Goal: Information Seeking & Learning: Learn about a topic

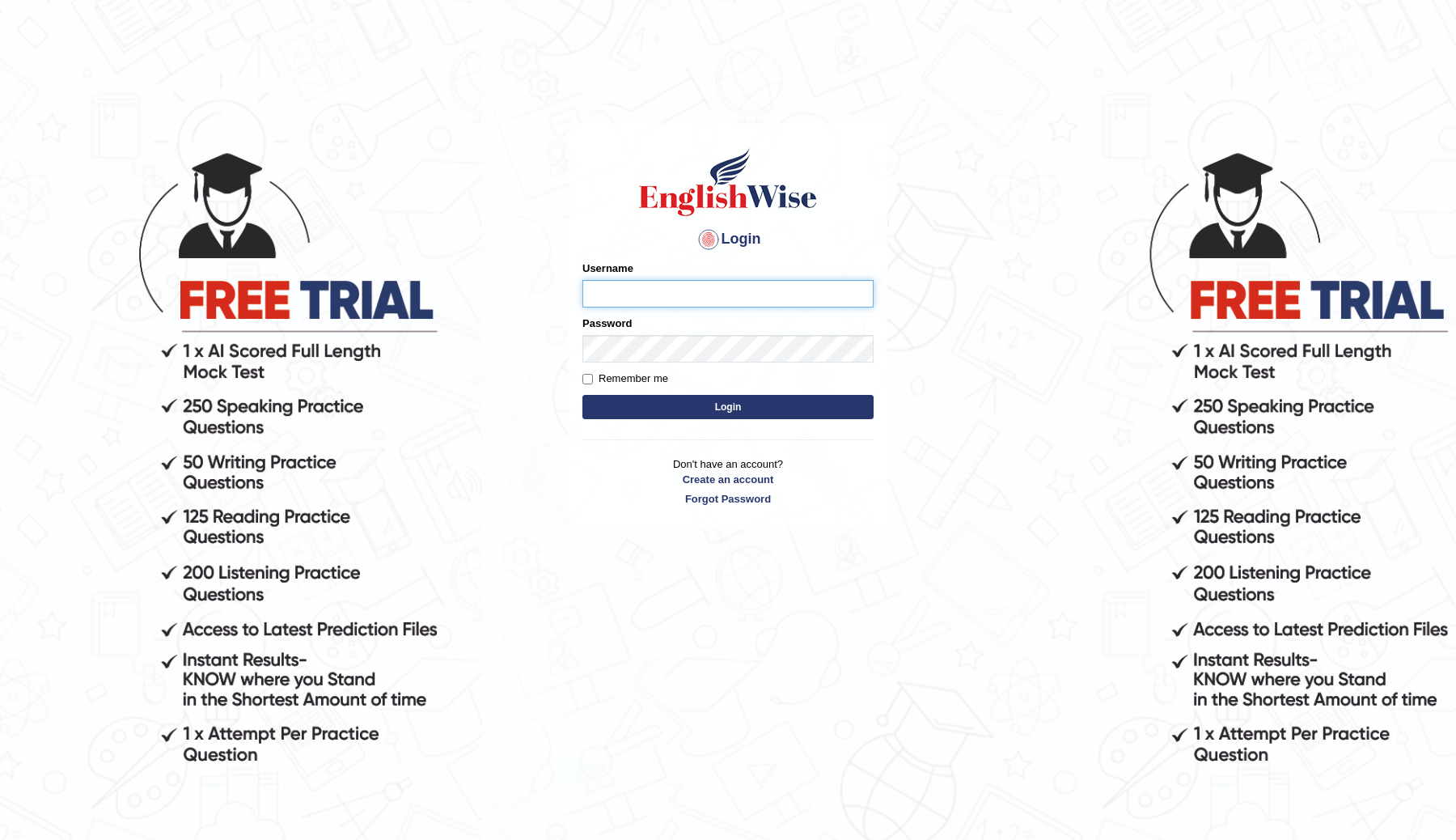
type input "ChimiZam"
click at [700, 406] on button "Login" at bounding box center [728, 407] width 291 height 24
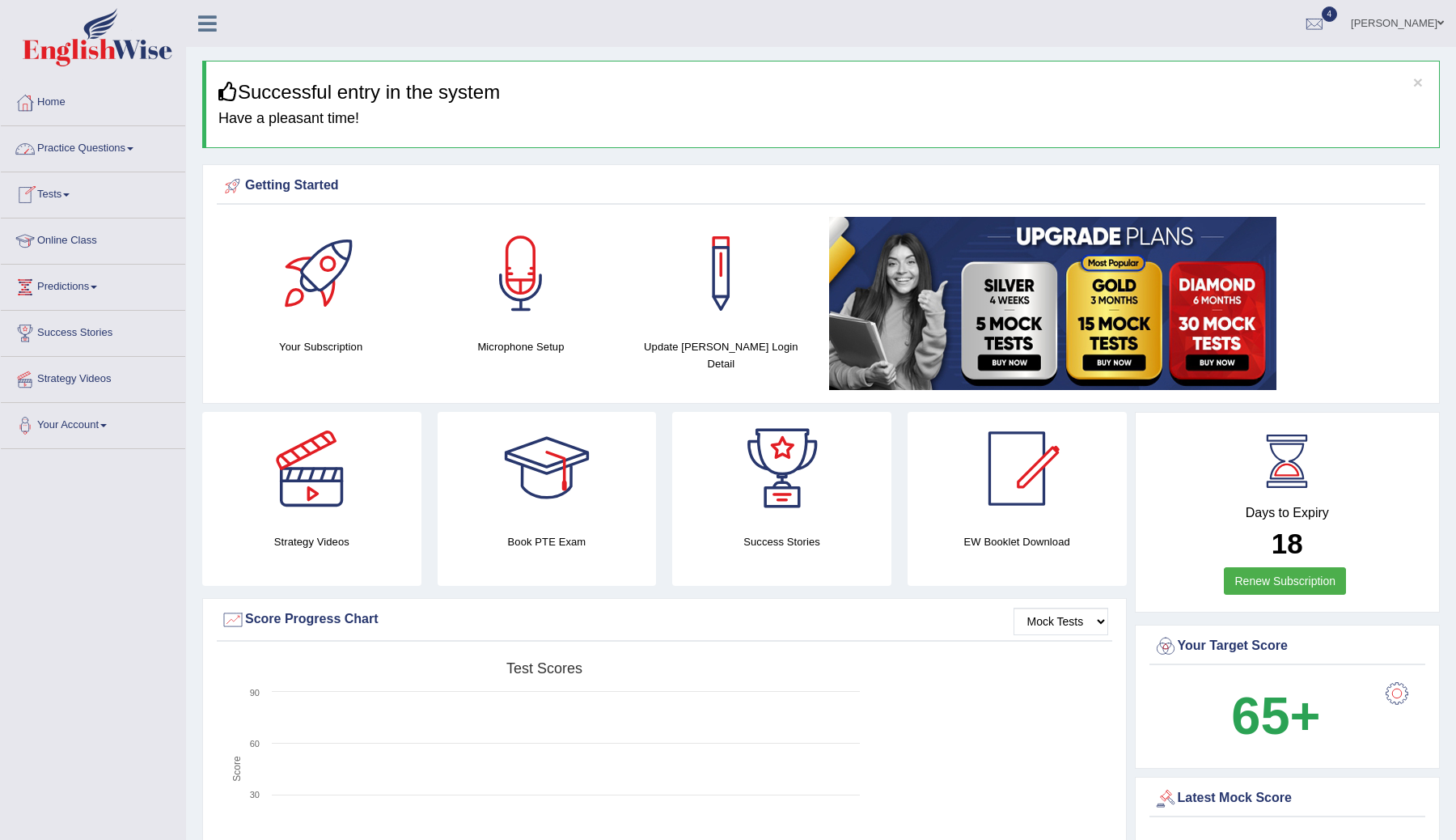
click at [134, 150] on span at bounding box center [129, 149] width 6 height 4
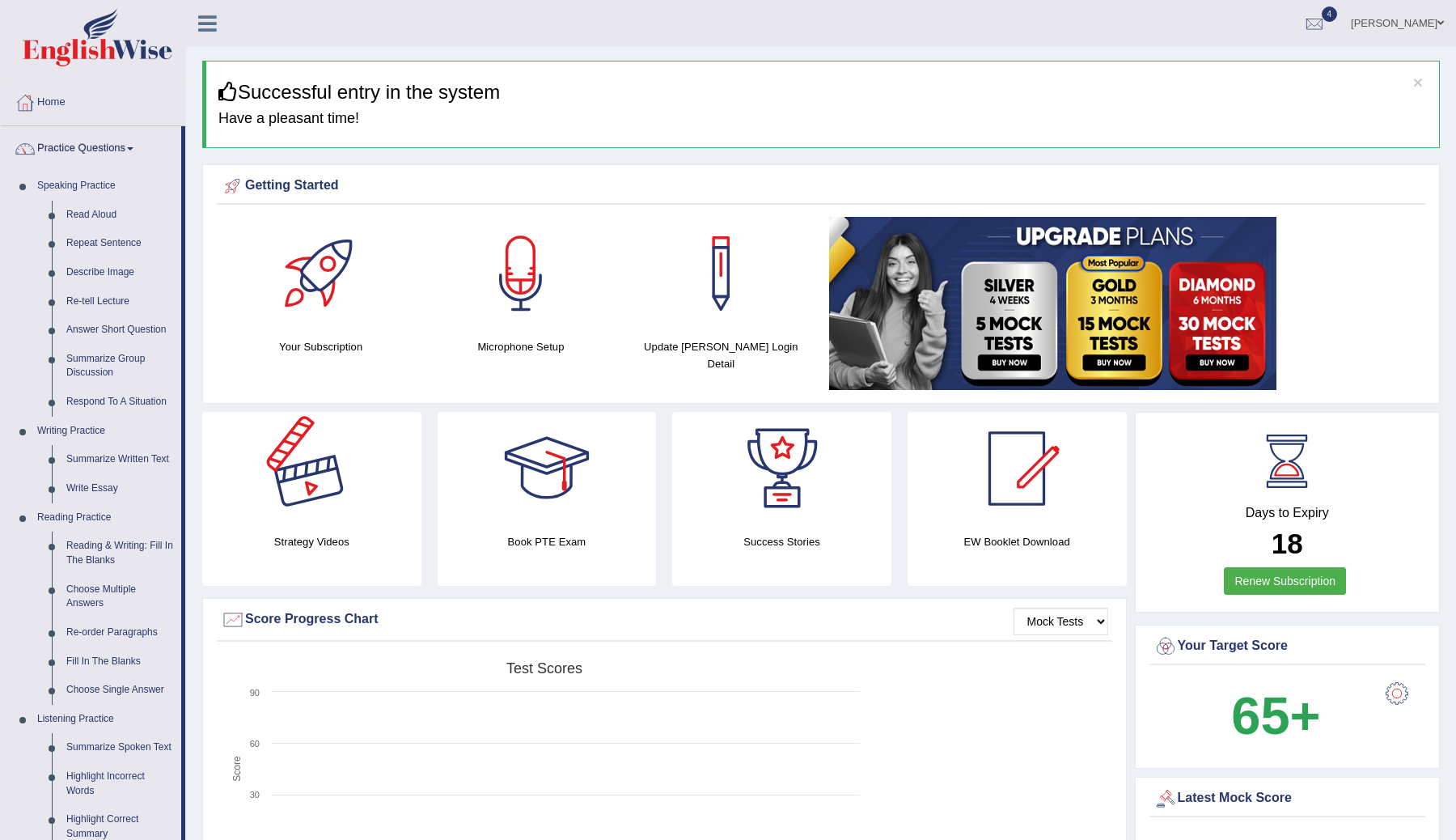
click at [338, 519] on div at bounding box center [312, 469] width 113 height 113
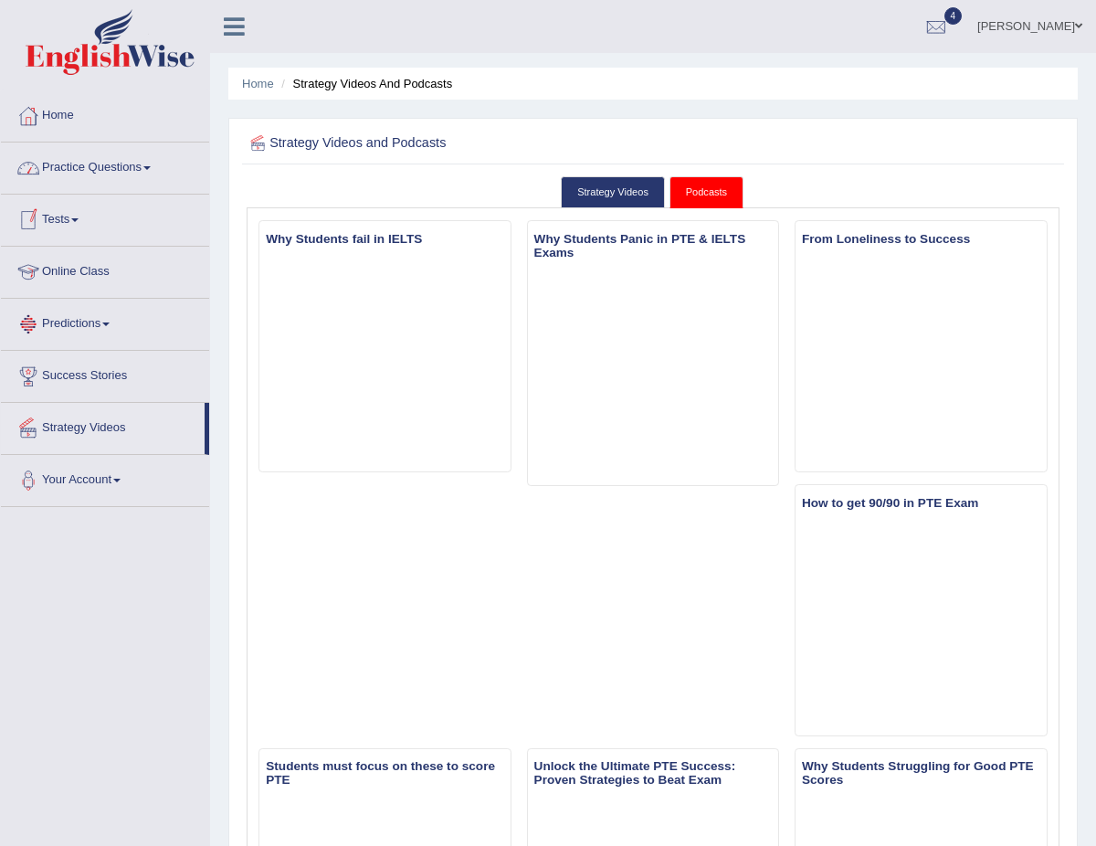
click at [155, 171] on link "Practice Questions" at bounding box center [105, 165] width 208 height 46
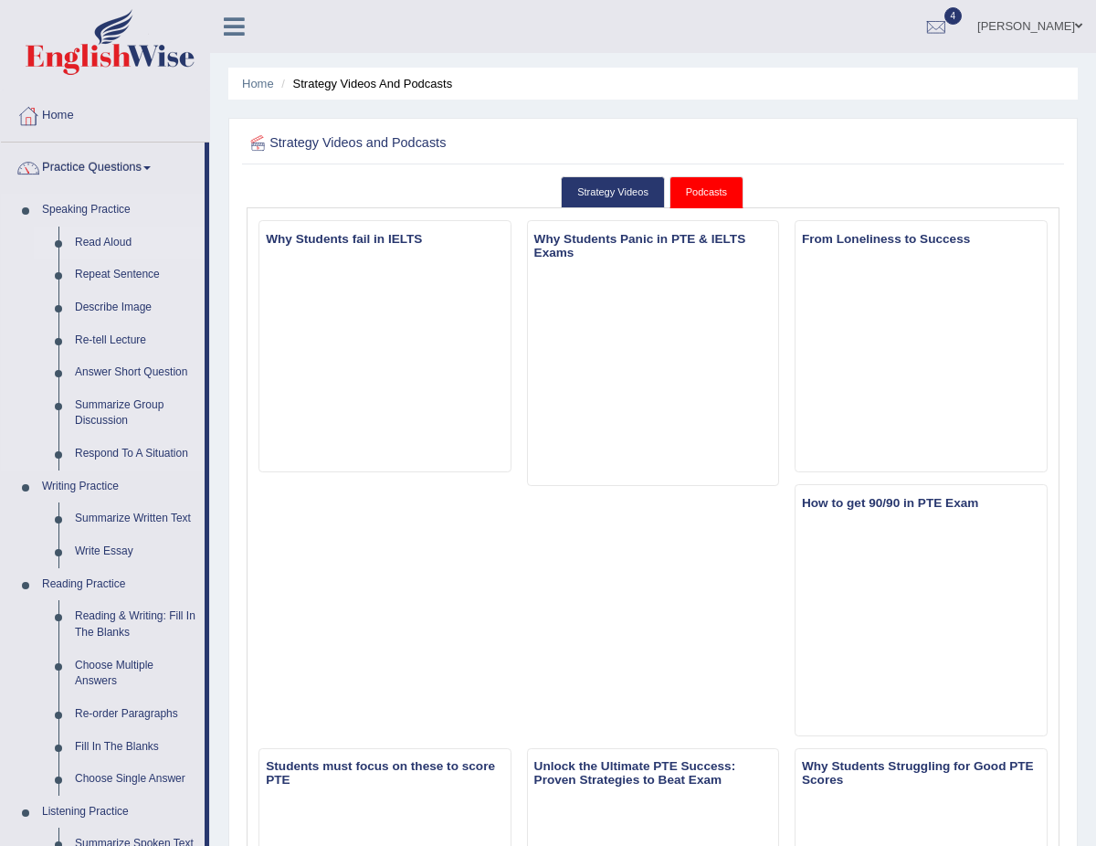
click at [107, 236] on link "Read Aloud" at bounding box center [136, 242] width 138 height 33
click at [110, 240] on link "Read Aloud" at bounding box center [136, 242] width 138 height 33
click at [58, 121] on link "Home" at bounding box center [105, 113] width 208 height 46
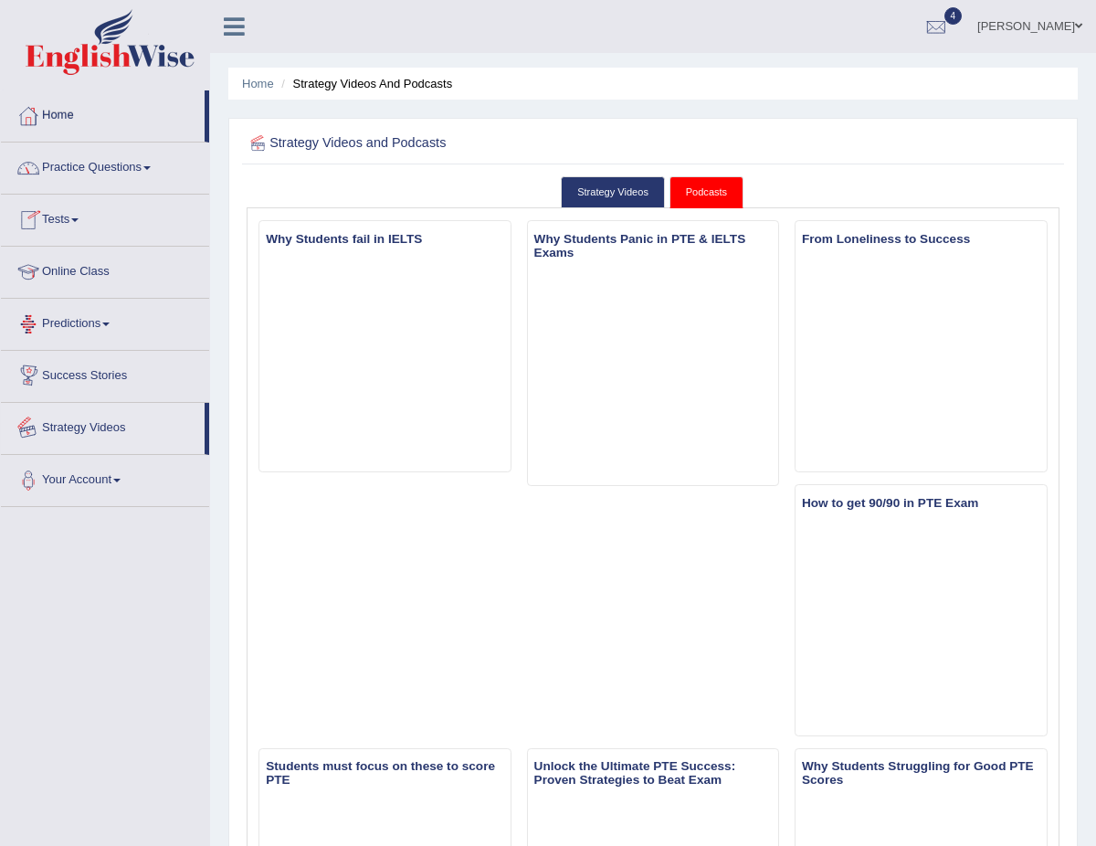
click at [72, 435] on link "Strategy Videos" at bounding box center [103, 426] width 204 height 46
click at [52, 127] on link "Home" at bounding box center [105, 113] width 208 height 46
click at [37, 116] on div at bounding box center [28, 115] width 27 height 27
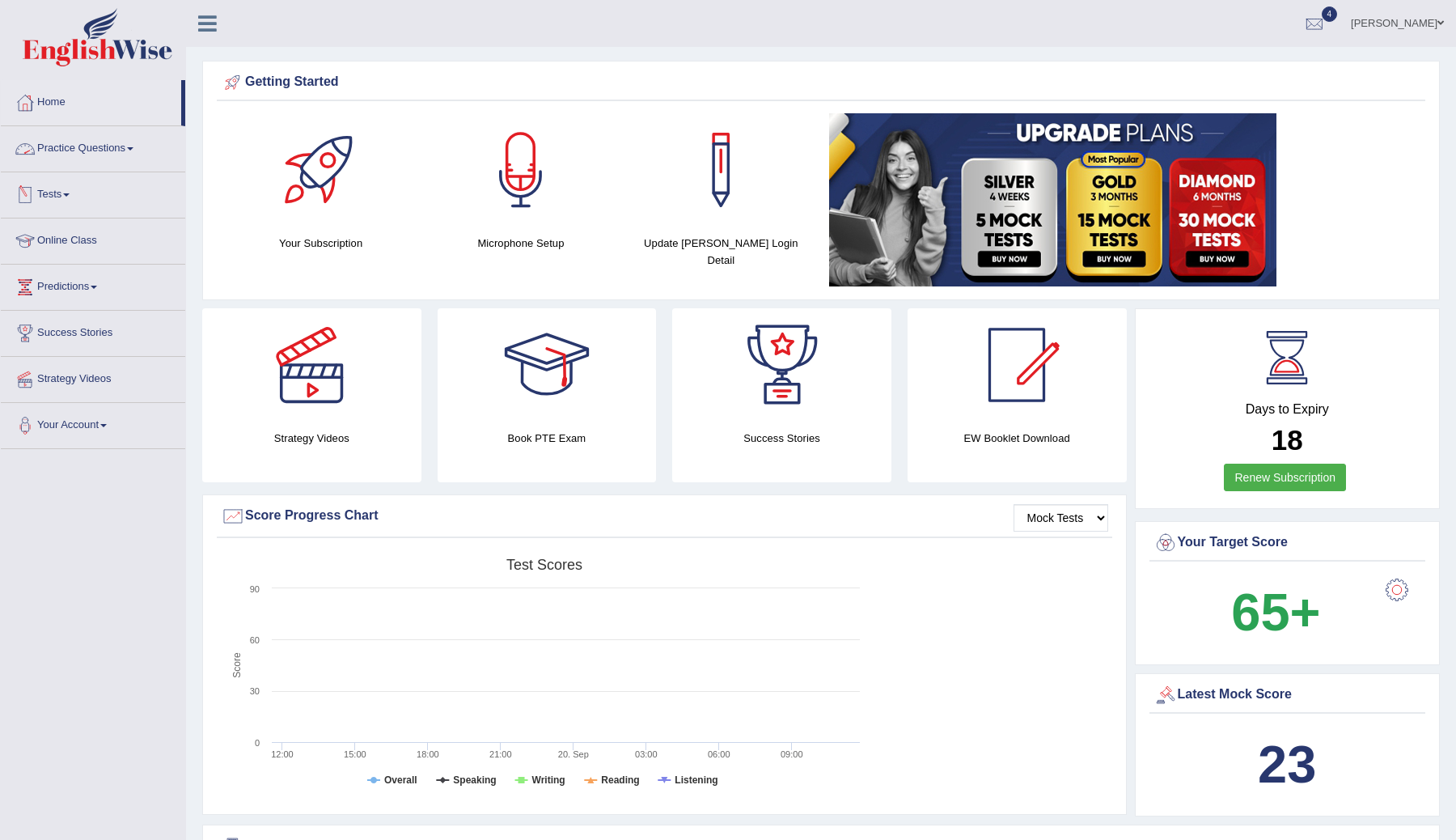
click at [131, 150] on link "Practice Questions" at bounding box center [93, 146] width 184 height 41
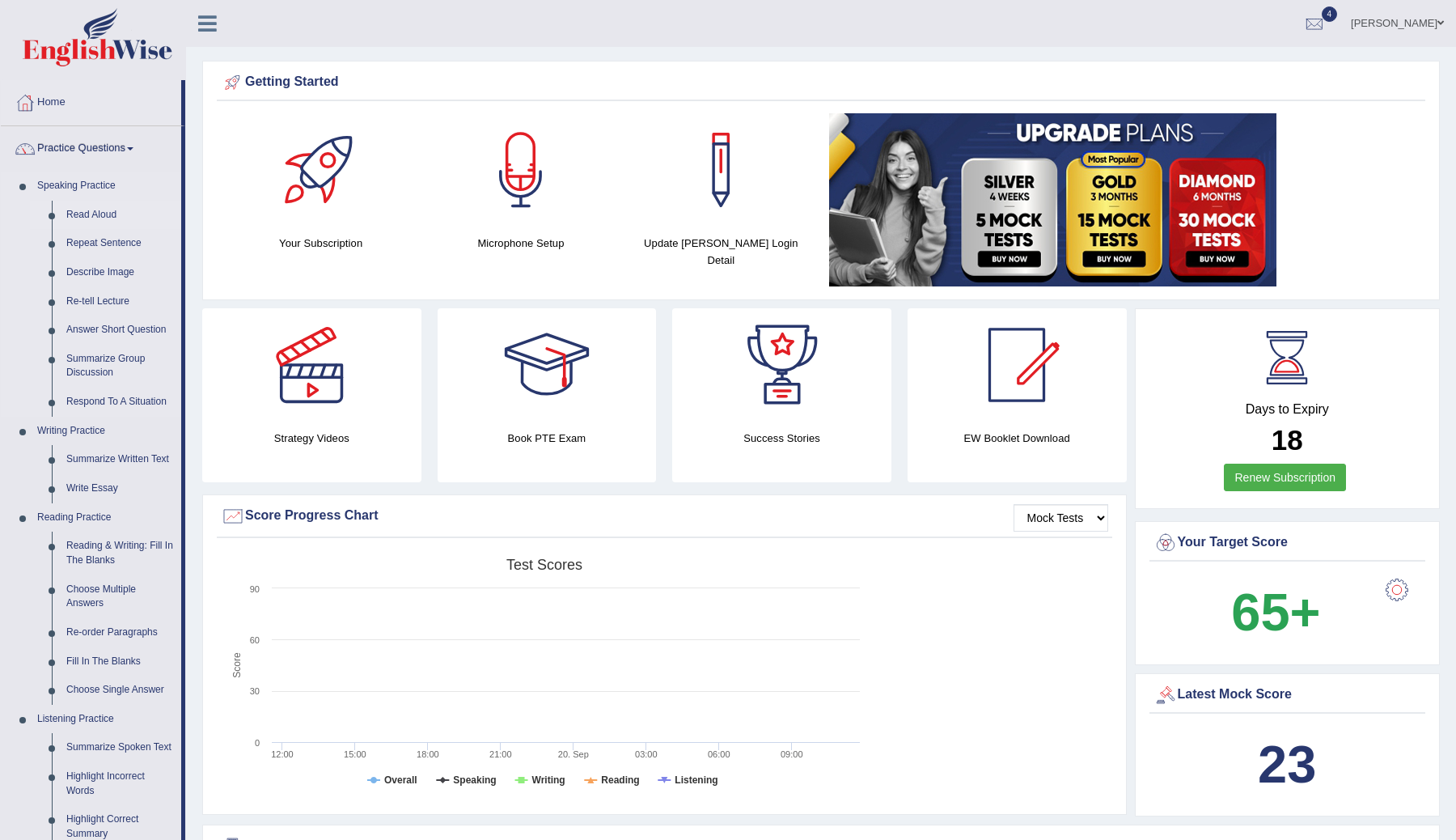
click at [93, 209] on link "Read Aloud" at bounding box center [120, 214] width 122 height 29
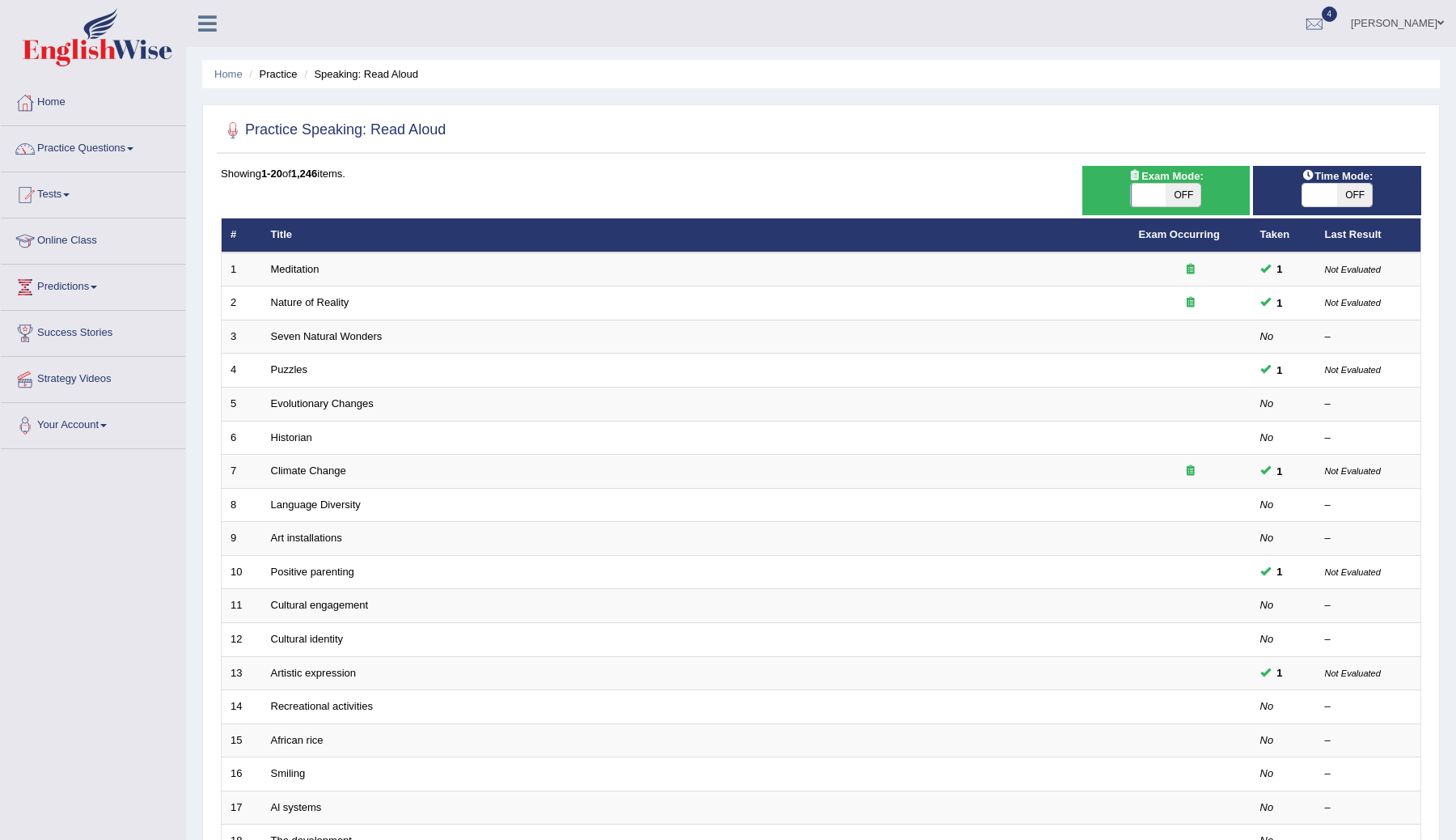
click at [1181, 201] on span "OFF" at bounding box center [1182, 195] width 35 height 23
checkbox input "true"
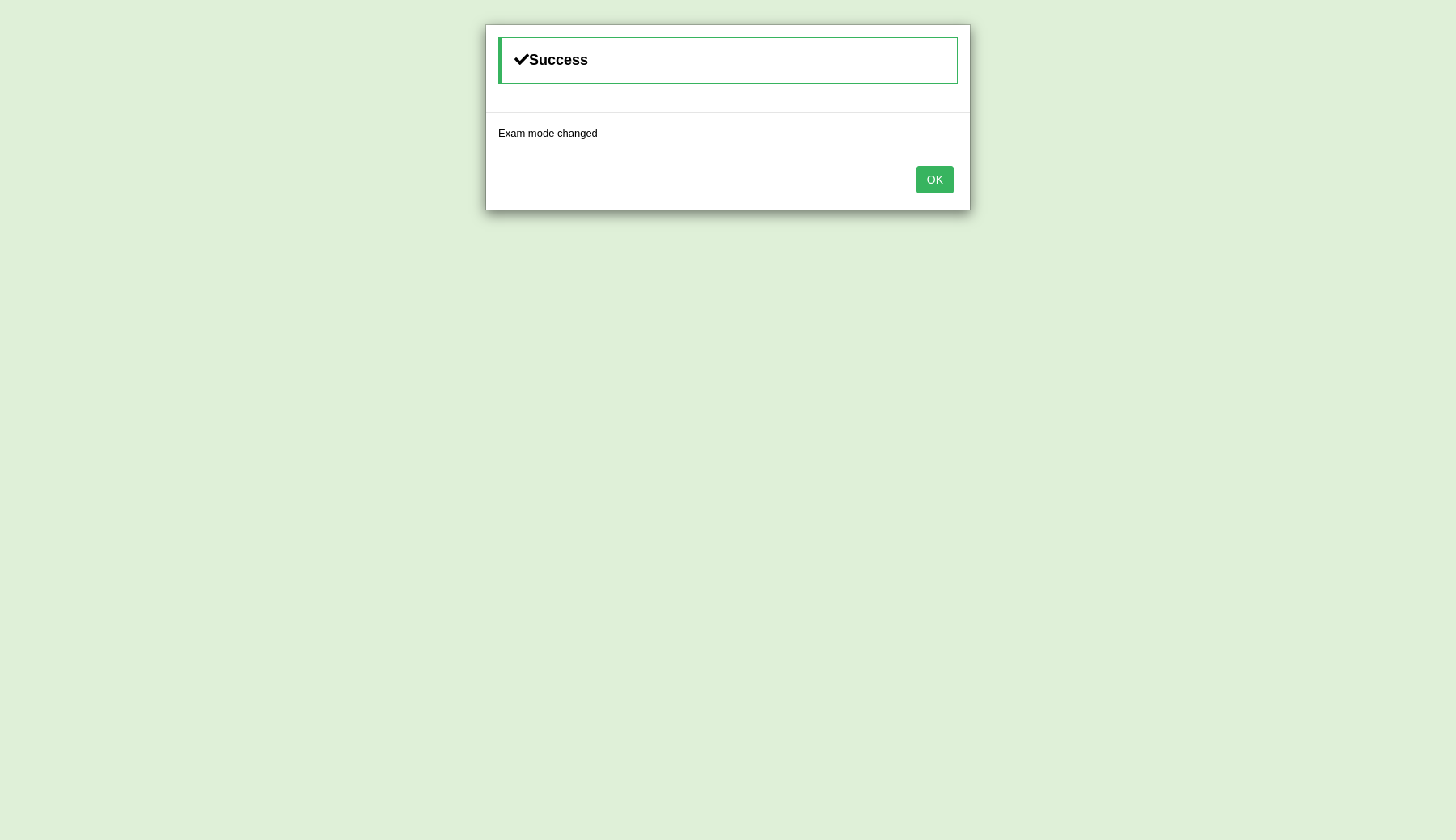
click at [1359, 198] on div "Success Exam mode changed OK" at bounding box center [728, 420] width 1456 height 840
click at [924, 181] on button "OK" at bounding box center [935, 179] width 37 height 27
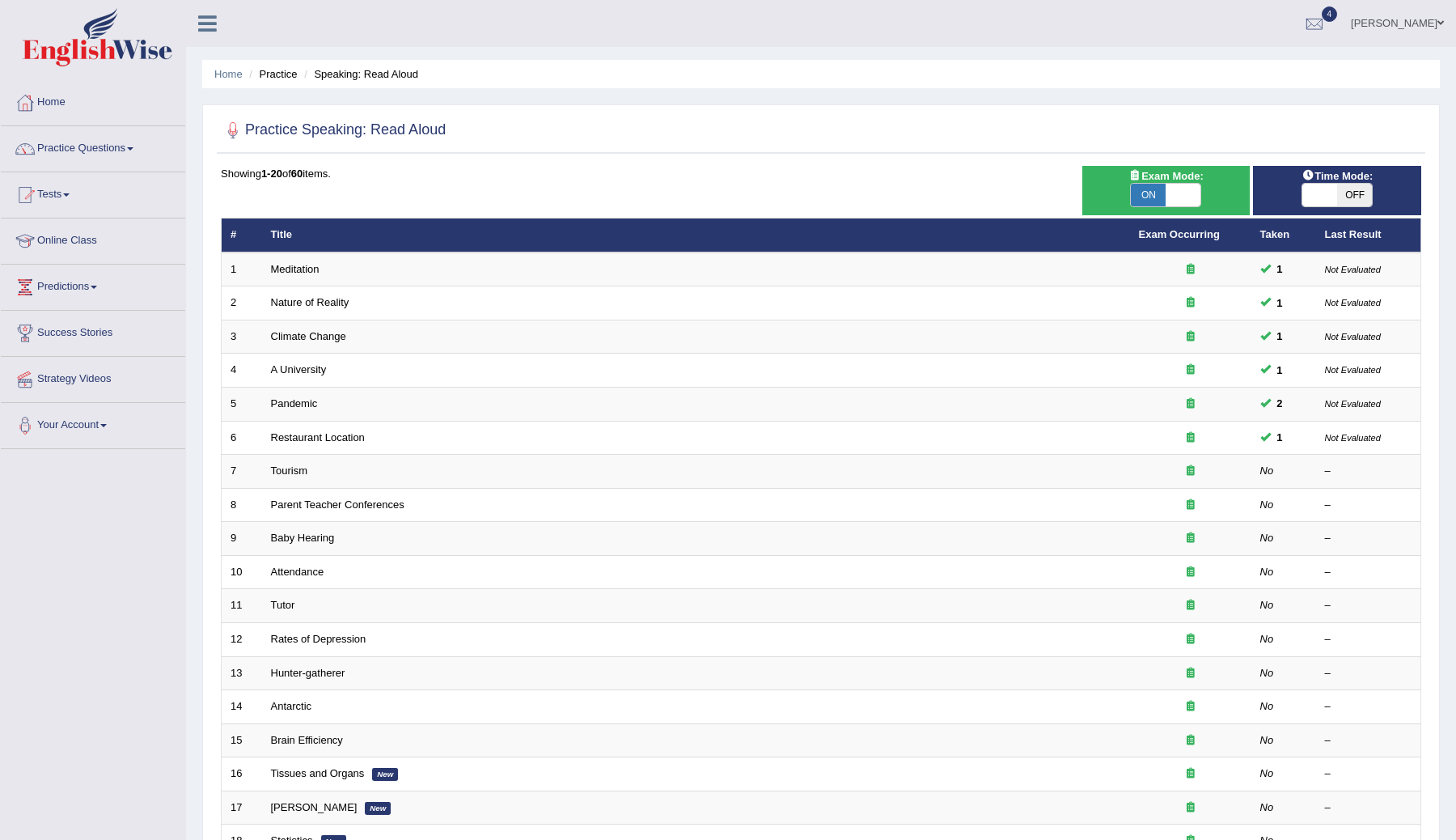
drag, startPoint x: 0, startPoint y: 0, endPoint x: 1349, endPoint y: 197, distance: 1363.3
click at [1349, 197] on span "OFF" at bounding box center [1354, 195] width 35 height 23
checkbox input "true"
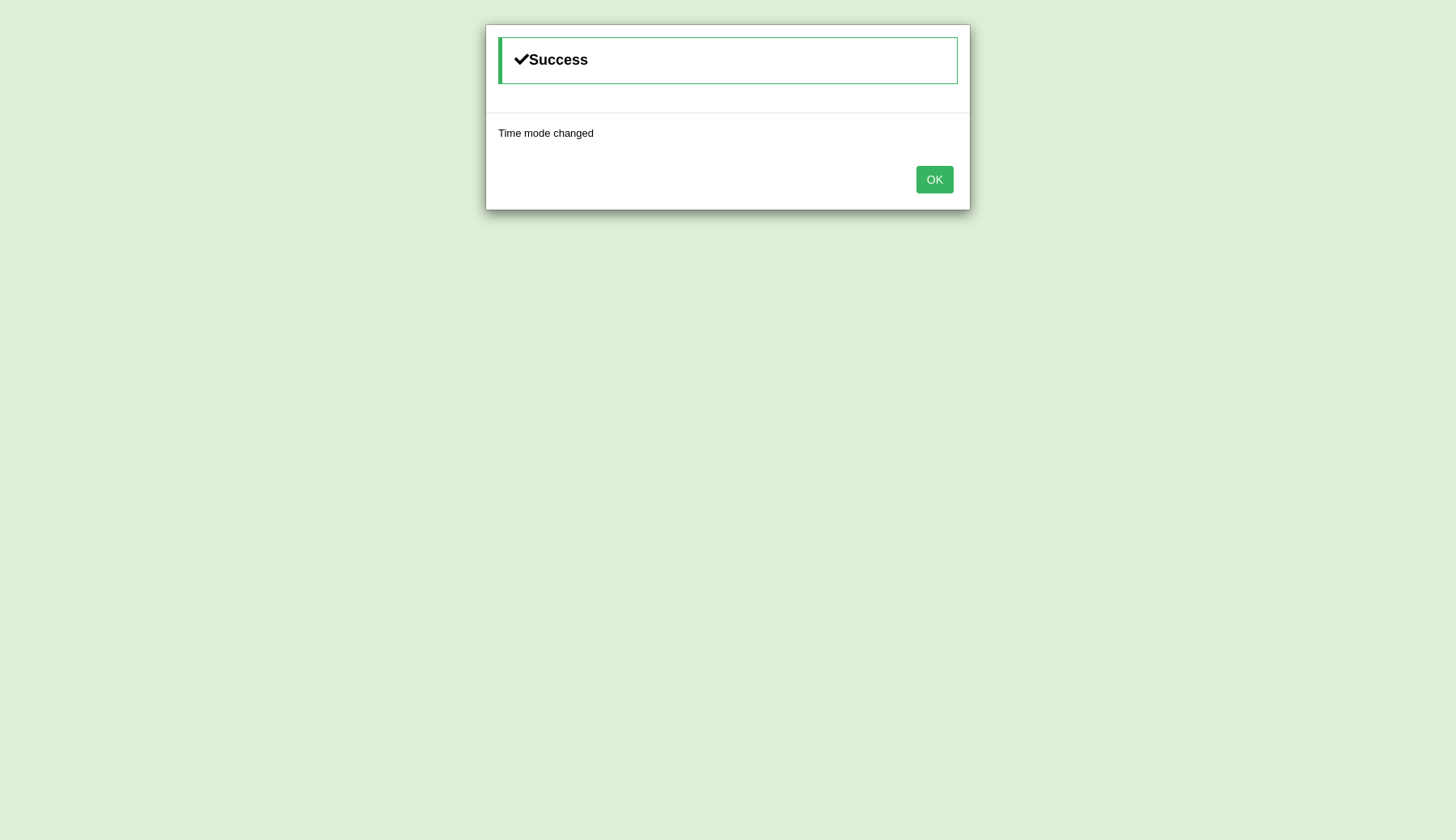
click at [932, 174] on button "OK" at bounding box center [935, 179] width 37 height 27
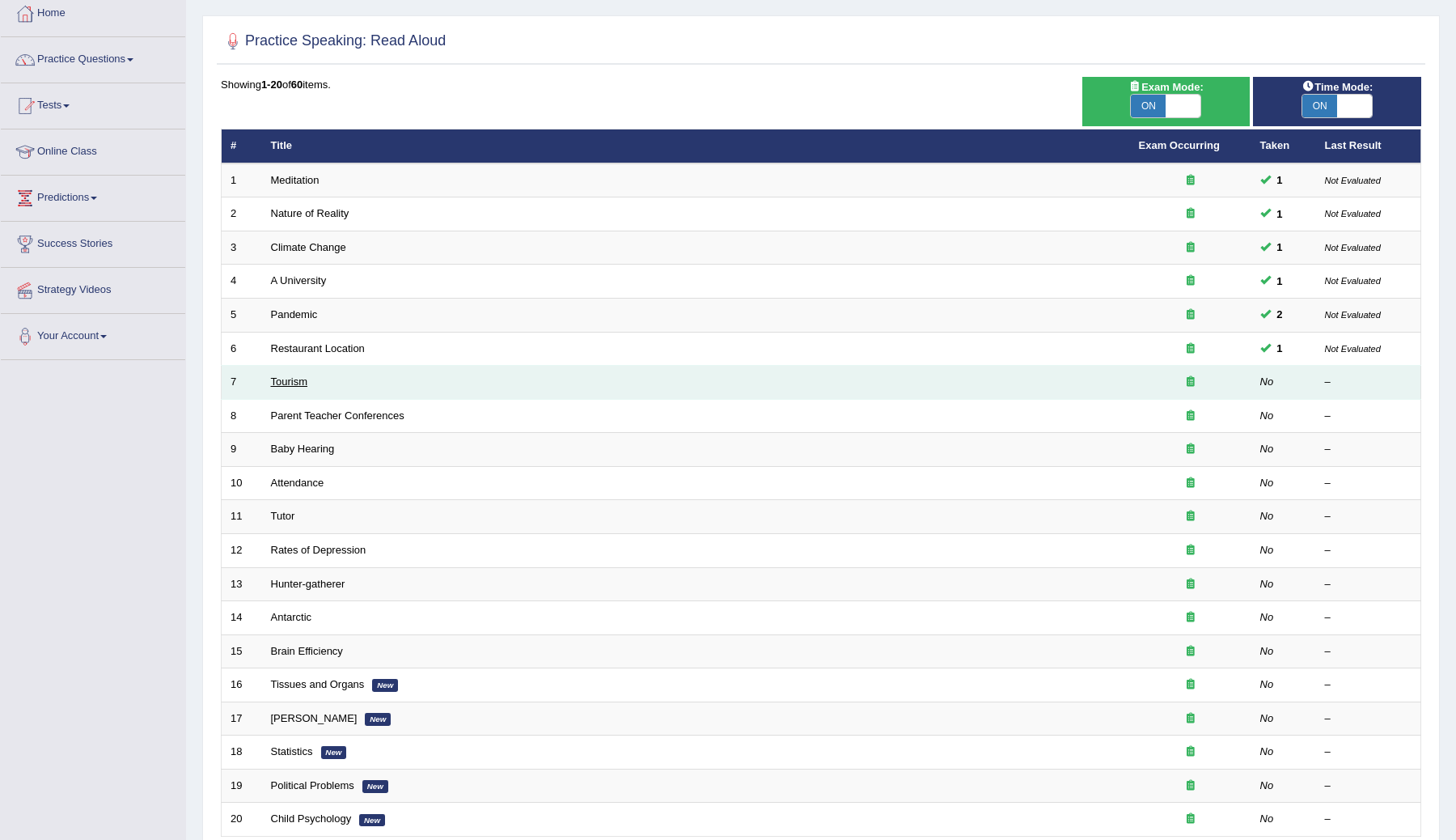
scroll to position [94, 0]
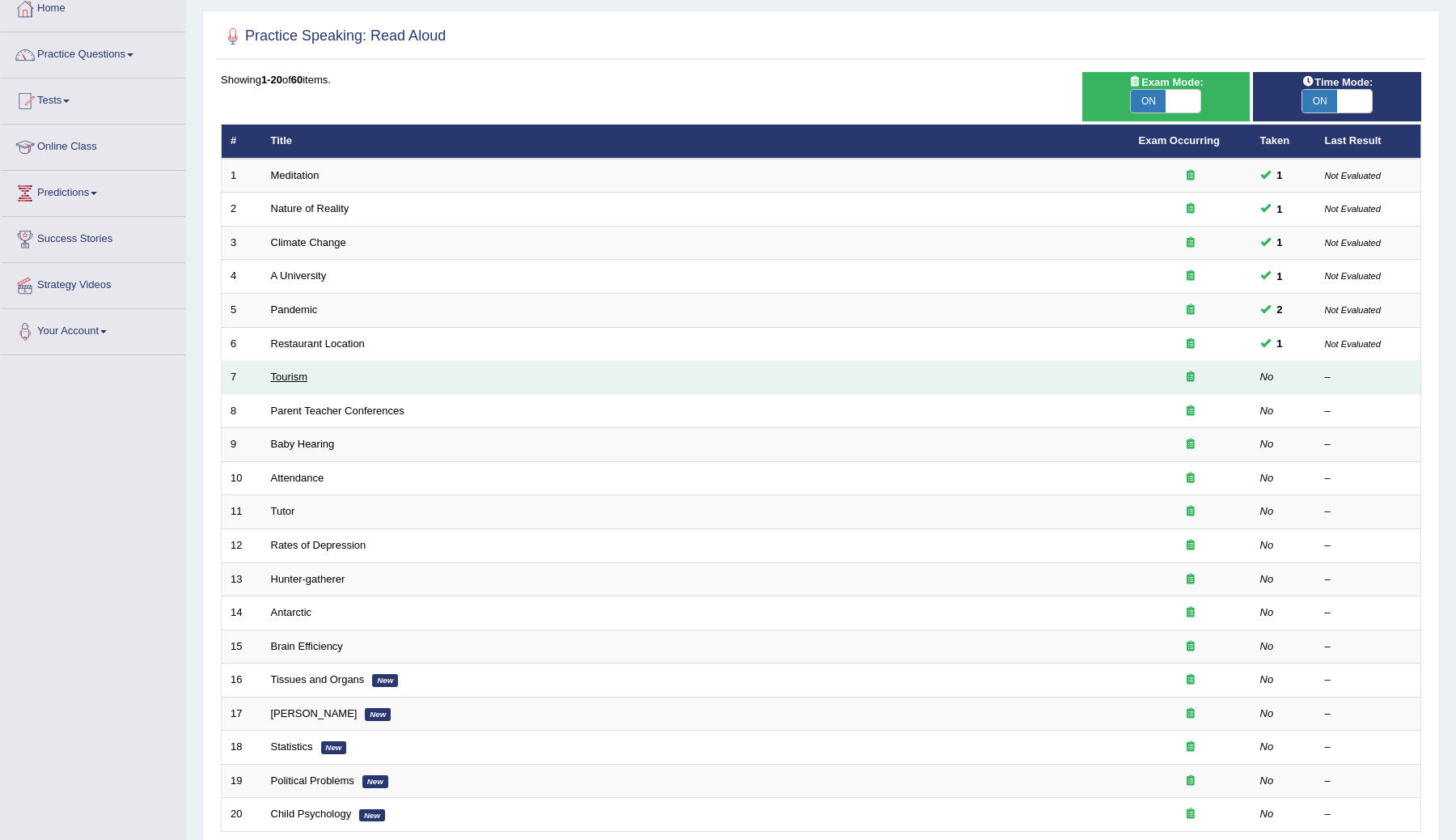
click at [283, 378] on link "Tourism" at bounding box center [290, 377] width 37 height 12
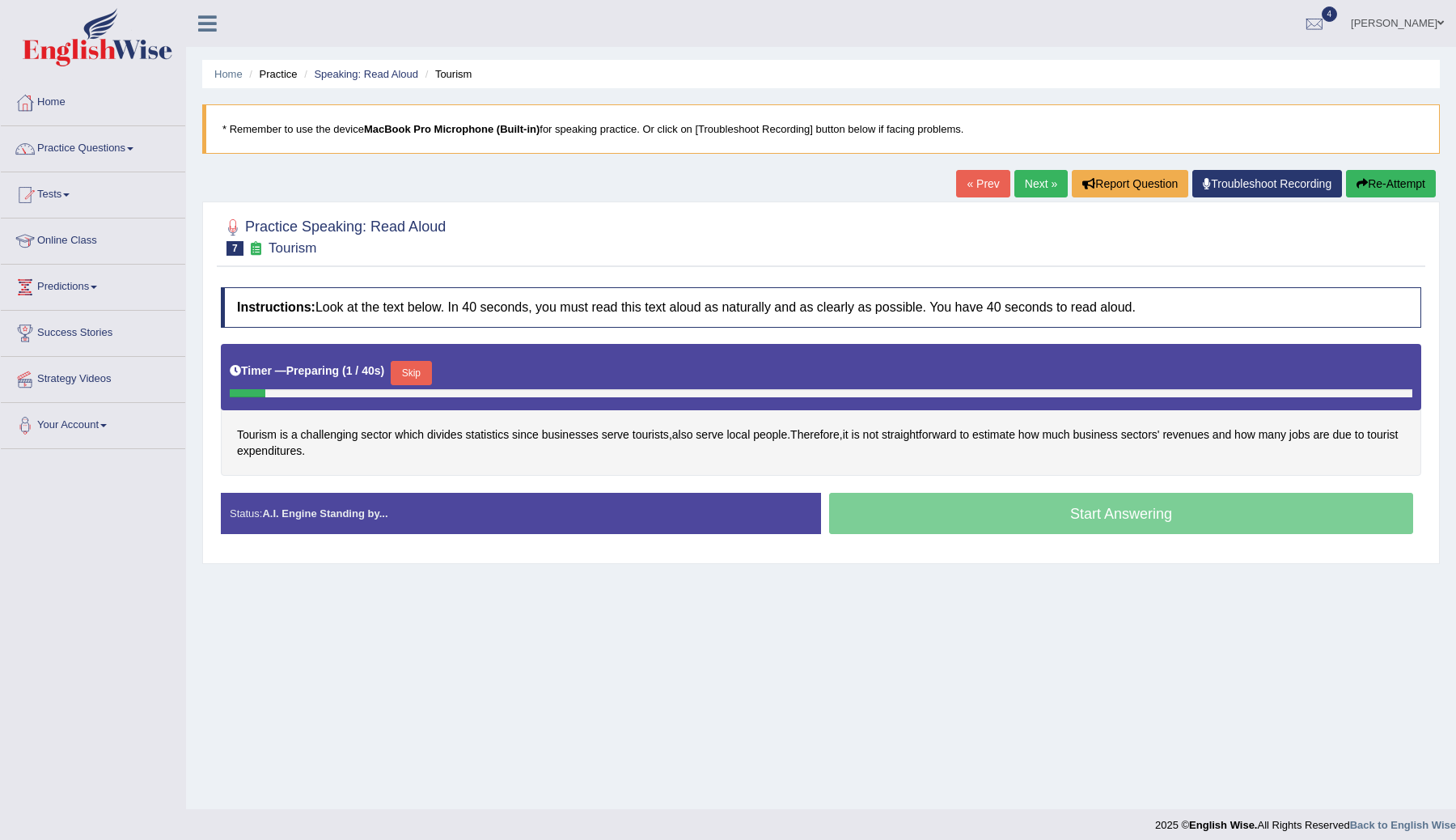
scroll to position [10, 0]
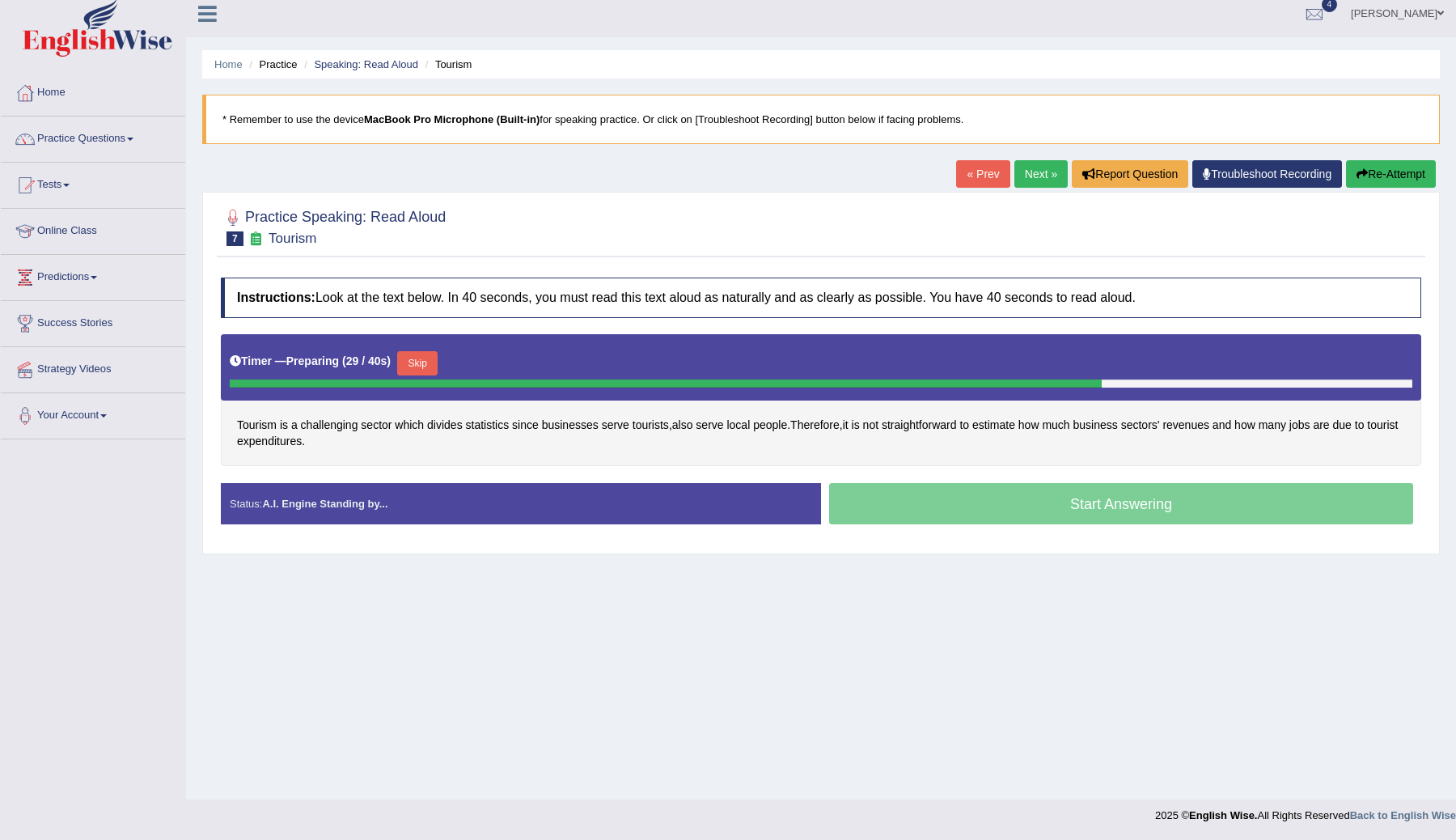
click at [419, 369] on button "Skip" at bounding box center [417, 362] width 41 height 24
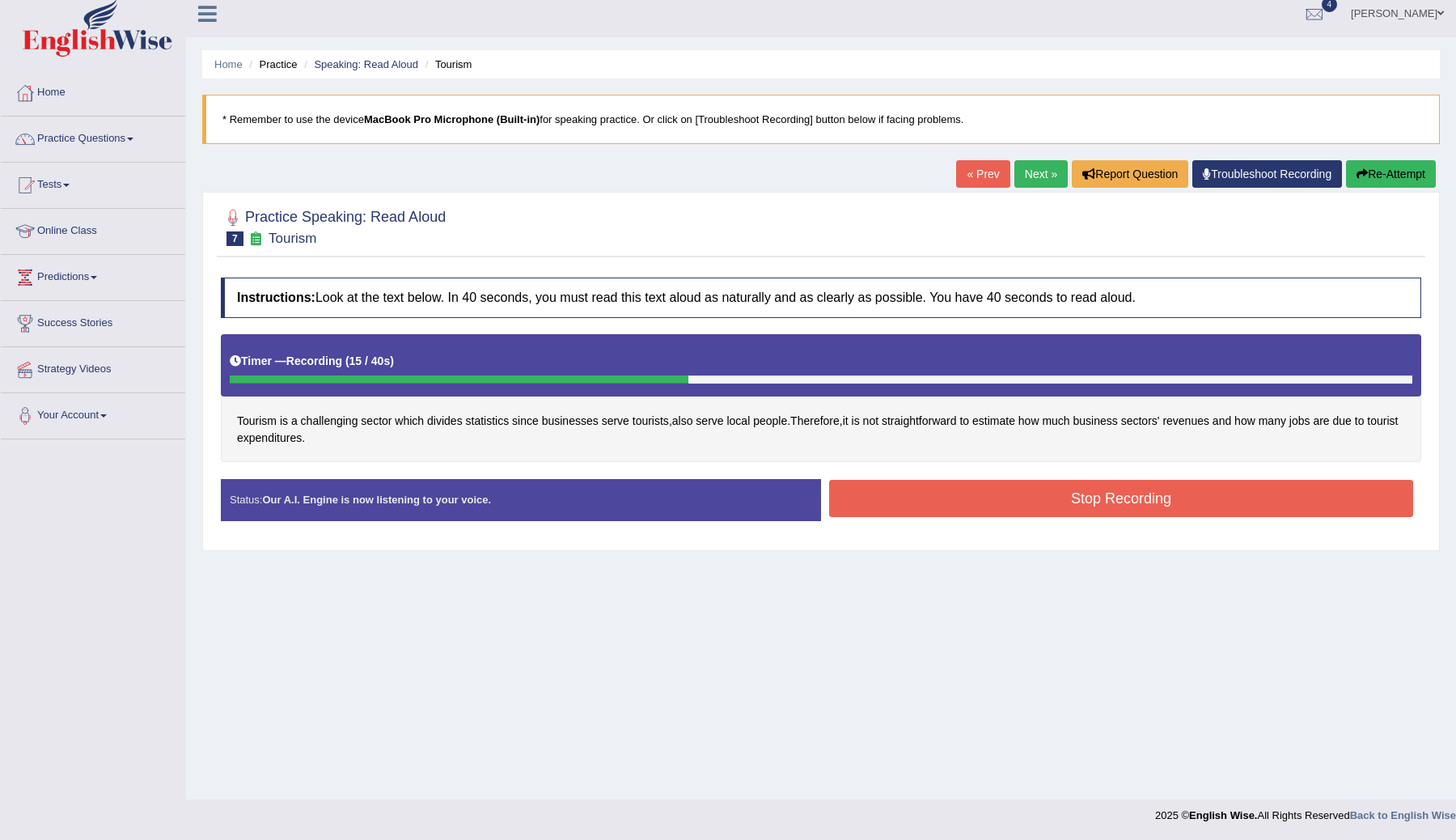
click at [993, 503] on button "Stop Recording" at bounding box center [1120, 499] width 584 height 37
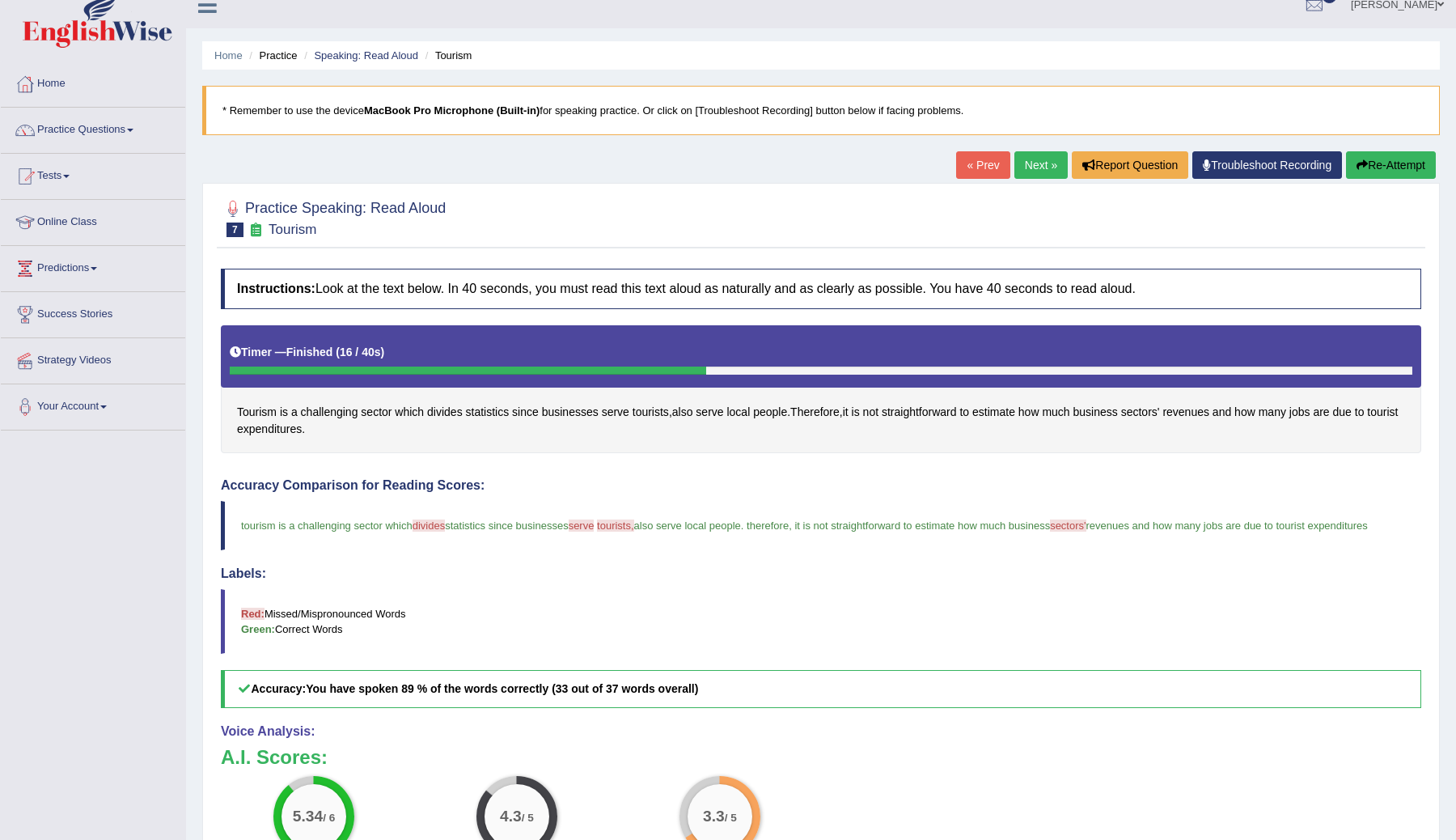
scroll to position [0, 0]
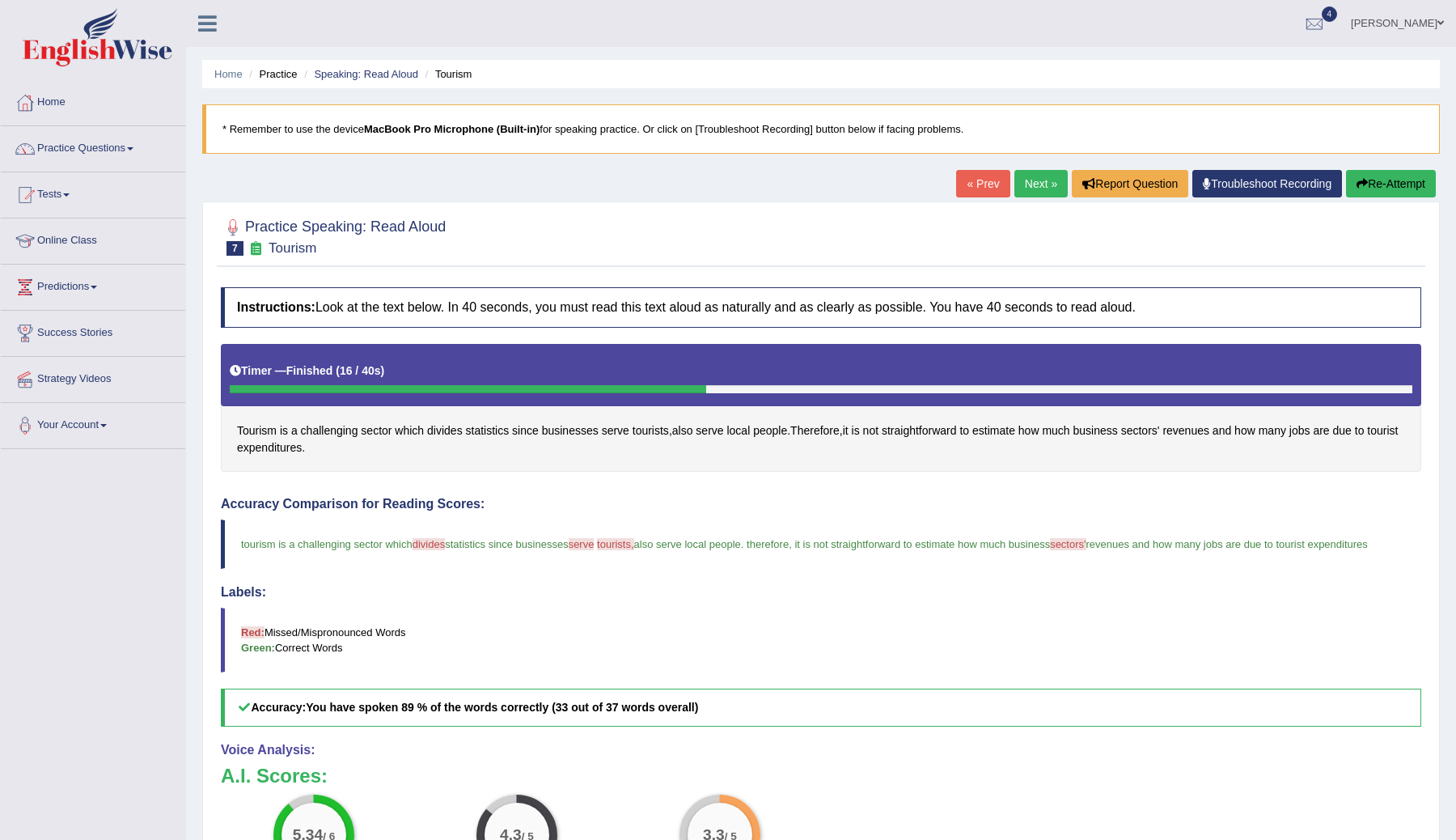
click at [1022, 182] on link "Next »" at bounding box center [1041, 183] width 53 height 27
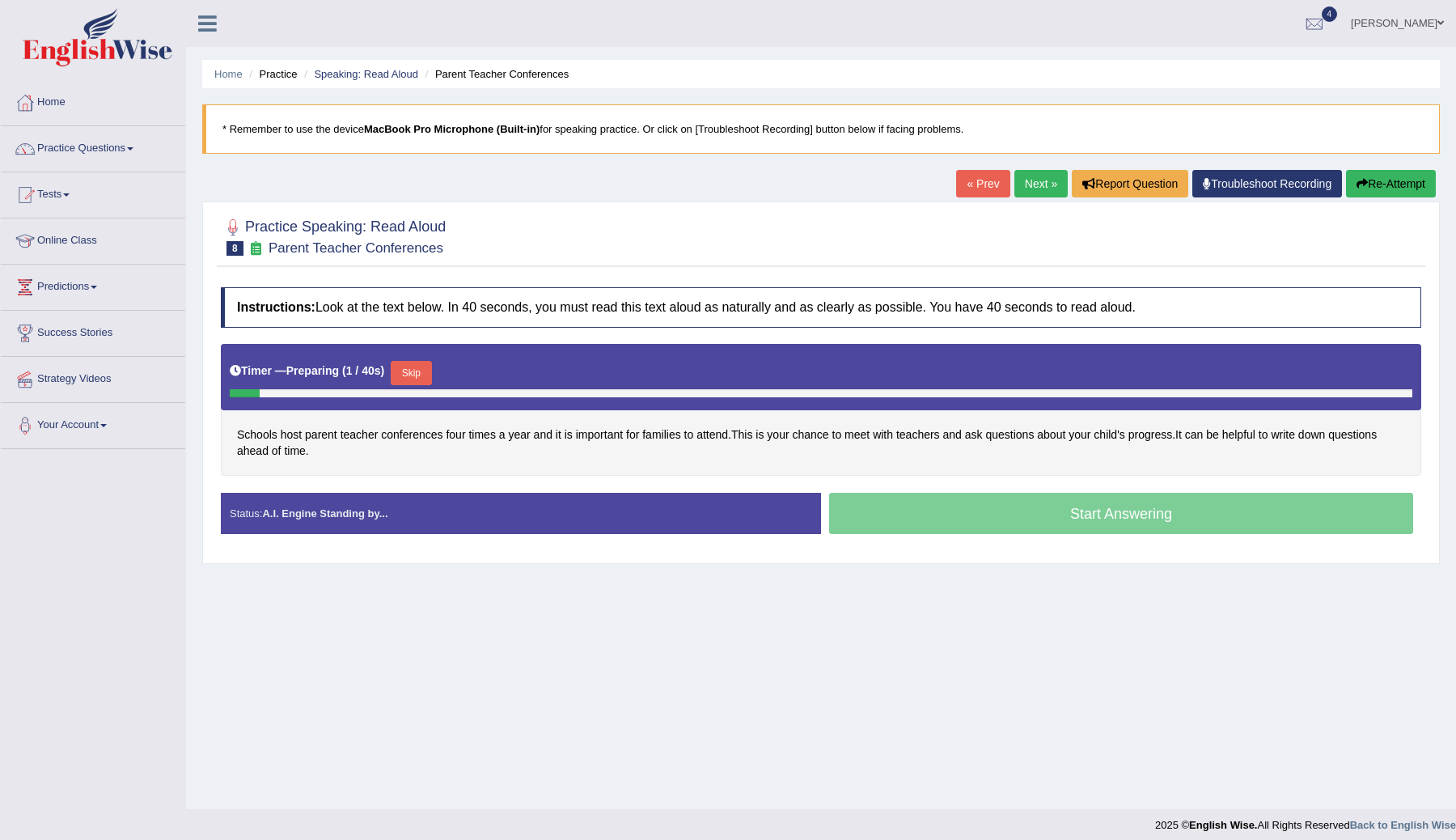
scroll to position [10, 0]
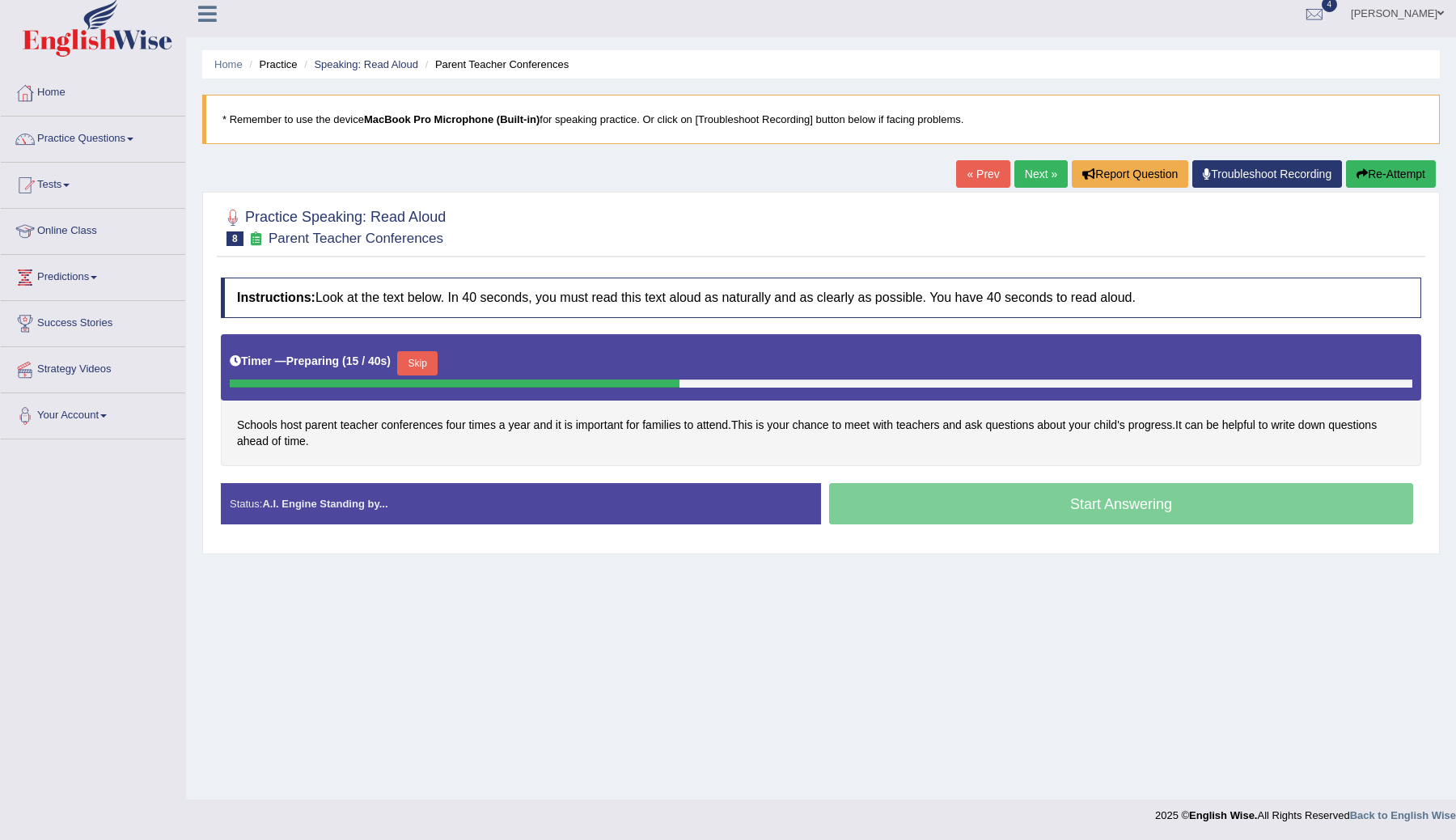
click at [419, 359] on button "Skip" at bounding box center [417, 362] width 41 height 24
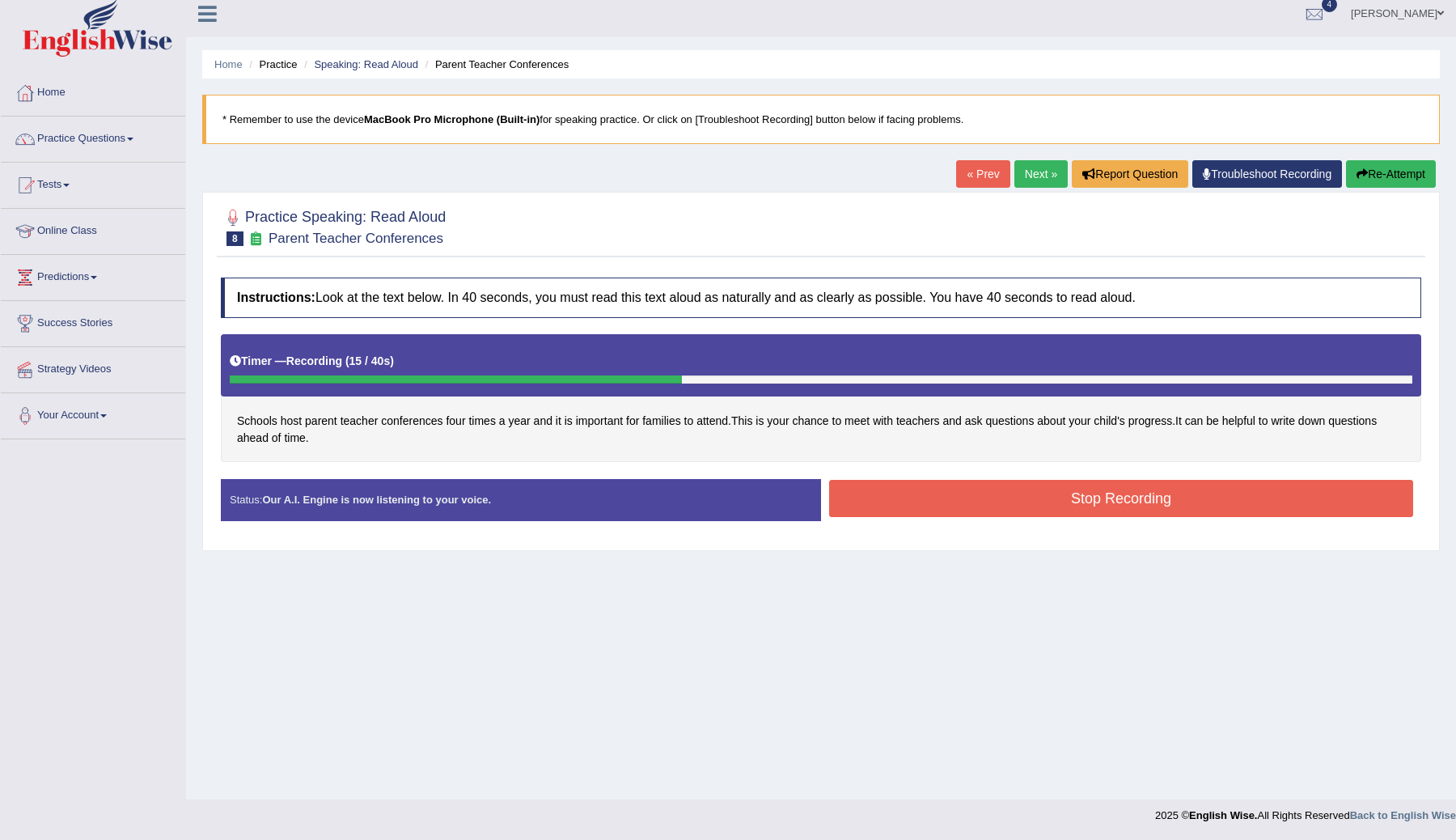
click at [863, 491] on button "Stop Recording" at bounding box center [1120, 499] width 584 height 37
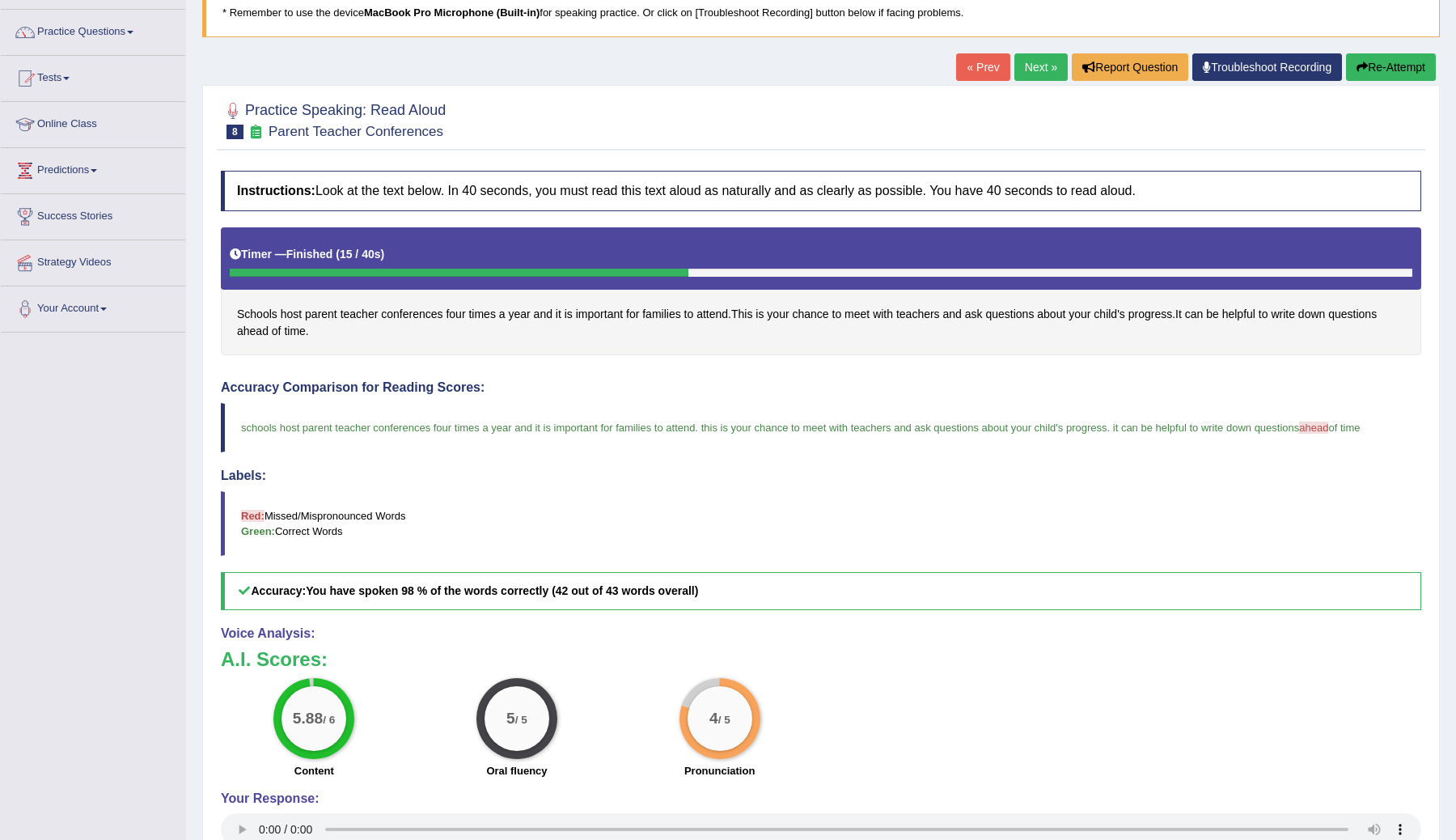
scroll to position [0, 0]
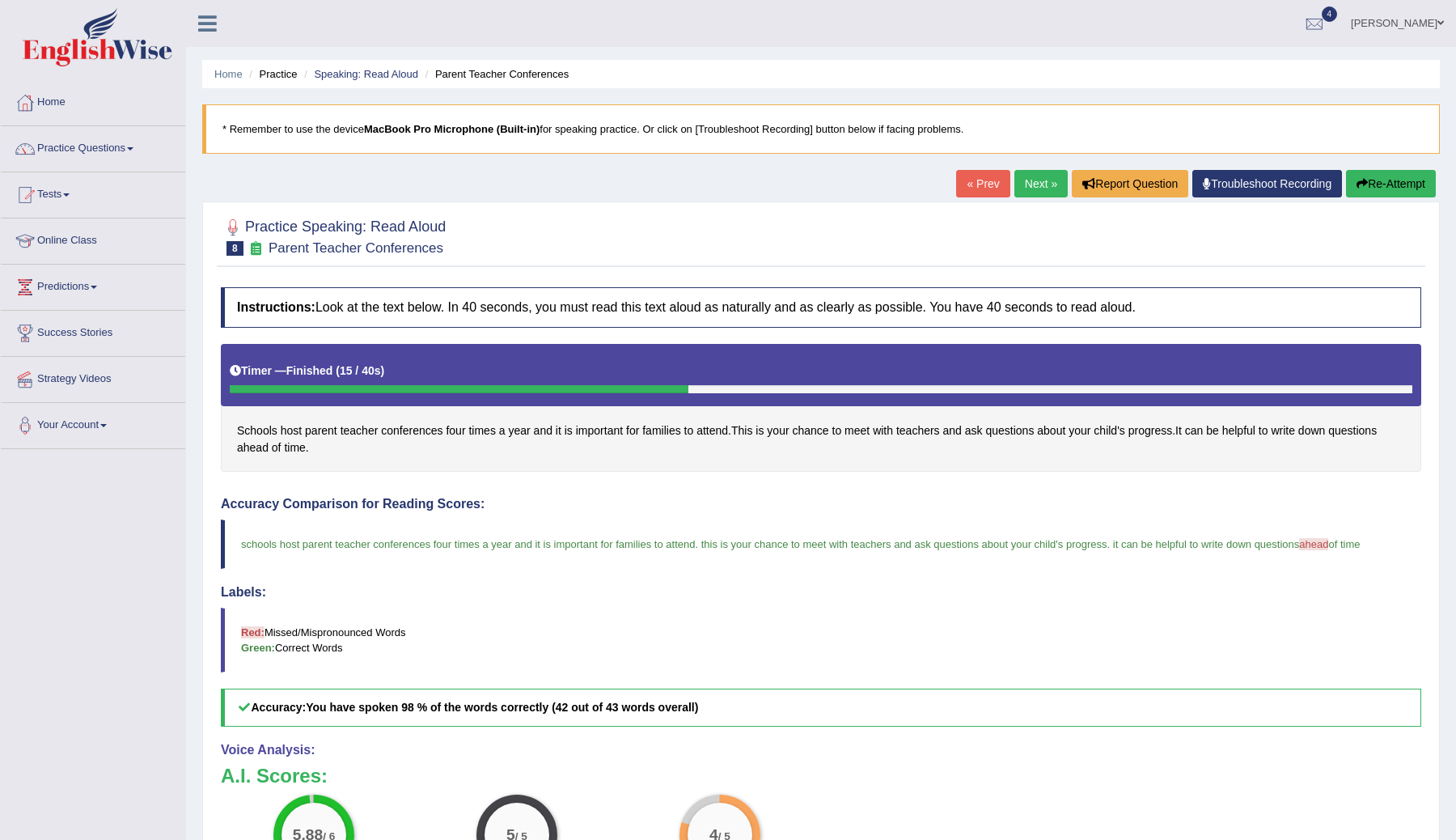
click at [1025, 187] on link "Next »" at bounding box center [1041, 183] width 53 height 27
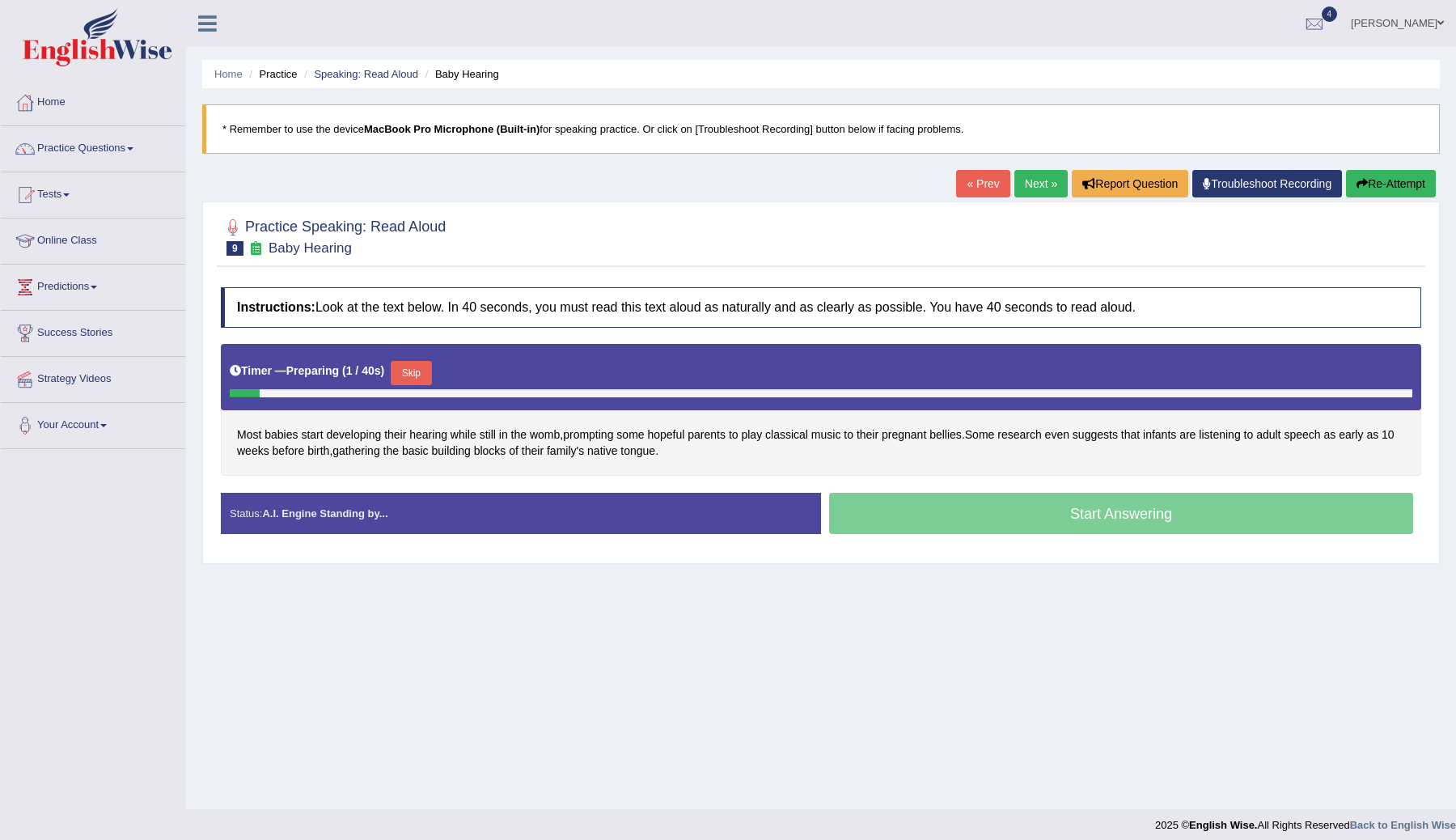
scroll to position [10, 0]
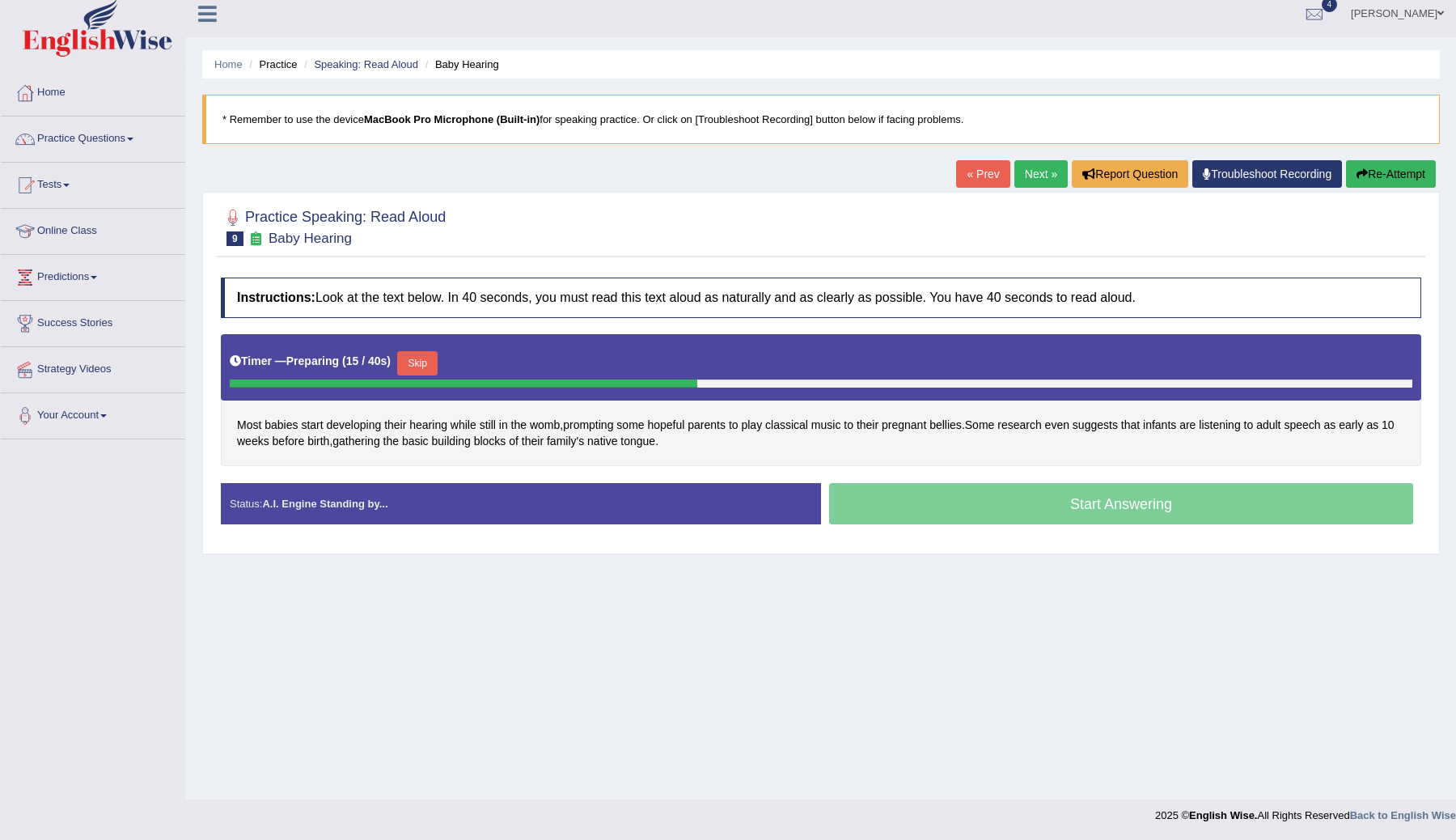
click at [429, 358] on button "Skip" at bounding box center [417, 362] width 41 height 24
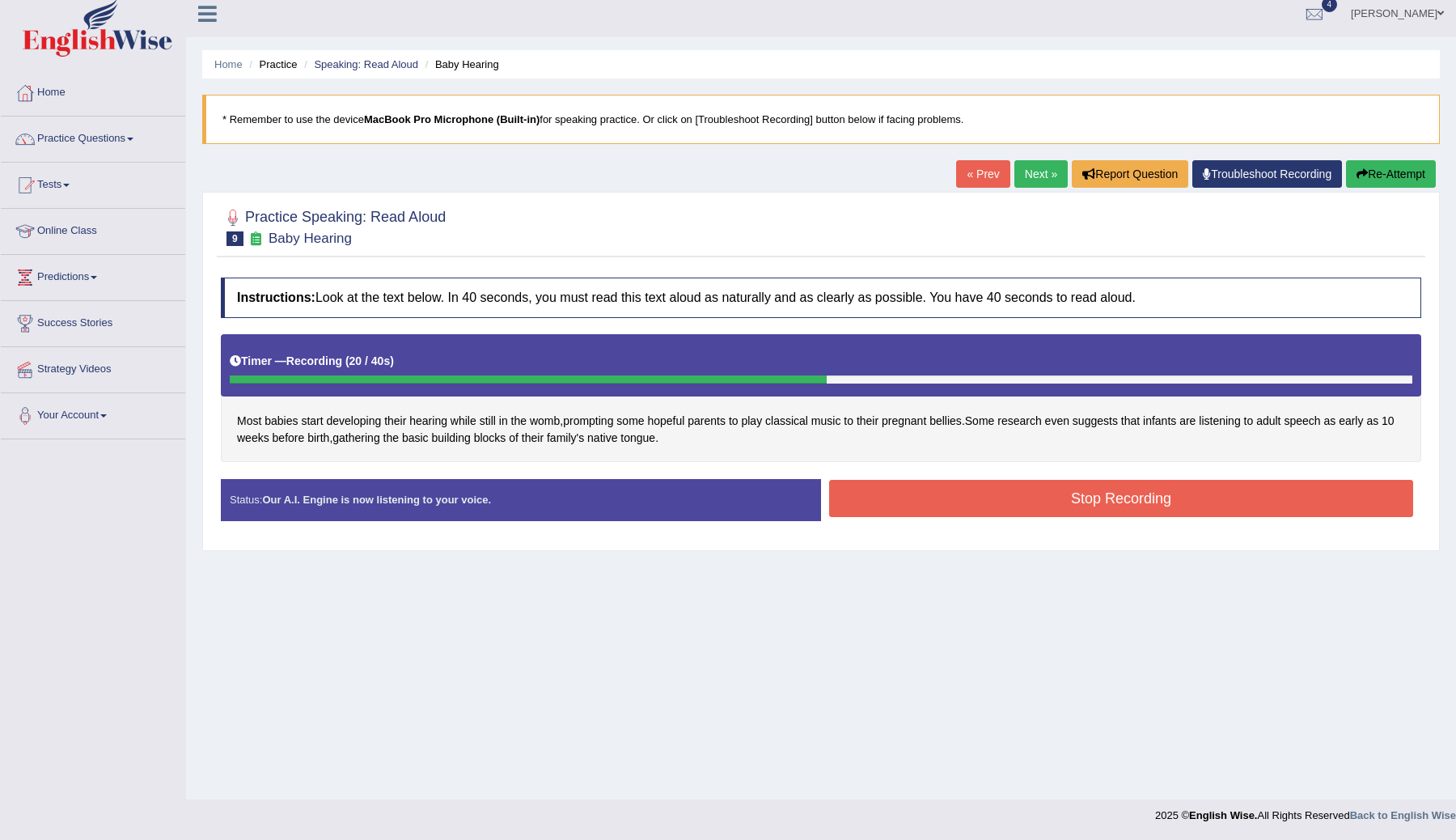
click at [908, 492] on button "Stop Recording" at bounding box center [1120, 499] width 584 height 37
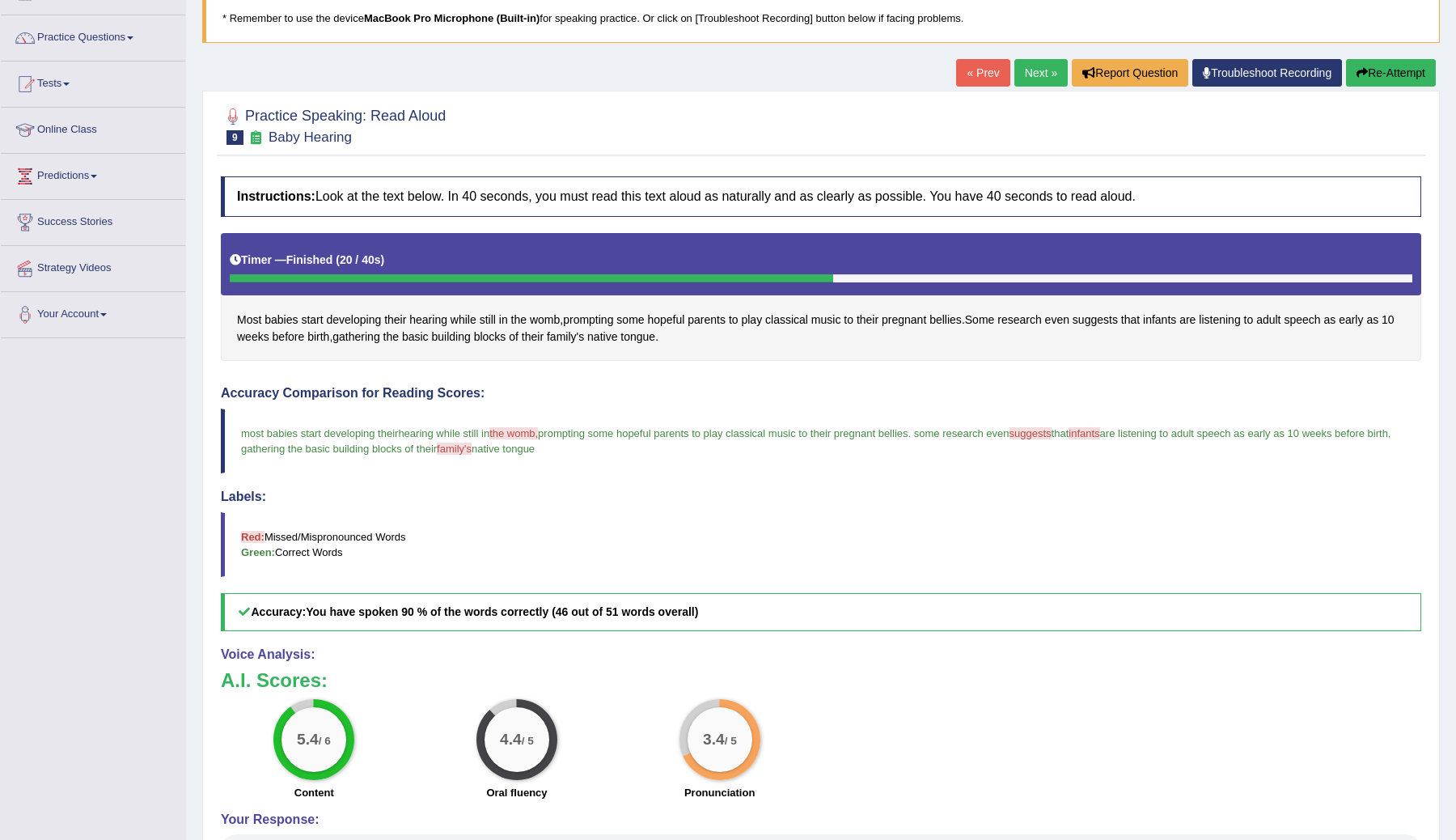
scroll to position [0, 0]
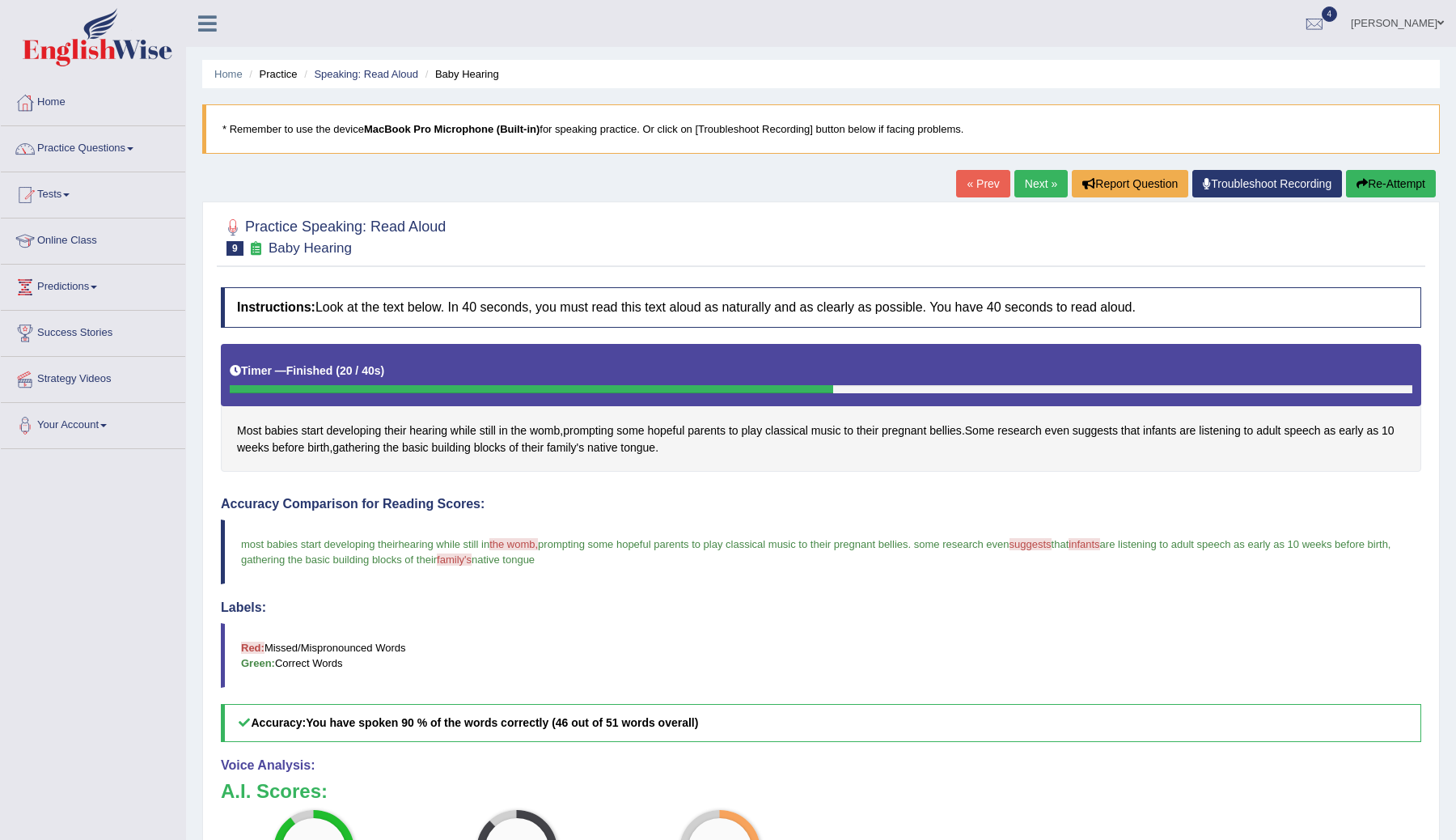
click at [1019, 183] on link "Next »" at bounding box center [1041, 183] width 53 height 27
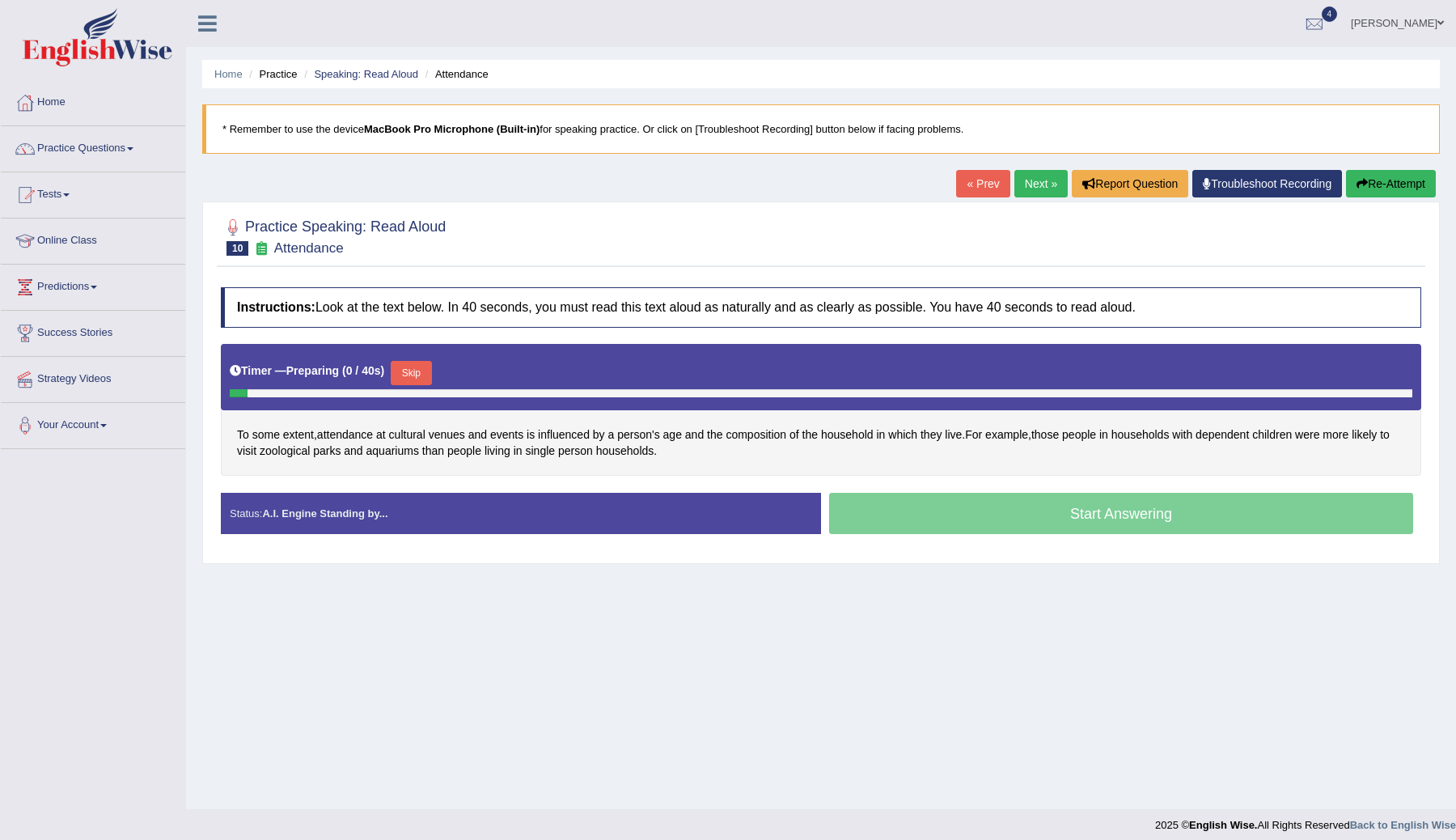
scroll to position [10, 0]
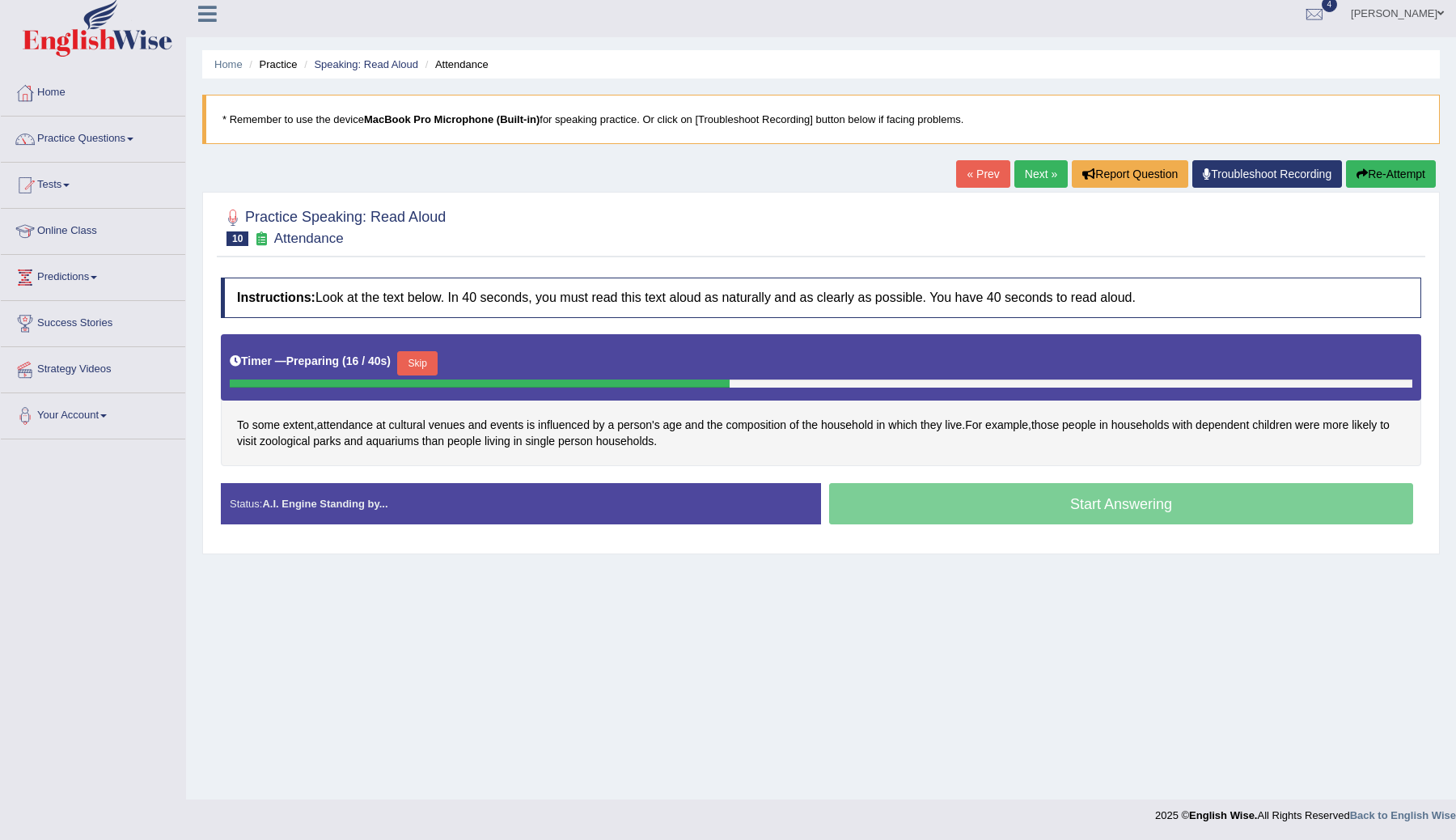
click at [430, 363] on button "Skip" at bounding box center [417, 362] width 41 height 24
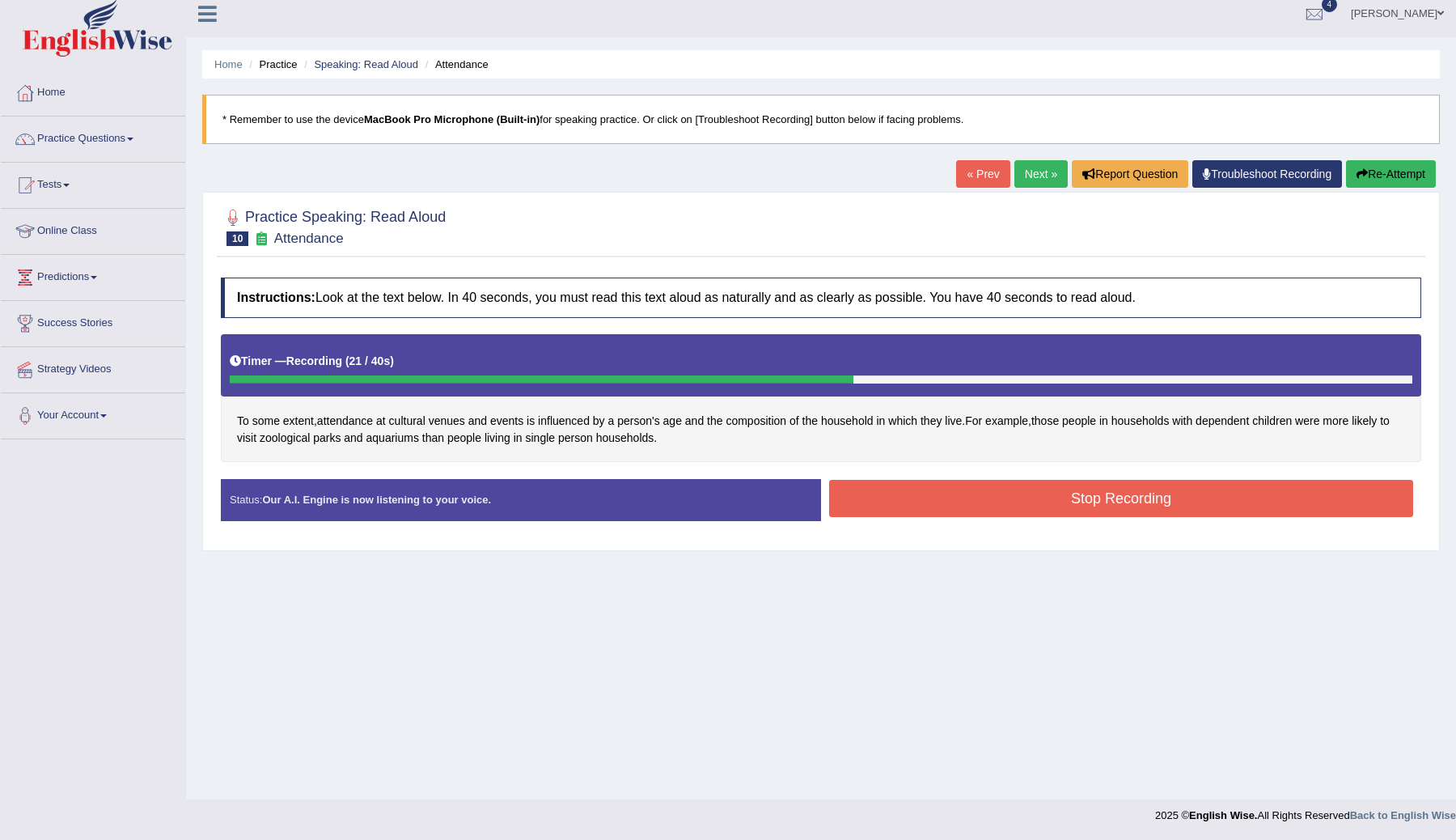
click at [976, 502] on button "Stop Recording" at bounding box center [1120, 499] width 584 height 37
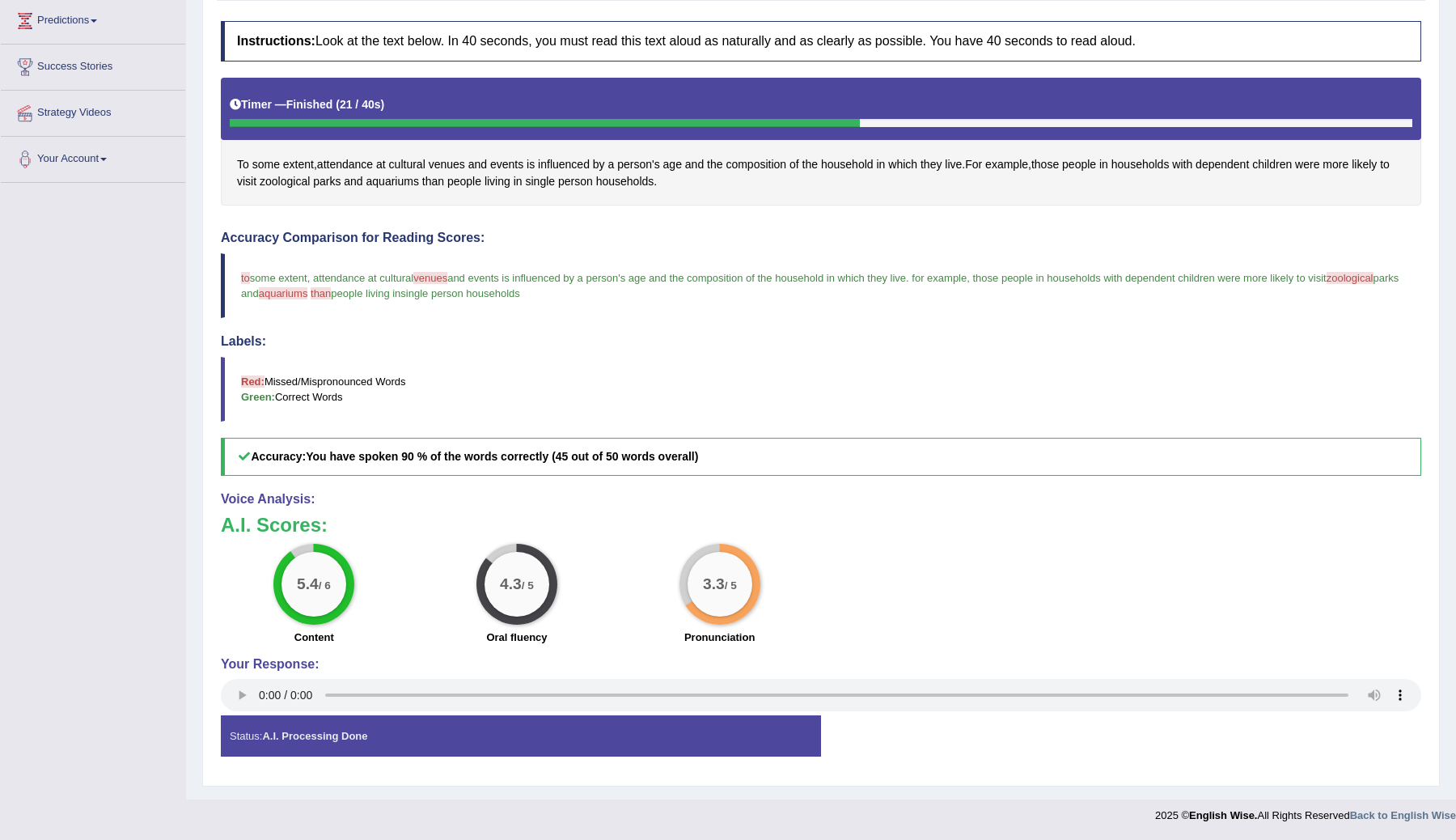
scroll to position [0, 0]
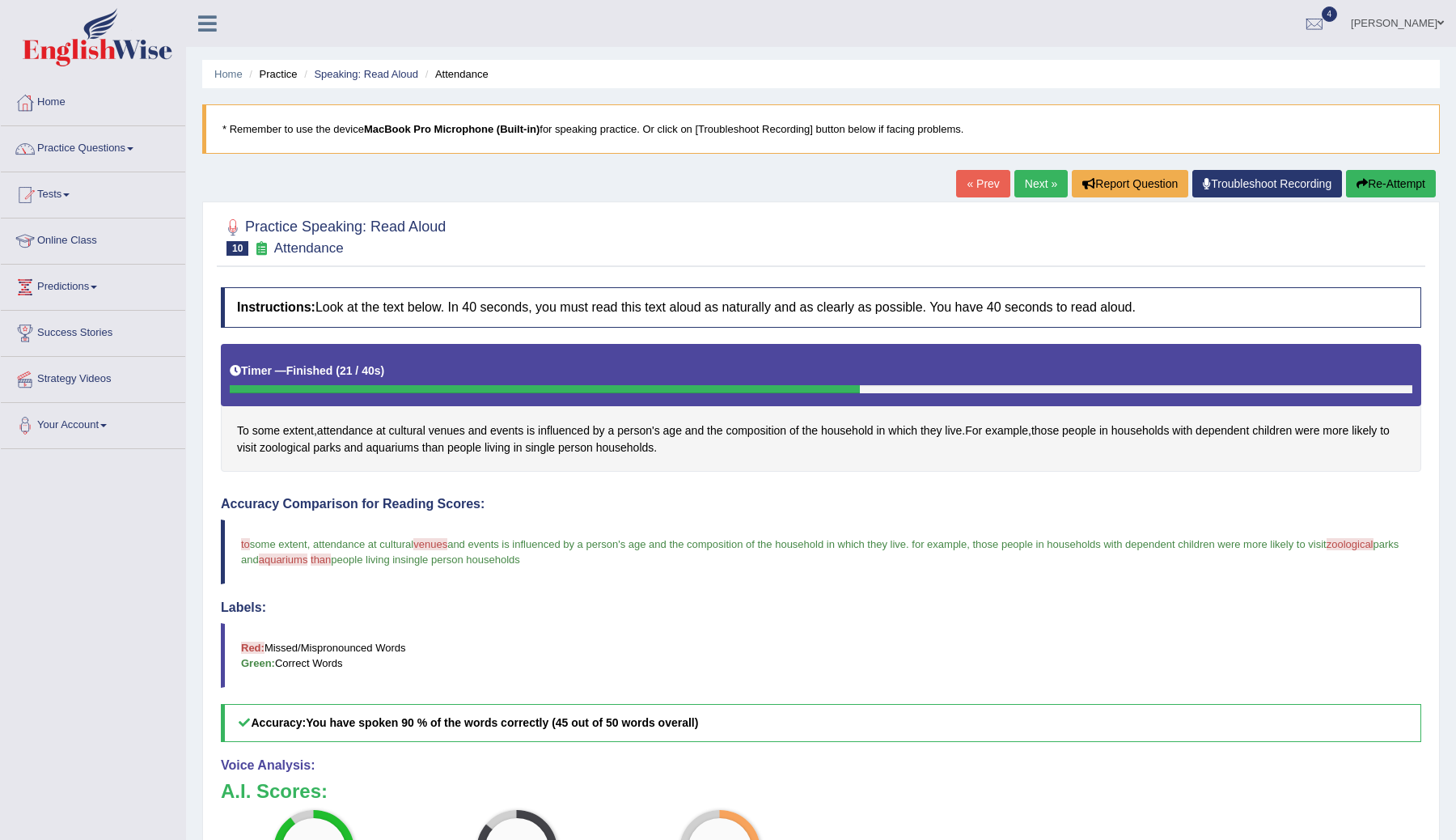
click at [1022, 188] on link "Next »" at bounding box center [1041, 183] width 53 height 27
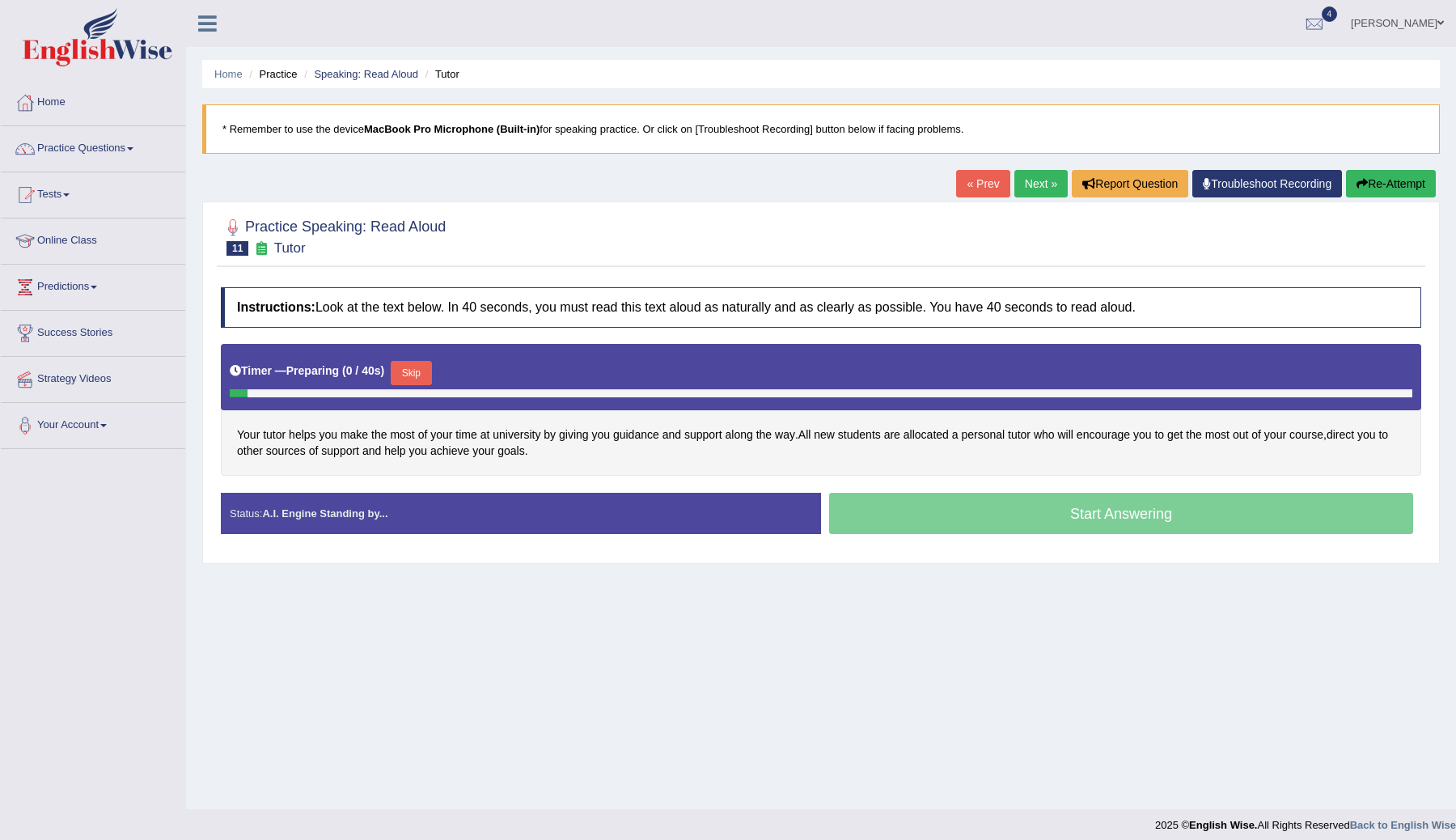
scroll to position [10, 0]
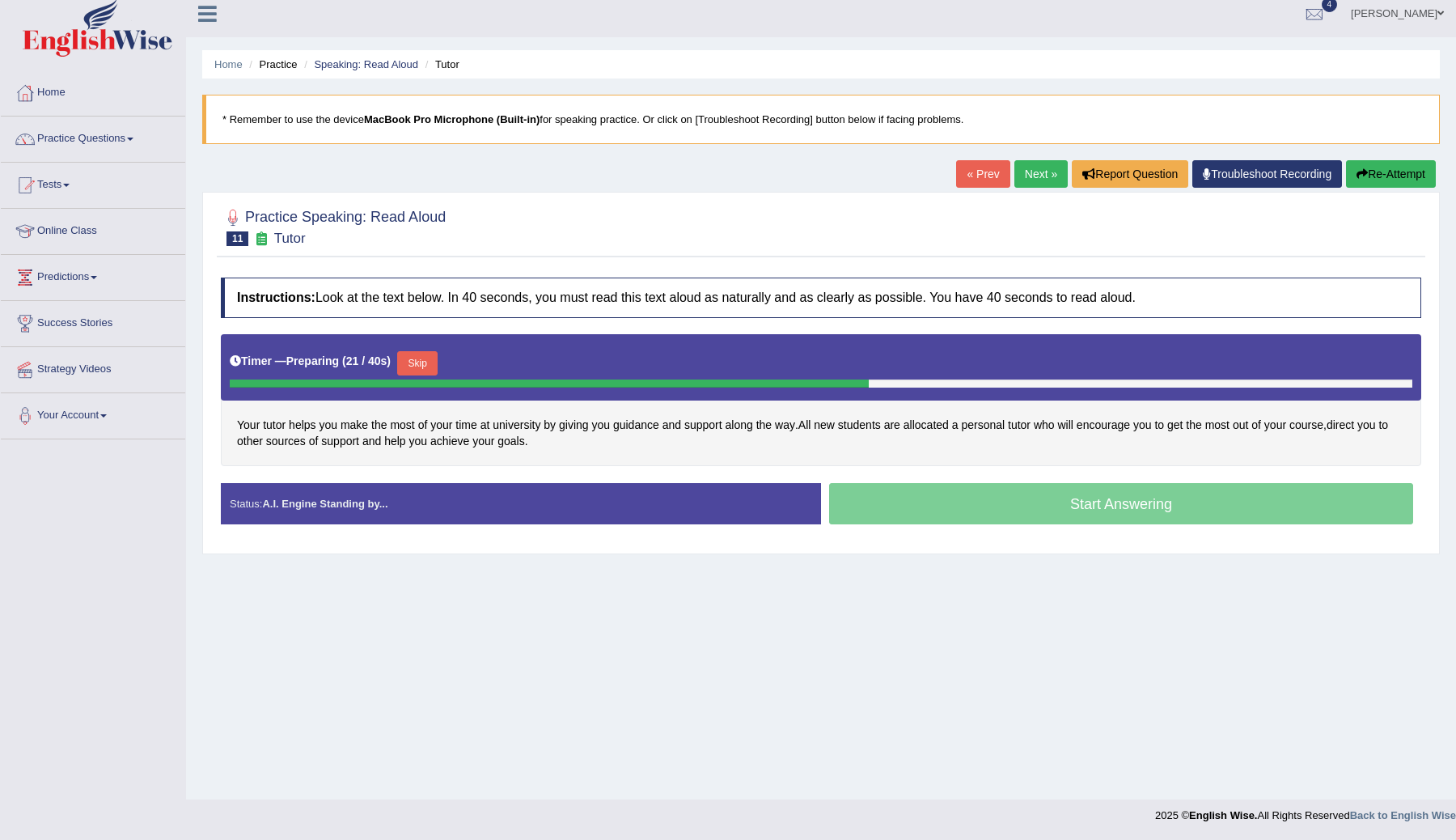
click at [423, 365] on button "Skip" at bounding box center [417, 362] width 41 height 24
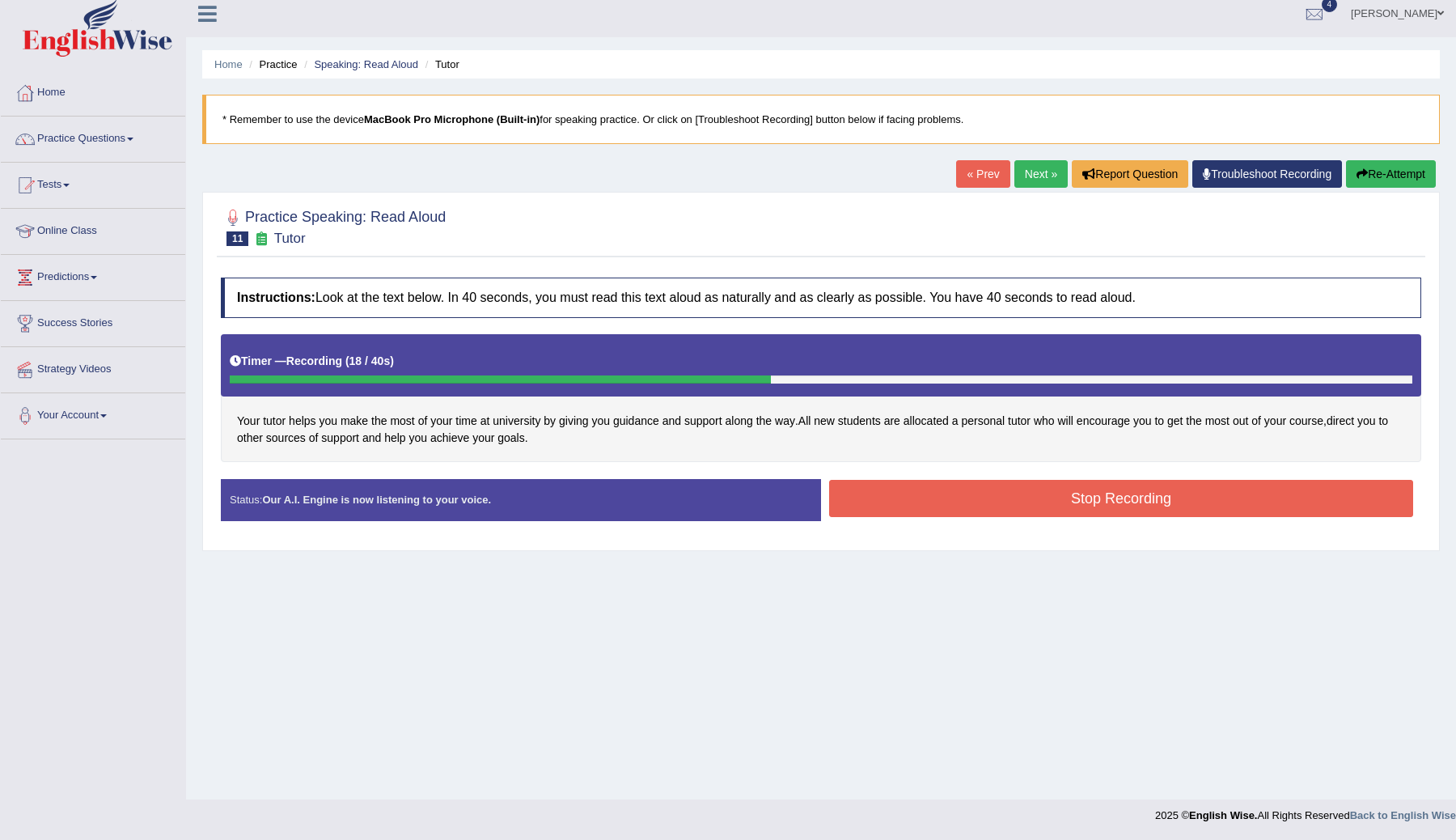
click at [976, 502] on button "Stop Recording" at bounding box center [1120, 499] width 584 height 37
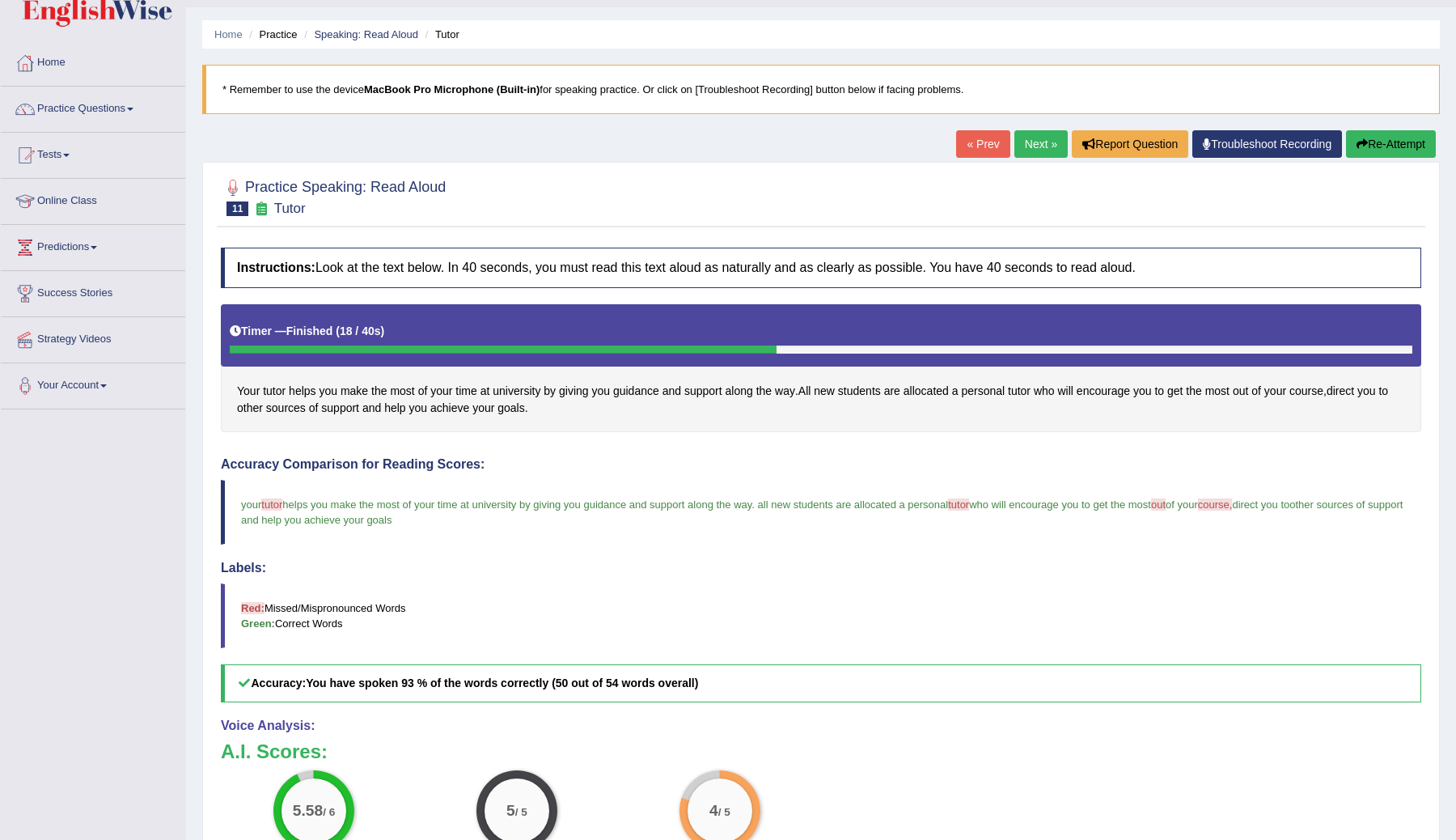
scroll to position [54, 0]
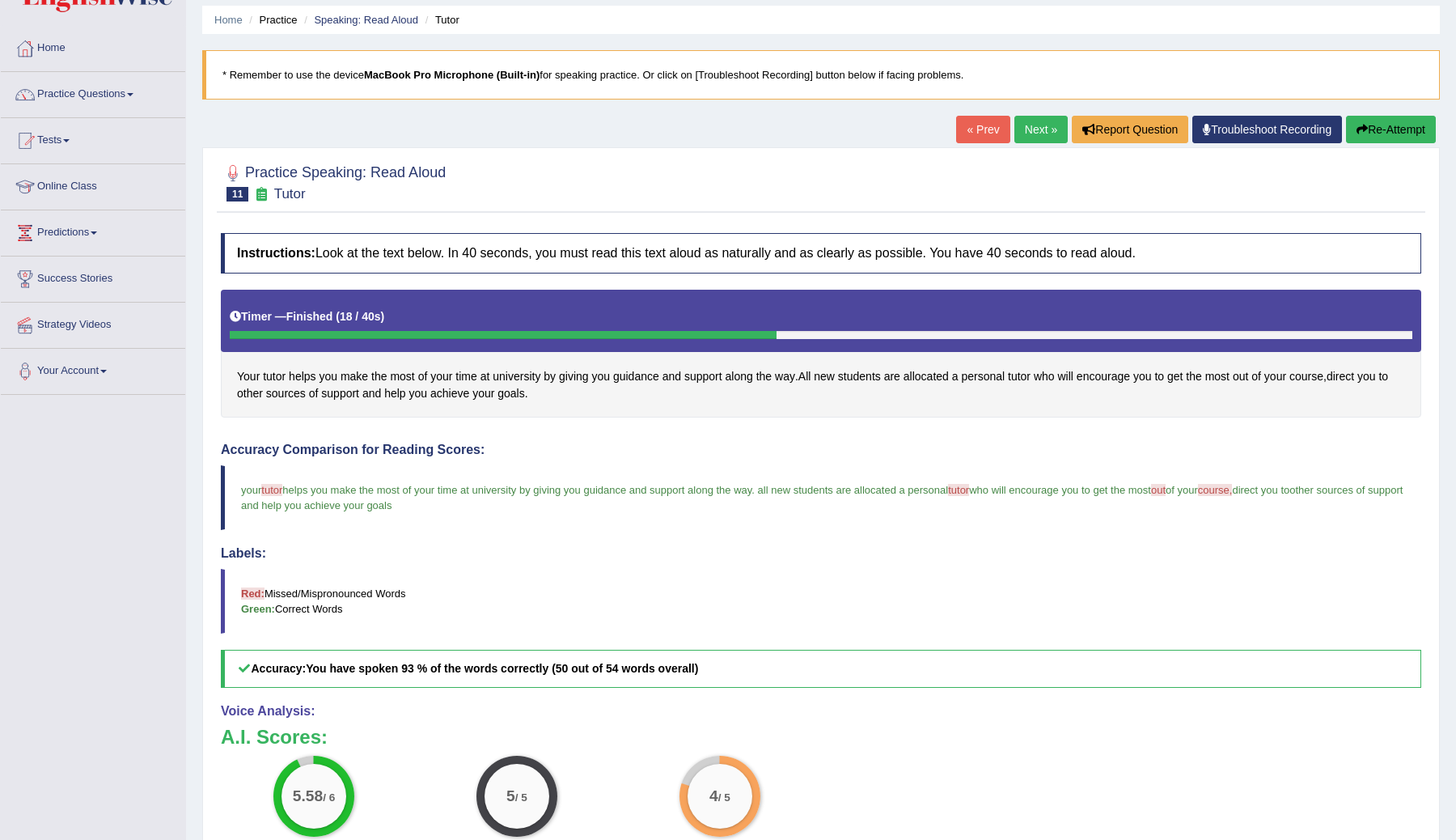
click at [1028, 126] on link "Next »" at bounding box center [1041, 129] width 53 height 27
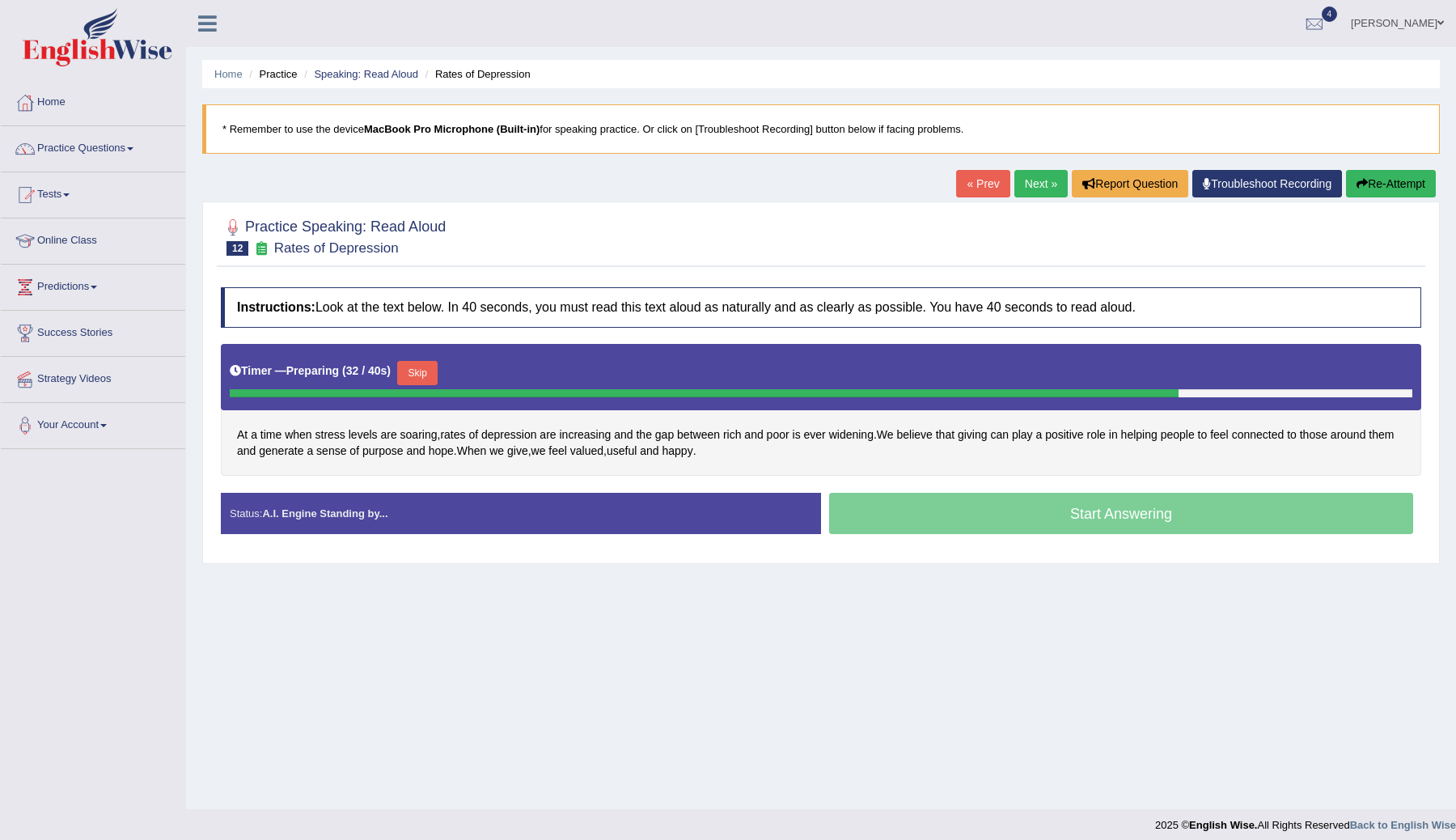
click at [433, 373] on button "Skip" at bounding box center [417, 372] width 41 height 24
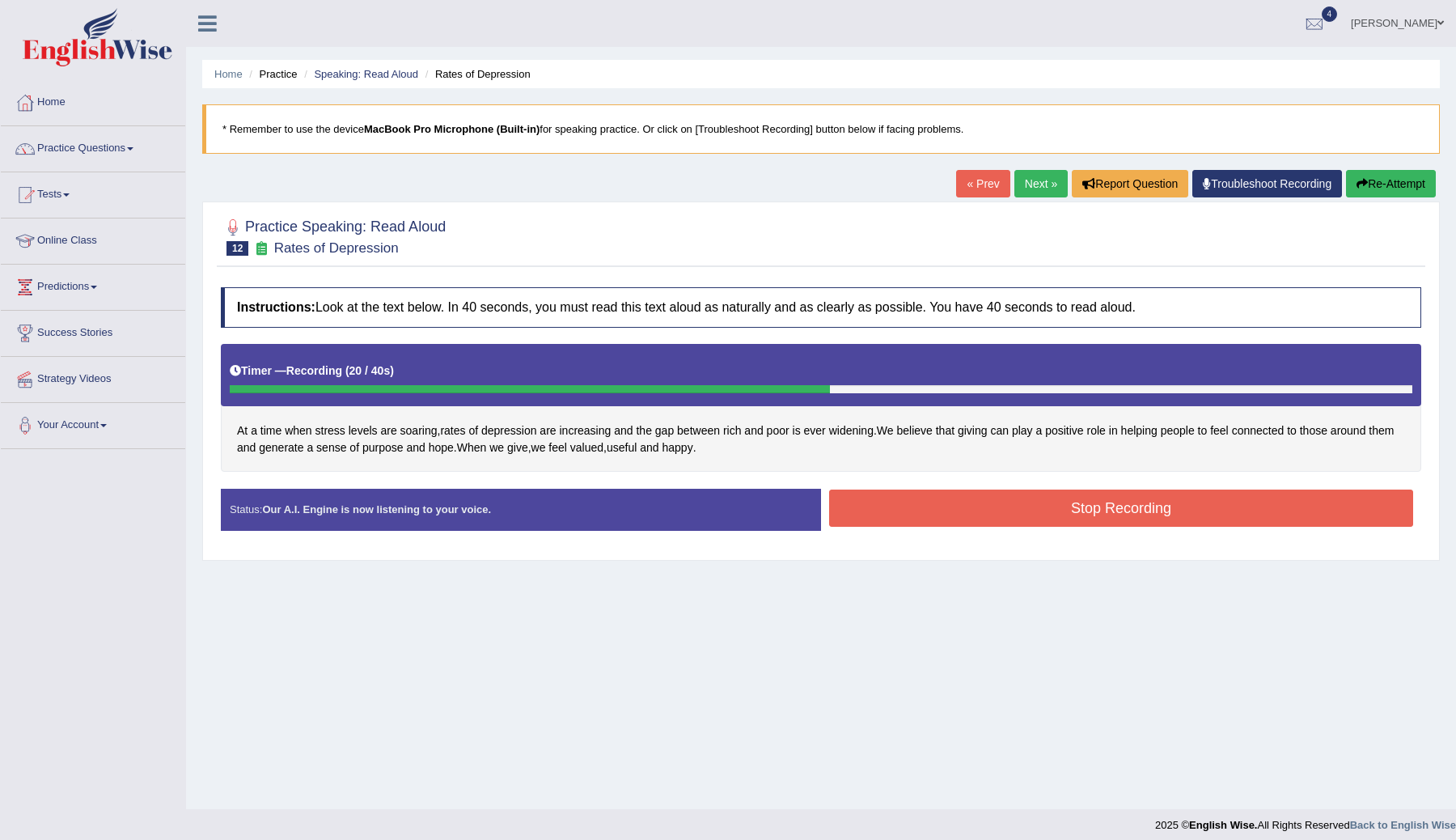
click at [881, 496] on button "Stop Recording" at bounding box center [1120, 509] width 584 height 37
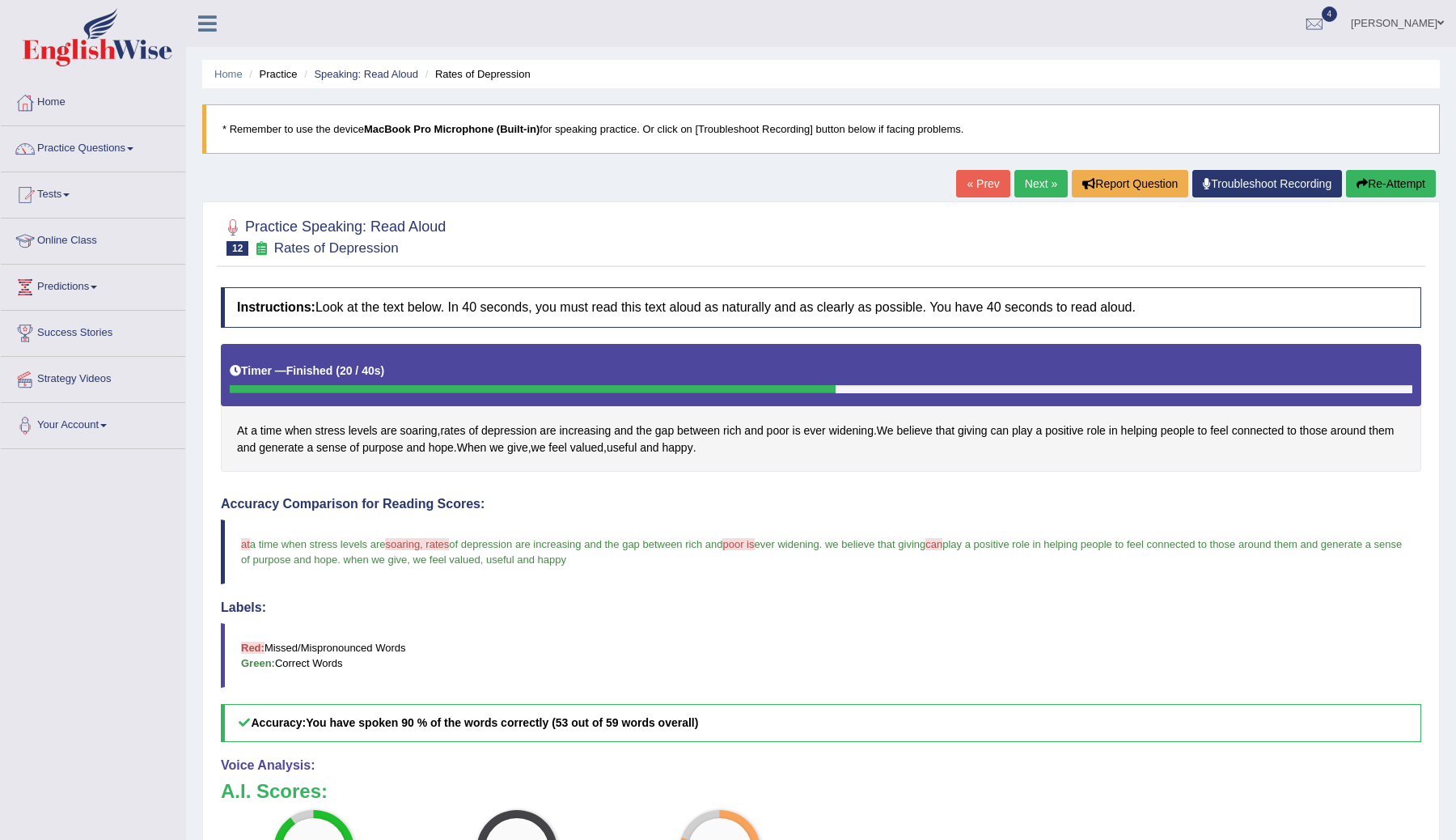
click at [1026, 182] on link "Next »" at bounding box center [1041, 183] width 53 height 27
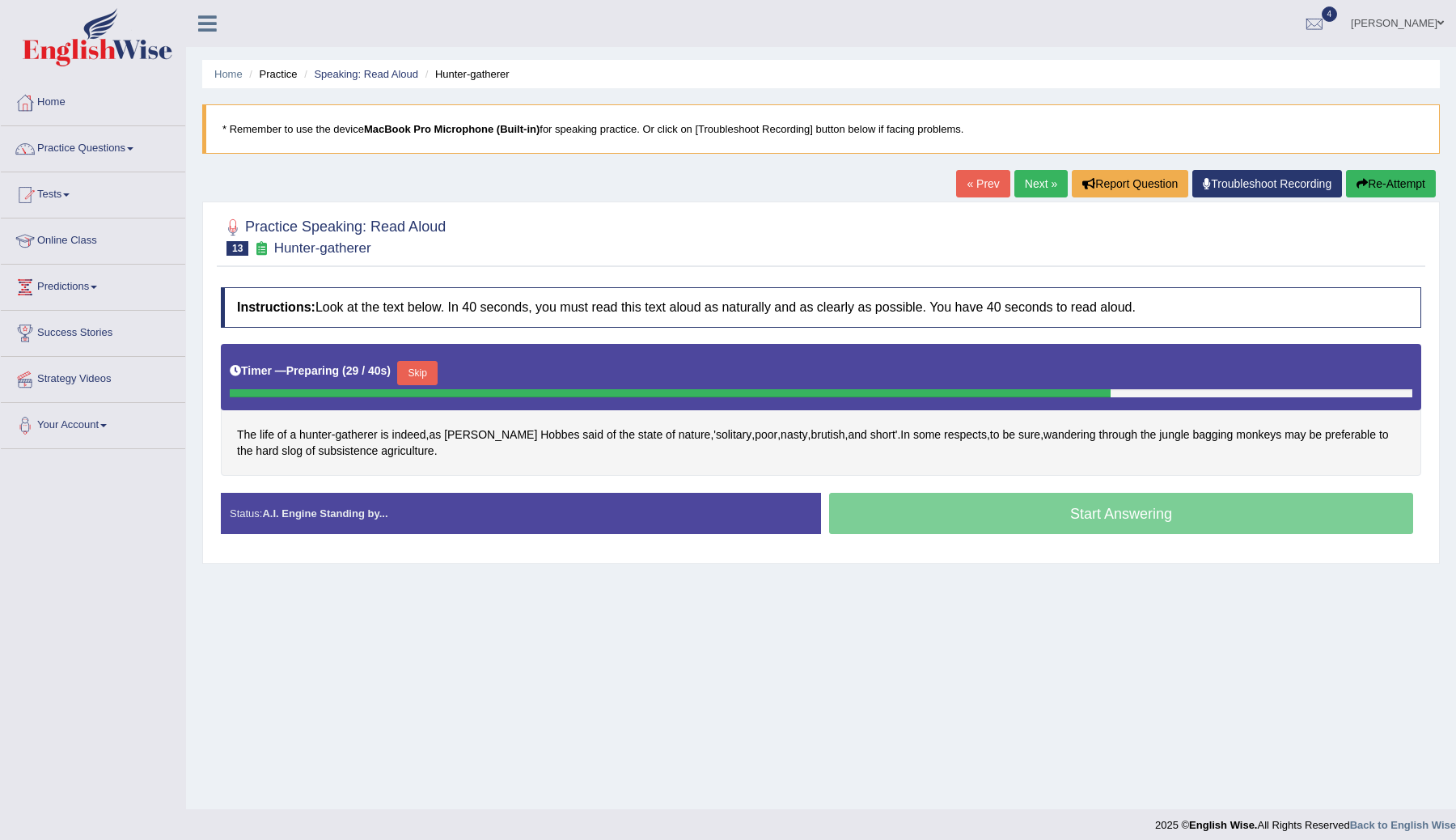
click at [427, 376] on button "Skip" at bounding box center [417, 372] width 41 height 24
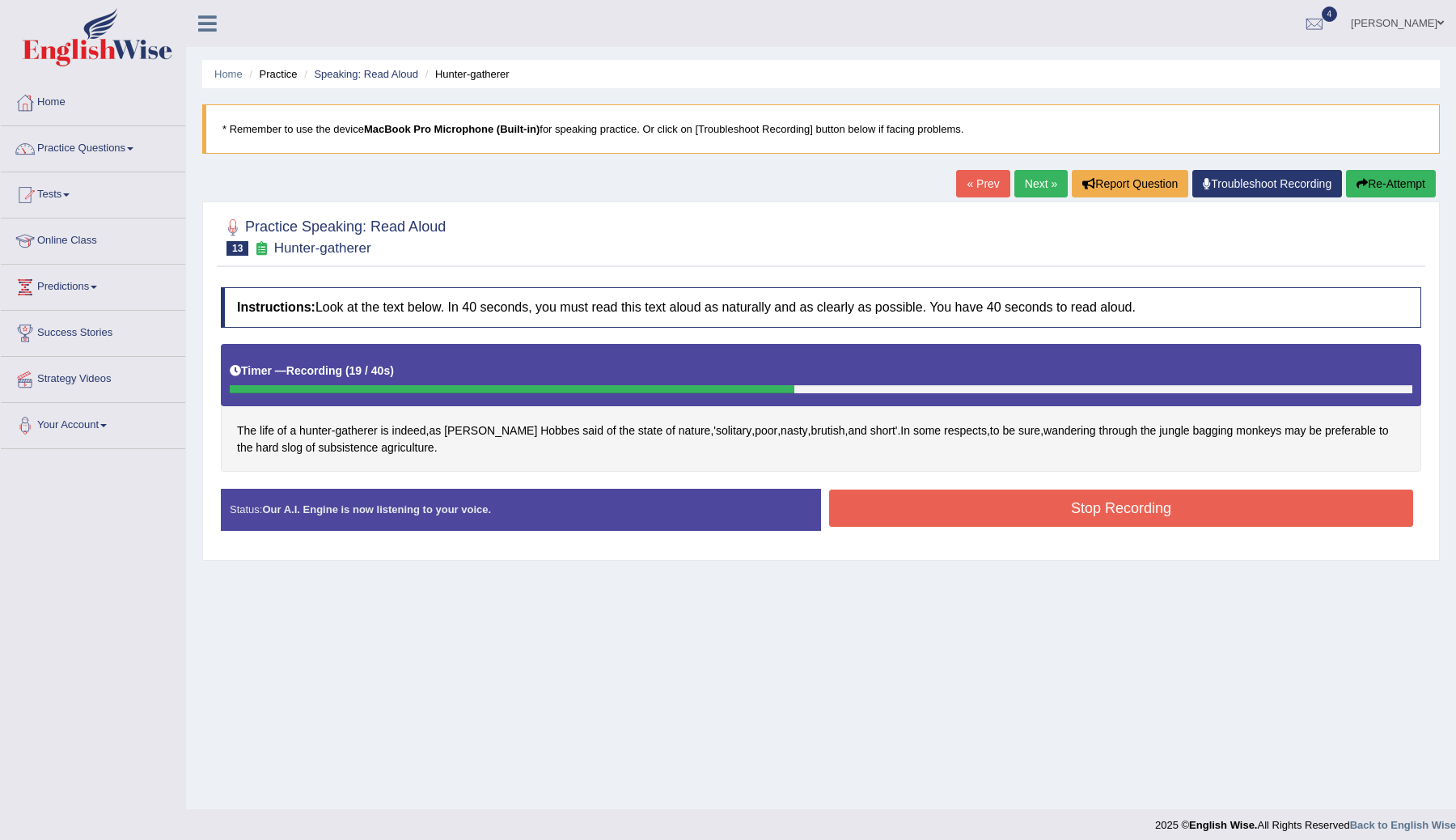
click at [905, 516] on button "Stop Recording" at bounding box center [1120, 509] width 584 height 37
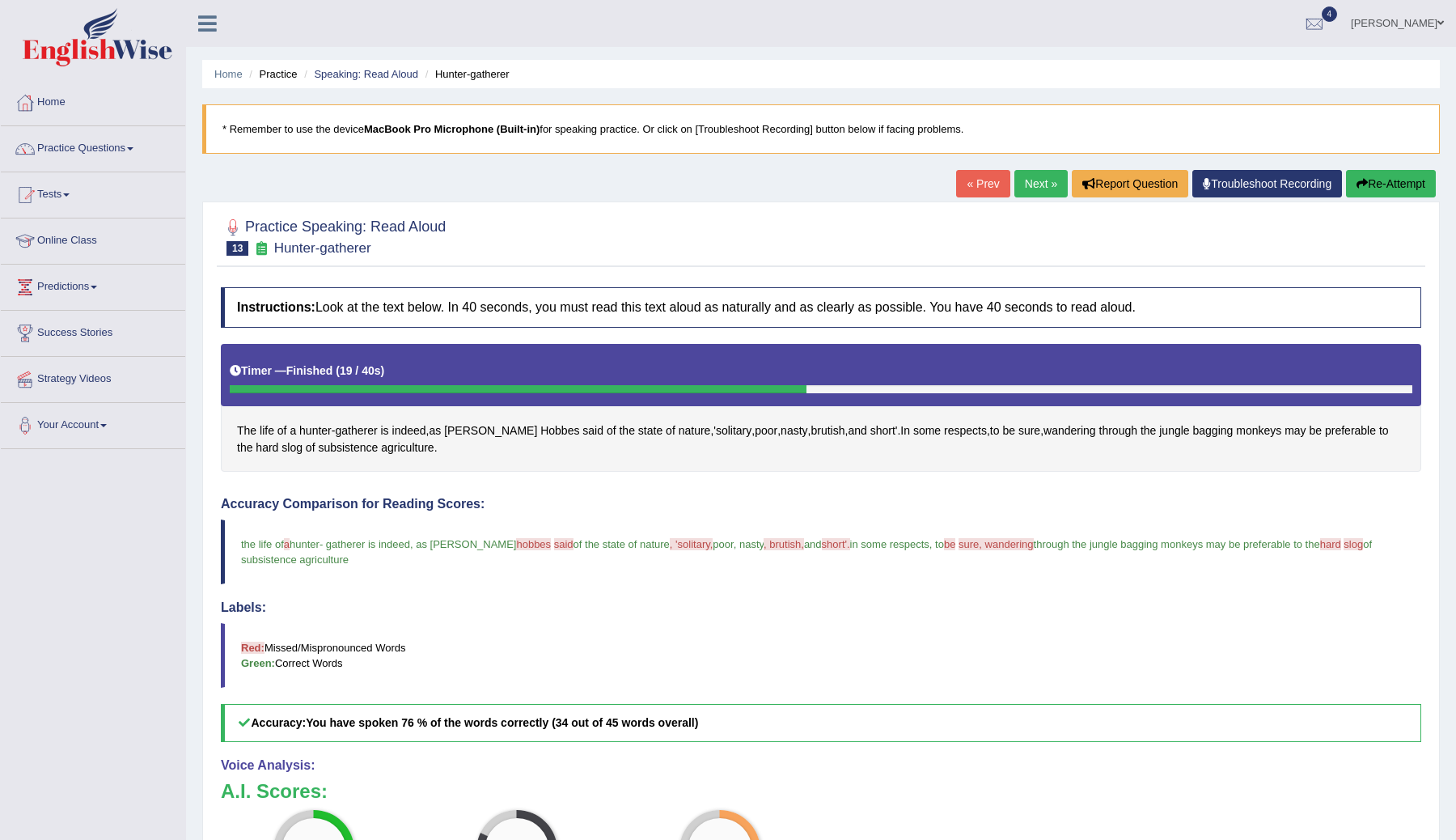
click at [1029, 177] on link "Next »" at bounding box center [1041, 183] width 53 height 27
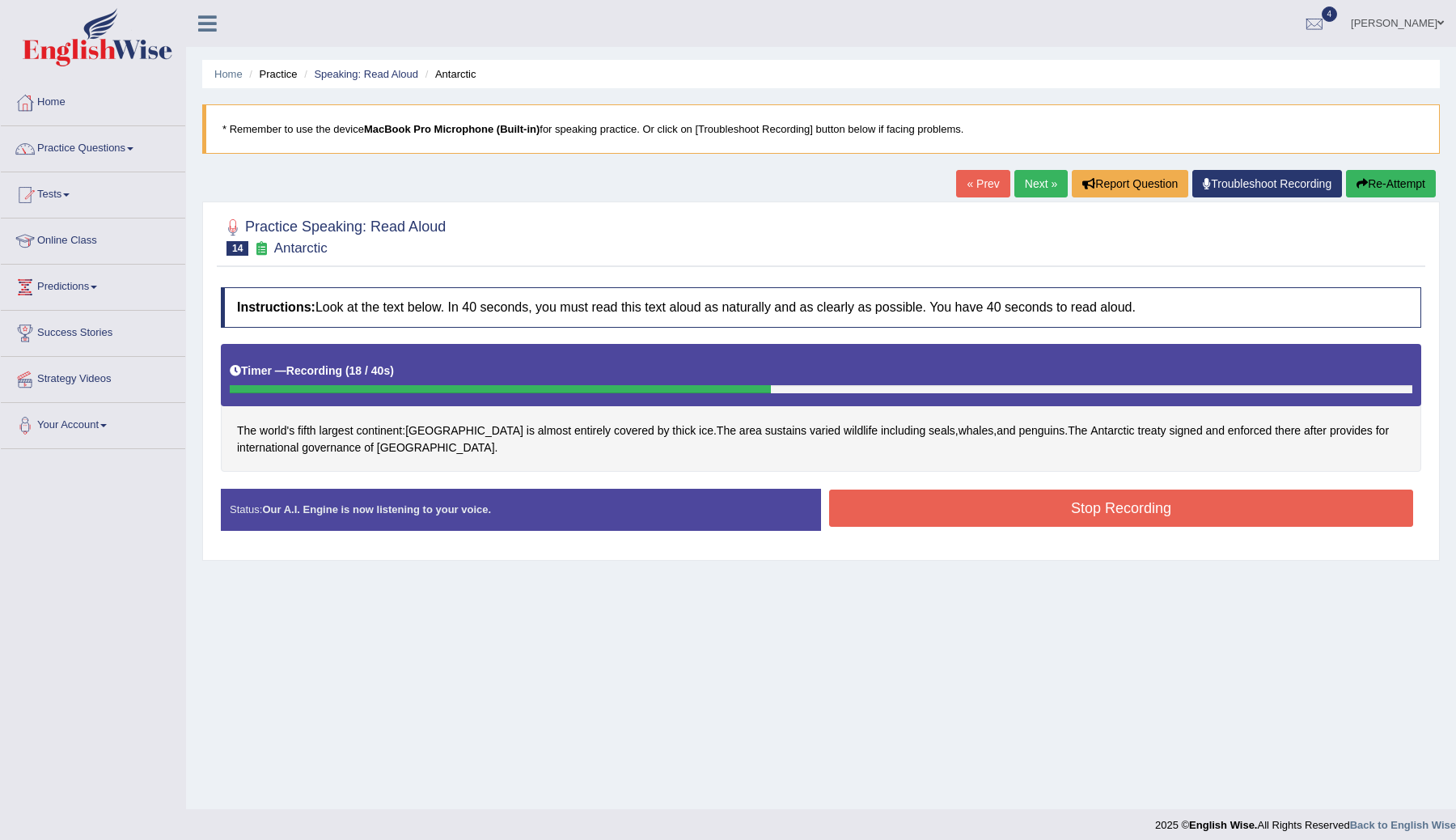
click at [916, 502] on button "Stop Recording" at bounding box center [1120, 509] width 584 height 37
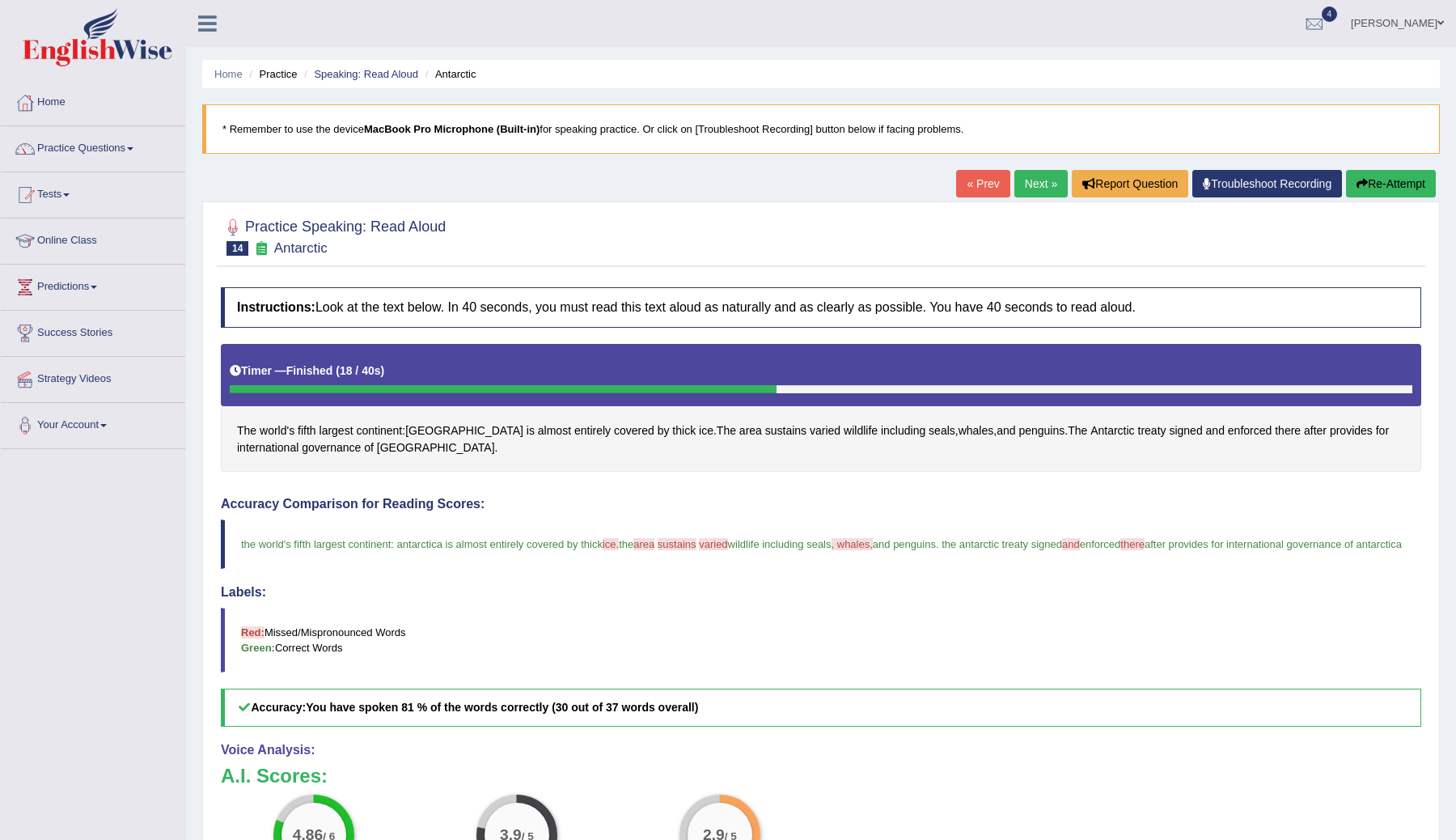
click at [1027, 182] on link "Next »" at bounding box center [1041, 183] width 53 height 27
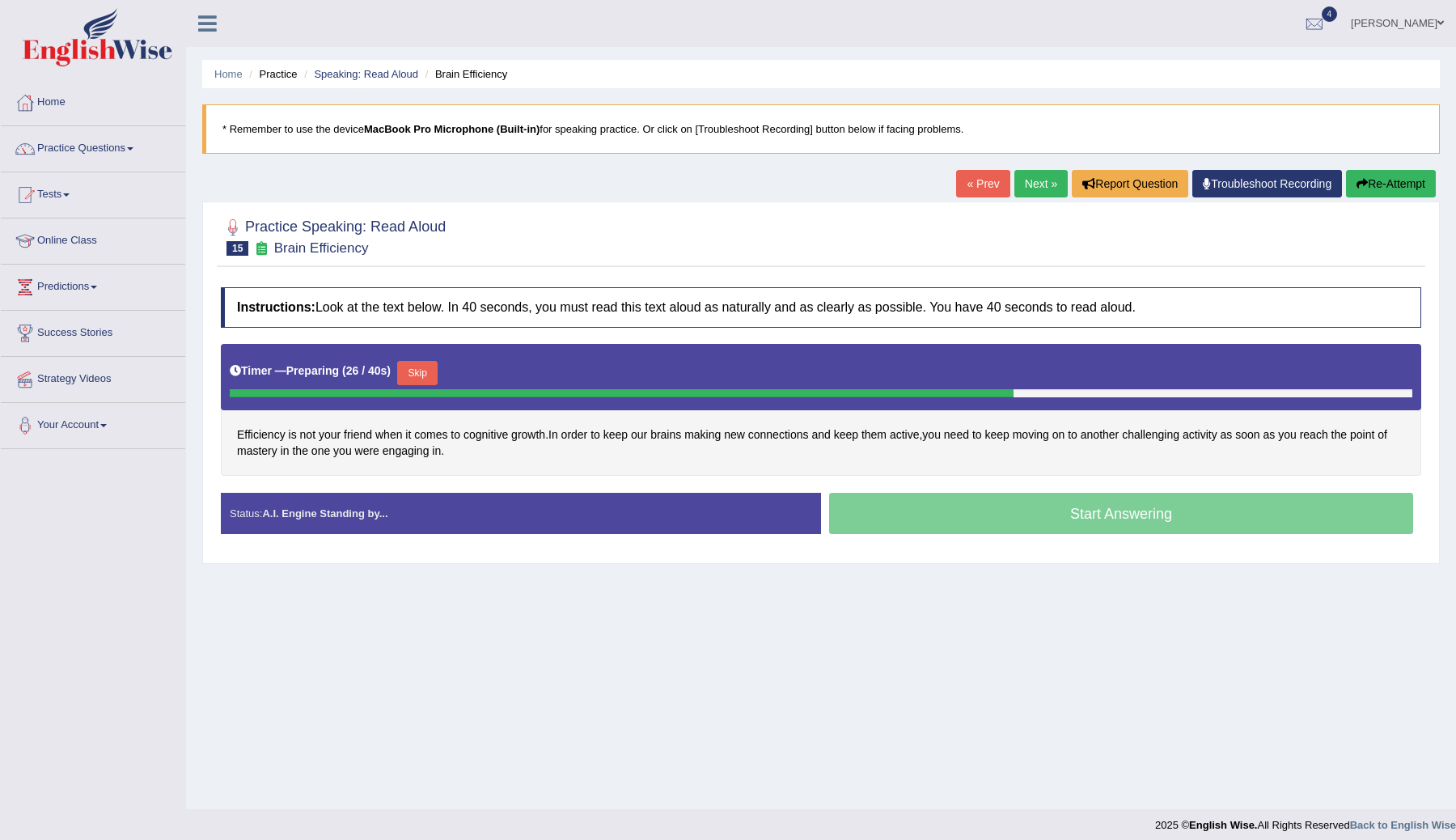
click at [426, 369] on button "Skip" at bounding box center [417, 372] width 41 height 24
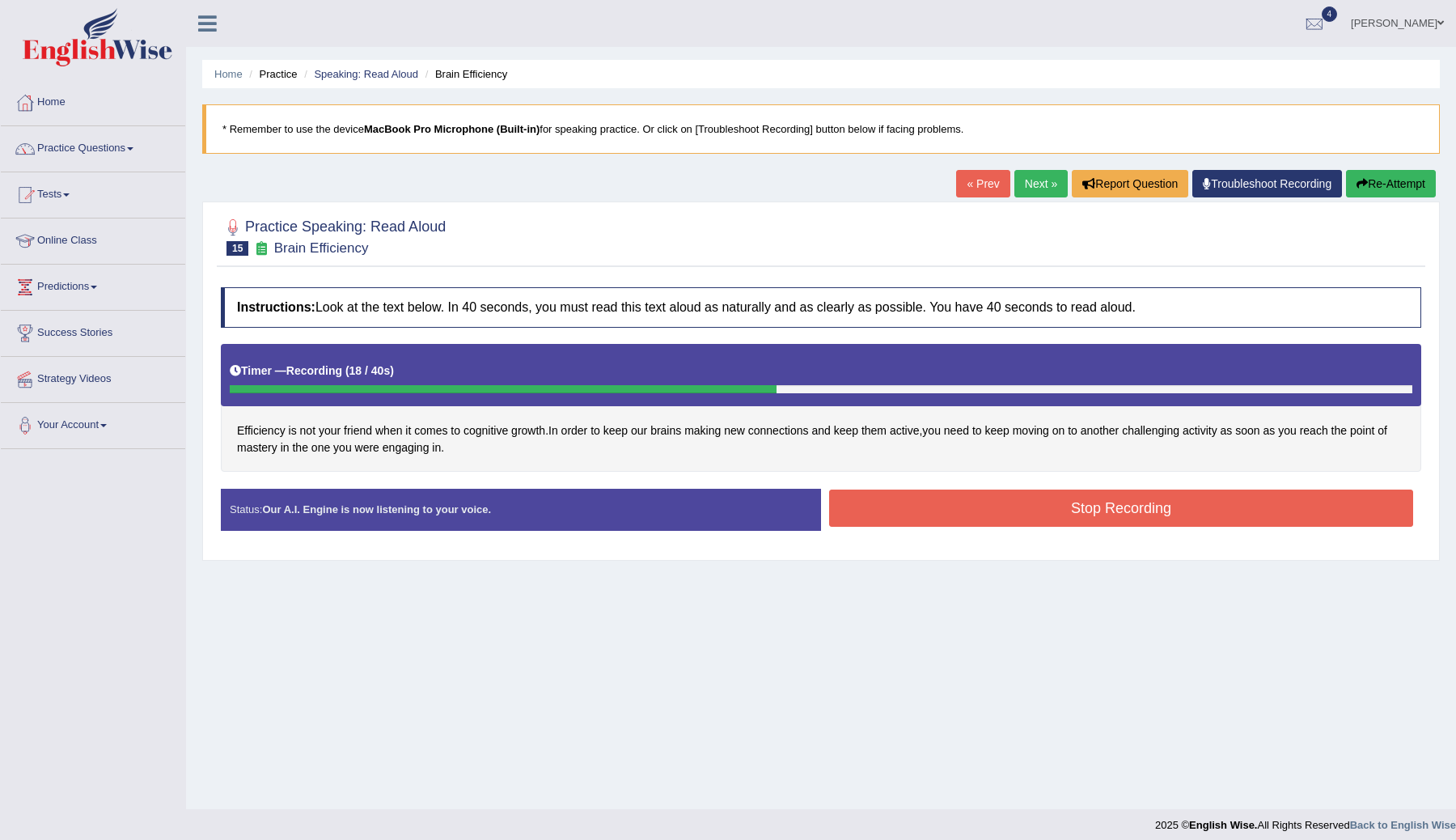
click at [833, 499] on button "Stop Recording" at bounding box center [1120, 509] width 584 height 37
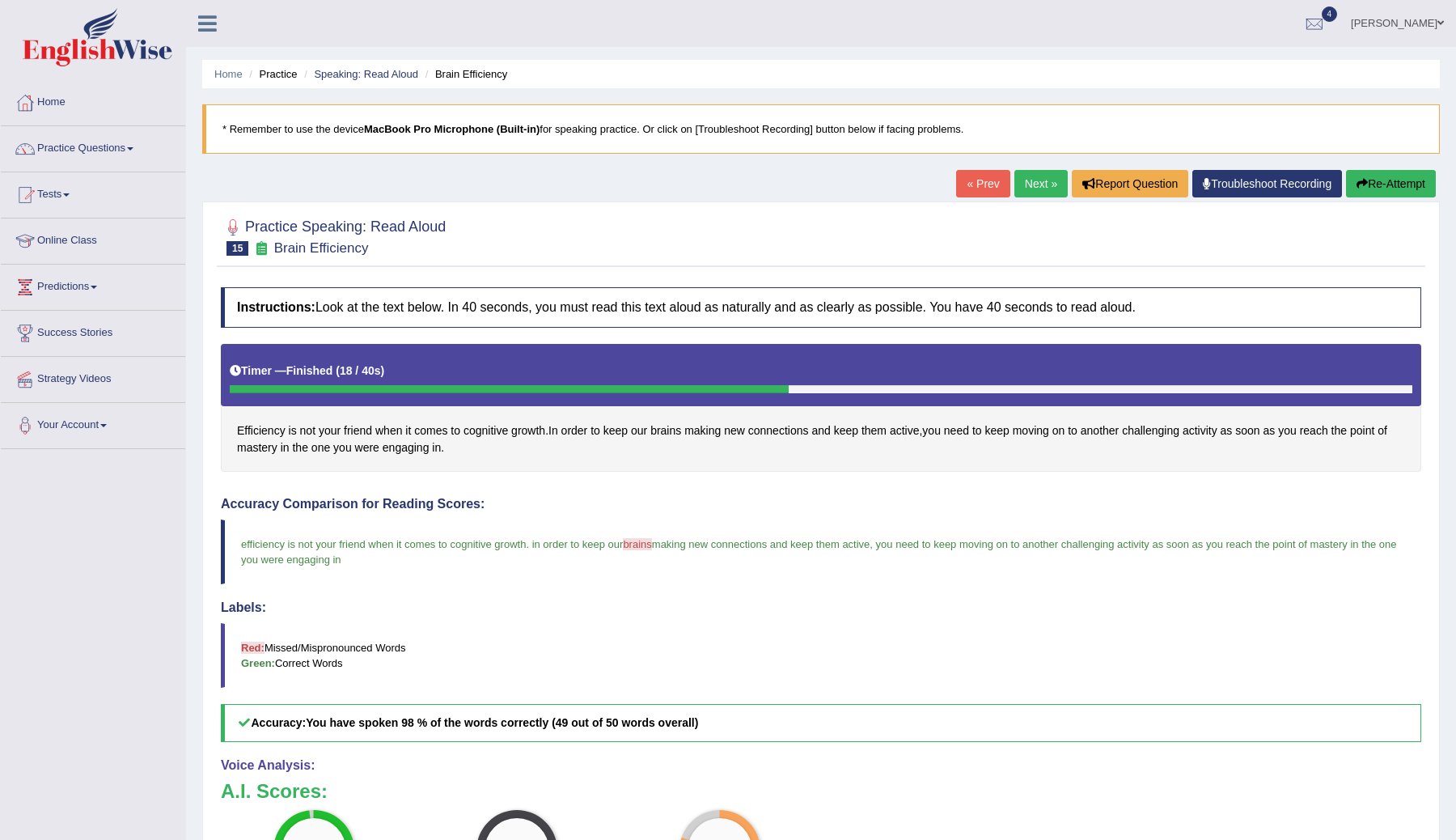
click at [1027, 182] on link "Next »" at bounding box center [1041, 183] width 53 height 27
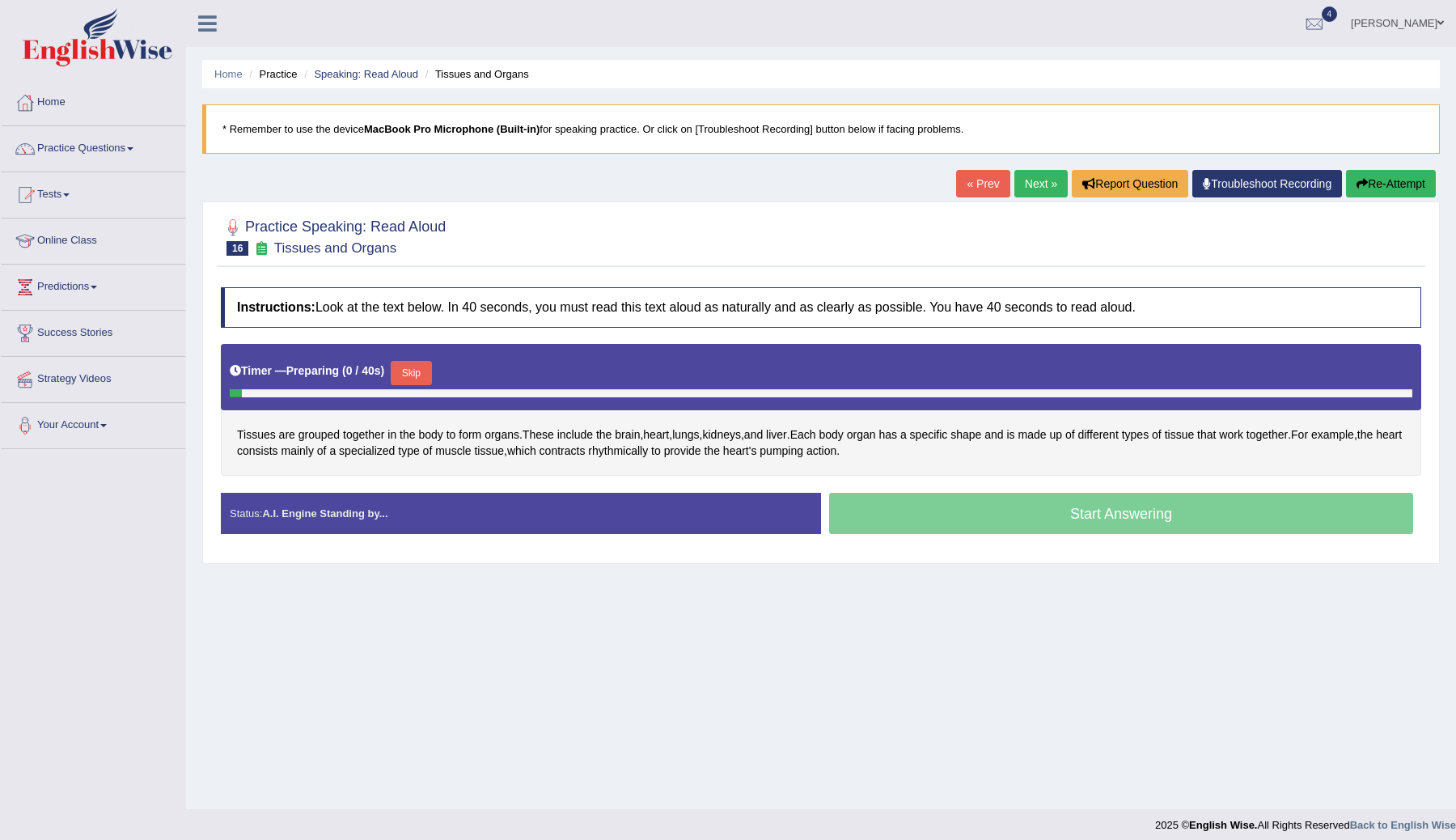
scroll to position [10, 0]
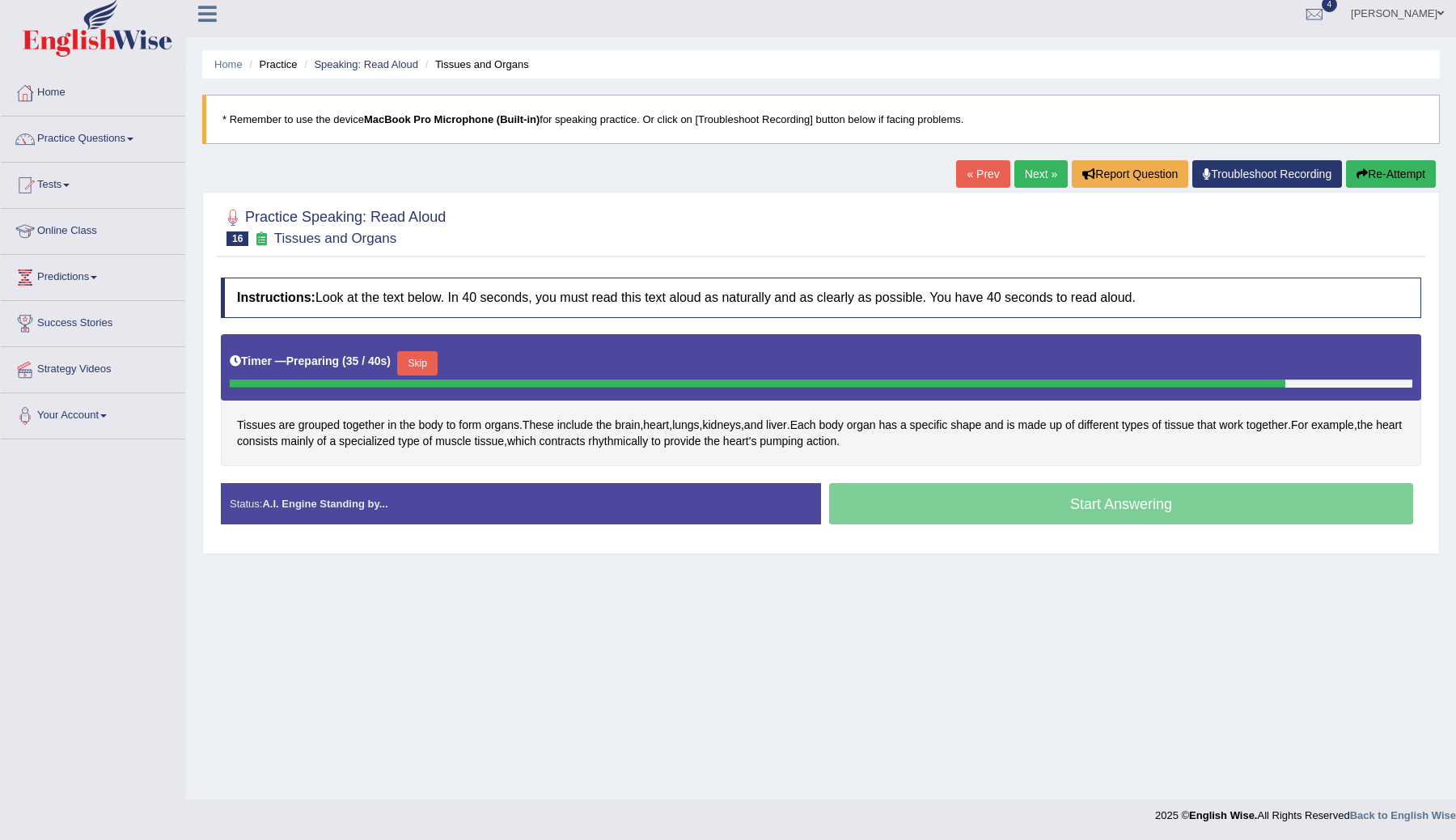
click at [434, 362] on button "Skip" at bounding box center [417, 362] width 41 height 24
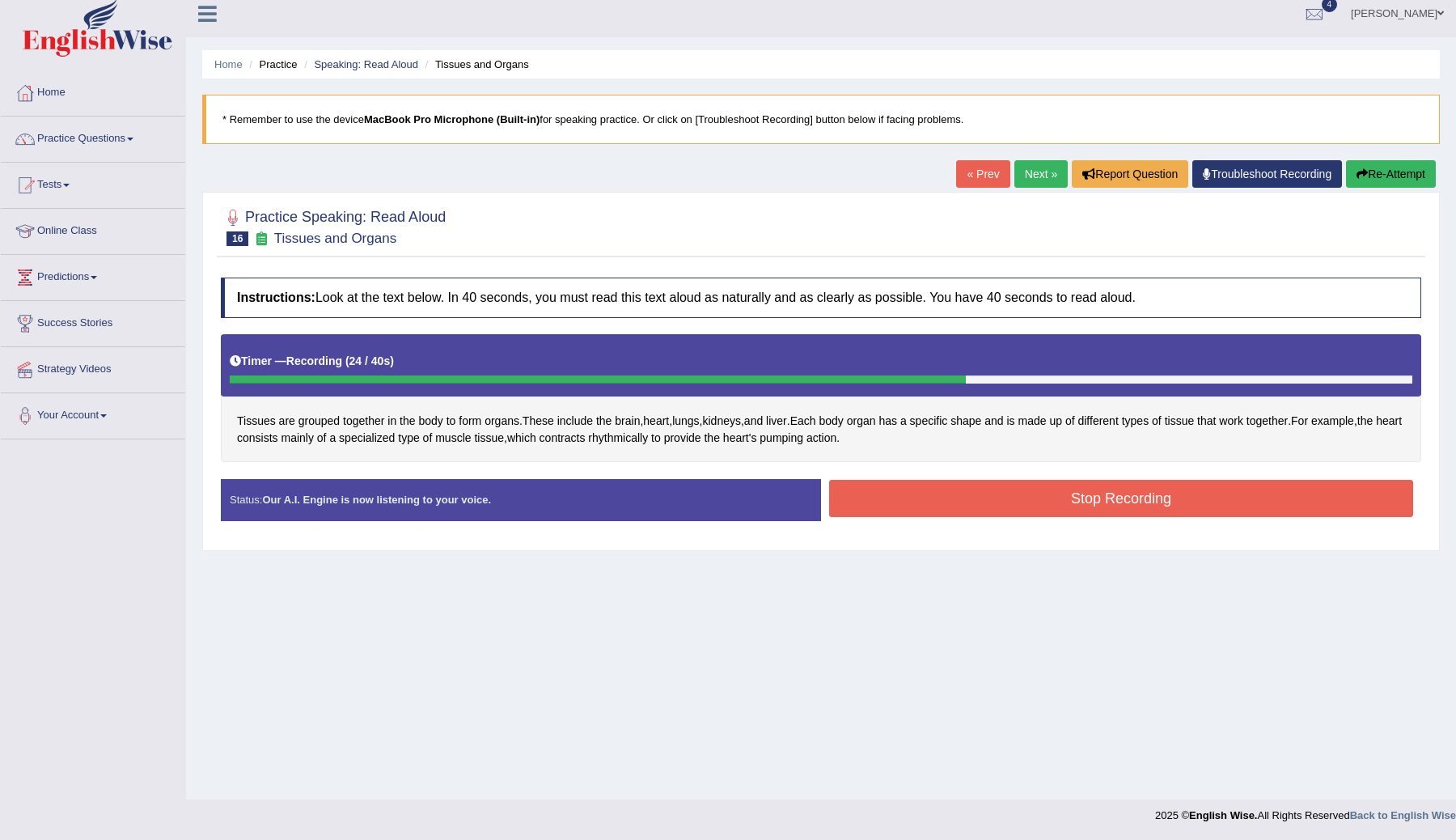
click at [871, 504] on button "Stop Recording" at bounding box center [1120, 499] width 584 height 37
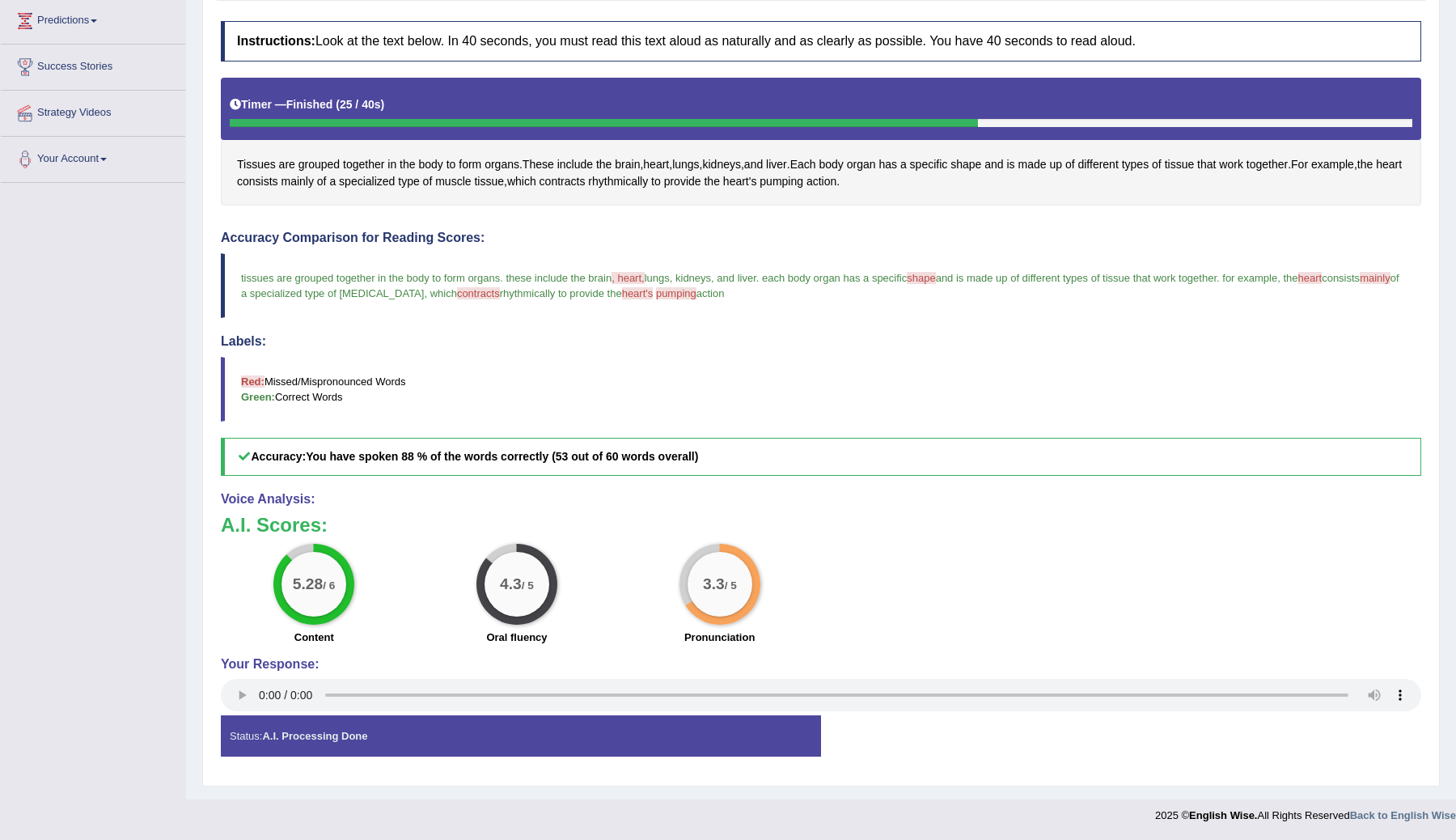
scroll to position [0, 0]
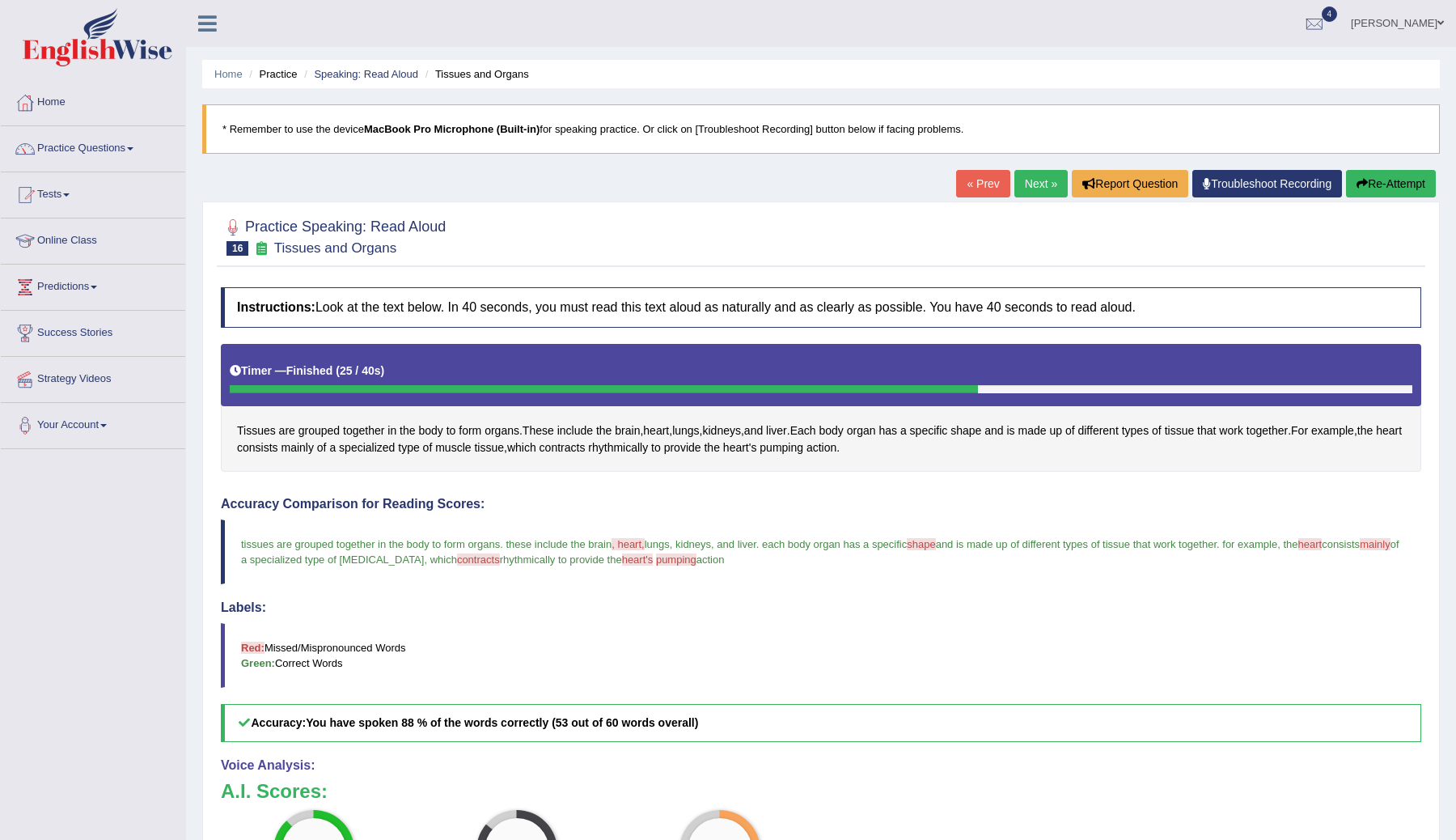
click at [1026, 191] on link "Next »" at bounding box center [1041, 183] width 53 height 27
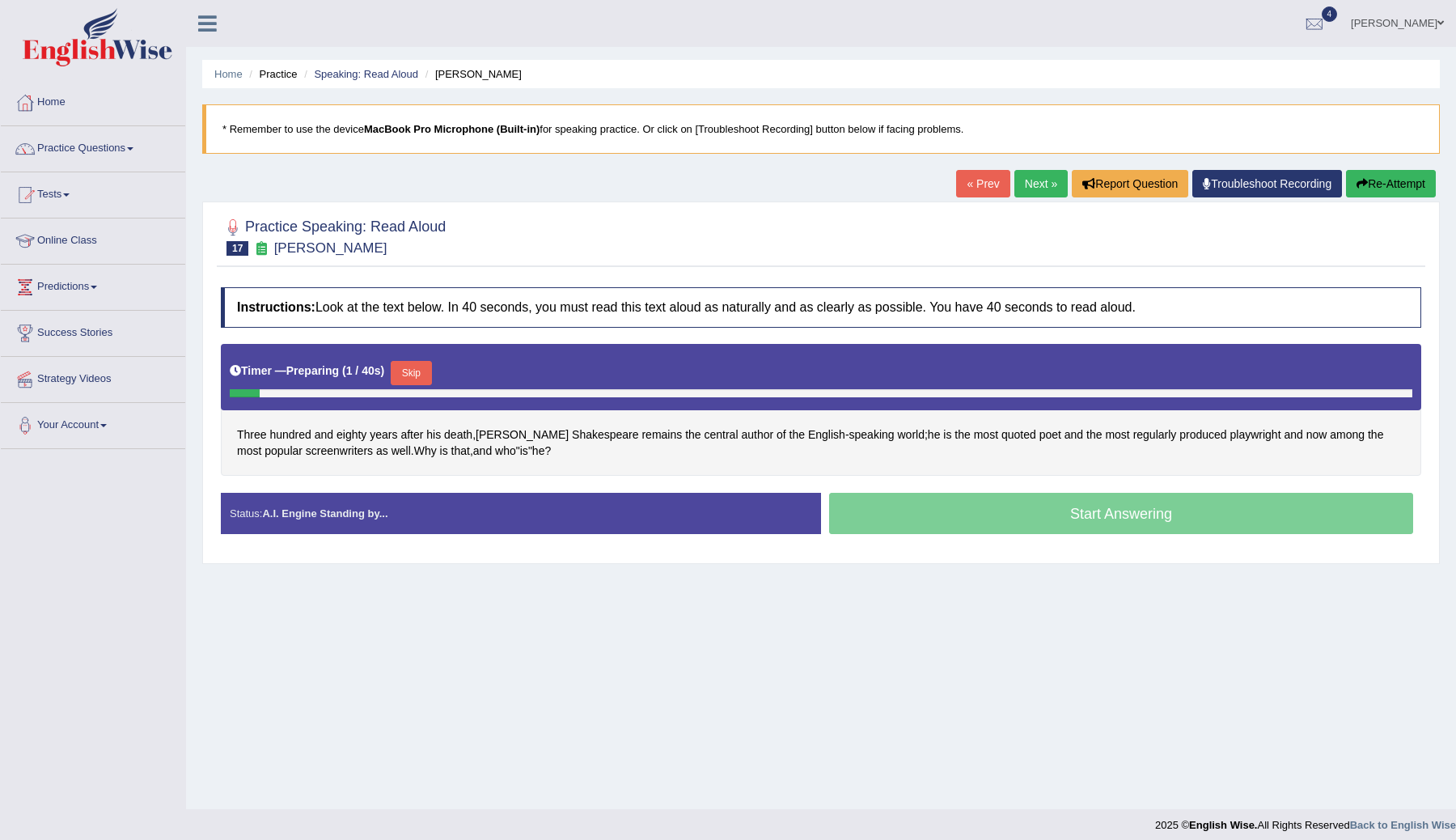
scroll to position [10, 0]
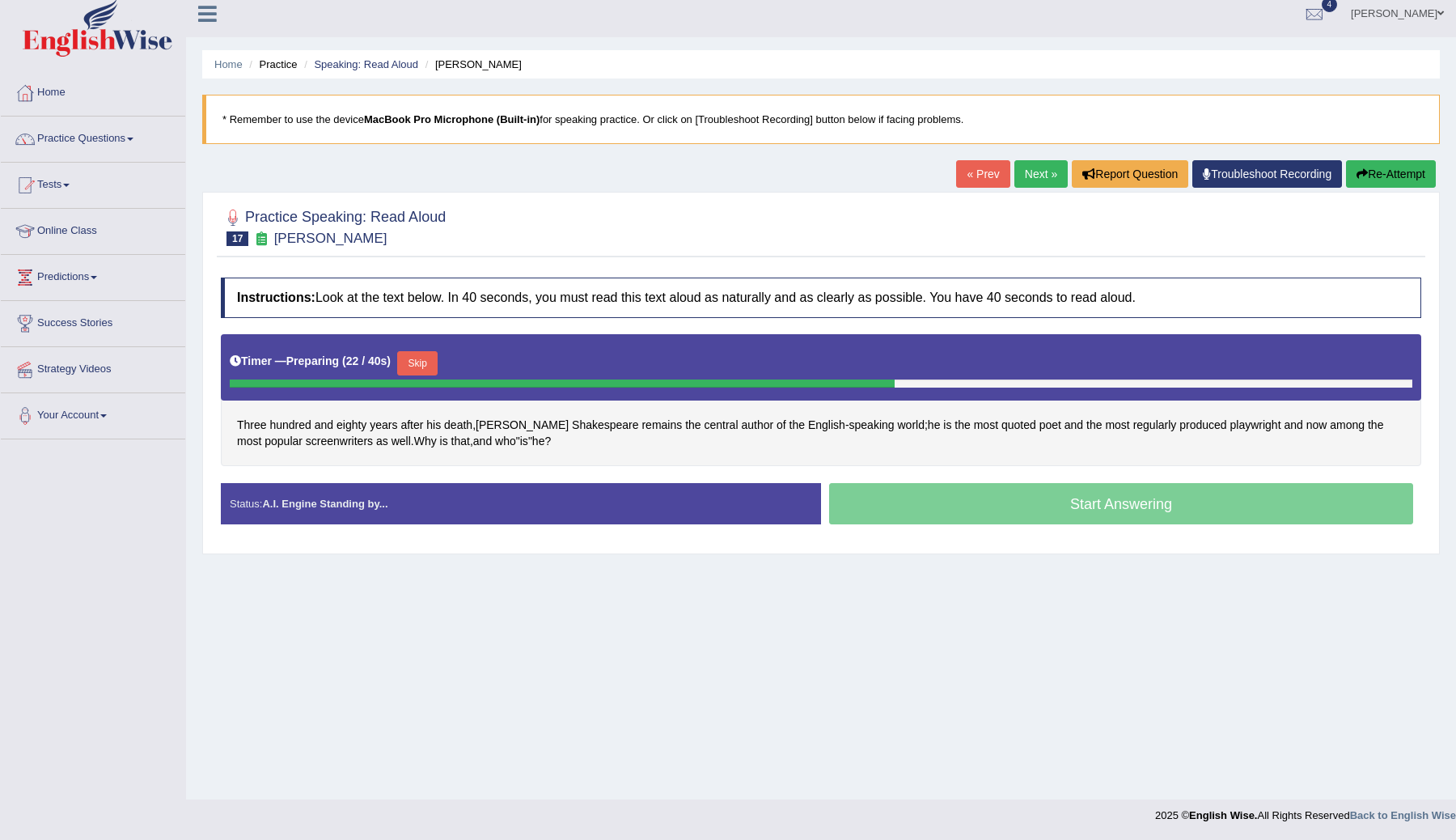
click at [419, 367] on button "Skip" at bounding box center [417, 362] width 41 height 24
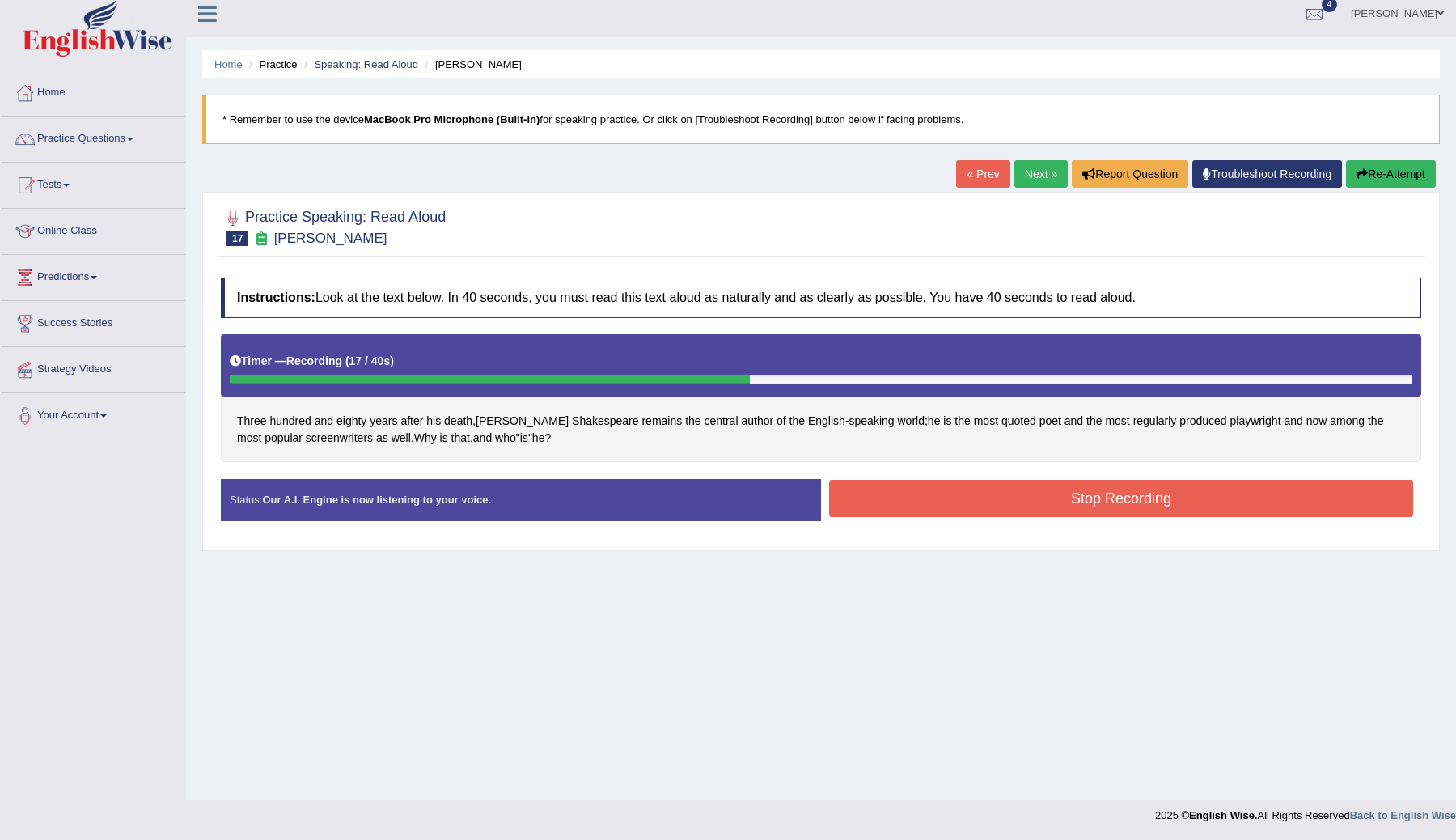
click at [875, 492] on button "Stop Recording" at bounding box center [1120, 499] width 584 height 37
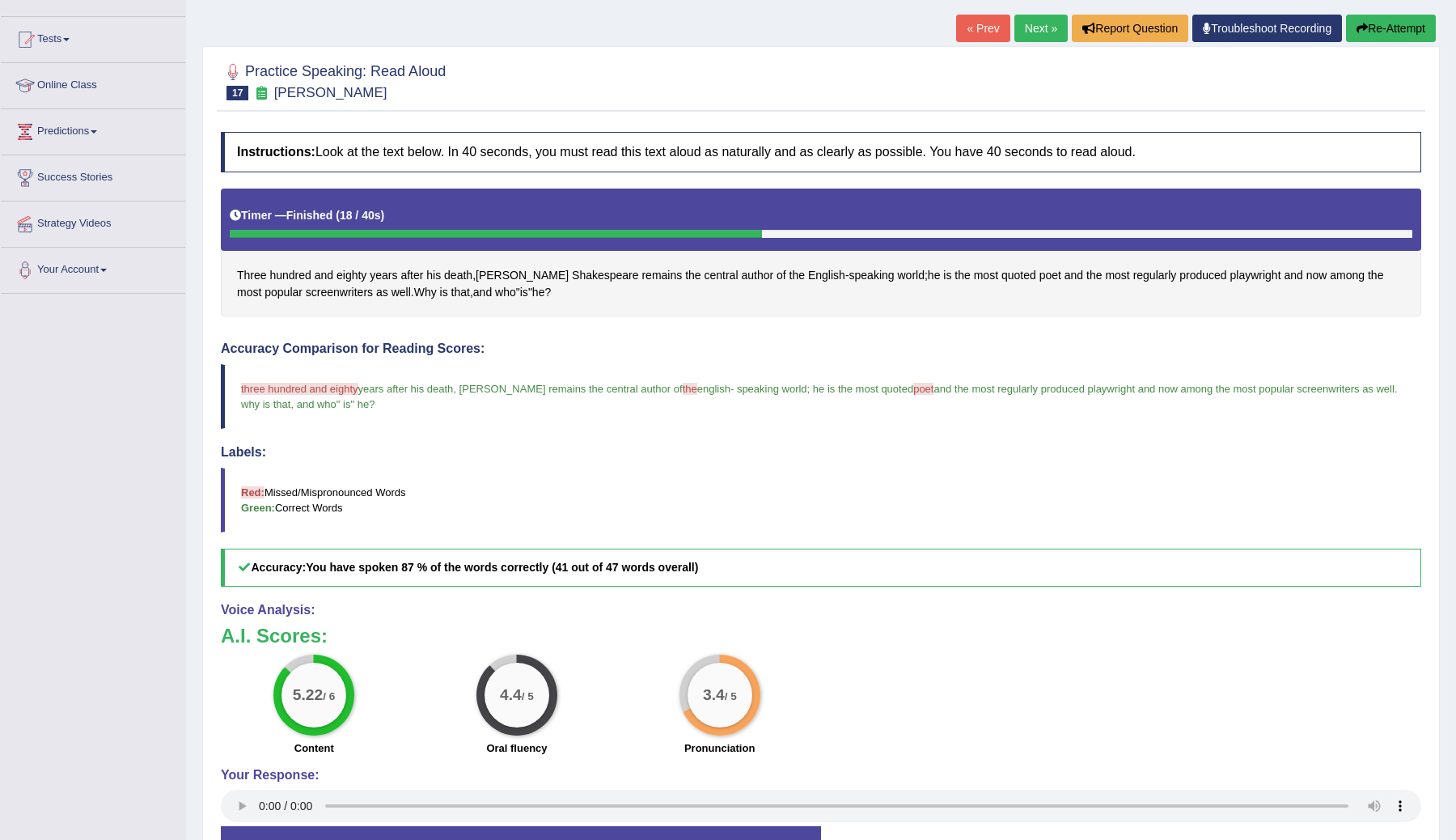
scroll to position [0, 0]
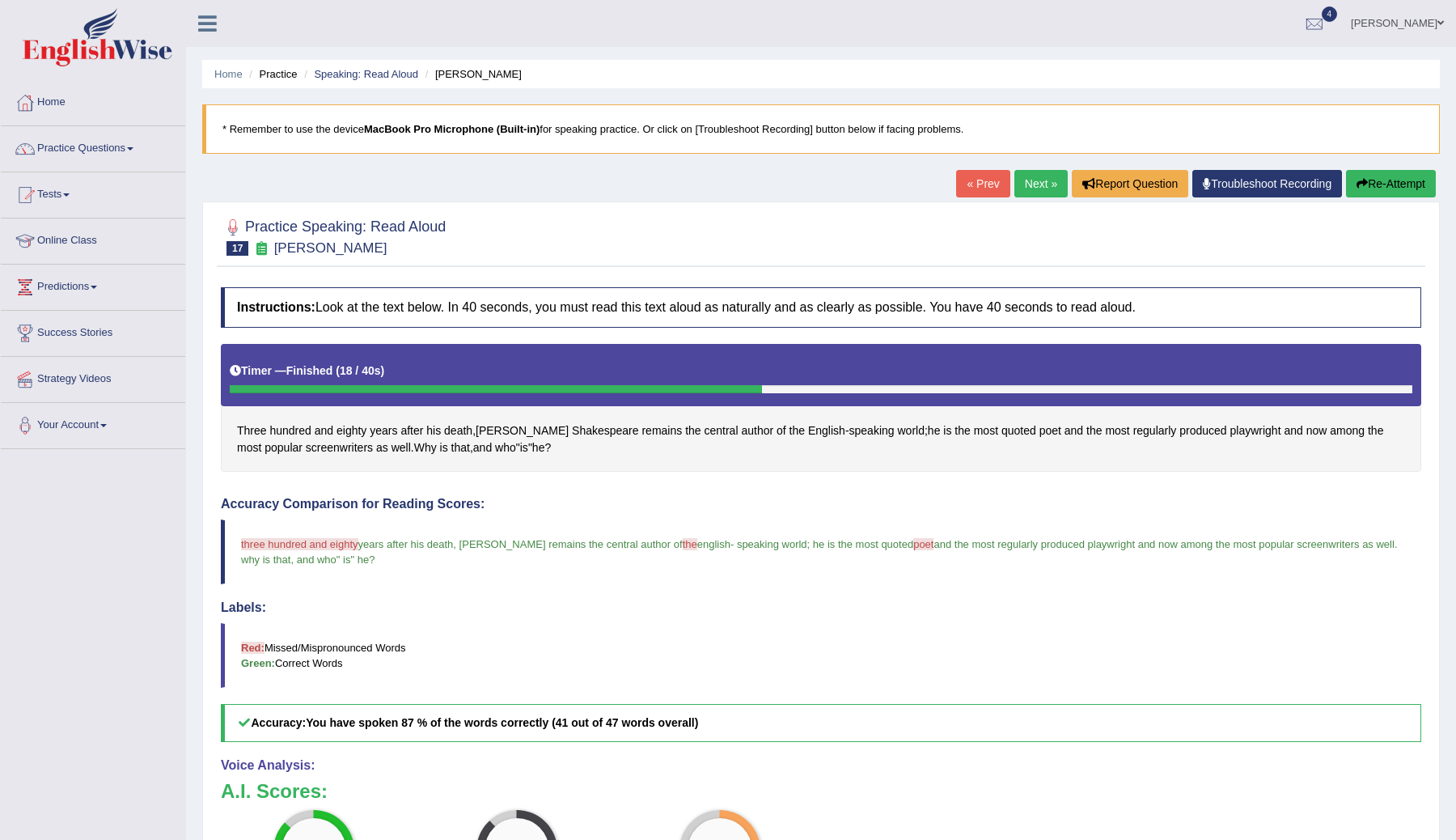
click at [1031, 176] on link "Next »" at bounding box center [1041, 183] width 53 height 27
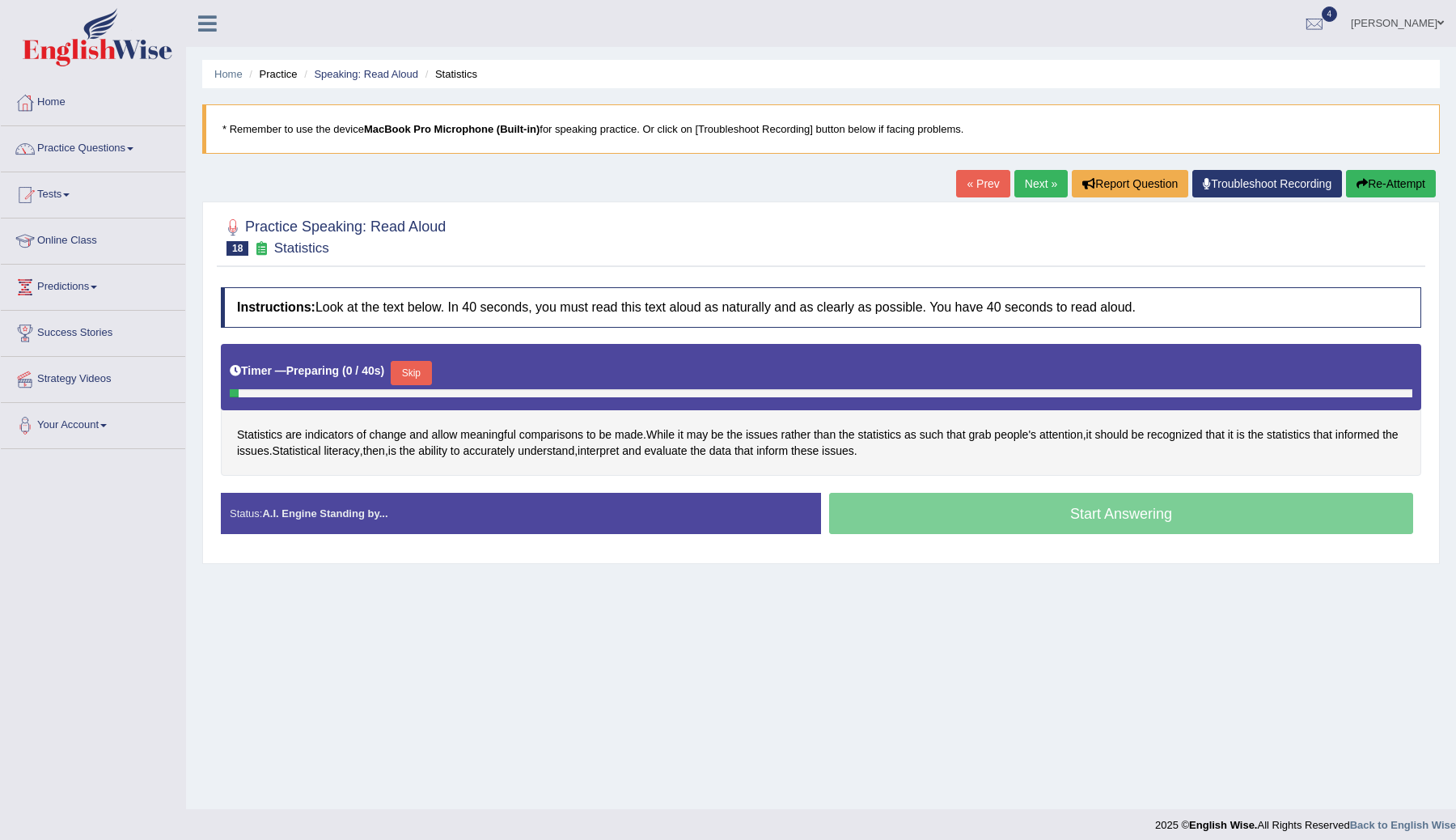
scroll to position [10, 0]
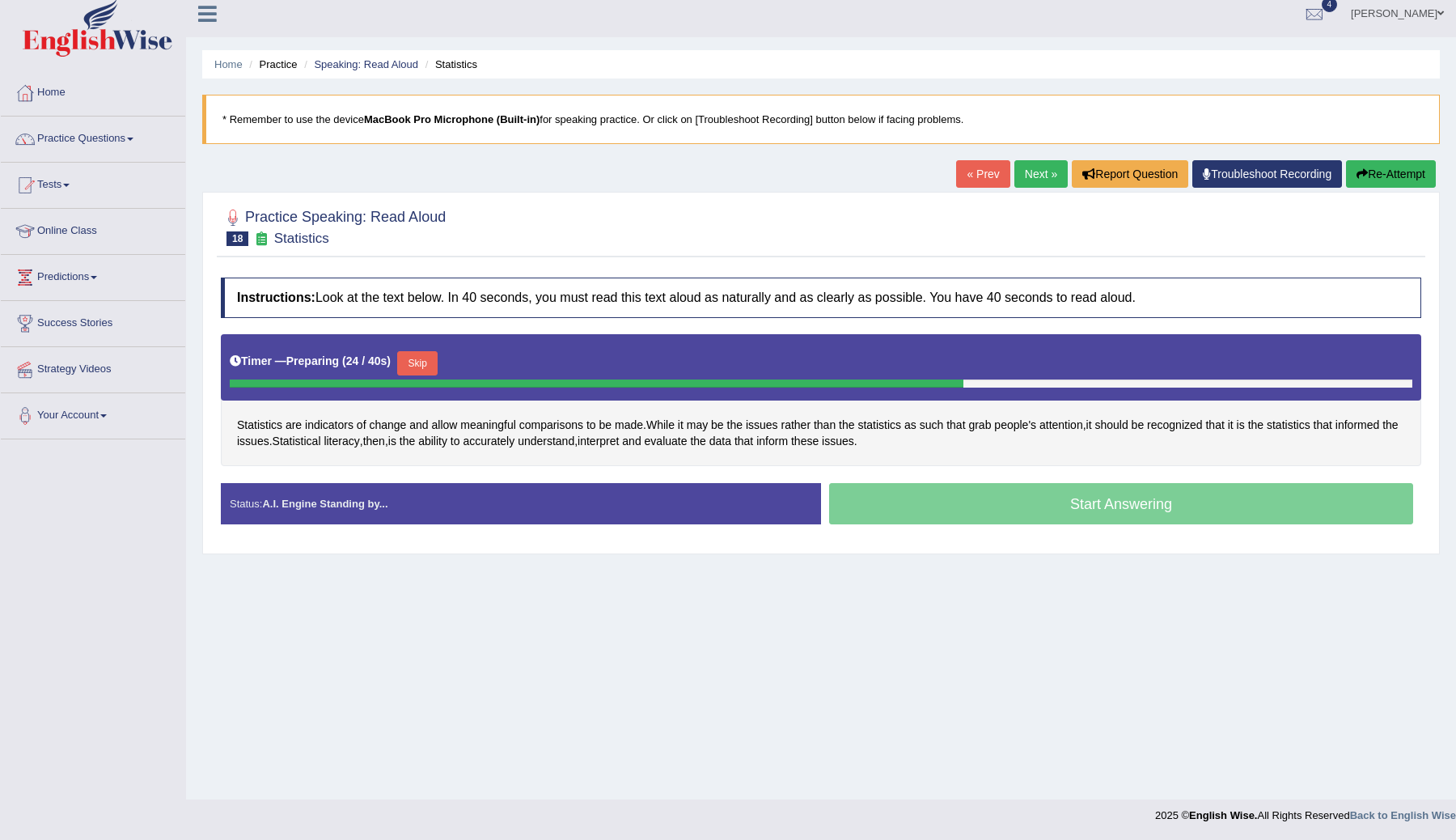
click at [430, 362] on button "Skip" at bounding box center [417, 362] width 41 height 24
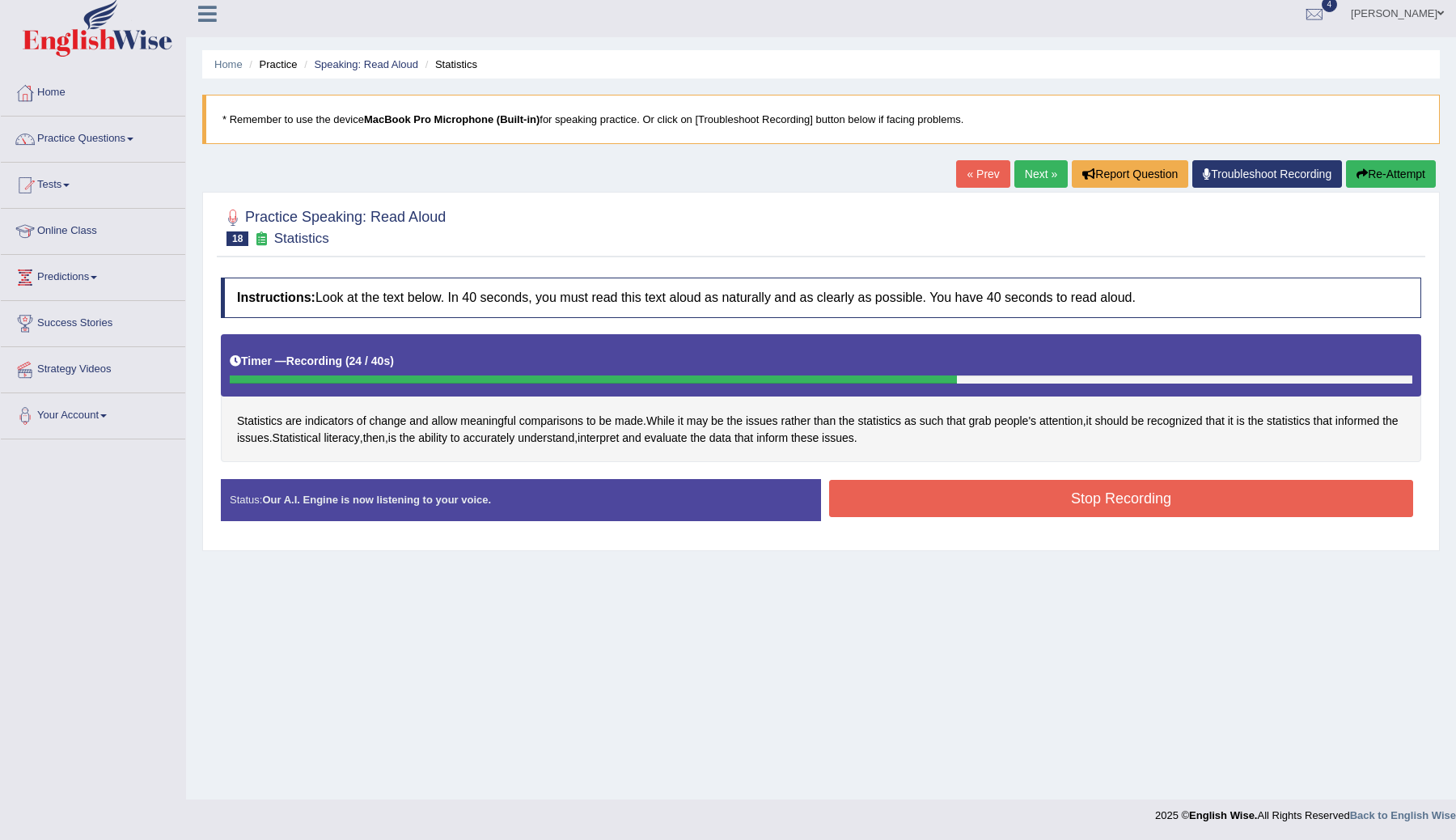
click at [979, 490] on button "Stop Recording" at bounding box center [1120, 499] width 584 height 37
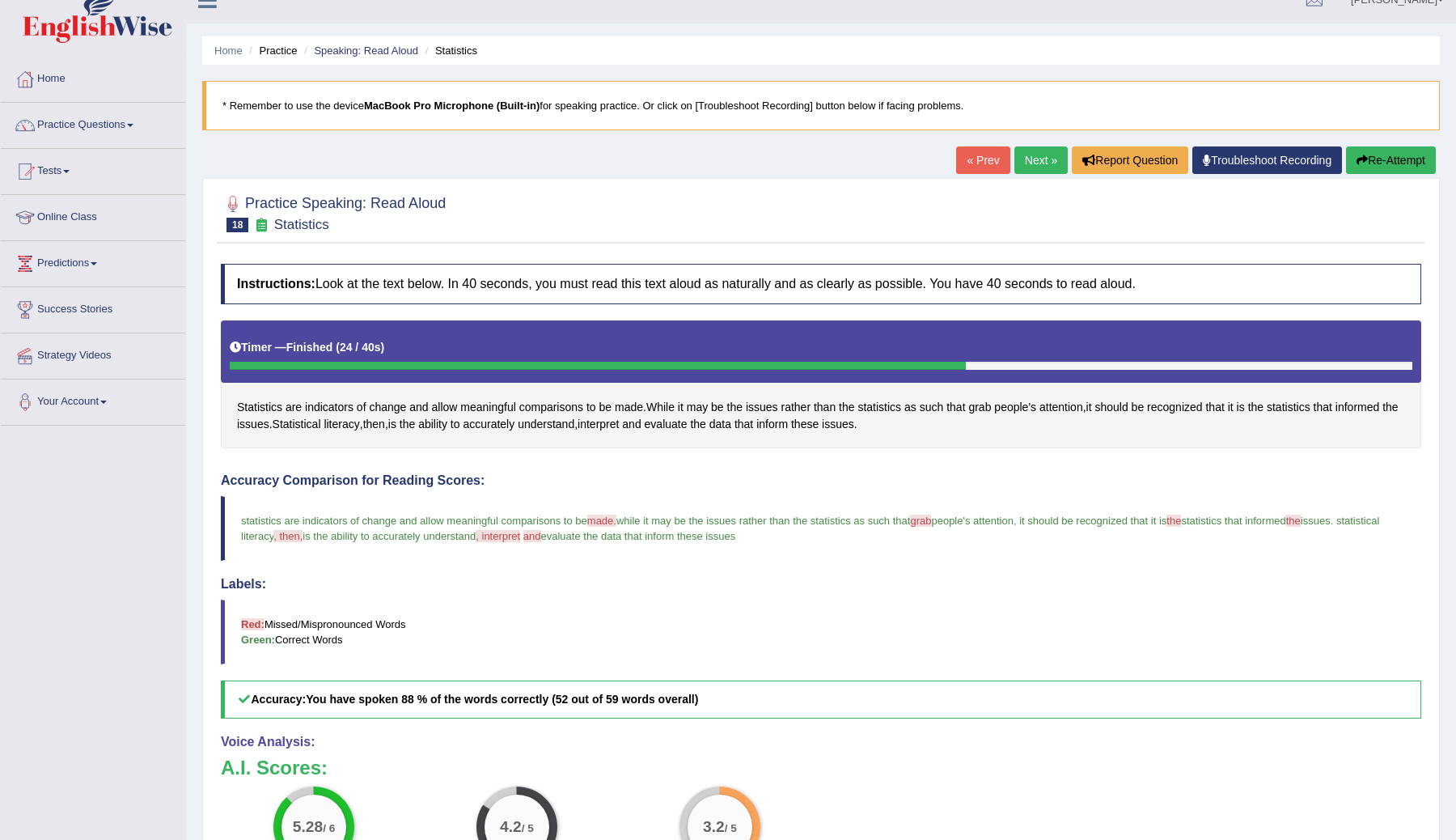
scroll to position [19, 0]
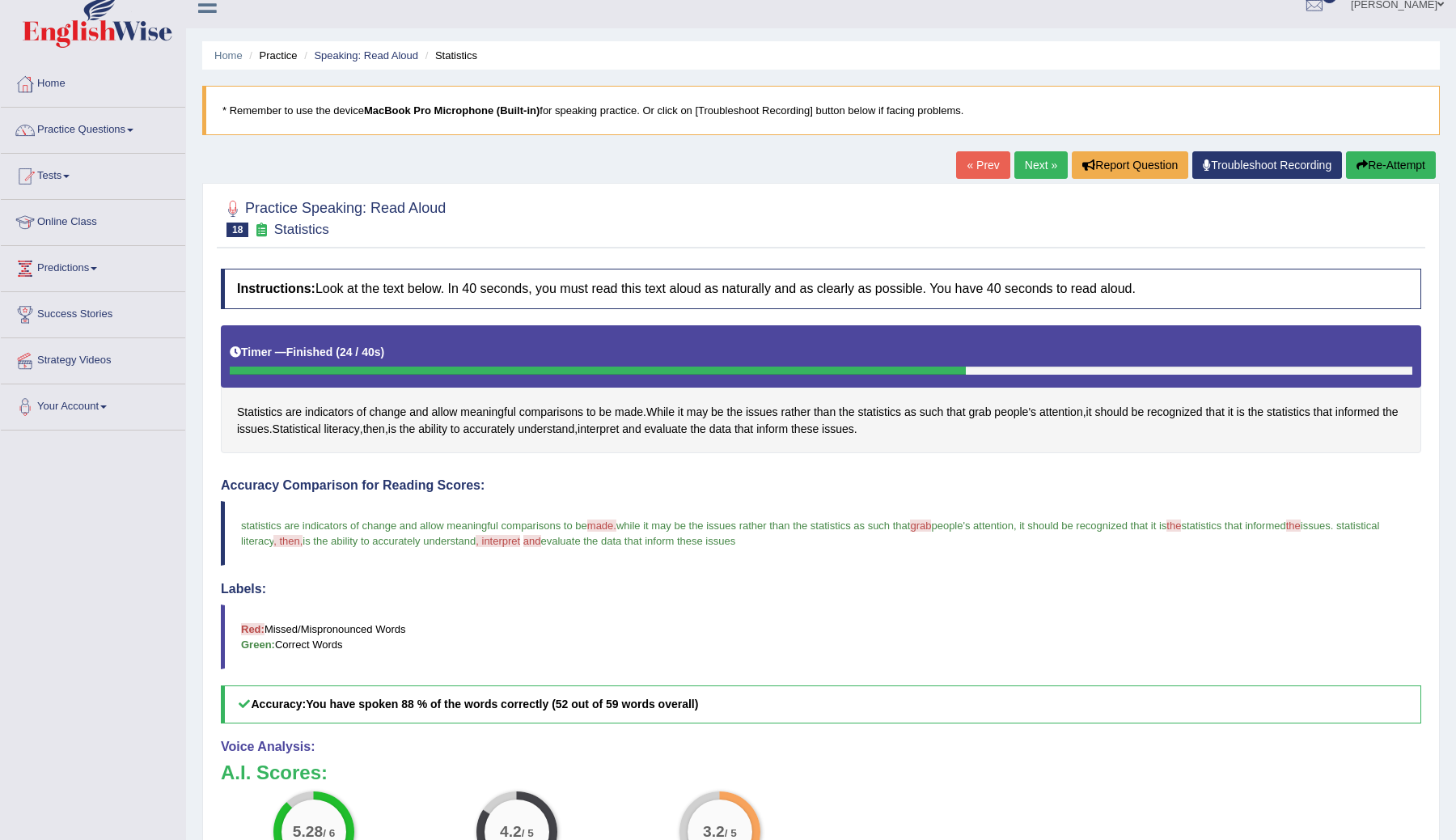
click at [1030, 165] on link "Next »" at bounding box center [1041, 165] width 53 height 27
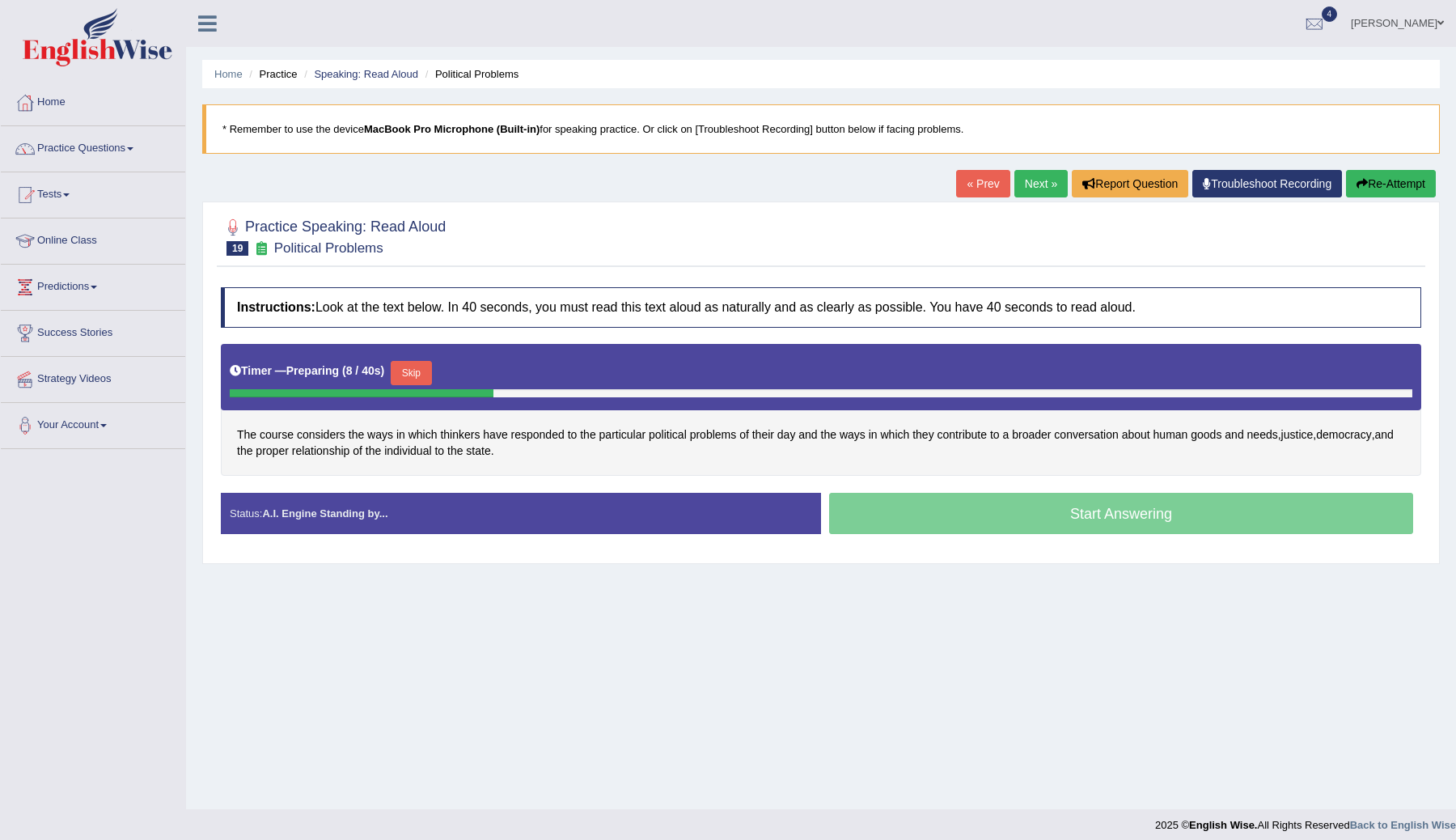
click at [426, 371] on button "Skip" at bounding box center [411, 372] width 41 height 24
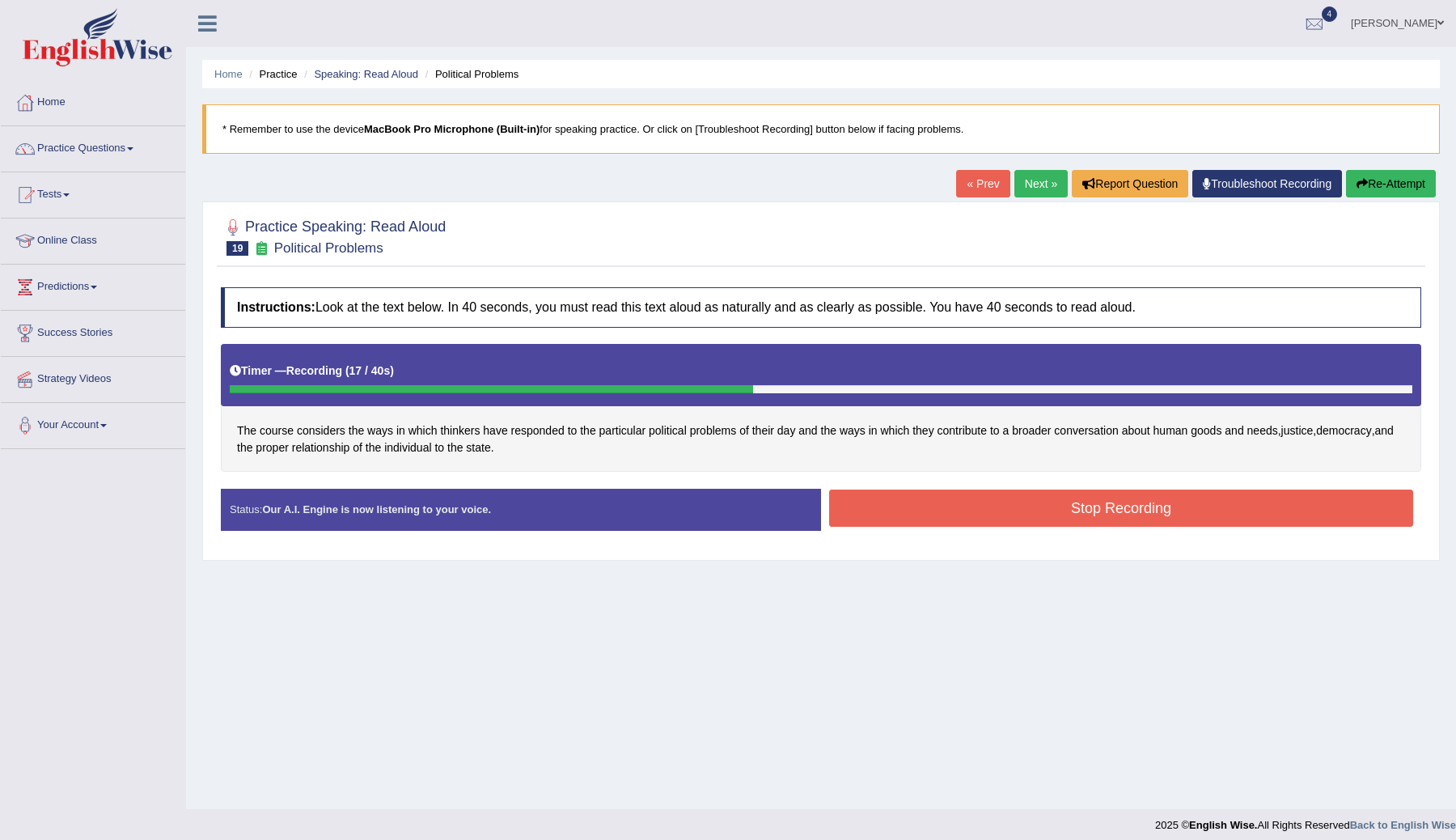
click at [906, 504] on button "Stop Recording" at bounding box center [1120, 509] width 584 height 37
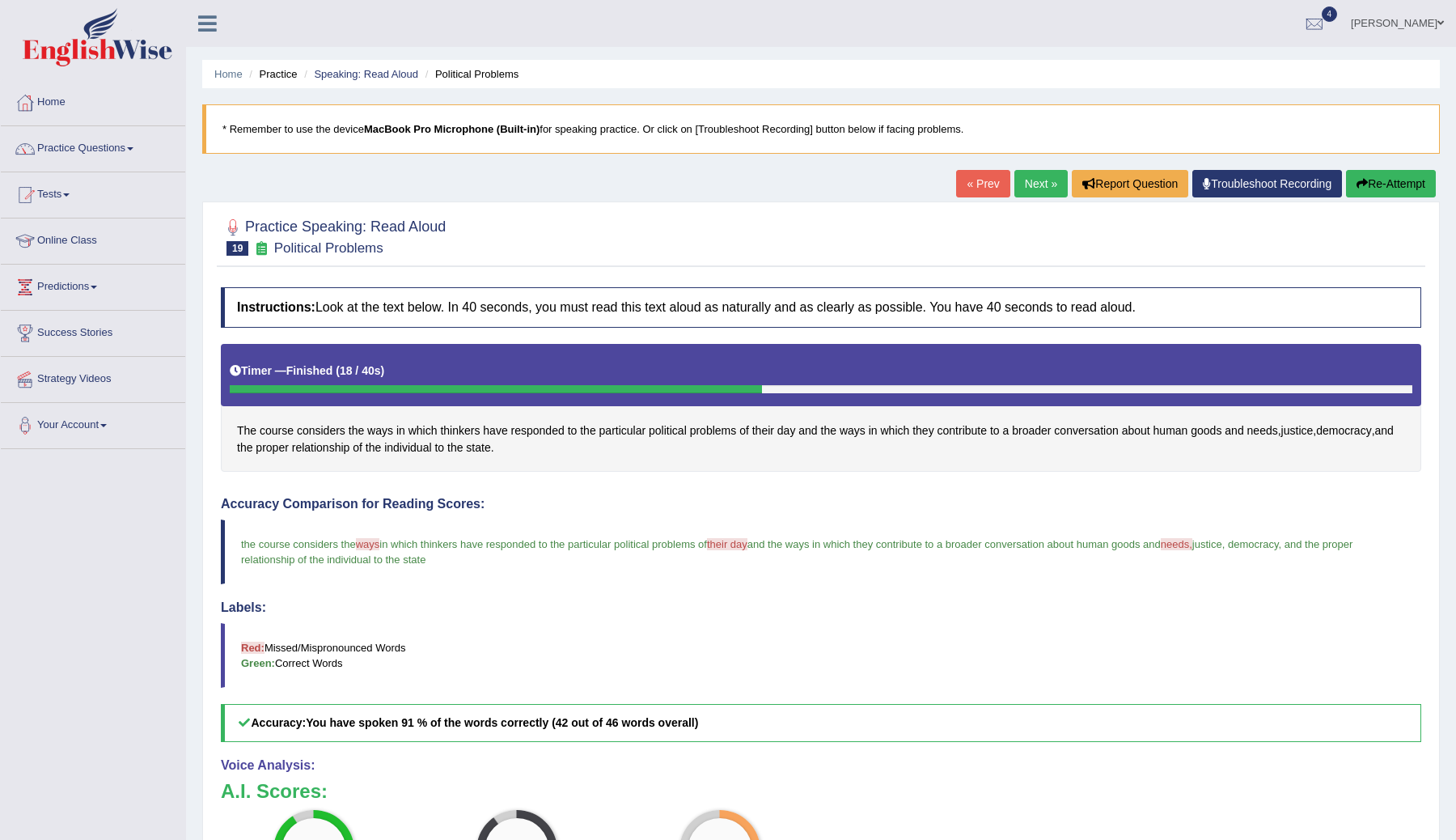
click at [1028, 185] on link "Next »" at bounding box center [1041, 183] width 53 height 27
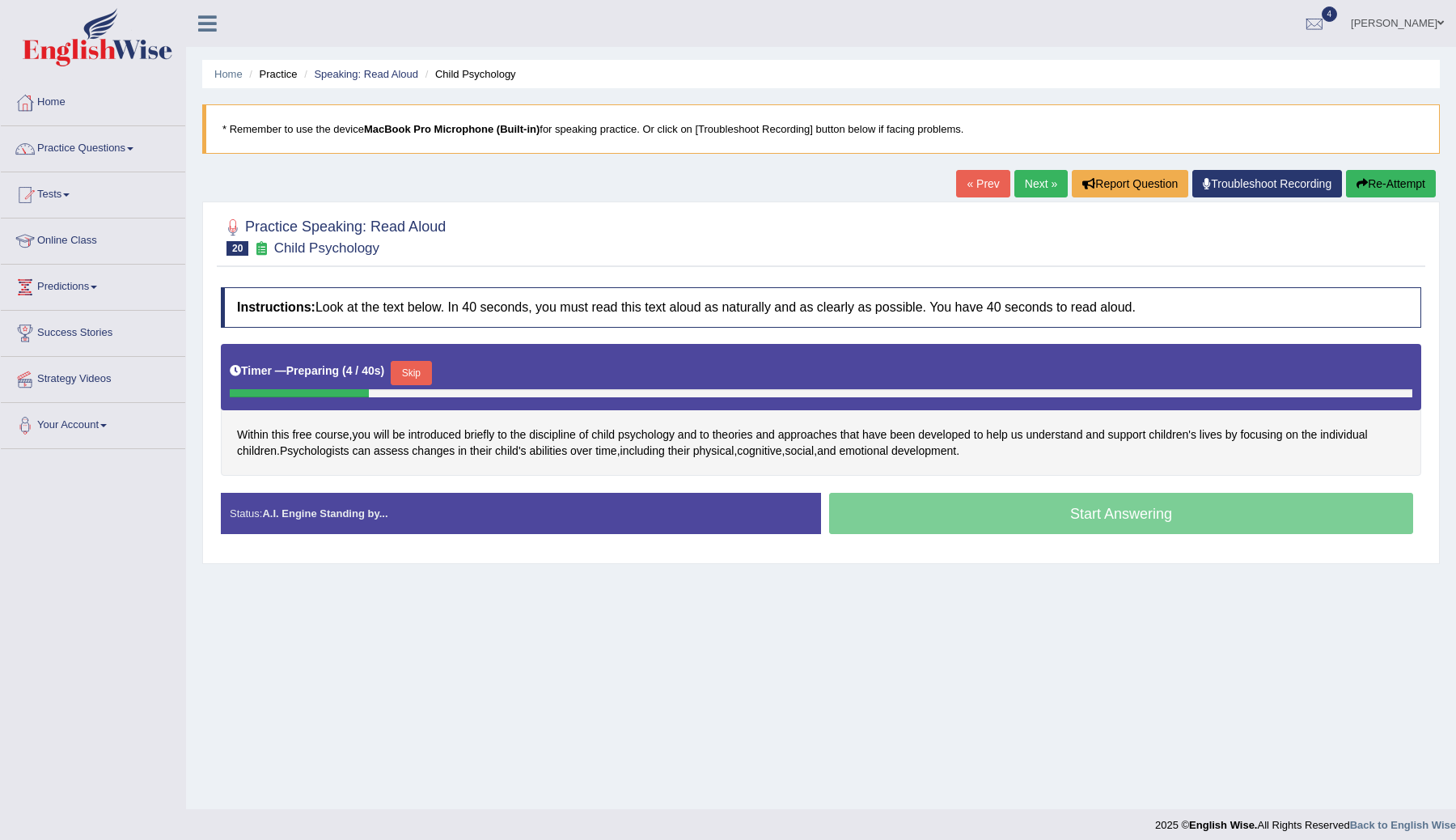
scroll to position [10, 0]
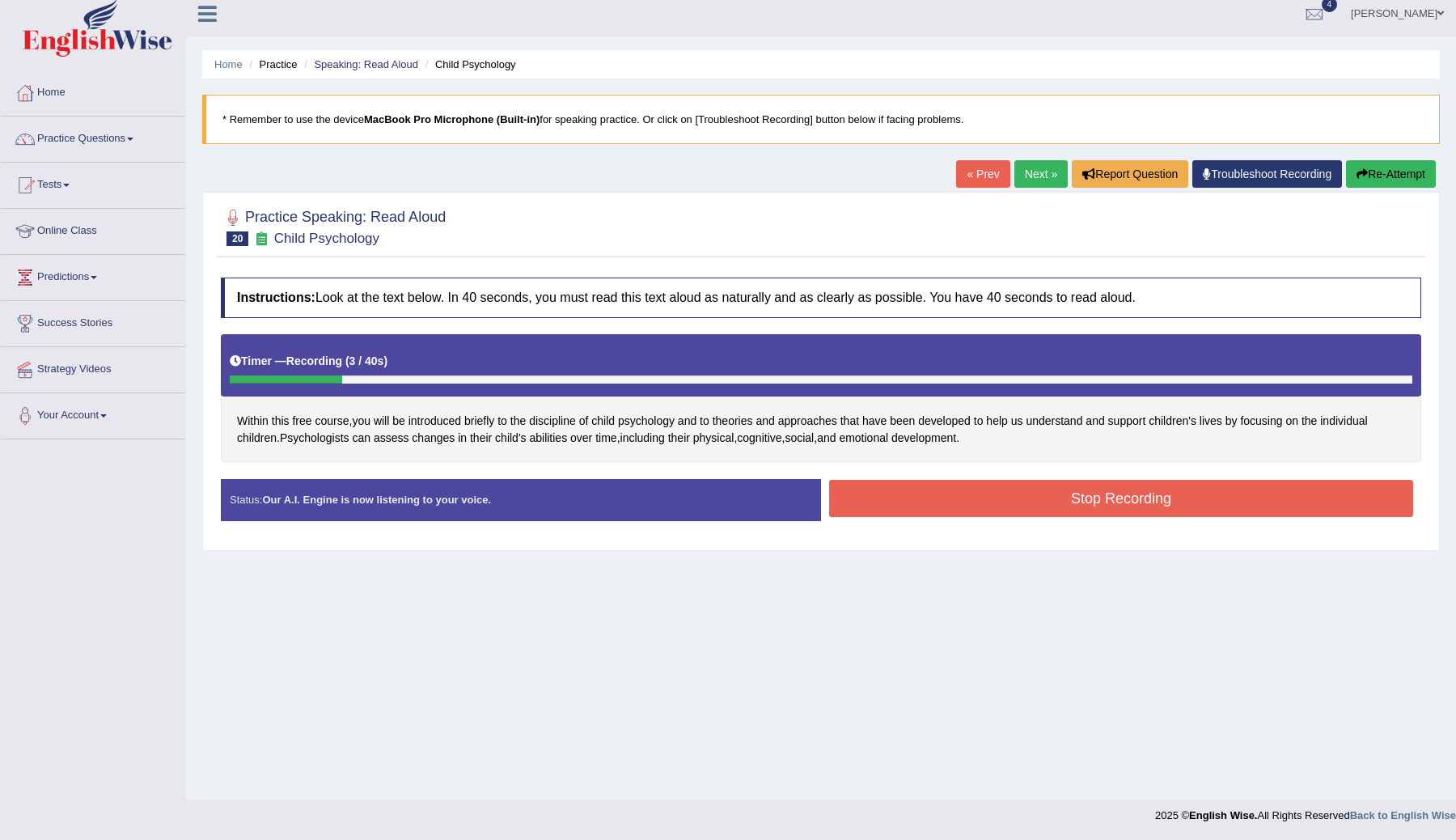
click at [1140, 506] on button "Stop Recording" at bounding box center [1120, 499] width 584 height 37
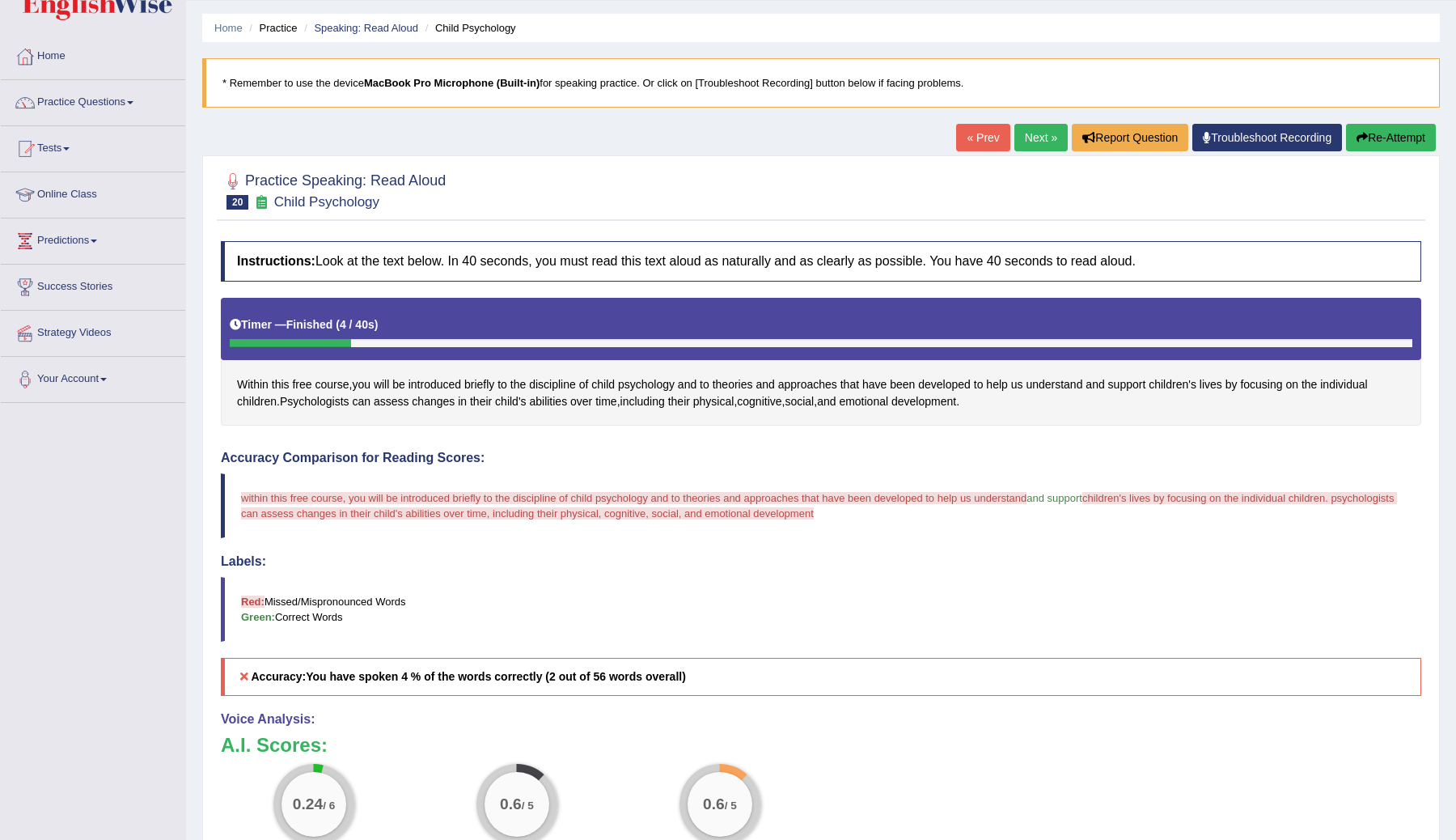
scroll to position [0, 0]
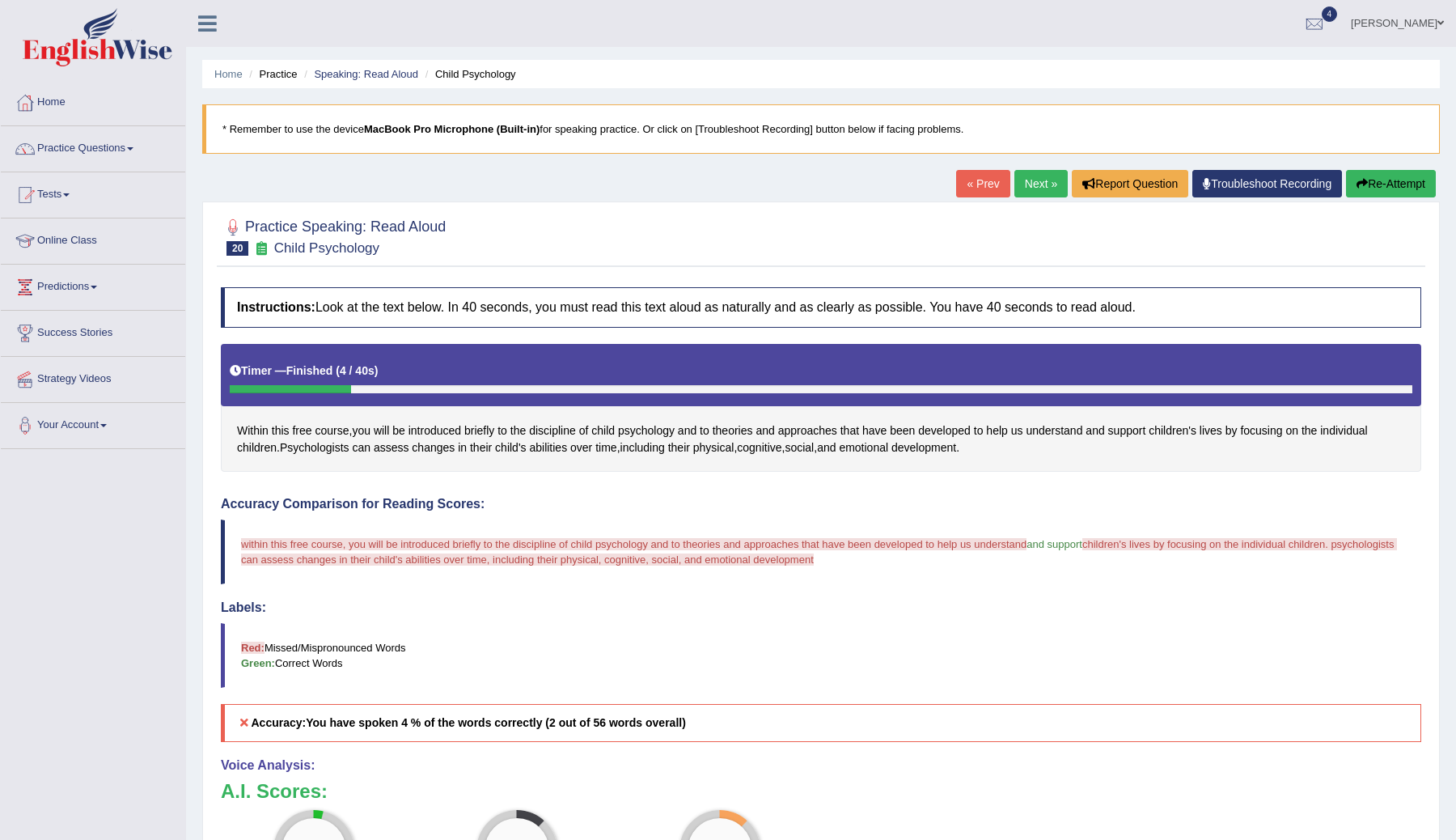
click at [1369, 186] on button "Re-Attempt" at bounding box center [1390, 183] width 89 height 27
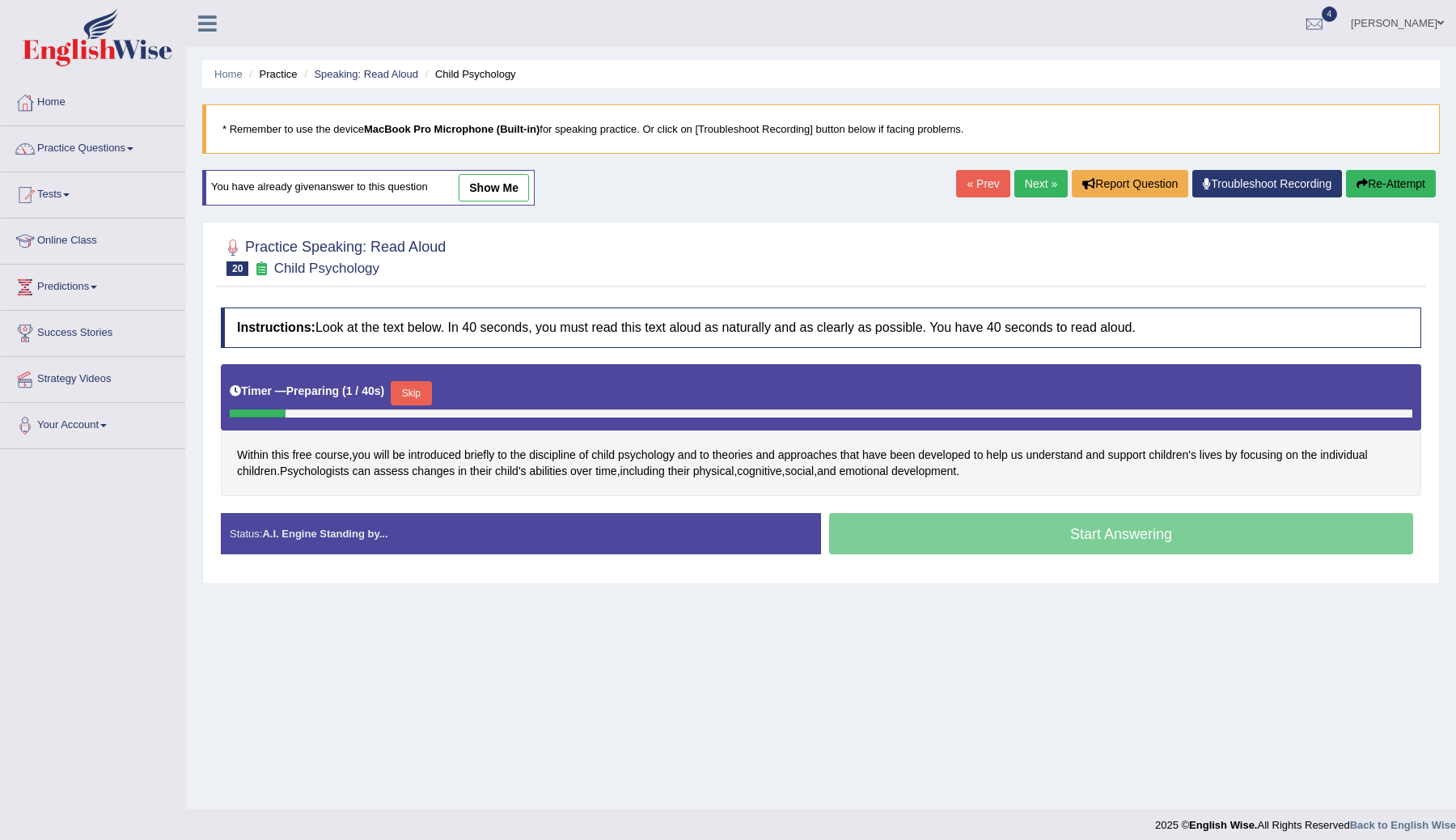
click at [418, 390] on button "Skip" at bounding box center [411, 393] width 41 height 24
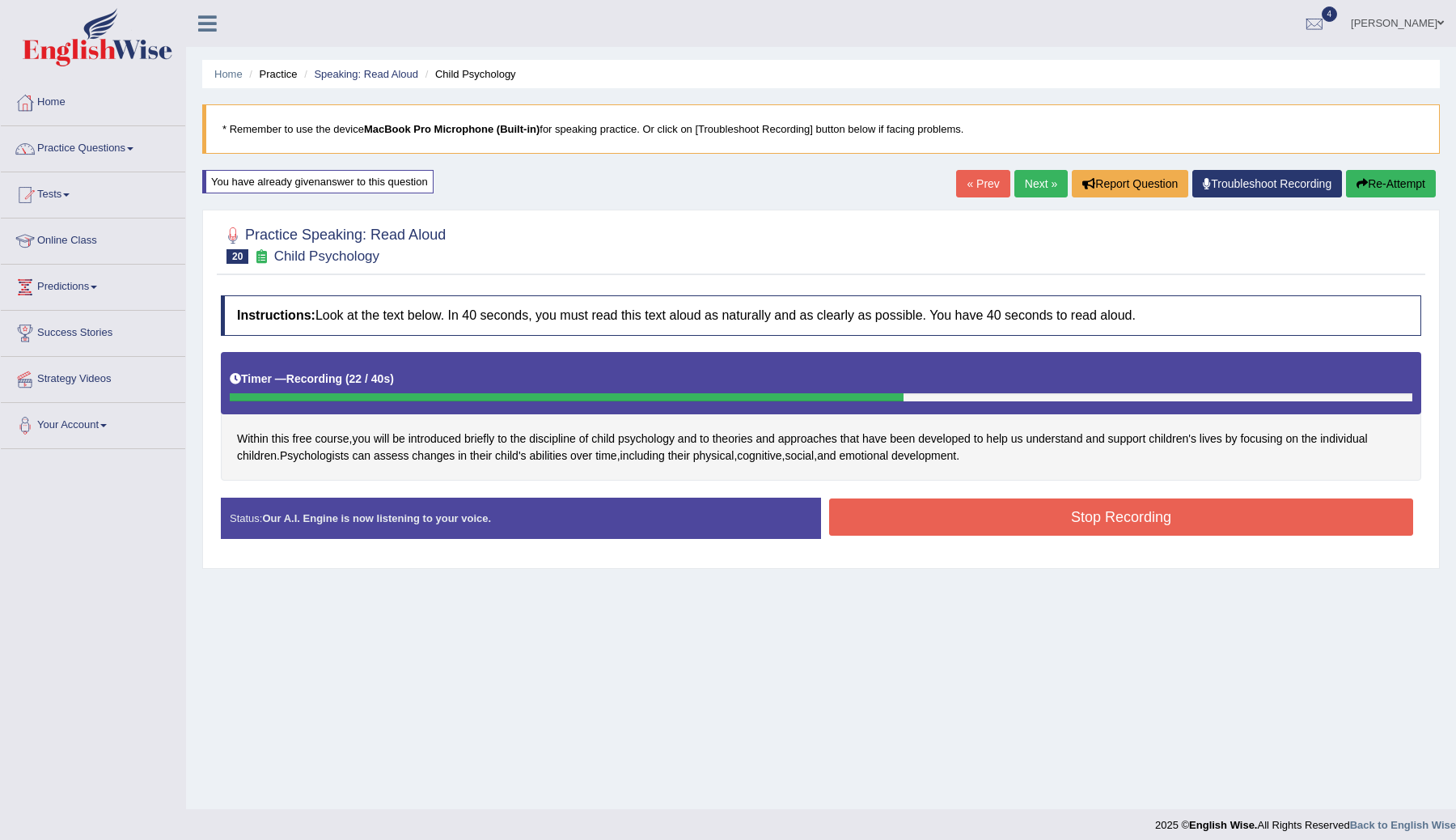
click at [1069, 524] on button "Stop Recording" at bounding box center [1120, 517] width 584 height 37
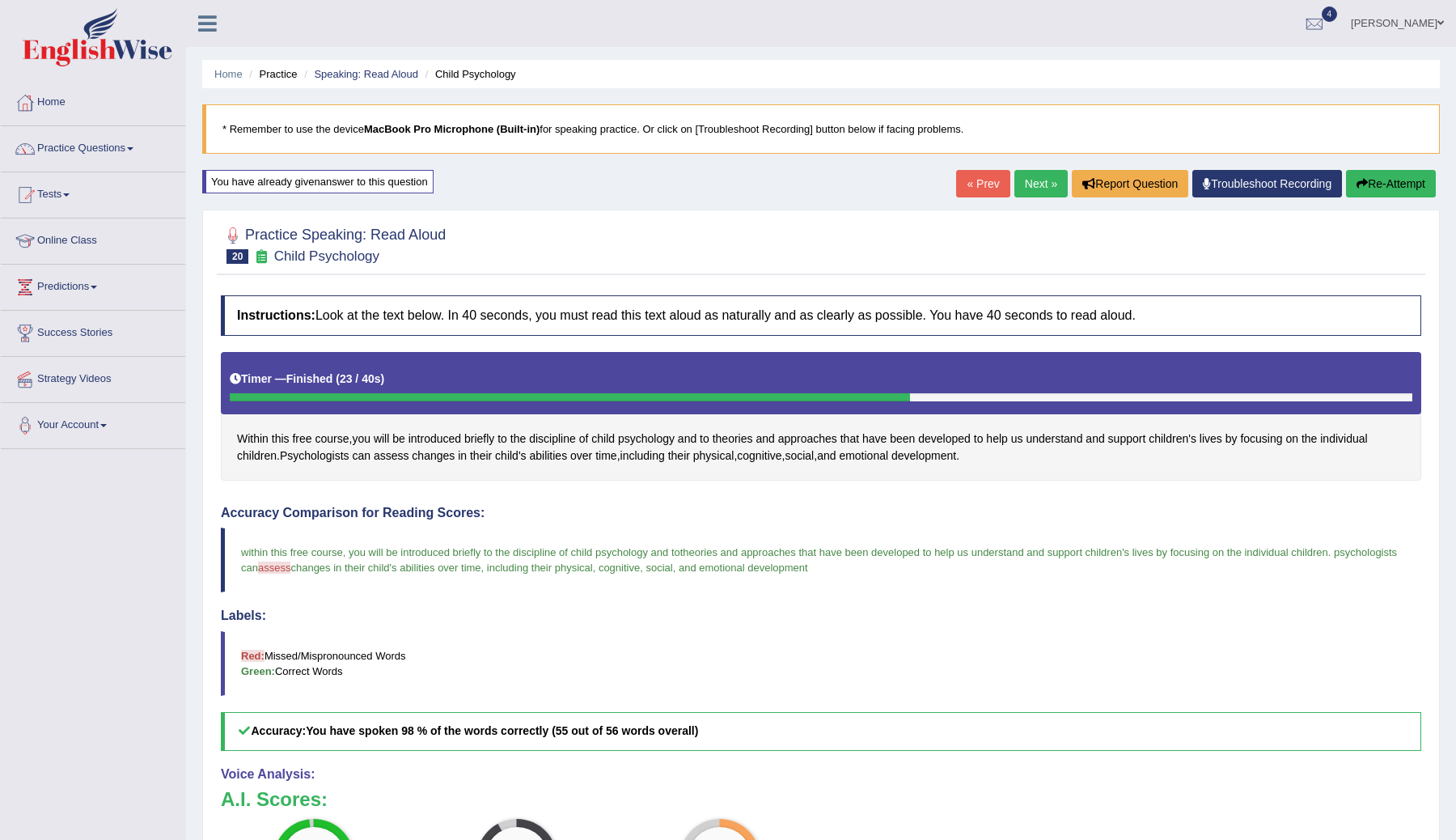
click at [1035, 180] on link "Next »" at bounding box center [1041, 183] width 53 height 27
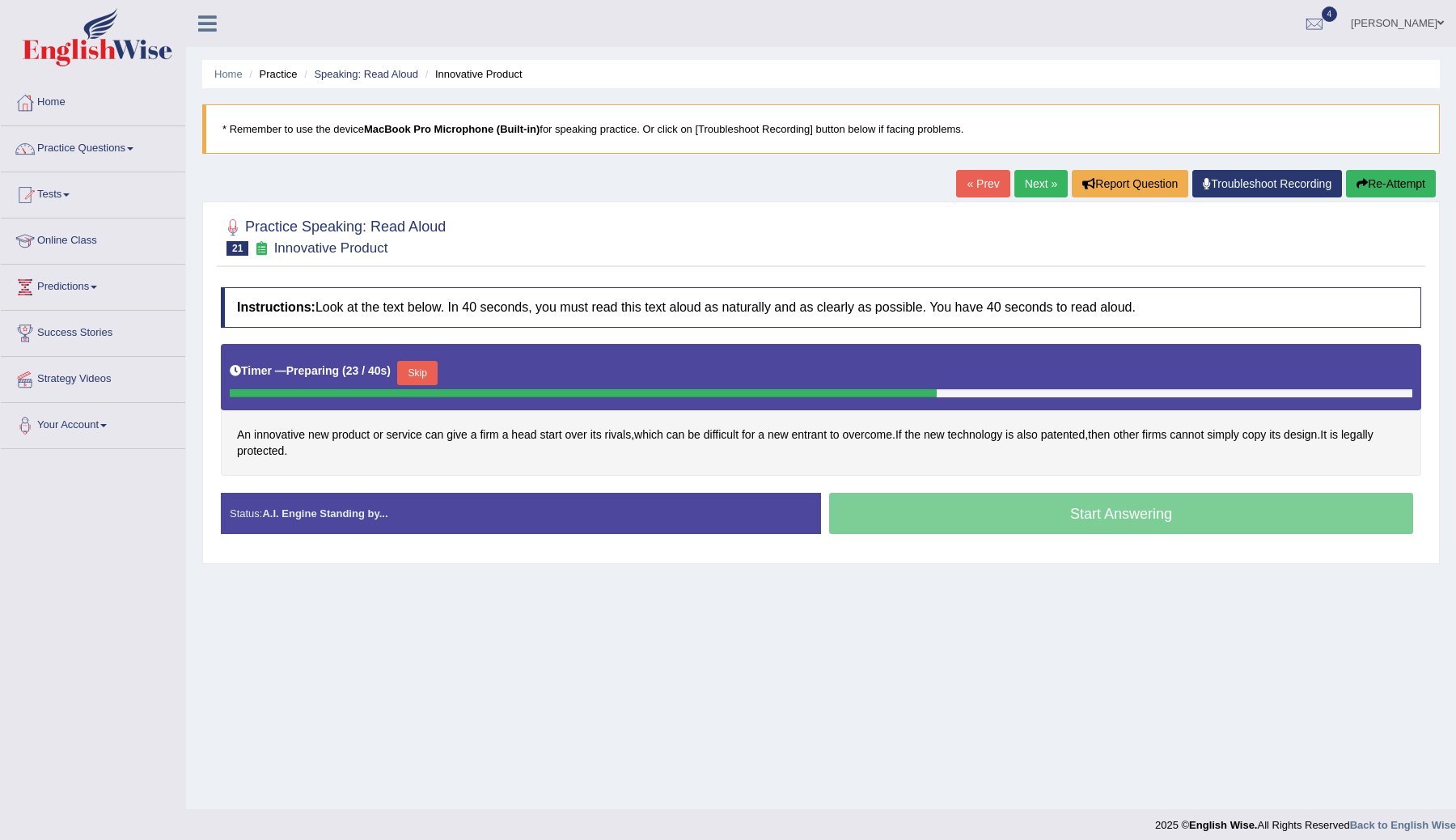
click at [428, 373] on button "Skip" at bounding box center [417, 372] width 41 height 24
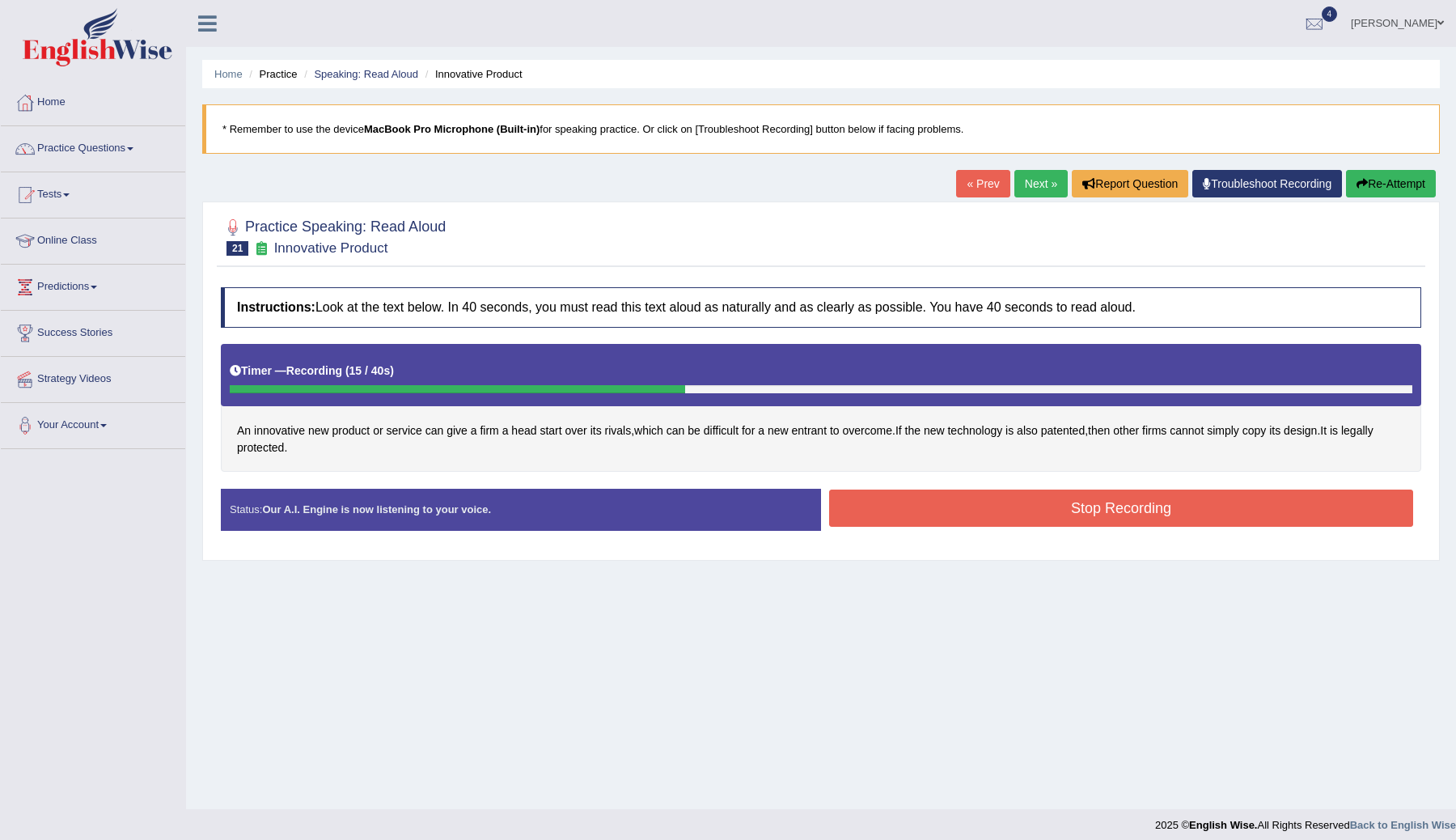
click at [879, 505] on button "Stop Recording" at bounding box center [1120, 509] width 584 height 37
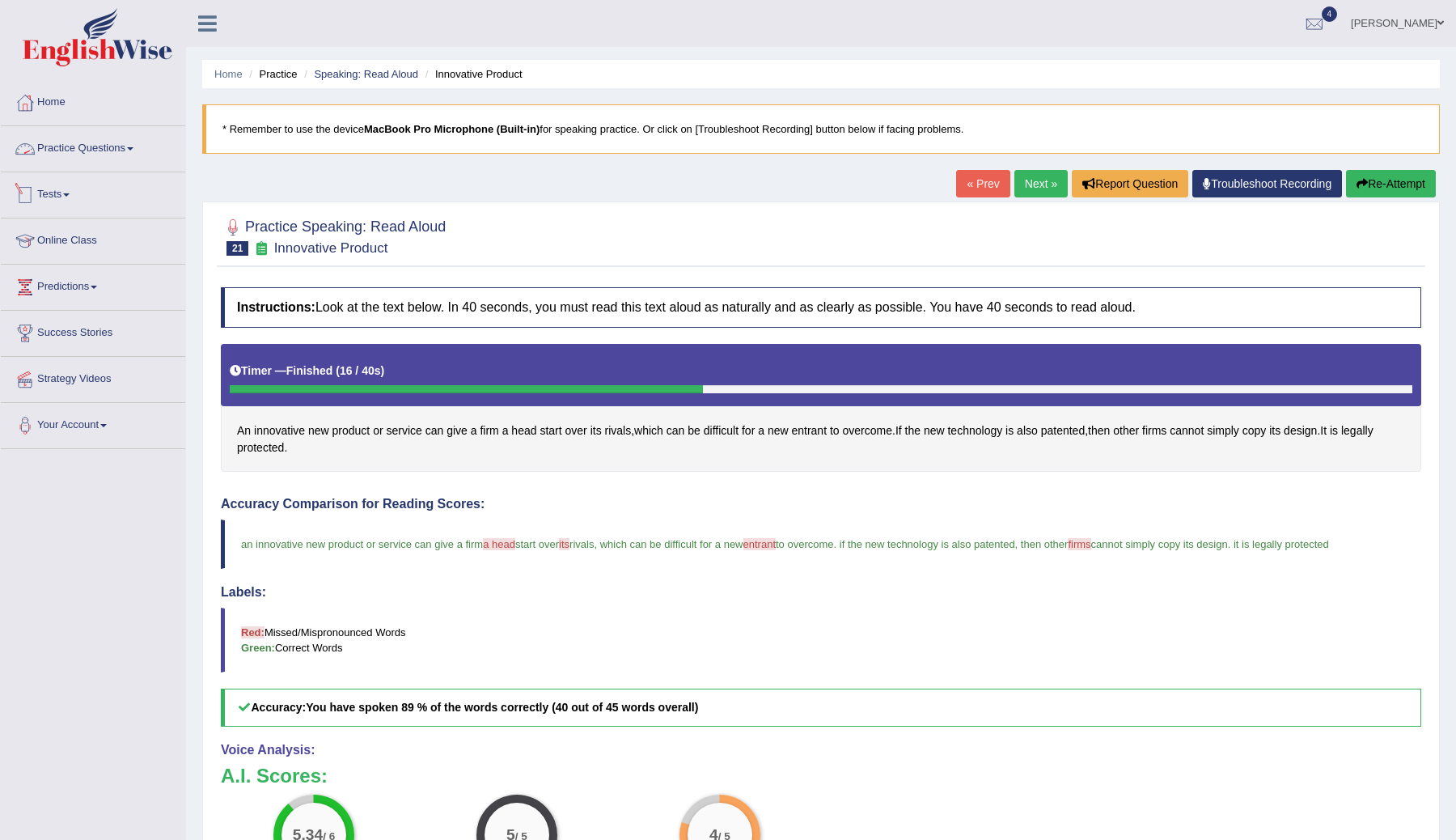
click at [69, 144] on link "Practice Questions" at bounding box center [93, 146] width 184 height 41
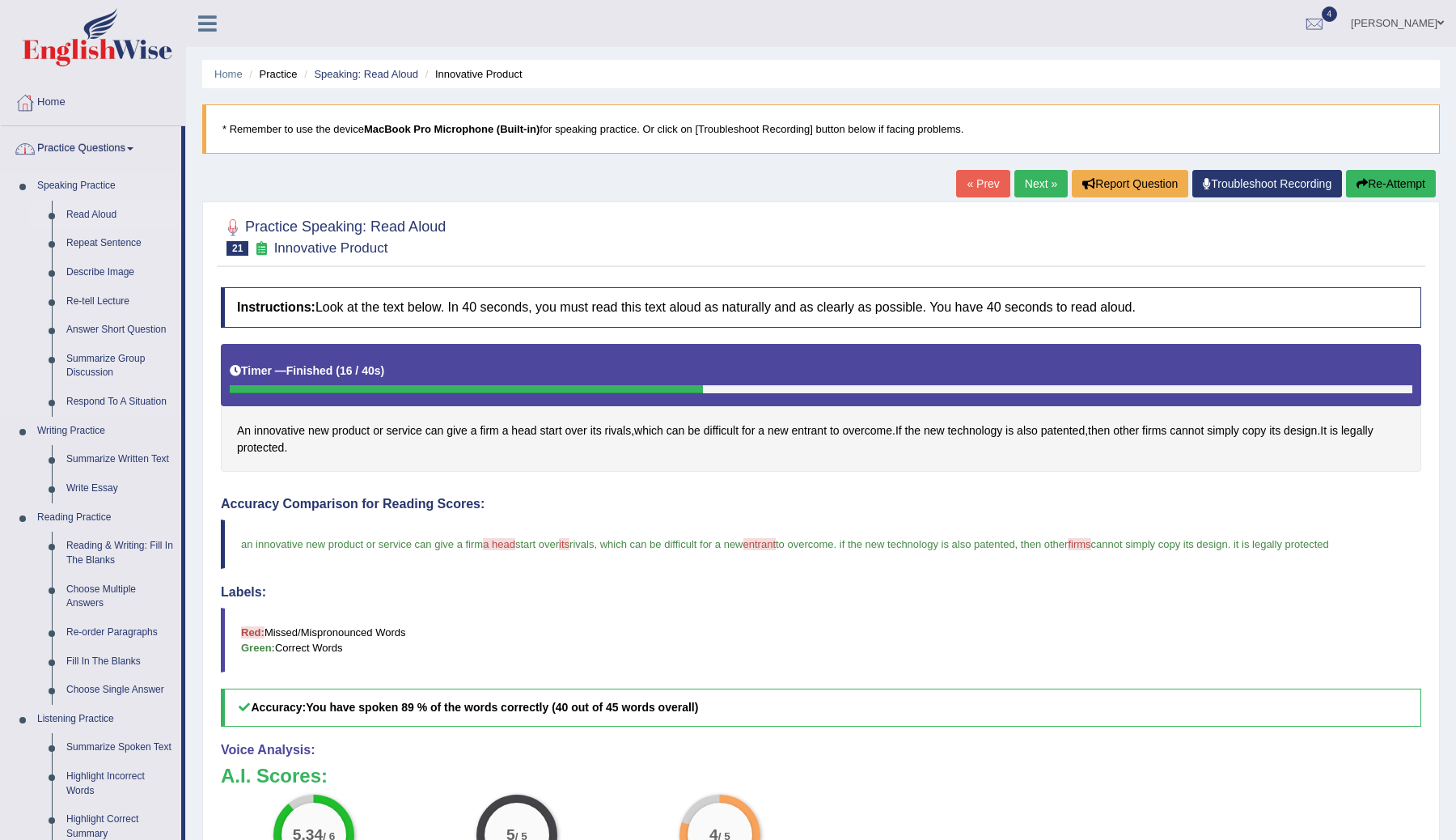
click at [89, 210] on link "Read Aloud" at bounding box center [120, 214] width 122 height 29
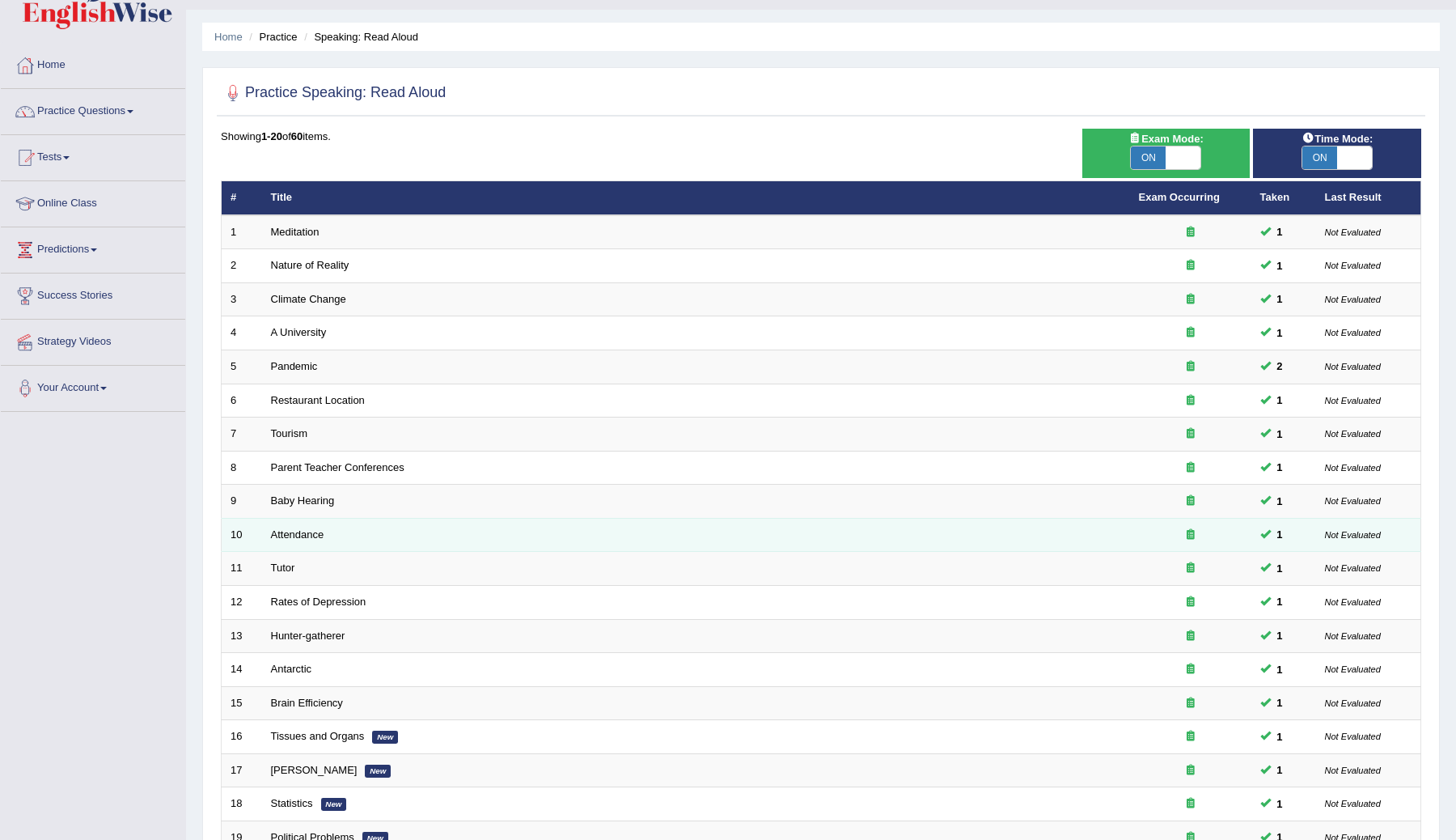
scroll to position [38, 0]
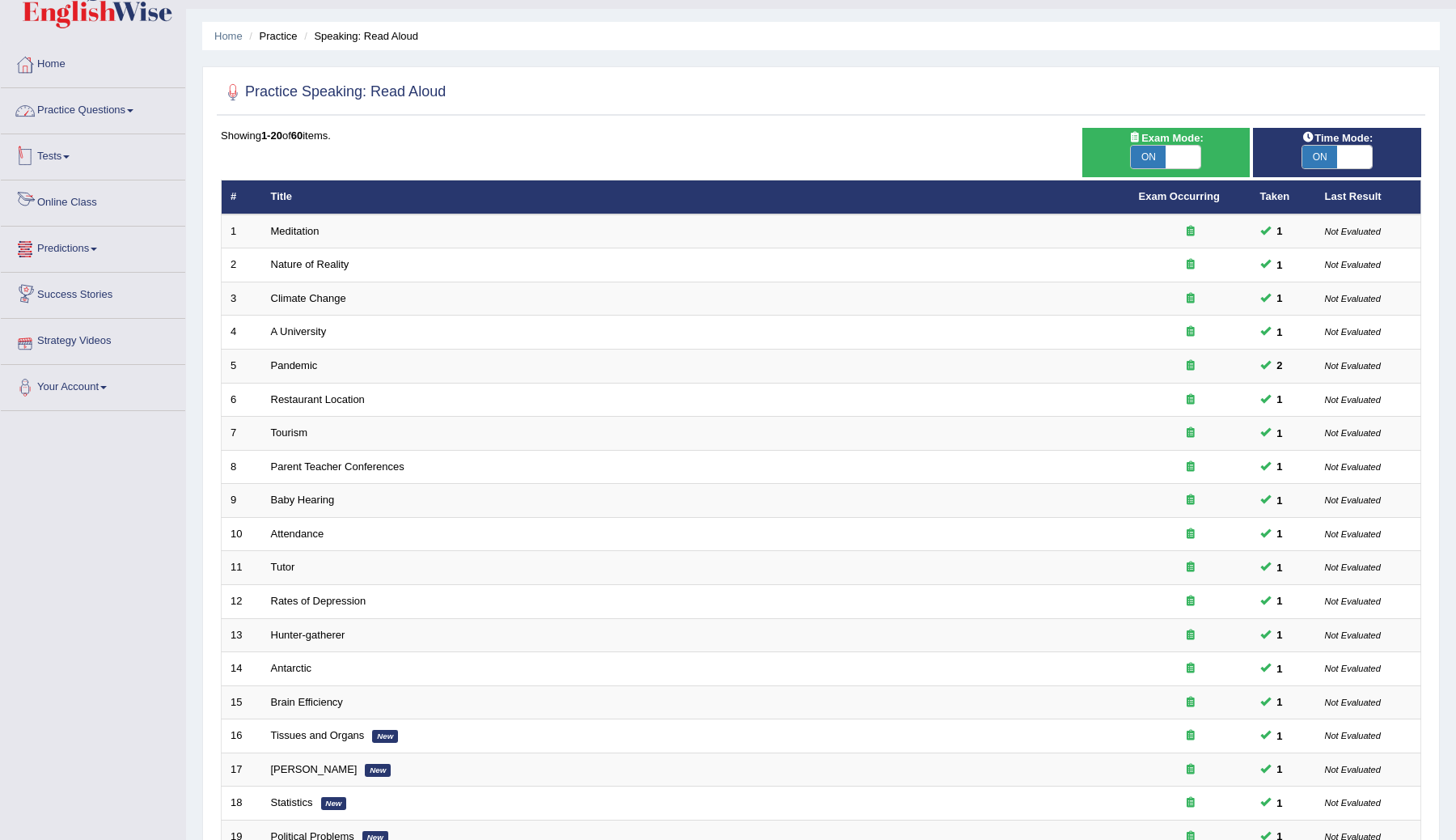
click at [137, 106] on link "Practice Questions" at bounding box center [93, 109] width 184 height 41
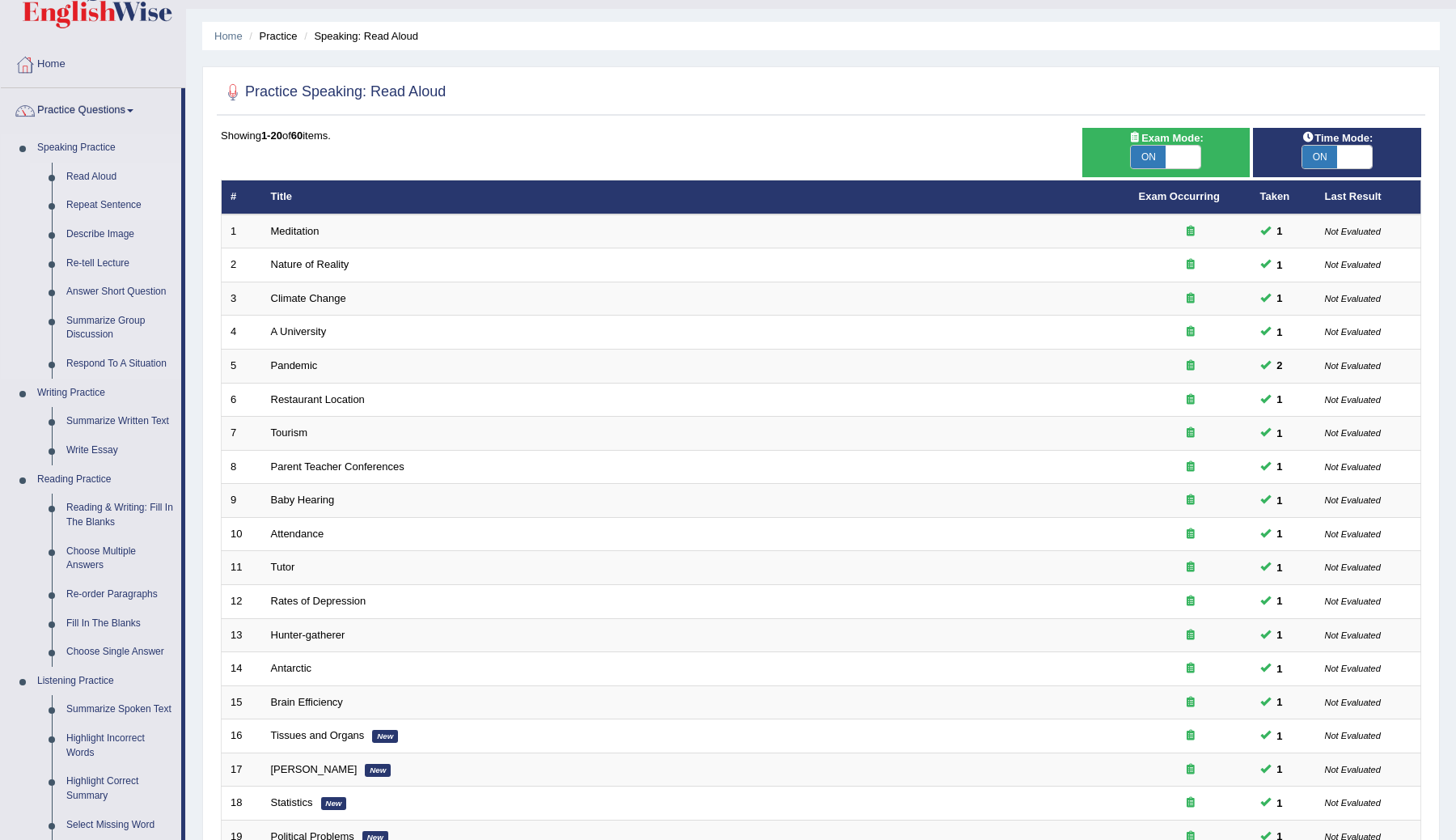
click at [107, 205] on link "Repeat Sentence" at bounding box center [120, 206] width 122 height 29
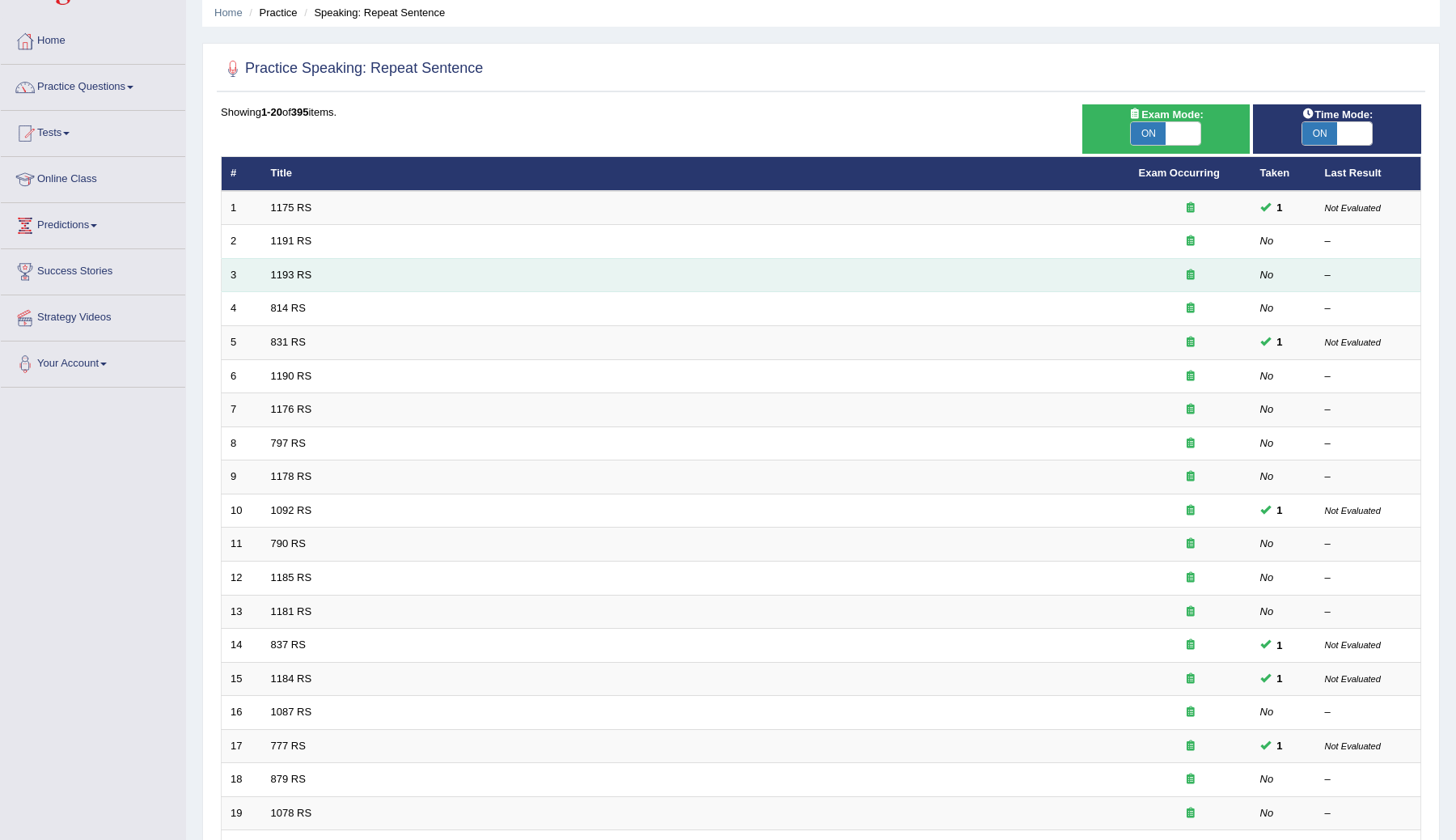
scroll to position [77, 0]
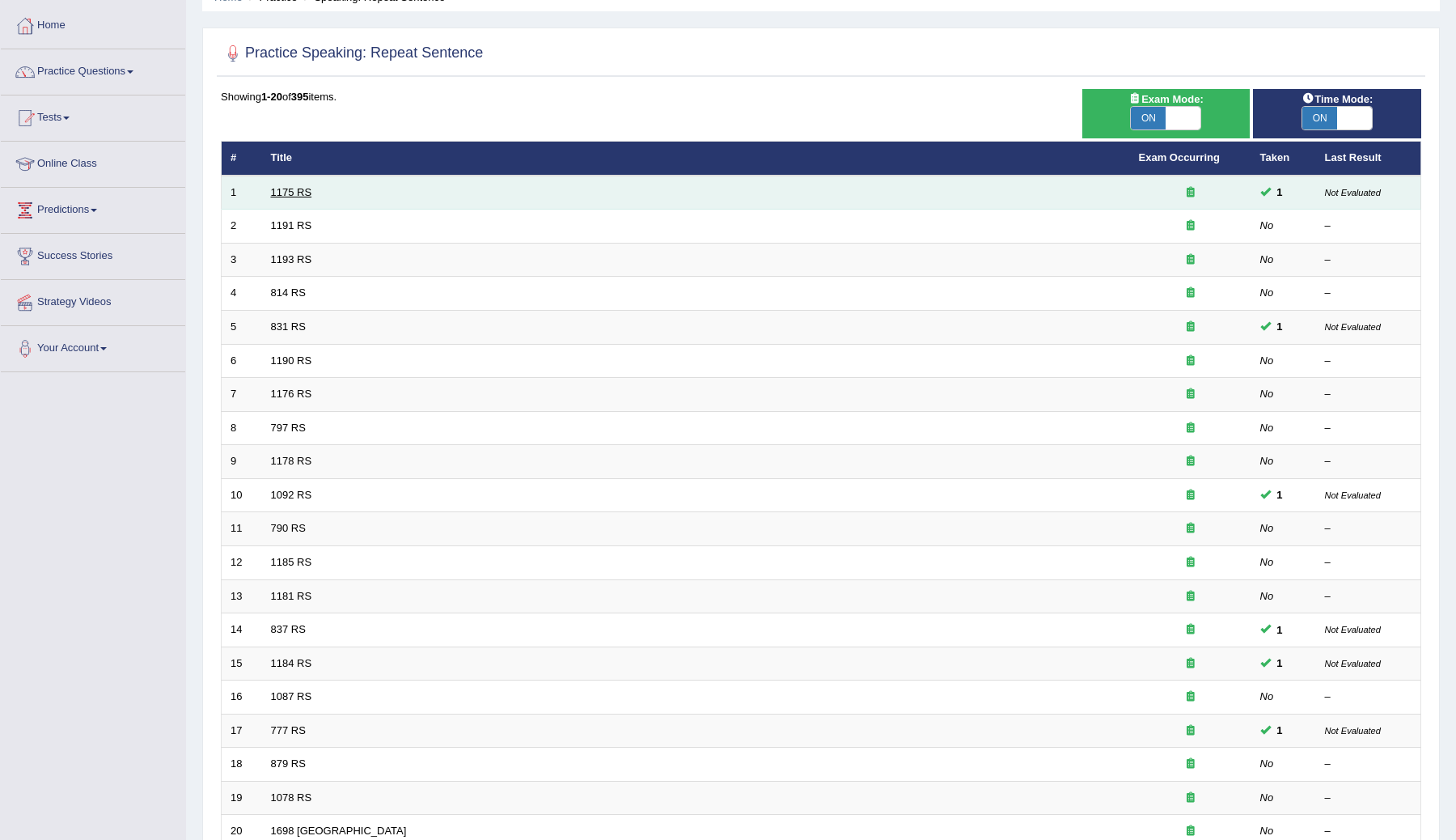
click at [282, 191] on link "1175 RS" at bounding box center [291, 192] width 42 height 12
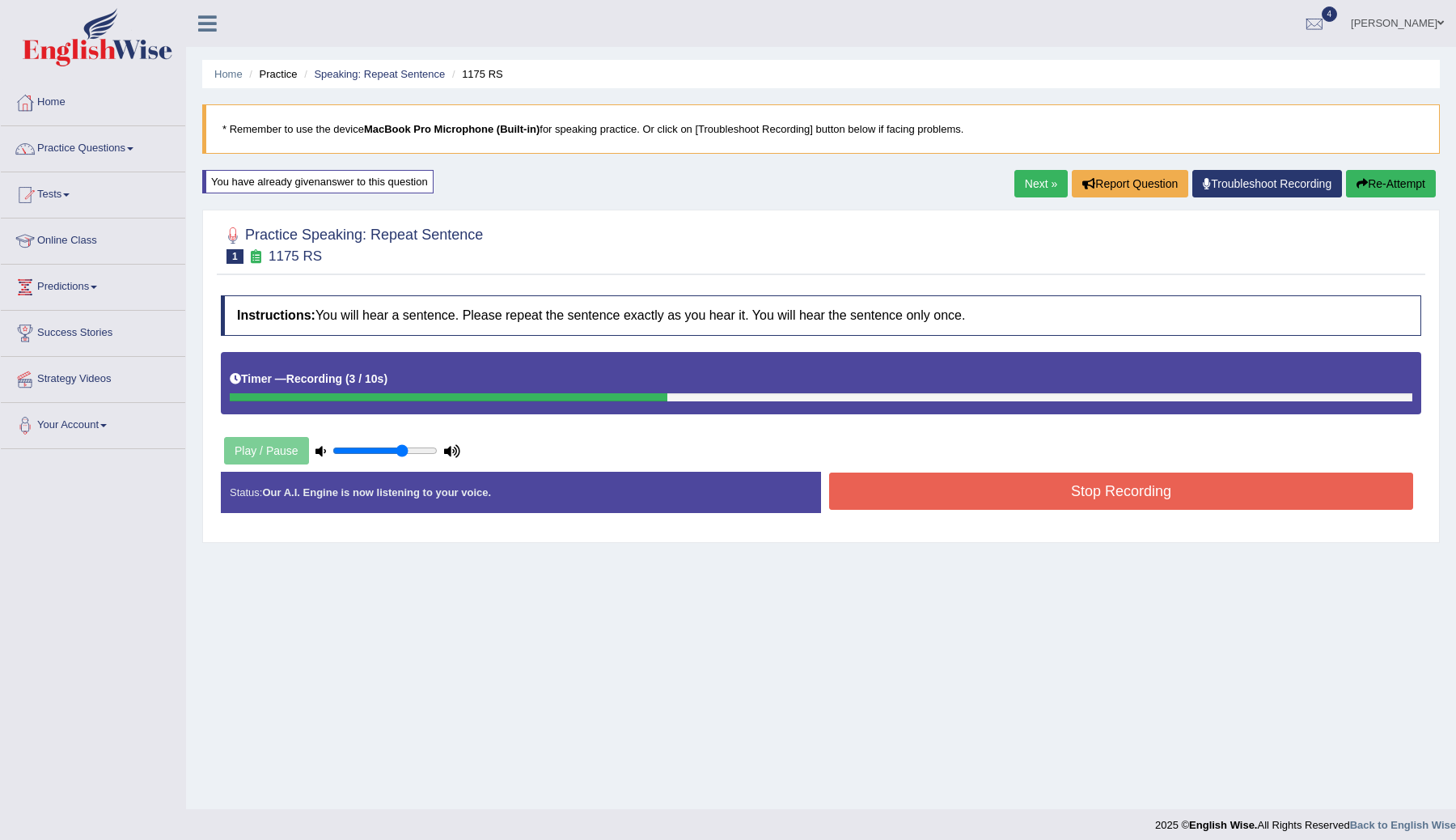
click at [861, 490] on button "Stop Recording" at bounding box center [1120, 491] width 584 height 37
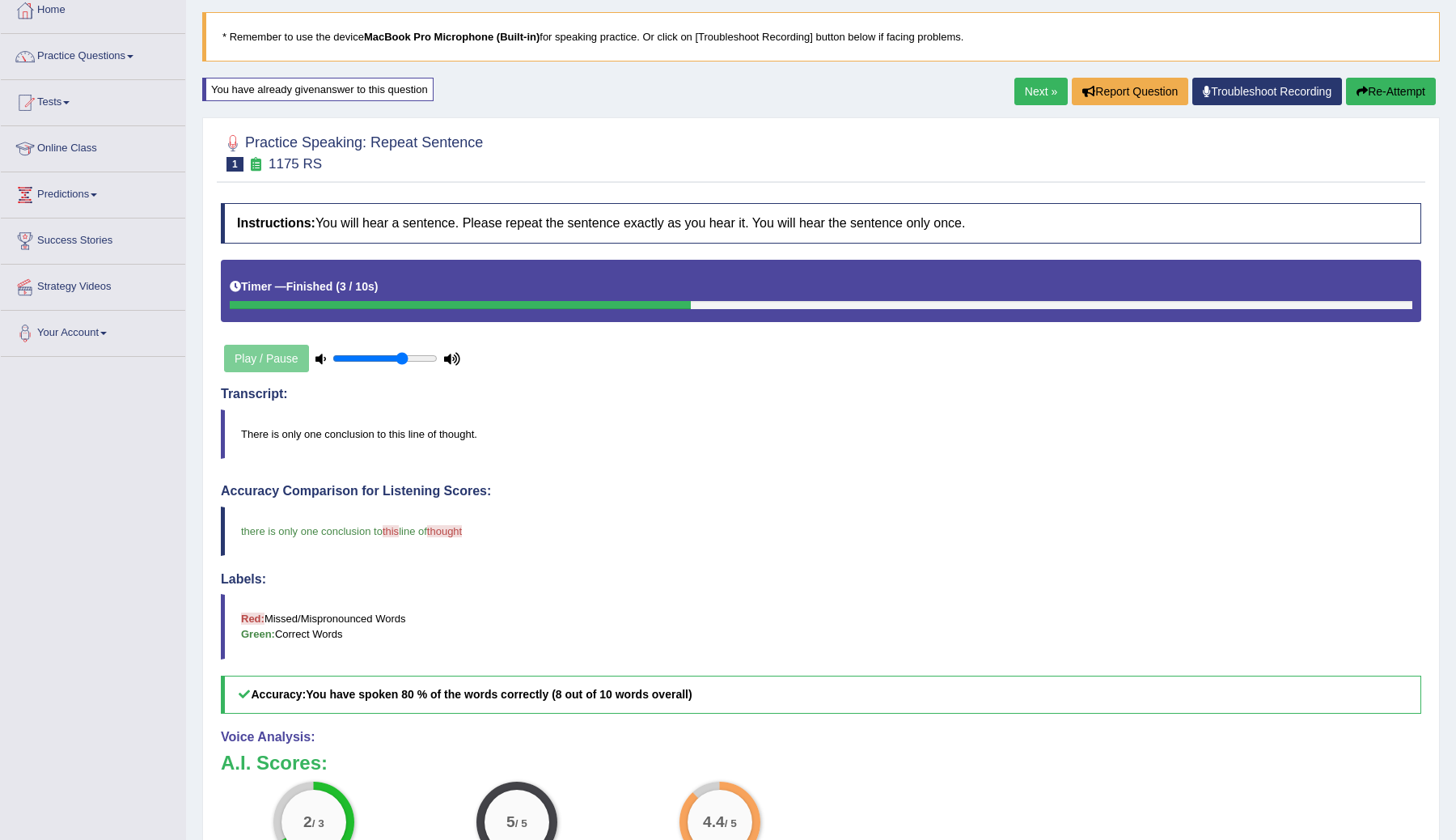
scroll to position [39, 0]
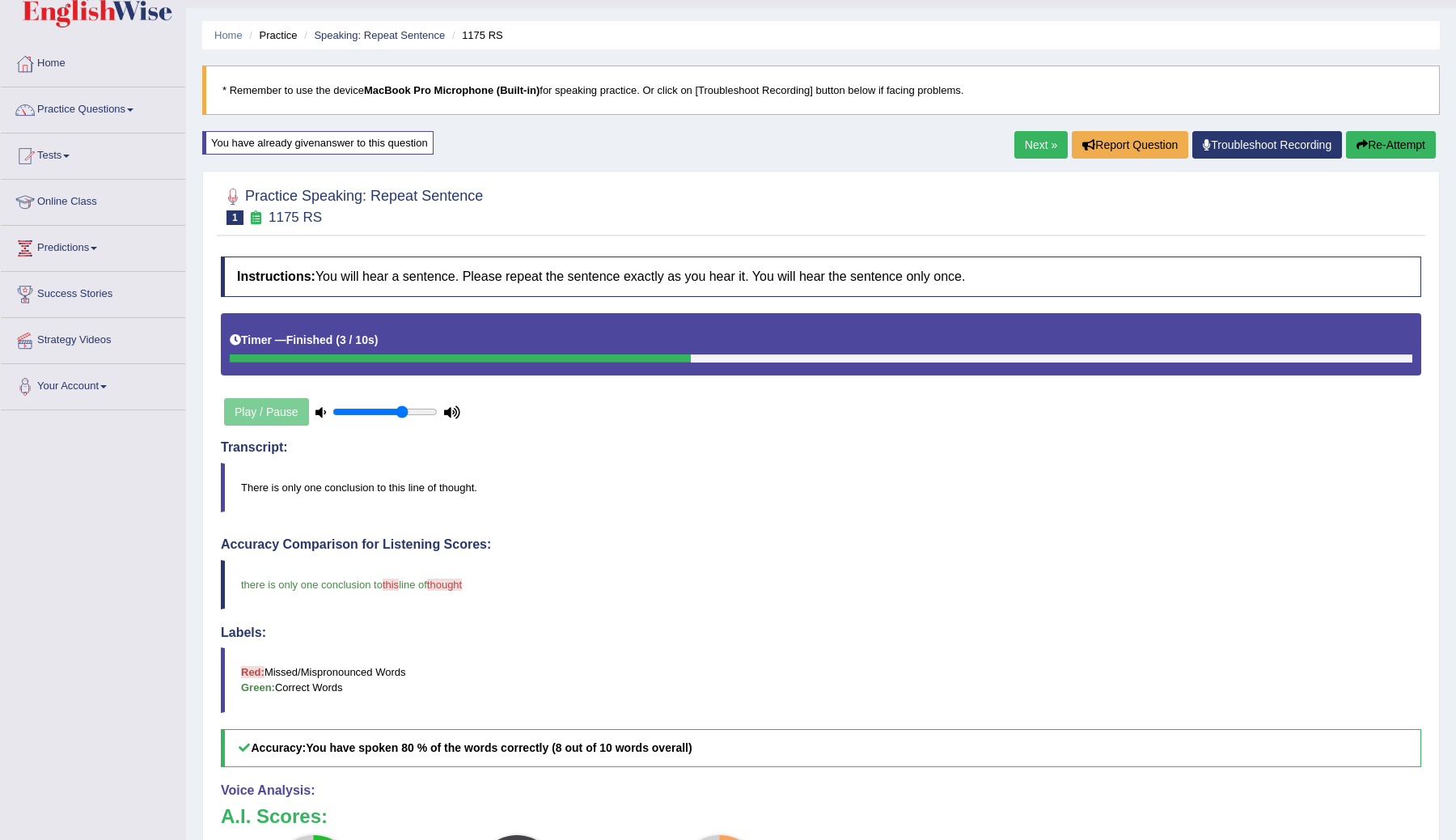
click at [1025, 147] on link "Next »" at bounding box center [1041, 144] width 53 height 27
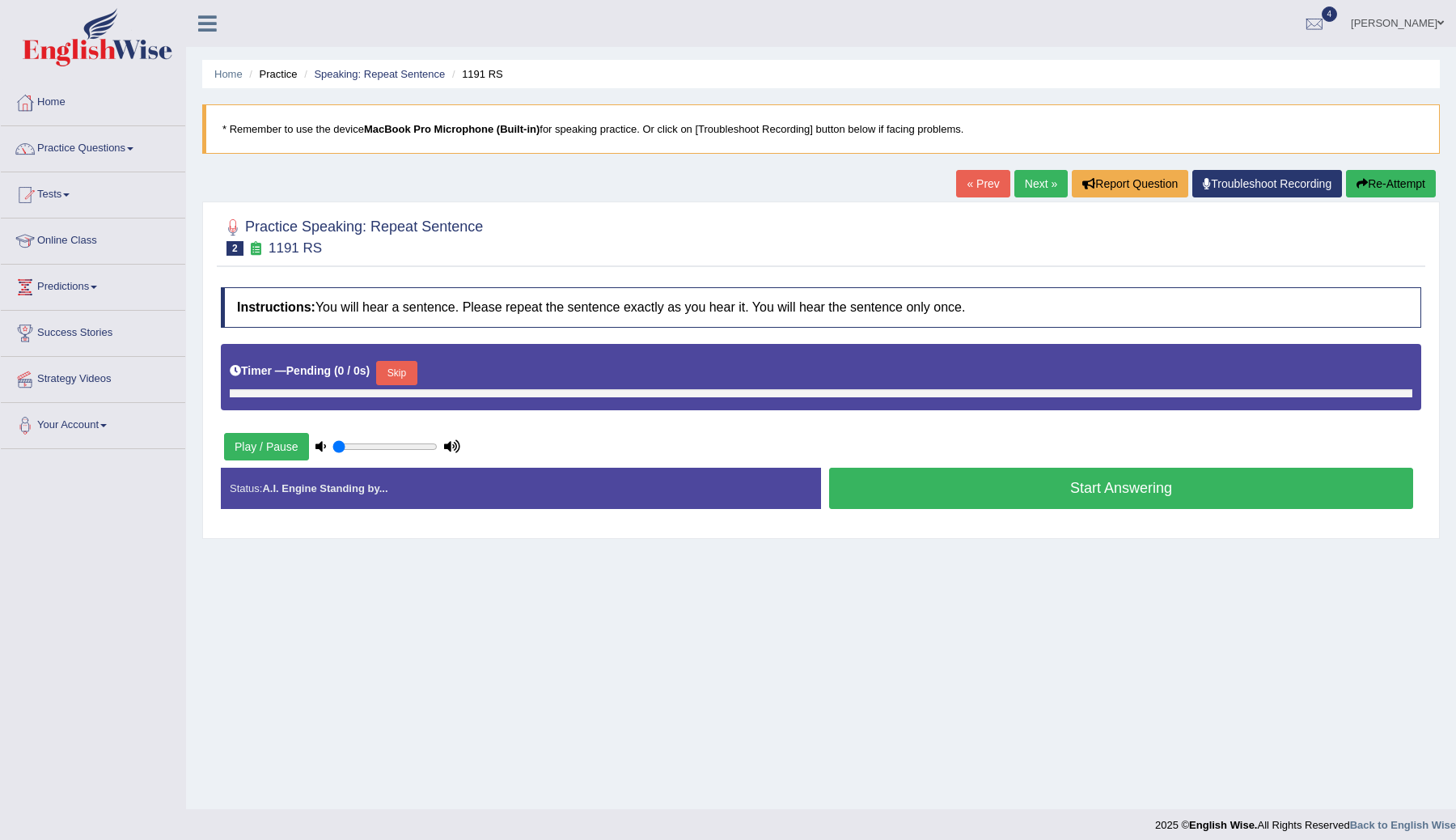
type input "0.7"
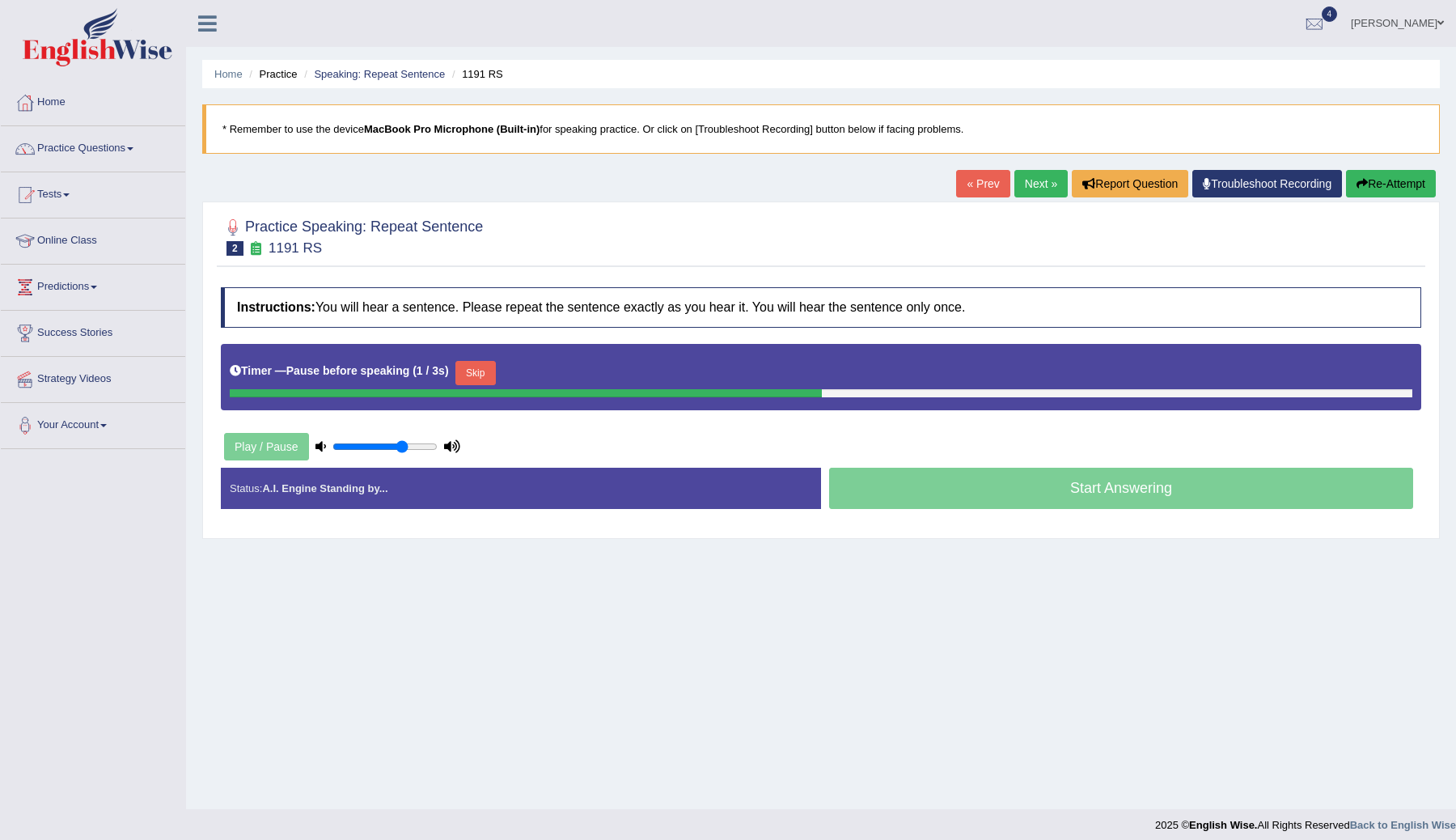
click at [482, 374] on button "Skip" at bounding box center [476, 372] width 41 height 24
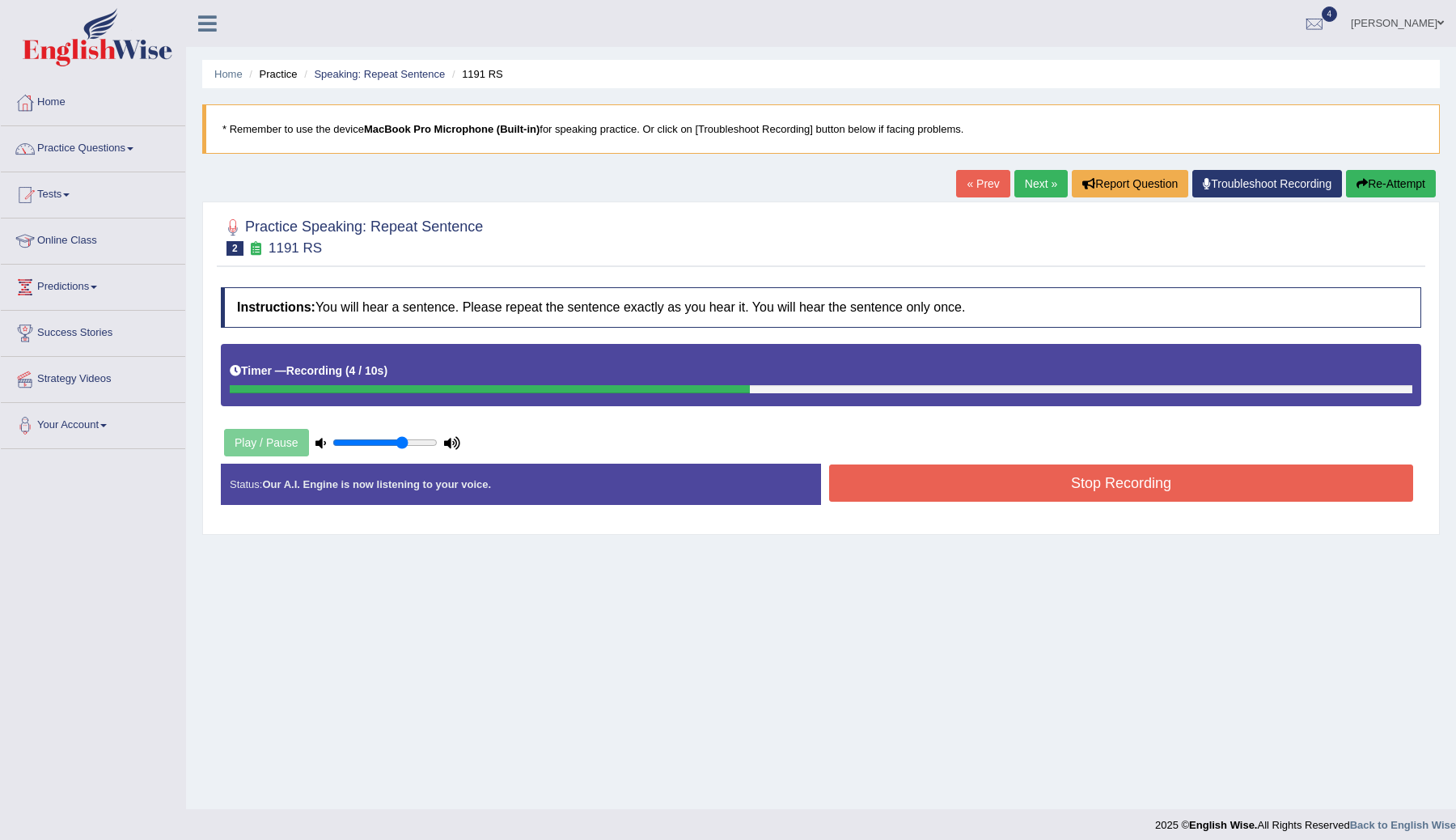
click at [1003, 492] on button "Stop Recording" at bounding box center [1120, 483] width 584 height 37
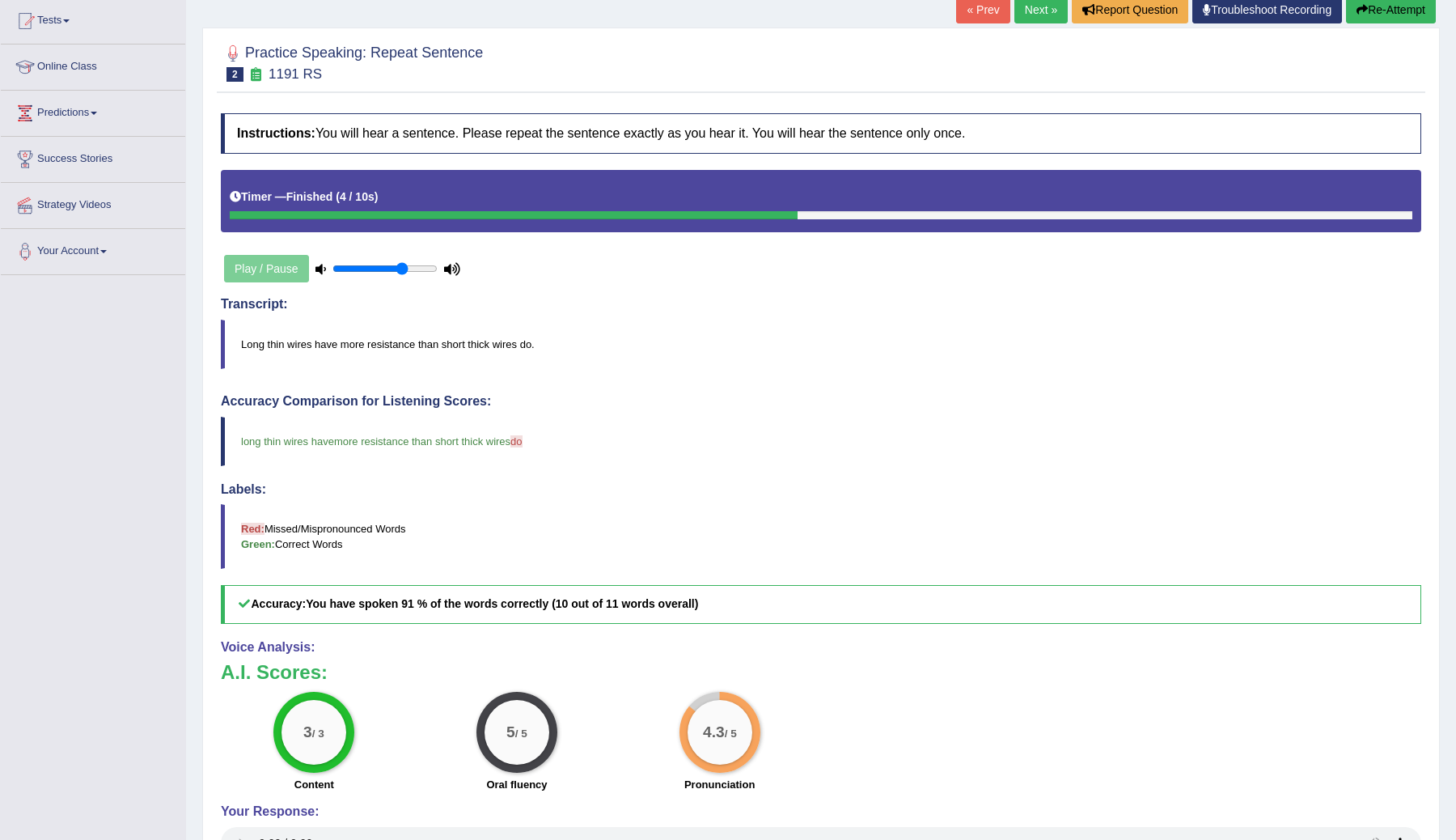
scroll to position [60, 0]
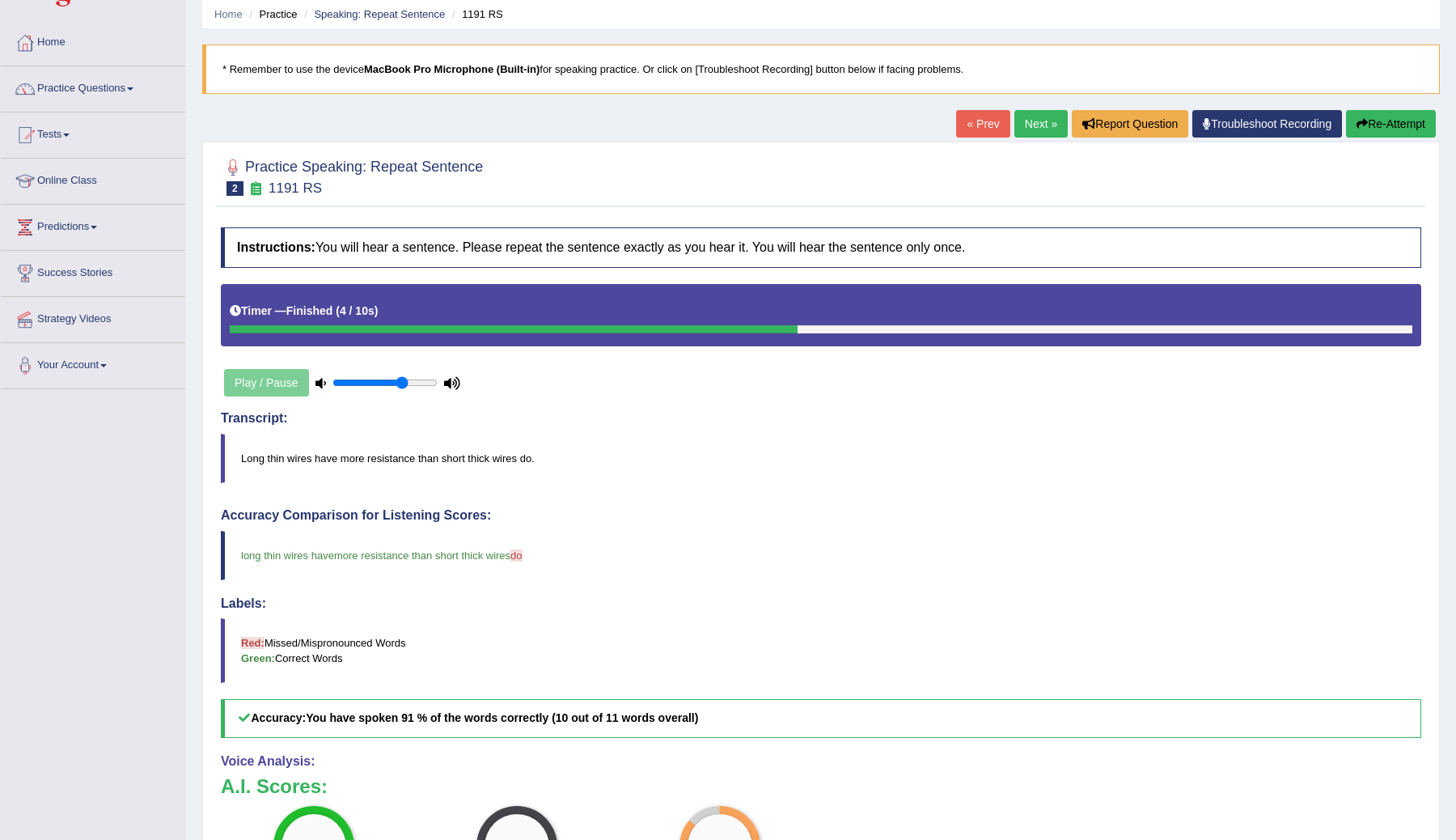
click at [1024, 122] on link "Next »" at bounding box center [1041, 123] width 53 height 27
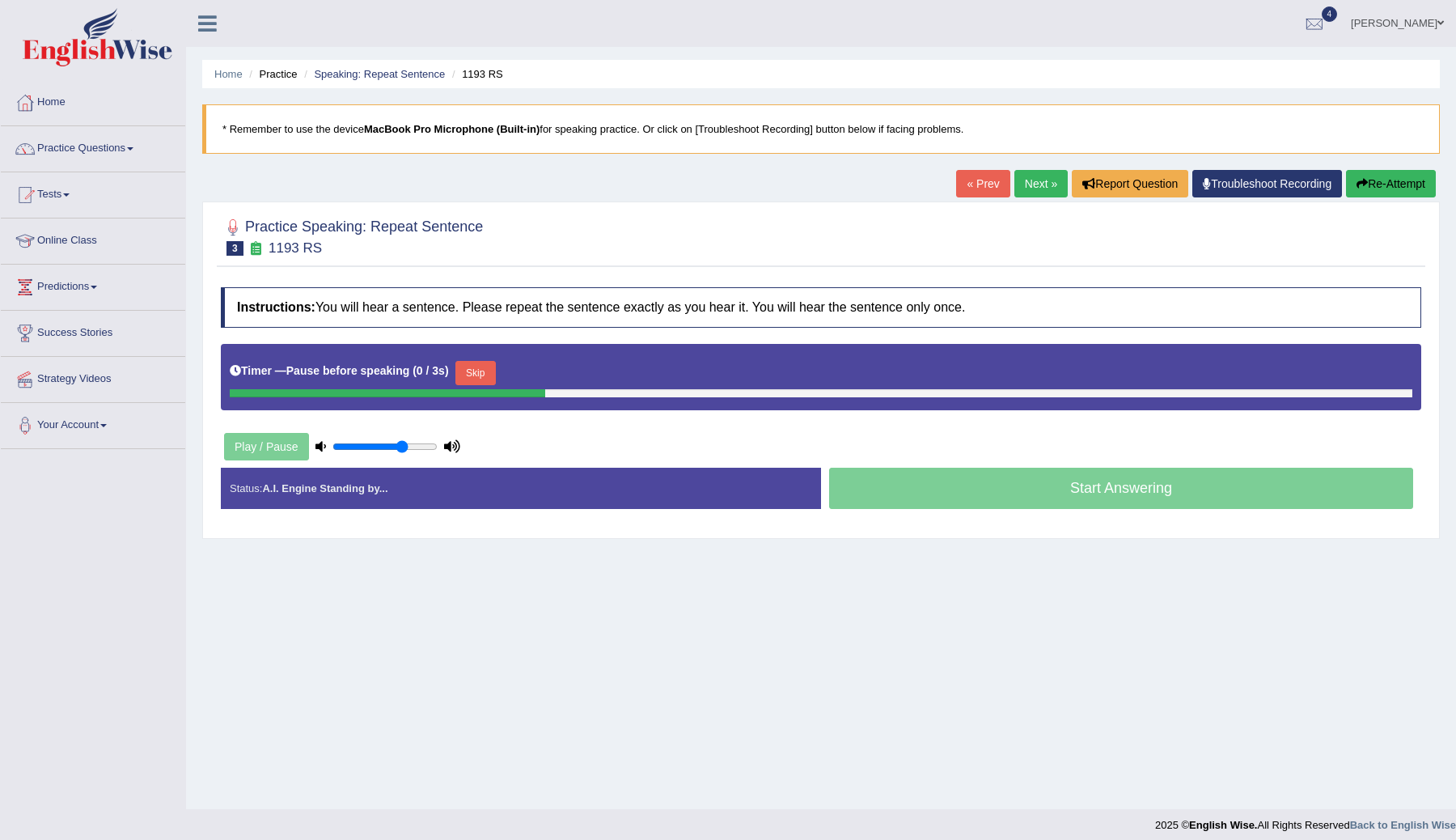
click at [482, 369] on button "Skip" at bounding box center [476, 372] width 41 height 24
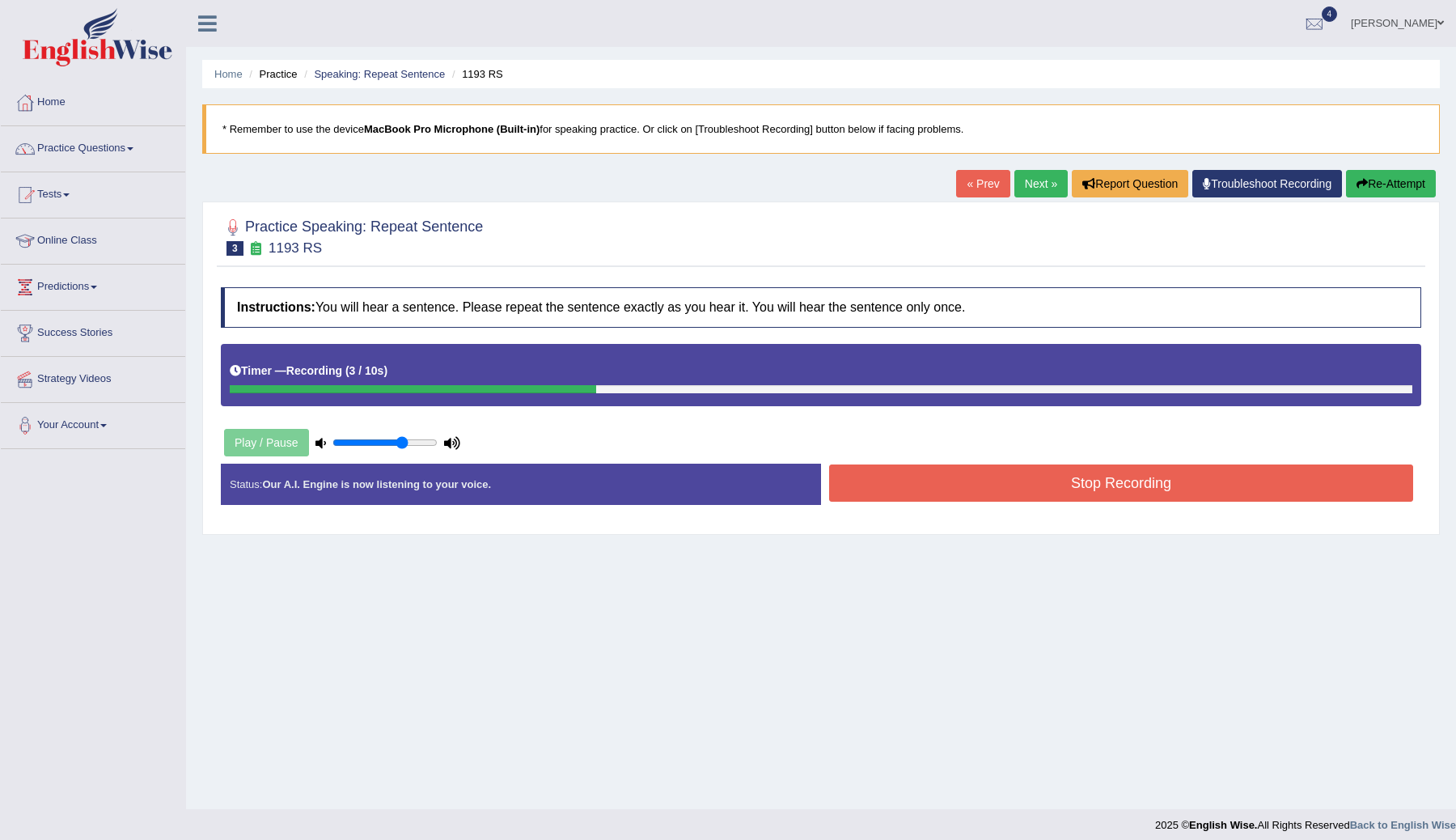
click at [880, 488] on button "Stop Recording" at bounding box center [1120, 483] width 584 height 37
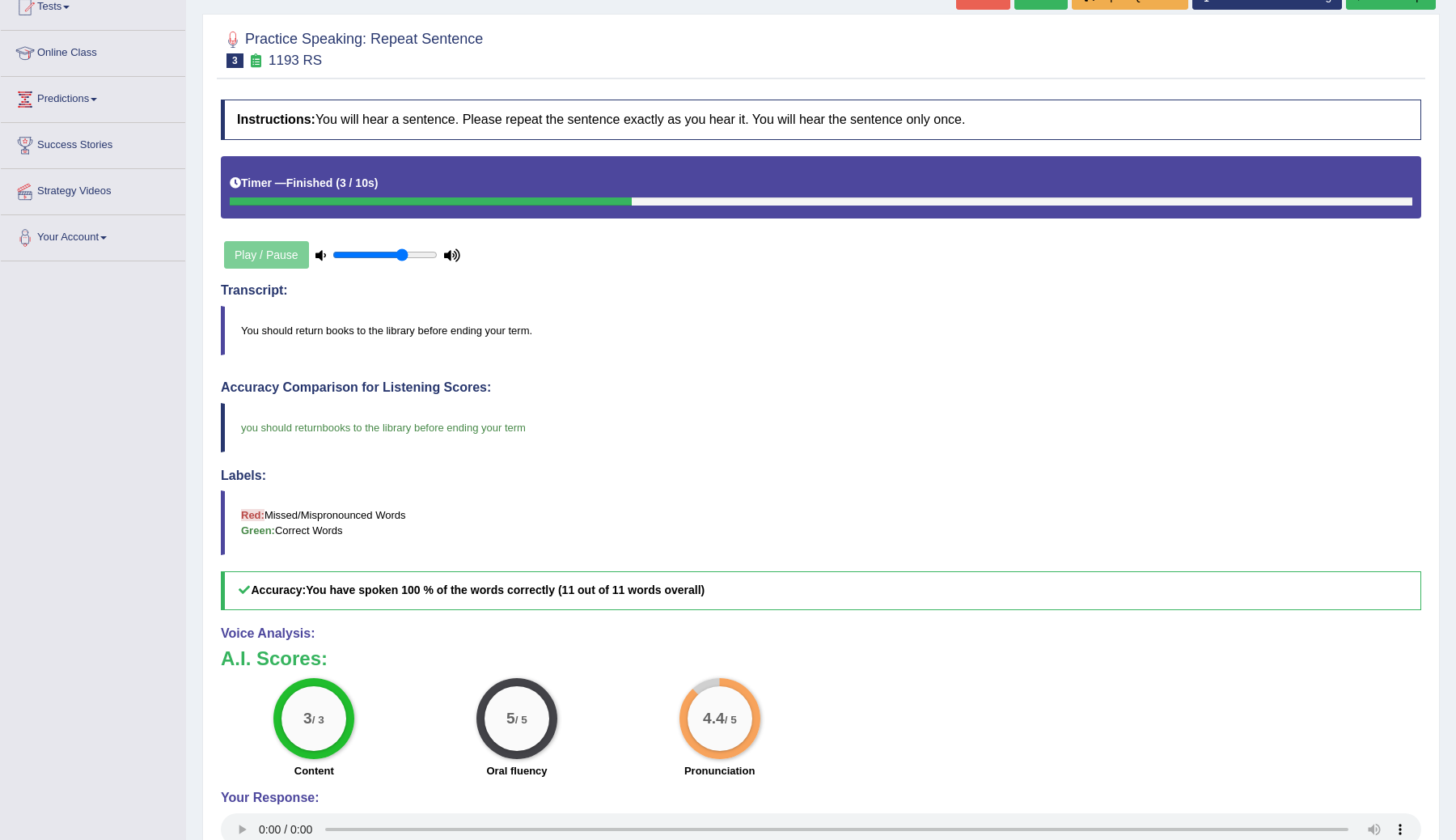
scroll to position [115, 0]
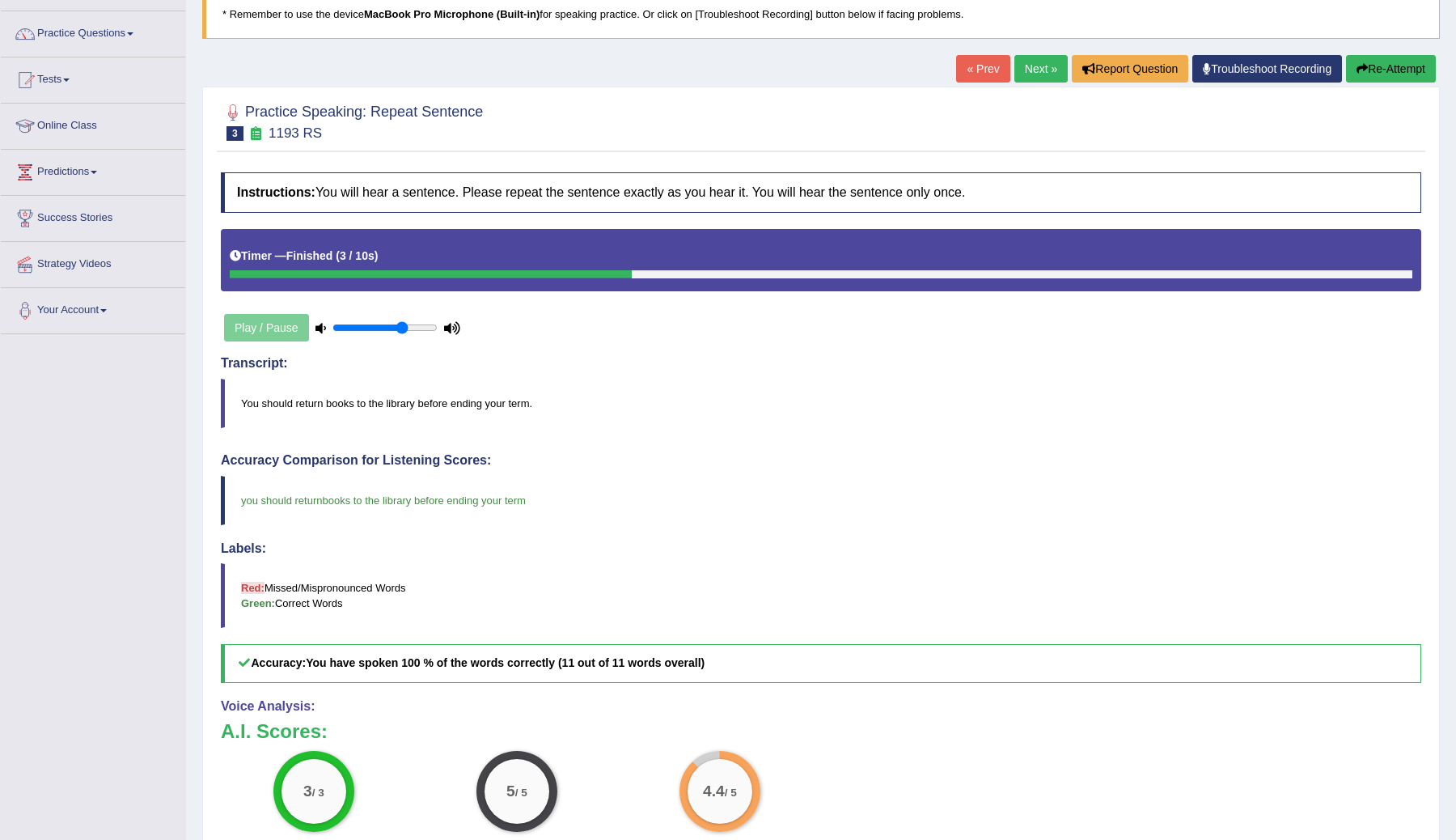
click at [1026, 66] on link "Next »" at bounding box center [1041, 68] width 53 height 27
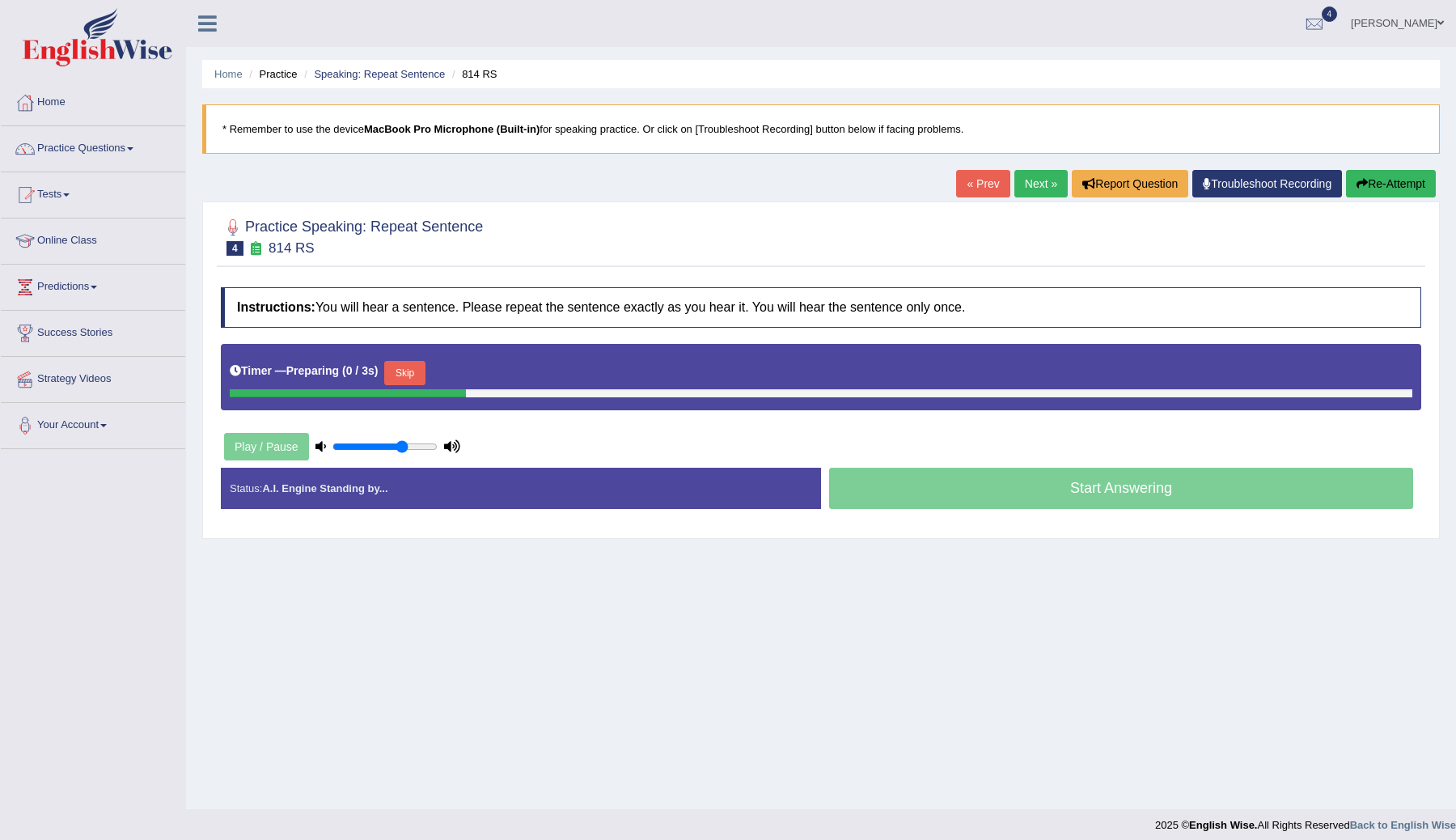
scroll to position [10, 0]
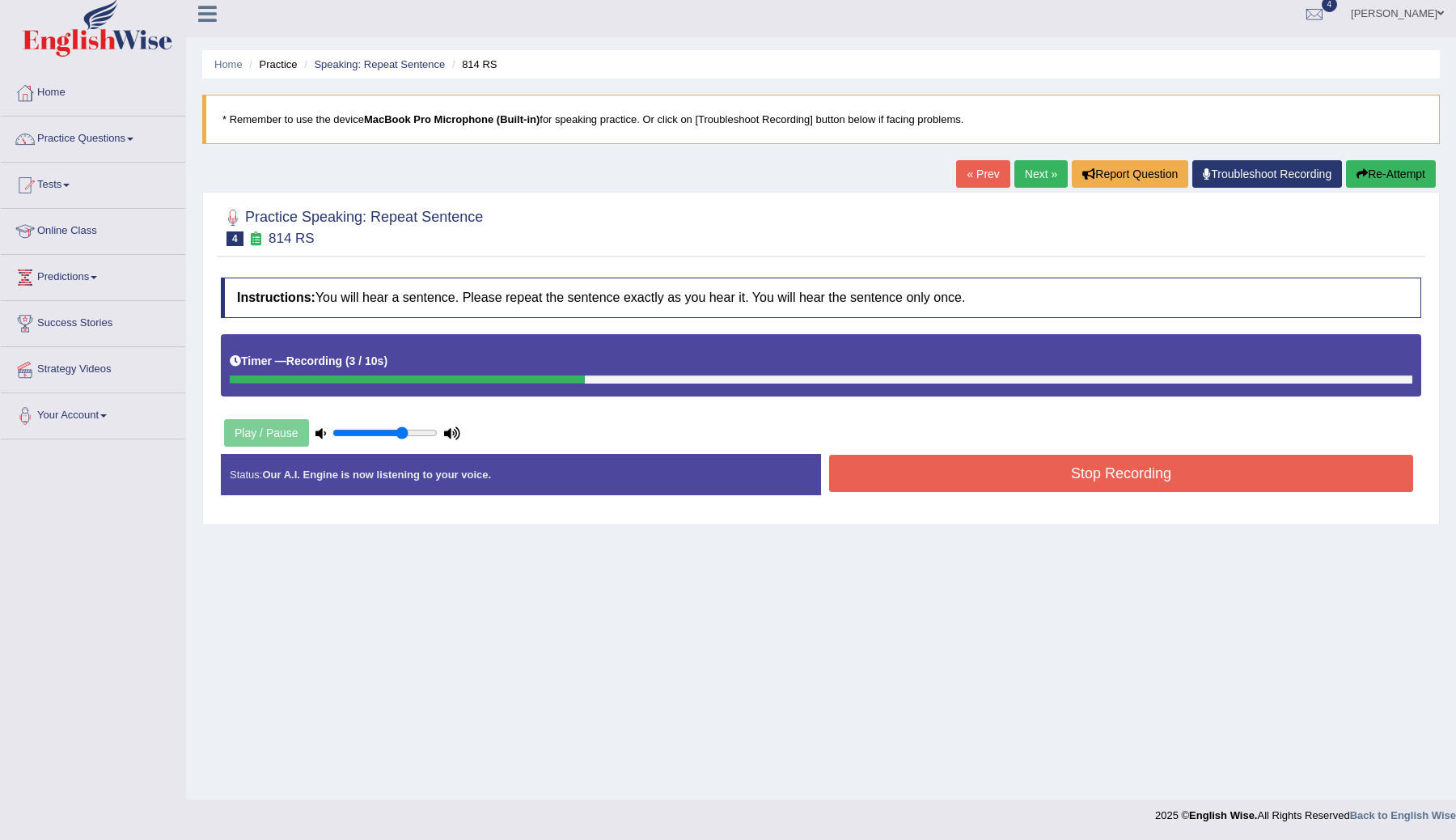
click at [1077, 480] on button "Stop Recording" at bounding box center [1120, 473] width 584 height 37
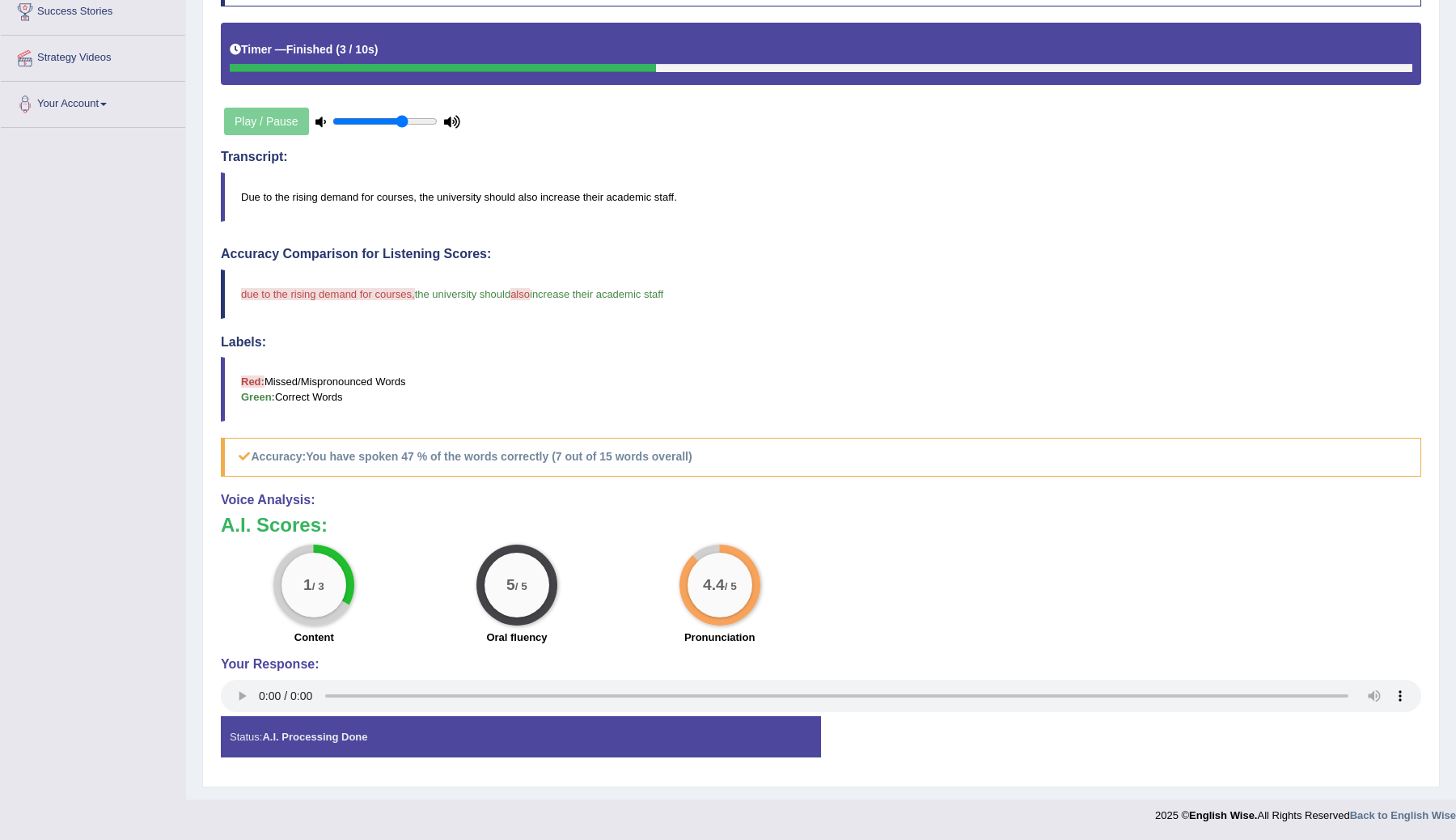
scroll to position [0, 0]
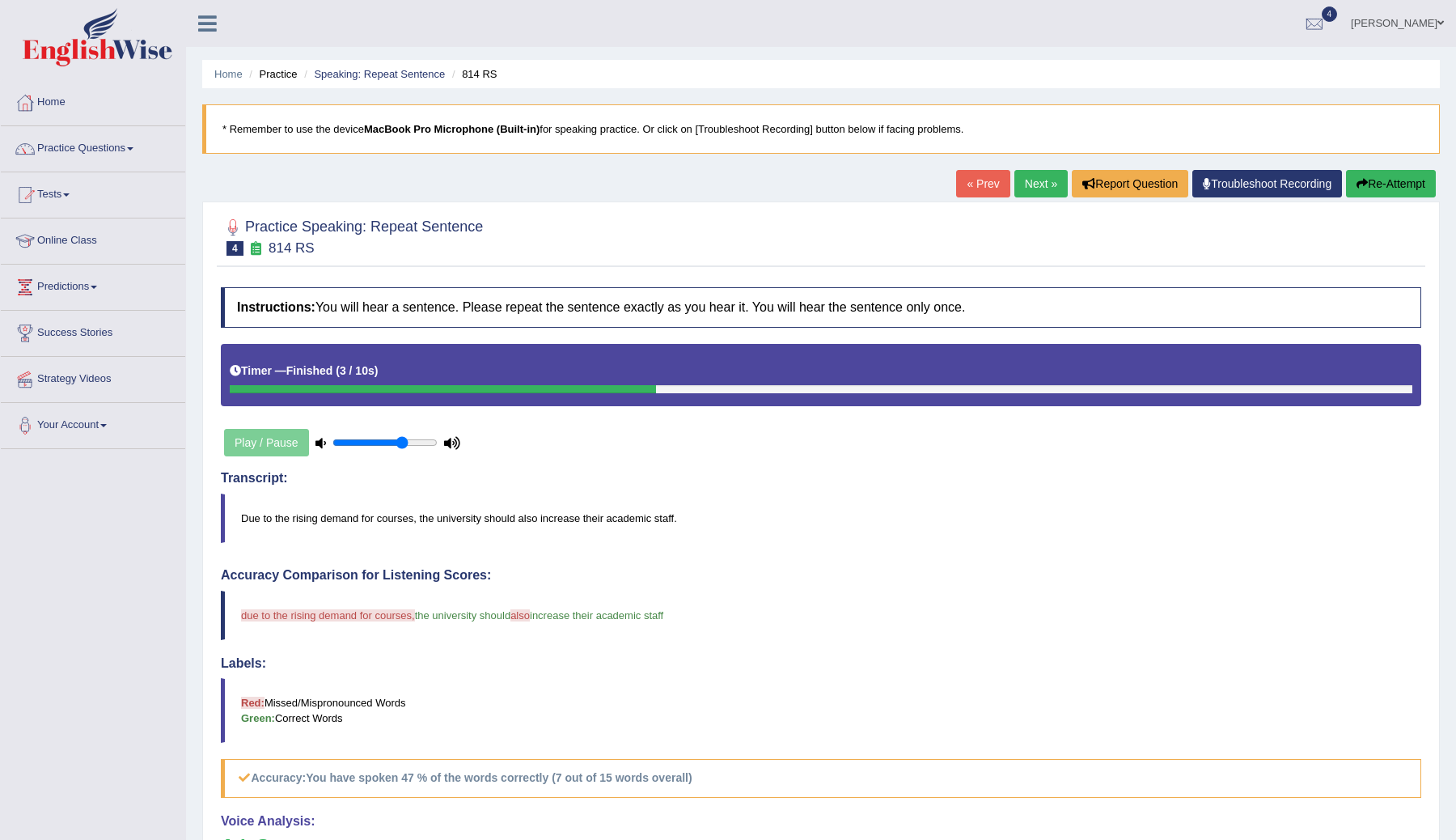
click at [1023, 187] on link "Next »" at bounding box center [1041, 183] width 53 height 27
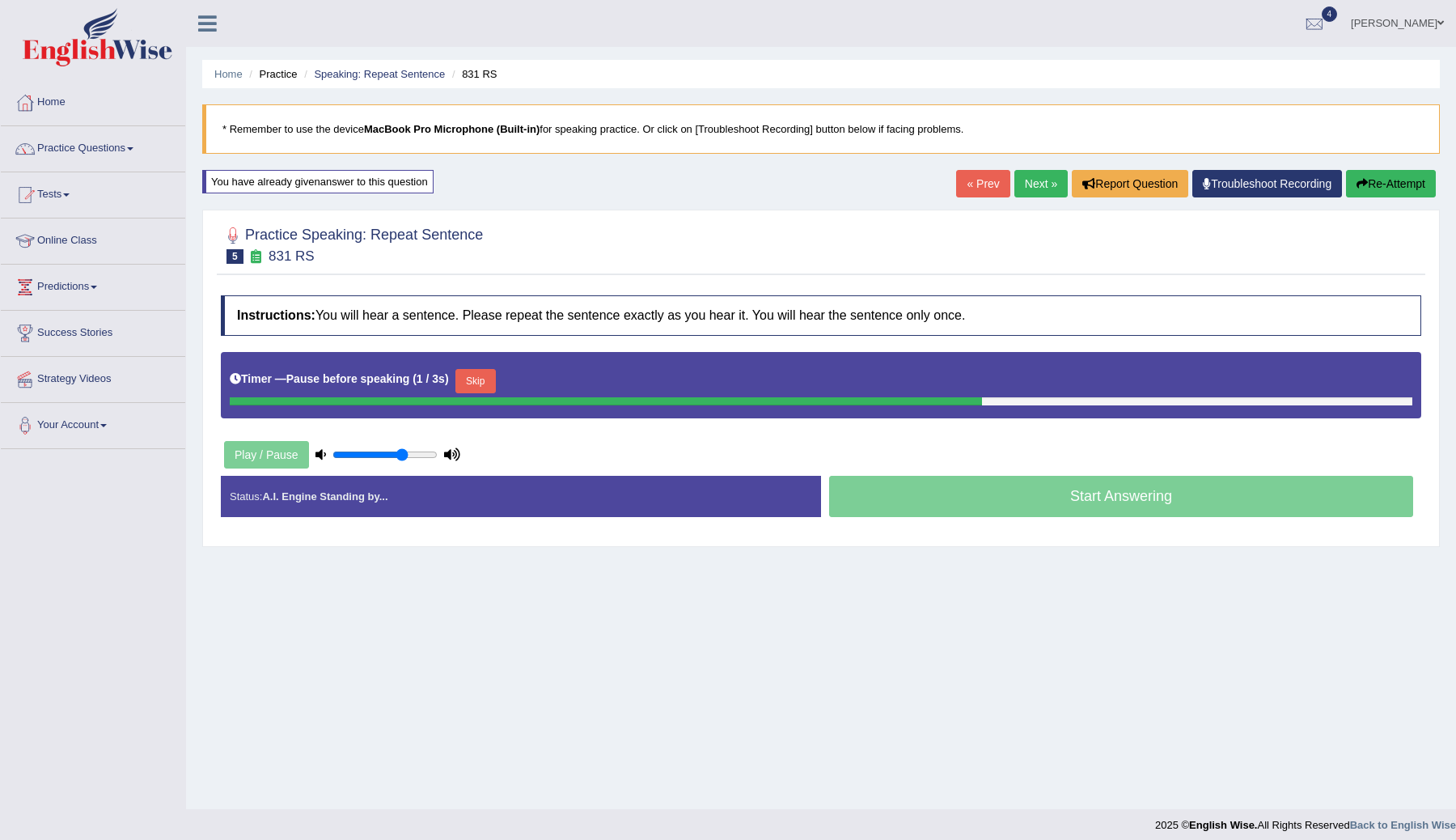
click at [487, 378] on button "Skip" at bounding box center [476, 380] width 41 height 24
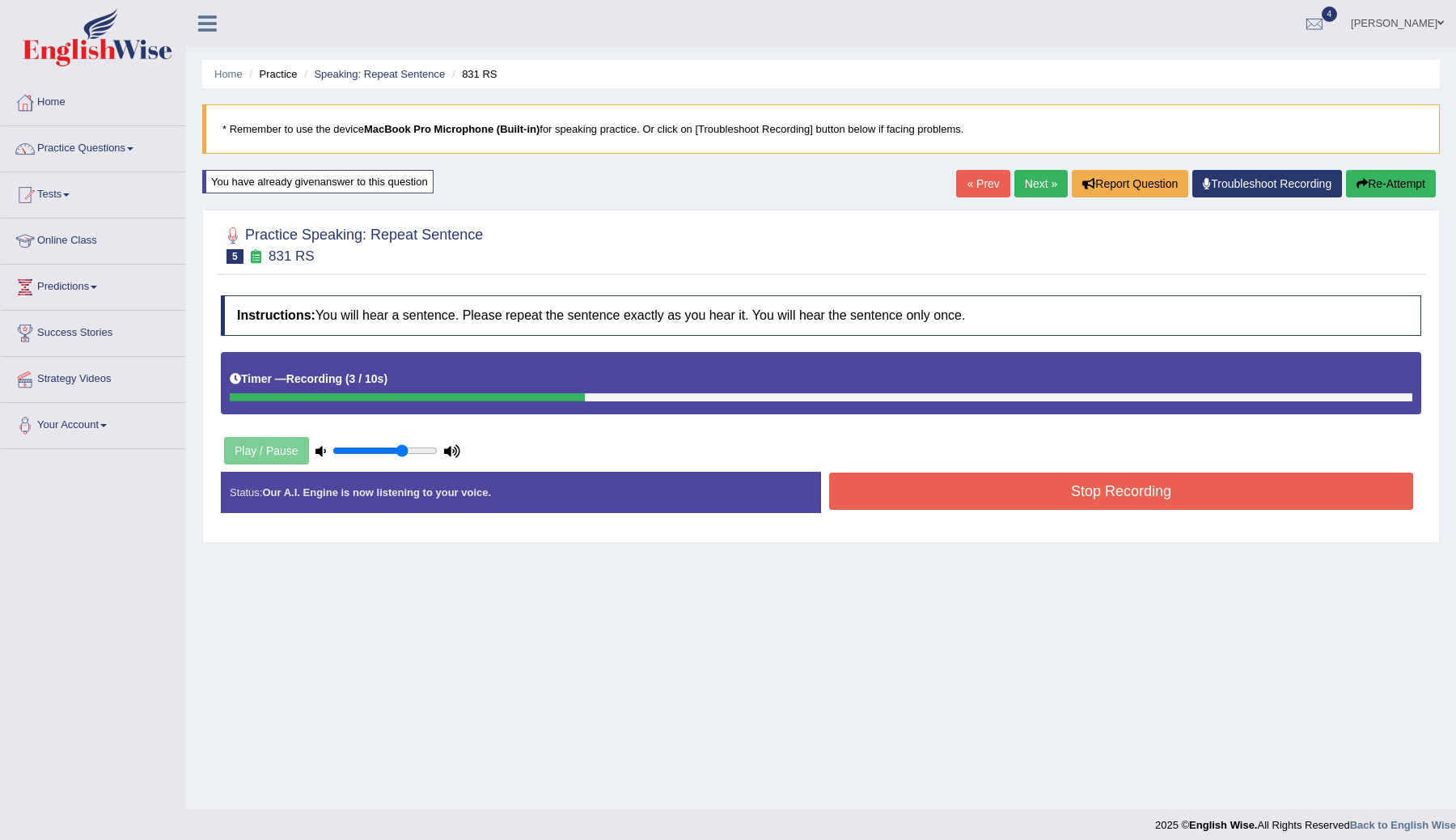
click at [945, 491] on button "Stop Recording" at bounding box center [1120, 491] width 584 height 37
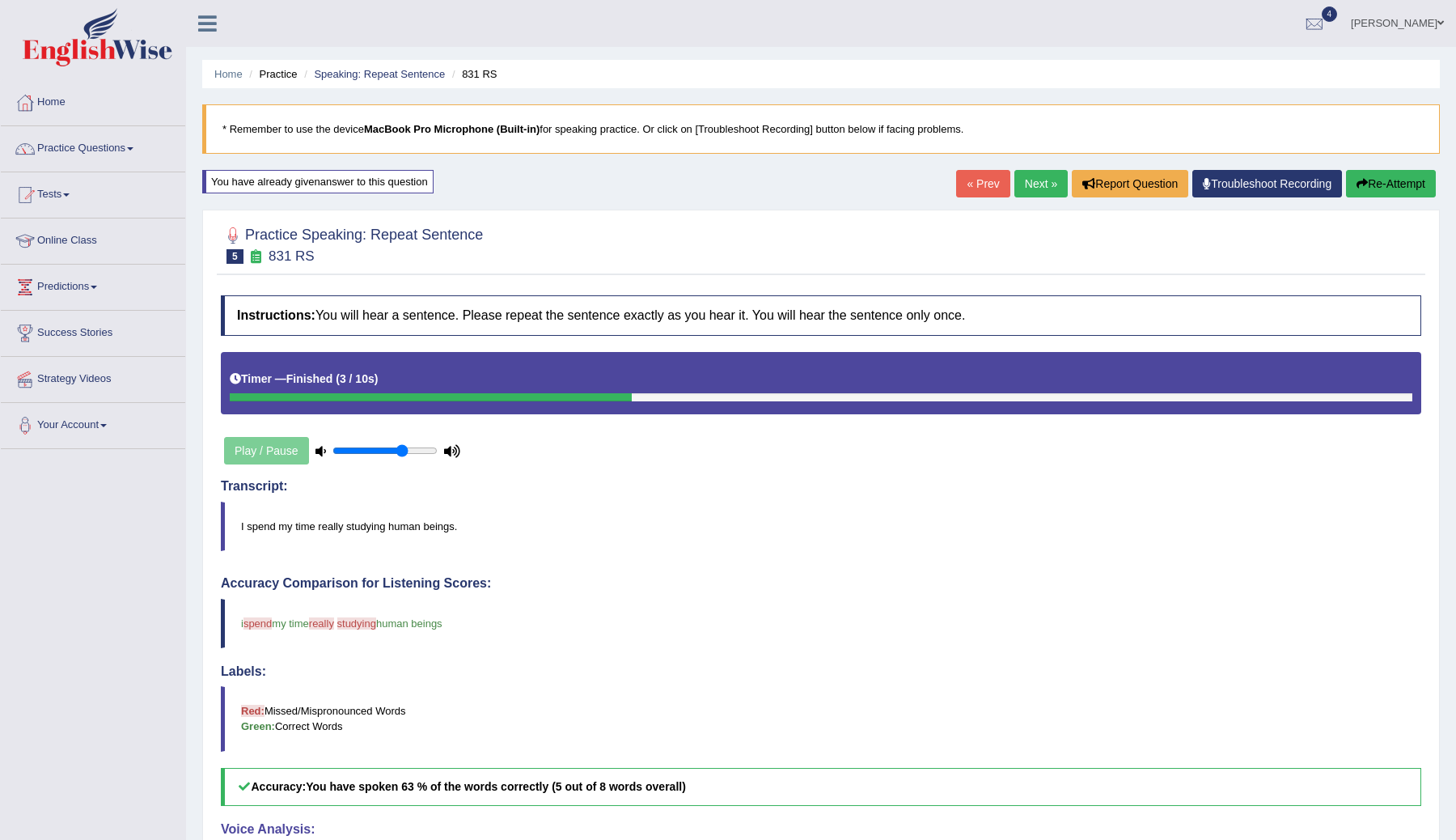
click at [1030, 181] on link "Next »" at bounding box center [1041, 183] width 53 height 27
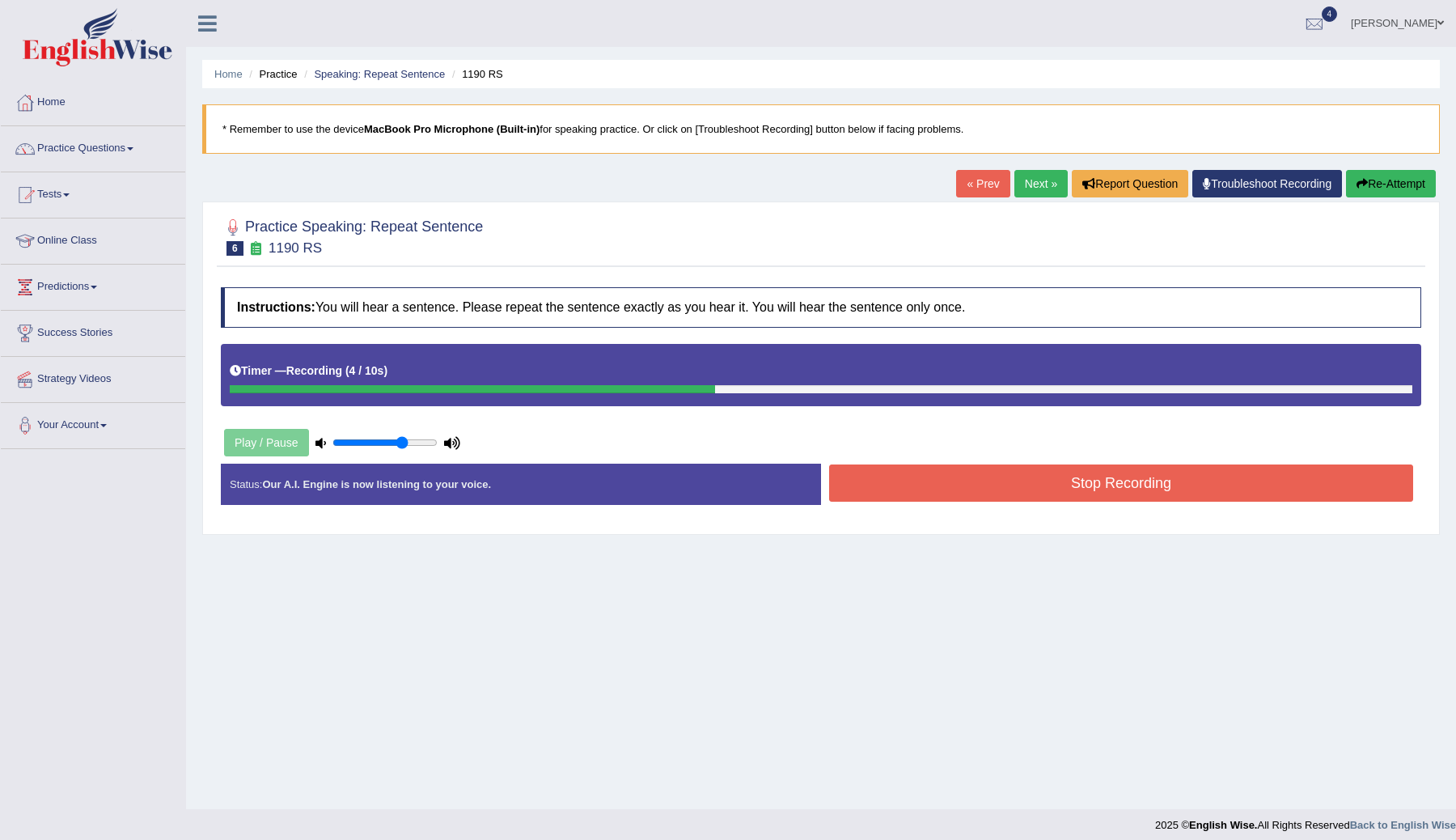
click at [1018, 481] on button "Stop Recording" at bounding box center [1120, 483] width 584 height 37
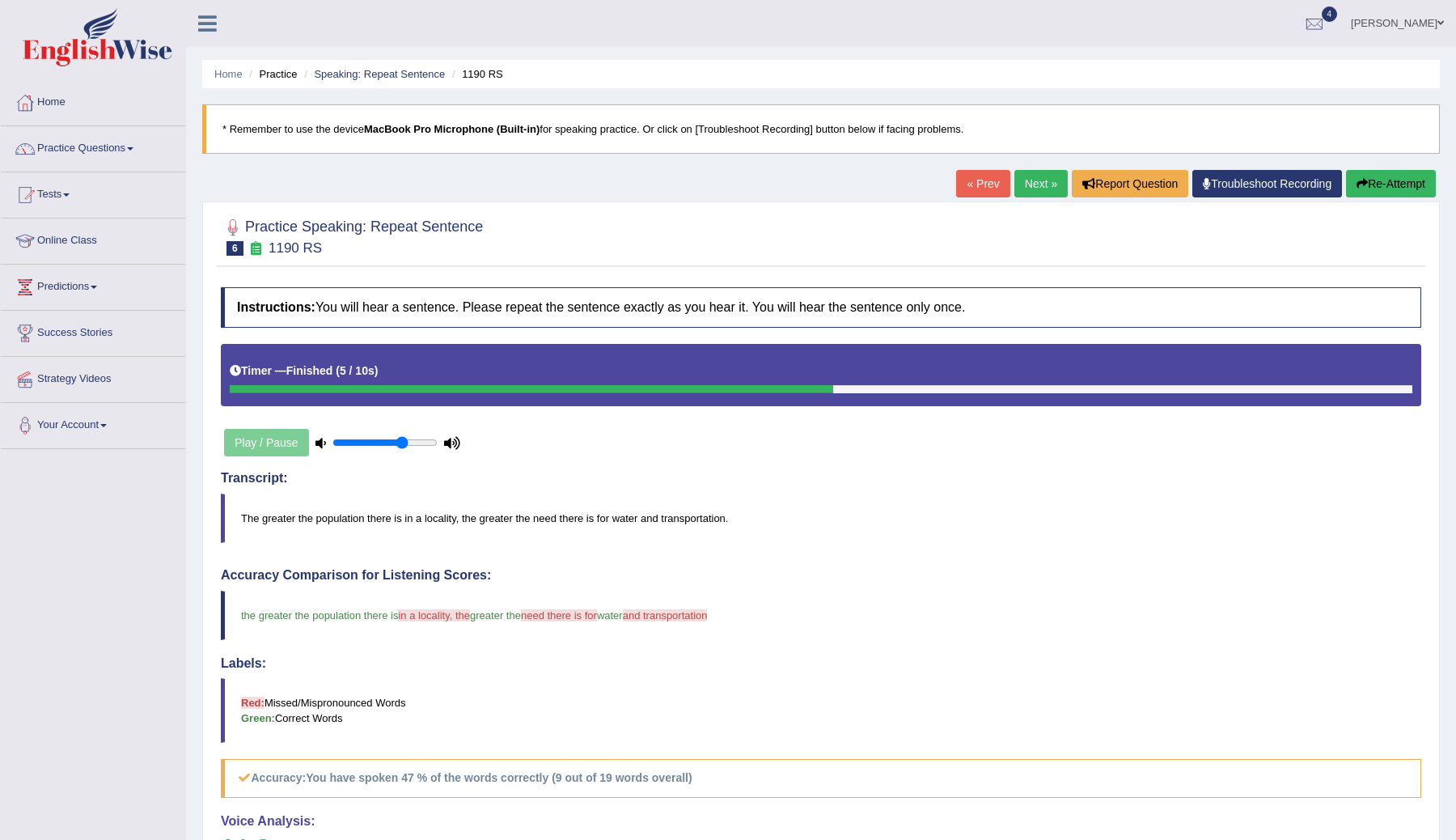
click at [1028, 187] on link "Next »" at bounding box center [1041, 183] width 53 height 27
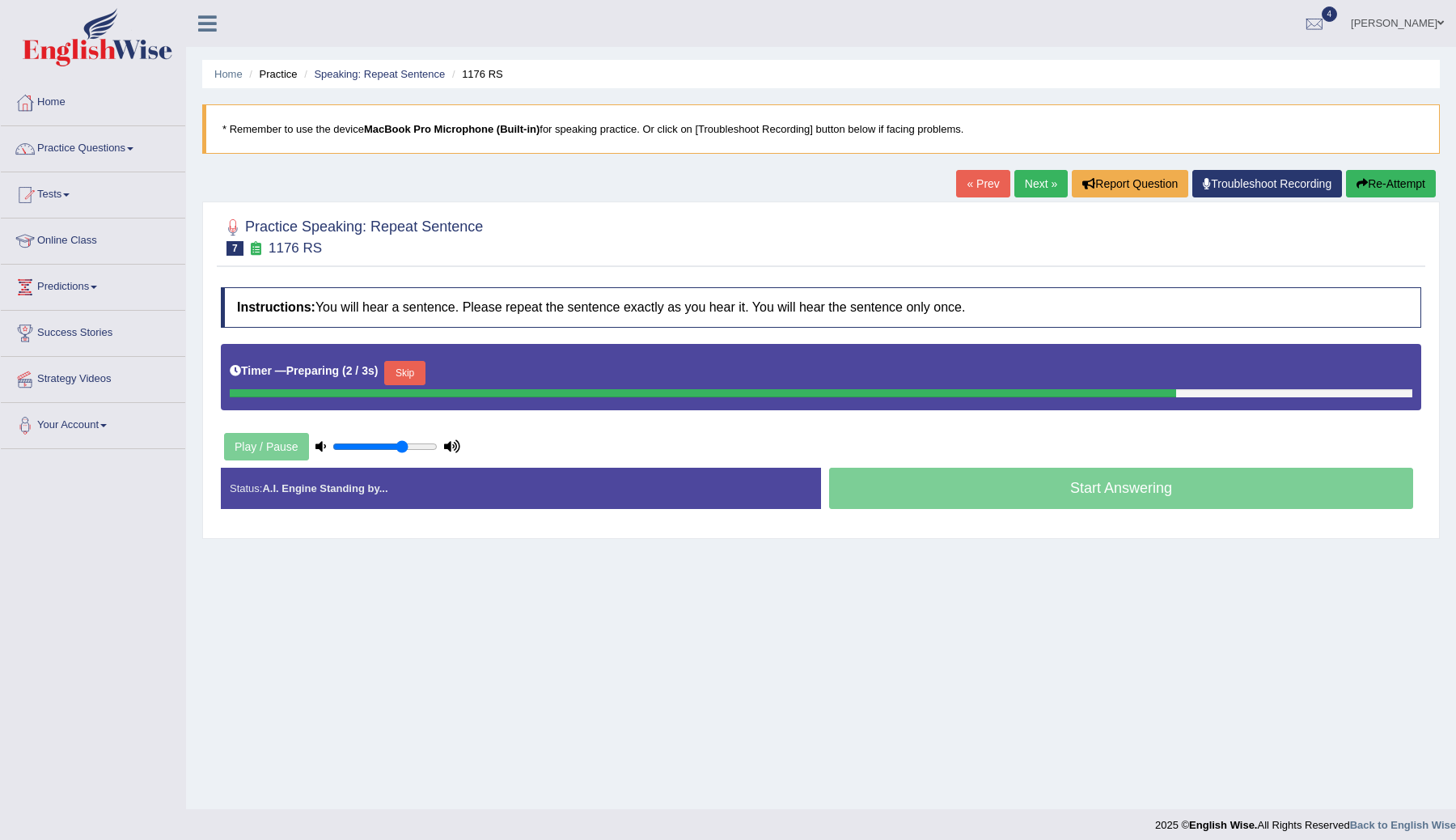
scroll to position [10, 0]
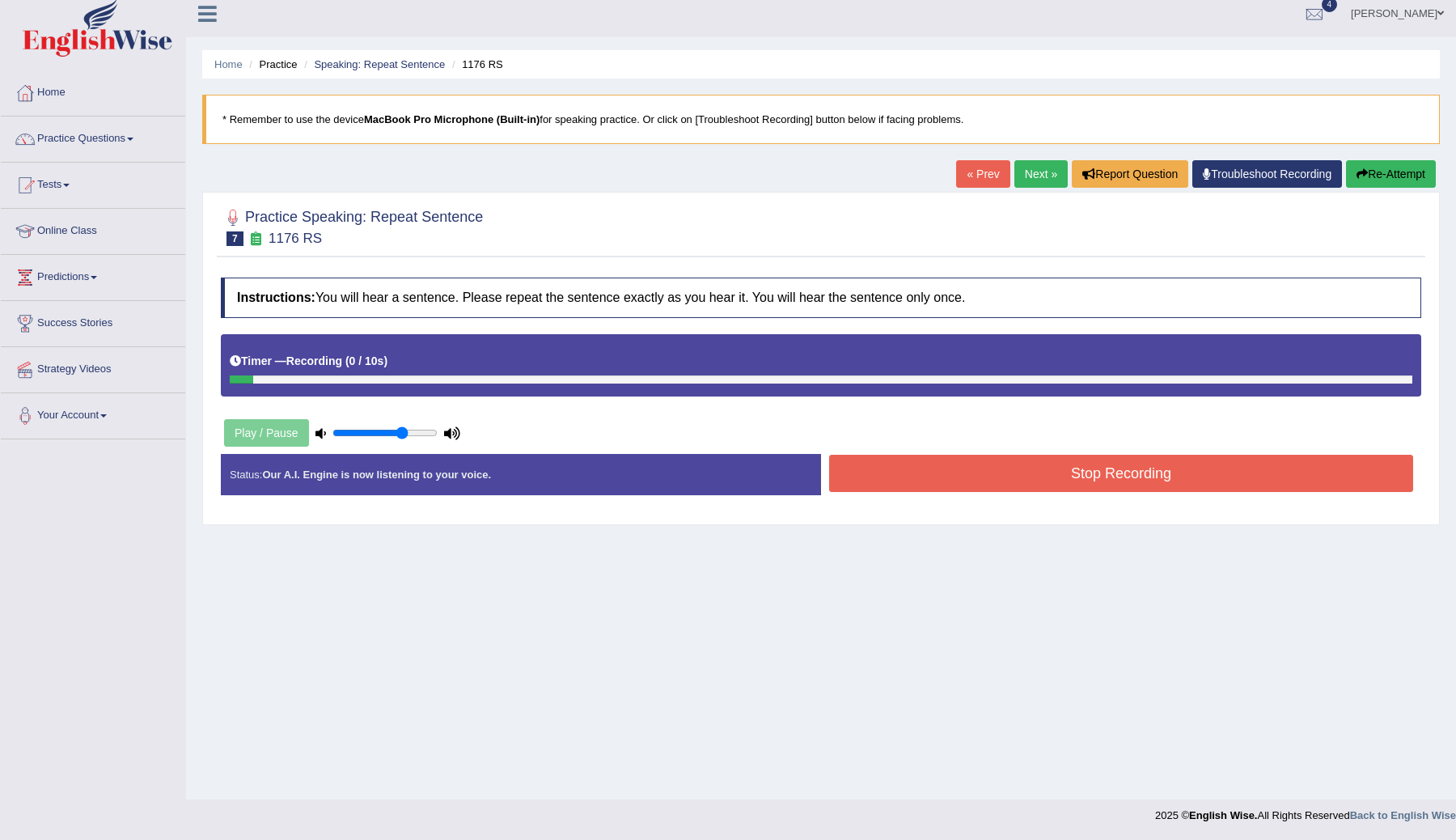
click at [1383, 179] on button "Re-Attempt" at bounding box center [1390, 174] width 89 height 27
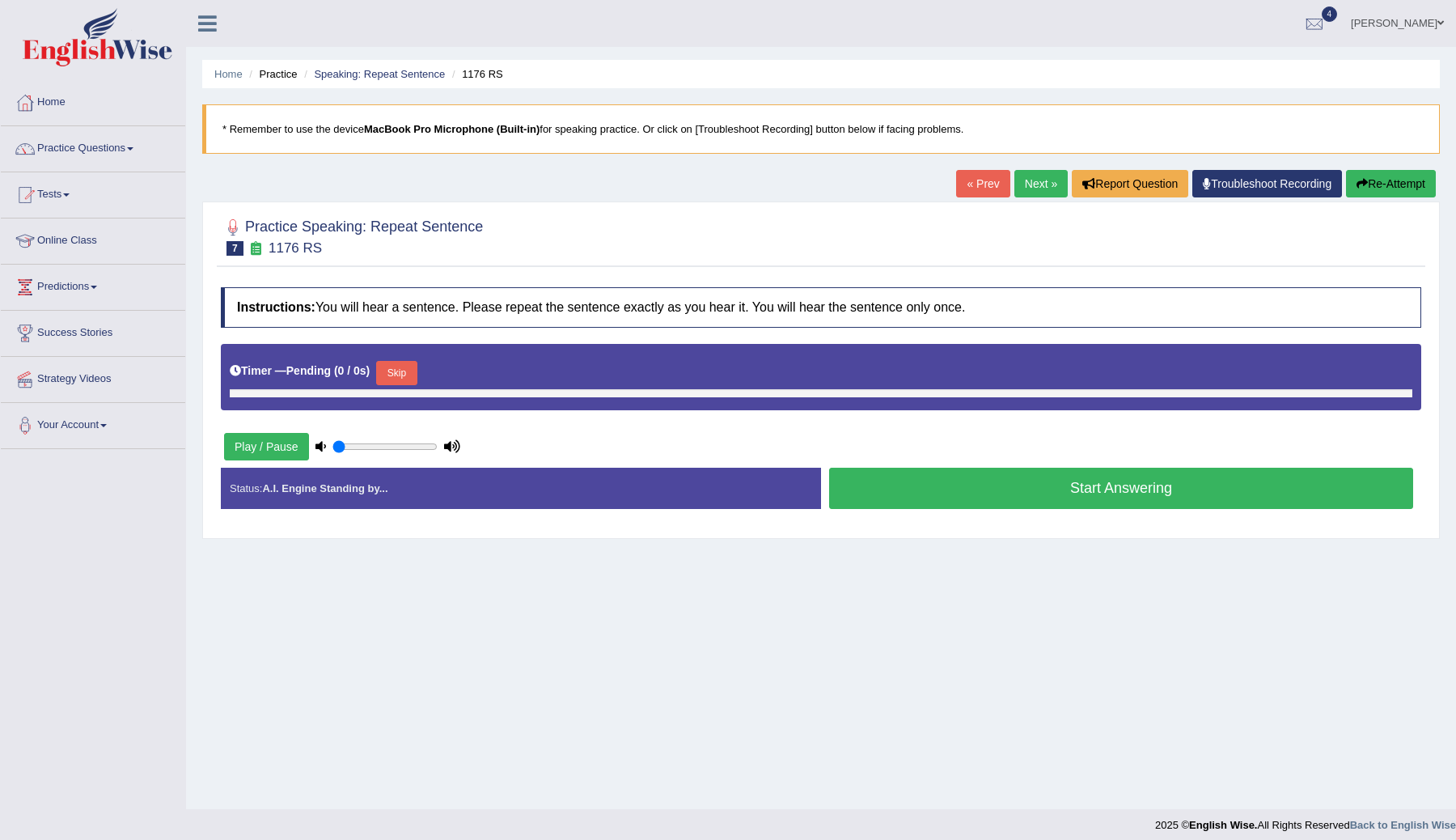
type input "0.7"
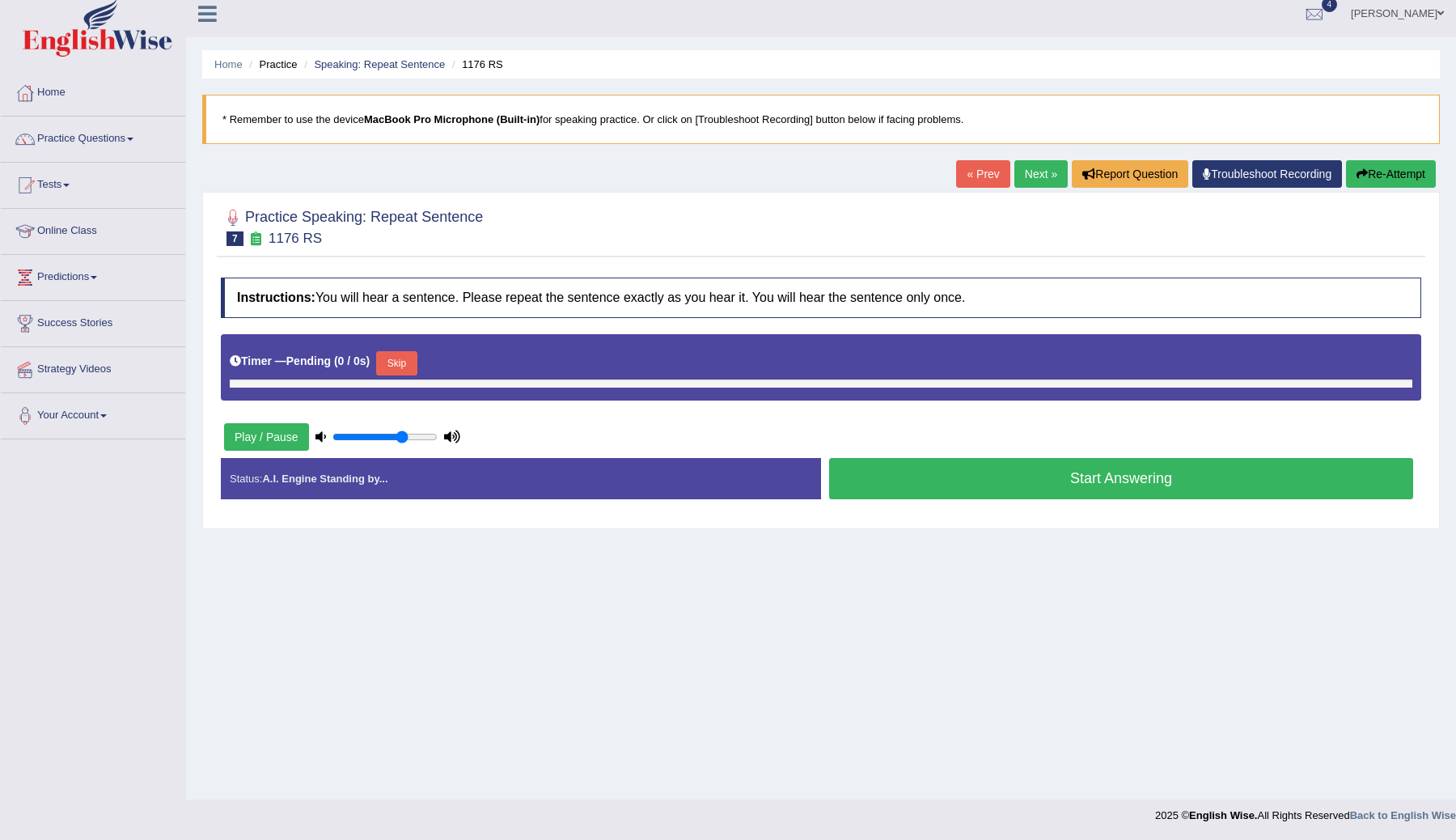
scroll to position [10, 0]
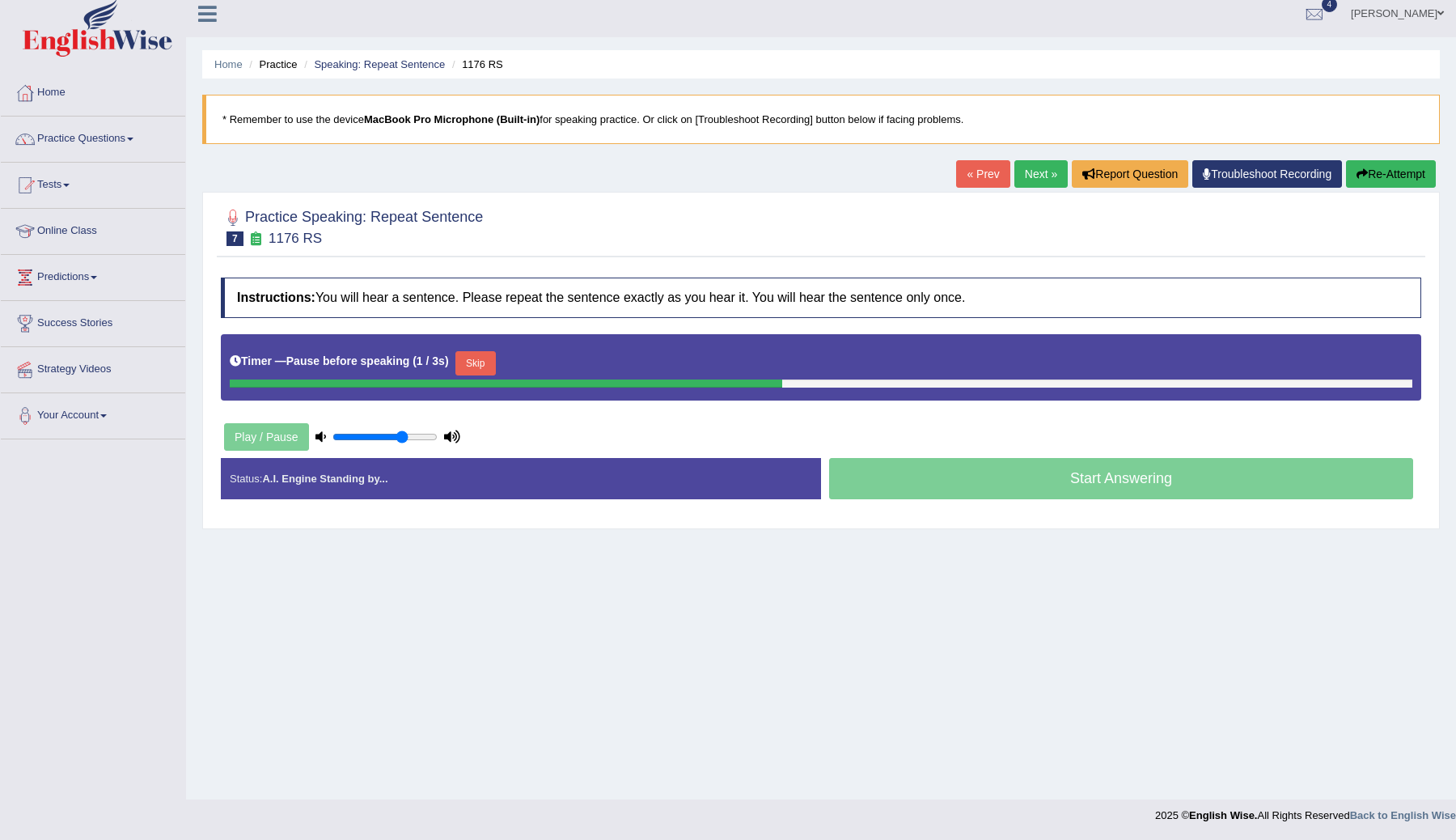
click at [484, 357] on button "Skip" at bounding box center [476, 362] width 41 height 24
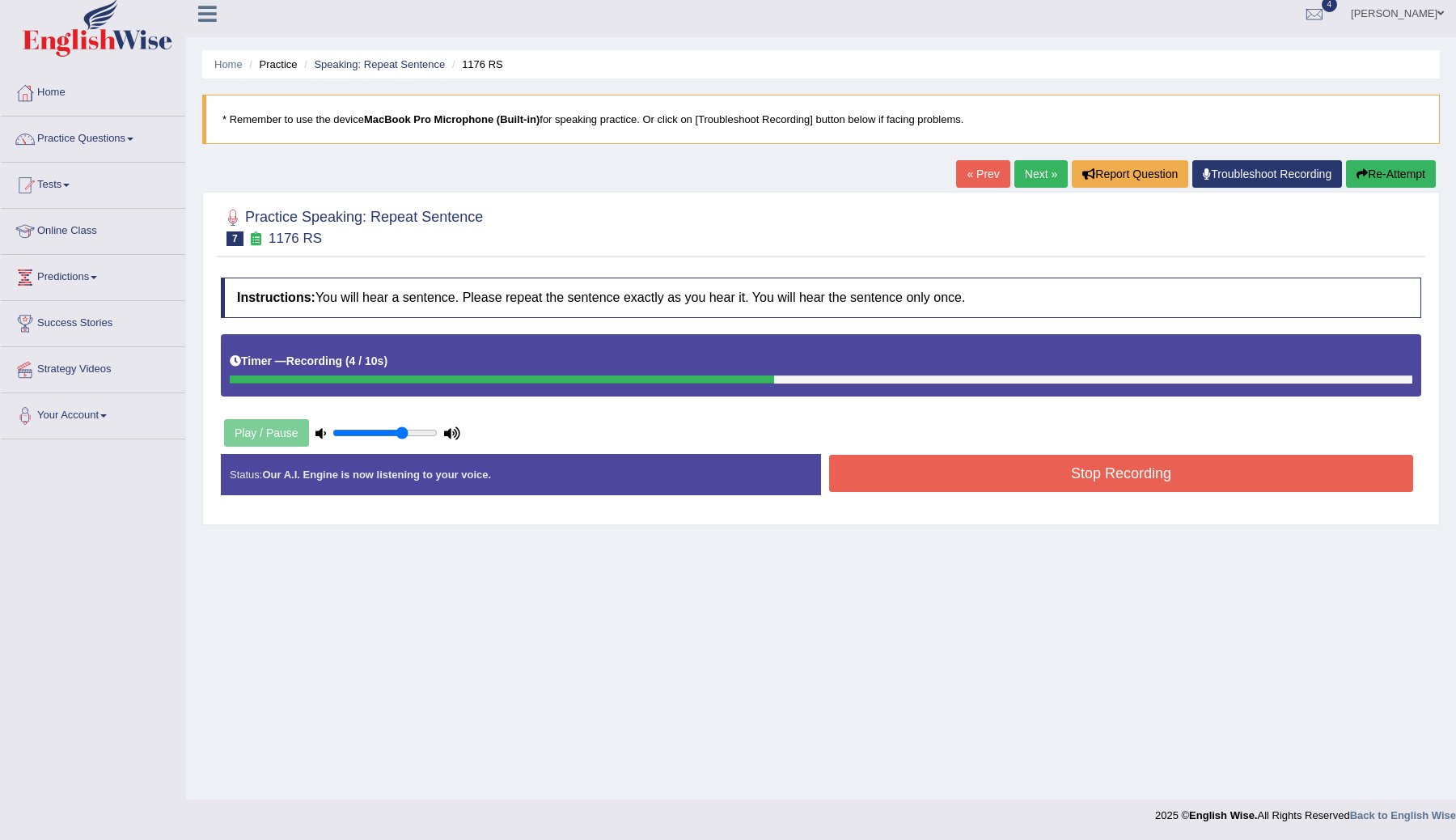
click at [1053, 475] on button "Stop Recording" at bounding box center [1120, 473] width 584 height 37
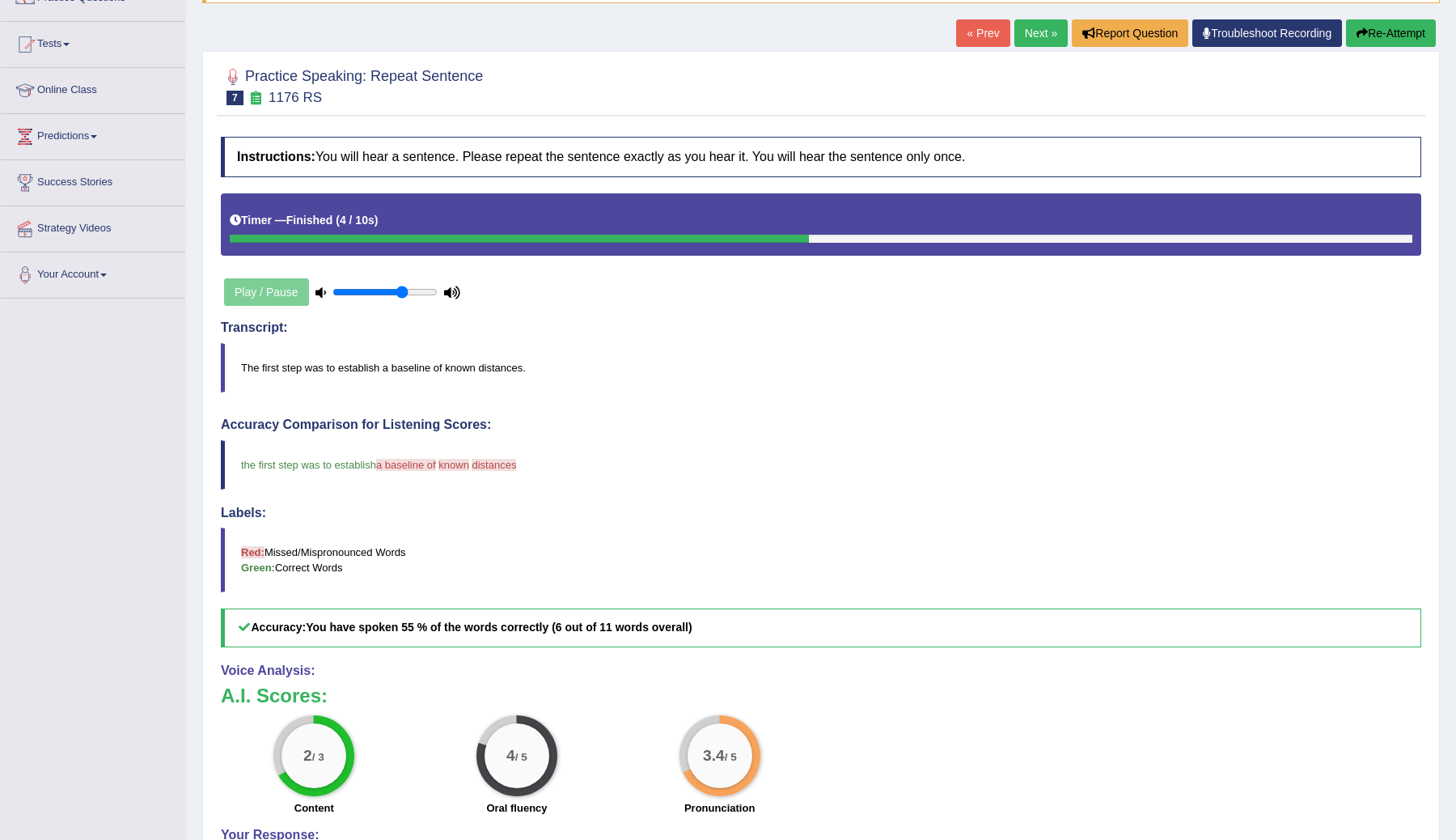
scroll to position [0, 0]
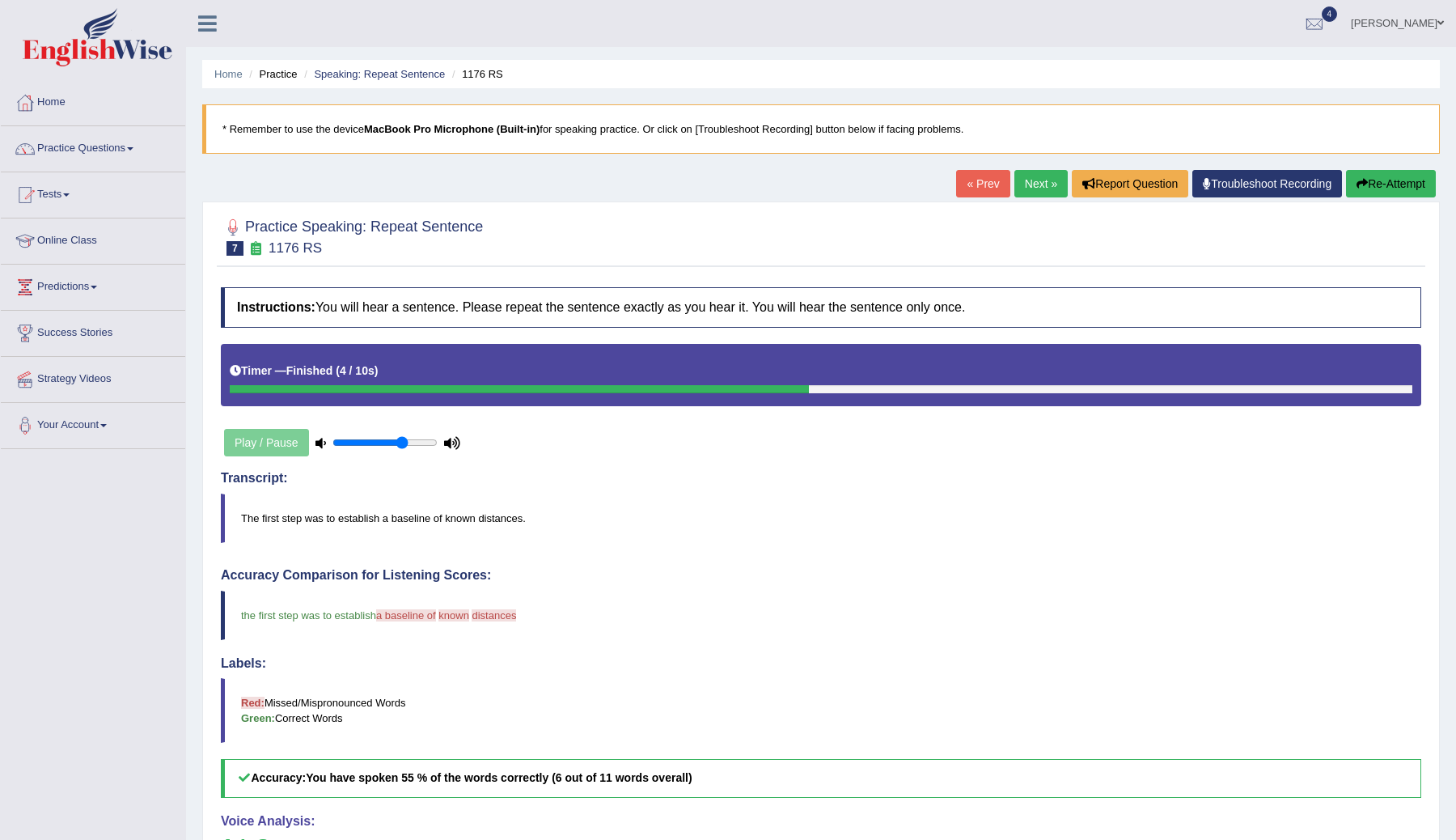
click at [1027, 185] on link "Next »" at bounding box center [1041, 183] width 53 height 27
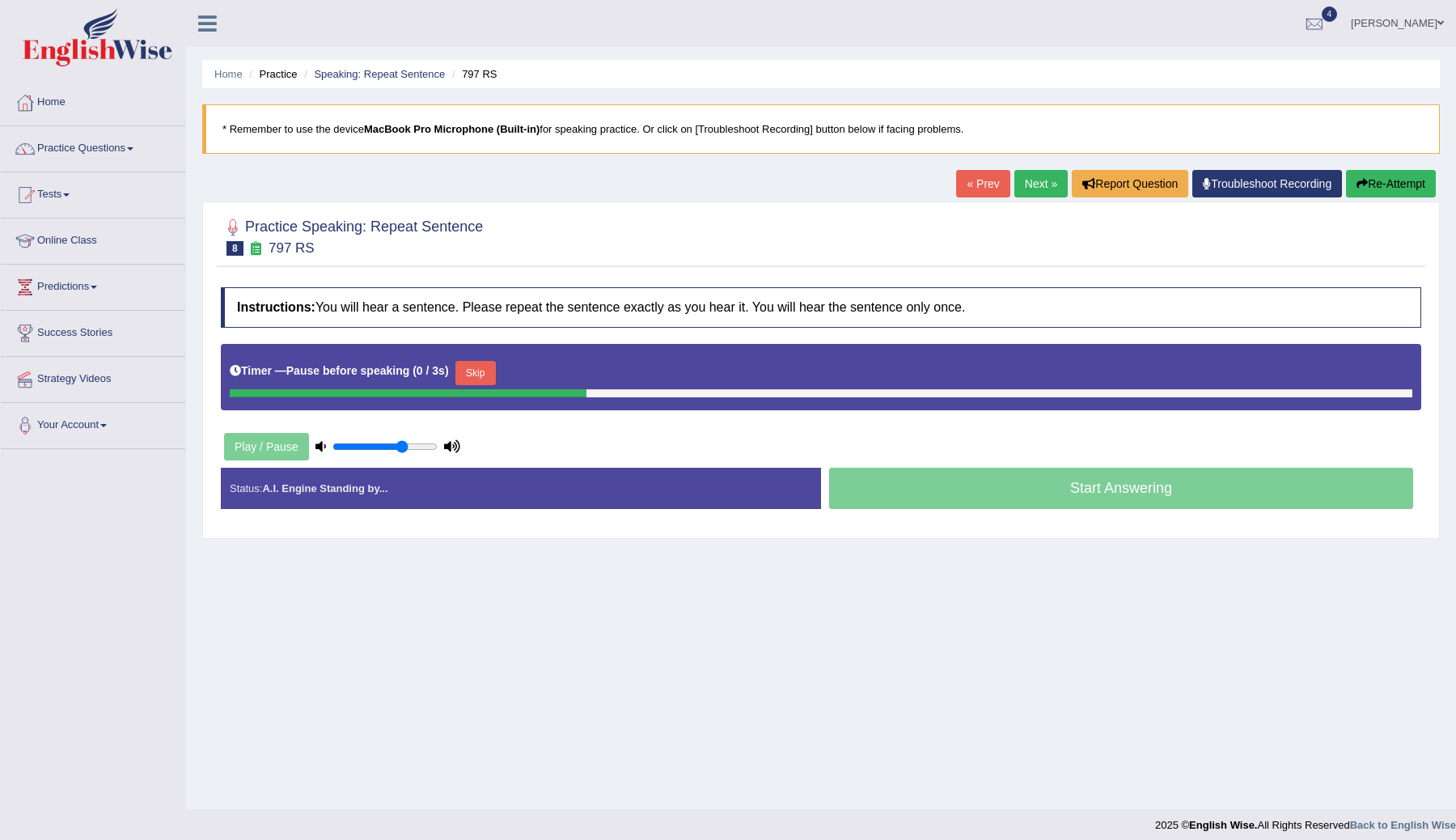
click at [490, 369] on button "Skip" at bounding box center [476, 372] width 41 height 24
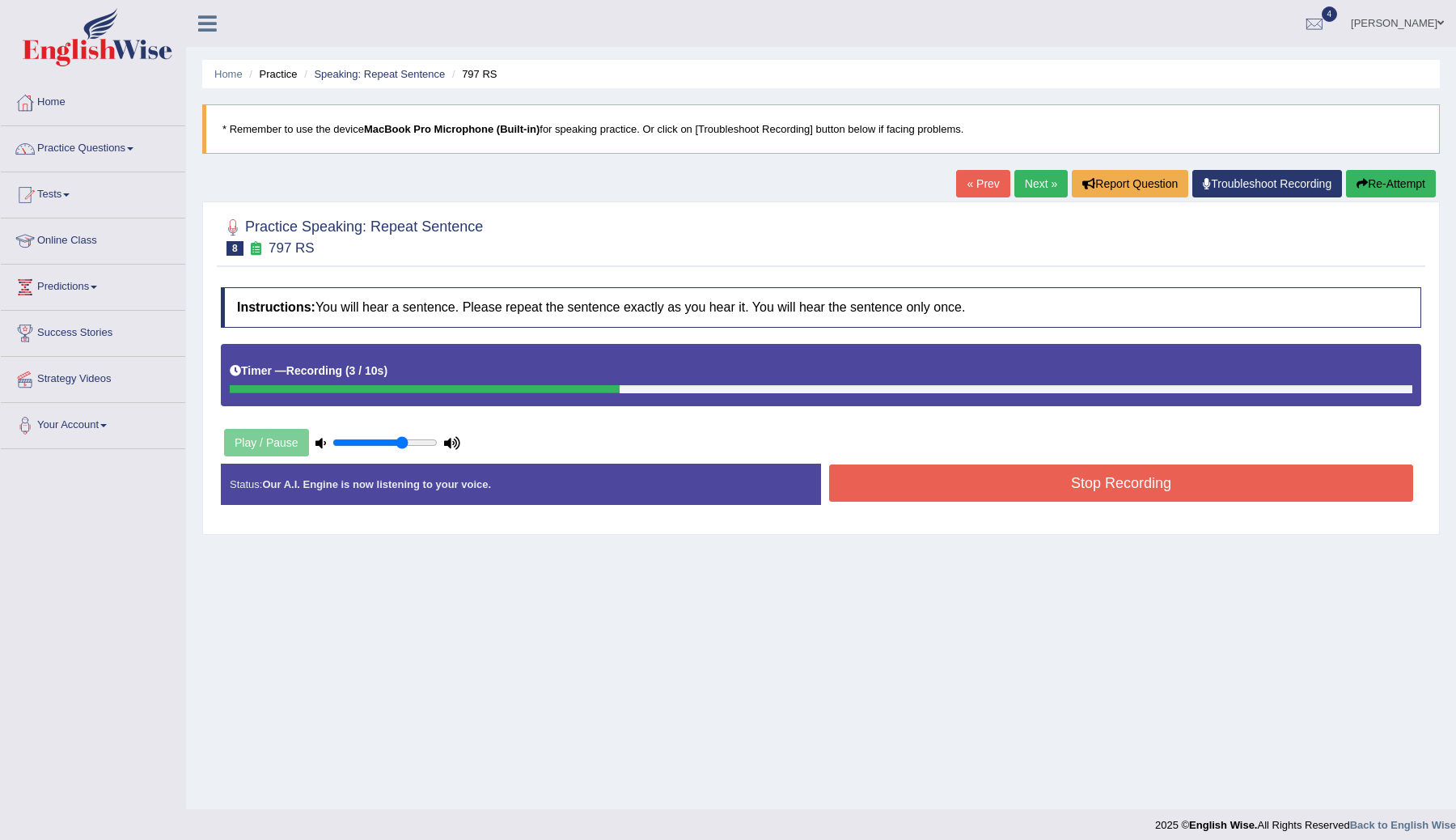
click at [969, 482] on button "Stop Recording" at bounding box center [1120, 483] width 584 height 37
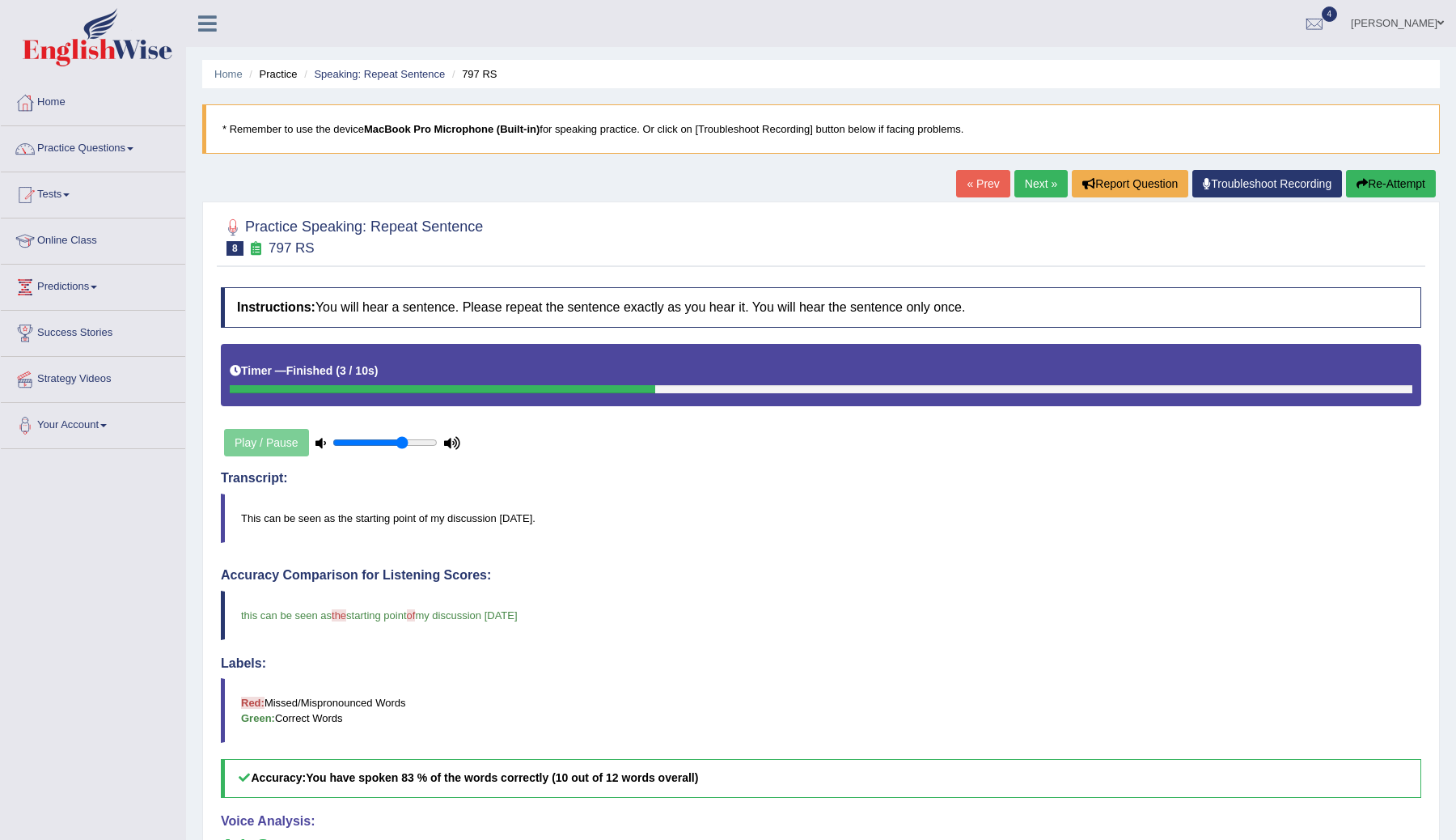
click at [1026, 183] on link "Next »" at bounding box center [1041, 183] width 53 height 27
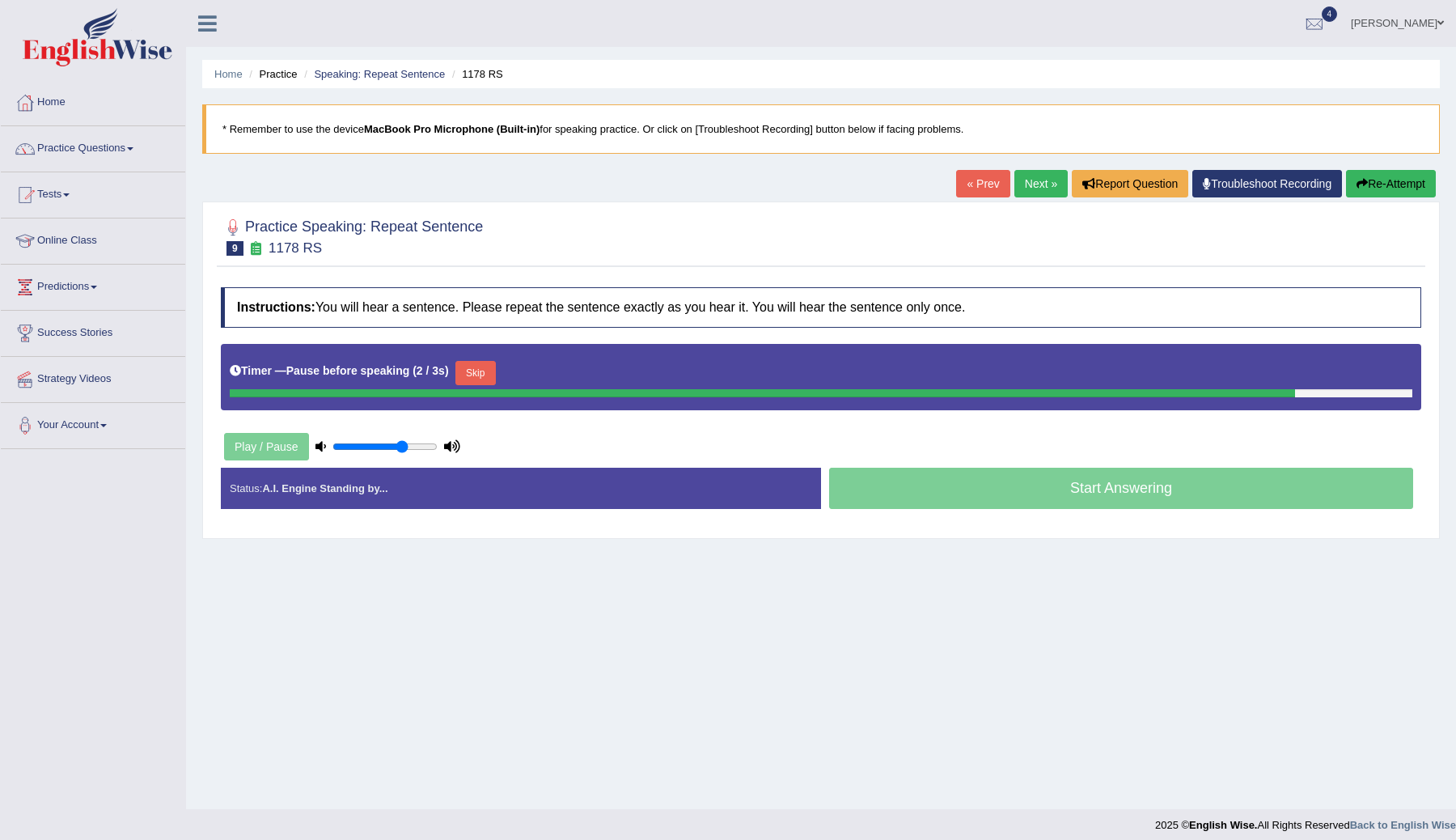
click at [491, 375] on button "Skip" at bounding box center [476, 372] width 41 height 24
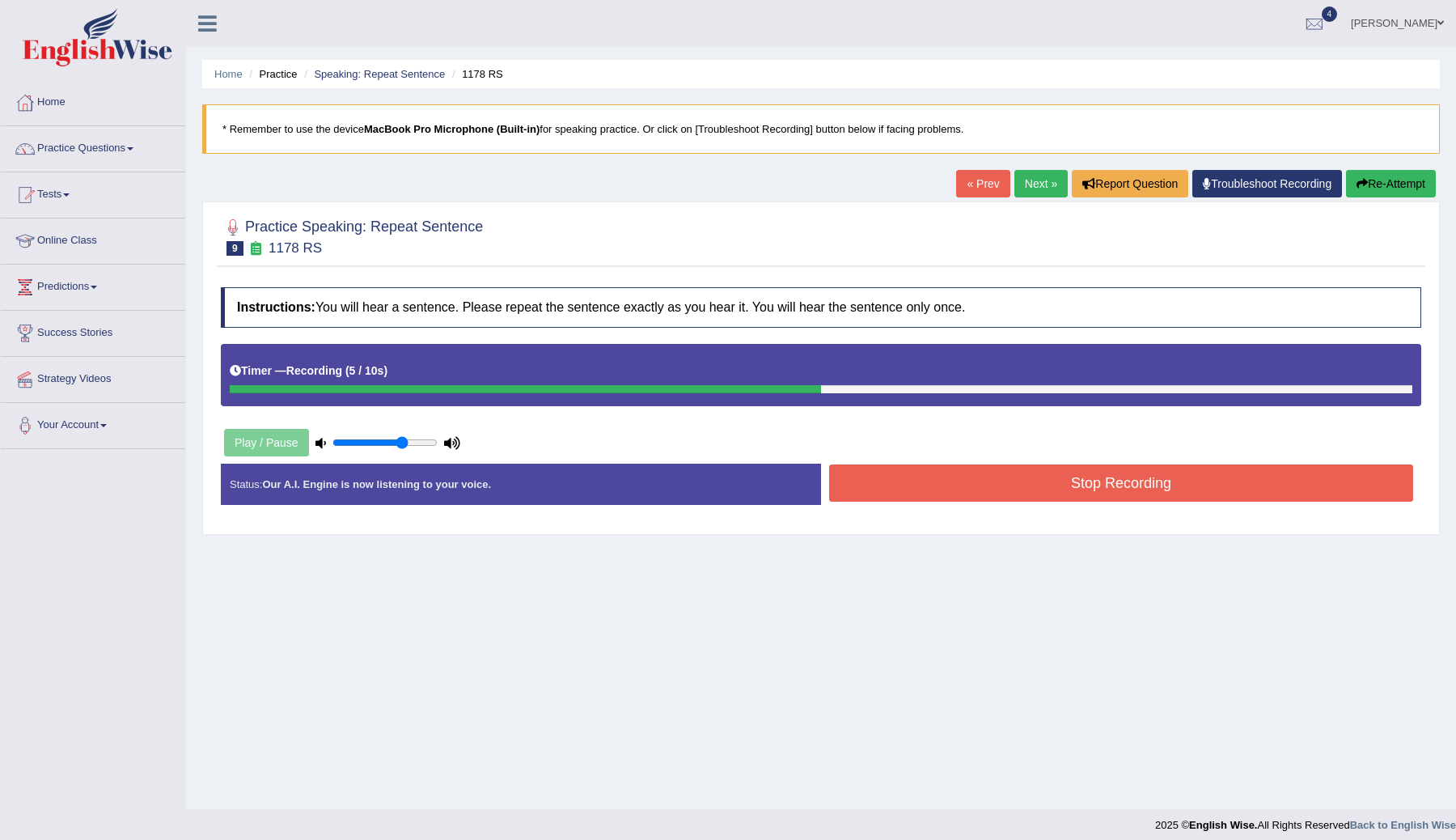
click at [1020, 482] on button "Stop Recording" at bounding box center [1120, 483] width 584 height 37
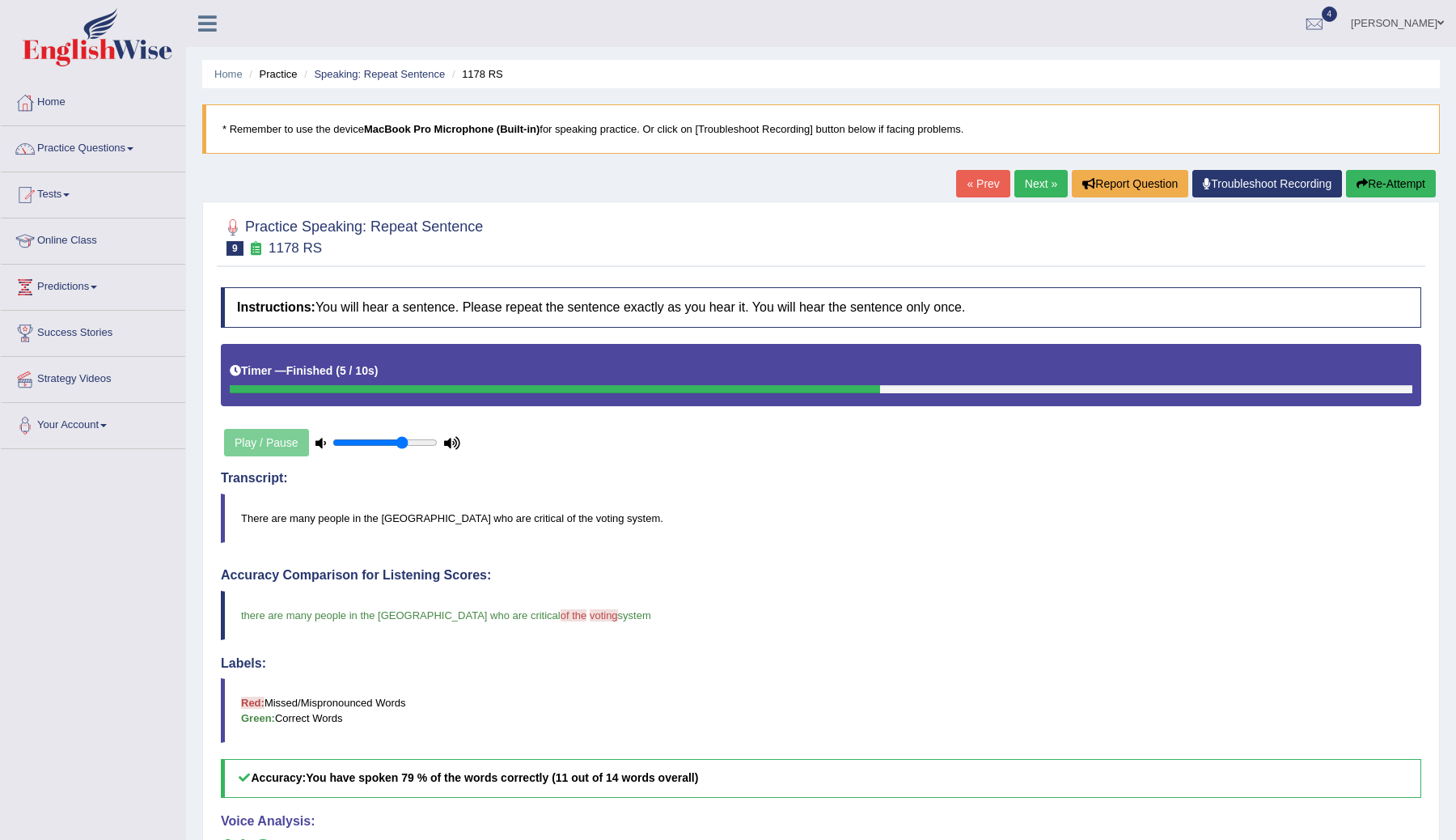
click at [1034, 186] on link "Next »" at bounding box center [1041, 183] width 53 height 27
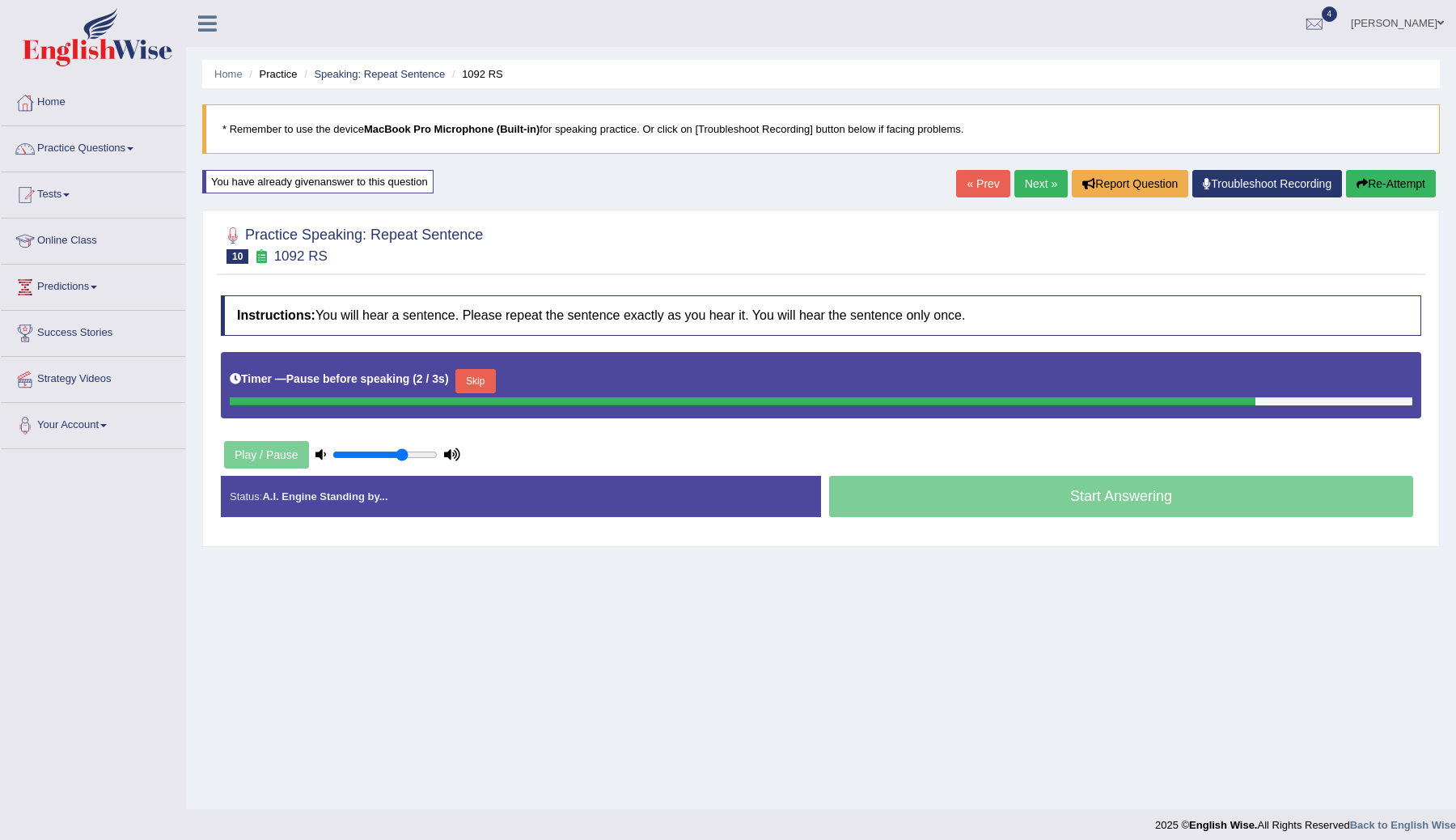
click at [483, 375] on button "Skip" at bounding box center [476, 380] width 41 height 24
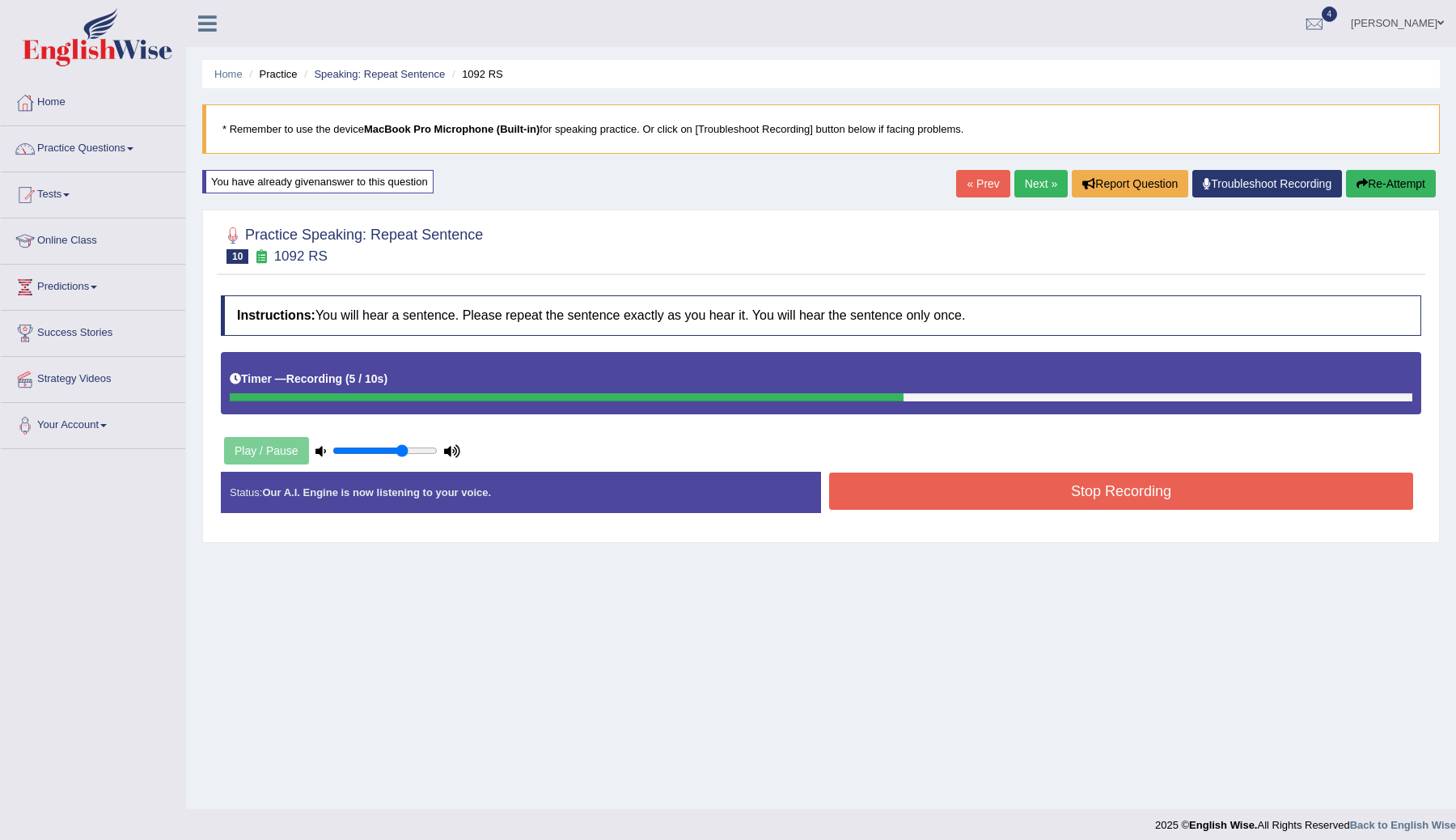
click at [1051, 494] on button "Stop Recording" at bounding box center [1120, 491] width 584 height 37
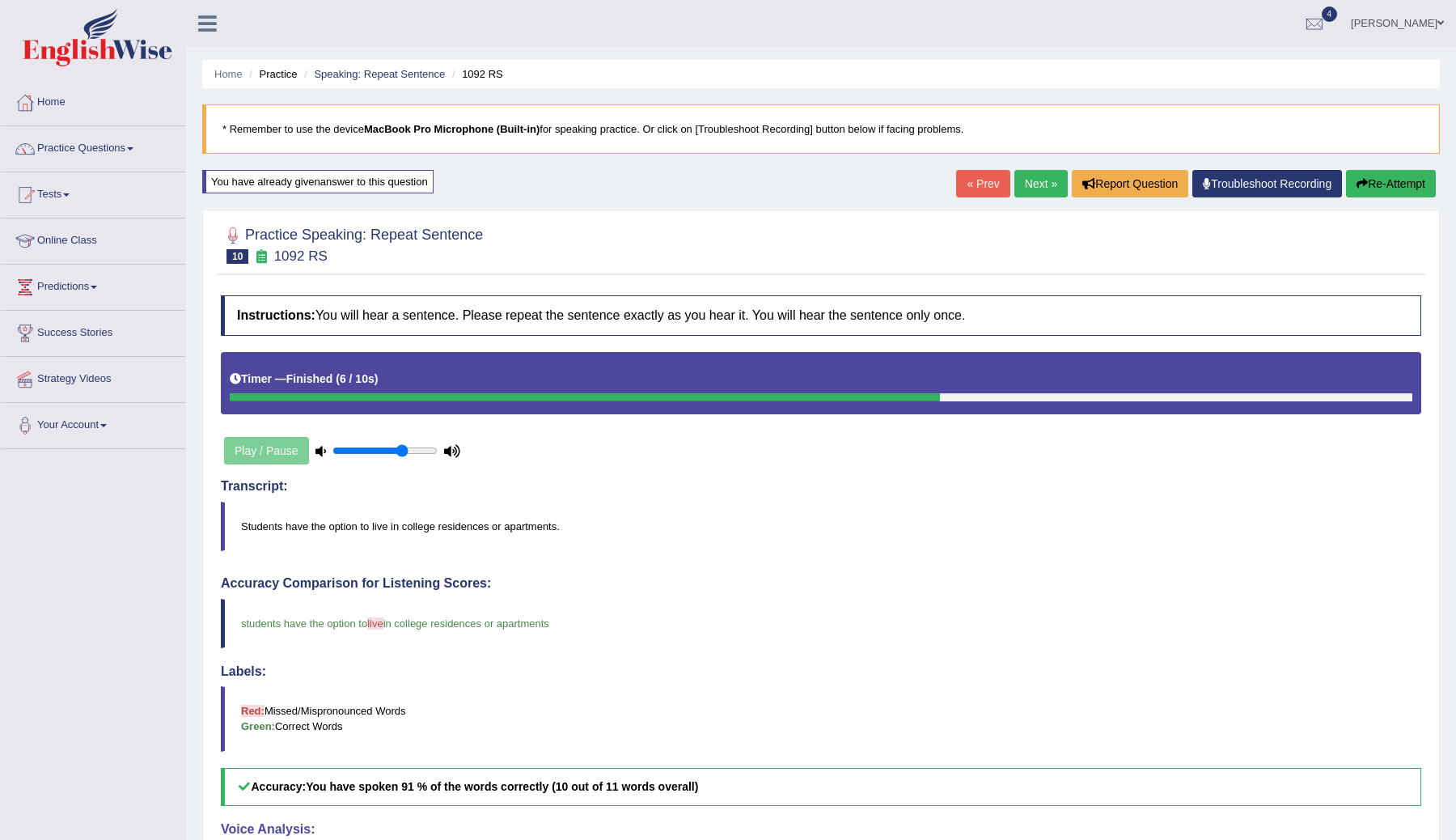
click at [1038, 182] on link "Next »" at bounding box center [1041, 183] width 53 height 27
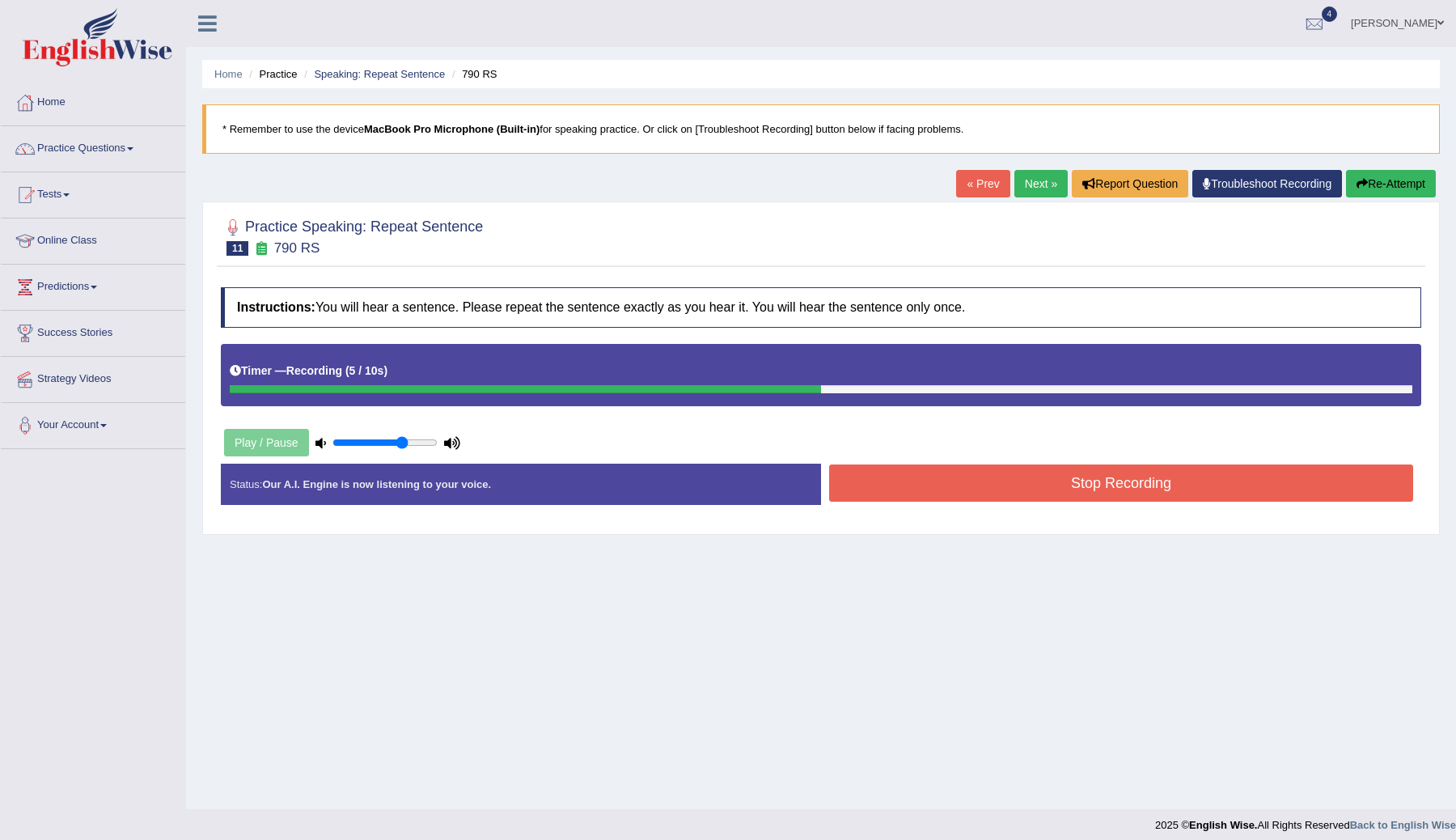
click at [955, 490] on button "Stop Recording" at bounding box center [1120, 483] width 584 height 37
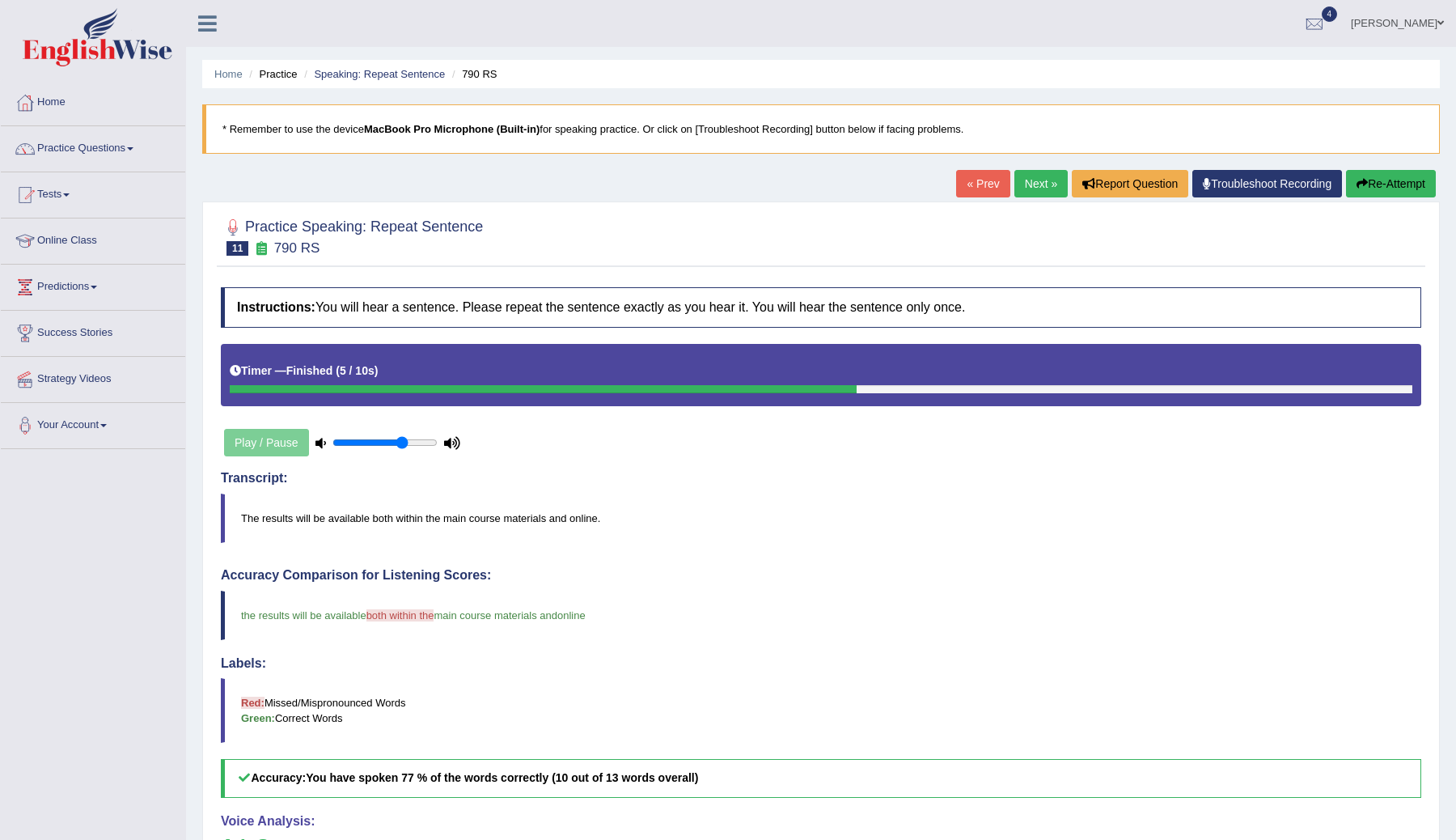
click at [1028, 180] on link "Next »" at bounding box center [1041, 183] width 53 height 27
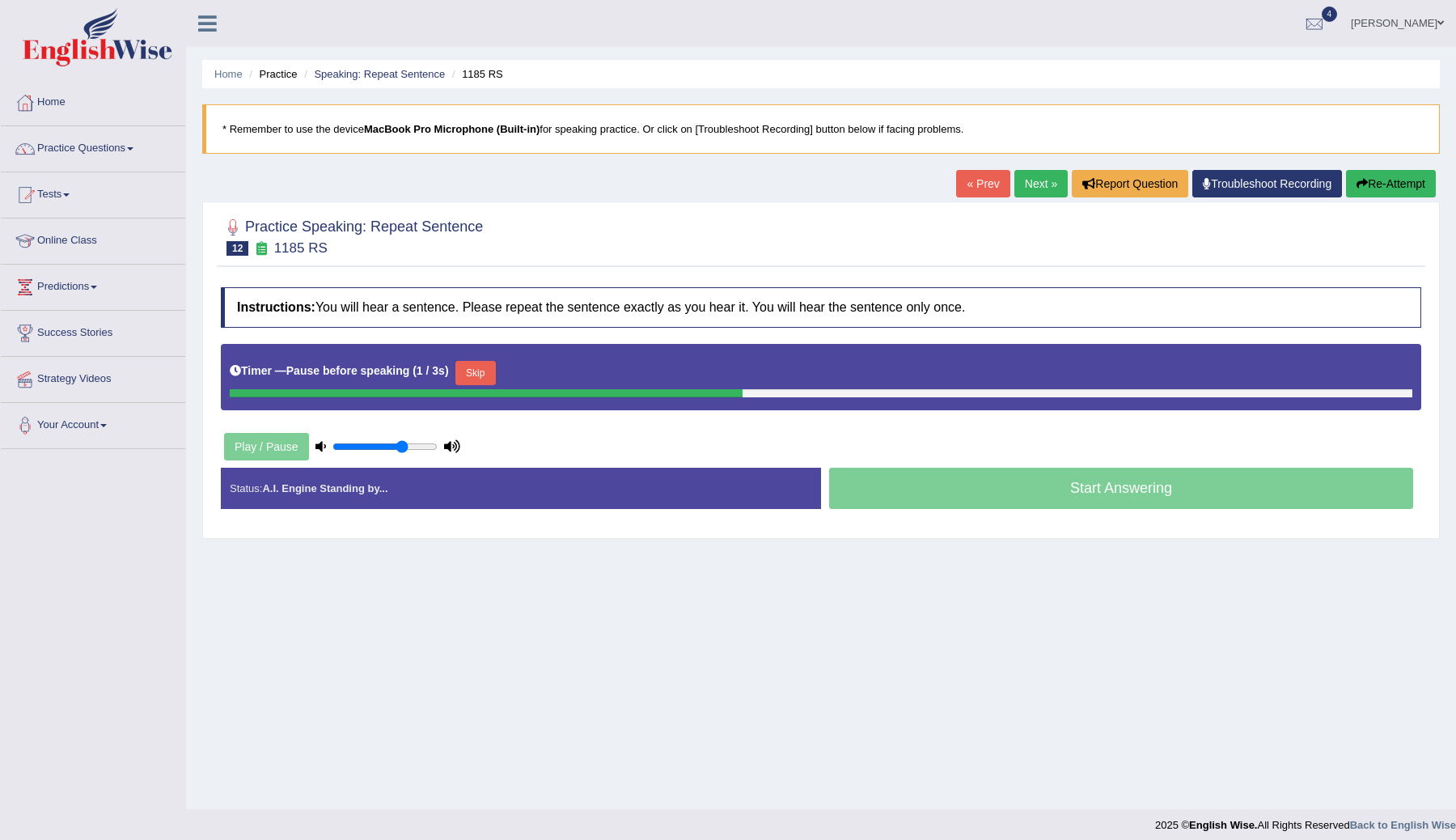
click at [481, 376] on button "Skip" at bounding box center [476, 372] width 41 height 24
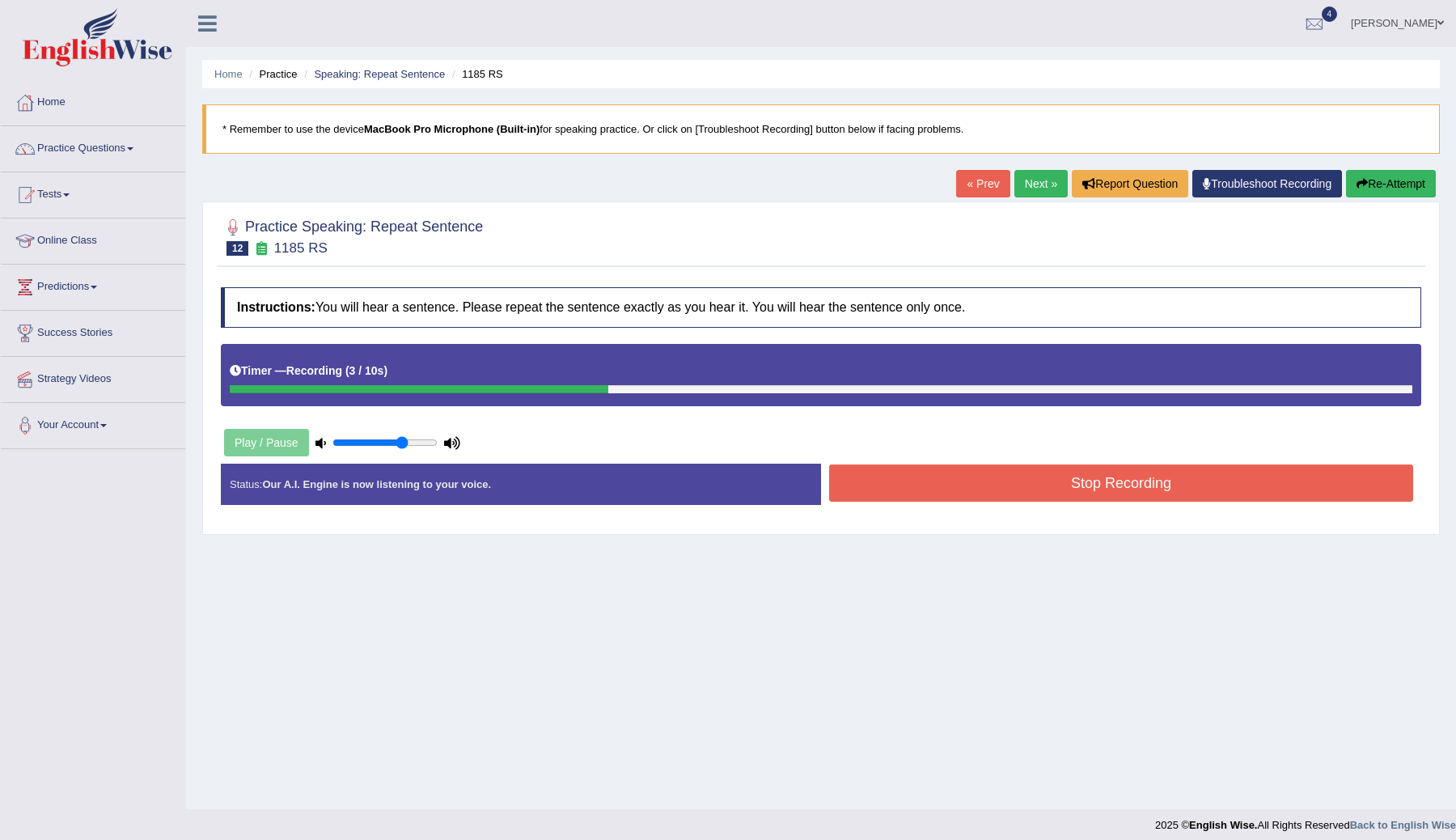
click at [926, 481] on button "Stop Recording" at bounding box center [1120, 483] width 584 height 37
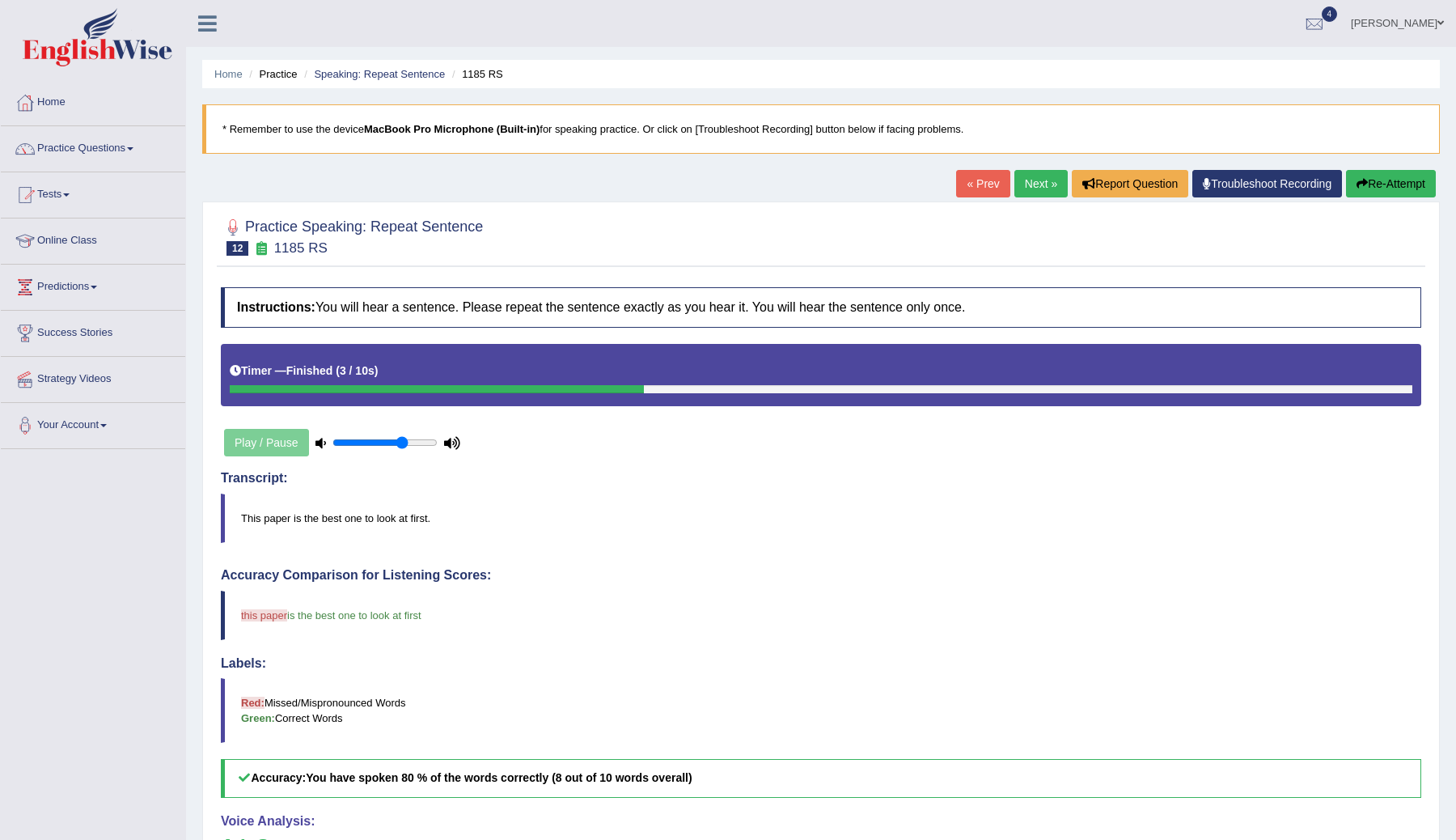
click at [1022, 185] on link "Next »" at bounding box center [1041, 183] width 53 height 27
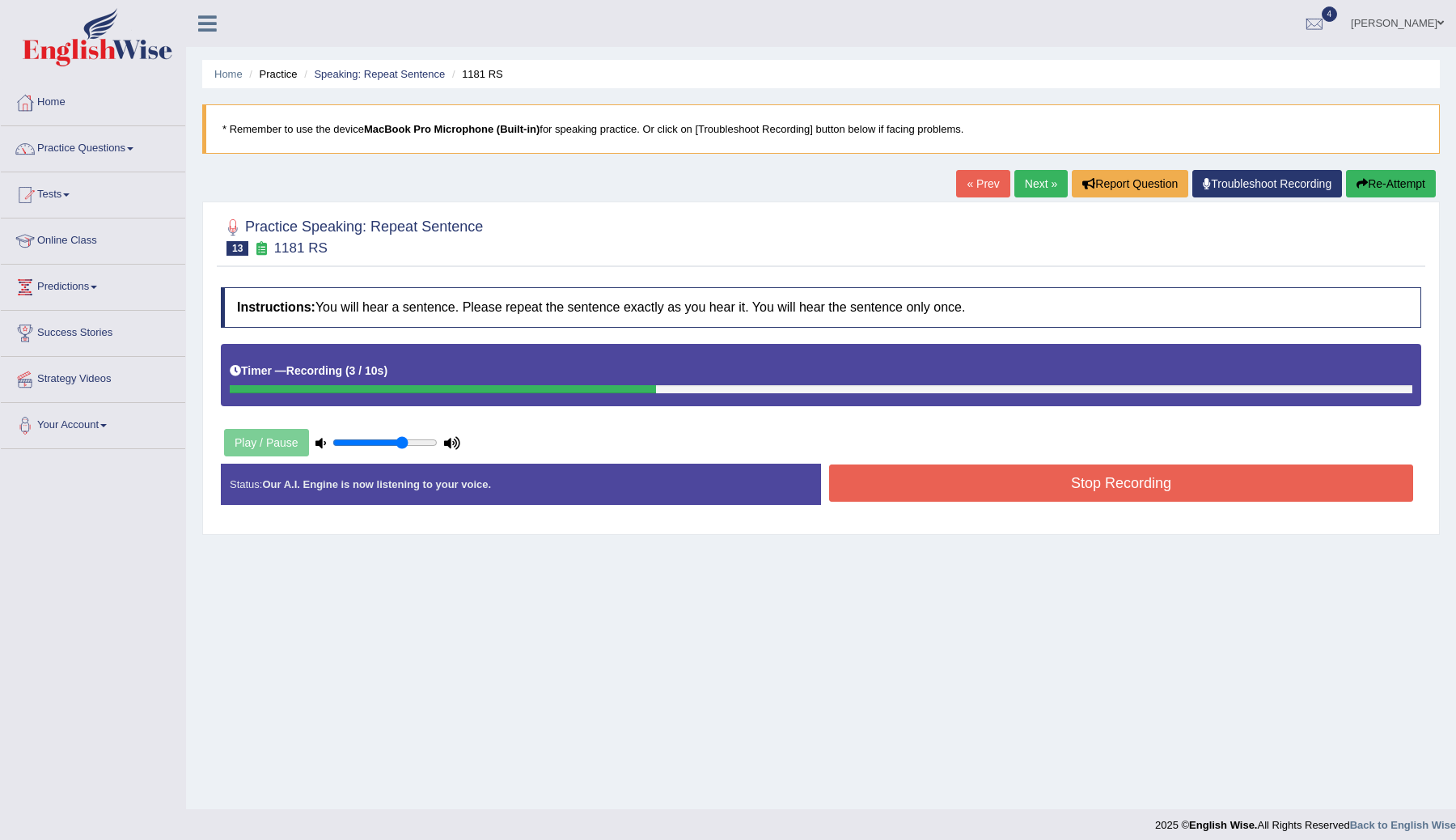
click at [946, 474] on button "Stop Recording" at bounding box center [1120, 483] width 584 height 37
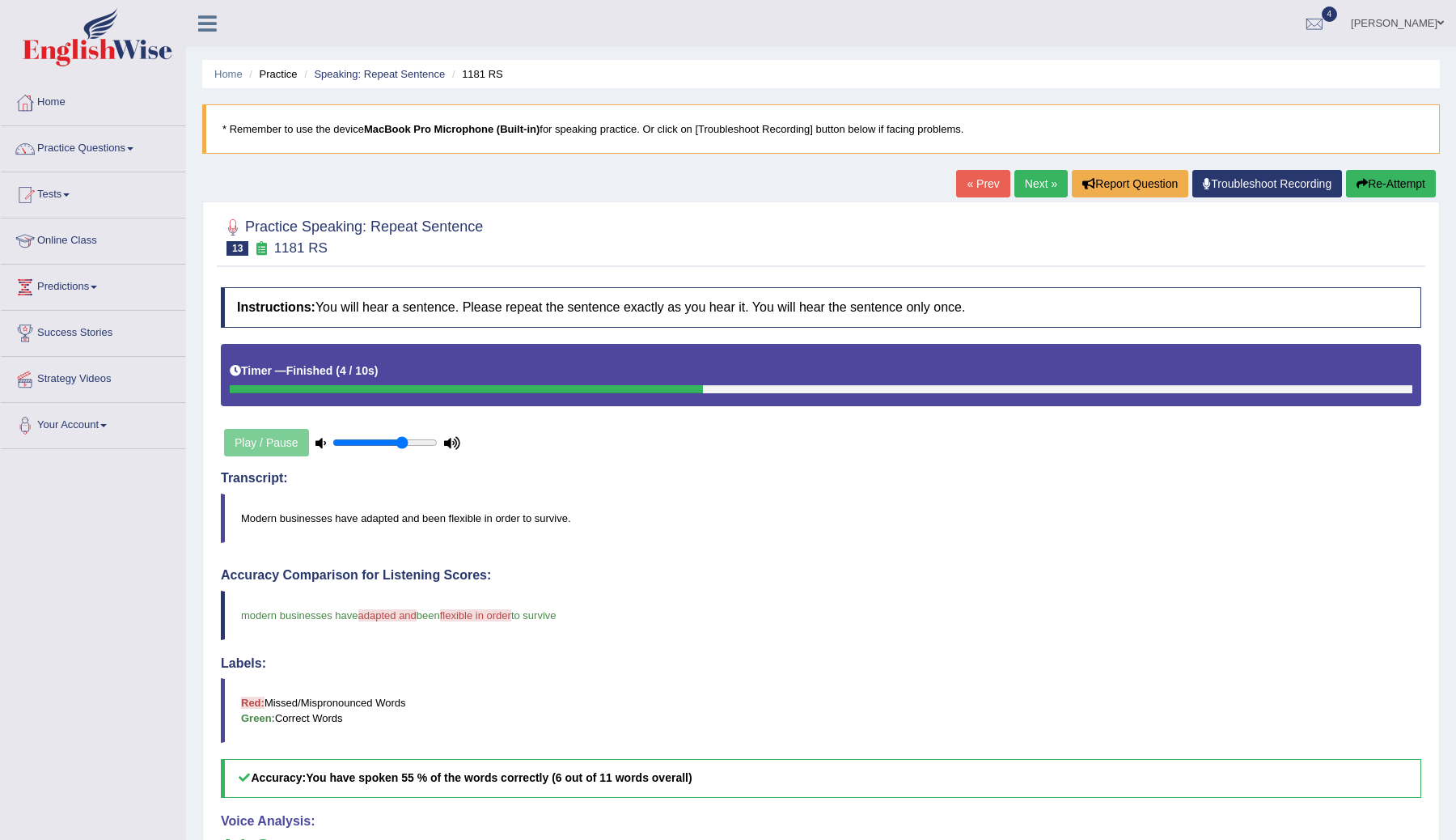
click at [1026, 191] on link "Next »" at bounding box center [1041, 183] width 53 height 27
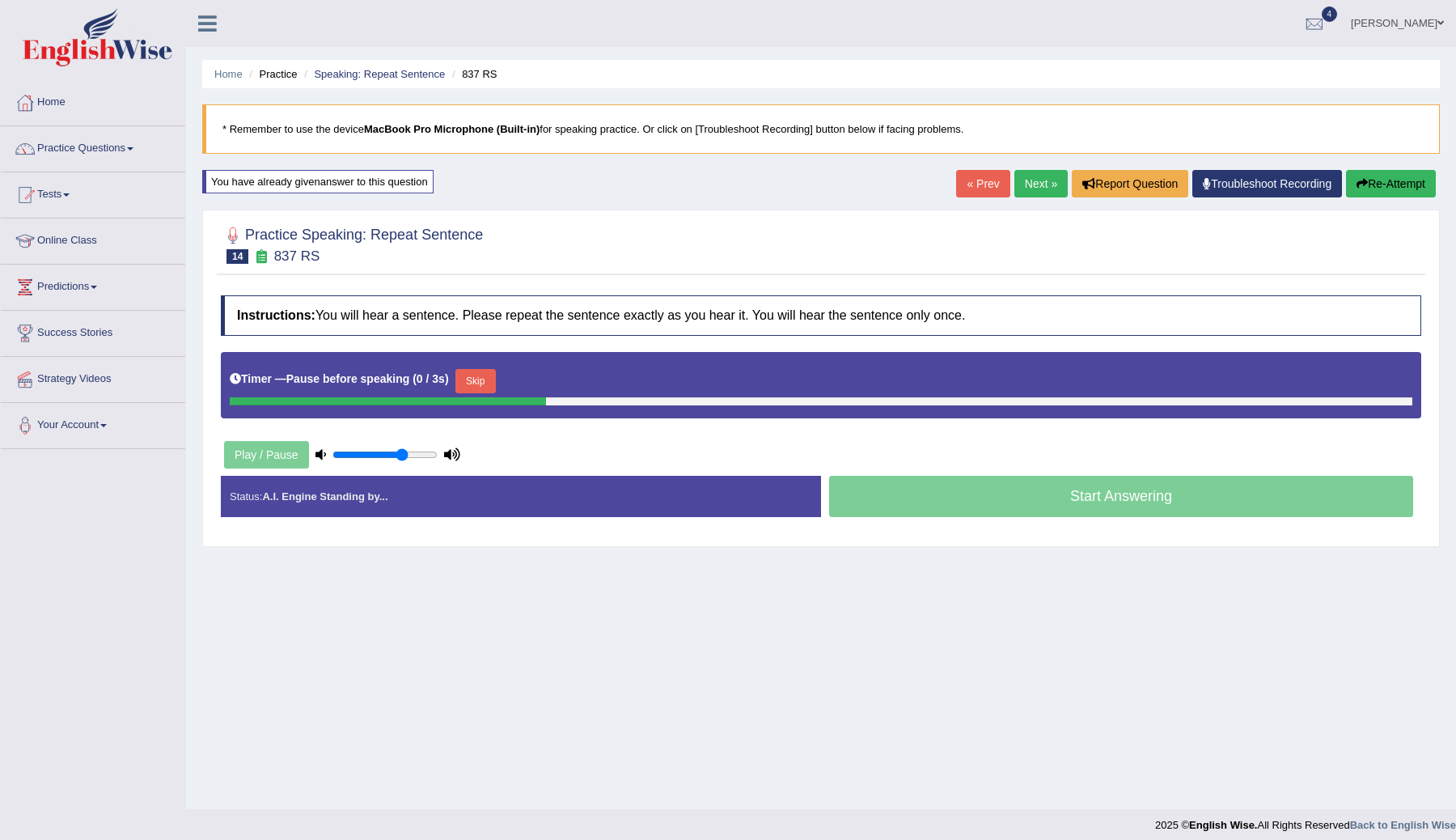
click at [485, 380] on button "Skip" at bounding box center [476, 380] width 41 height 24
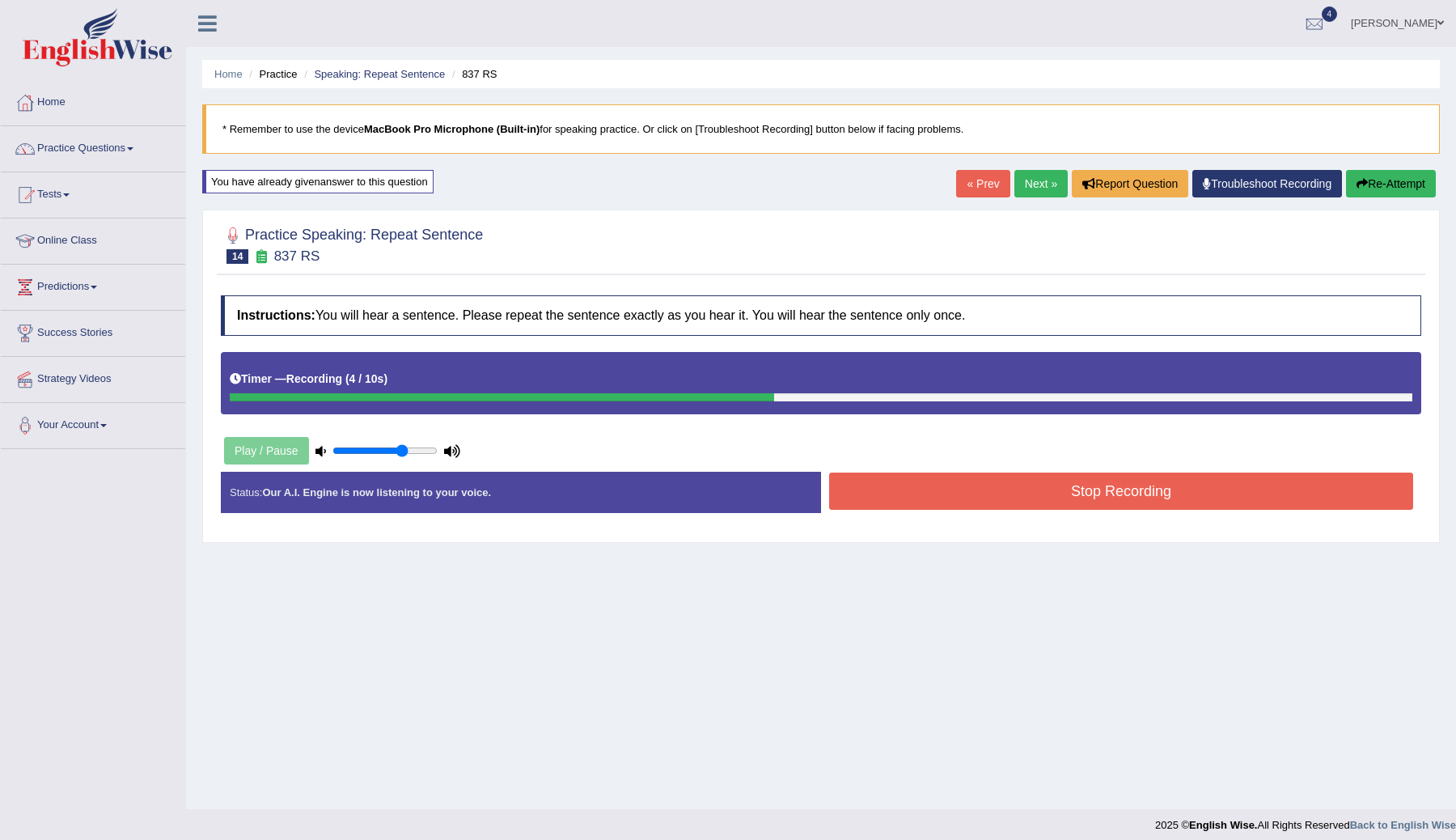
click at [1013, 487] on button "Stop Recording" at bounding box center [1120, 491] width 584 height 37
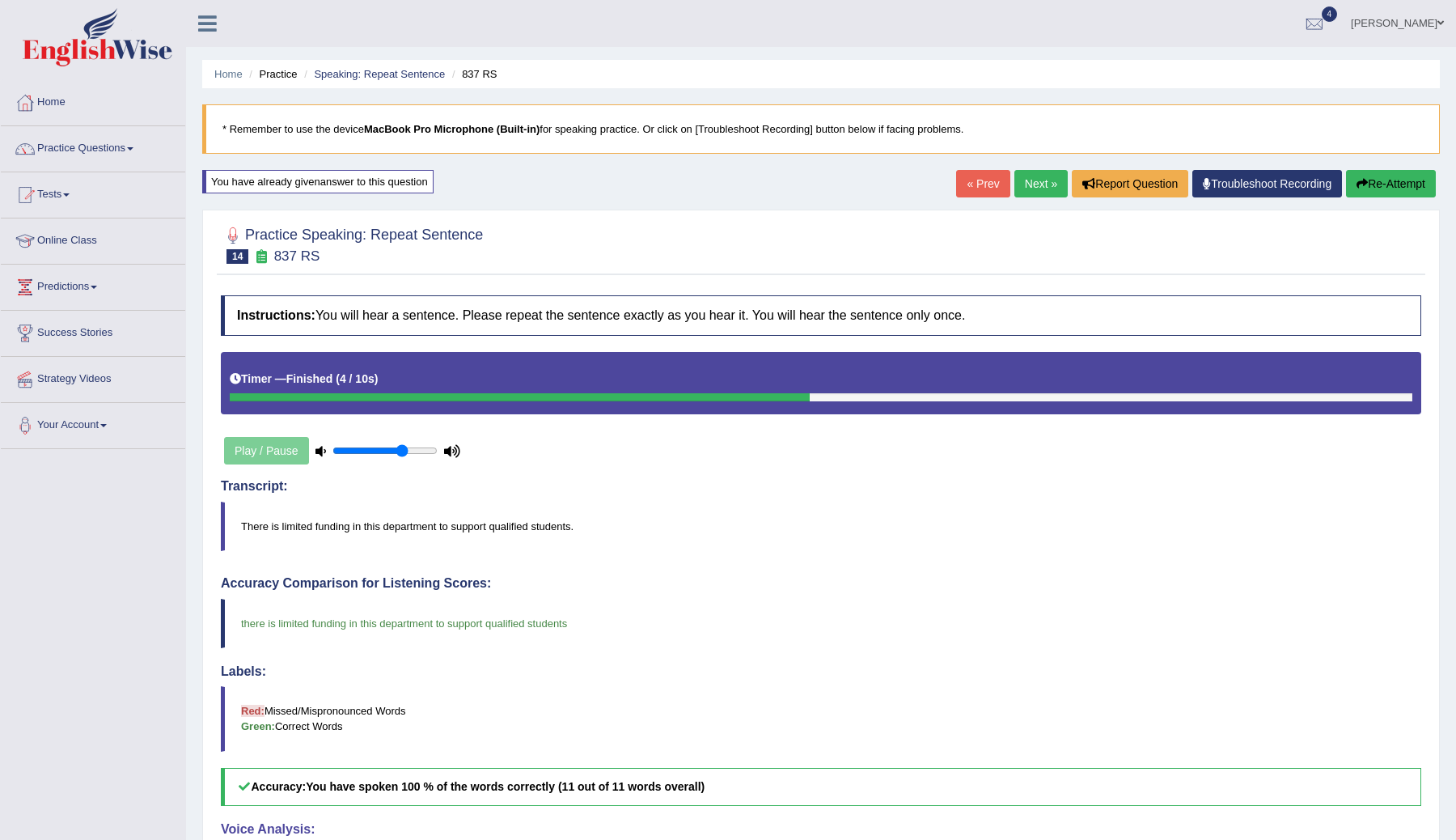
click at [1021, 191] on link "Next »" at bounding box center [1041, 183] width 53 height 27
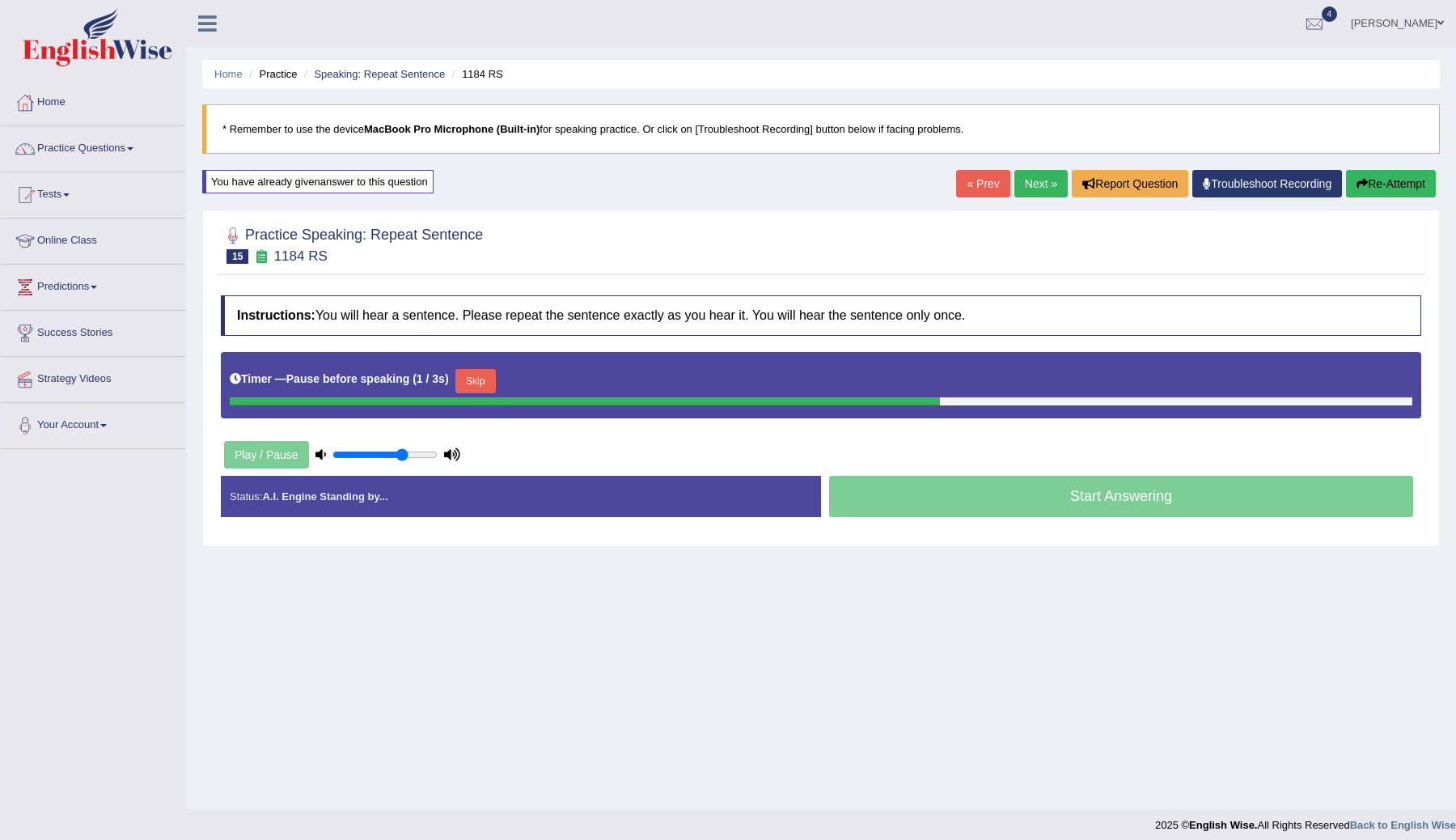
click at [481, 387] on button "Skip" at bounding box center [476, 380] width 41 height 24
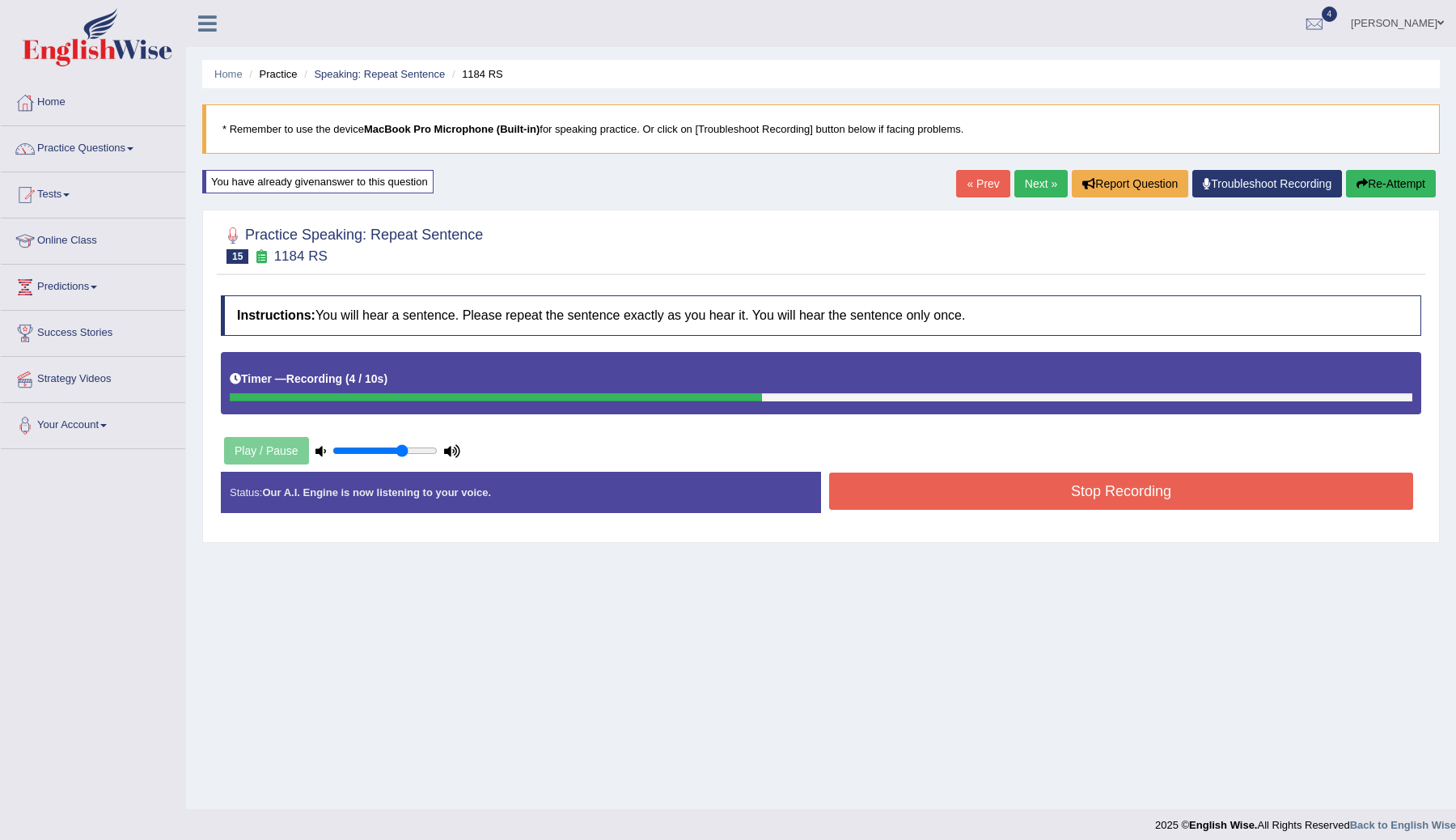
click at [1042, 497] on button "Stop Recording" at bounding box center [1120, 491] width 584 height 37
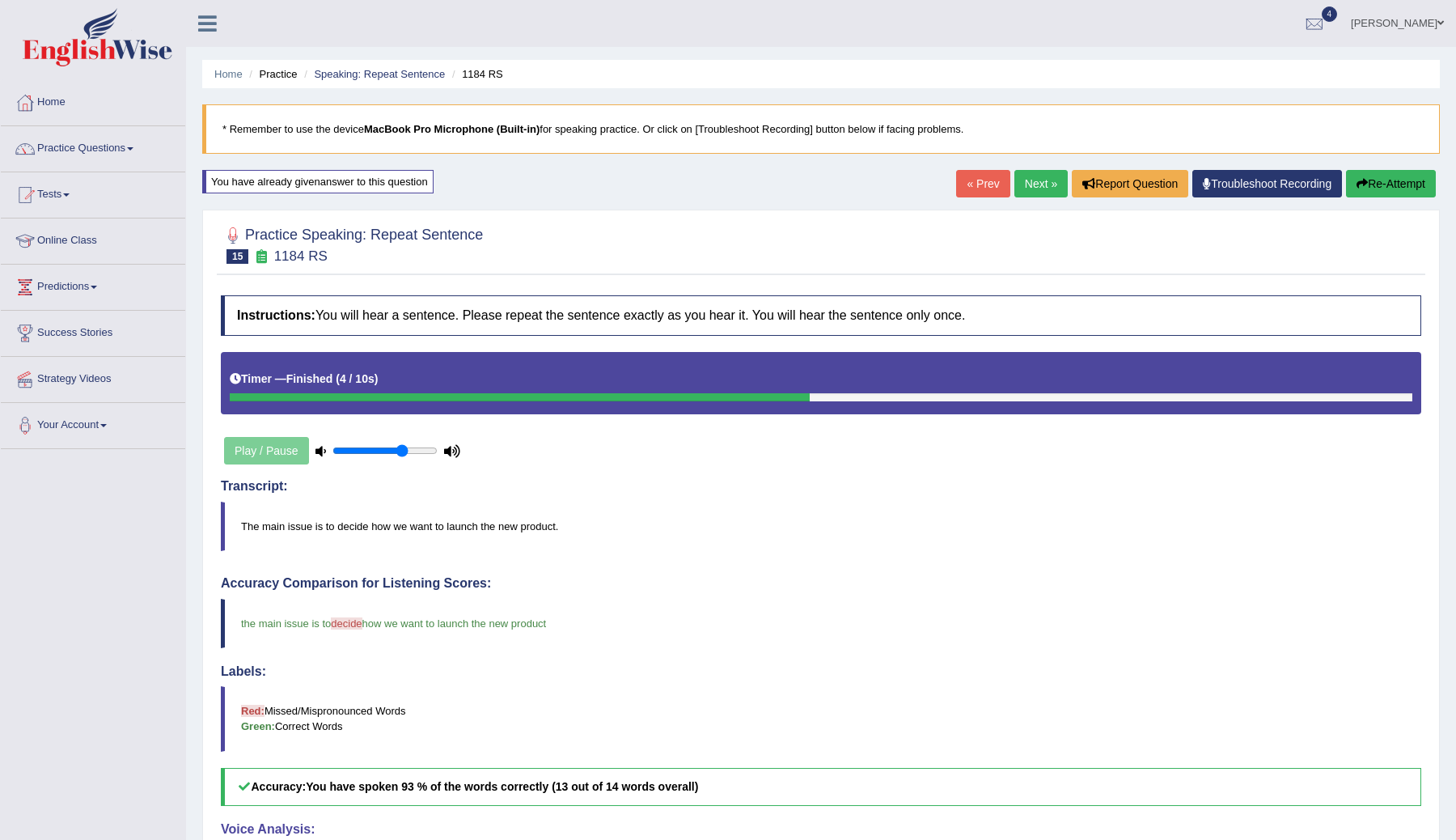
click at [1030, 182] on link "Next »" at bounding box center [1041, 183] width 53 height 27
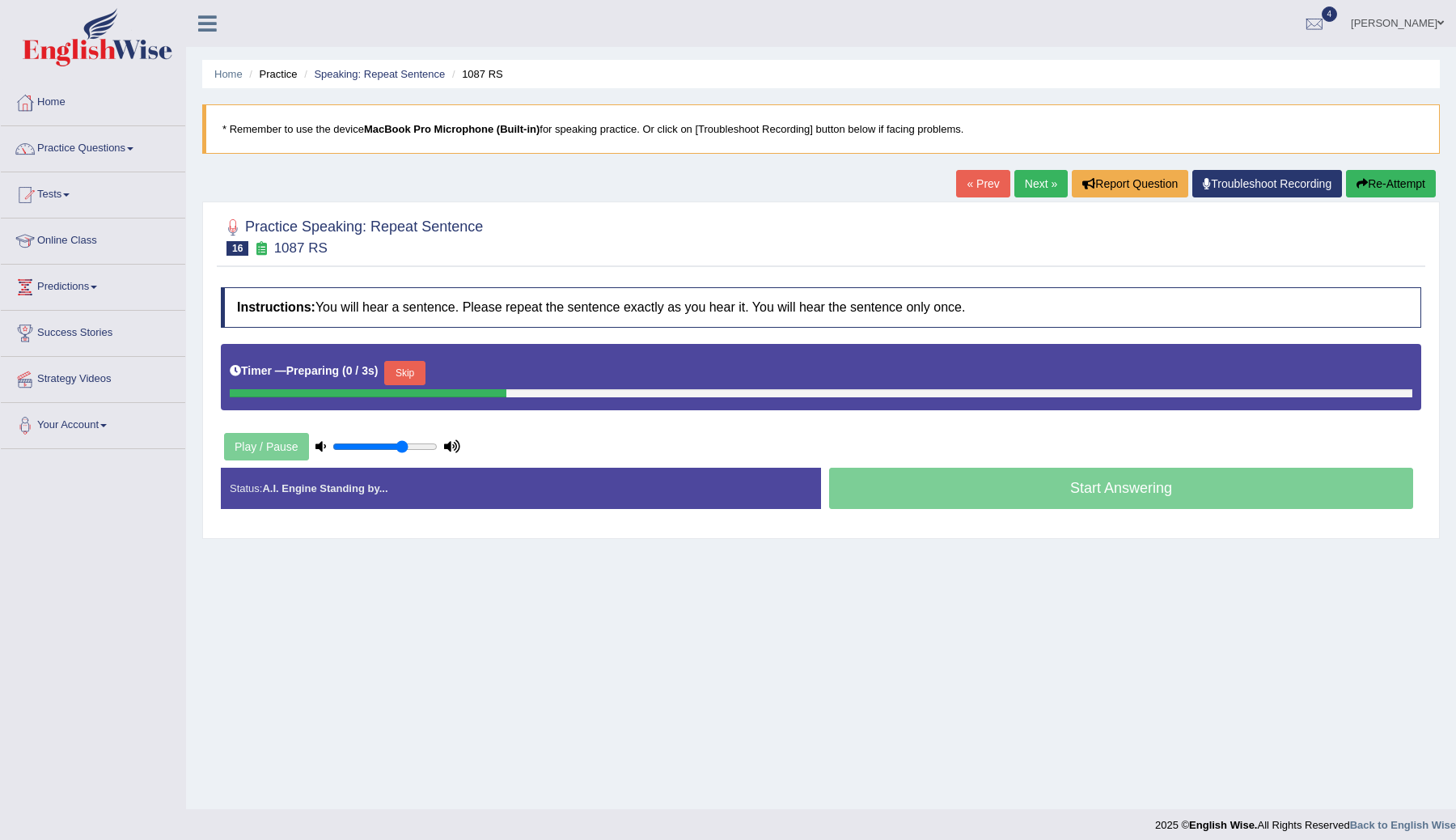
scroll to position [10, 0]
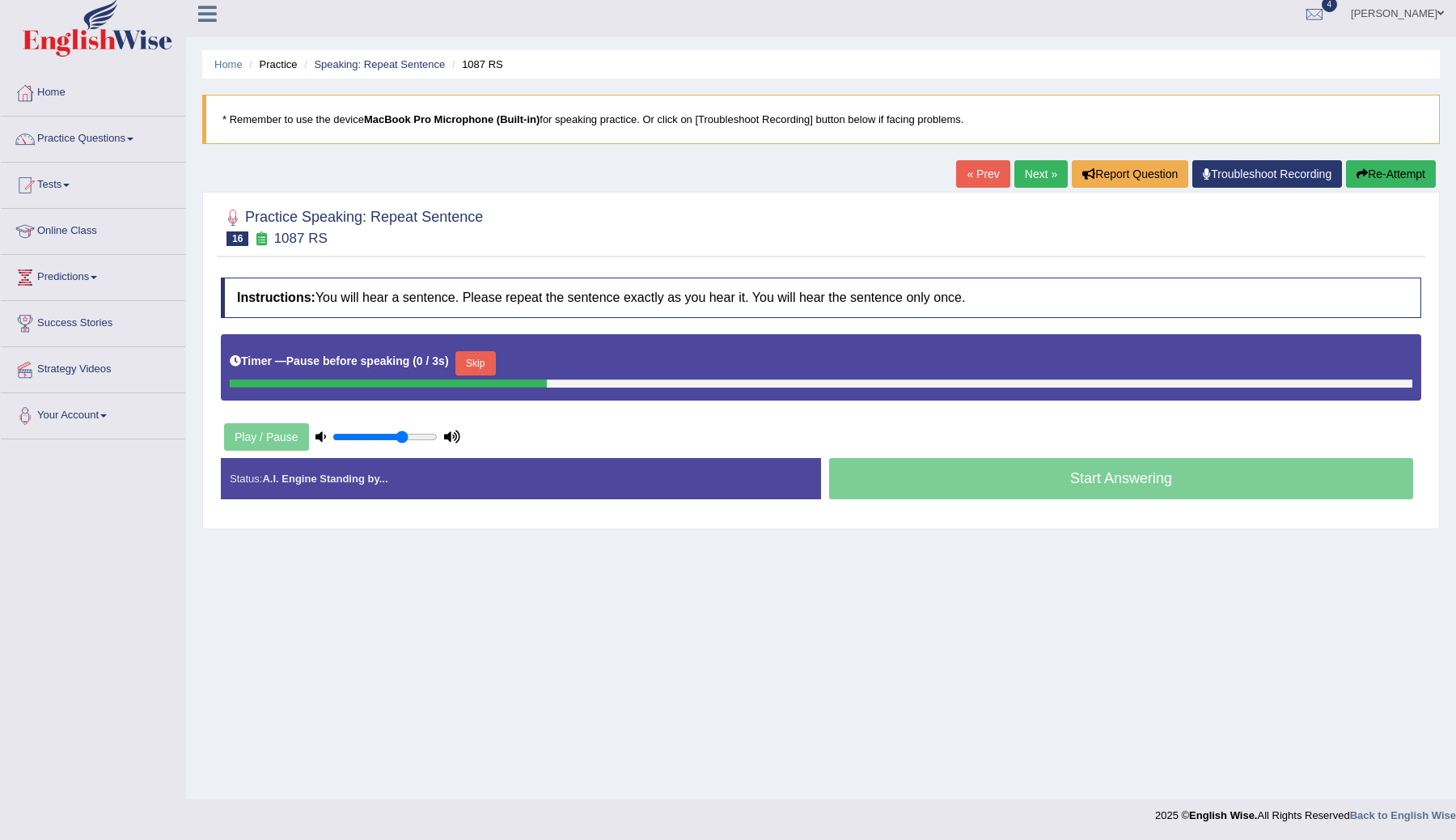
click at [470, 365] on button "Skip" at bounding box center [476, 362] width 41 height 24
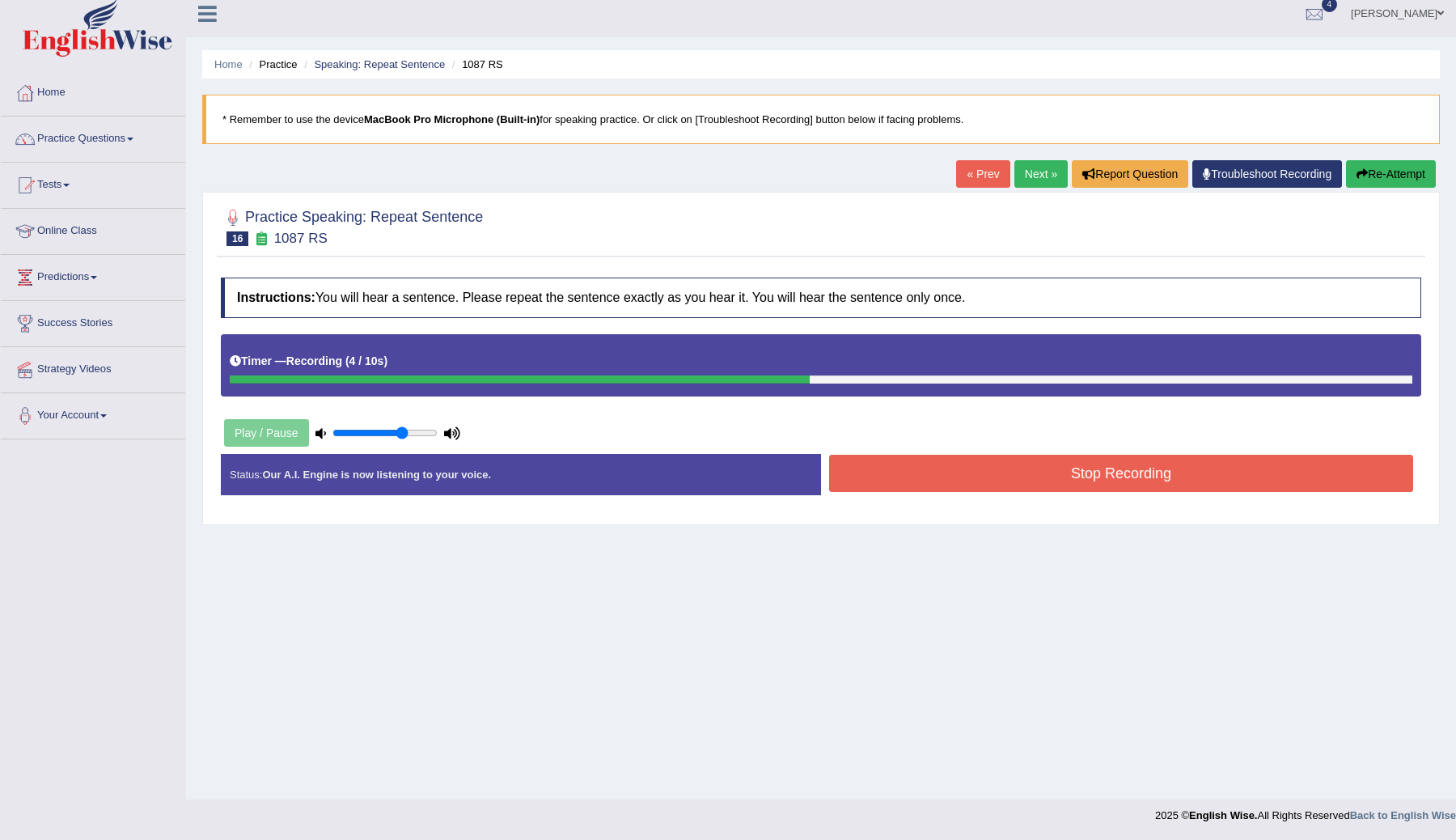
click at [1044, 468] on button "Stop Recording" at bounding box center [1120, 473] width 584 height 37
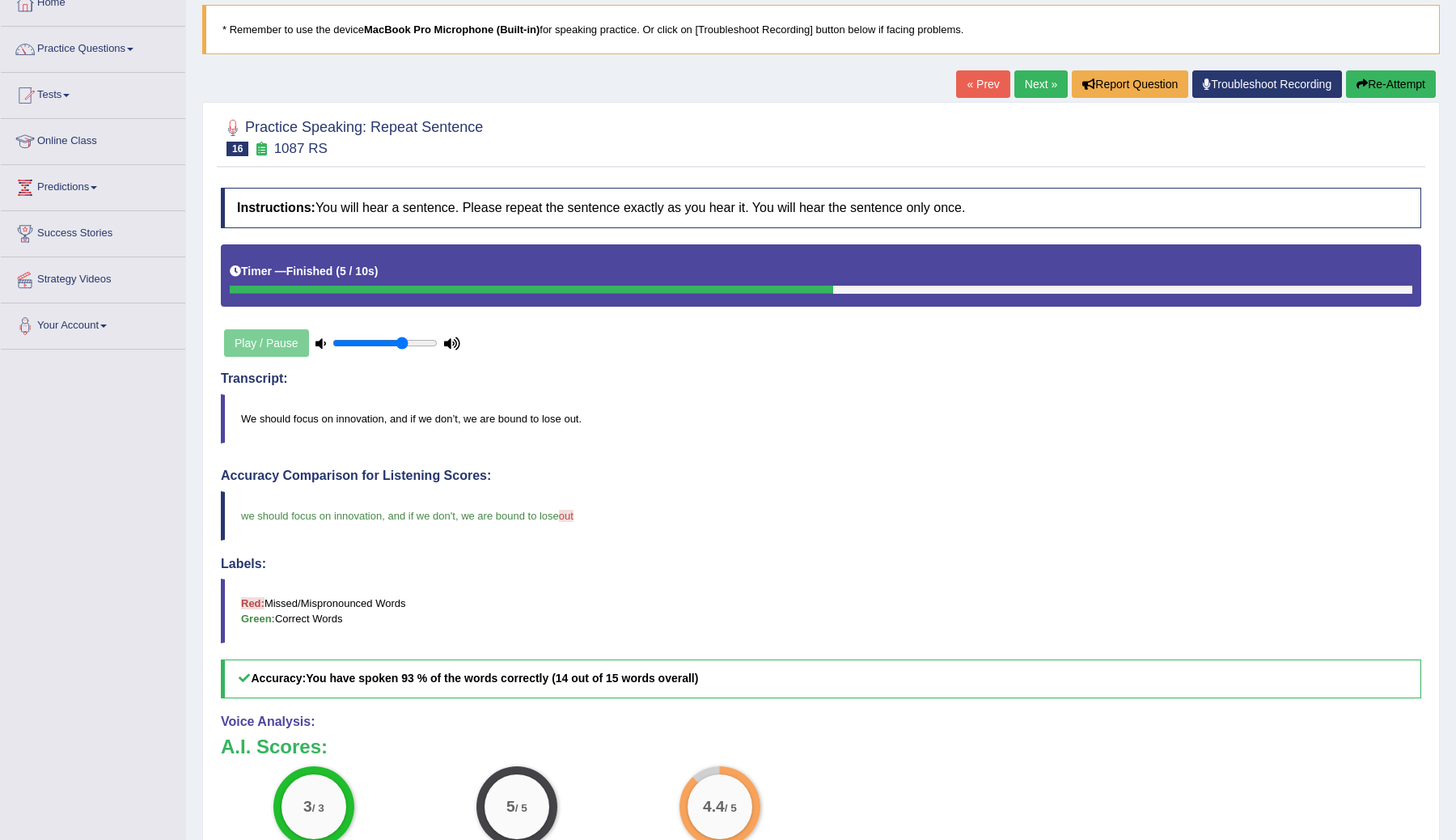
scroll to position [97, 0]
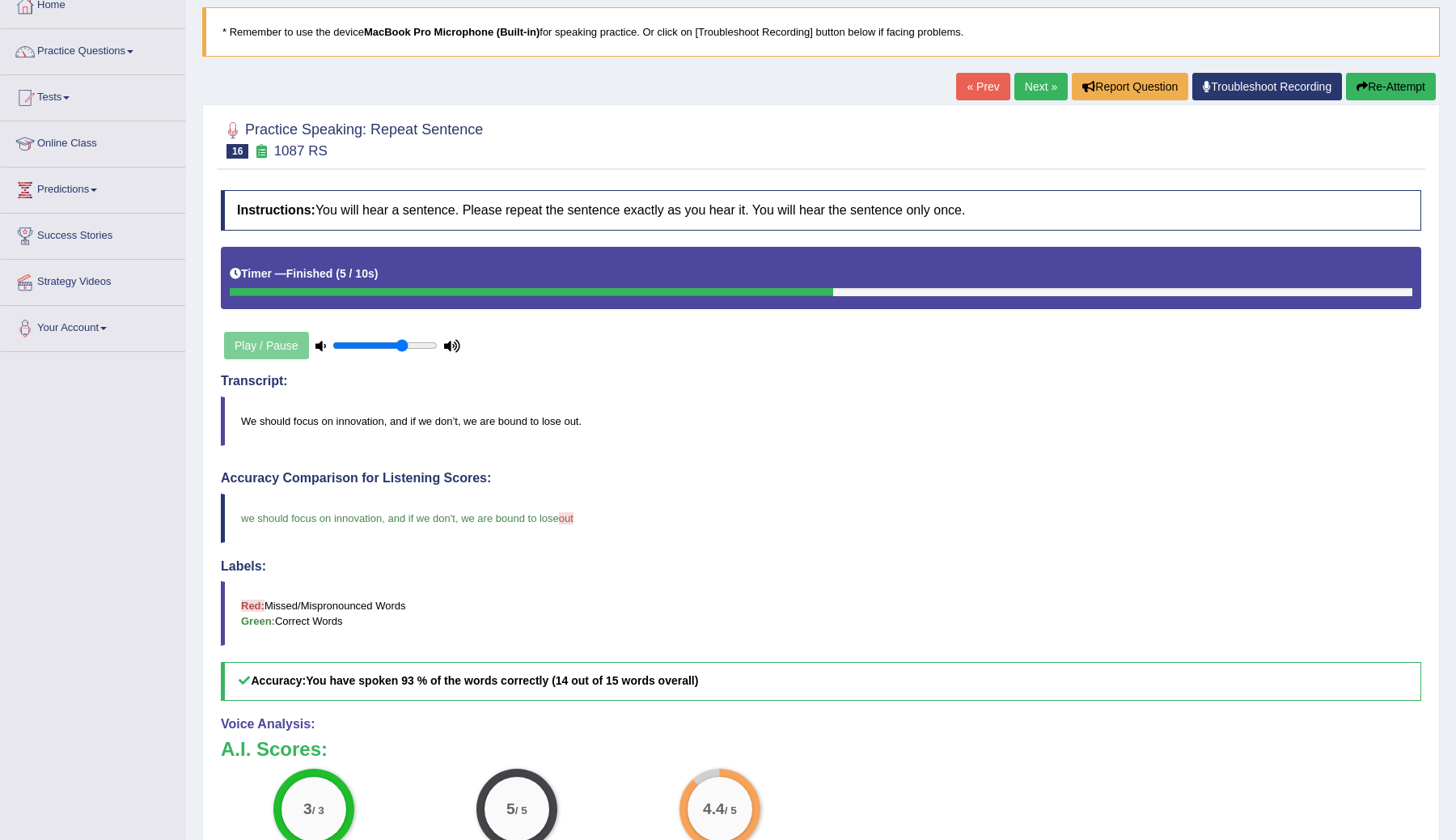
click at [1020, 85] on link "Next »" at bounding box center [1041, 86] width 53 height 27
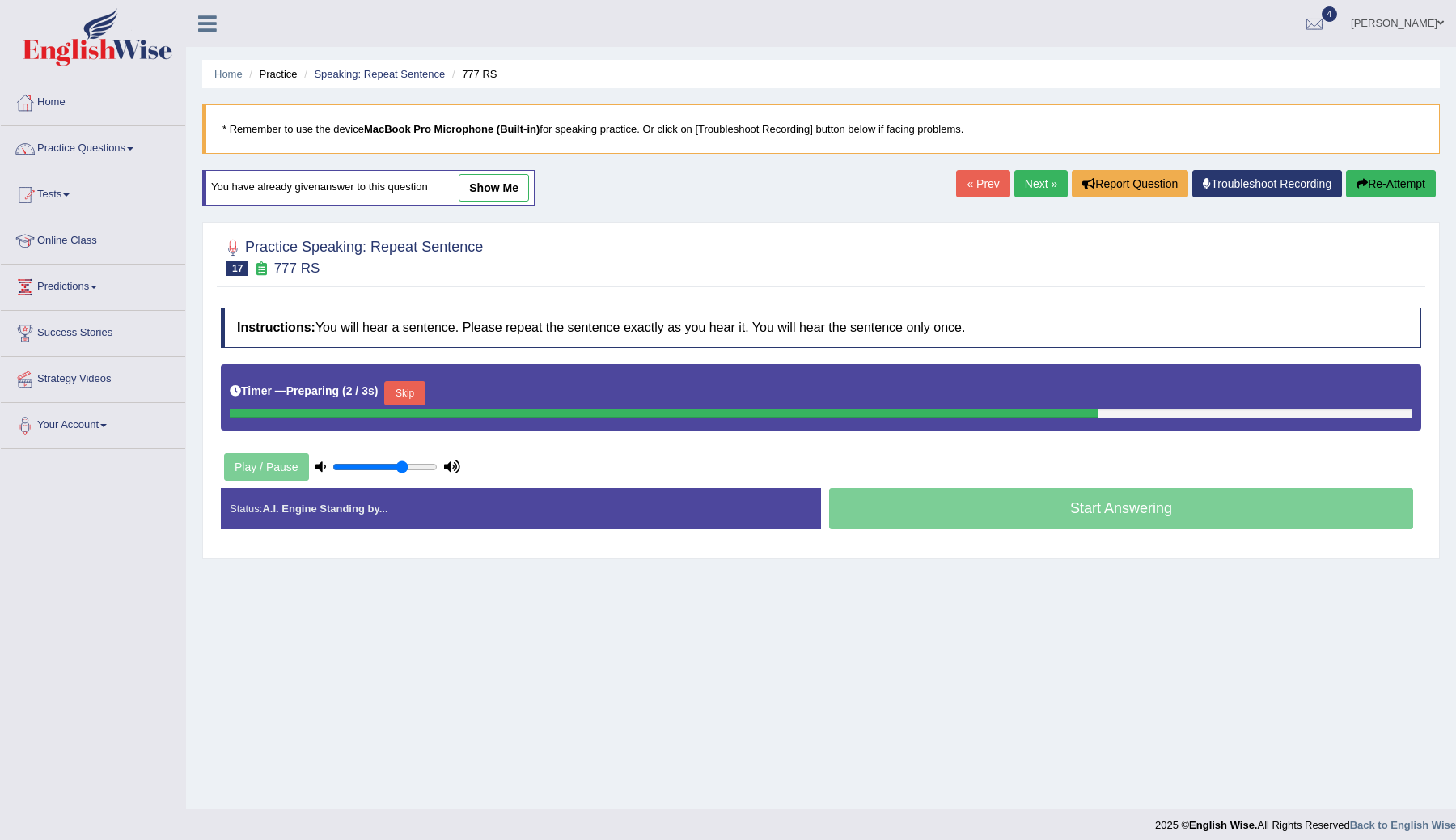
scroll to position [10, 0]
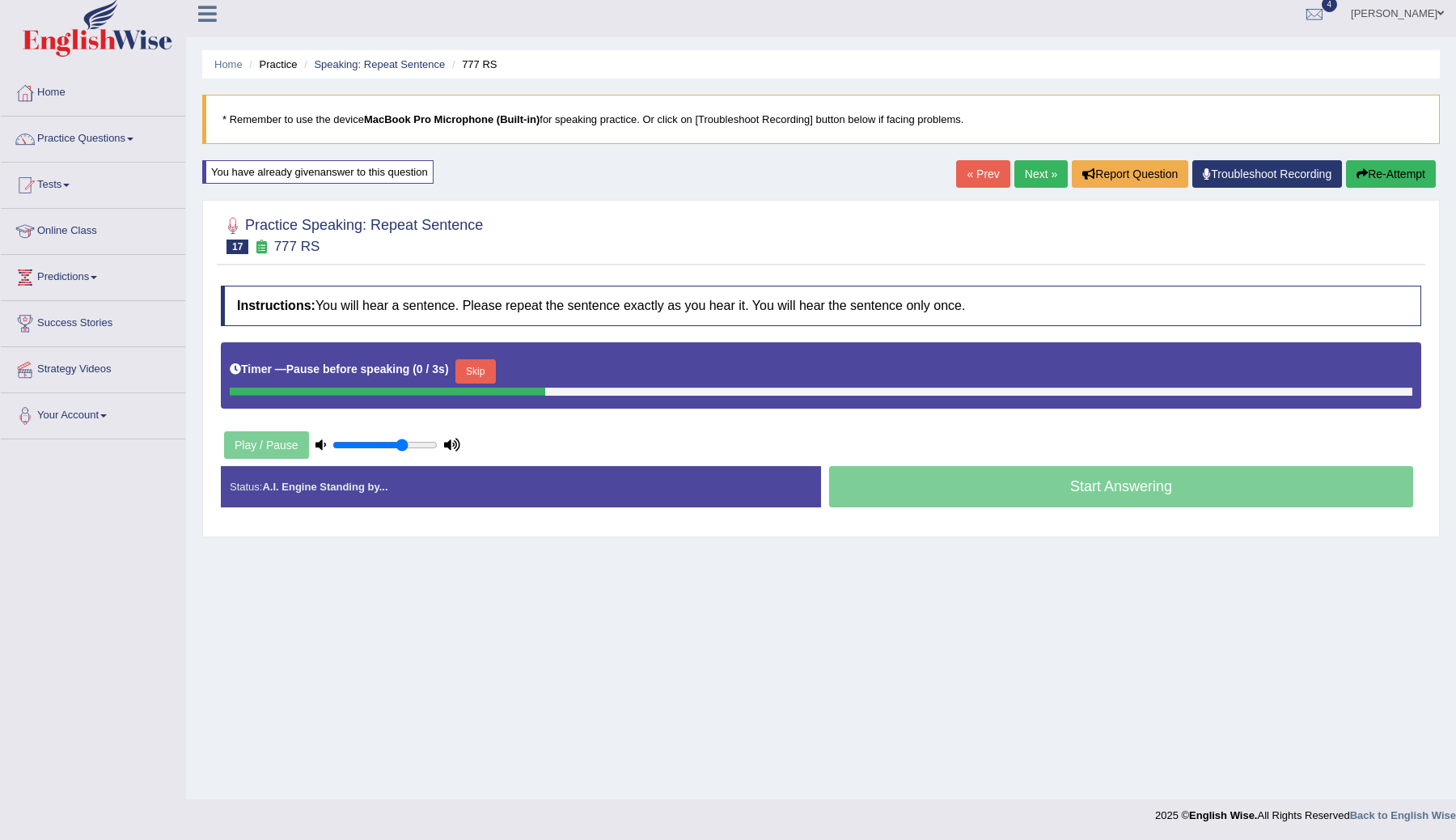
click at [492, 362] on button "Skip" at bounding box center [476, 370] width 41 height 24
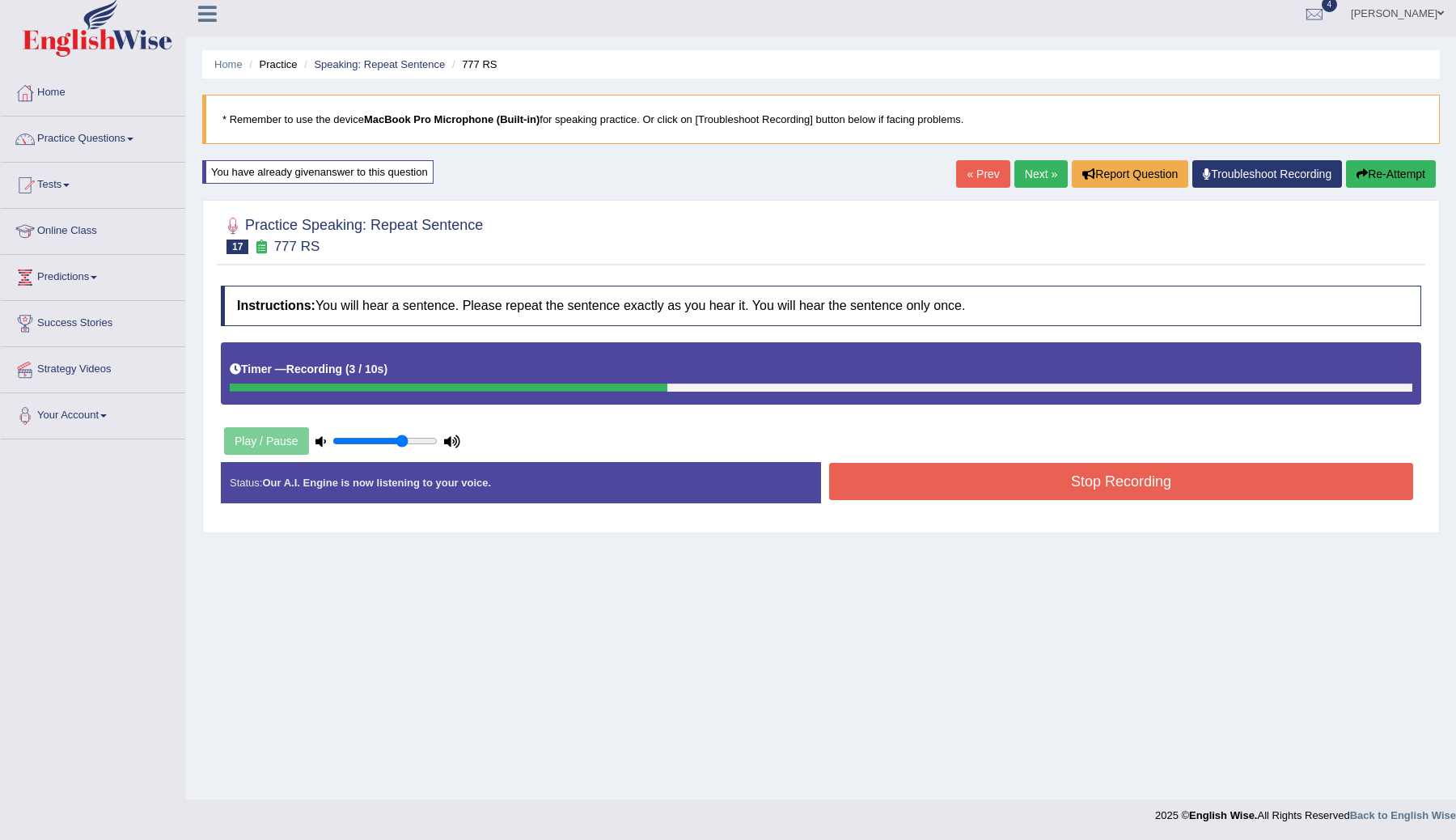
click at [1034, 475] on button "Stop Recording" at bounding box center [1120, 481] width 584 height 37
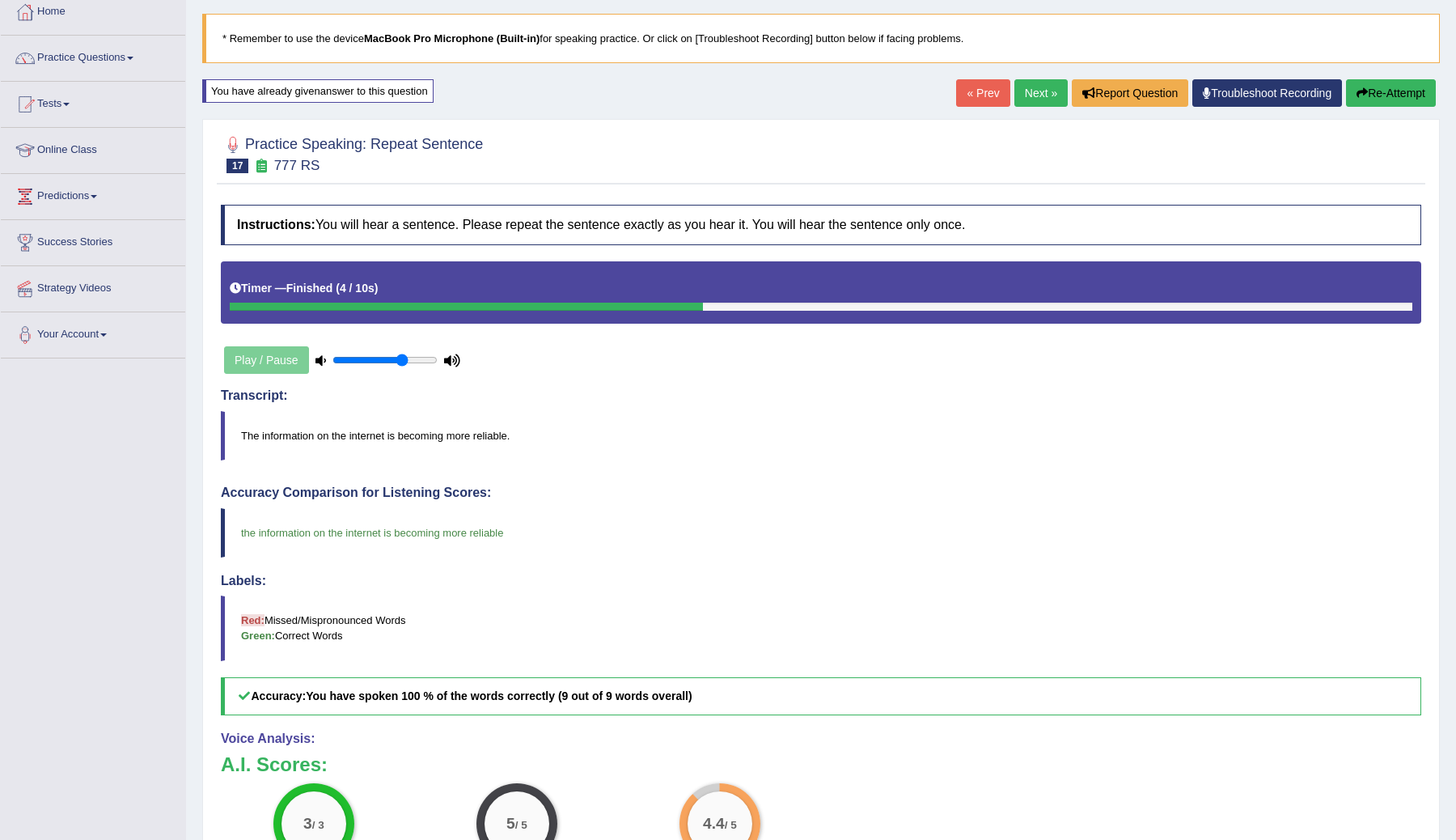
scroll to position [0, 0]
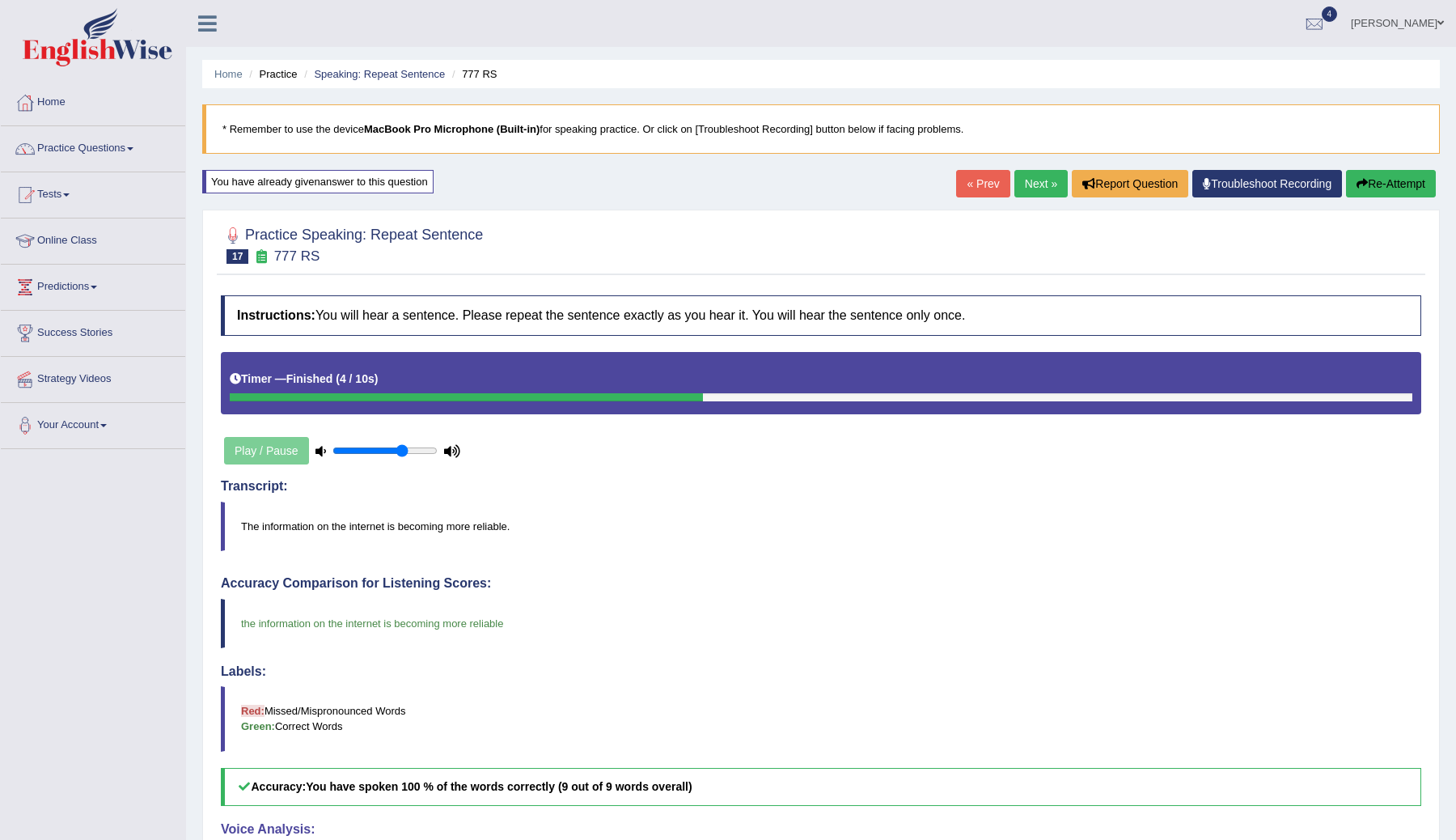
click at [1018, 183] on link "Next »" at bounding box center [1041, 183] width 53 height 27
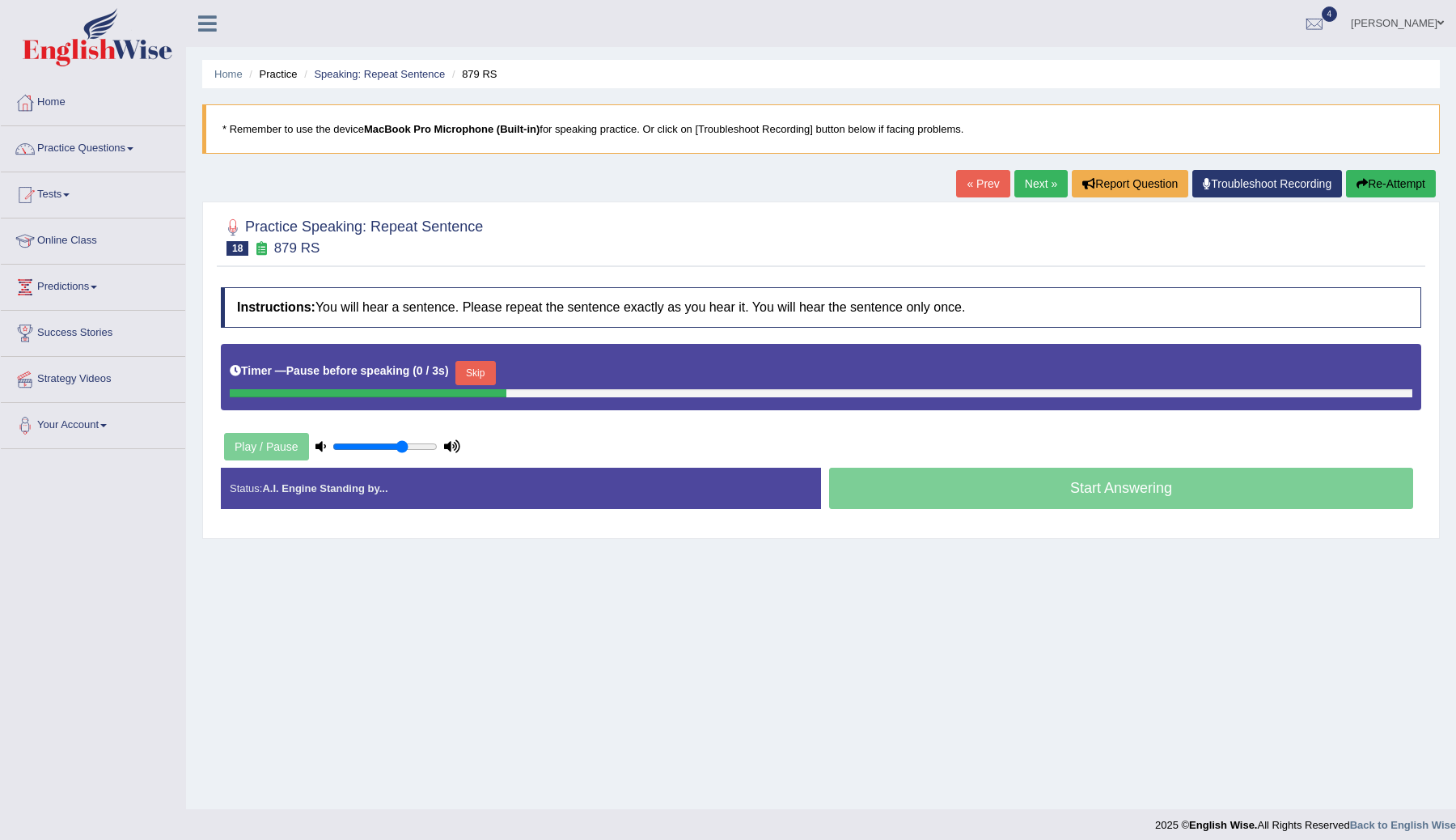
click at [487, 376] on button "Skip" at bounding box center [476, 372] width 41 height 24
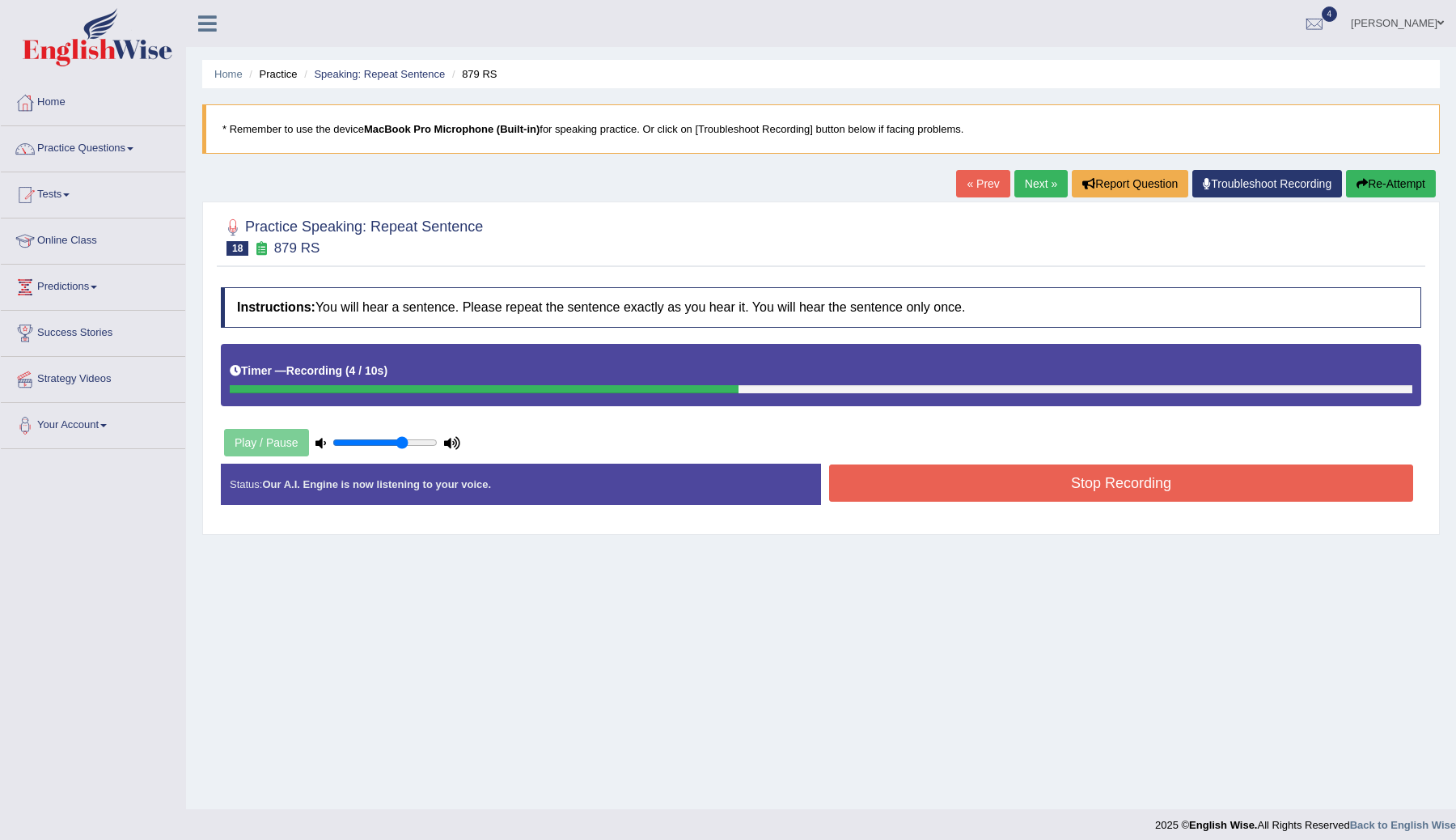
click at [1007, 486] on button "Stop Recording" at bounding box center [1120, 483] width 584 height 37
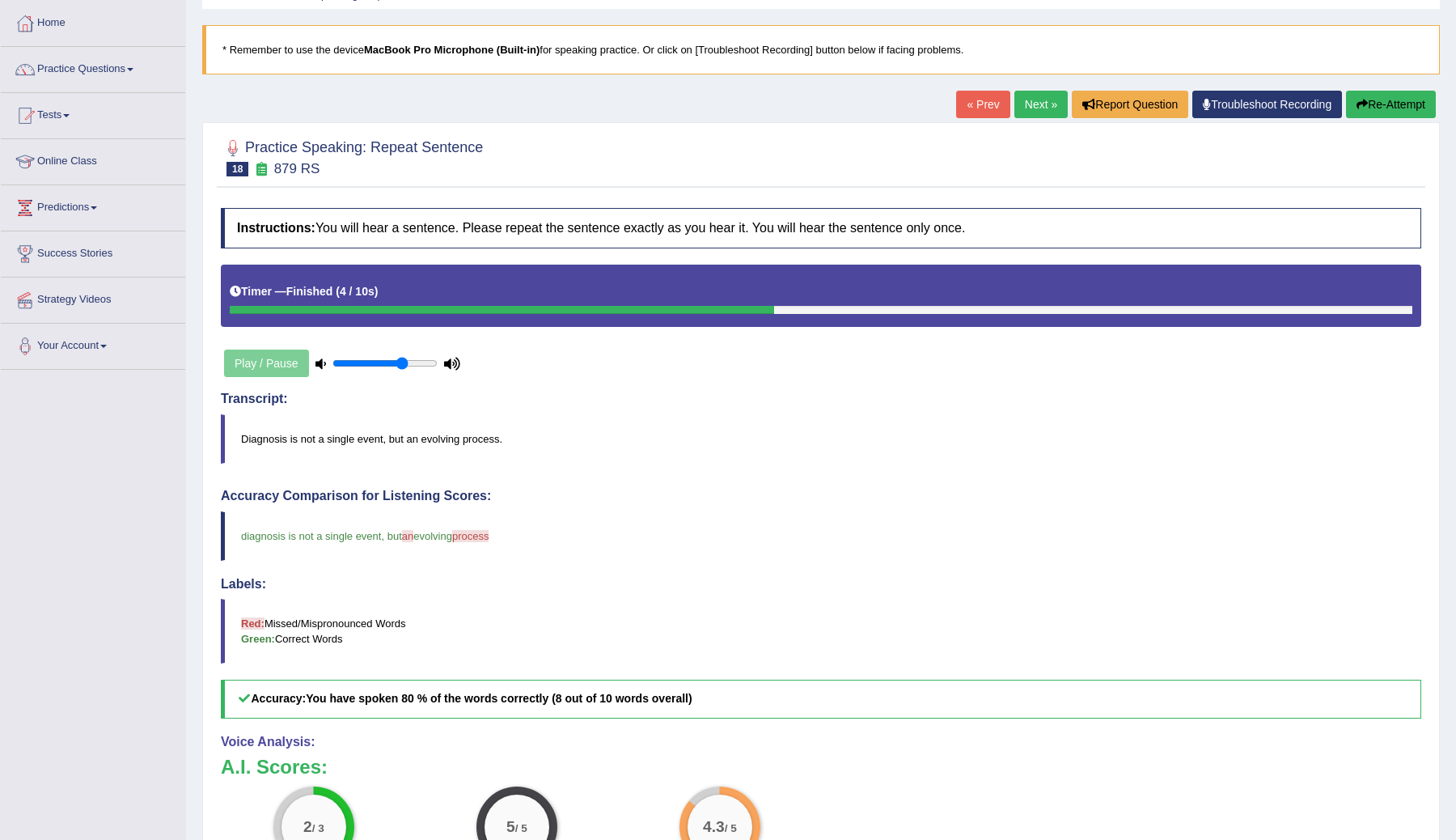
scroll to position [70, 0]
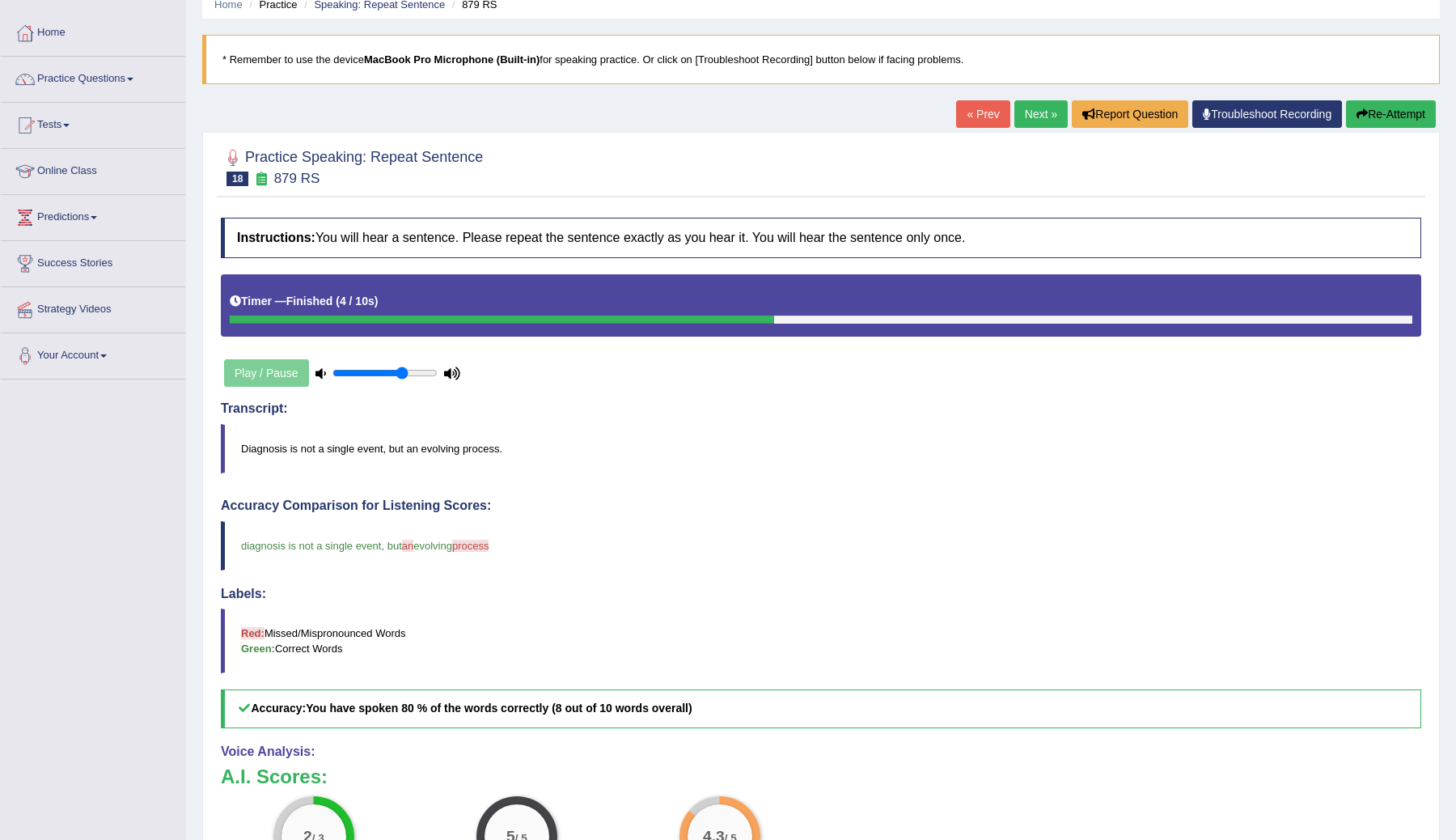
click at [1018, 116] on link "Next »" at bounding box center [1041, 113] width 53 height 27
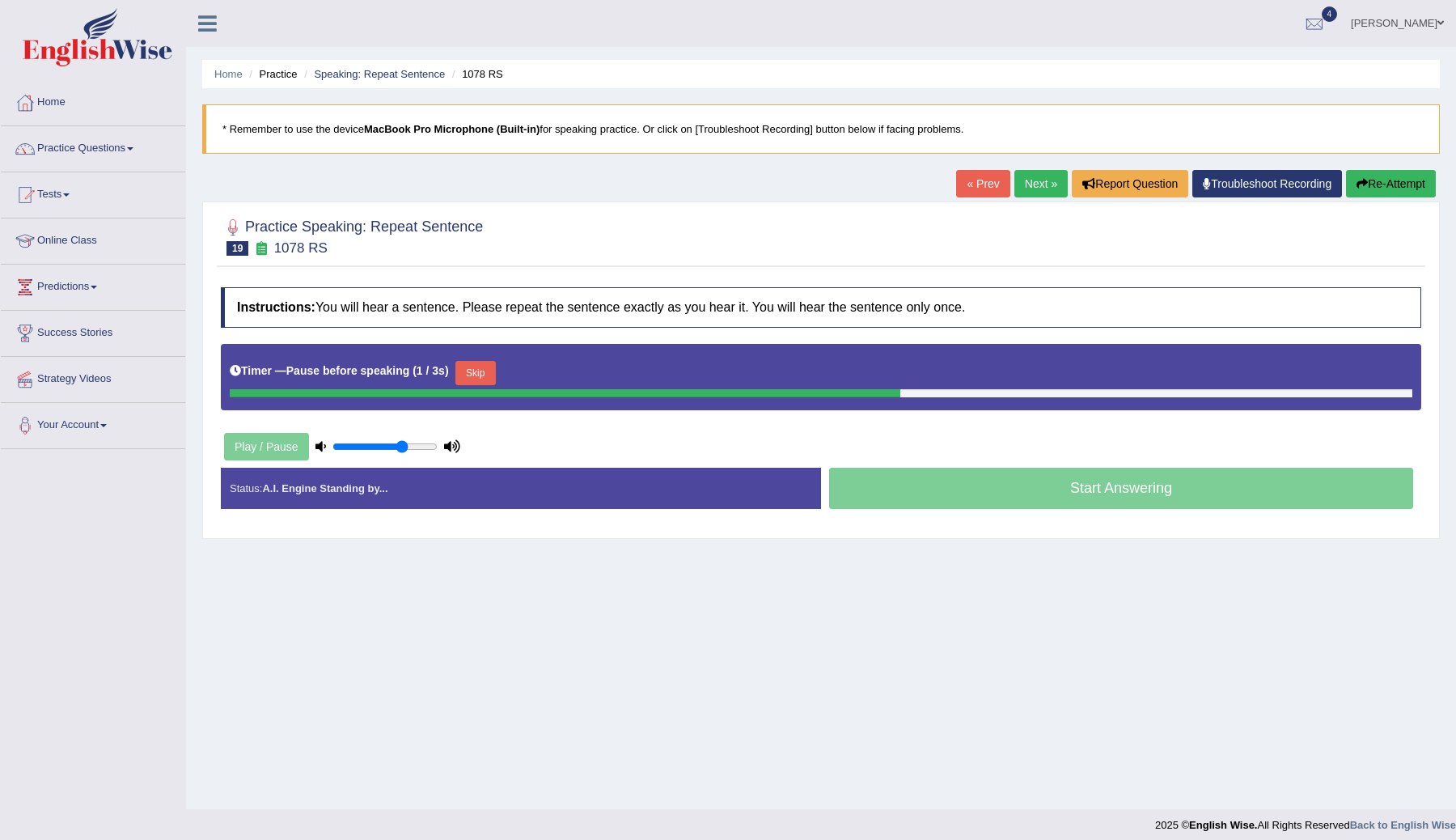
click at [492, 379] on button "Skip" at bounding box center [476, 372] width 41 height 24
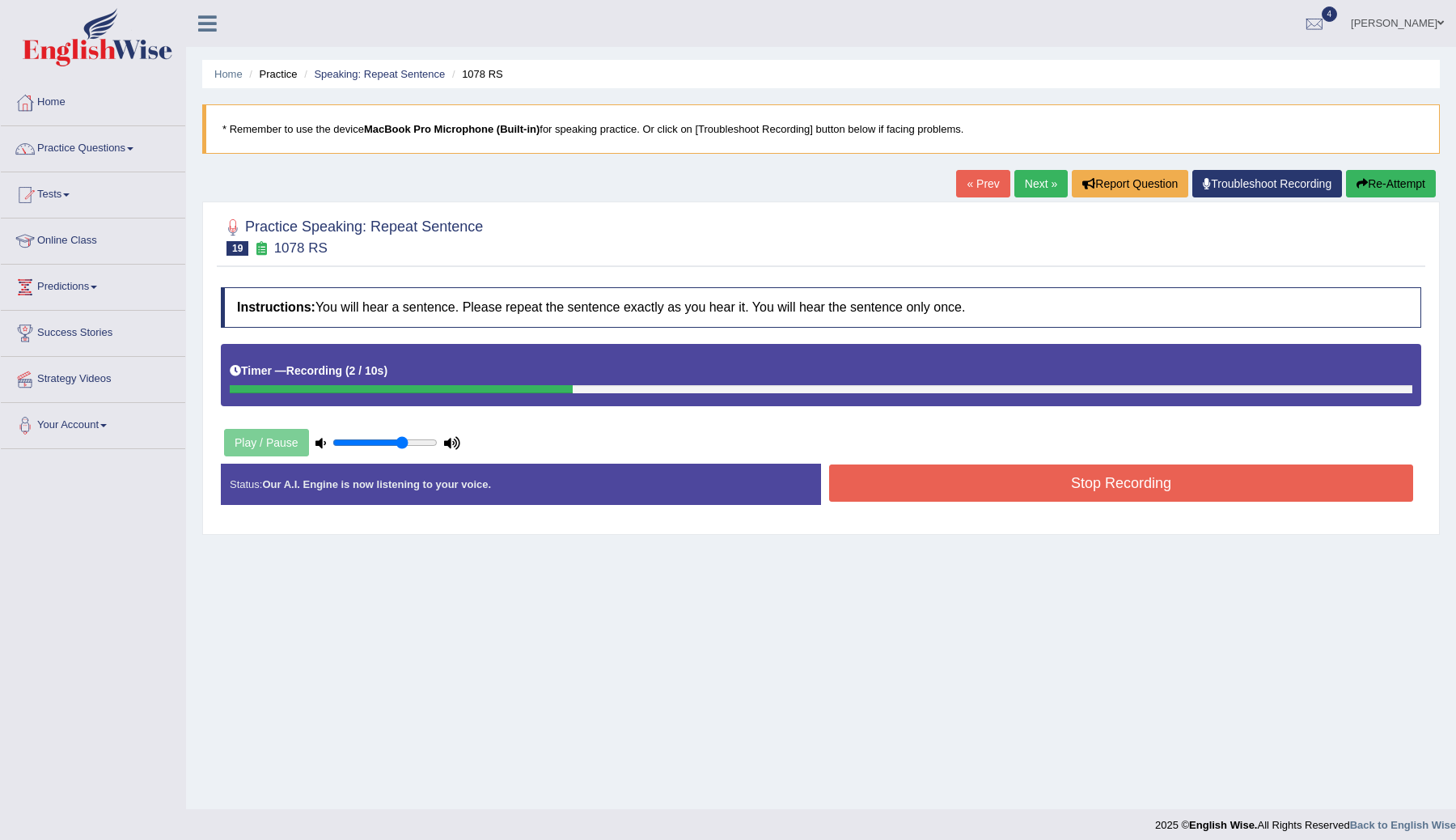
click at [967, 483] on button "Stop Recording" at bounding box center [1120, 483] width 584 height 37
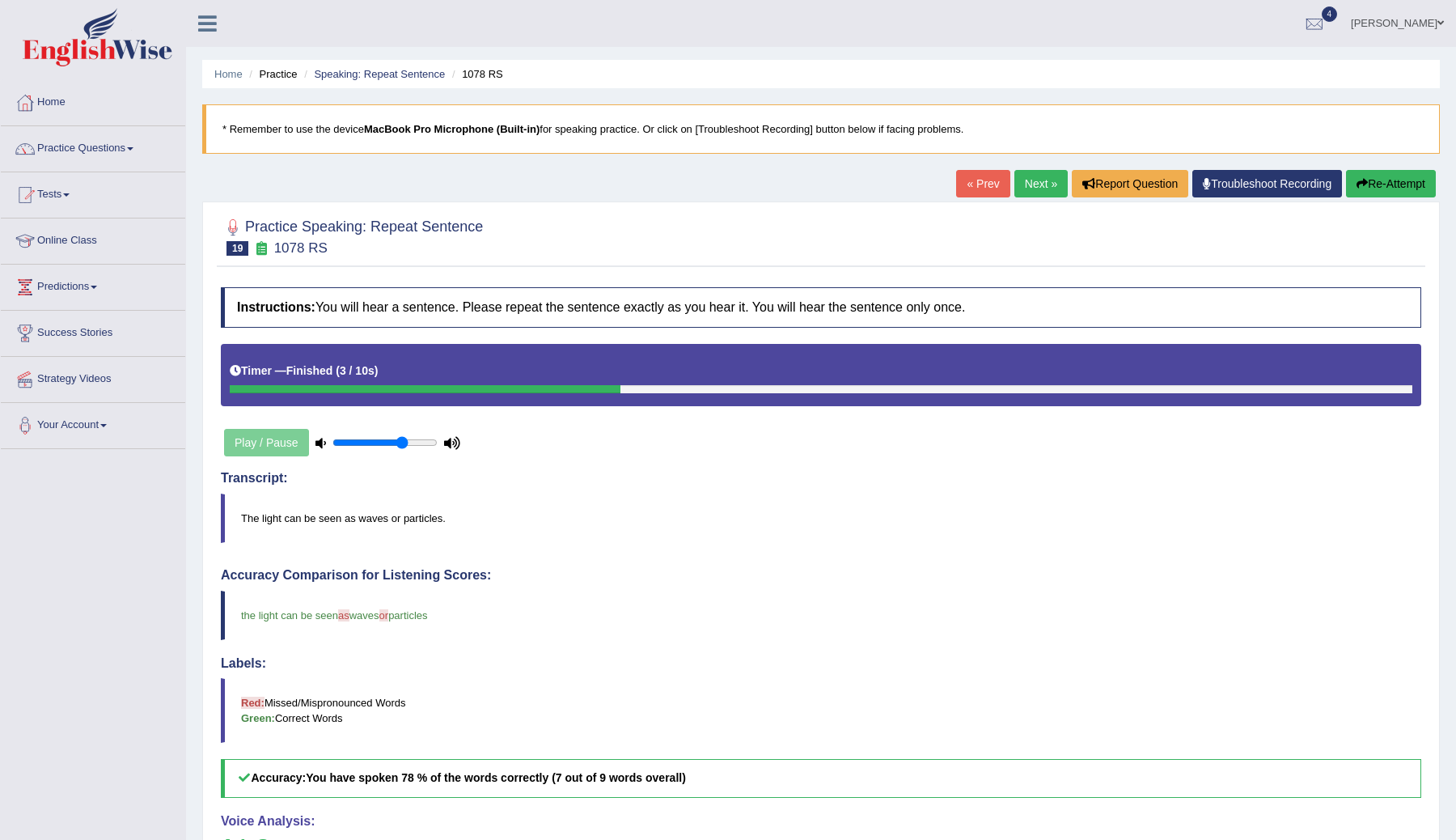
click at [1038, 181] on link "Next »" at bounding box center [1041, 183] width 53 height 27
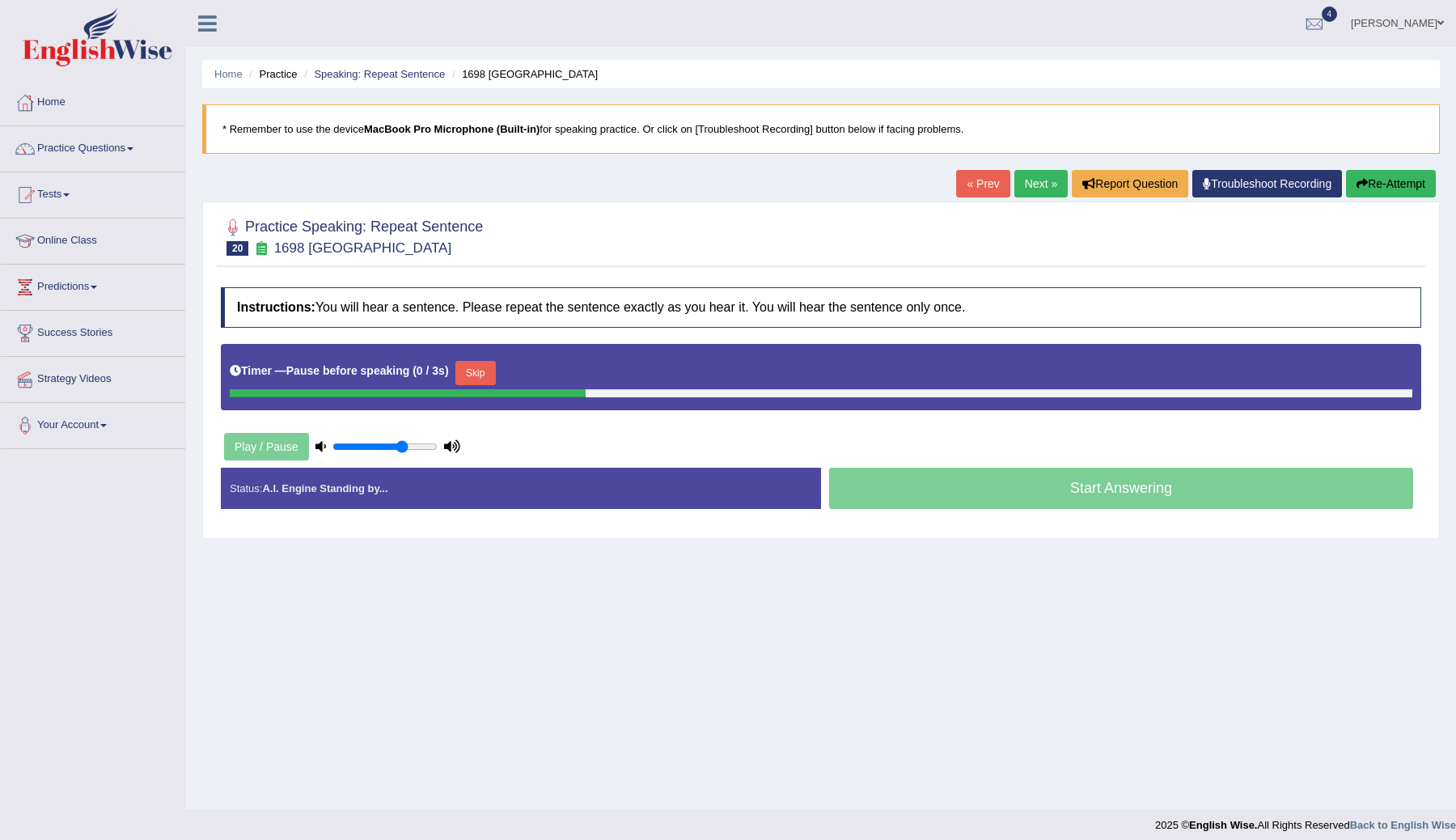
click at [484, 373] on button "Skip" at bounding box center [476, 372] width 41 height 24
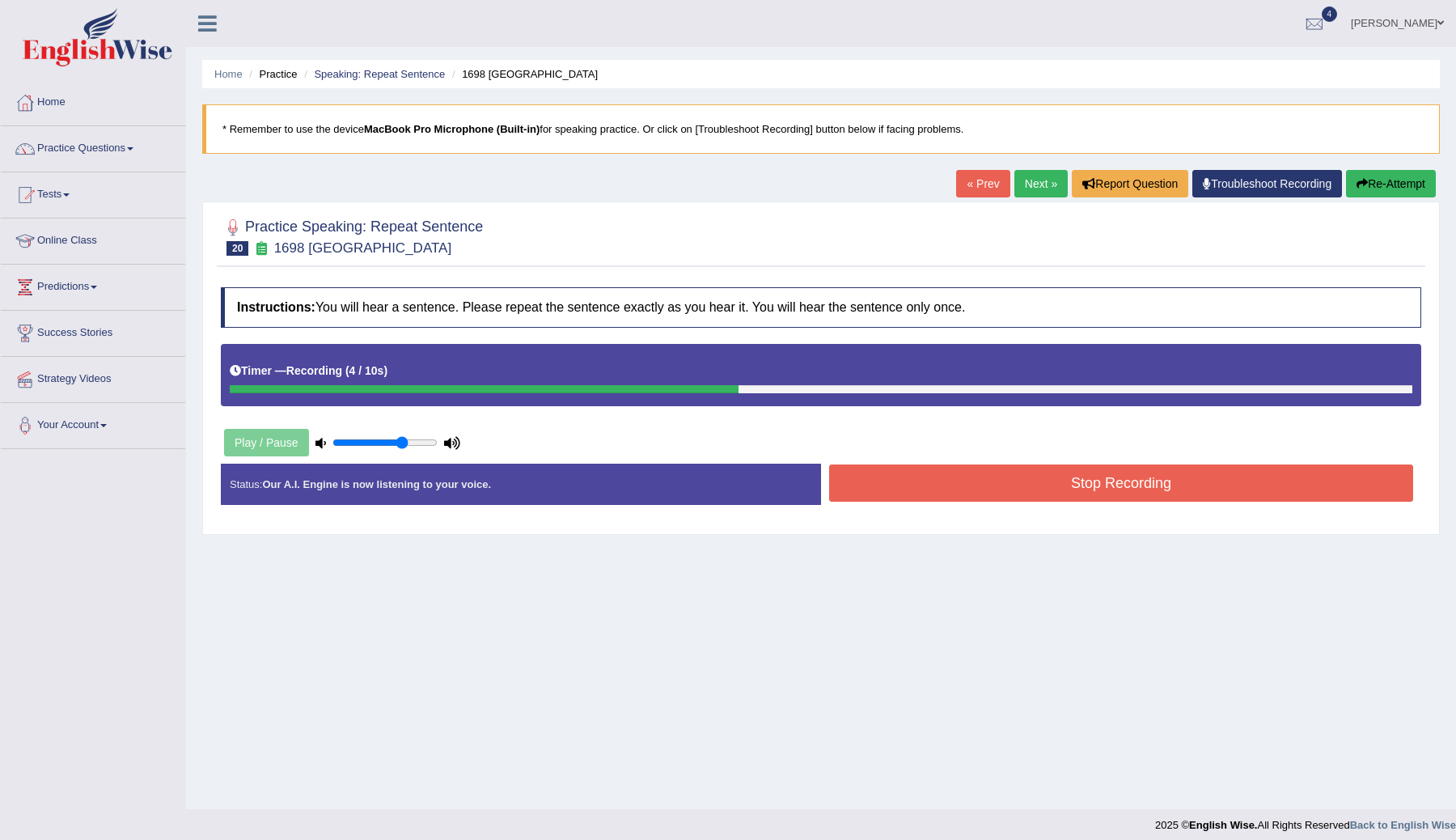
click at [1003, 472] on button "Stop Recording" at bounding box center [1120, 483] width 584 height 37
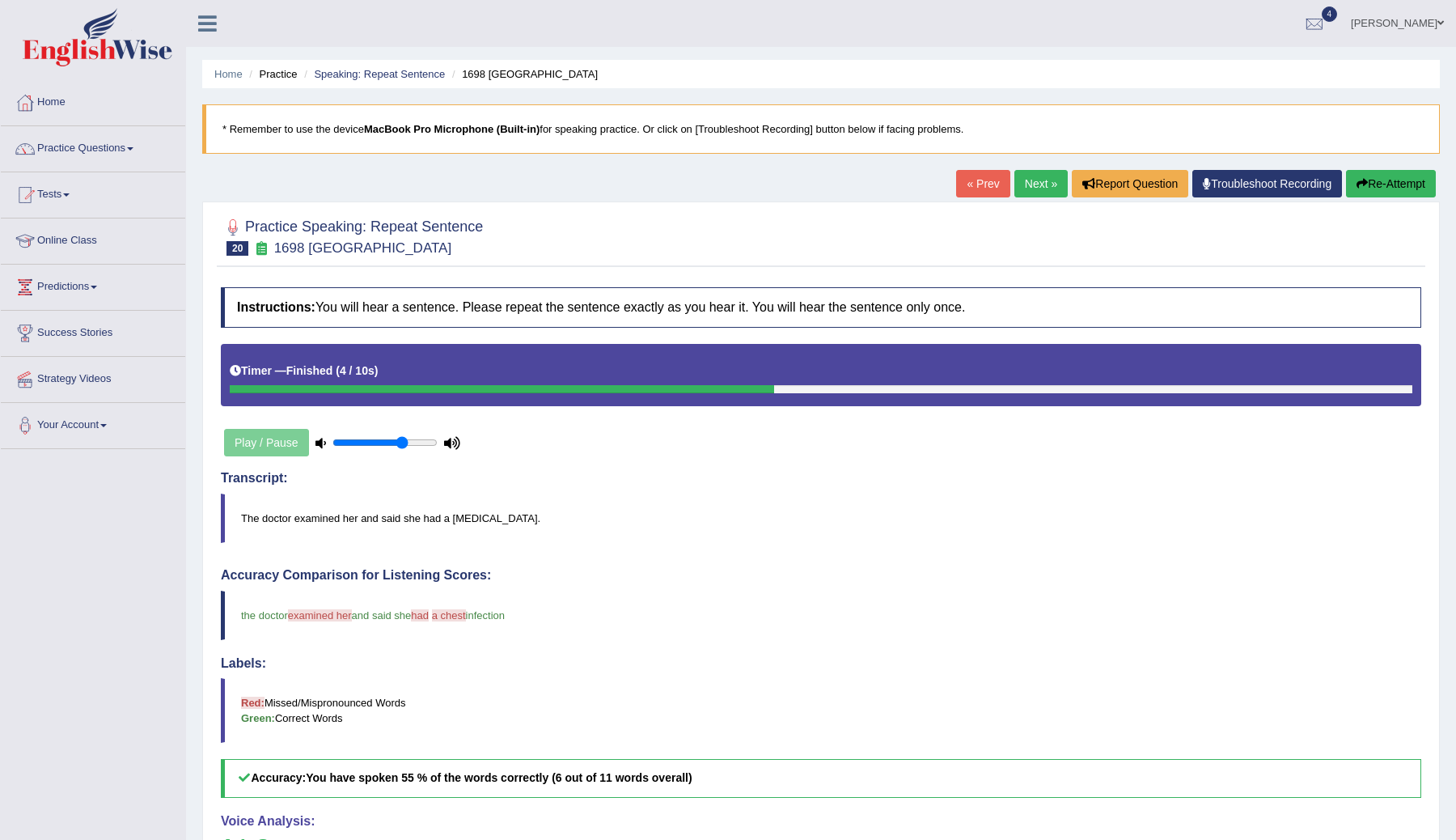
click at [1022, 183] on link "Next »" at bounding box center [1041, 183] width 53 height 27
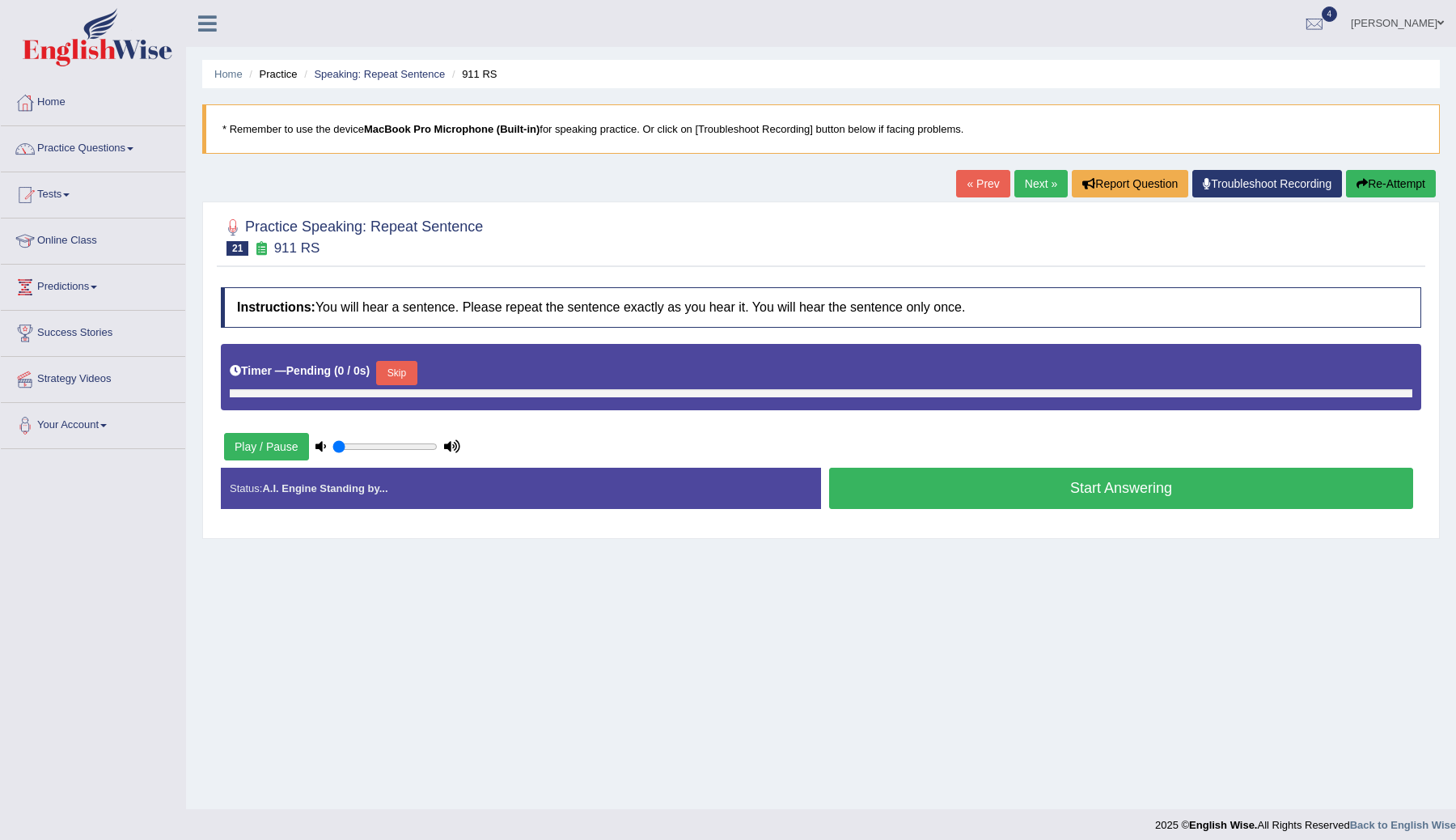
type input "0.7"
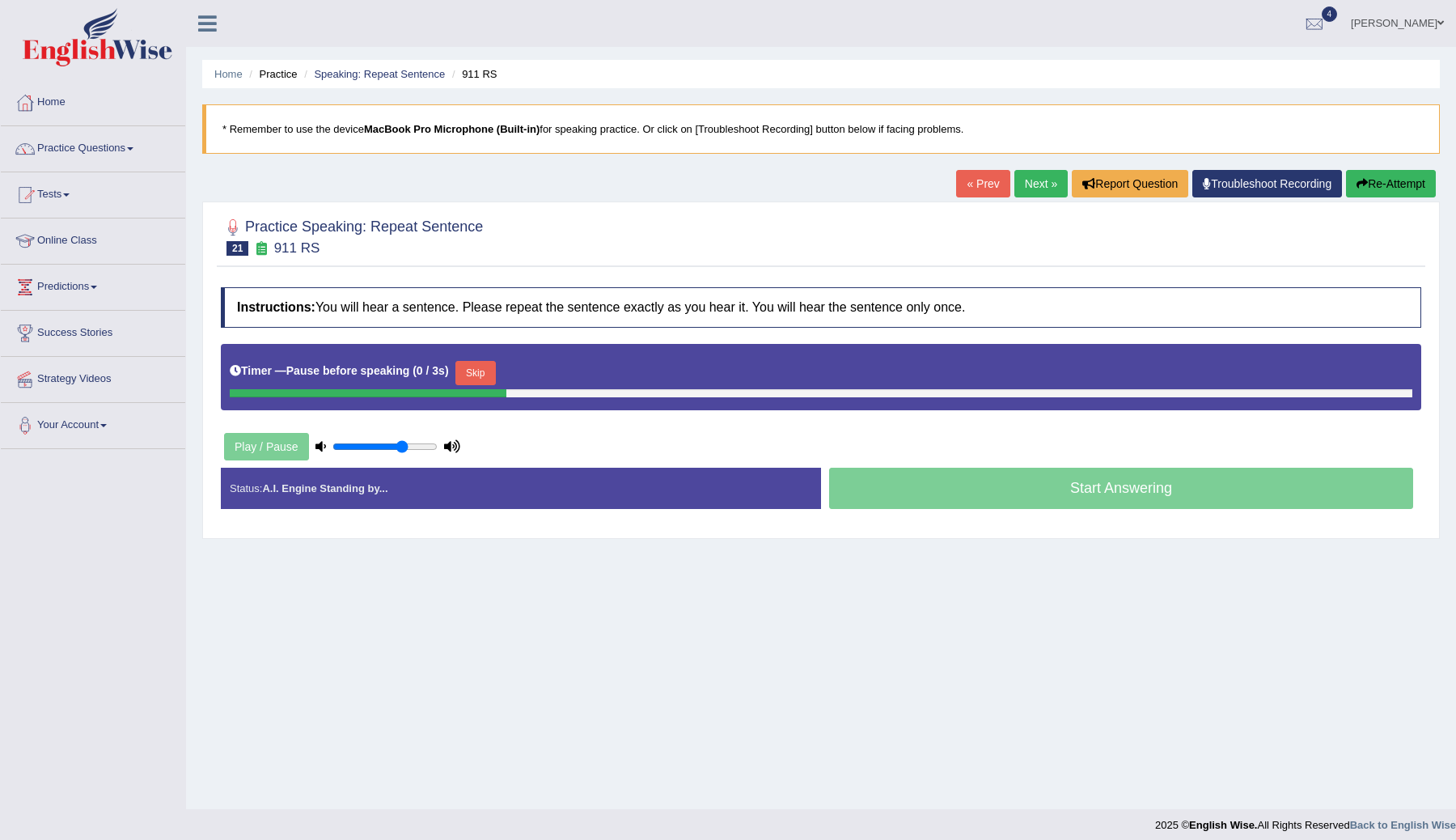
click at [480, 376] on button "Skip" at bounding box center [476, 372] width 41 height 24
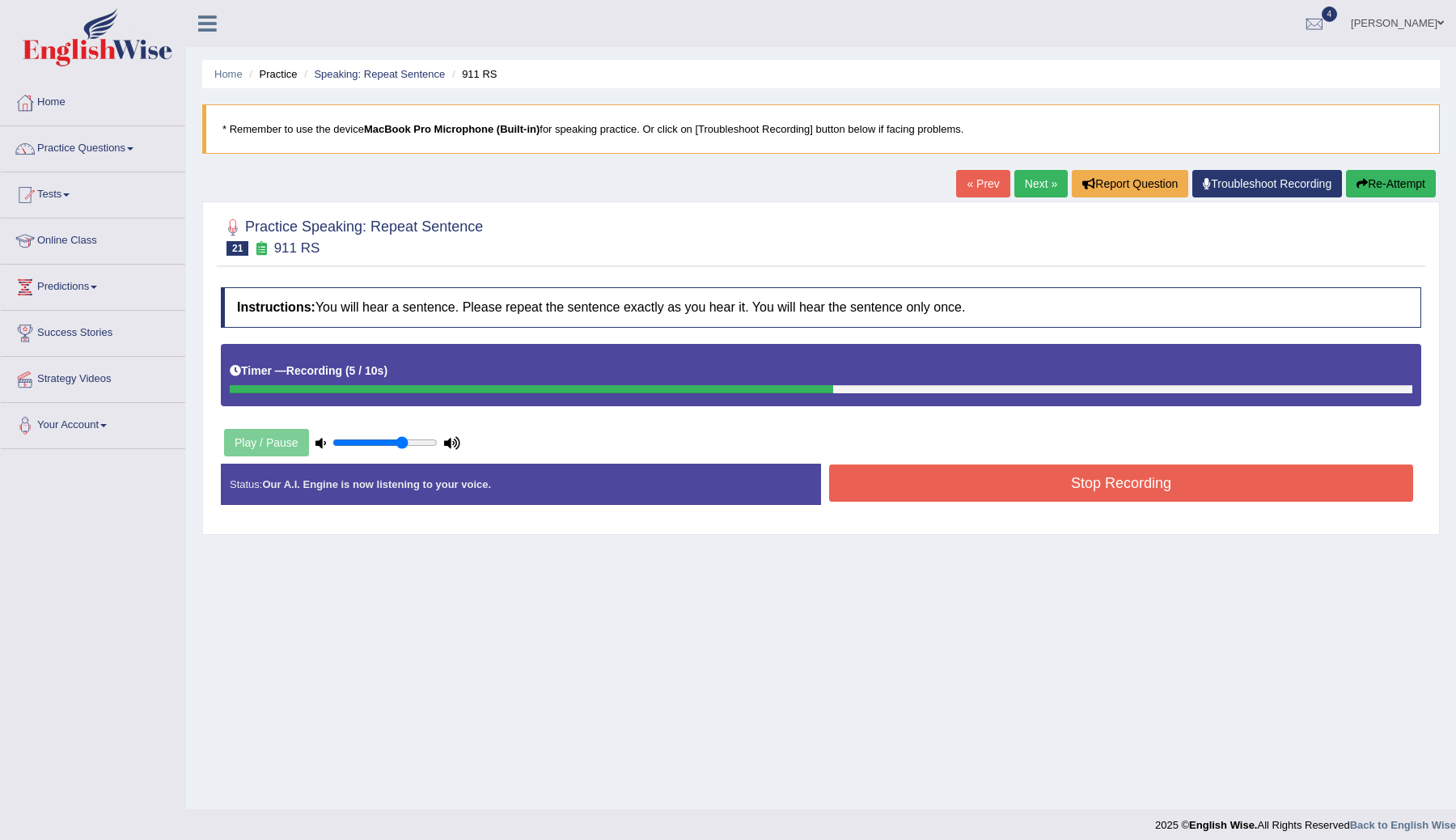
click at [1029, 485] on button "Stop Recording" at bounding box center [1120, 483] width 584 height 37
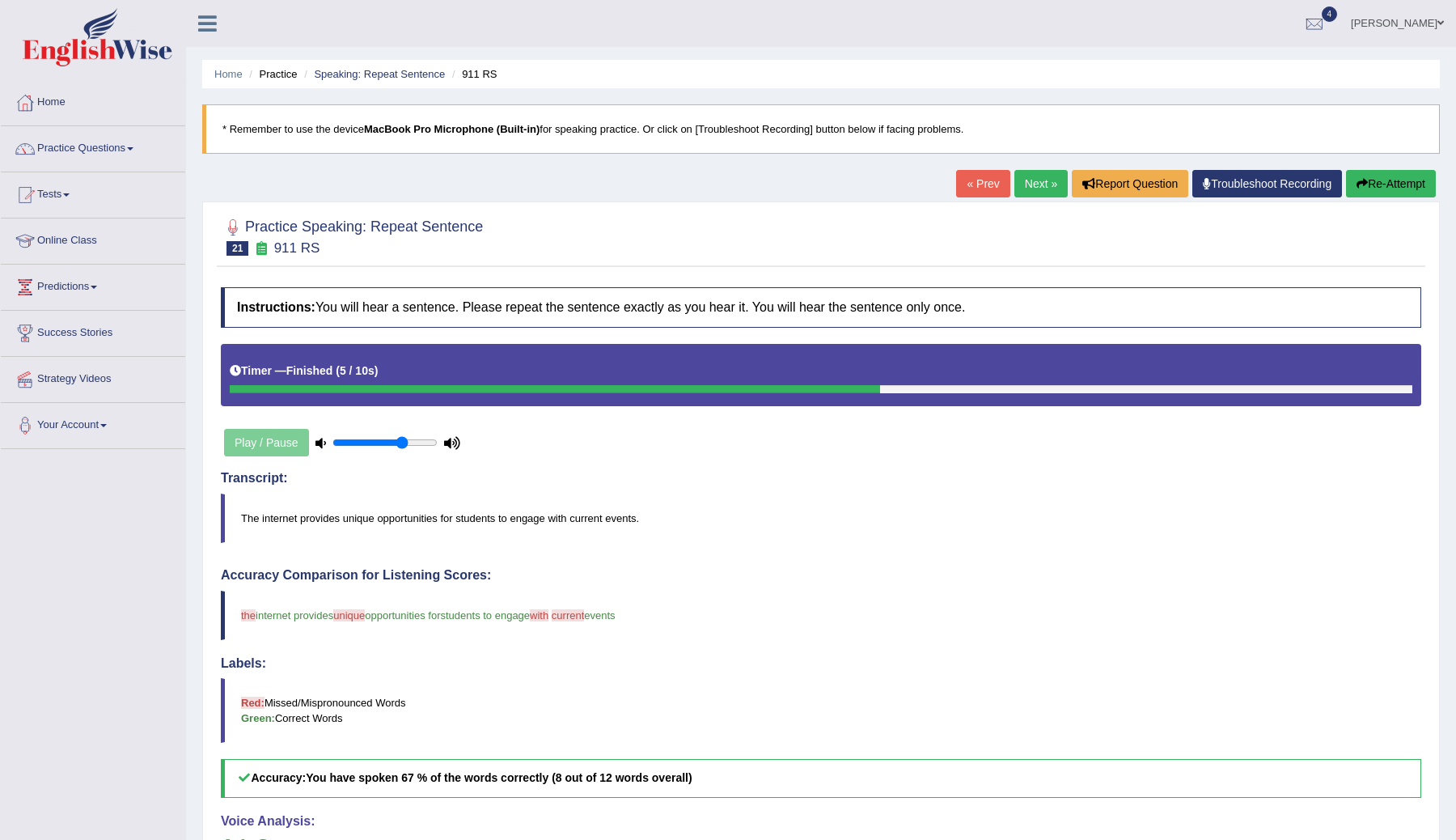
click at [1038, 191] on link "Next »" at bounding box center [1041, 183] width 53 height 27
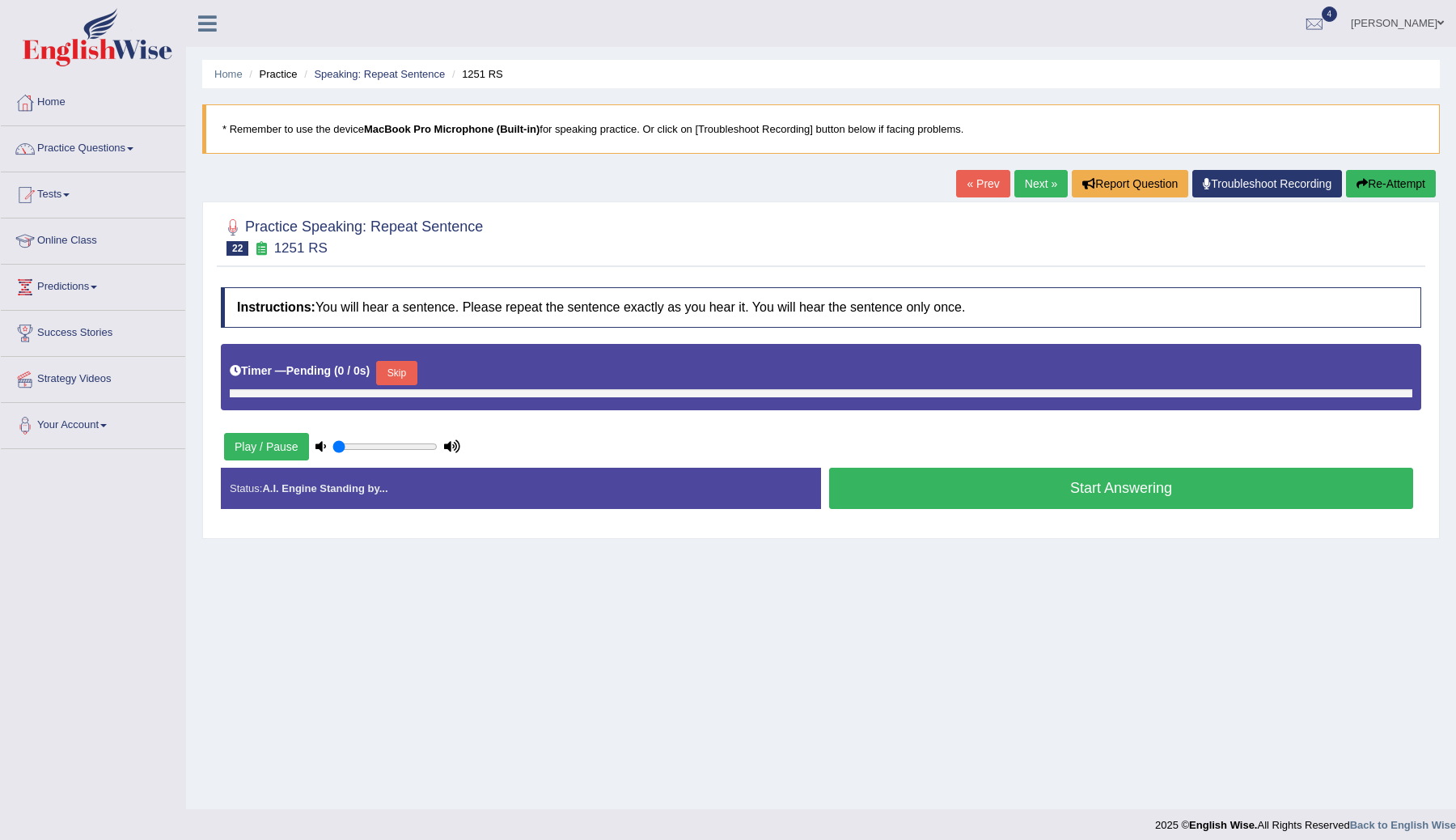
type input "0.7"
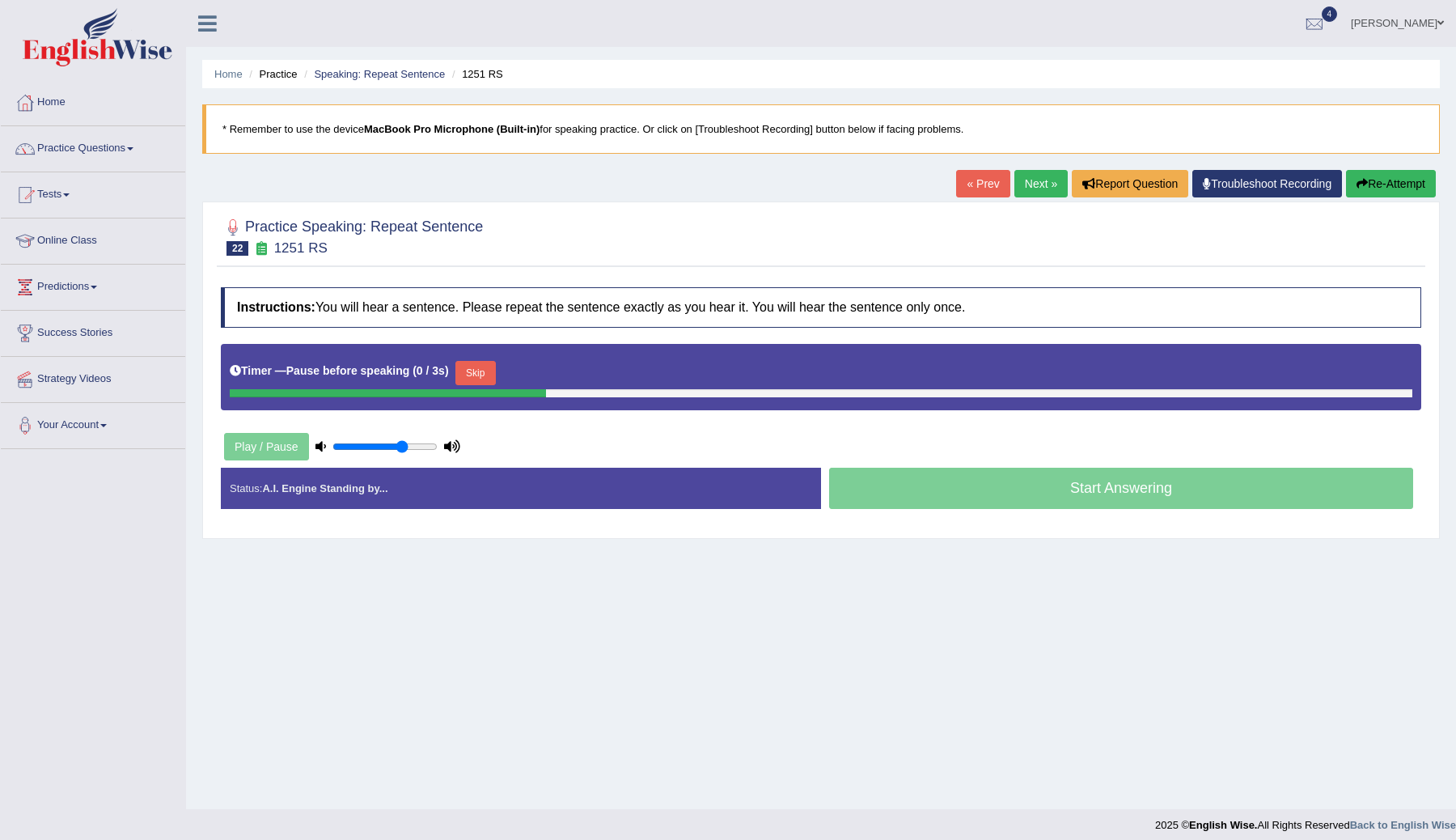
click at [471, 373] on button "Skip" at bounding box center [476, 372] width 41 height 24
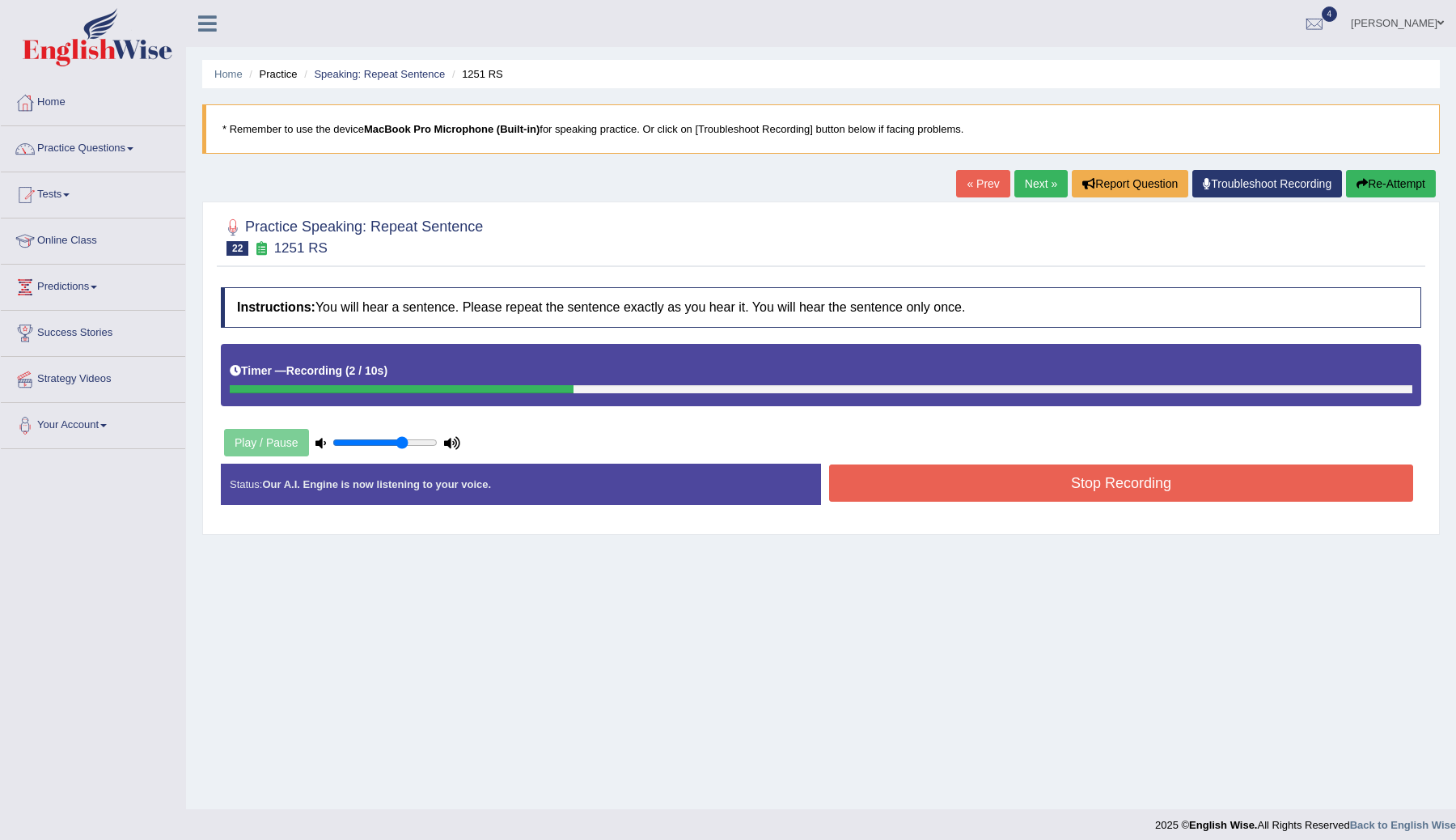
click at [921, 477] on button "Stop Recording" at bounding box center [1120, 483] width 584 height 37
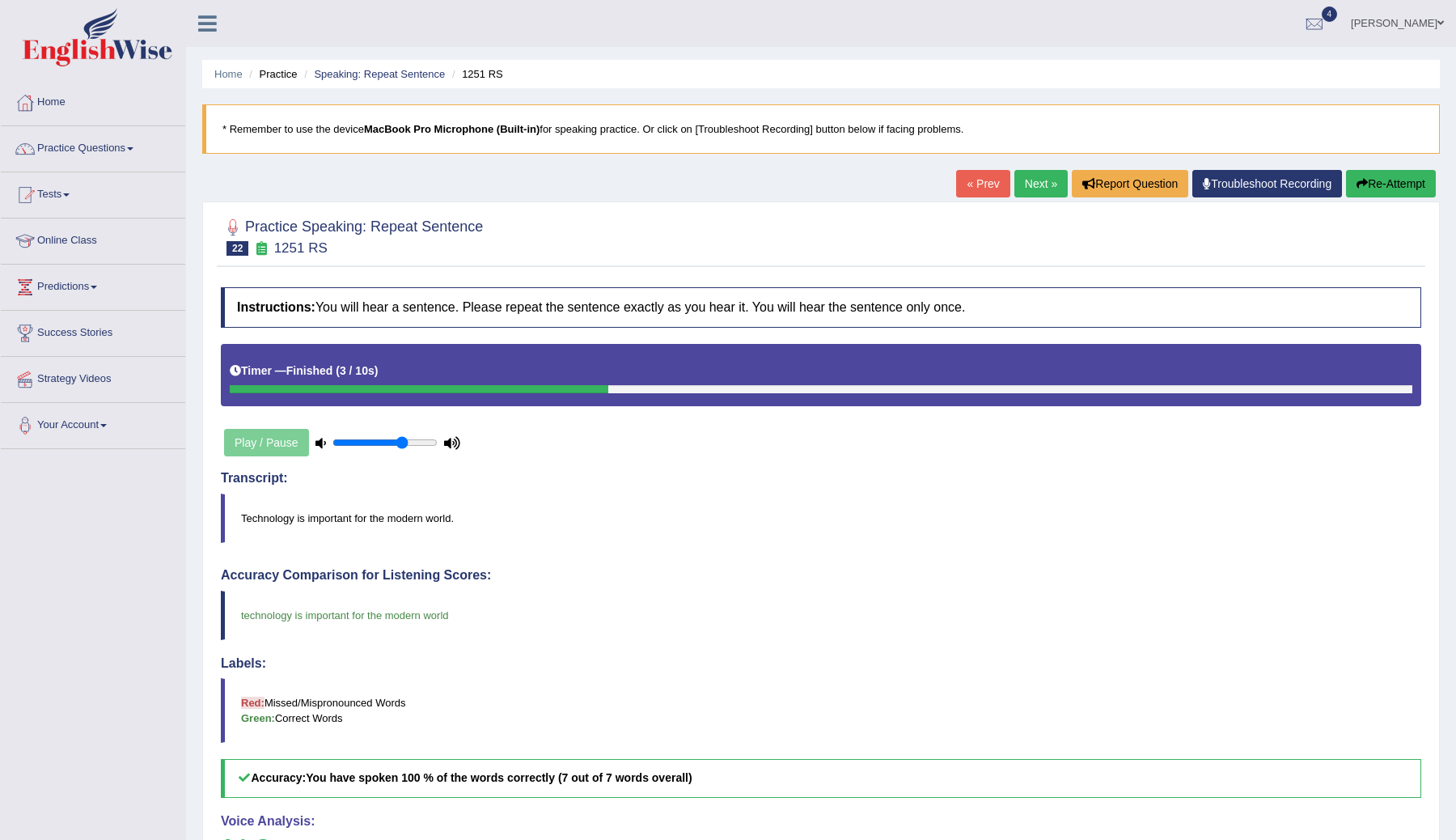
click at [1031, 188] on link "Next »" at bounding box center [1041, 183] width 53 height 27
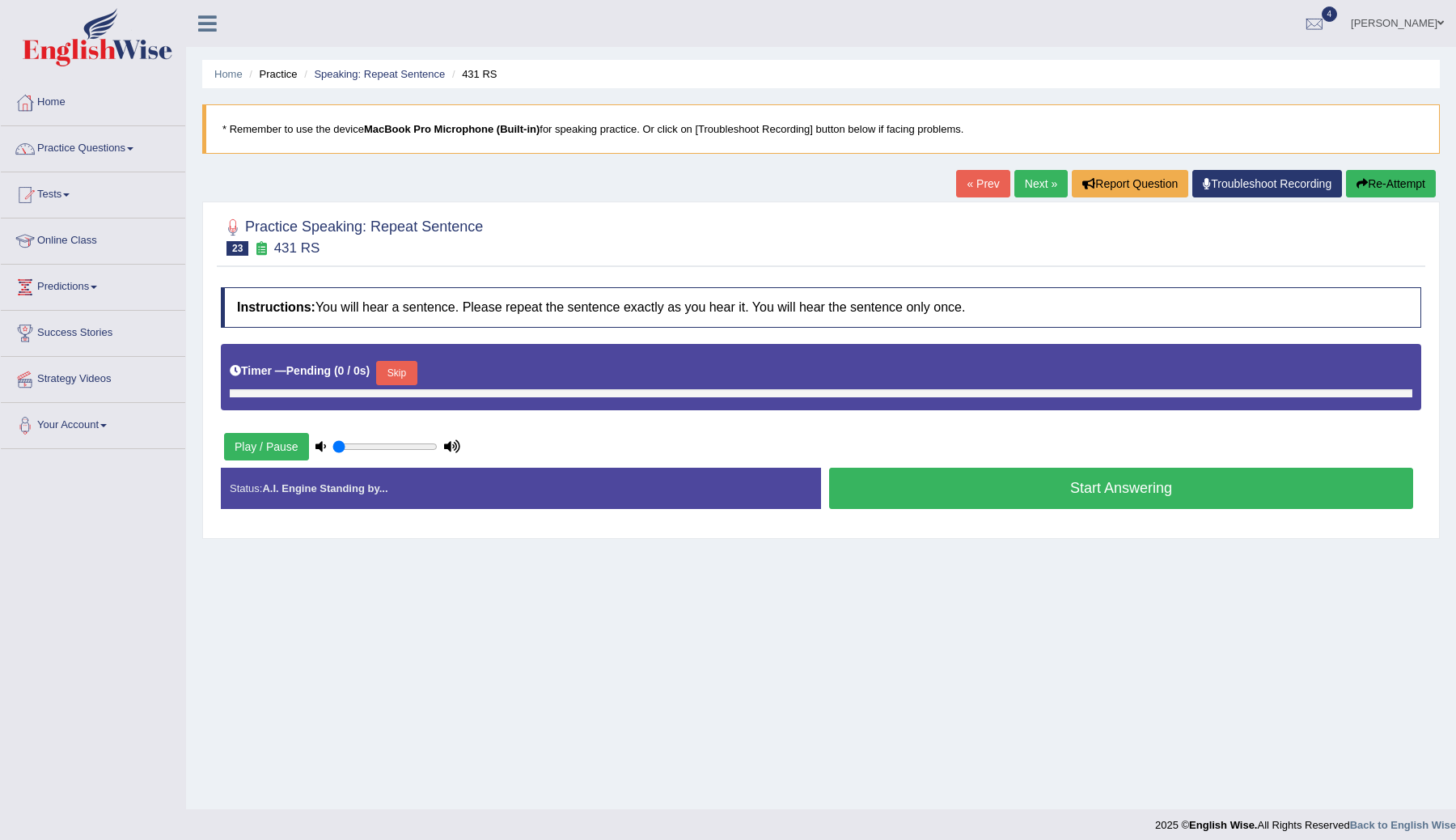
type input "0.7"
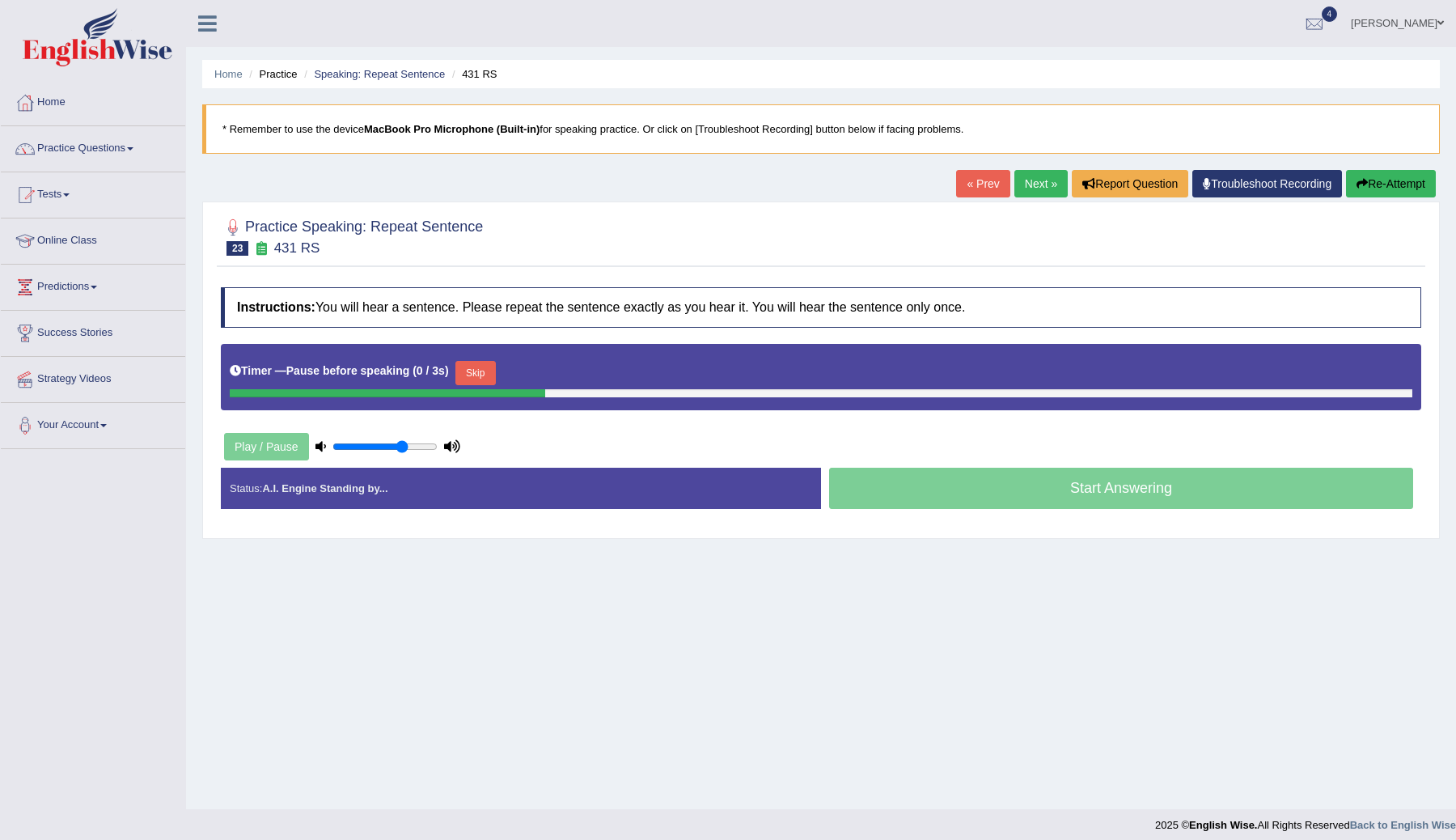
click at [474, 377] on button "Skip" at bounding box center [476, 372] width 41 height 24
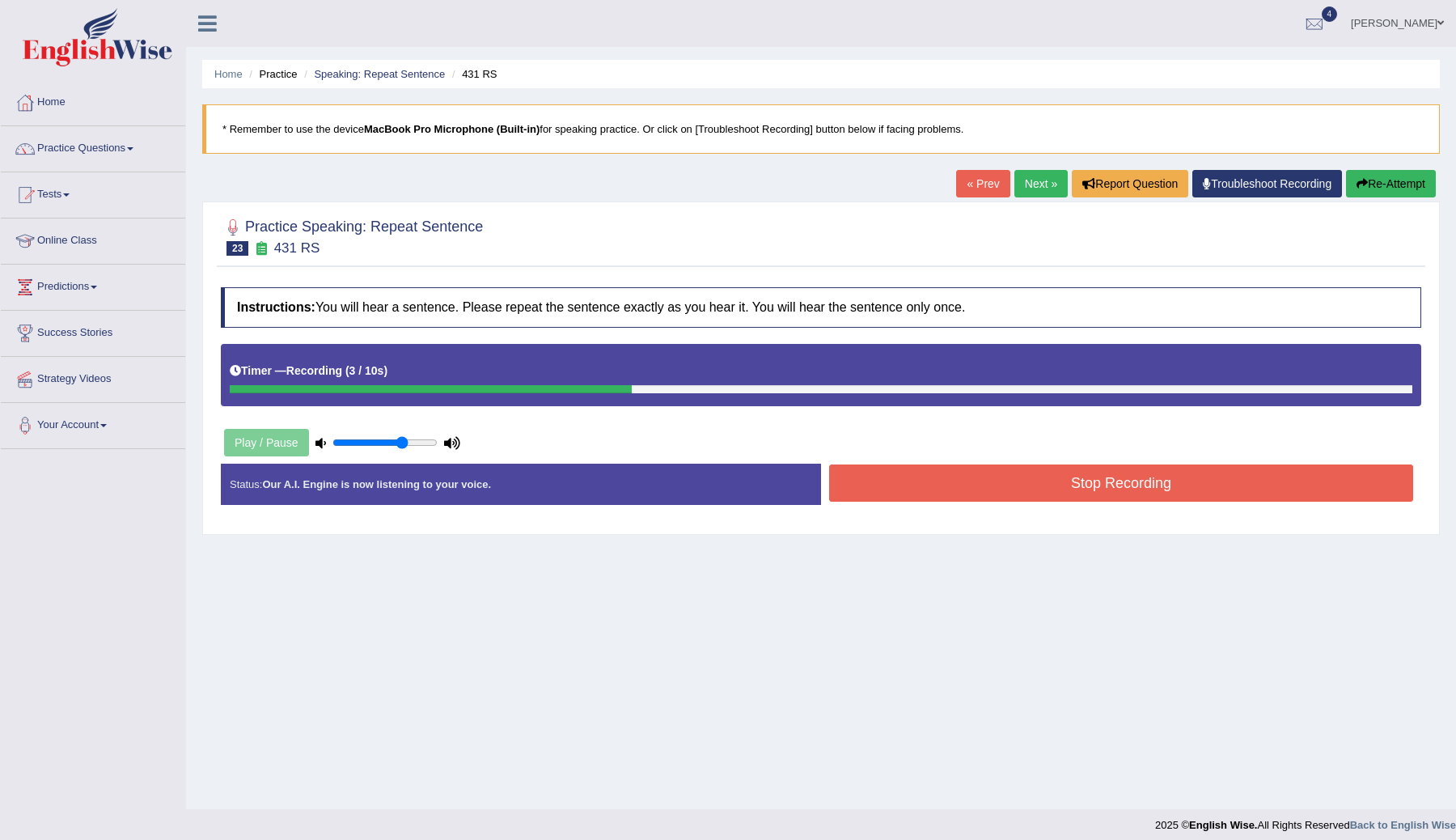
click at [970, 491] on button "Stop Recording" at bounding box center [1120, 483] width 584 height 37
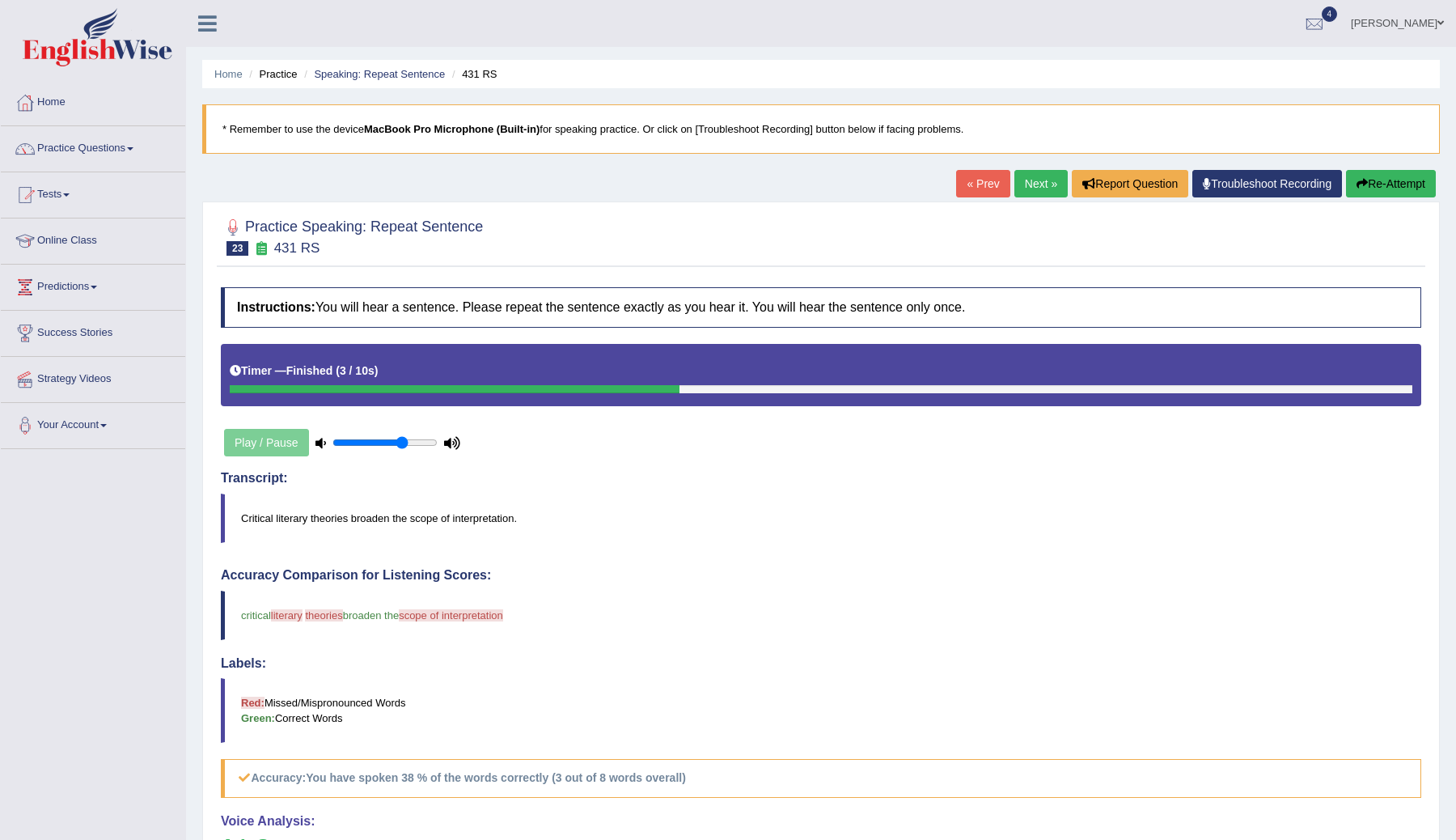
click at [1026, 177] on link "Next »" at bounding box center [1041, 183] width 53 height 27
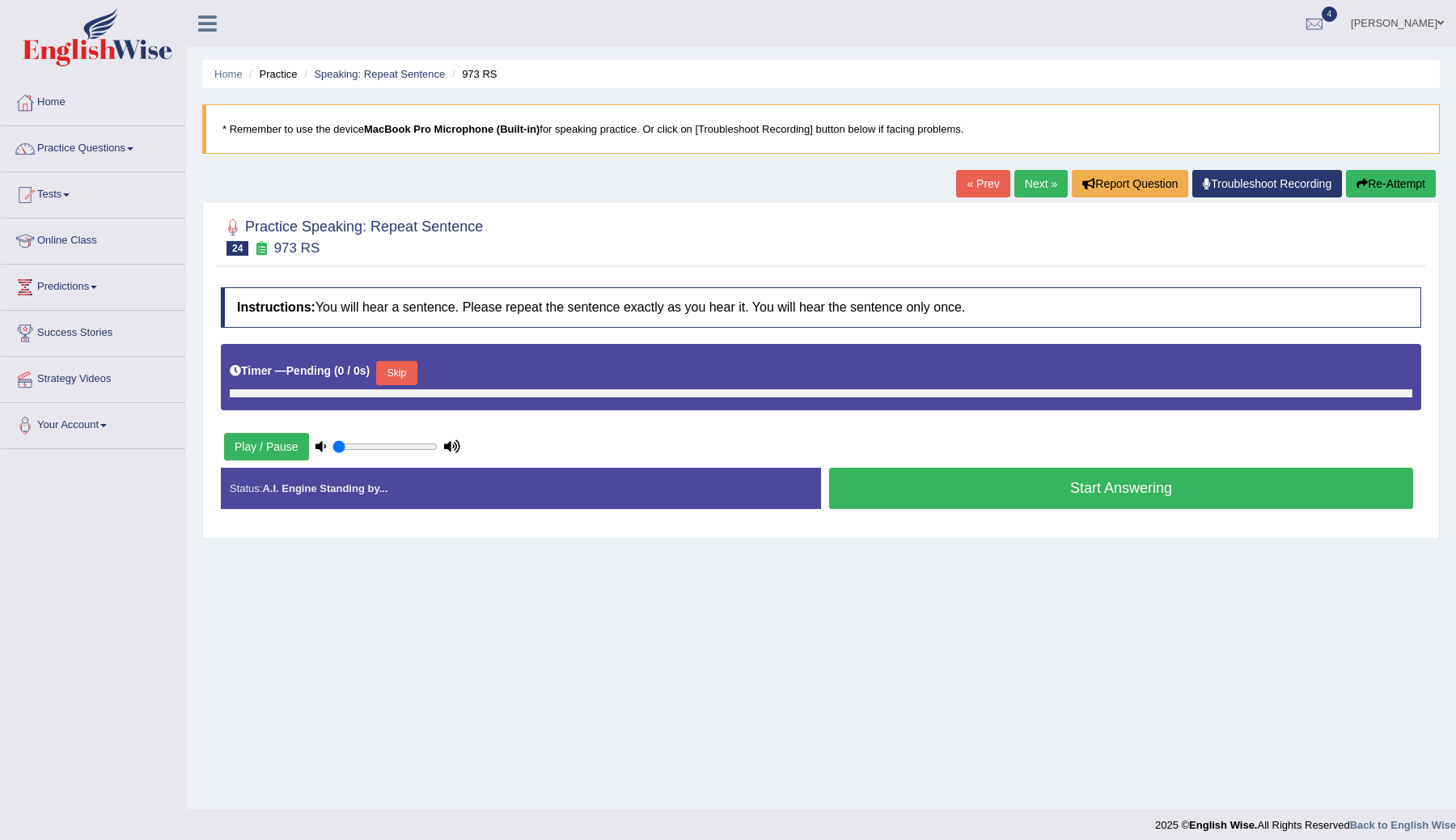
type input "0.7"
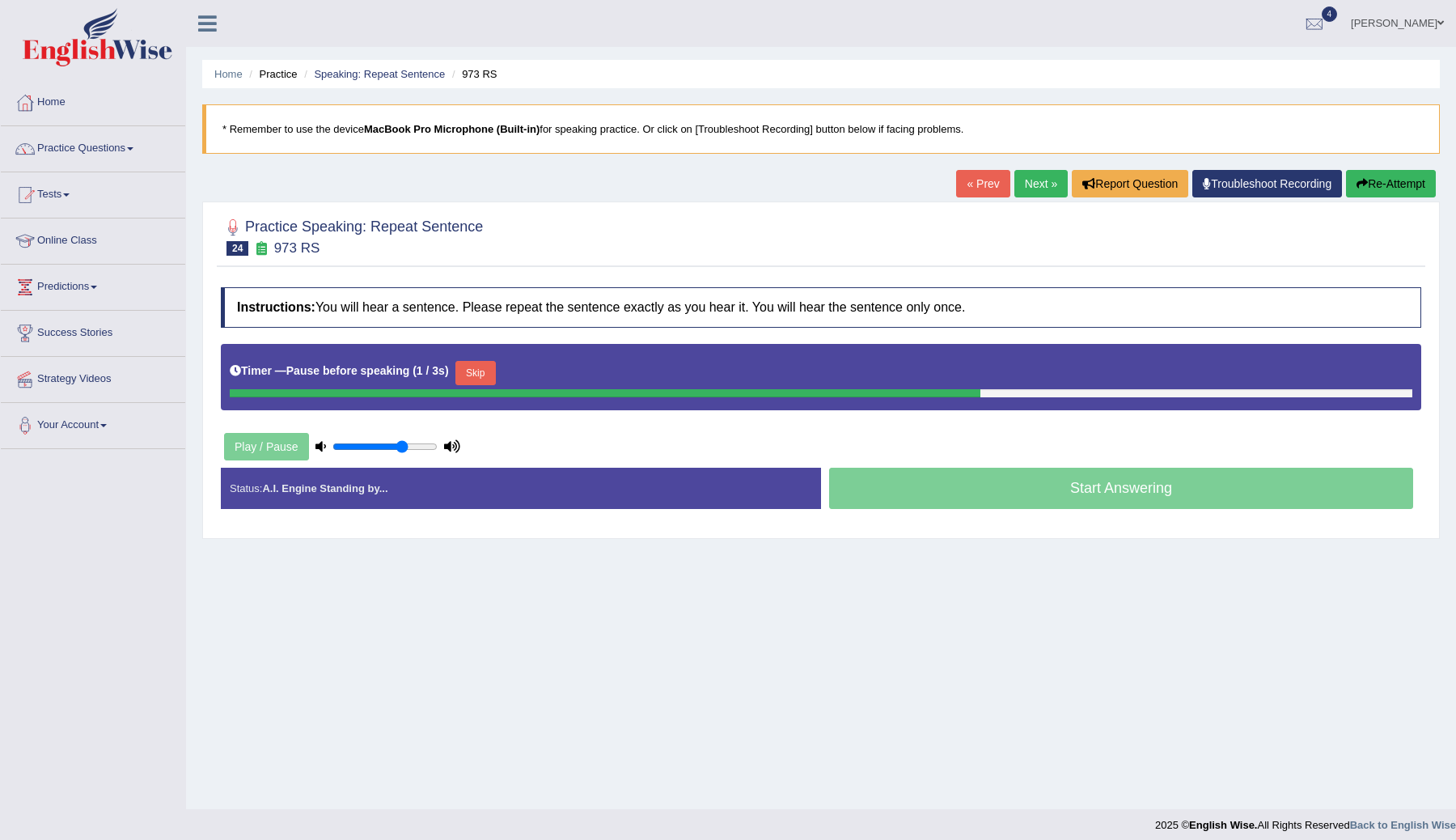
click at [474, 377] on button "Skip" at bounding box center [476, 372] width 41 height 24
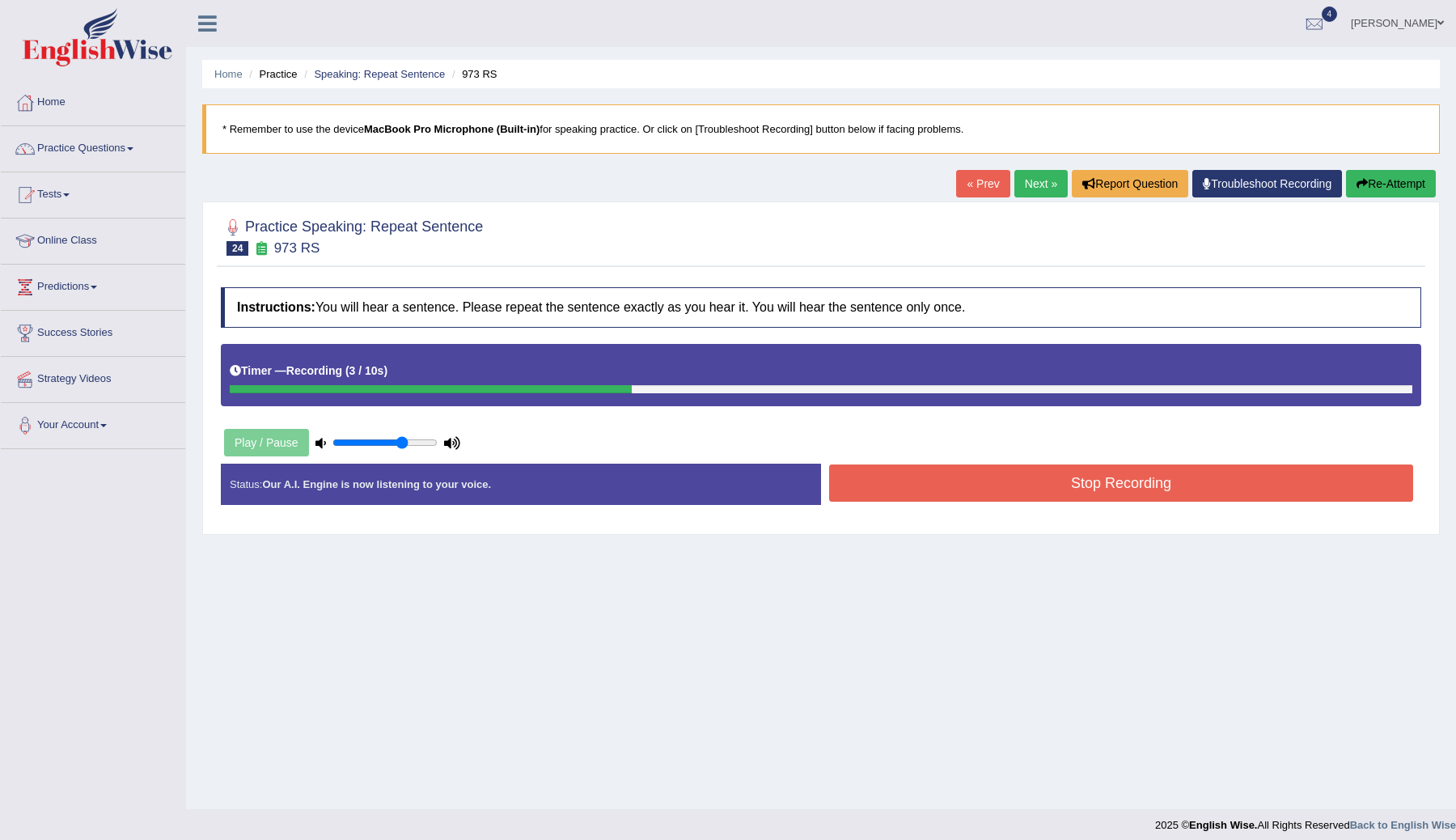
click at [1359, 185] on icon "button" at bounding box center [1361, 183] width 12 height 12
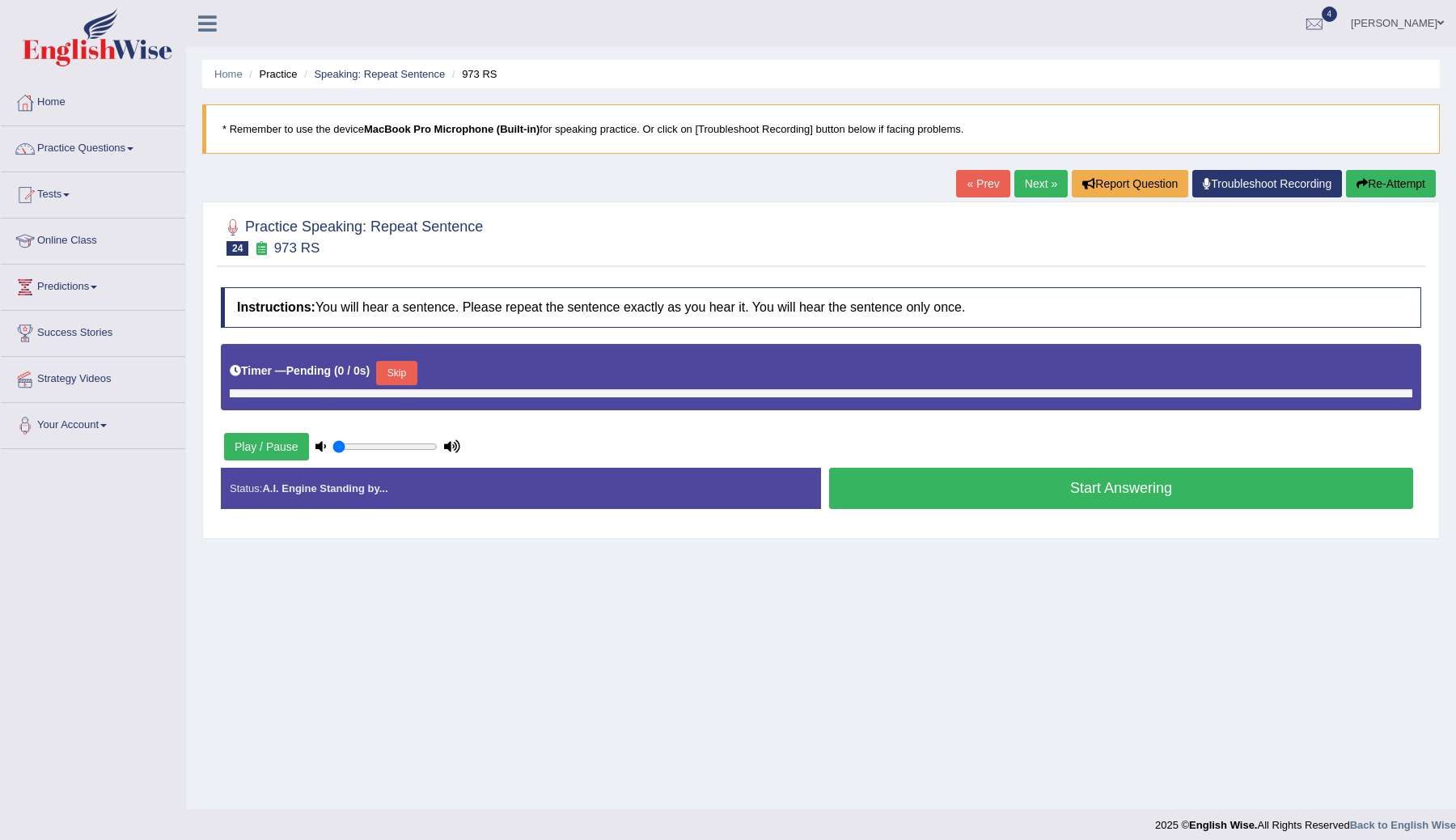
type input "0.7"
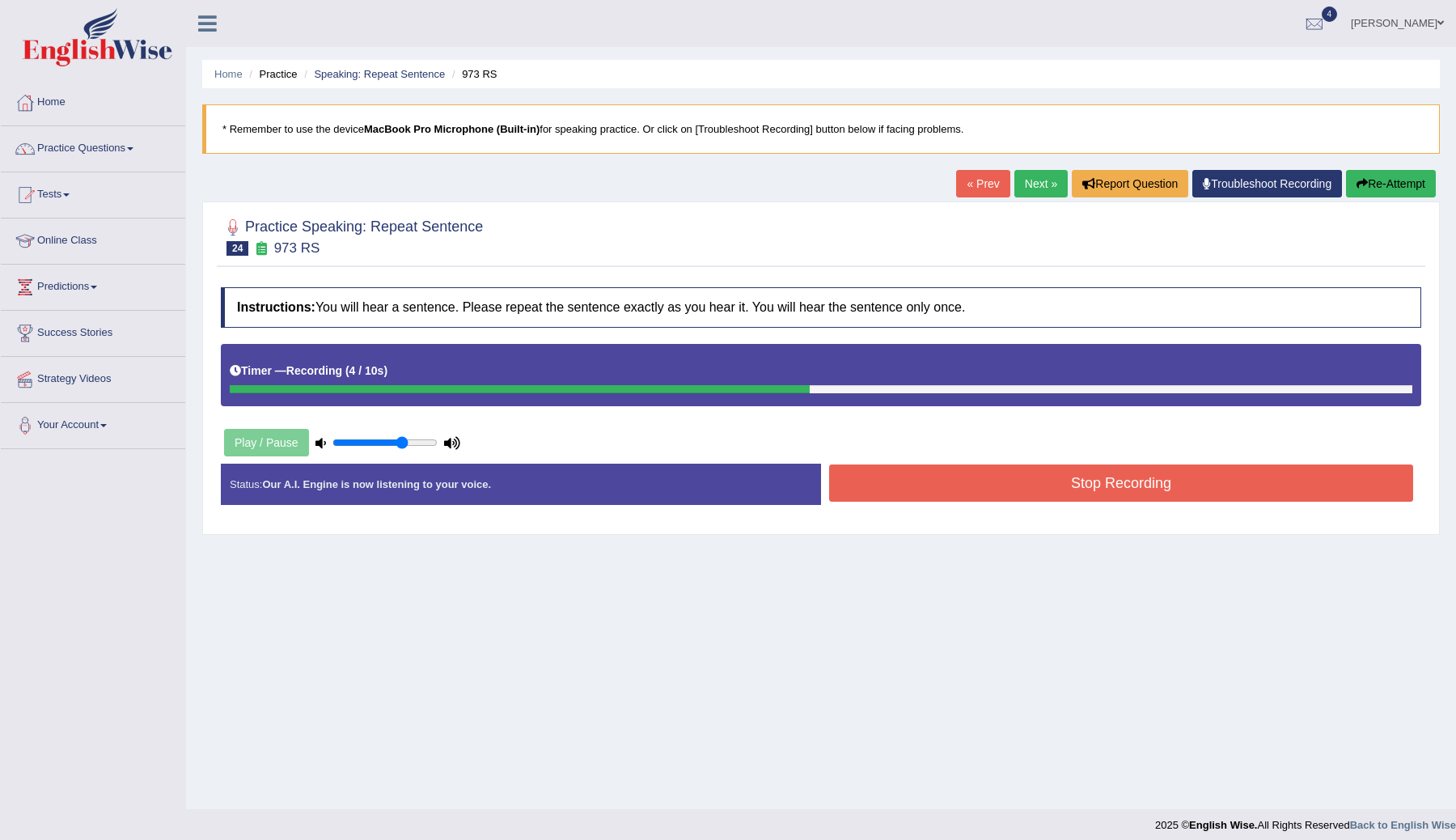
click at [1085, 489] on button "Stop Recording" at bounding box center [1120, 483] width 584 height 37
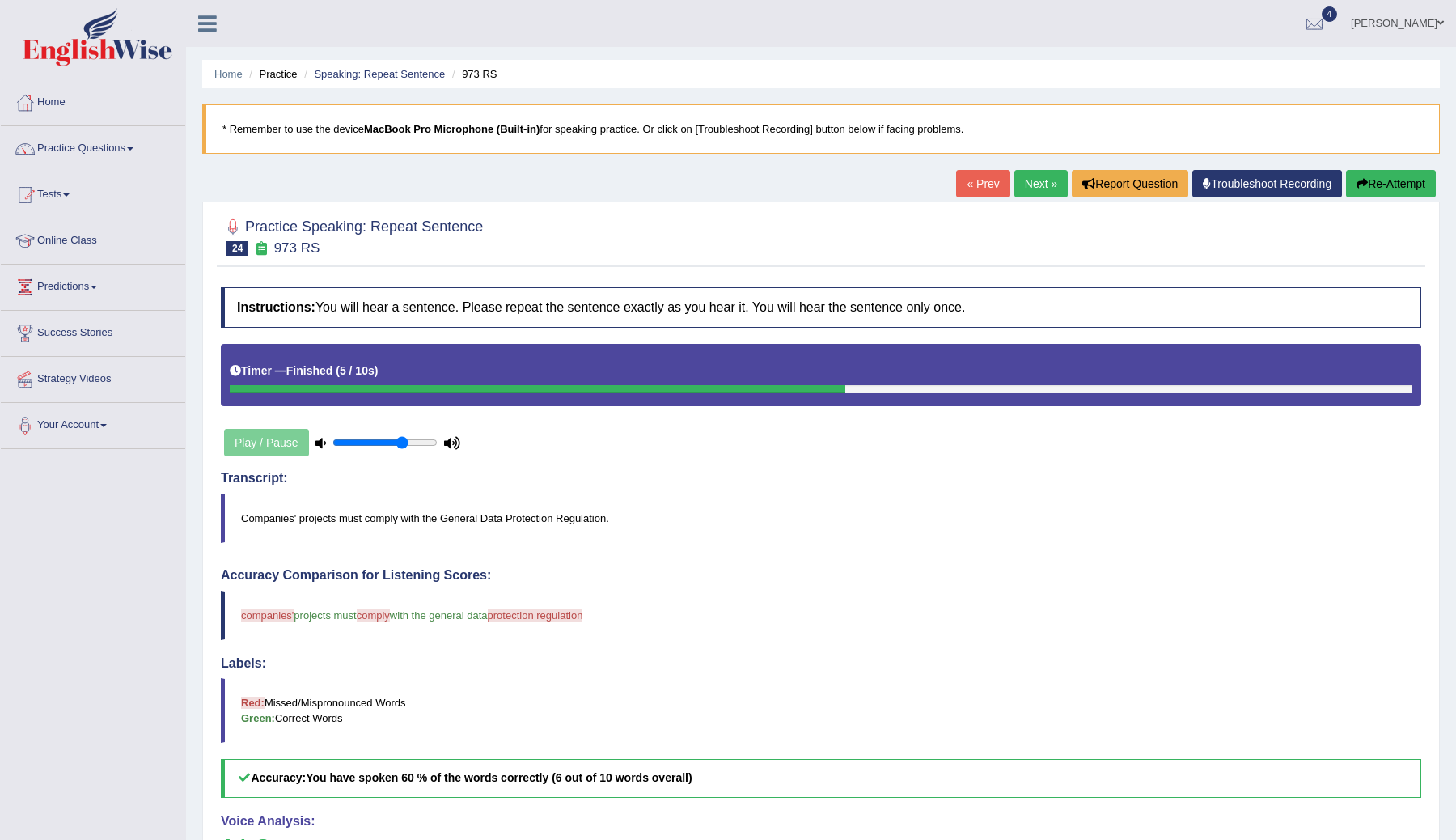
click at [1030, 177] on link "Next »" at bounding box center [1041, 183] width 53 height 27
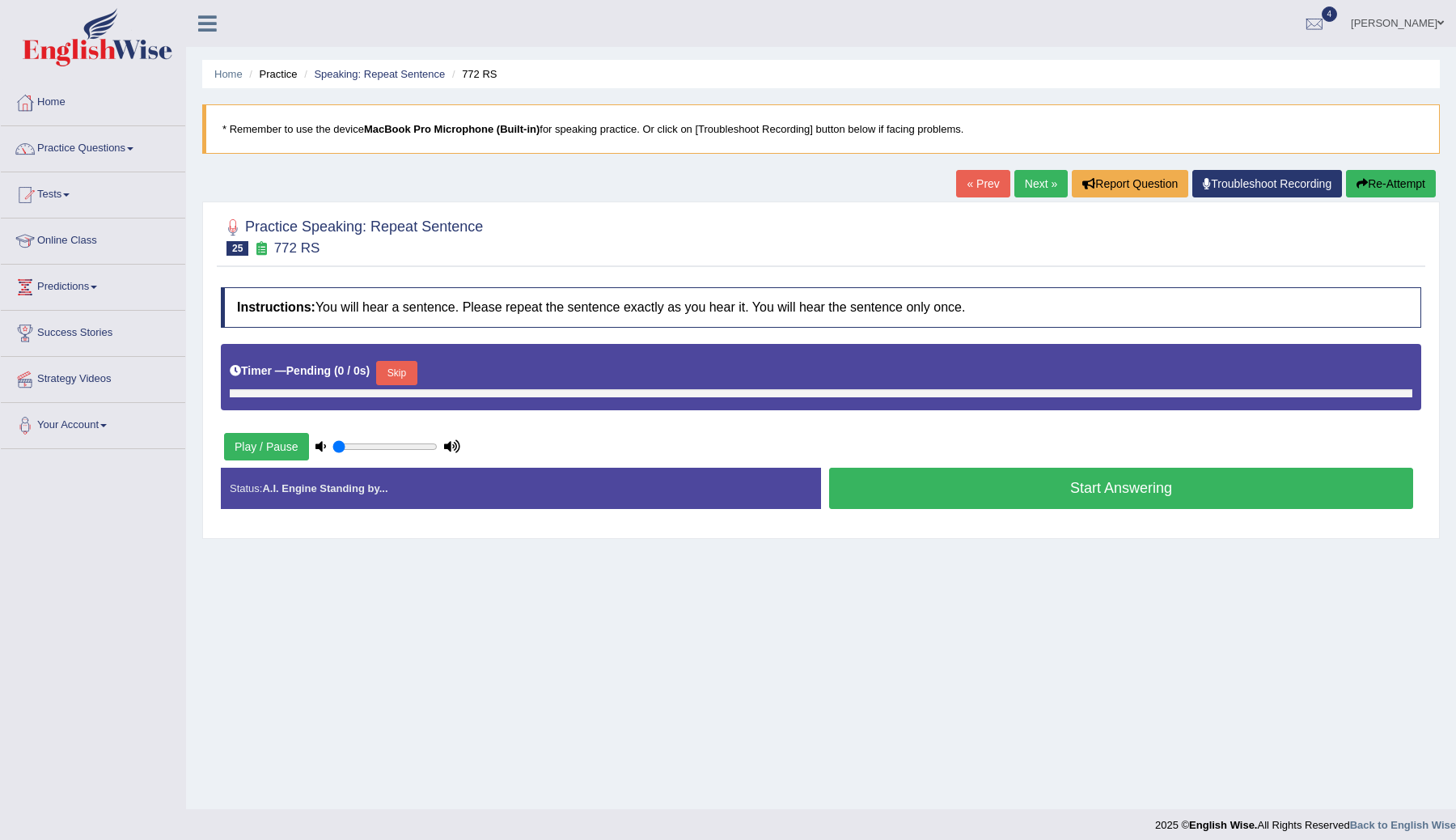
type input "0.7"
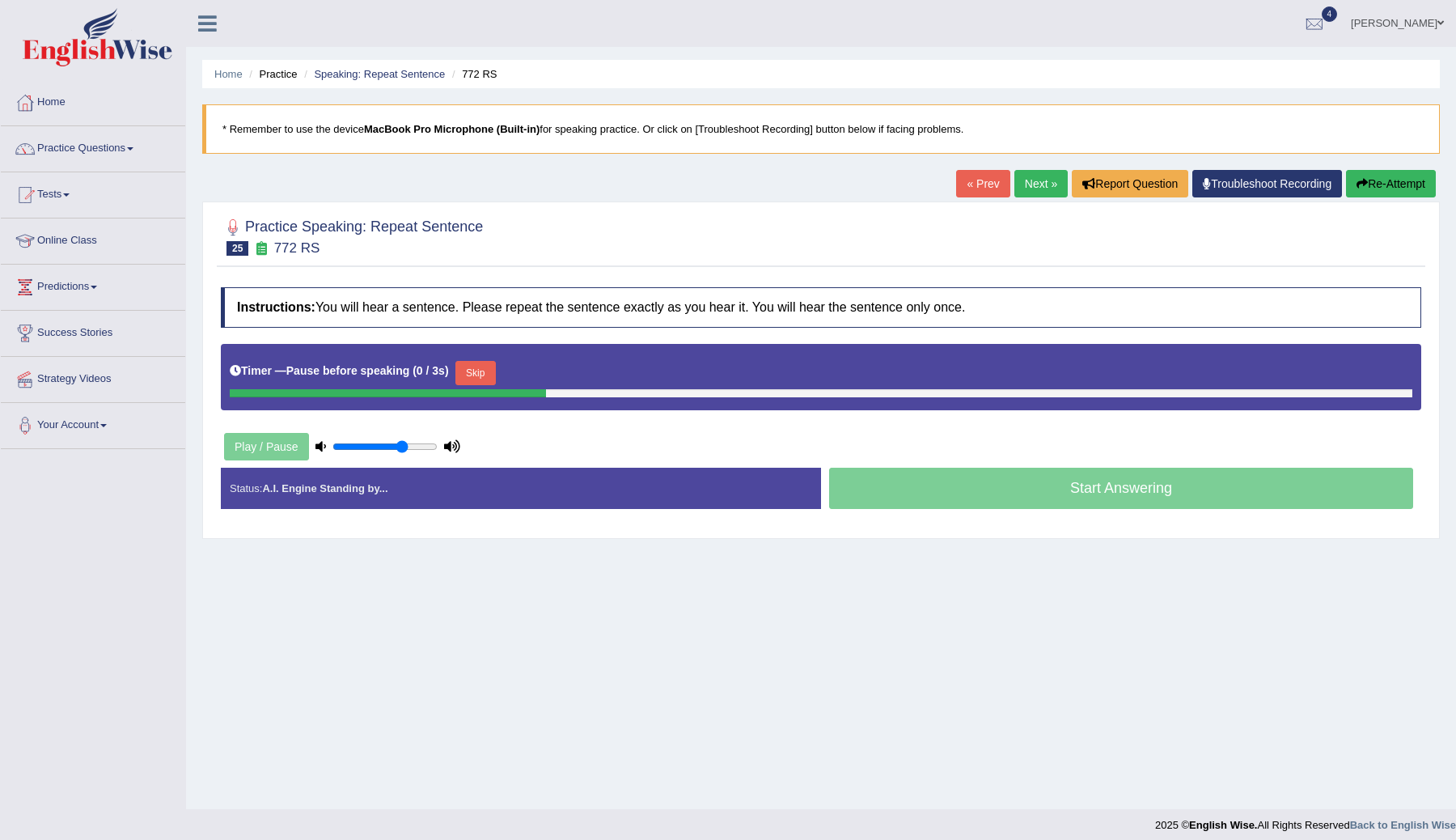
click at [469, 369] on button "Skip" at bounding box center [476, 372] width 41 height 24
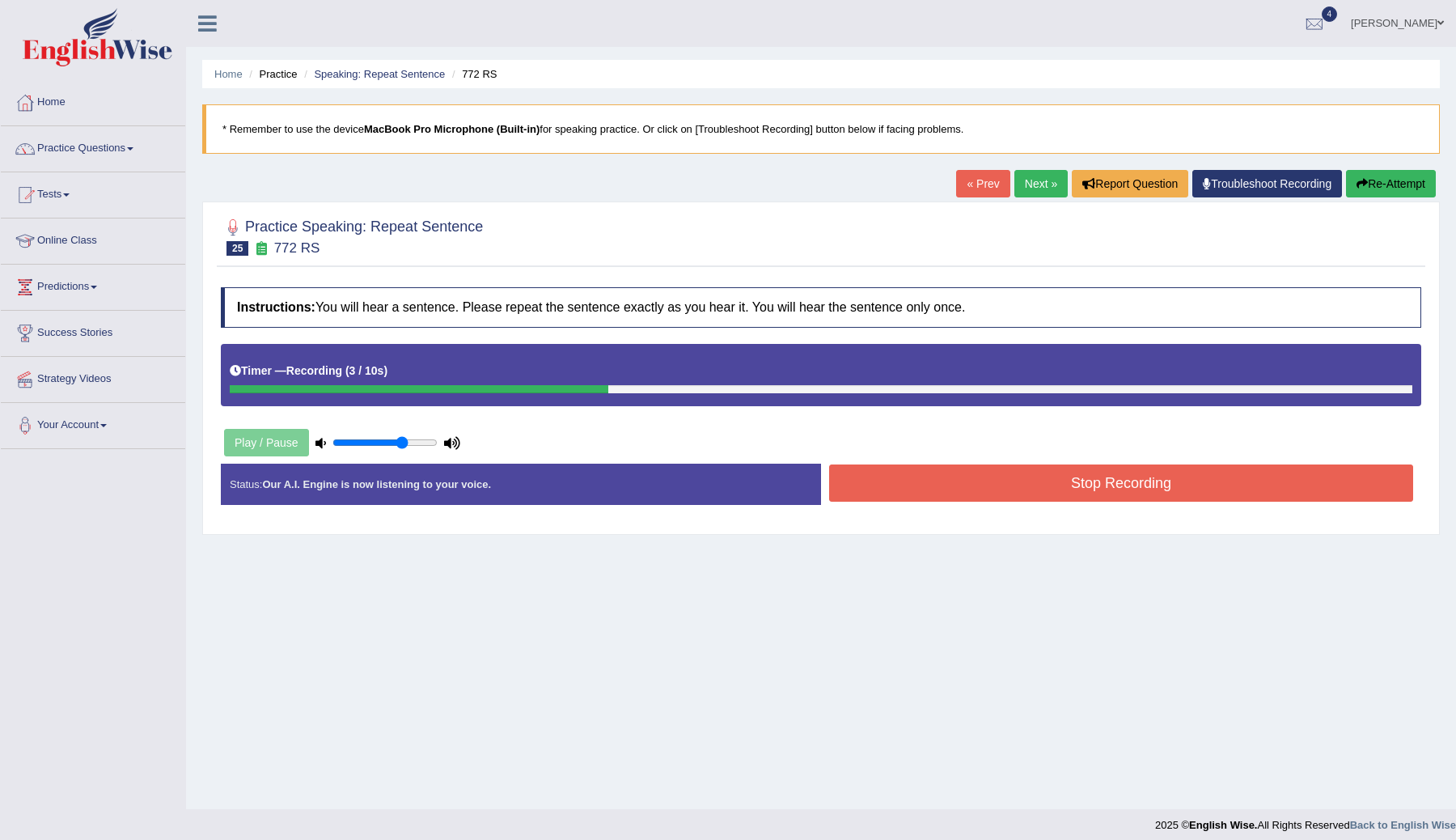
click at [1364, 187] on button "Re-Attempt" at bounding box center [1390, 183] width 89 height 27
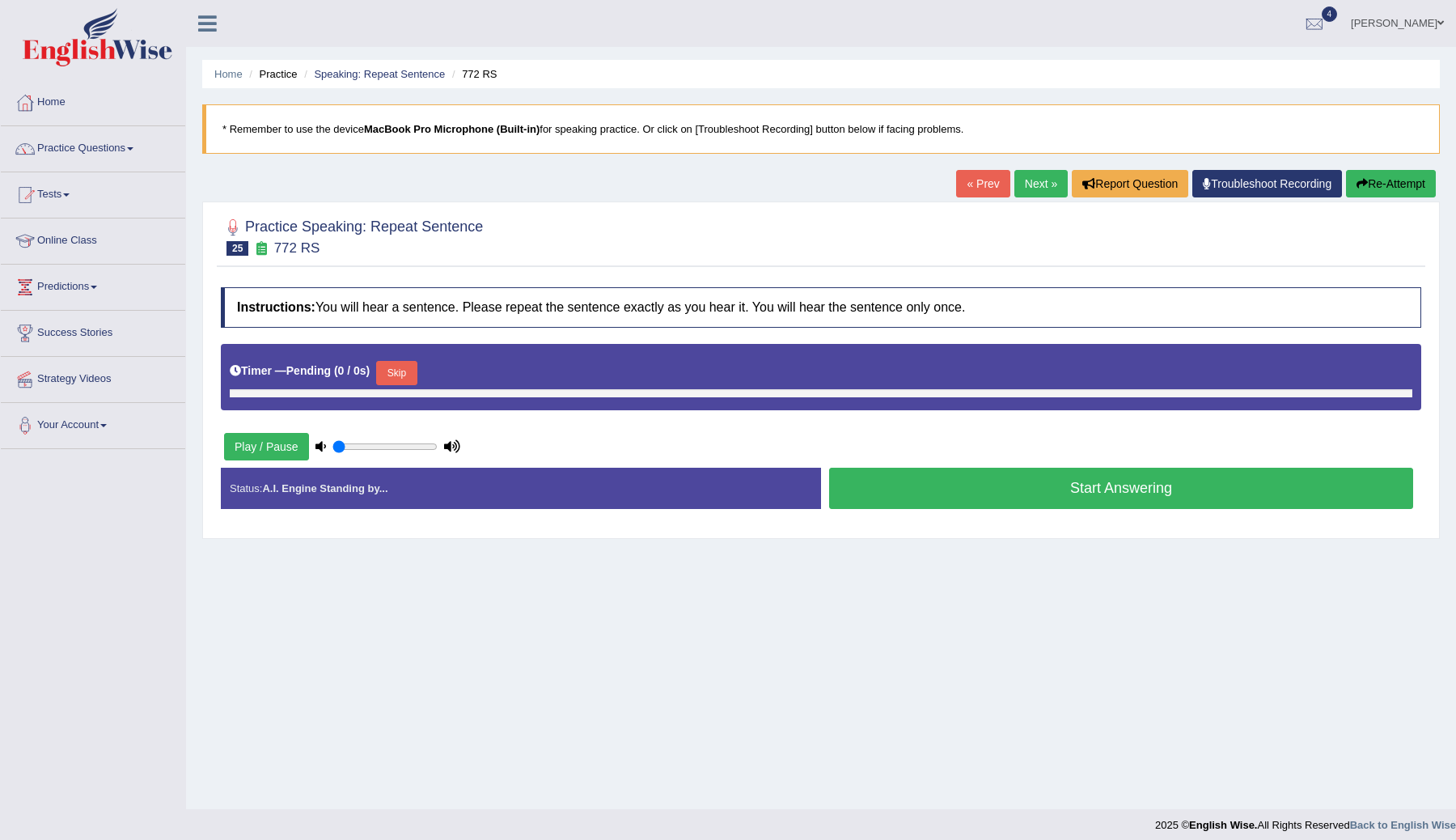
type input "0.7"
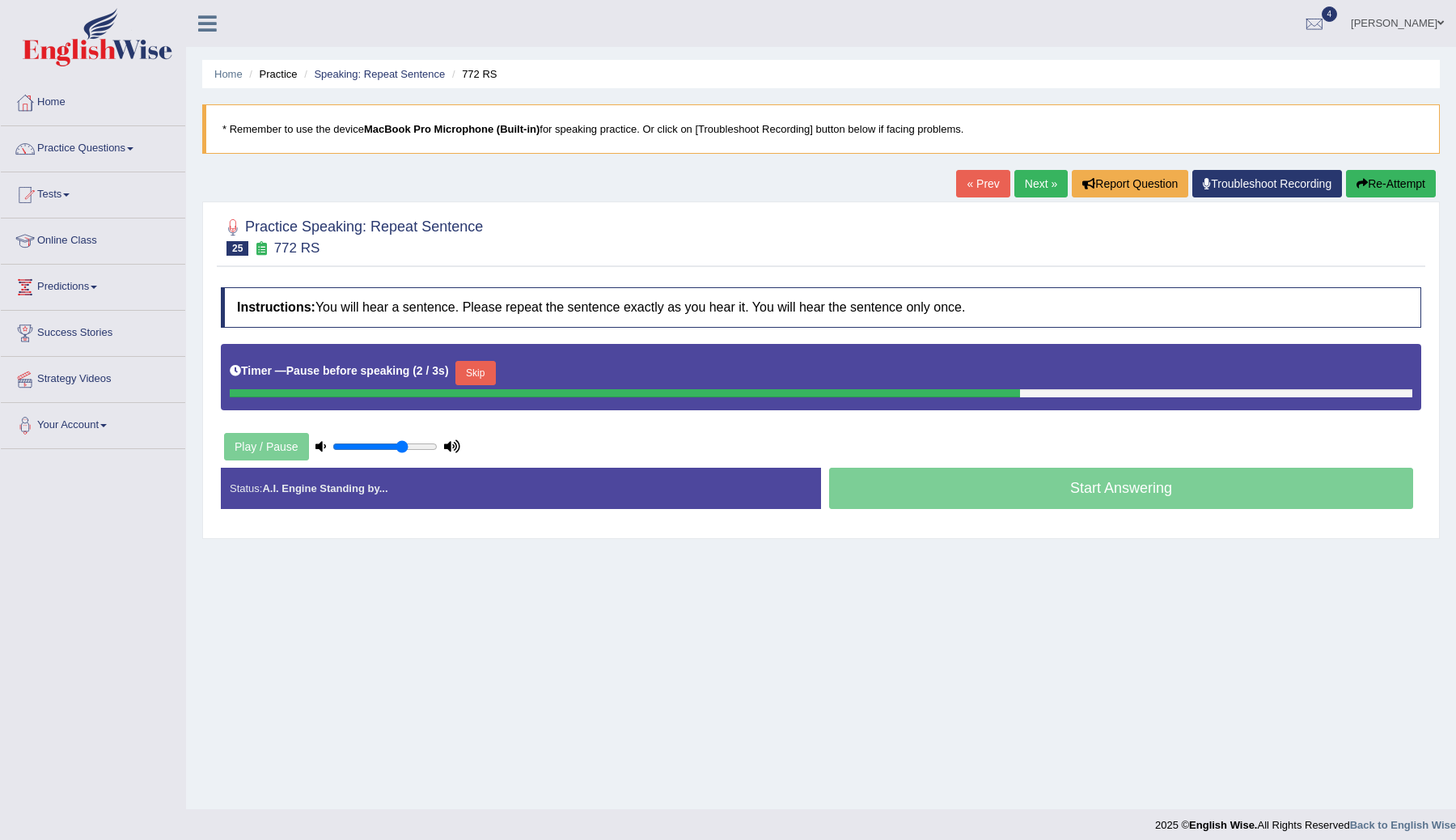
click at [487, 371] on button "Skip" at bounding box center [476, 372] width 41 height 24
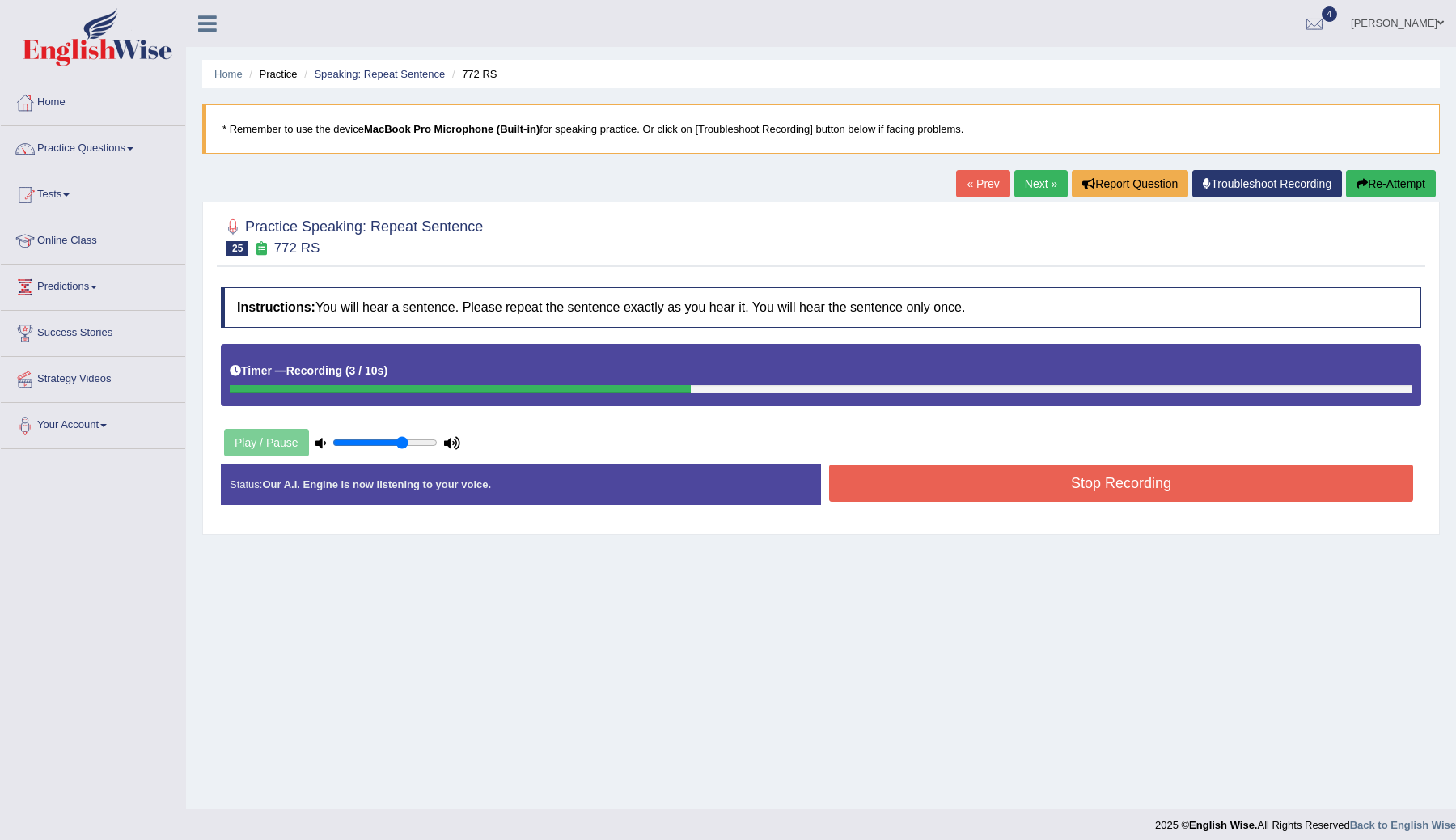
click at [972, 496] on button "Stop Recording" at bounding box center [1120, 483] width 584 height 37
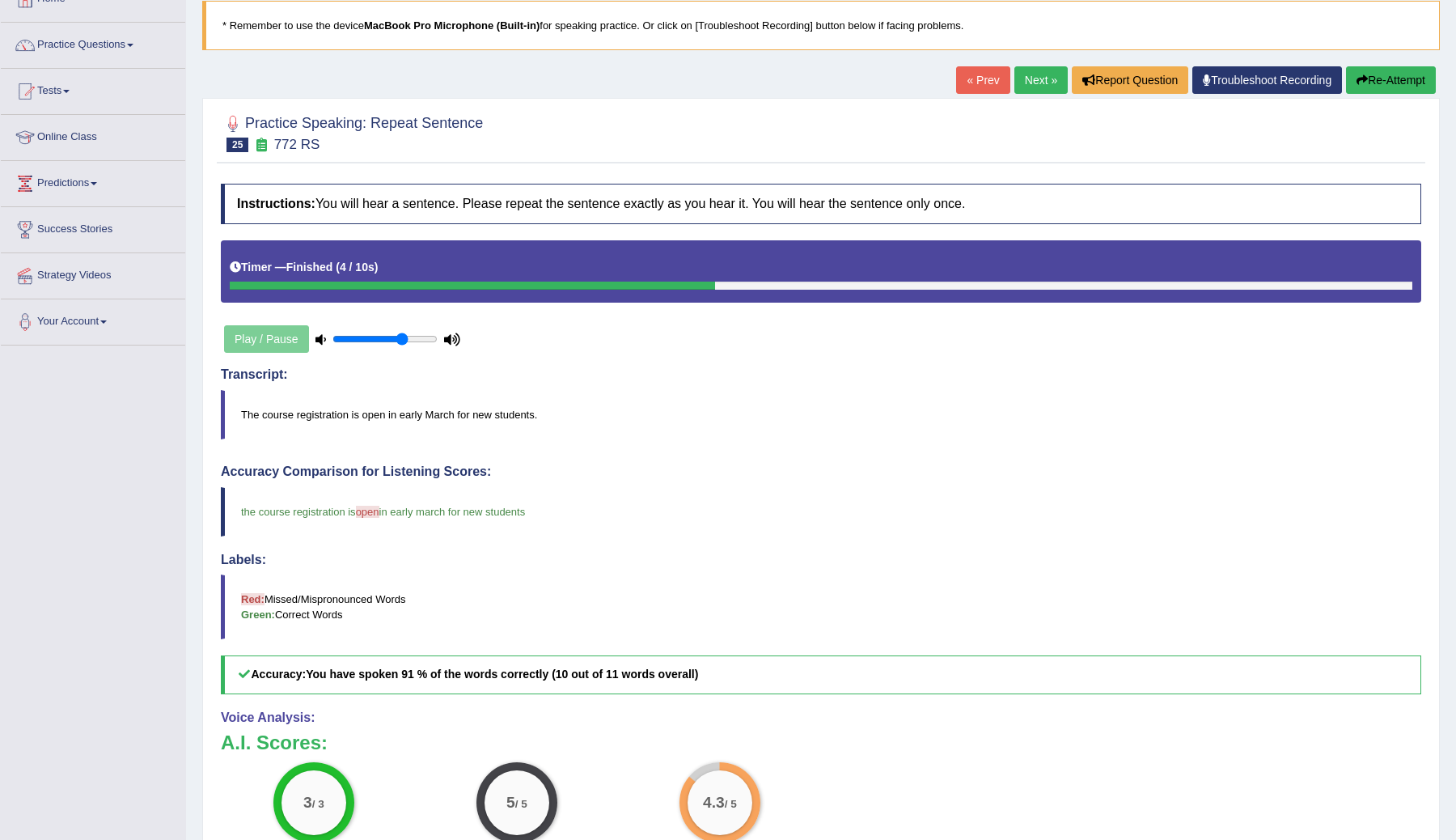
scroll to position [54, 0]
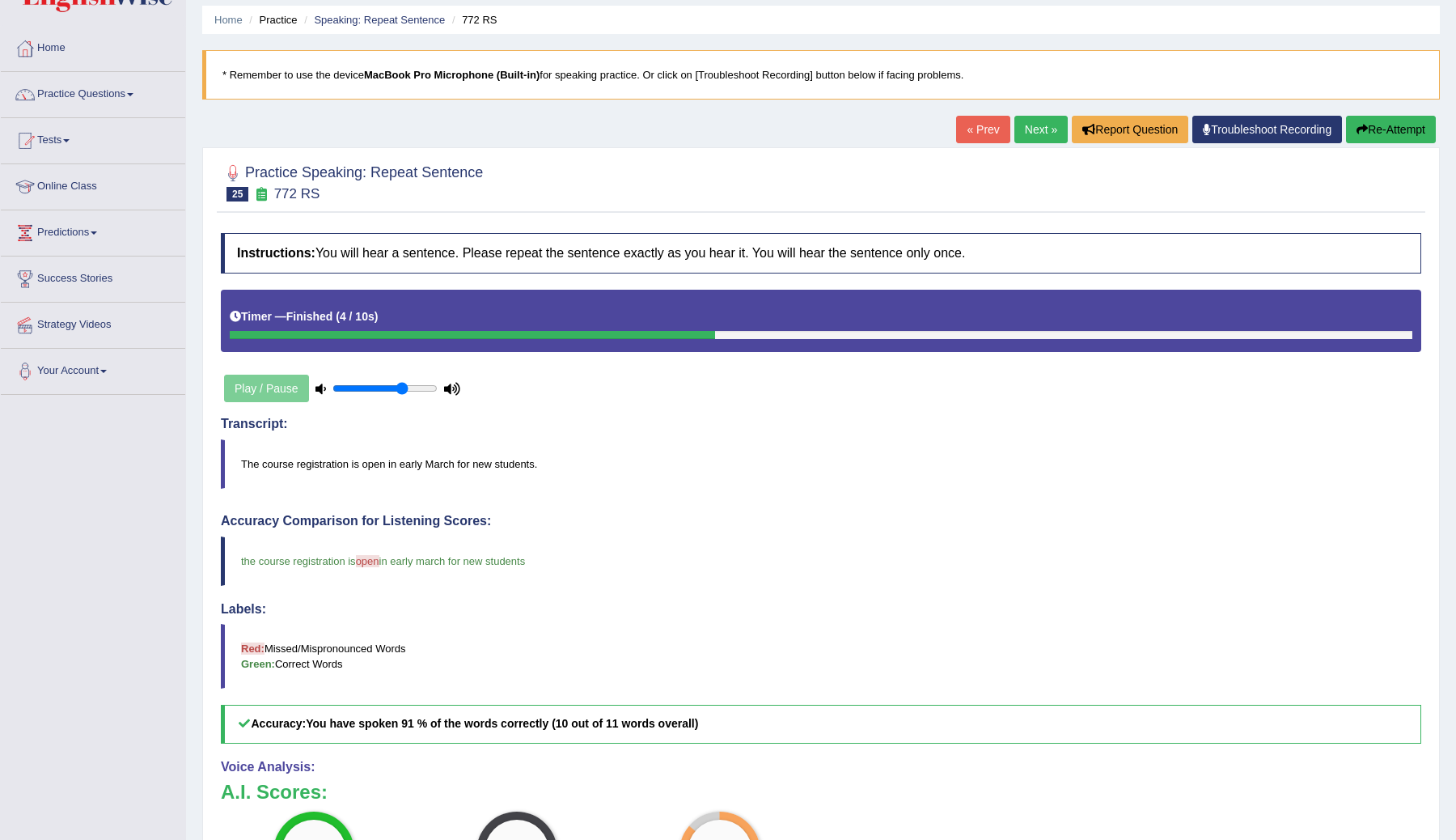
click at [1031, 133] on link "Next »" at bounding box center [1041, 129] width 53 height 27
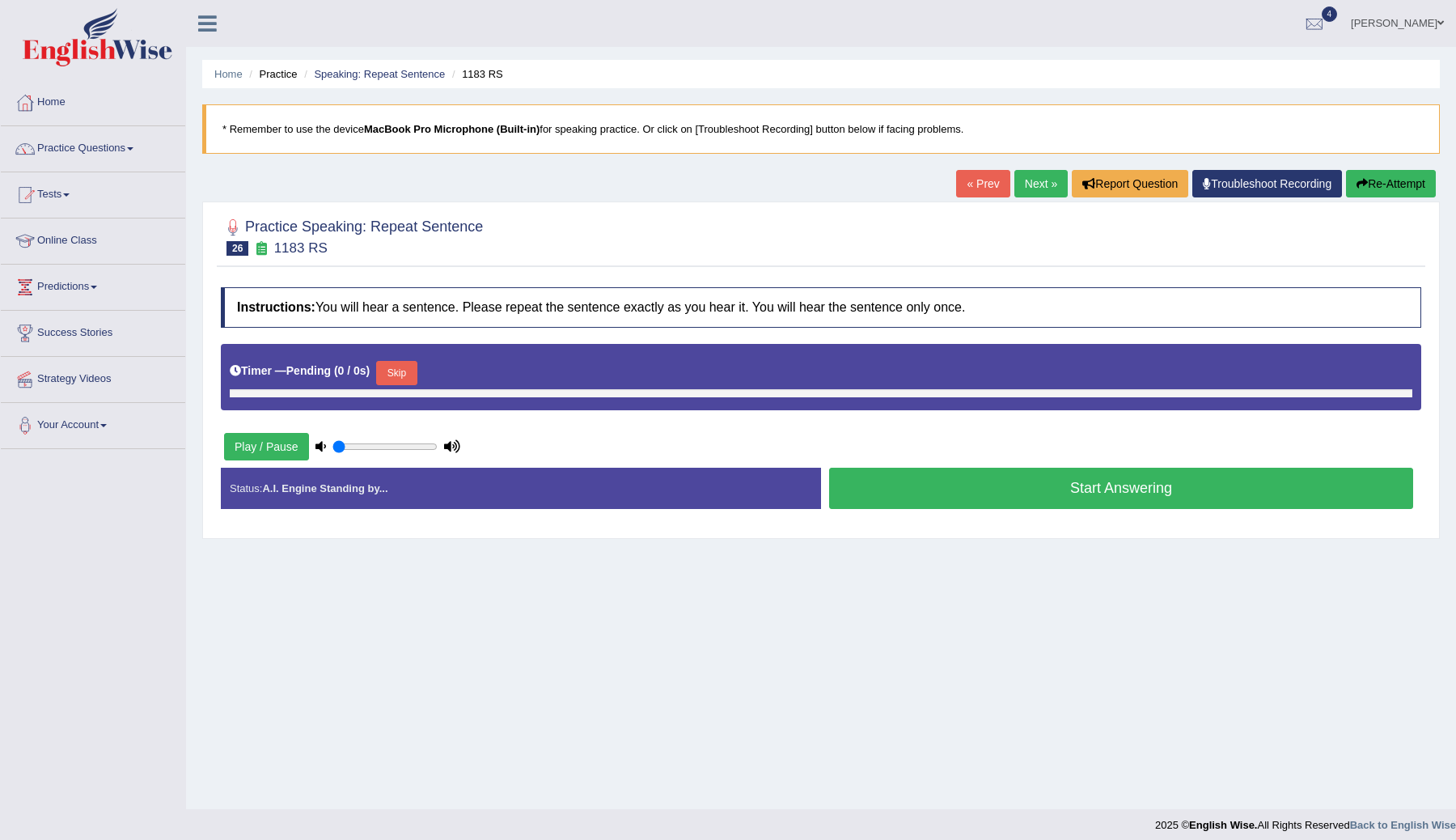
type input "0.7"
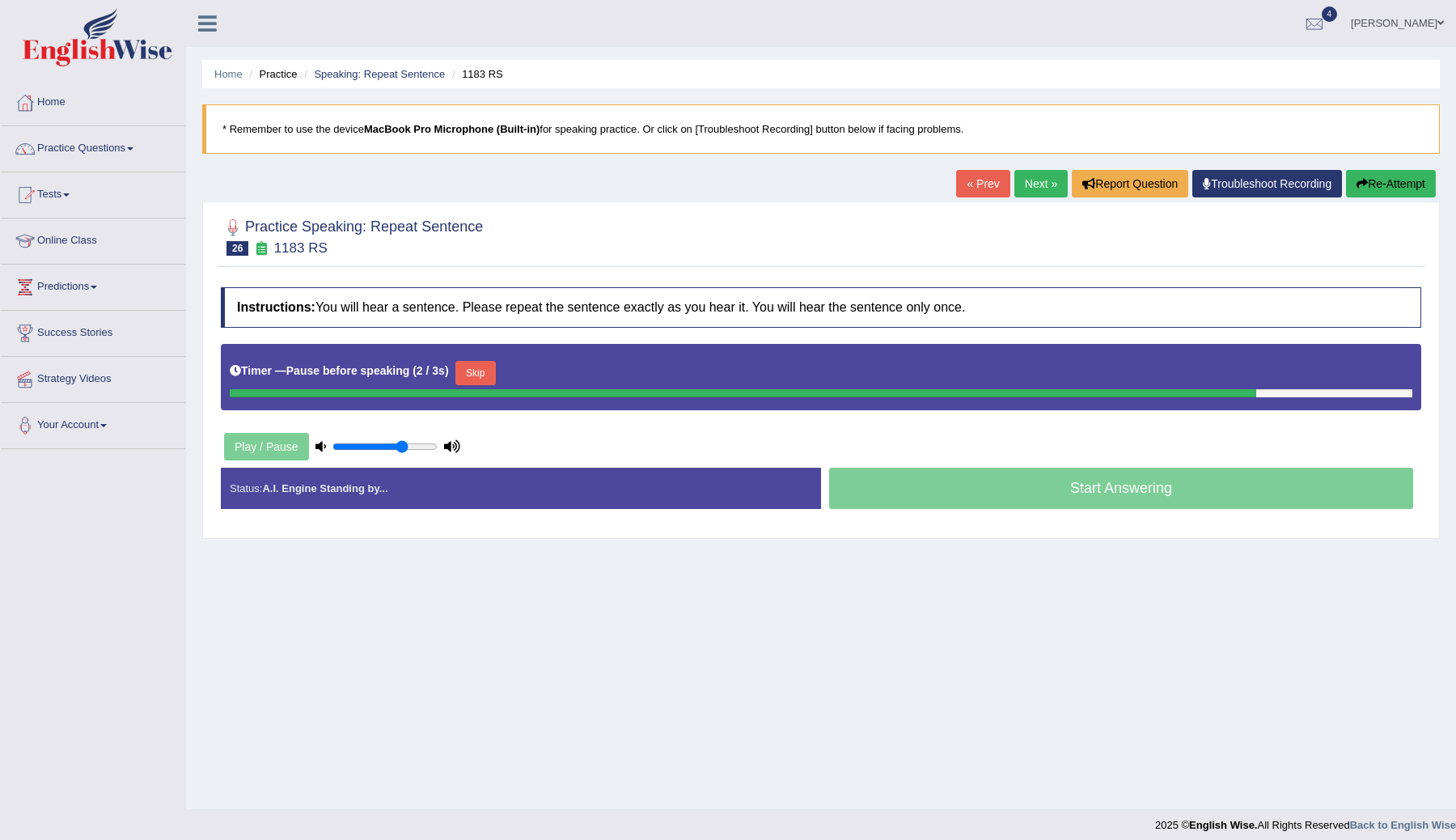
click at [485, 377] on button "Skip" at bounding box center [476, 372] width 41 height 24
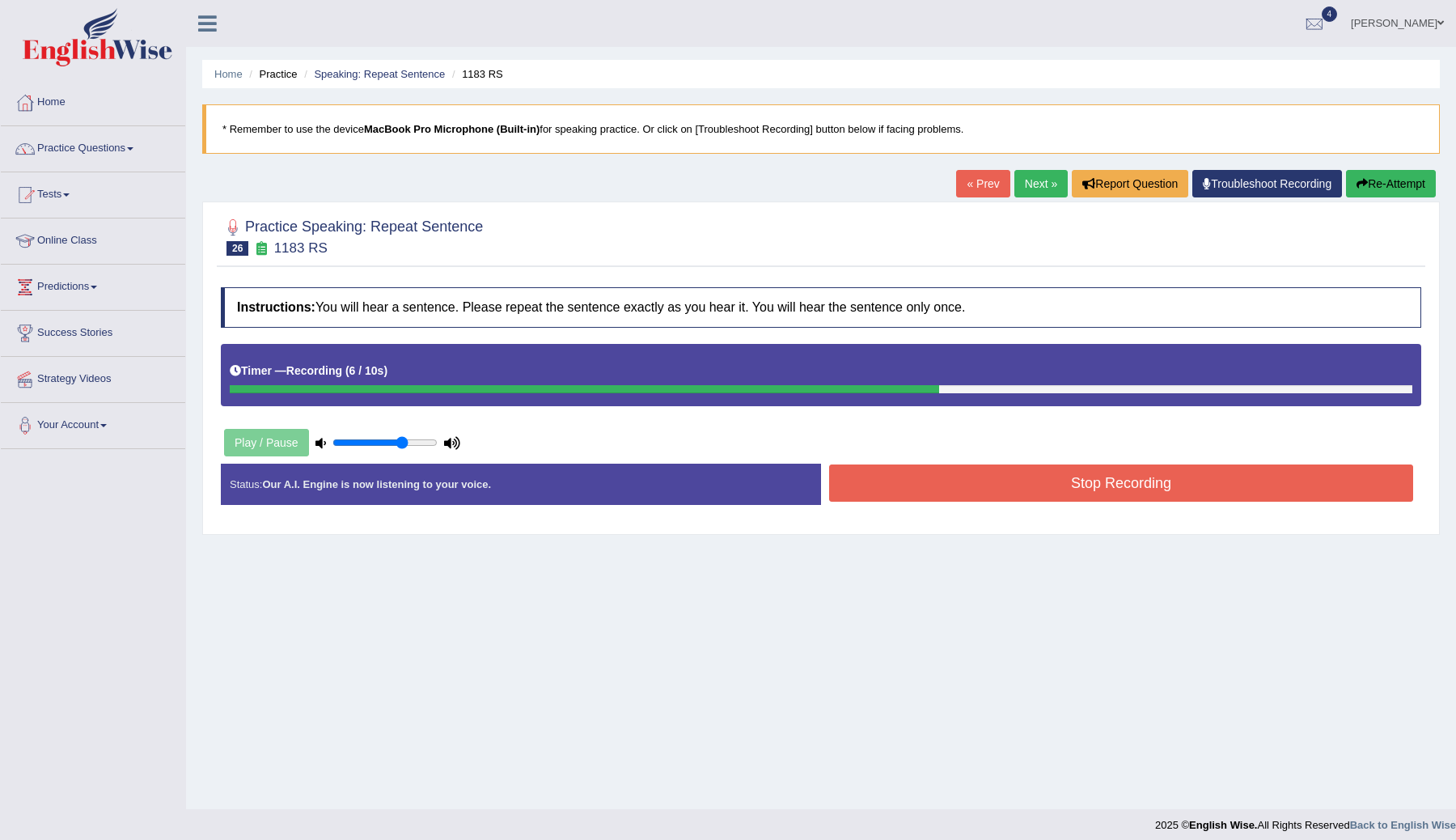
click at [1049, 479] on button "Stop Recording" at bounding box center [1120, 483] width 584 height 37
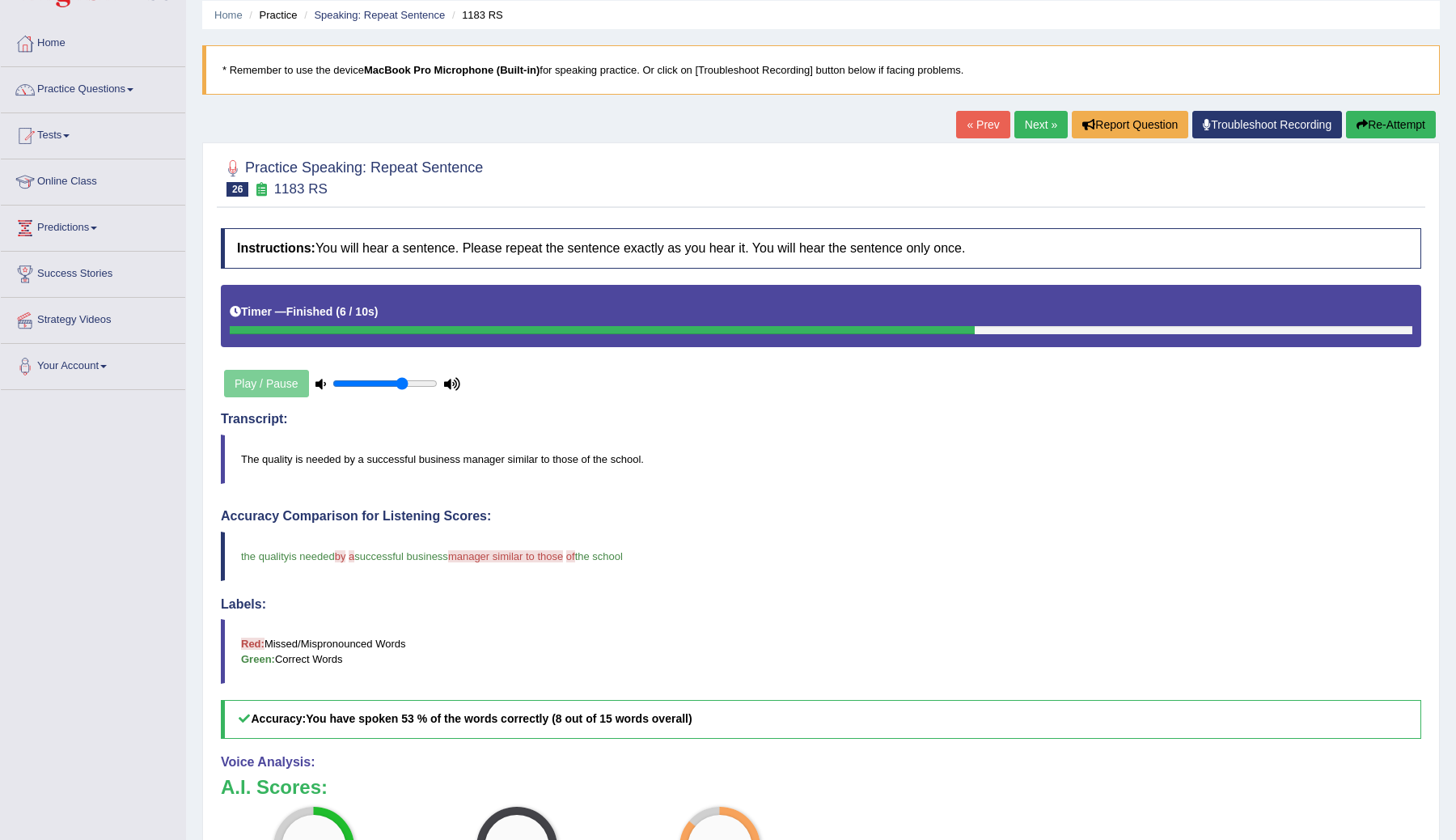
scroll to position [35, 0]
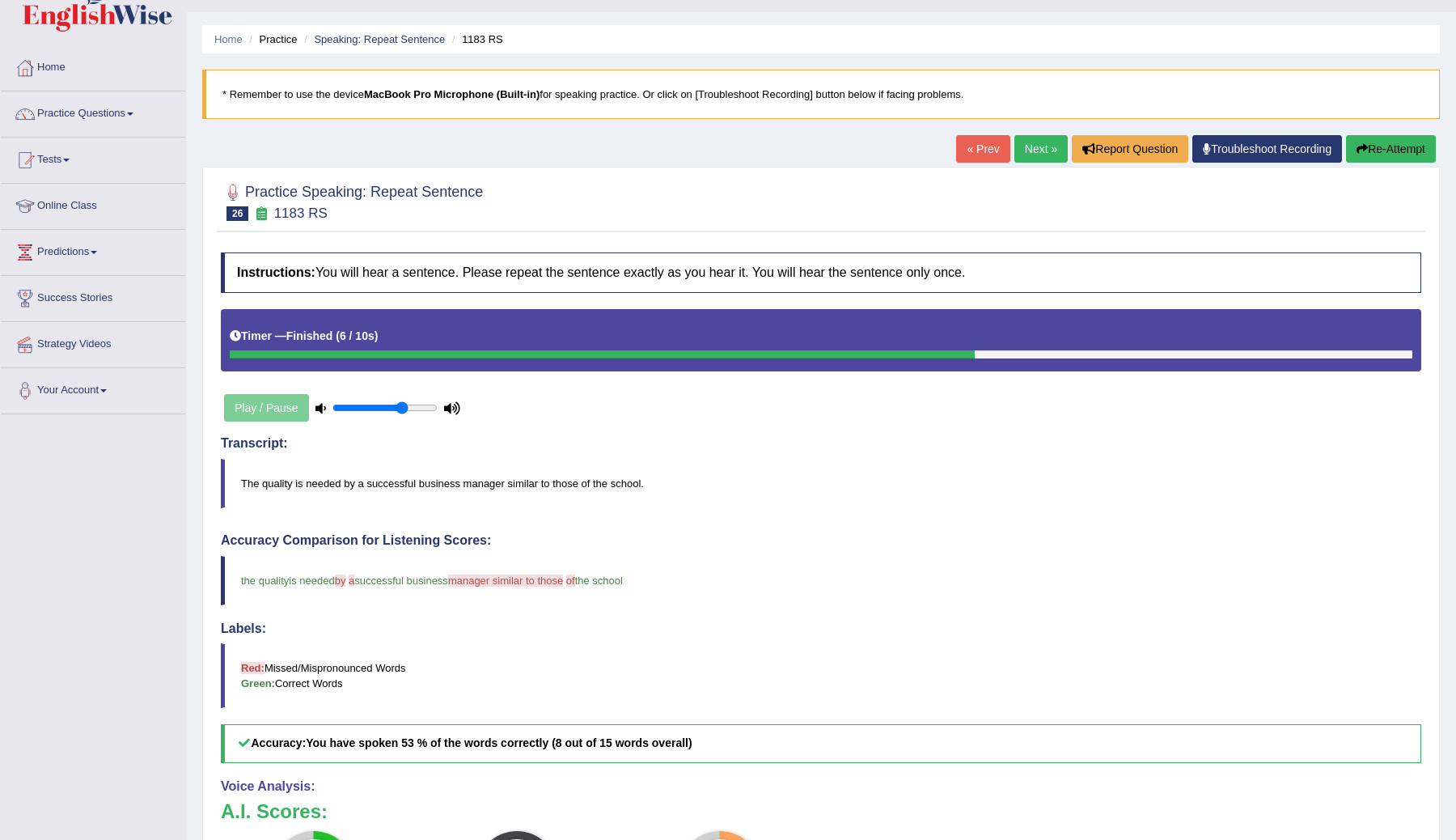
click at [1020, 152] on link "Next »" at bounding box center [1041, 149] width 53 height 27
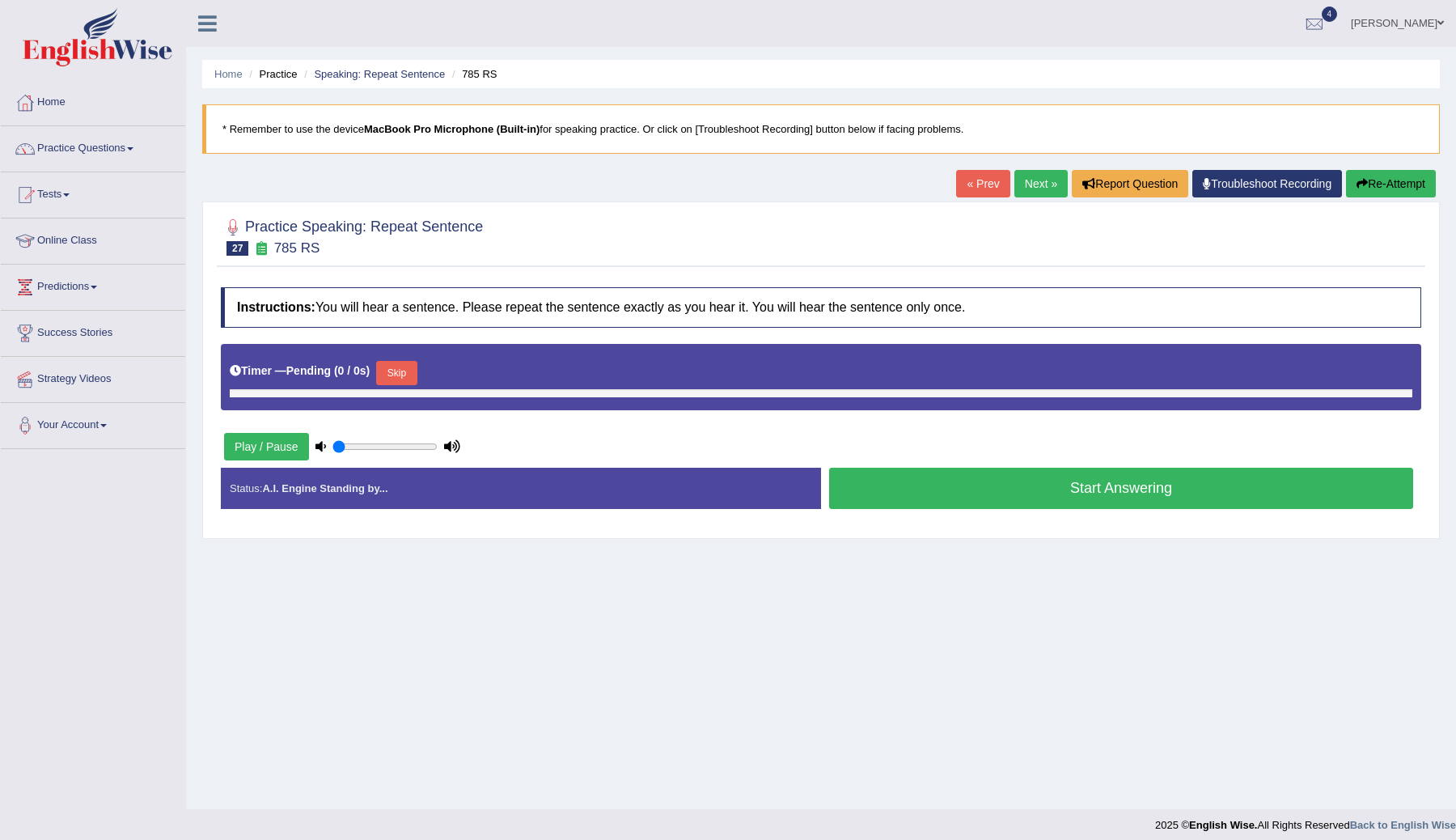
type input "0.7"
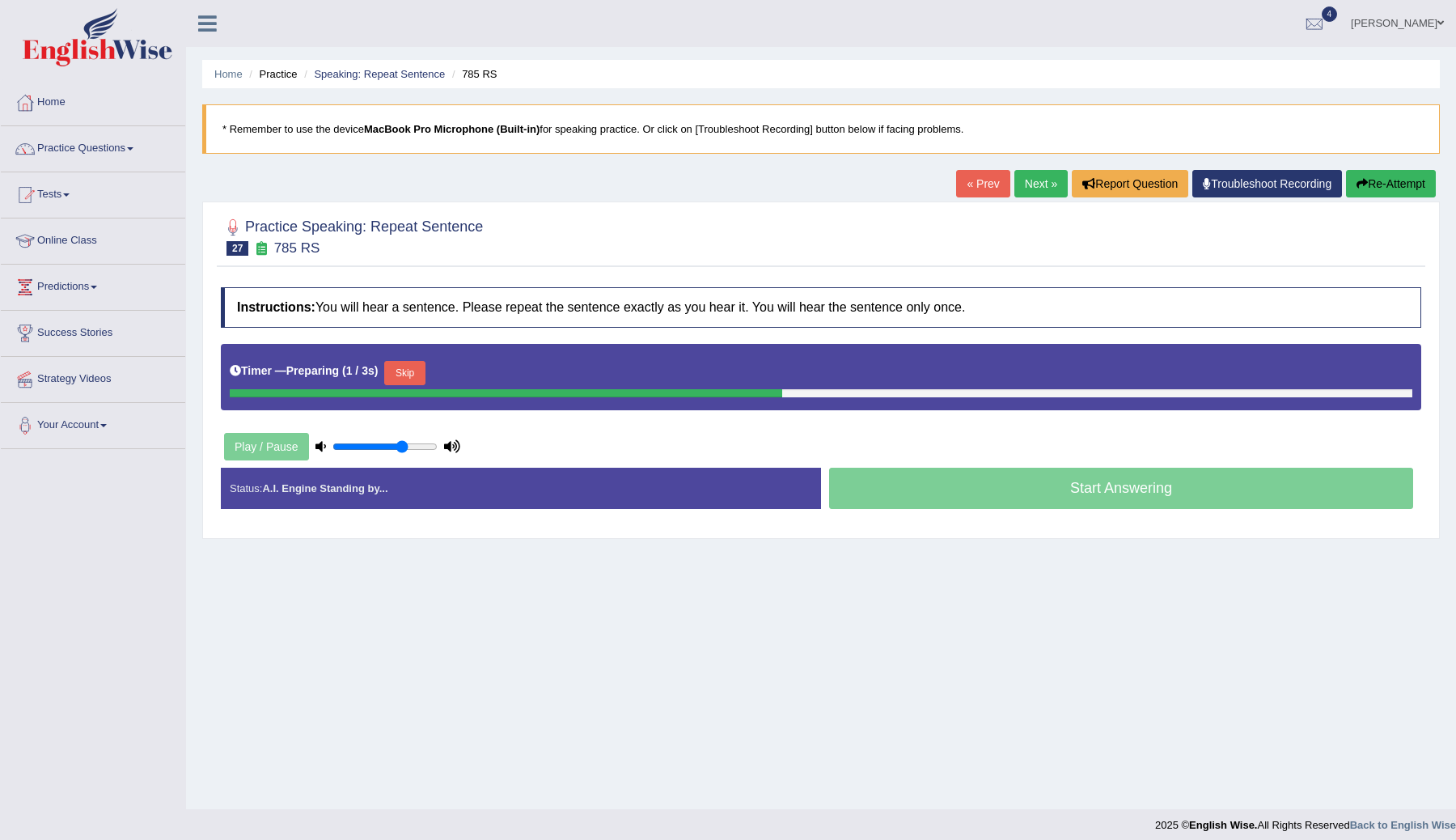
scroll to position [10, 0]
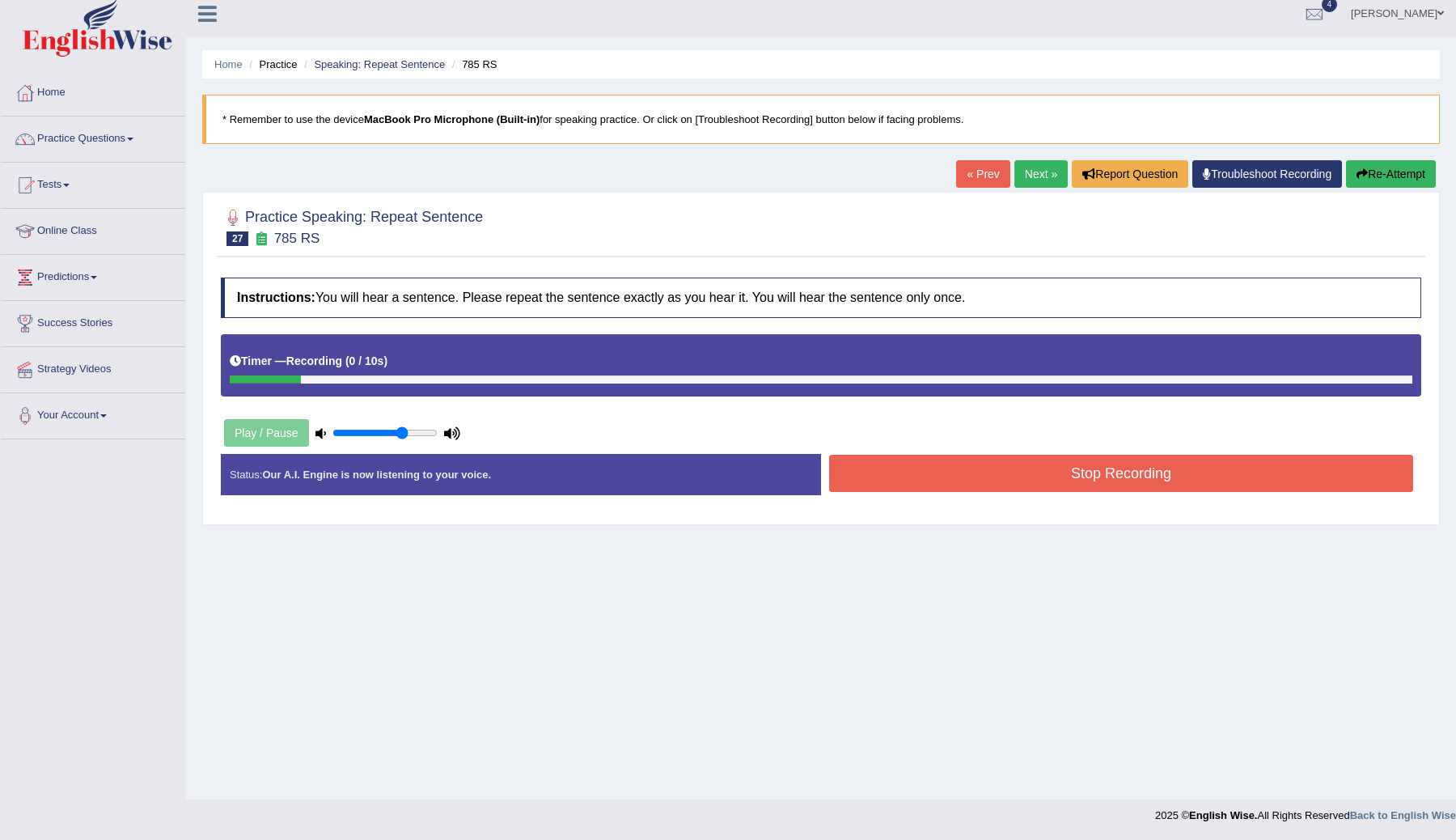
click at [1364, 176] on button "Re-Attempt" at bounding box center [1390, 174] width 89 height 27
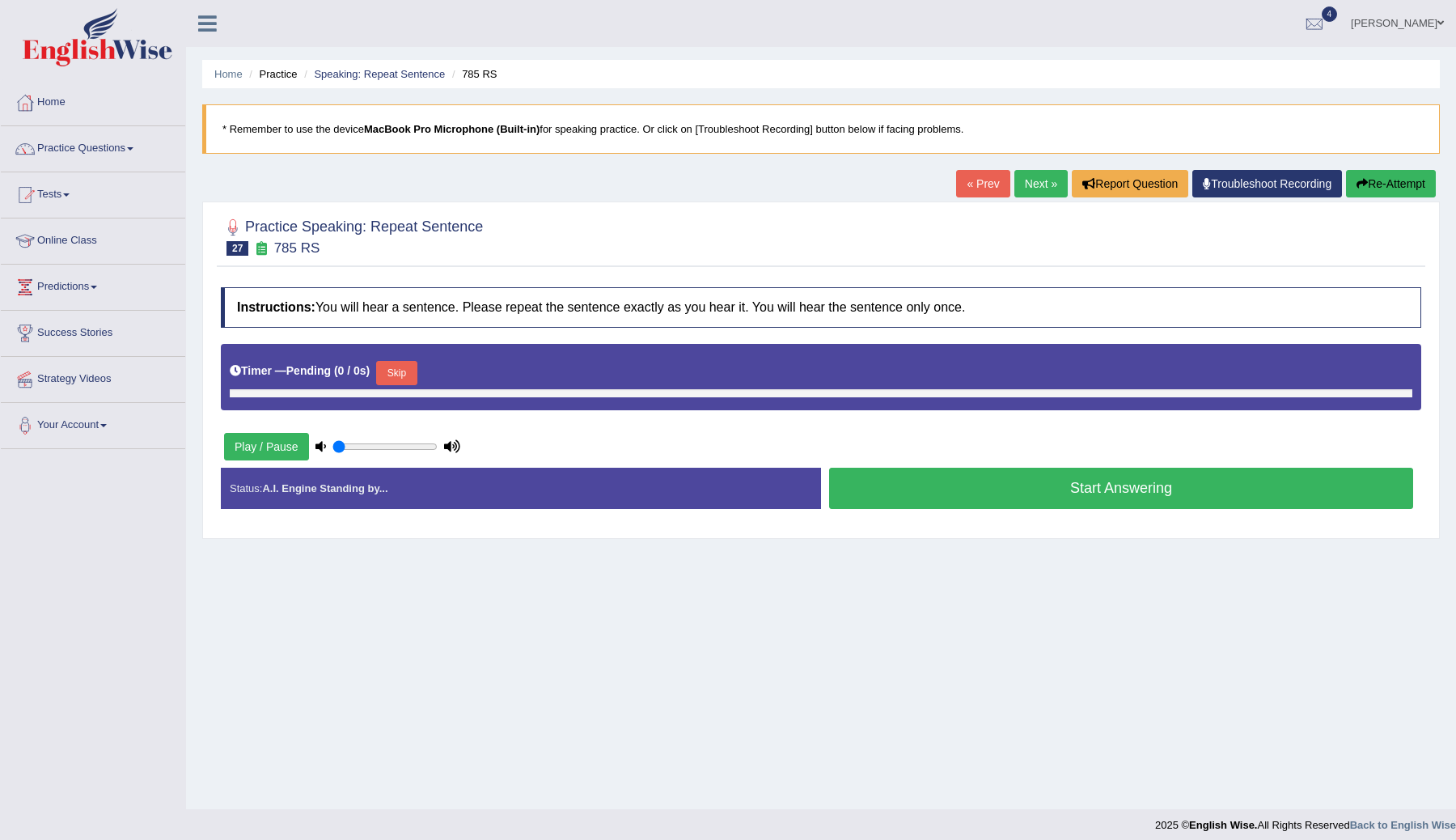
scroll to position [10, 0]
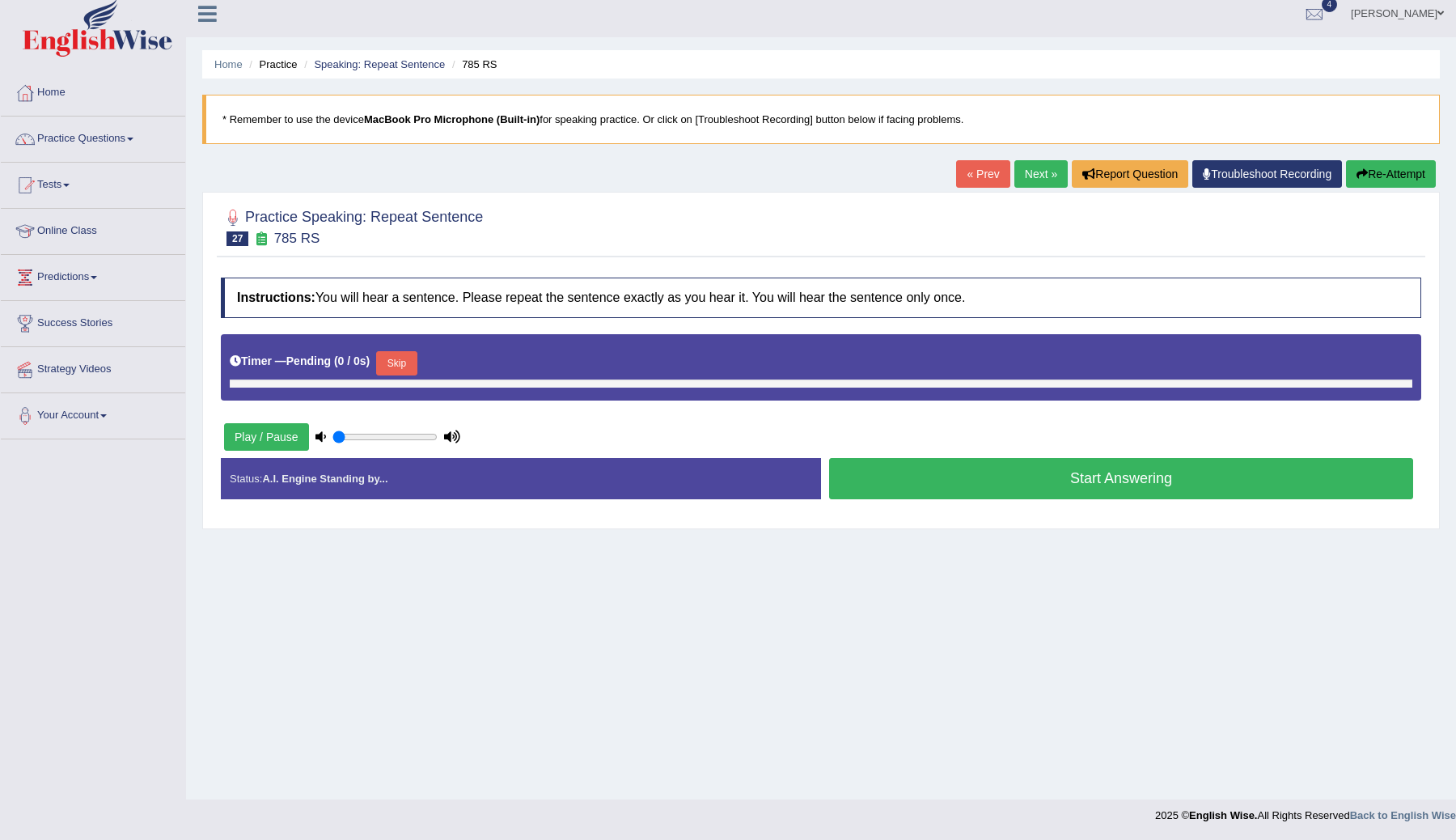
type input "0.7"
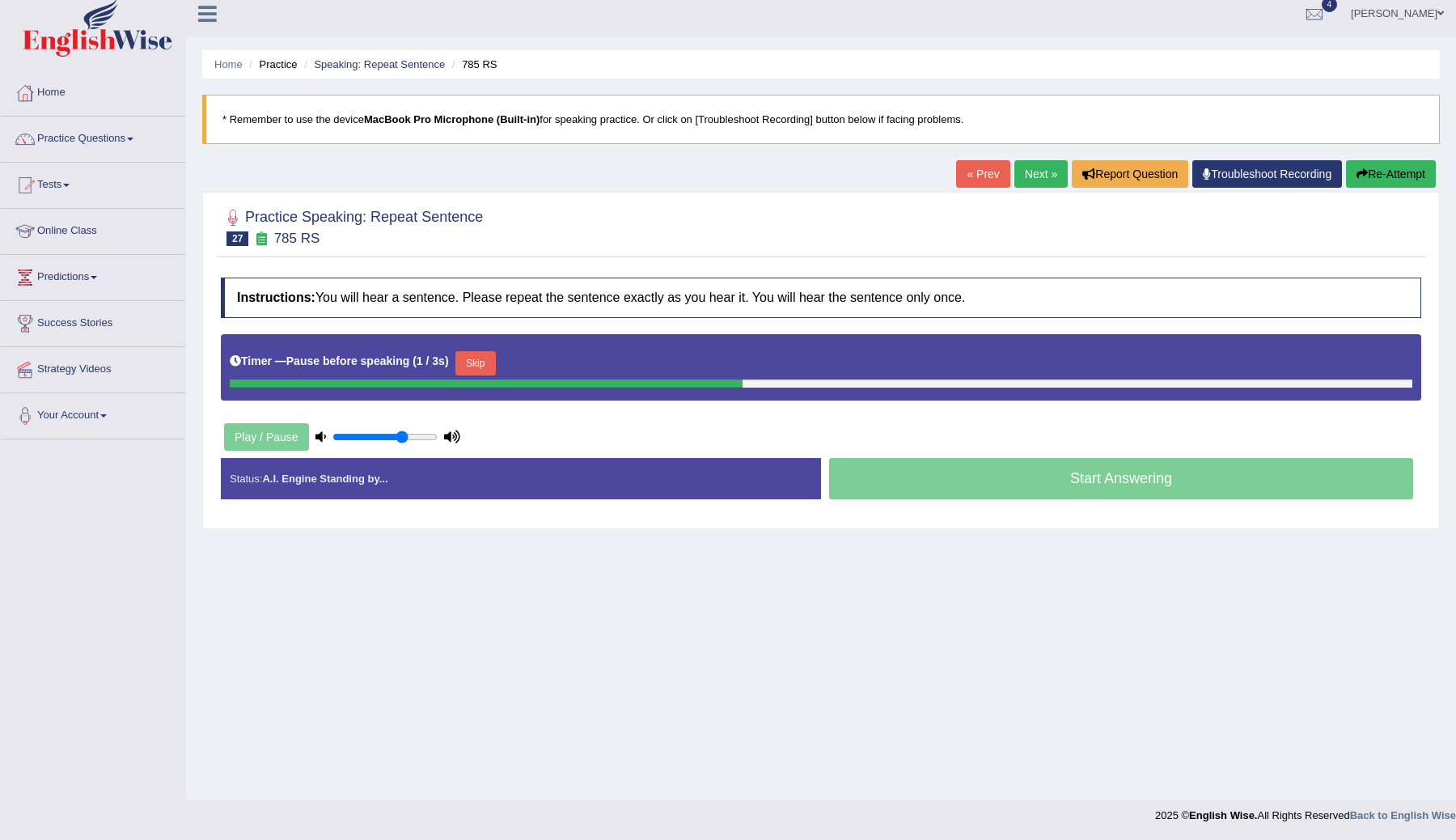
click at [487, 362] on button "Skip" at bounding box center [476, 362] width 41 height 24
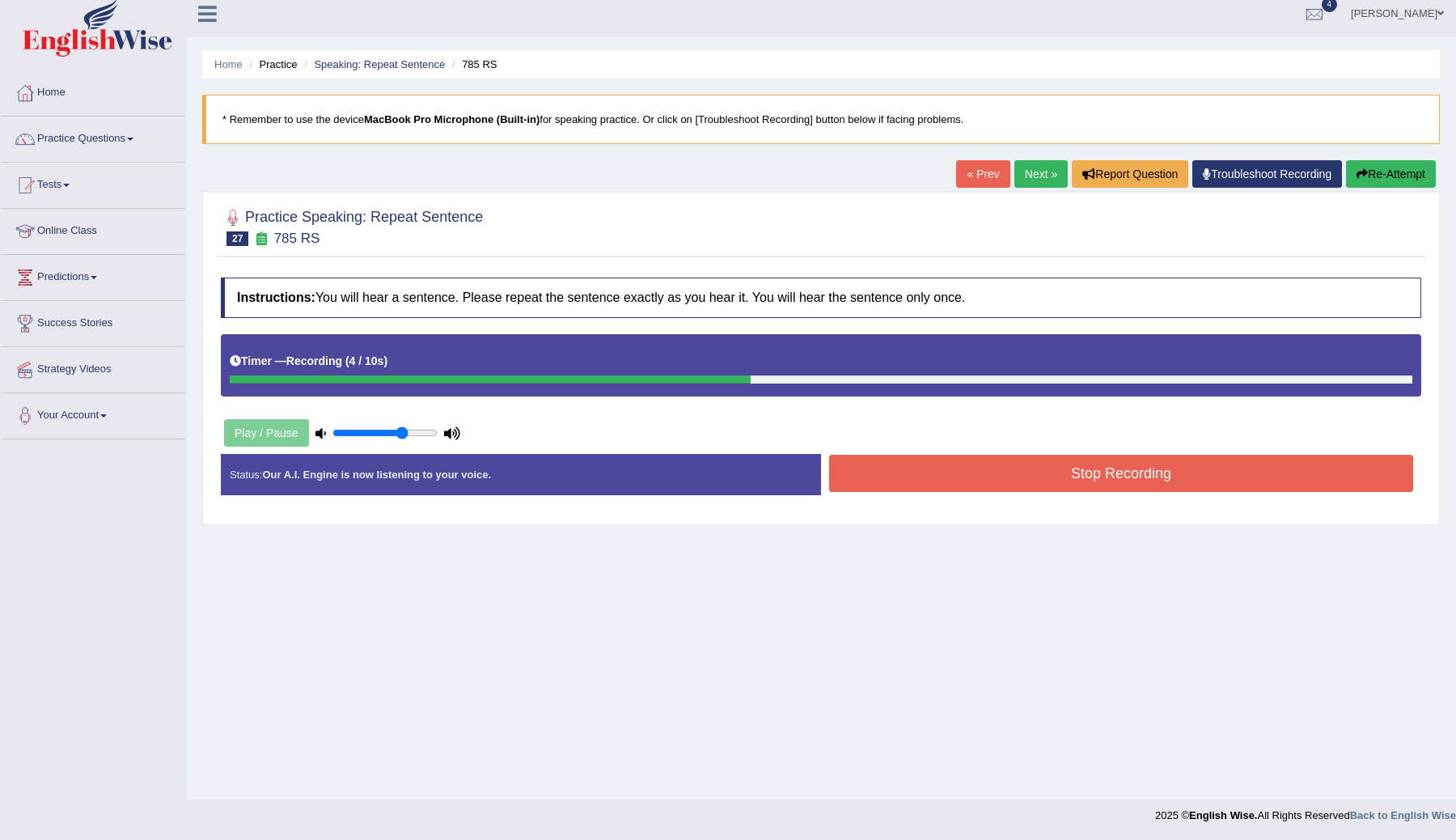
click at [1046, 471] on button "Stop Recording" at bounding box center [1120, 473] width 584 height 37
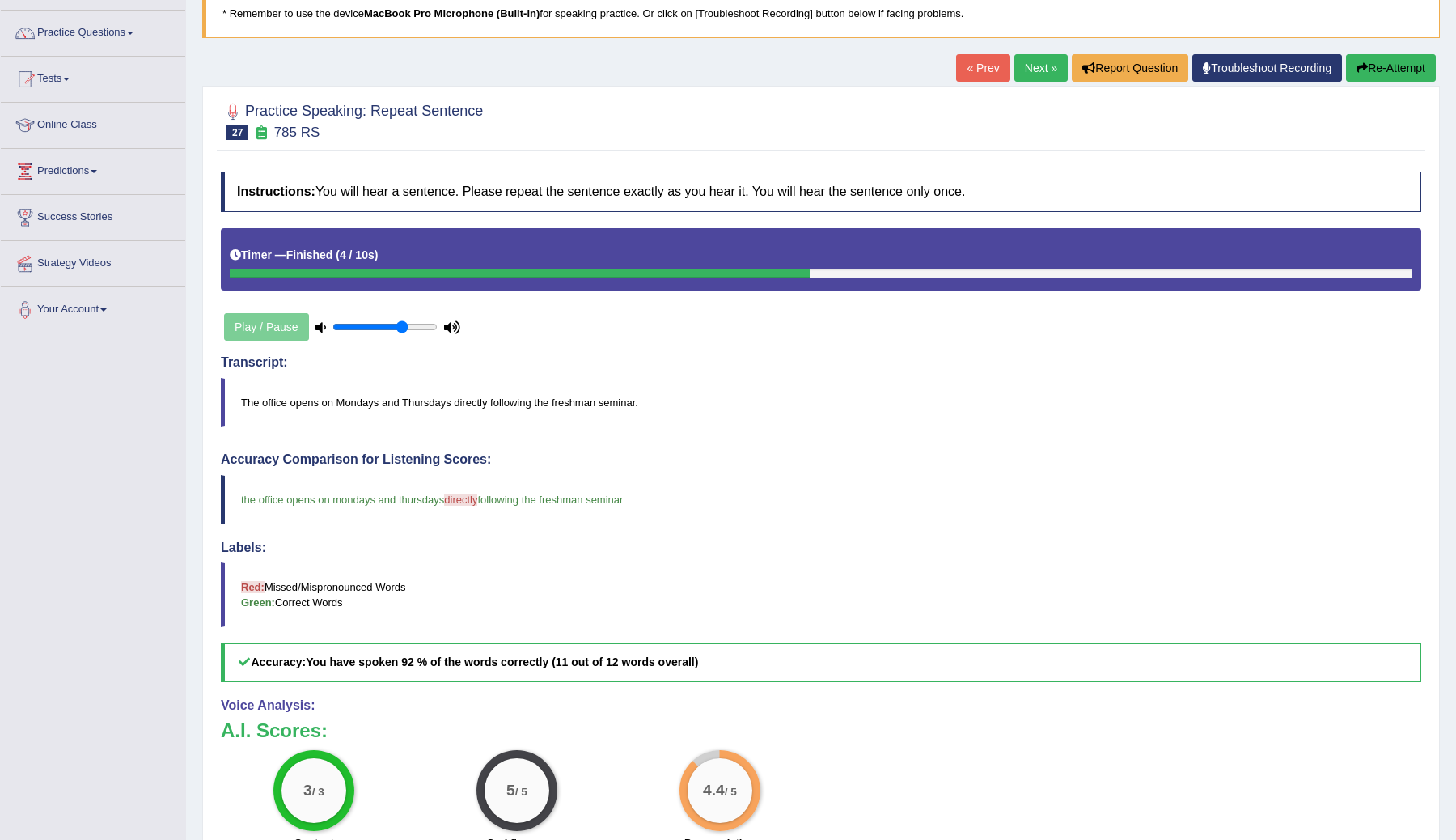
scroll to position [58, 0]
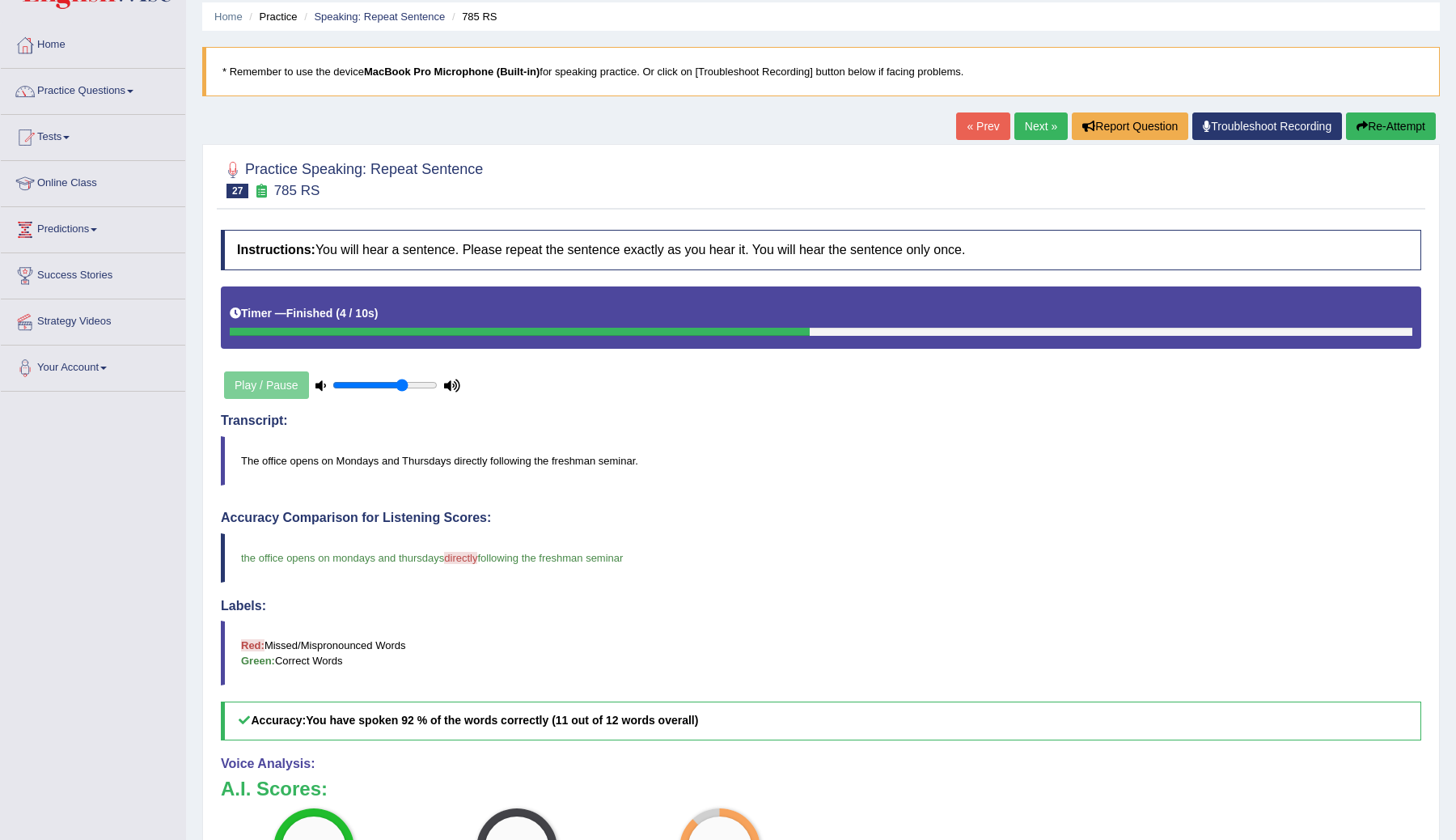
click at [1027, 134] on link "Next »" at bounding box center [1041, 126] width 53 height 27
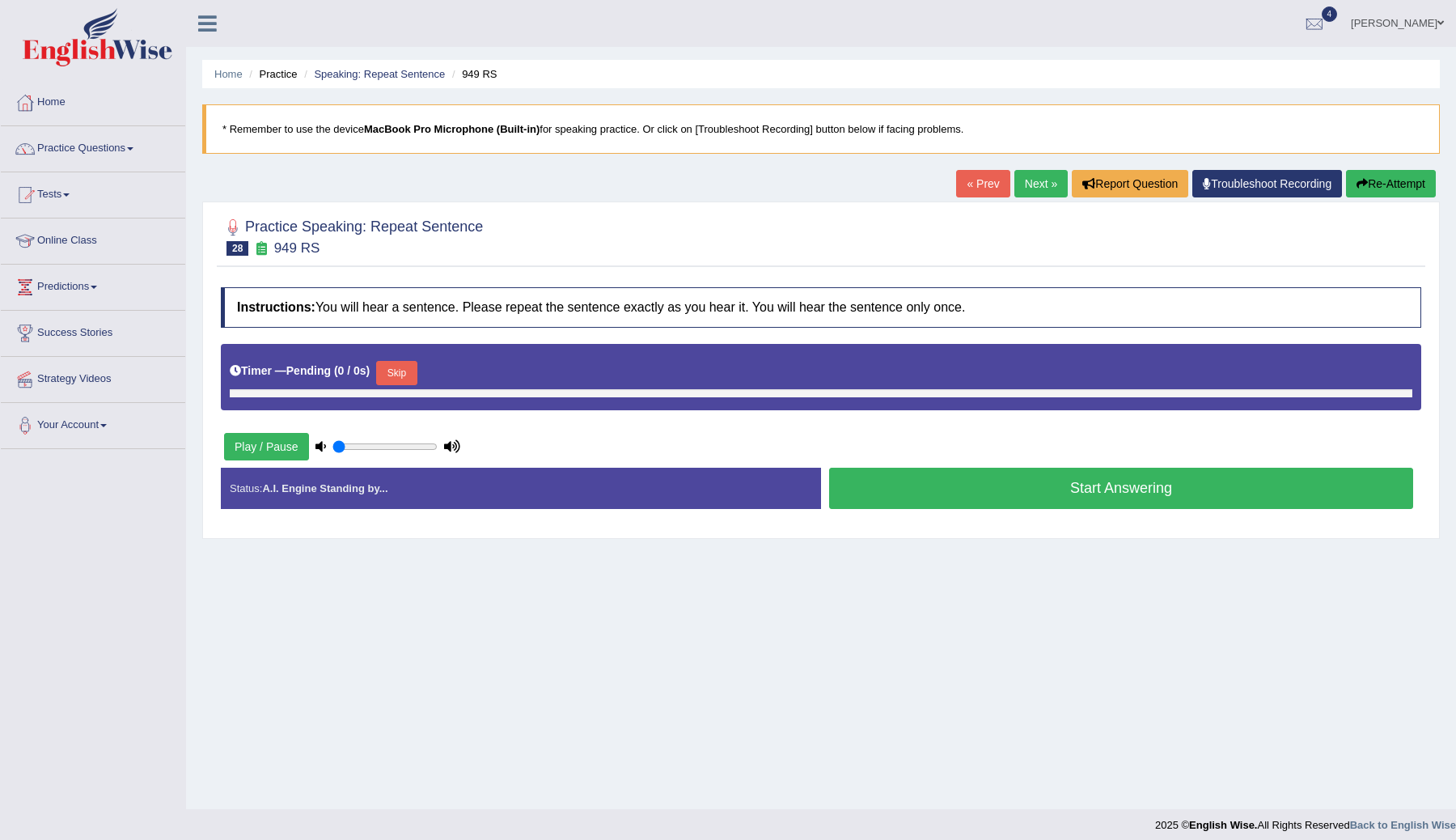
type input "0.7"
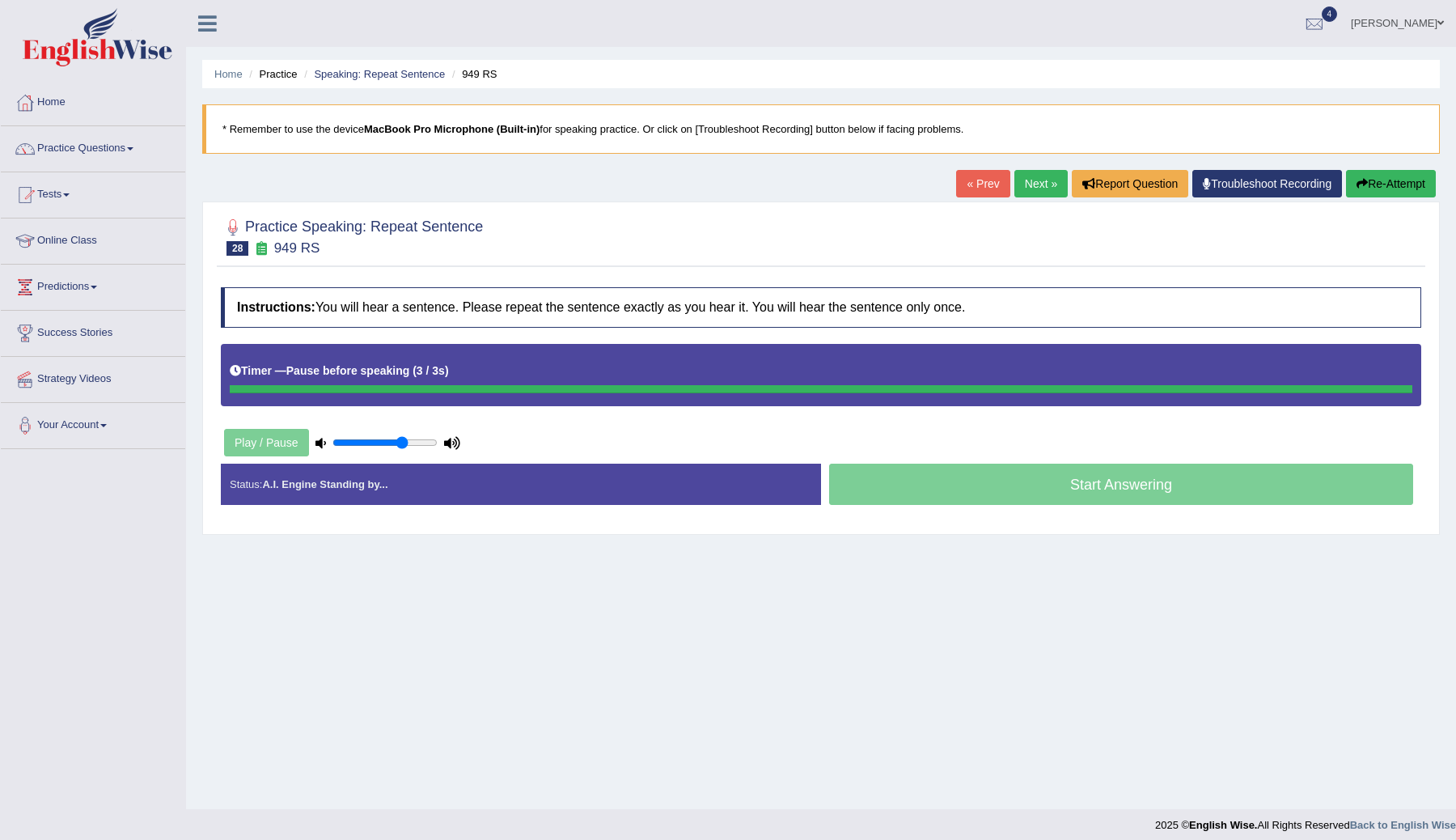
click at [486, 379] on div "Timer — Pause before speaking ( 3 / 3s )" at bounding box center [820, 371] width 1182 height 28
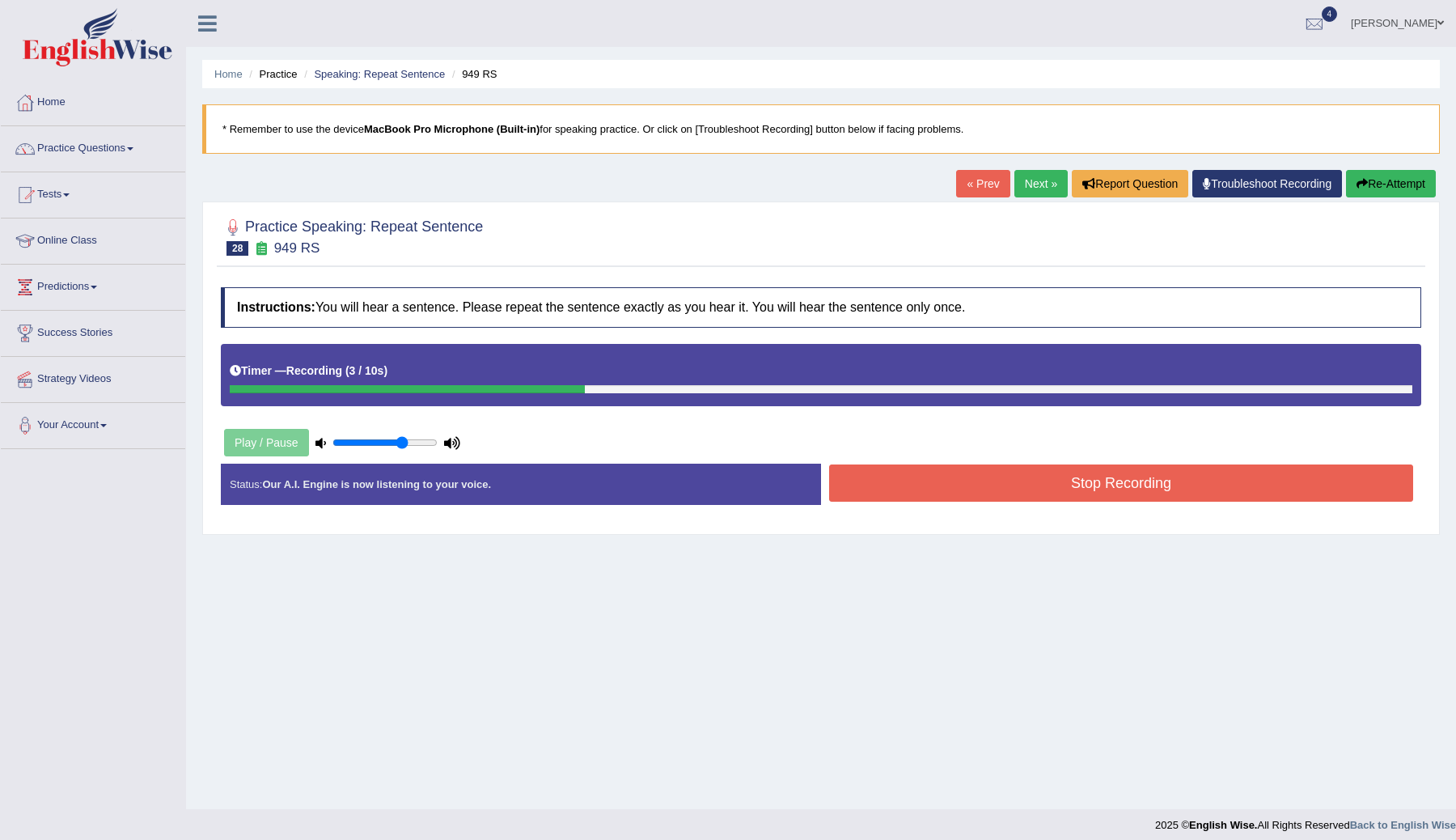
click at [1007, 487] on button "Stop Recording" at bounding box center [1120, 483] width 584 height 37
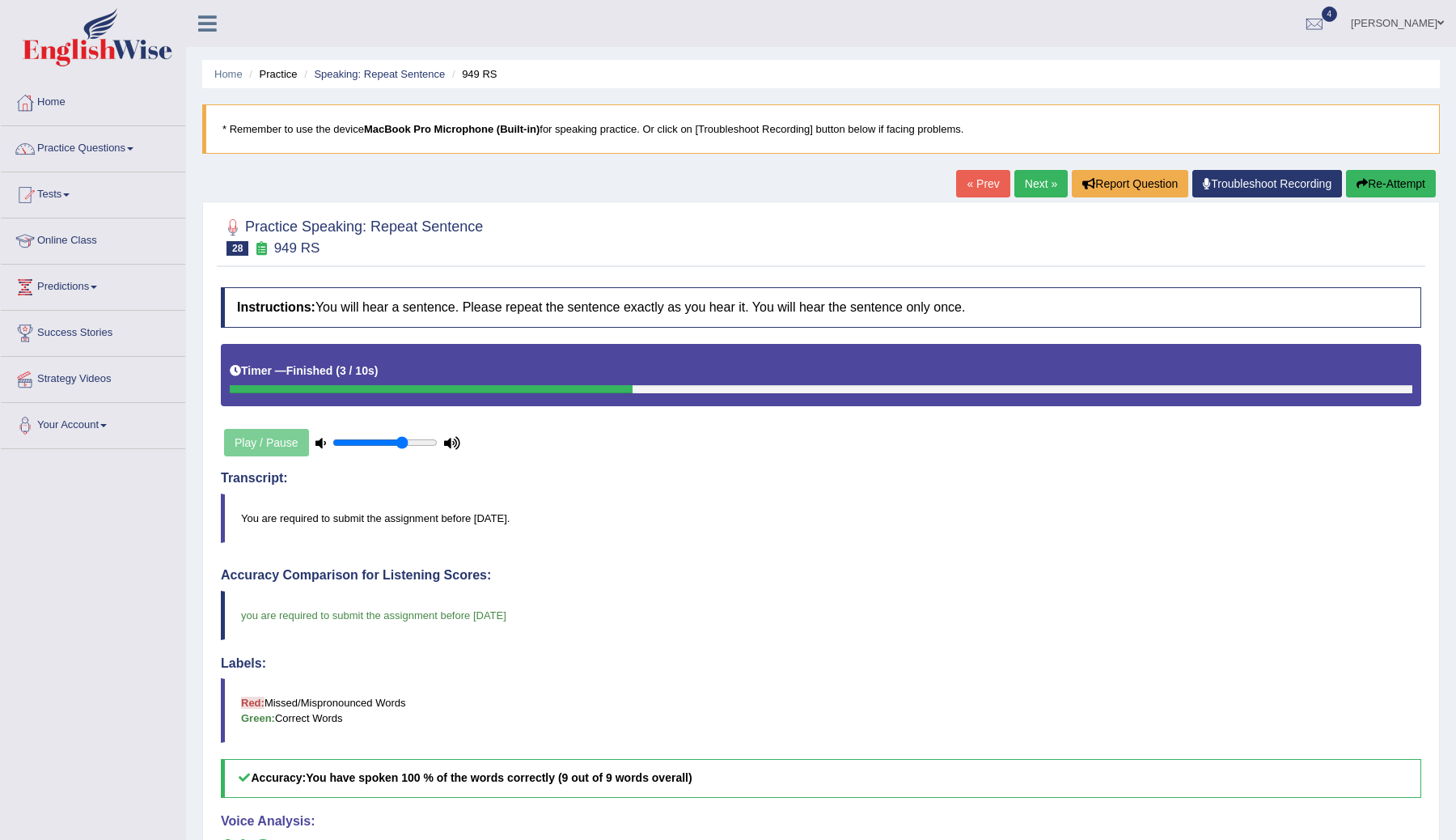
click at [1028, 185] on link "Next »" at bounding box center [1041, 183] width 53 height 27
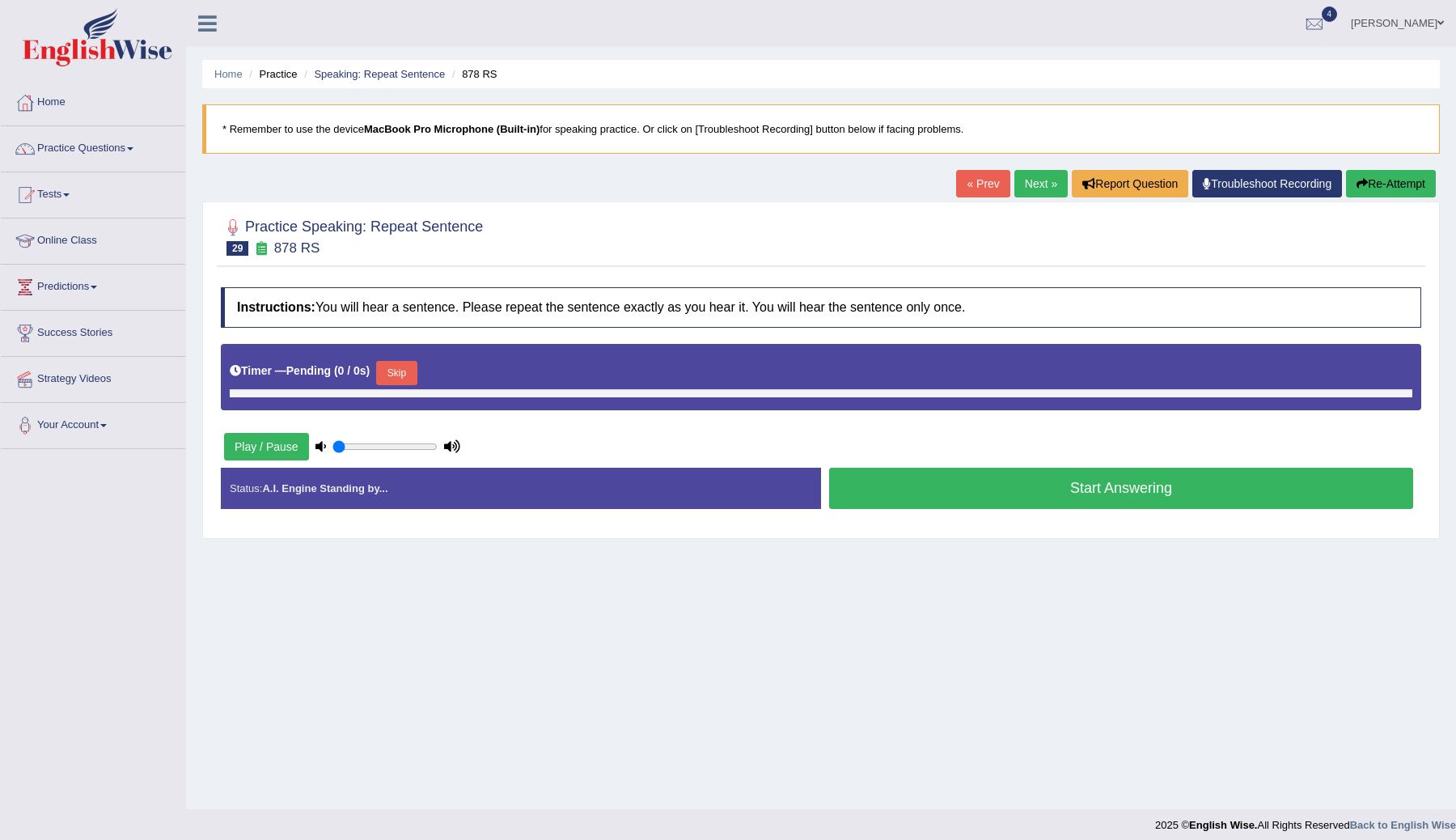
type input "0.7"
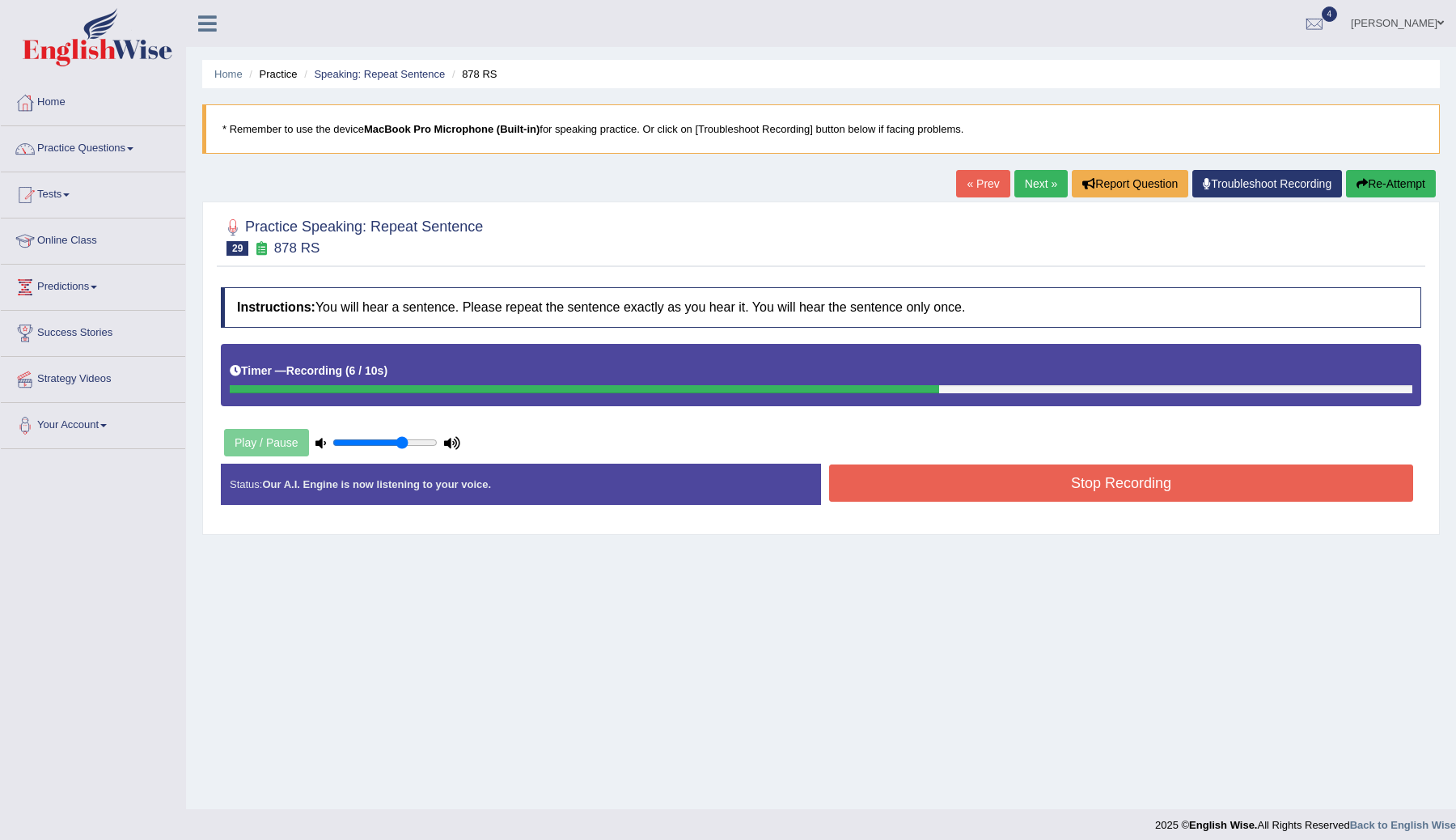
click at [986, 480] on button "Stop Recording" at bounding box center [1120, 483] width 584 height 37
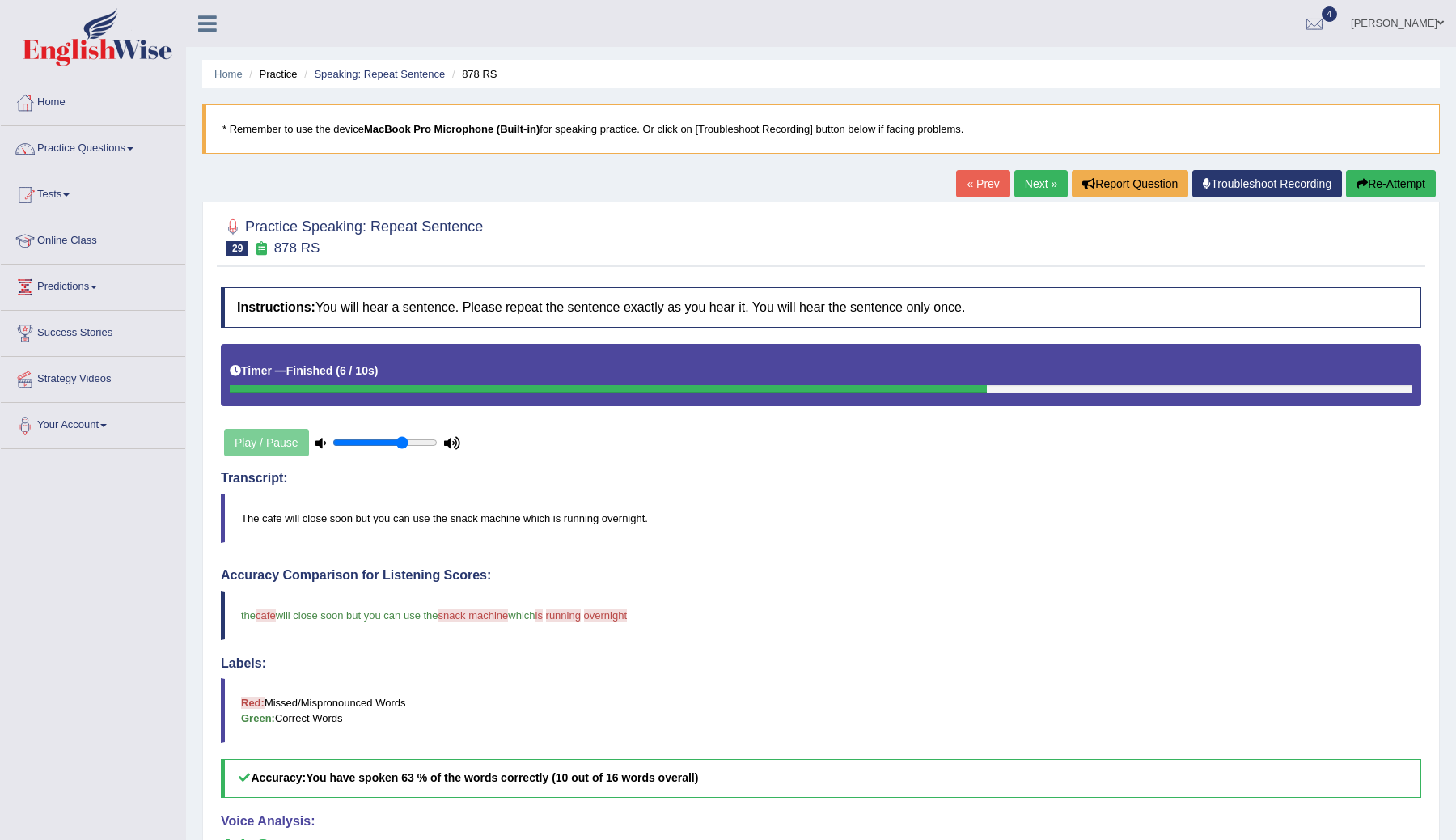
click at [1363, 177] on button "Re-Attempt" at bounding box center [1390, 183] width 89 height 27
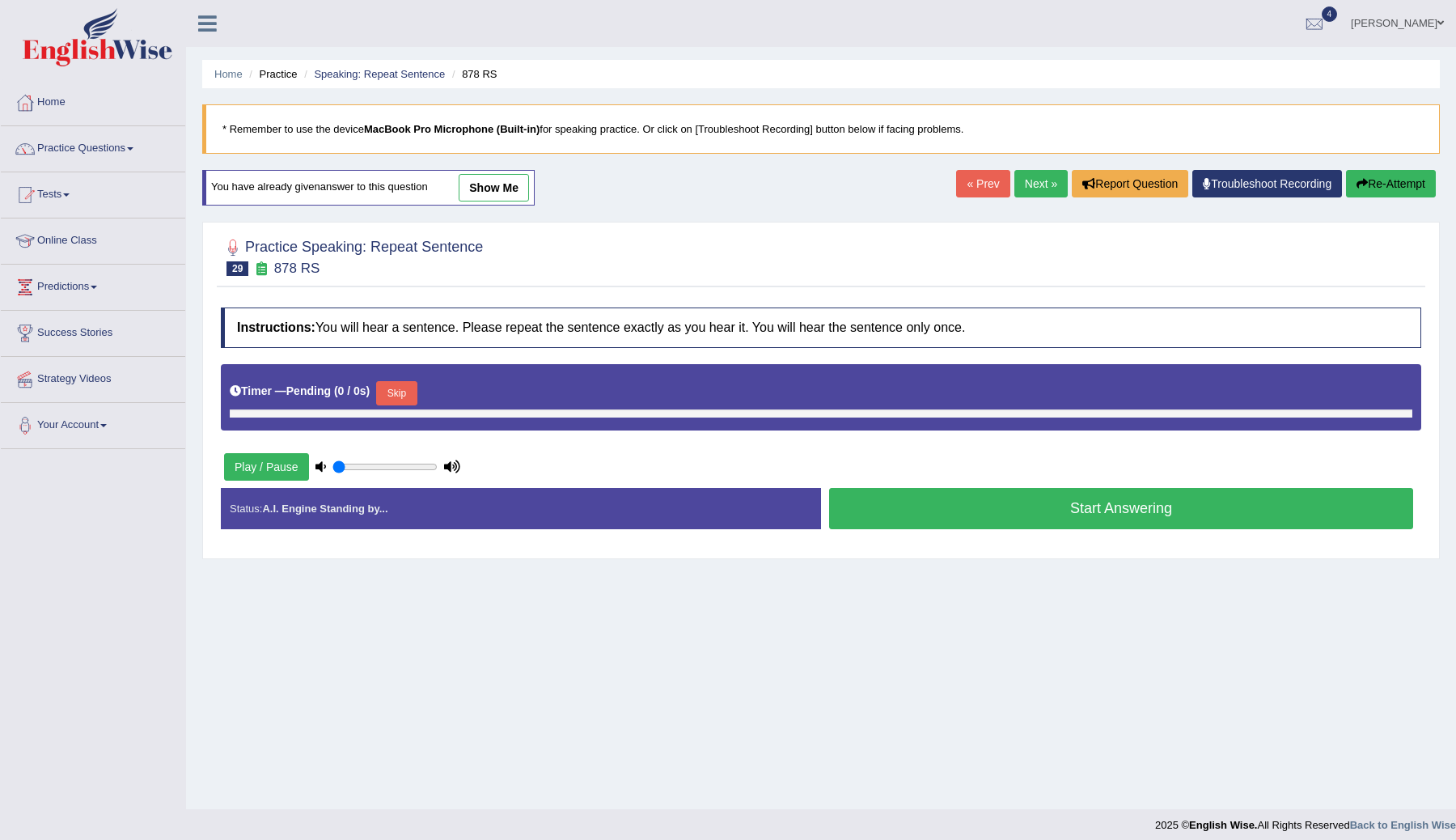
type input "0.7"
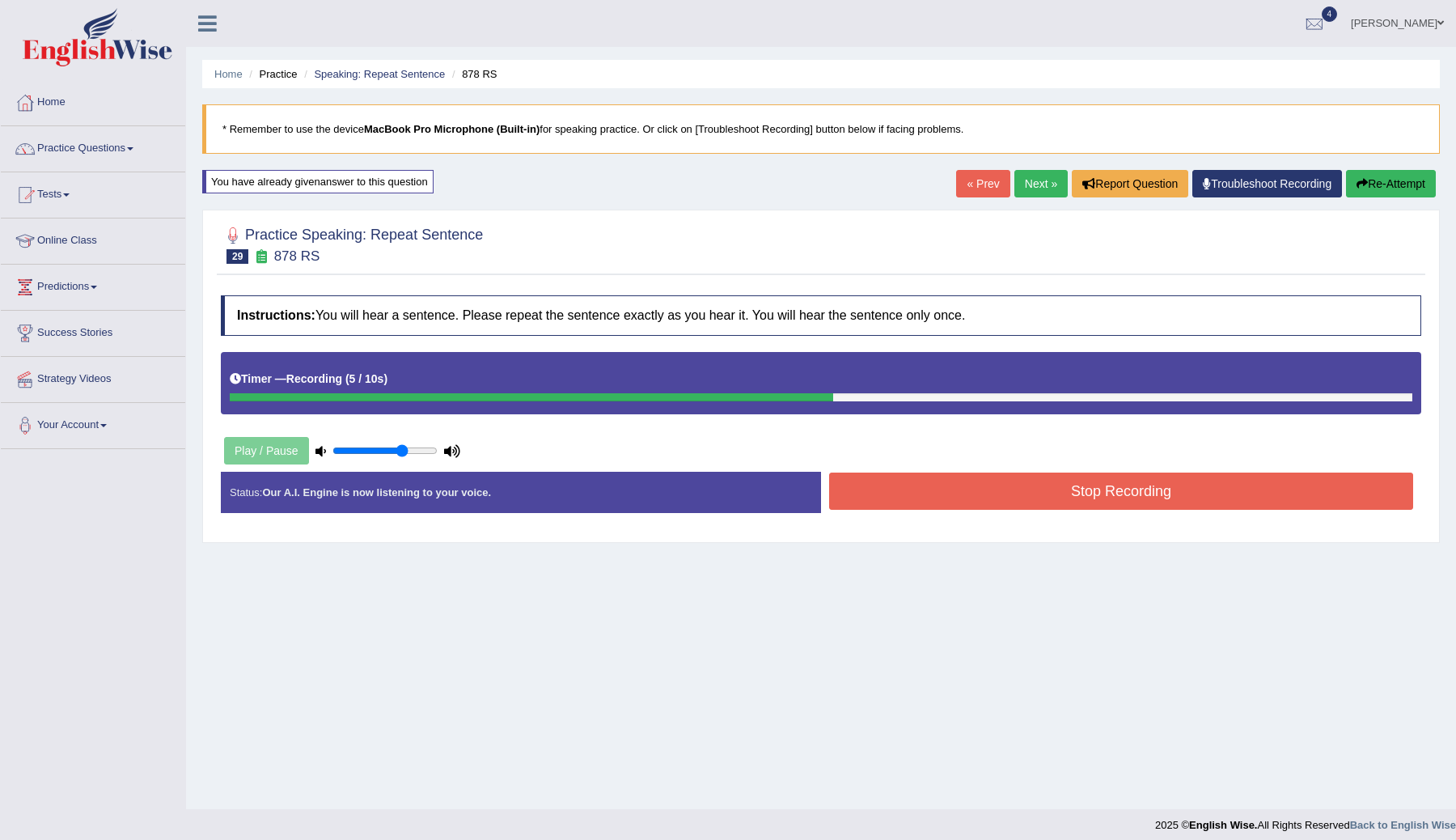
click at [1016, 490] on button "Stop Recording" at bounding box center [1120, 491] width 584 height 37
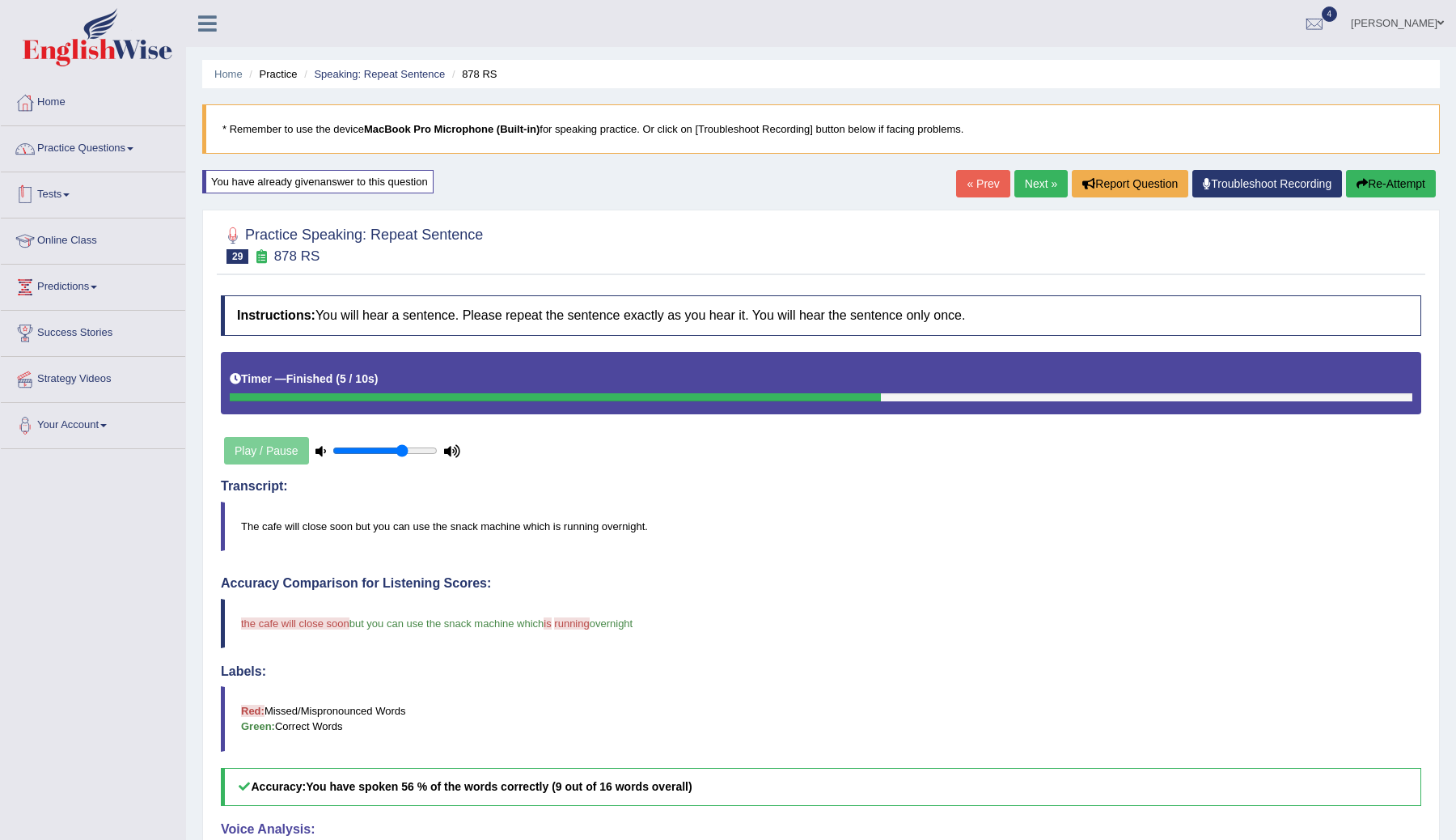
click at [117, 147] on link "Practice Questions" at bounding box center [93, 146] width 184 height 41
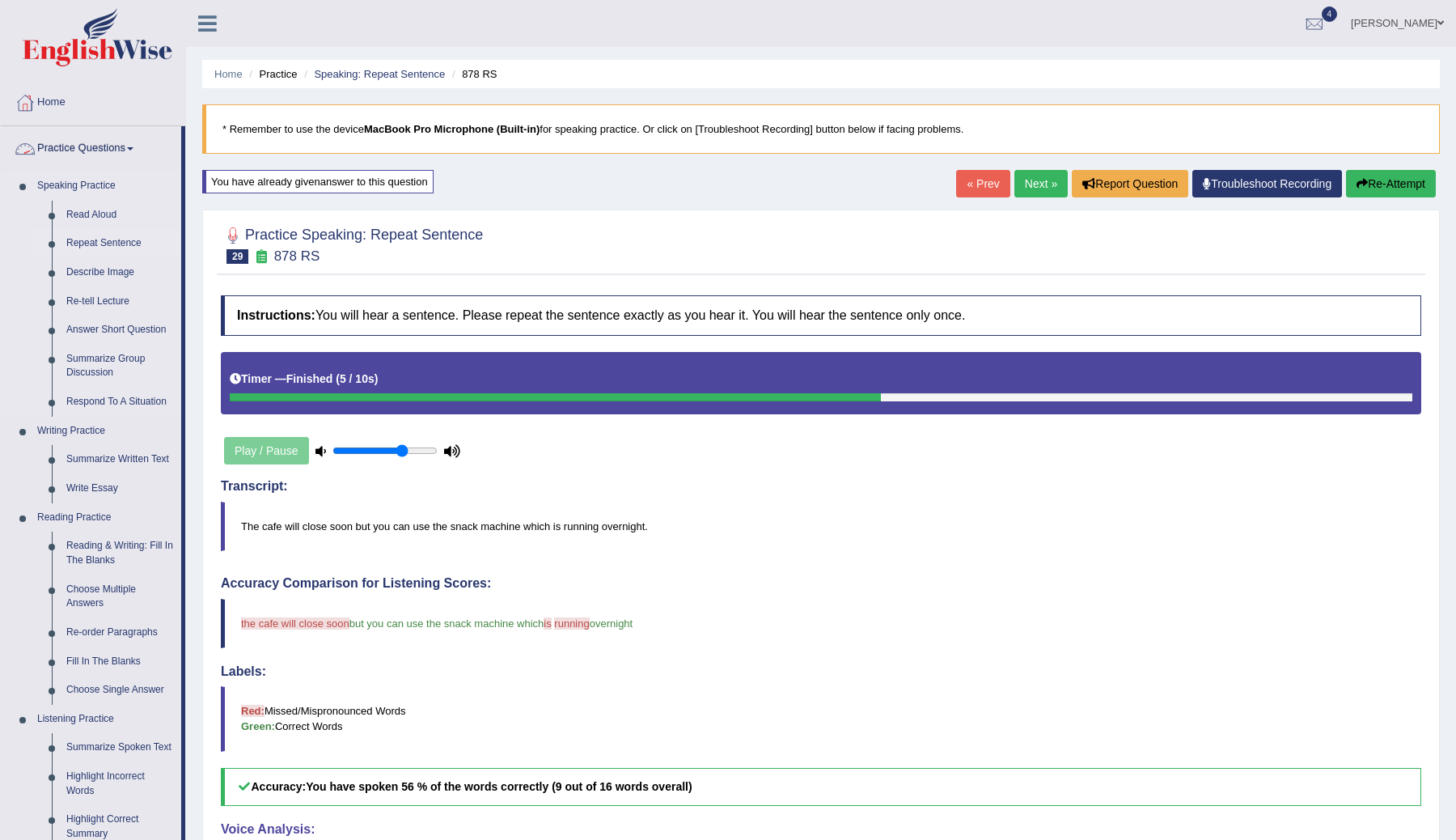
click at [91, 243] on link "Repeat Sentence" at bounding box center [120, 243] width 122 height 29
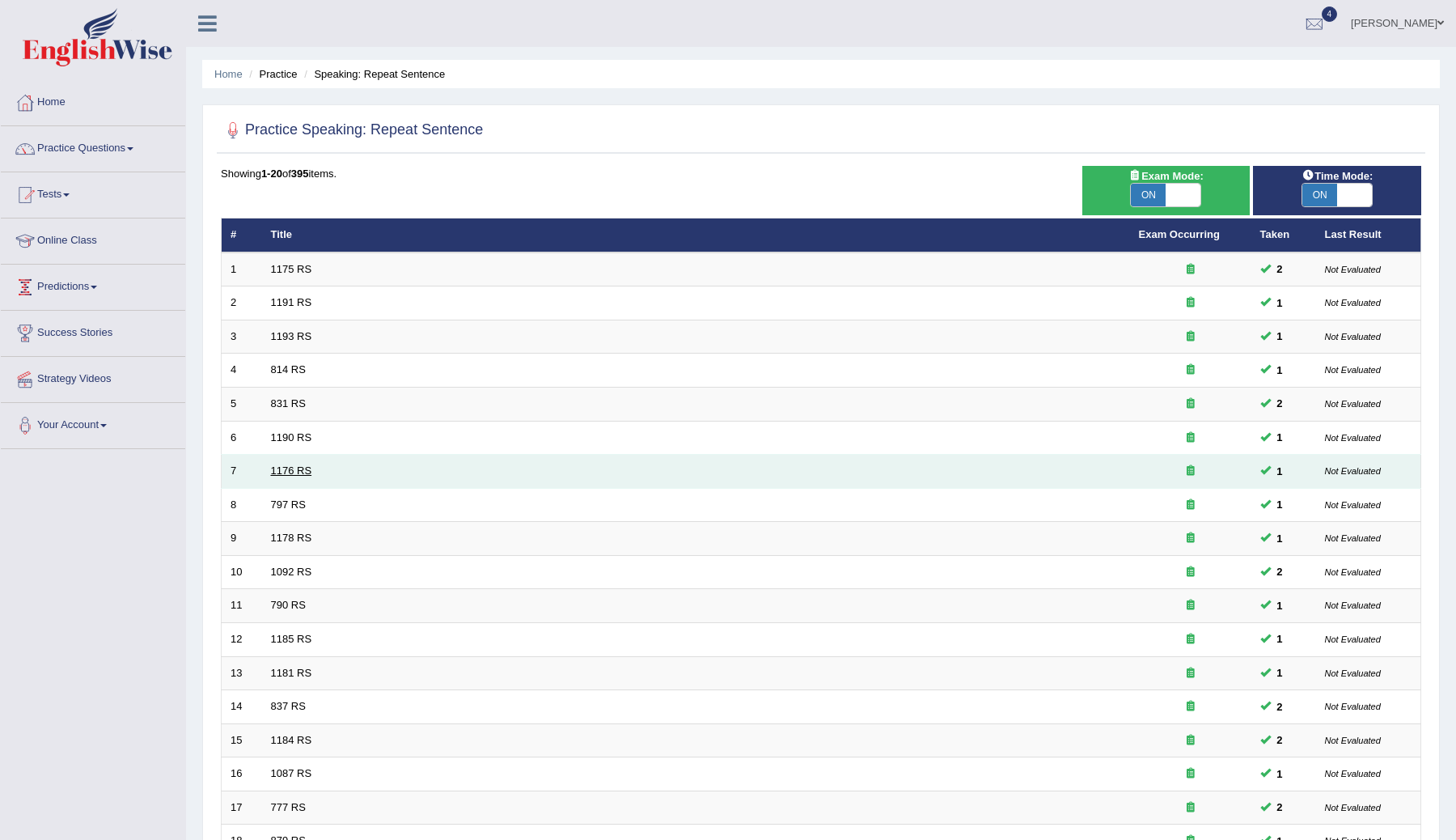
scroll to position [231, 0]
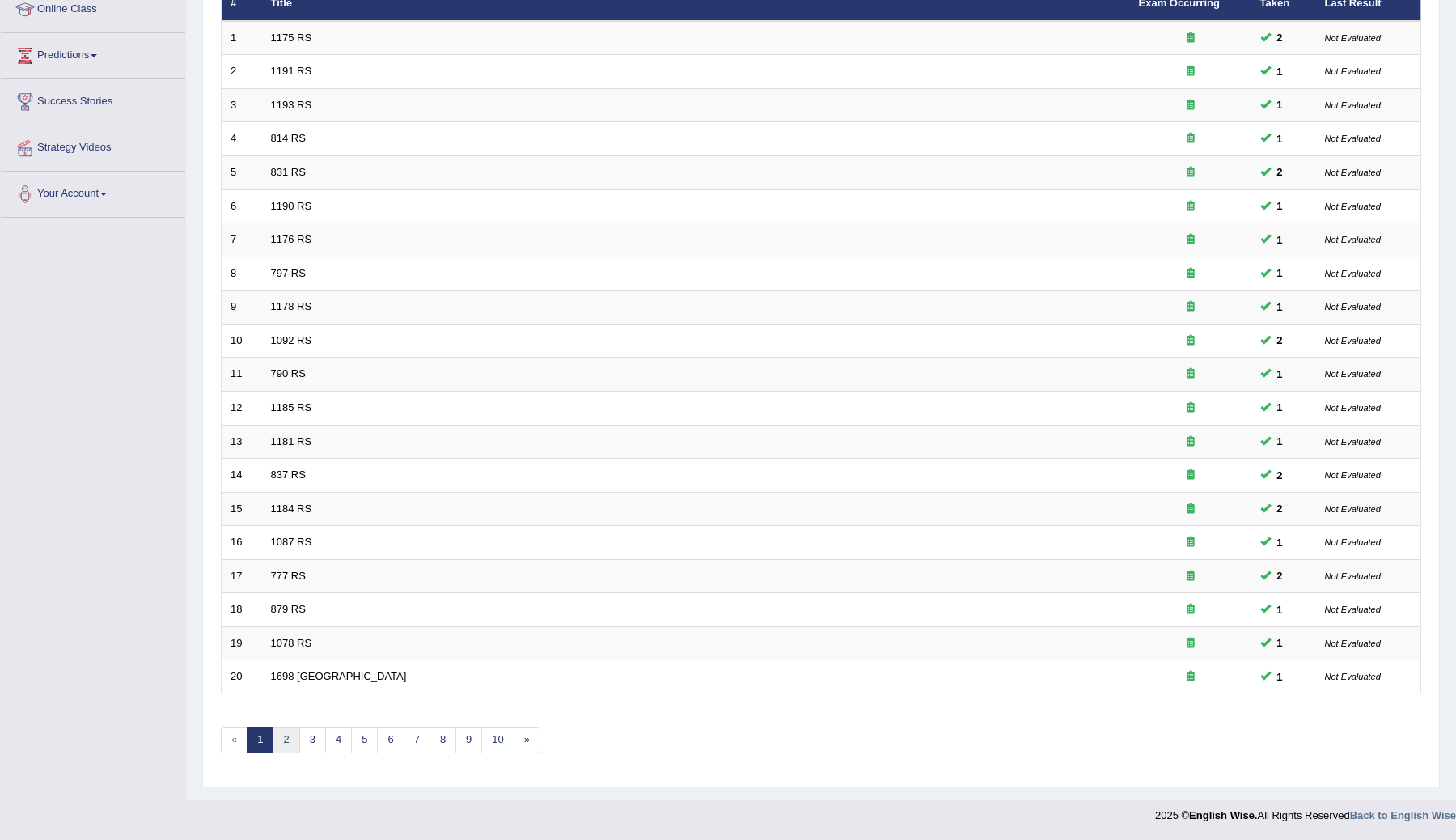
click at [284, 745] on link "2" at bounding box center [286, 740] width 27 height 27
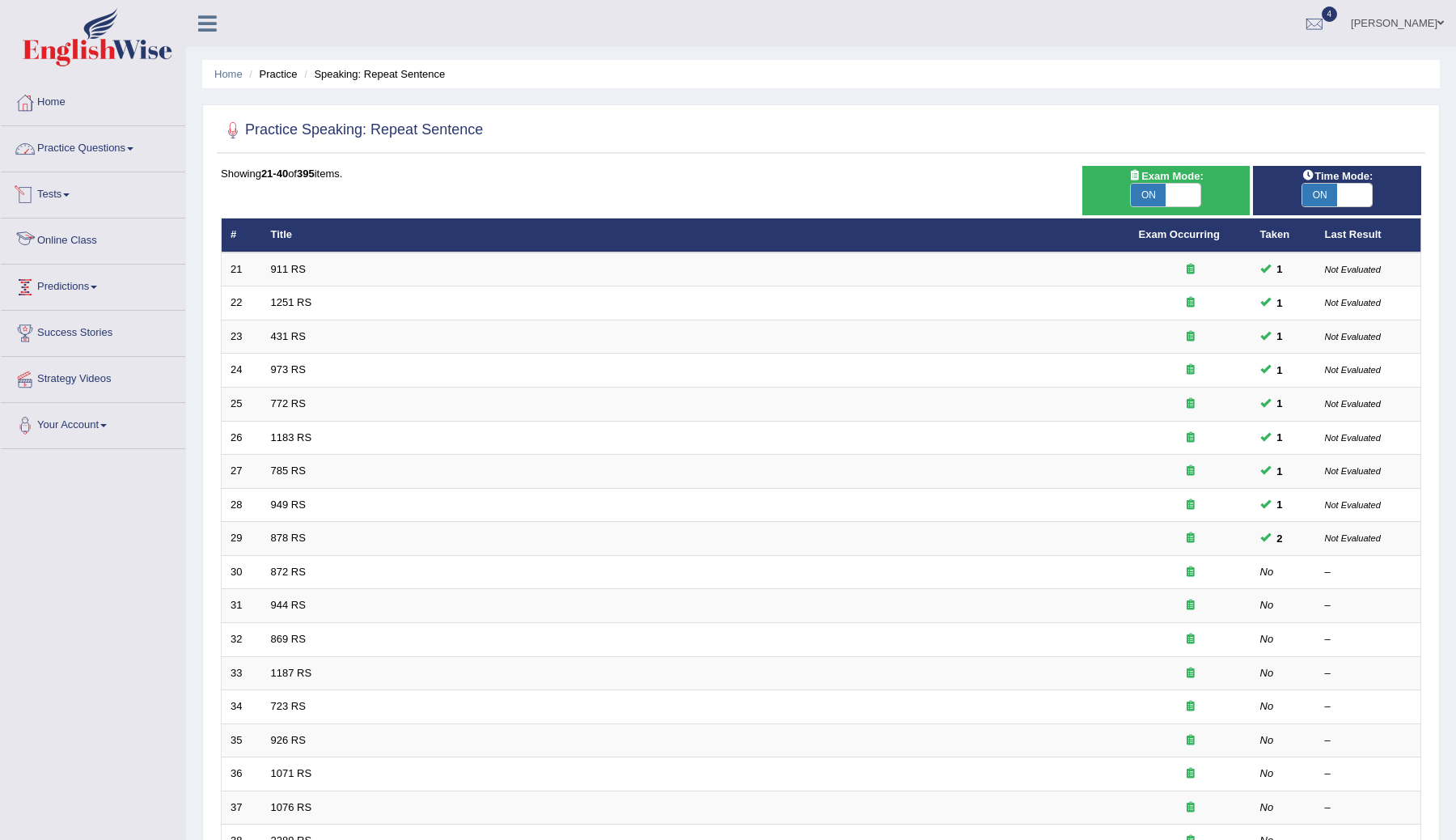
click at [149, 142] on link "Practice Questions" at bounding box center [93, 146] width 184 height 41
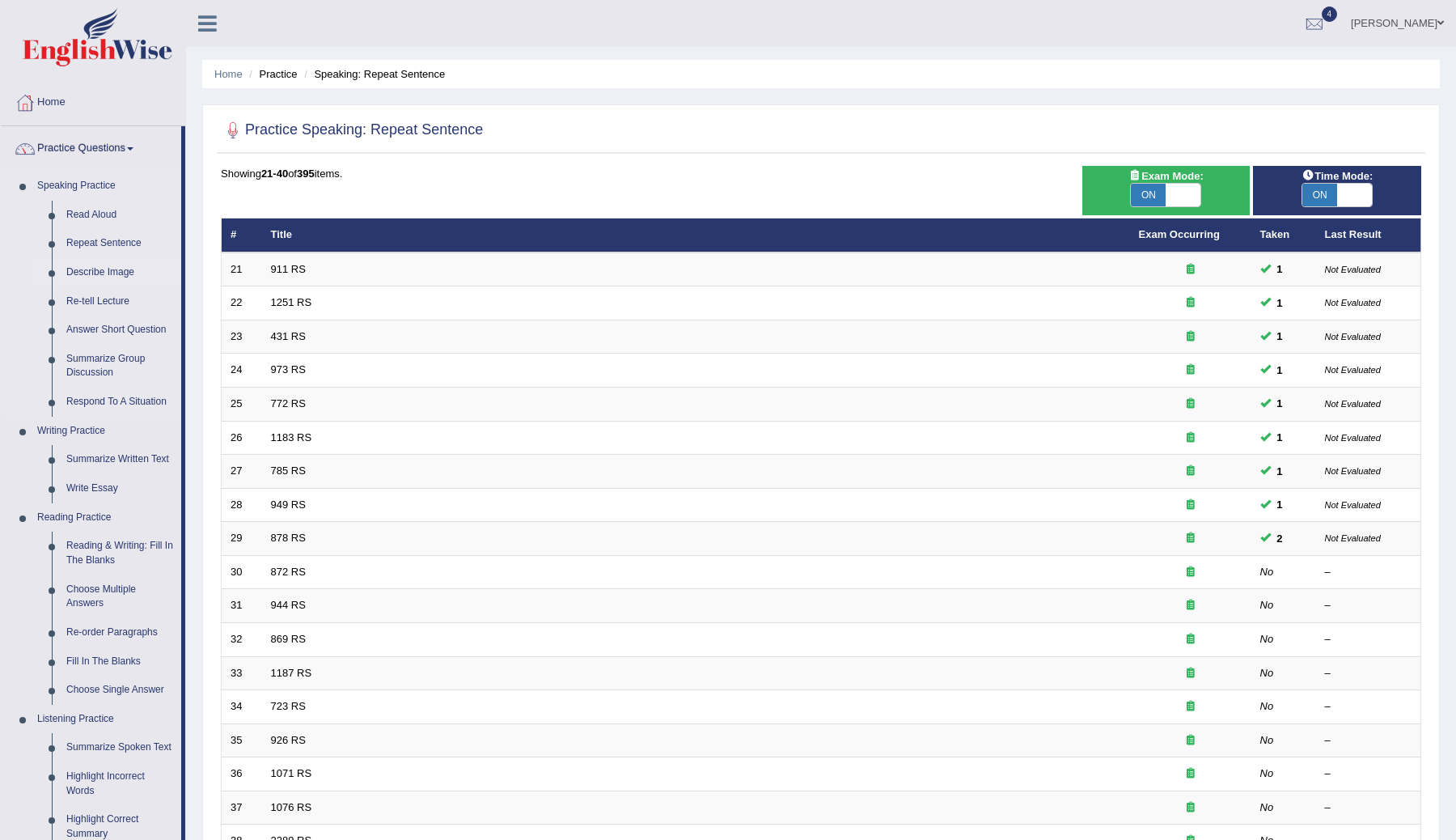
click at [103, 270] on link "Describe Image" at bounding box center [120, 272] width 122 height 29
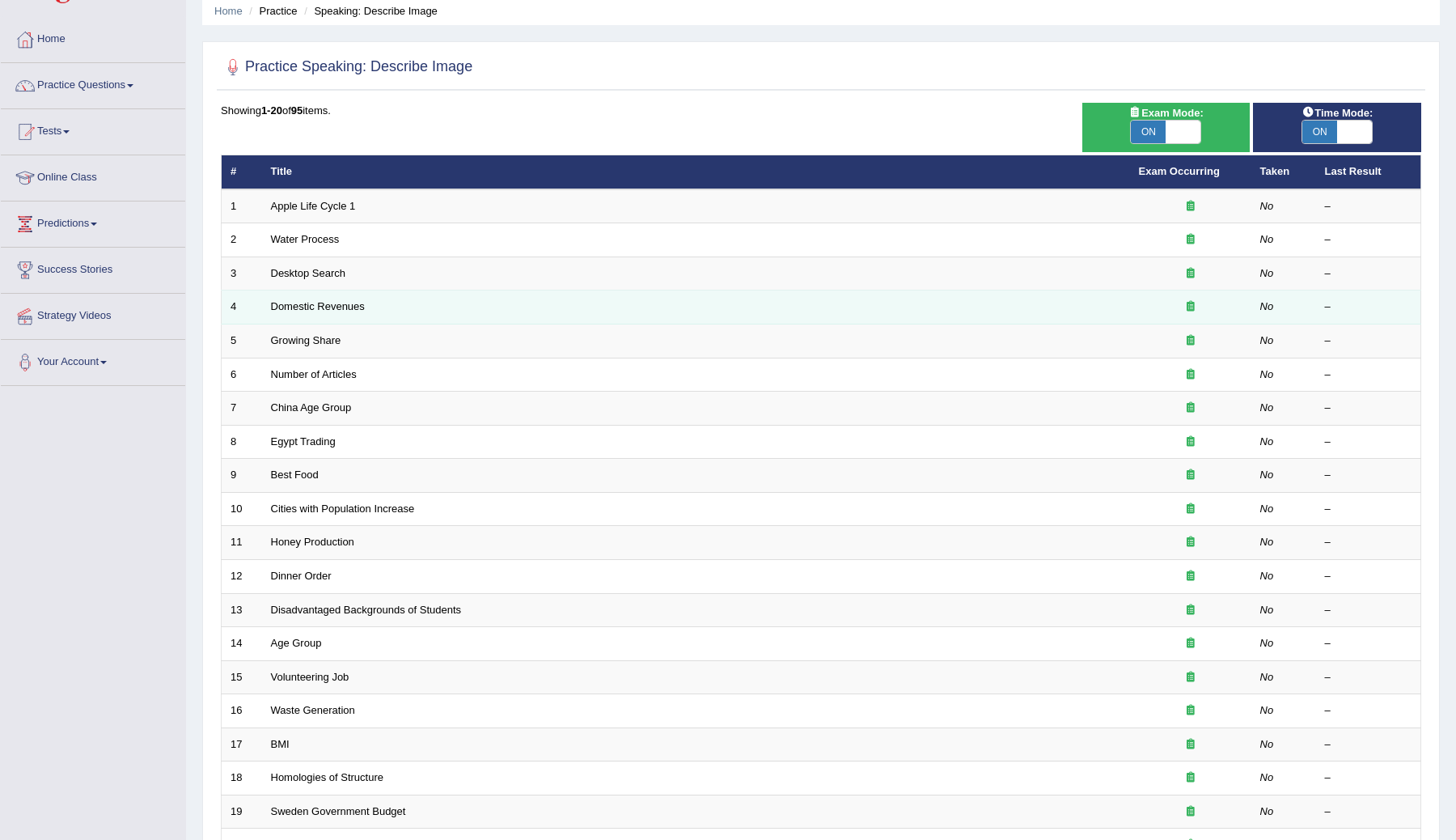
scroll to position [64, 0]
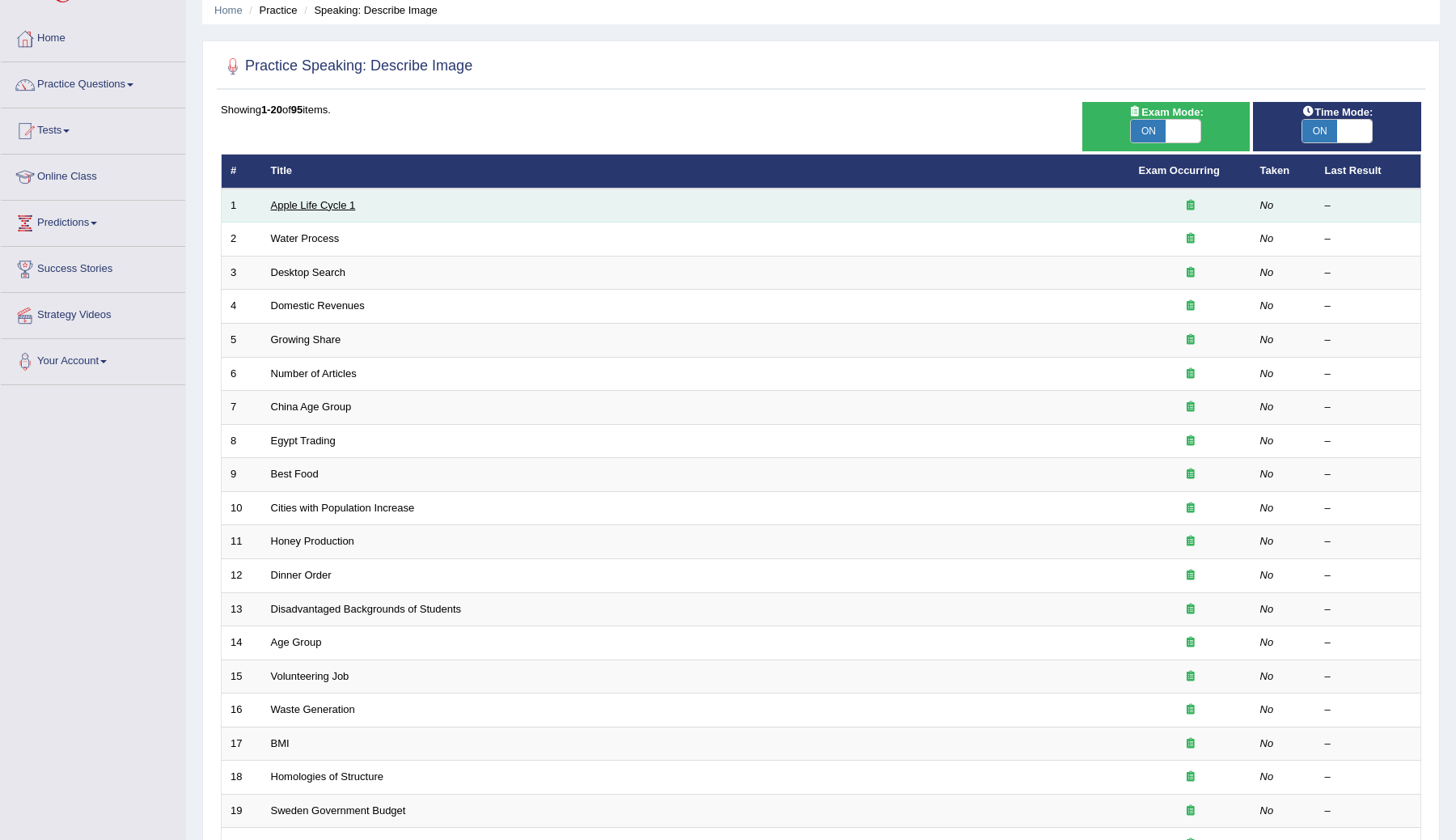
click at [290, 205] on link "Apple Life Cycle 1" at bounding box center [314, 206] width 85 height 12
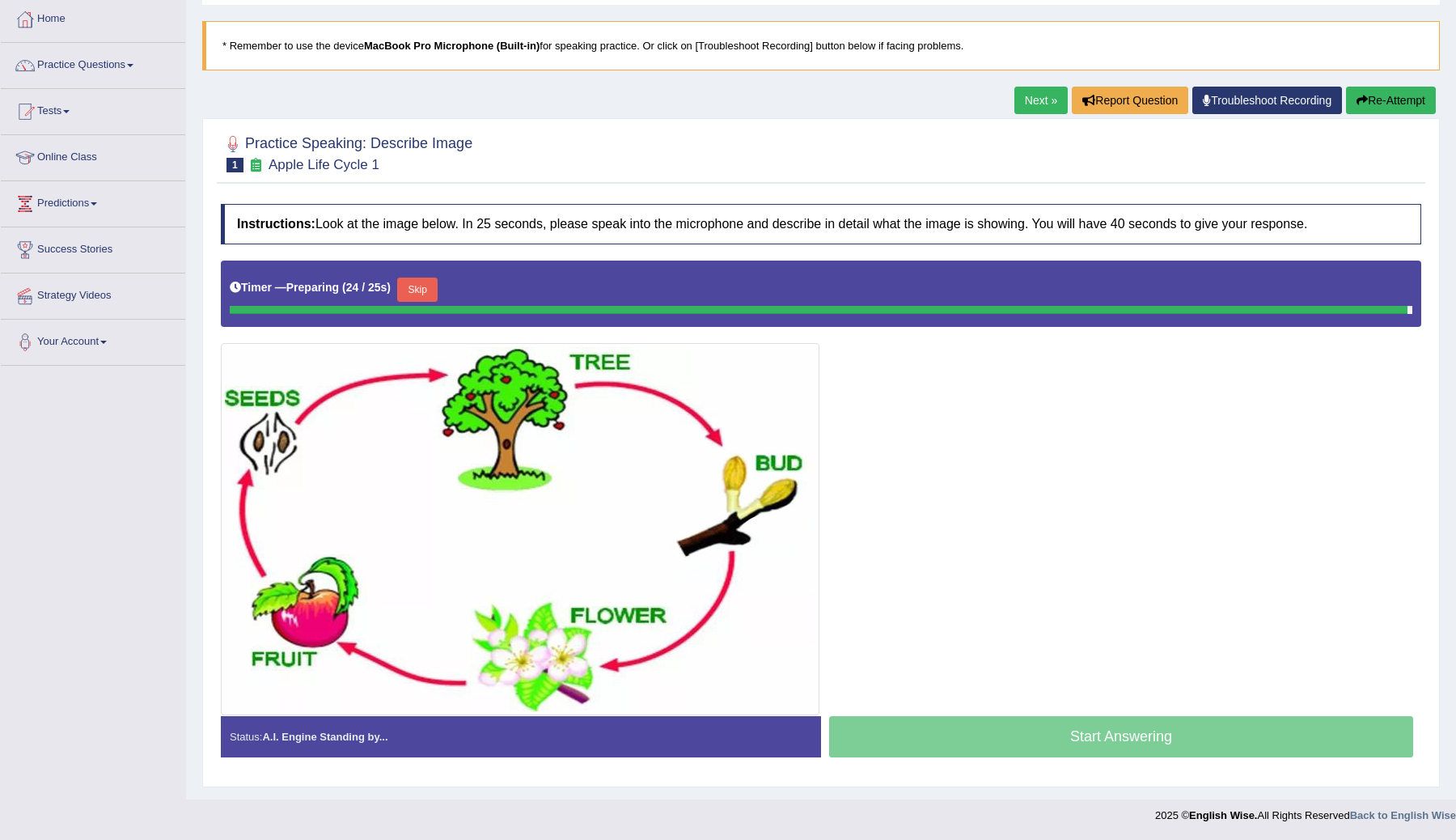
scroll to position [80, 0]
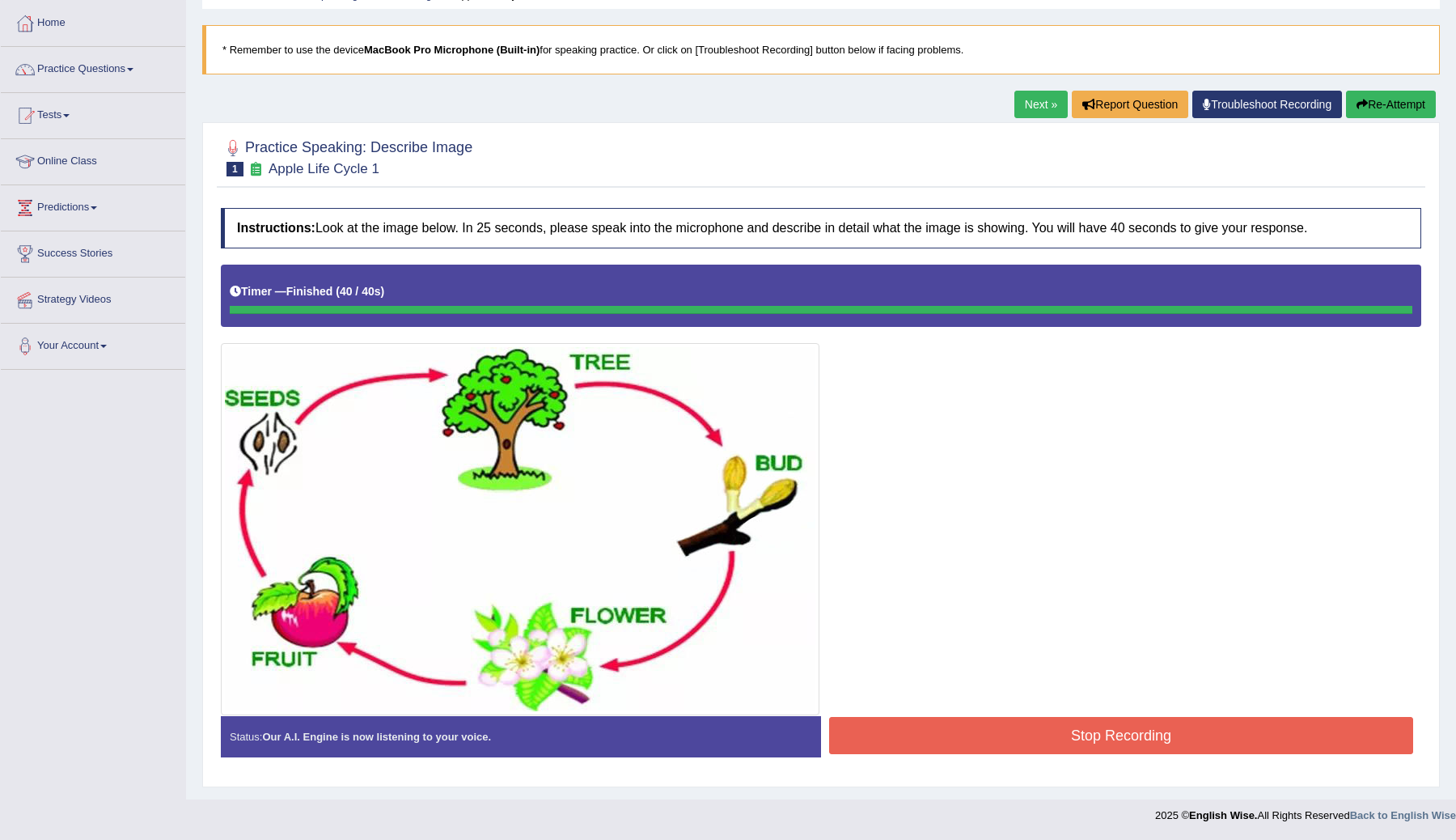
click at [1010, 732] on div "Instructions: Look at the image below. In 25 seconds, please speak into the mic…" at bounding box center [821, 489] width 1208 height 579
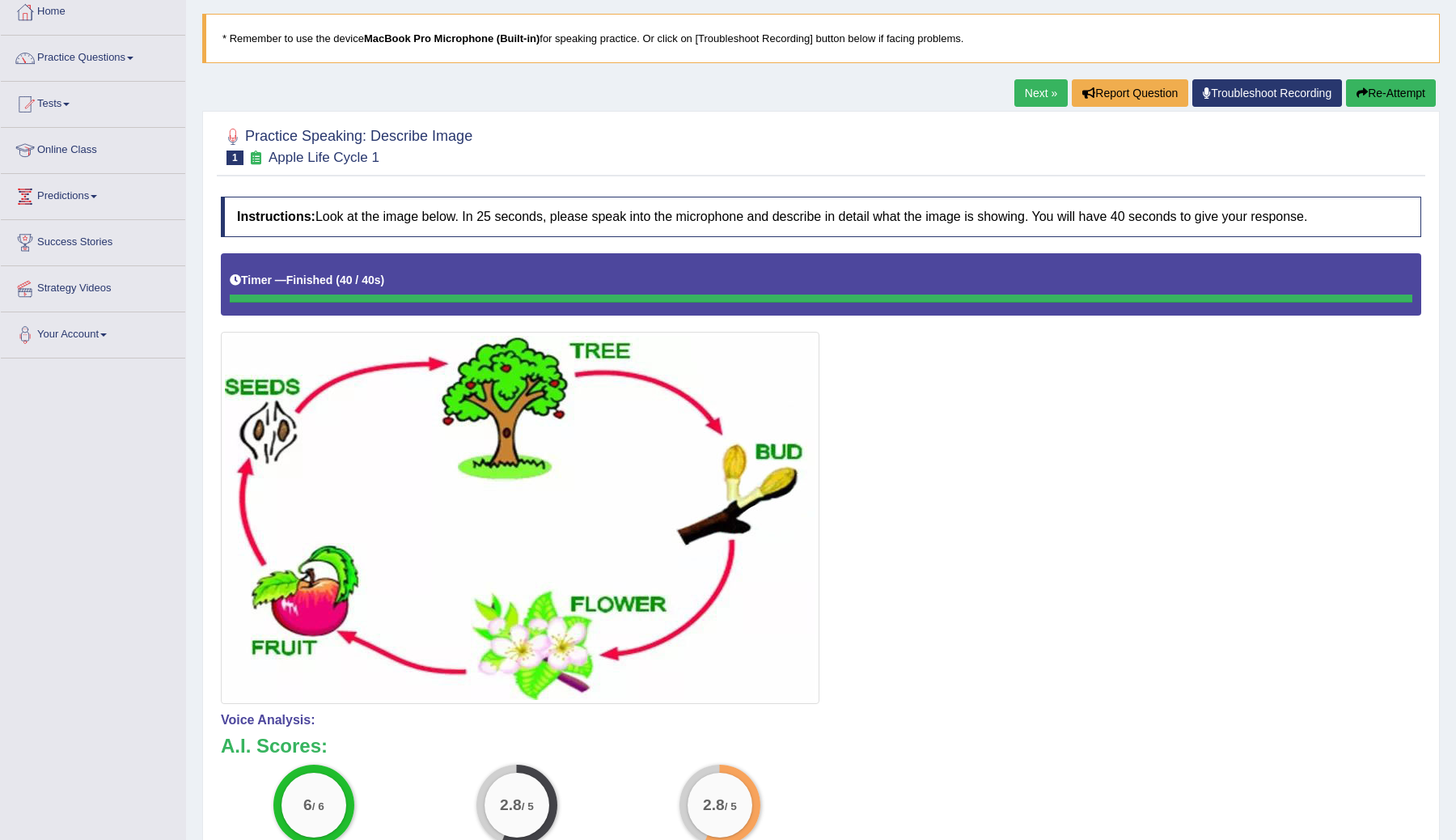
scroll to position [0, 0]
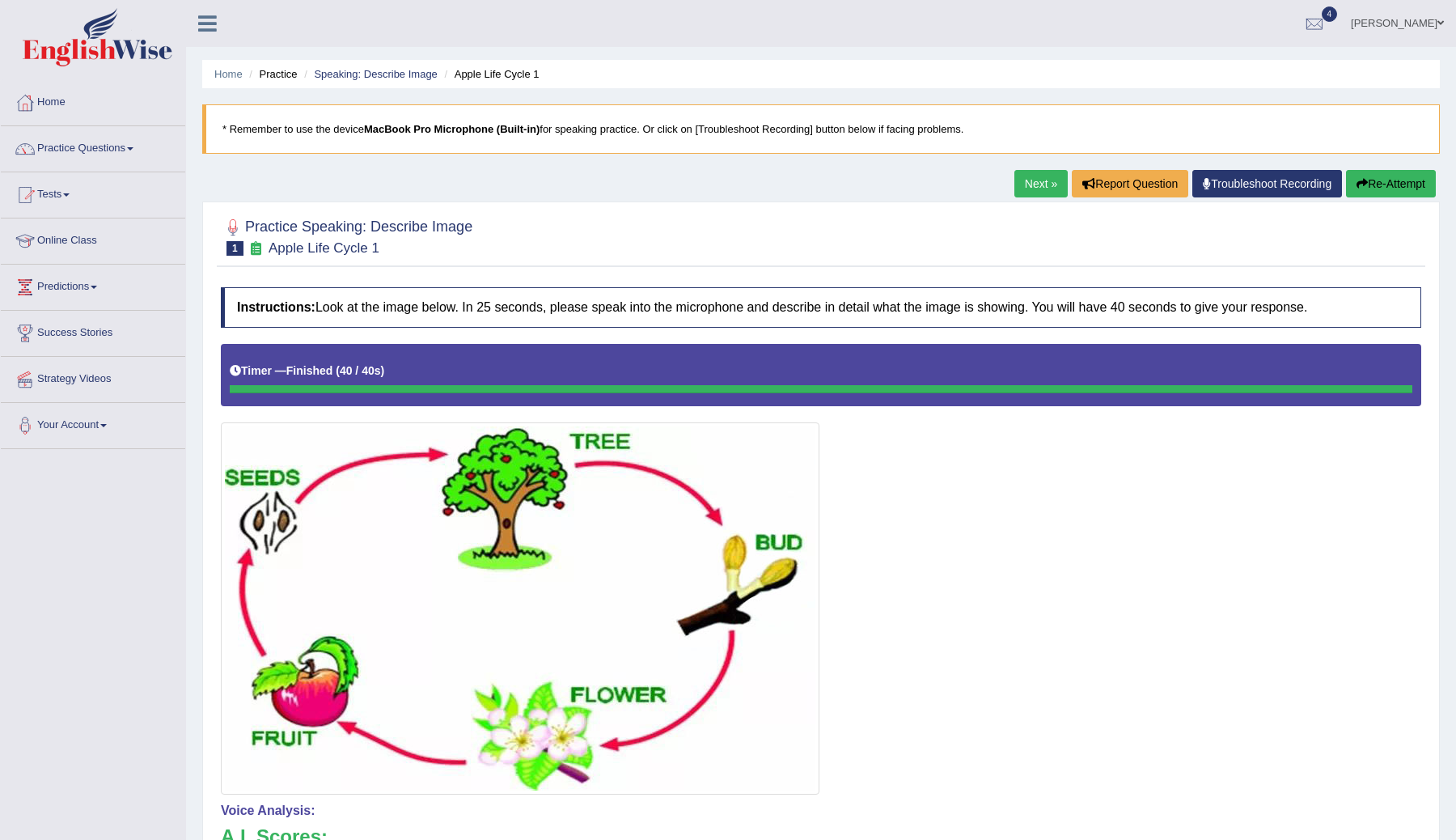
click at [1029, 183] on link "Next »" at bounding box center [1041, 183] width 53 height 27
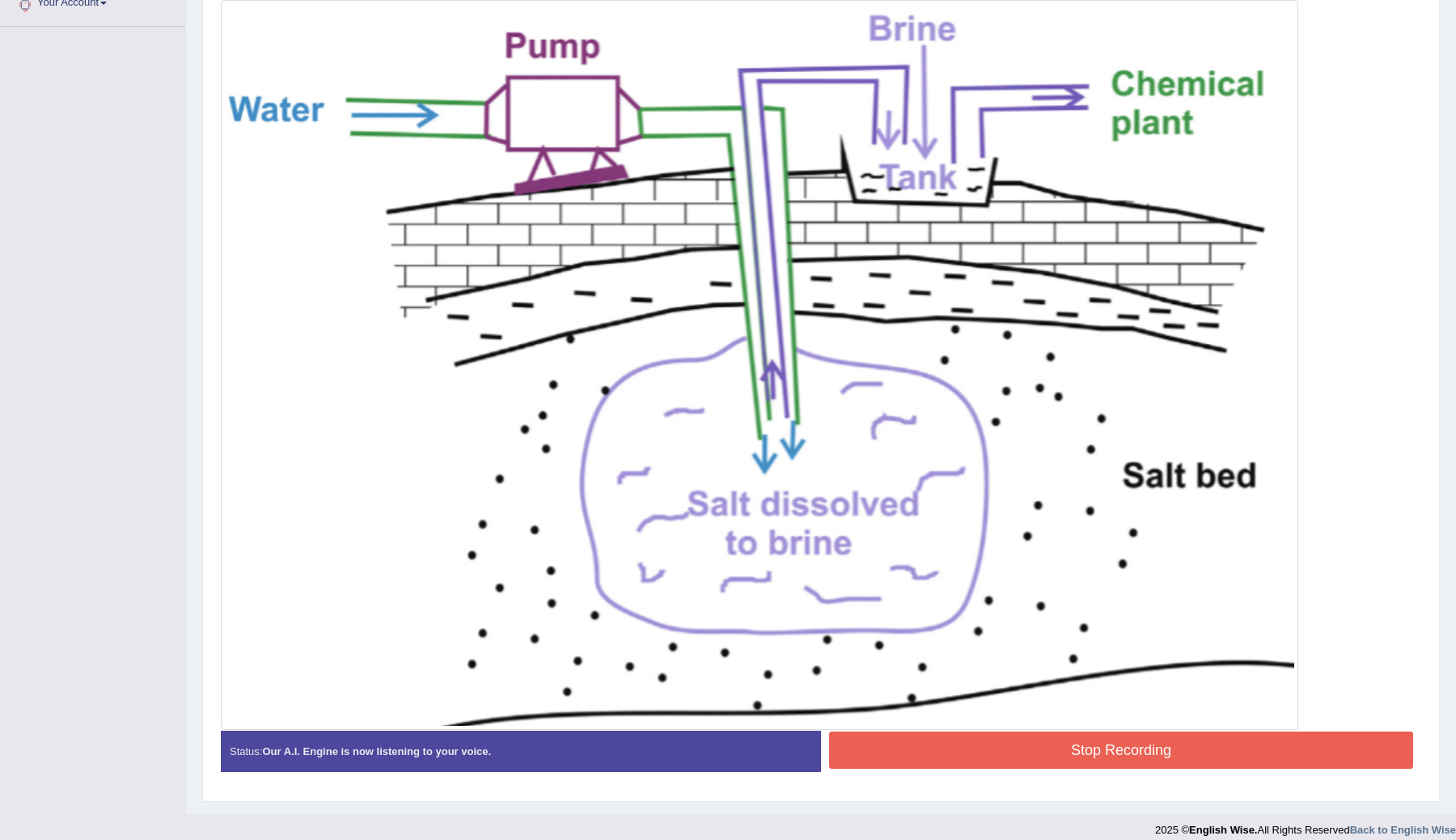
scroll to position [438, 0]
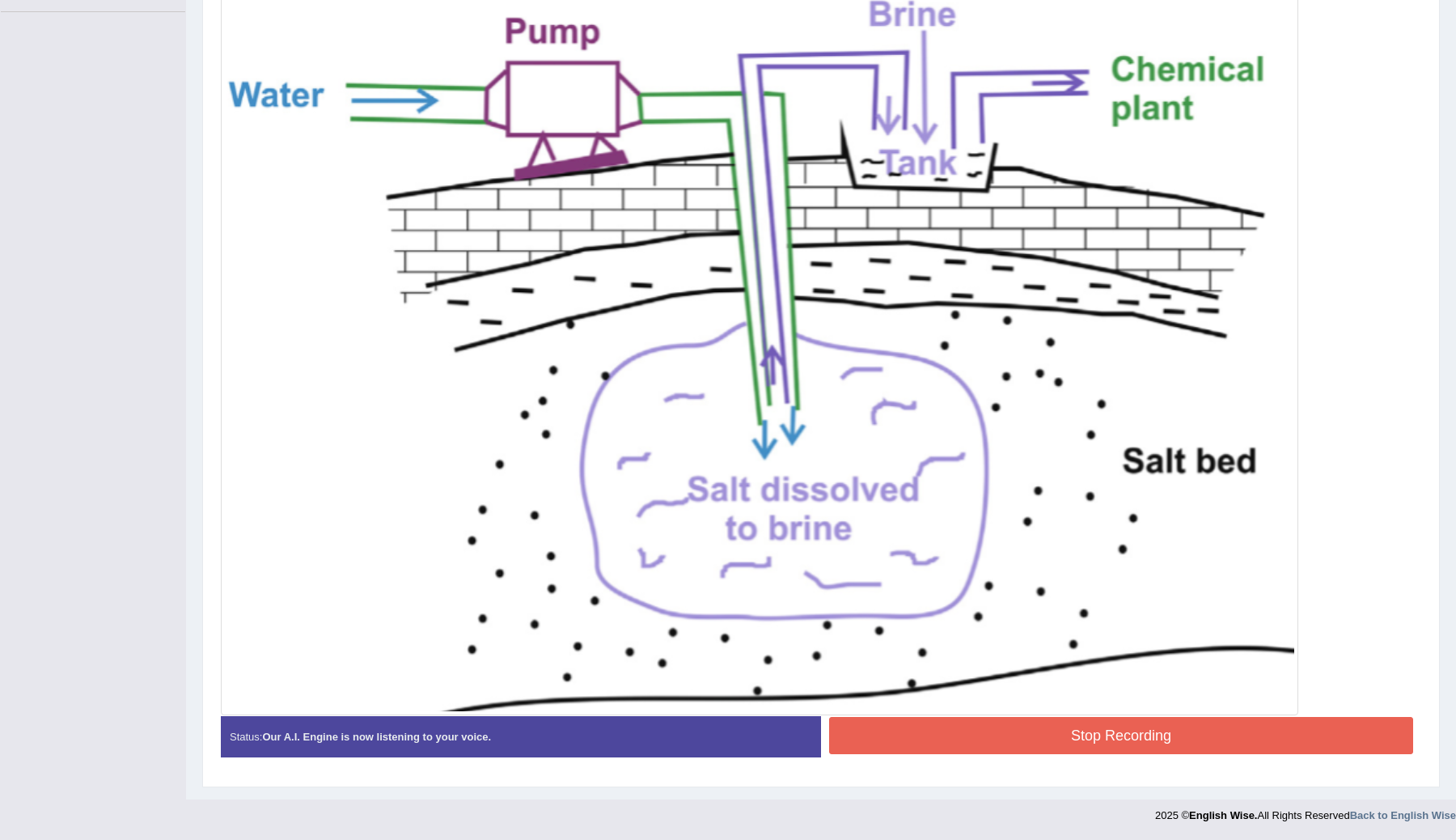
click at [893, 725] on button "Stop Recording" at bounding box center [1120, 735] width 584 height 37
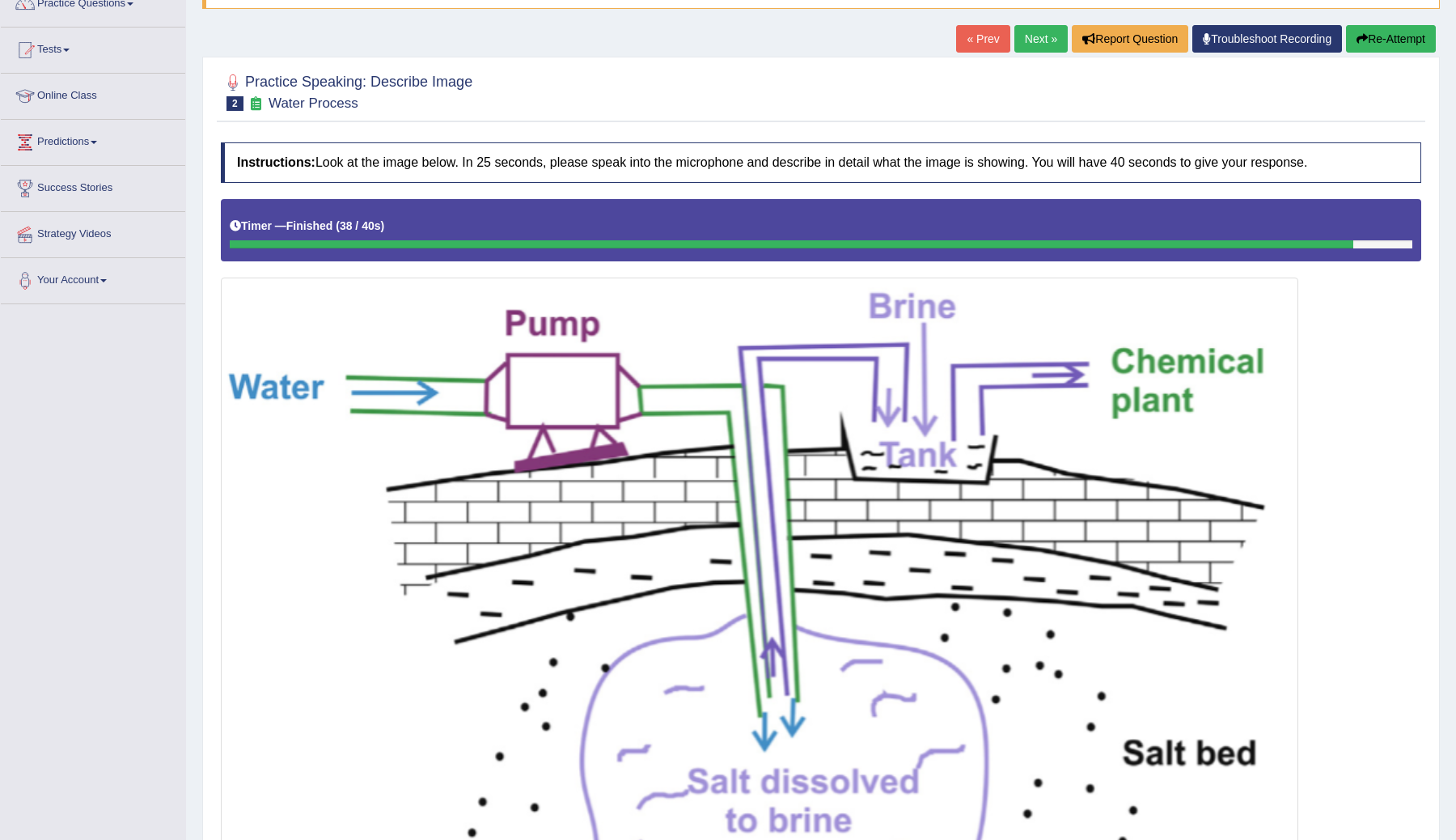
scroll to position [0, 0]
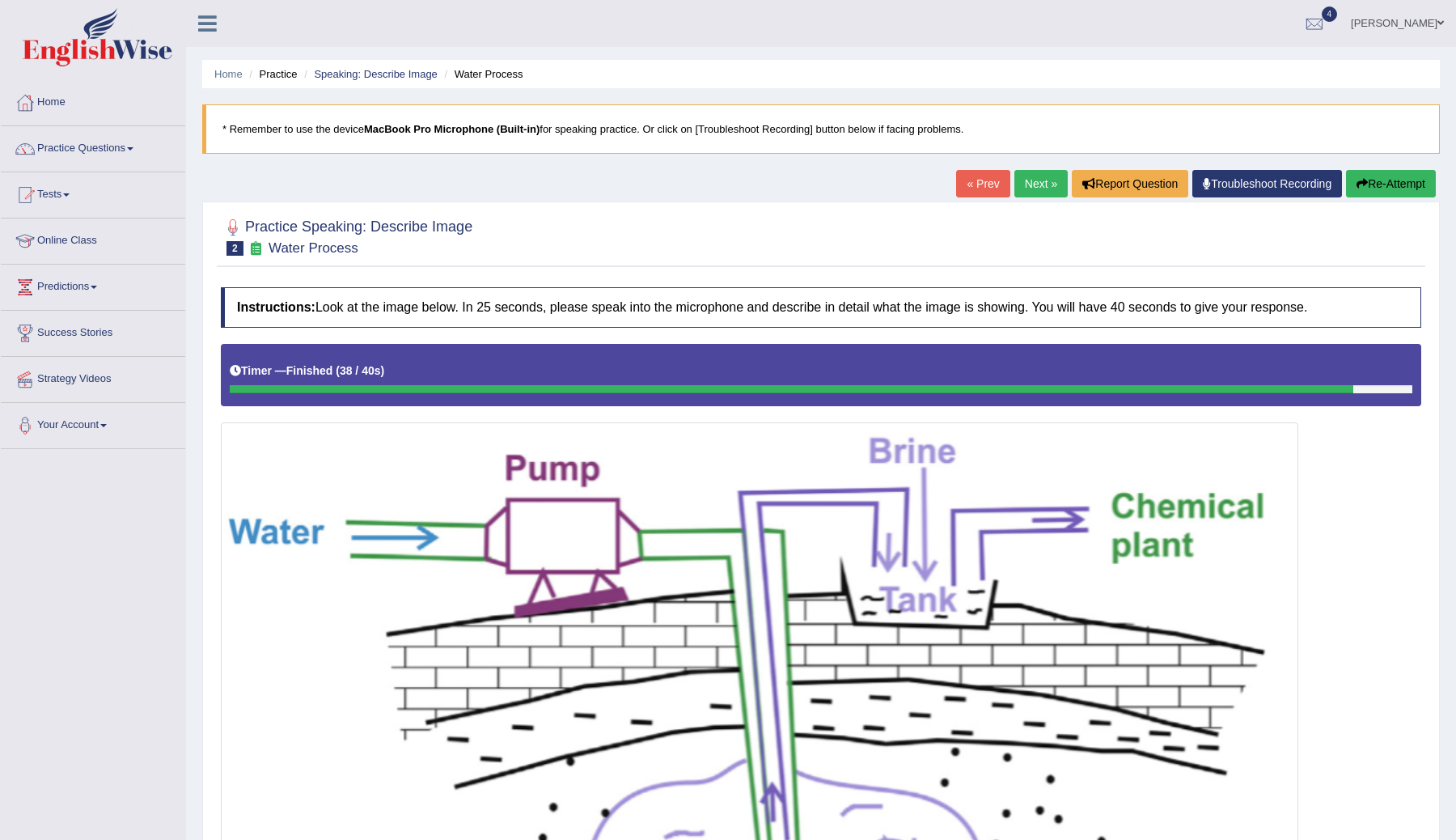
click at [1365, 187] on button "Re-Attempt" at bounding box center [1390, 183] width 89 height 27
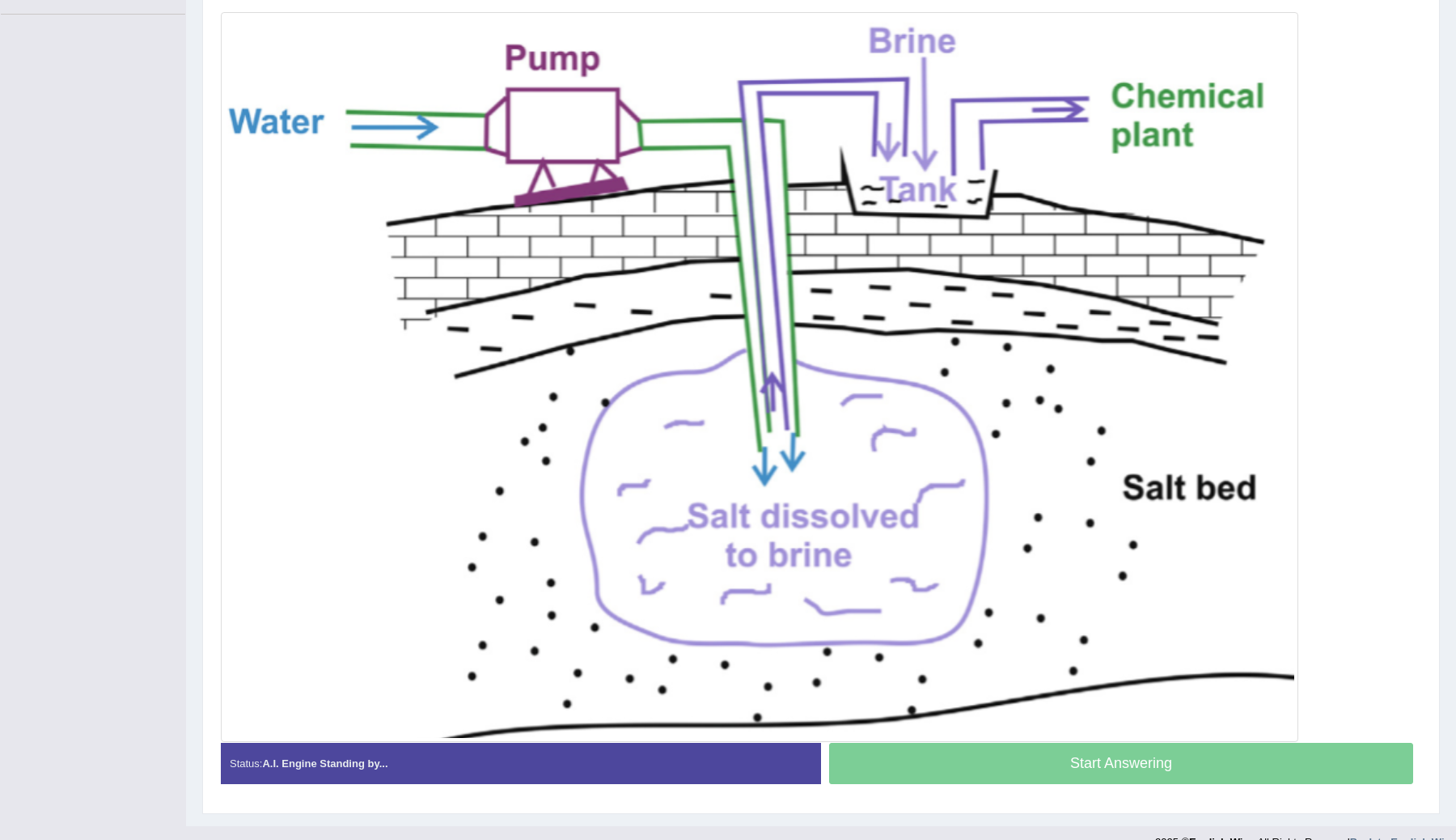
scroll to position [428, 0]
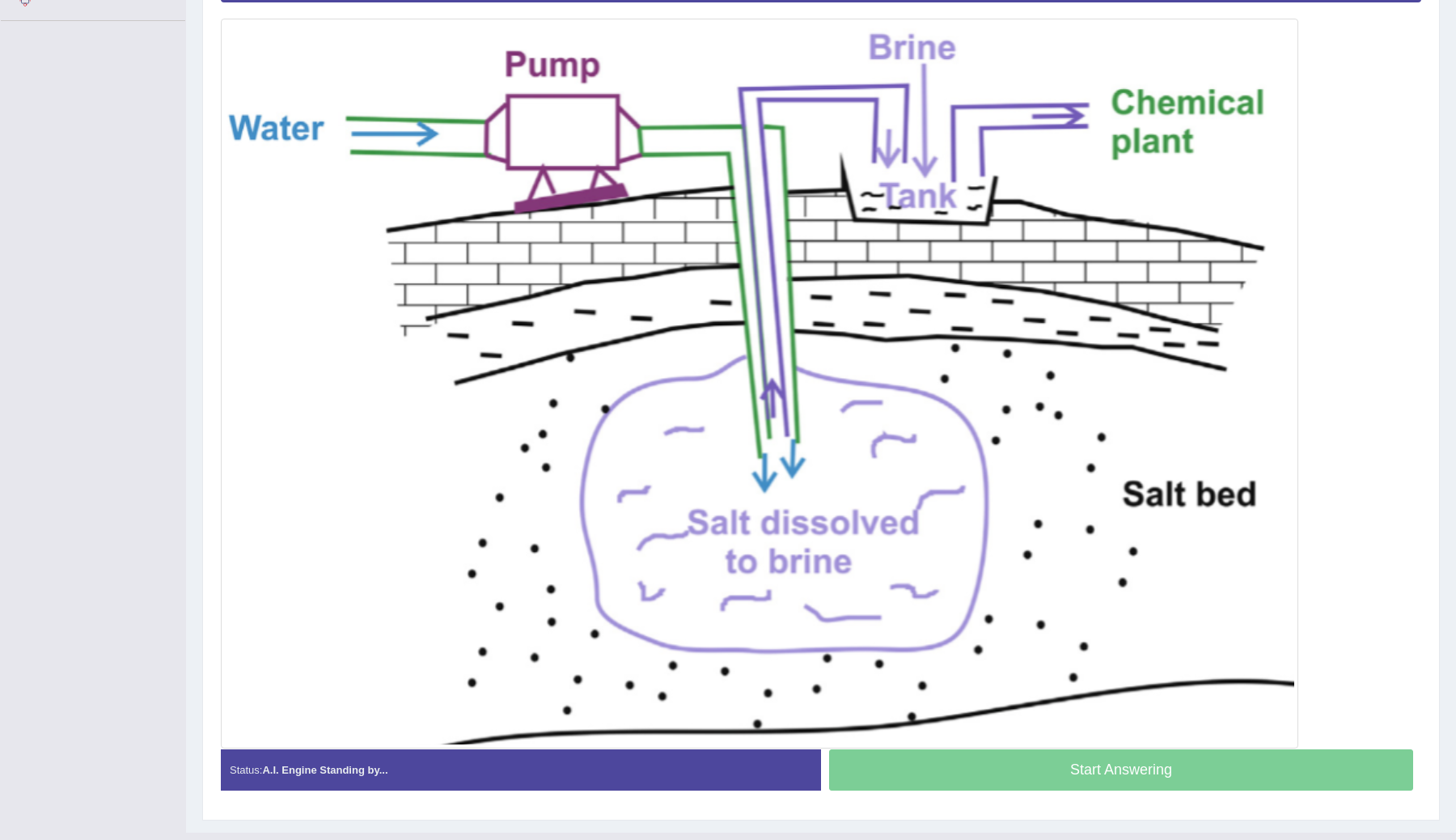
click at [1112, 152] on img at bounding box center [759, 384] width 1069 height 722
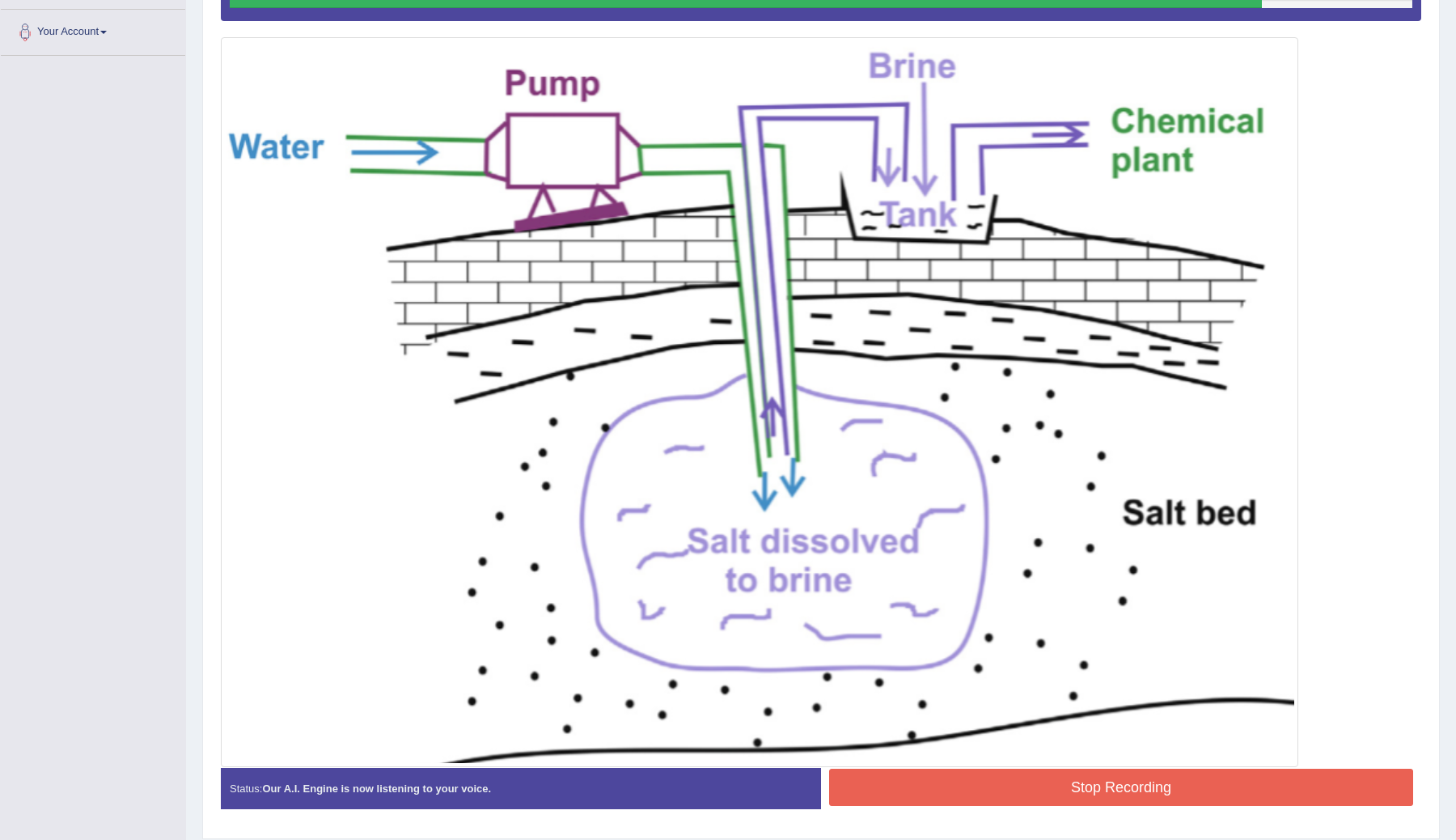
scroll to position [446, 0]
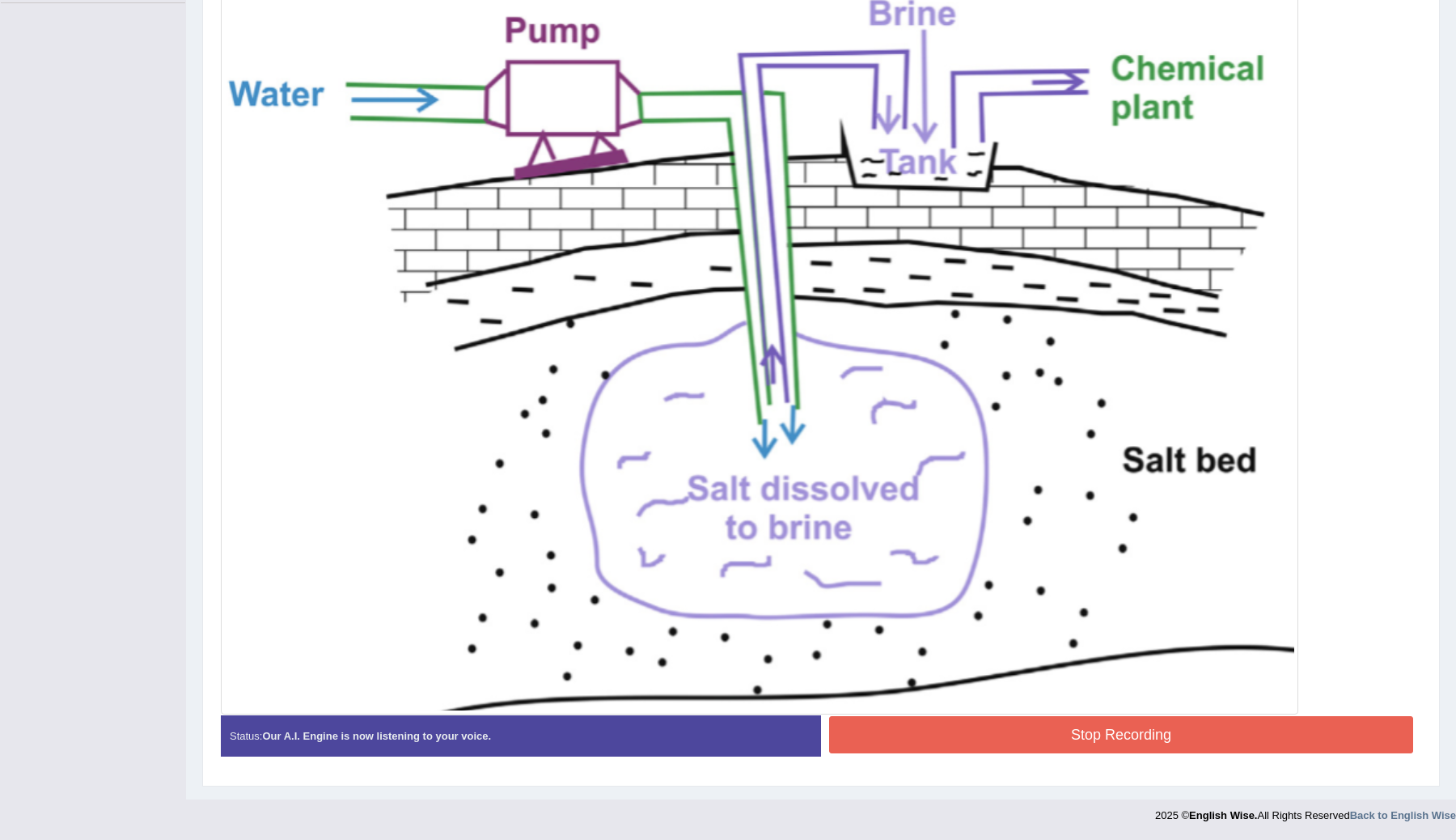
click at [902, 725] on button "Stop Recording" at bounding box center [1120, 735] width 584 height 37
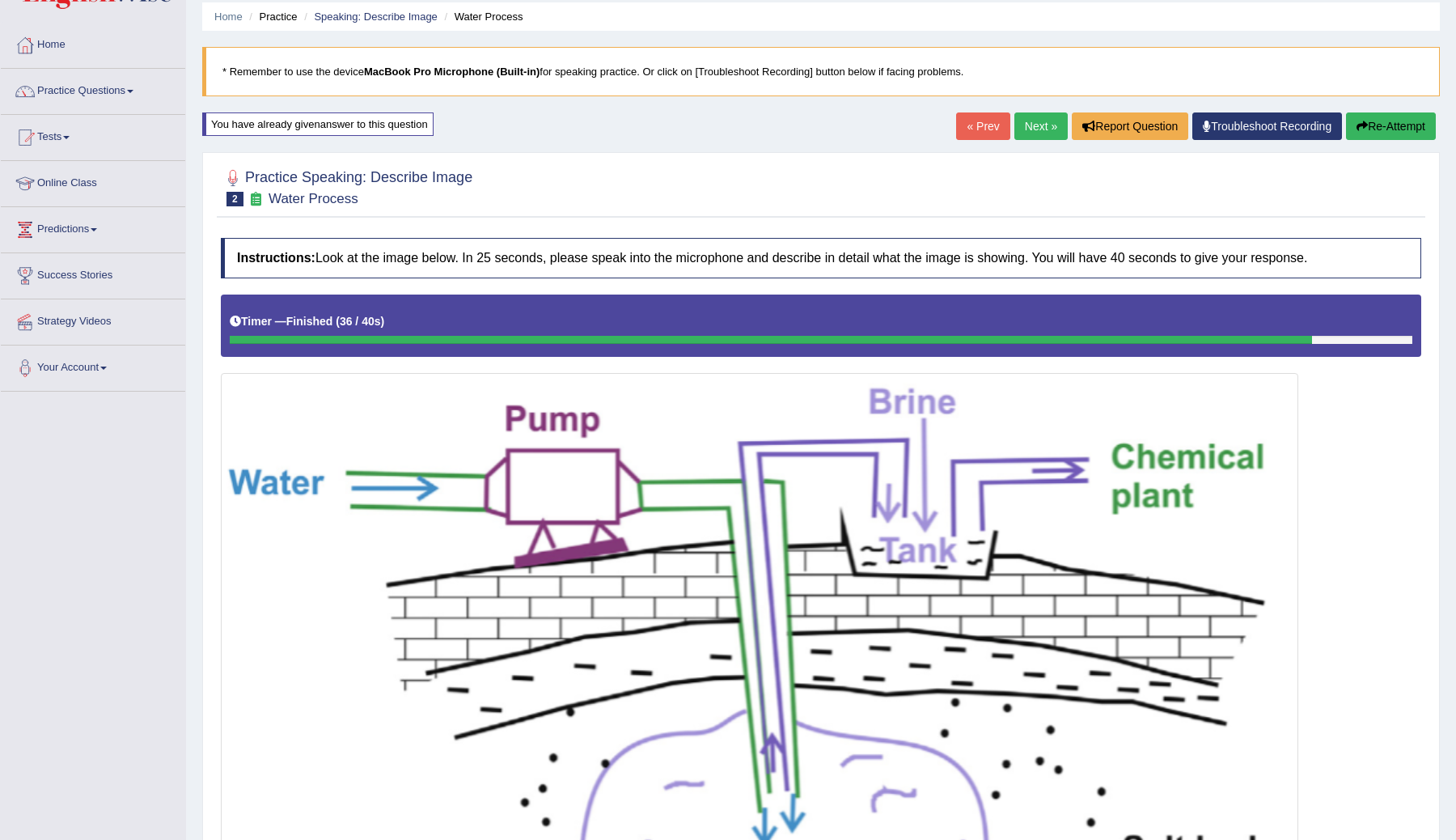
scroll to position [0, 0]
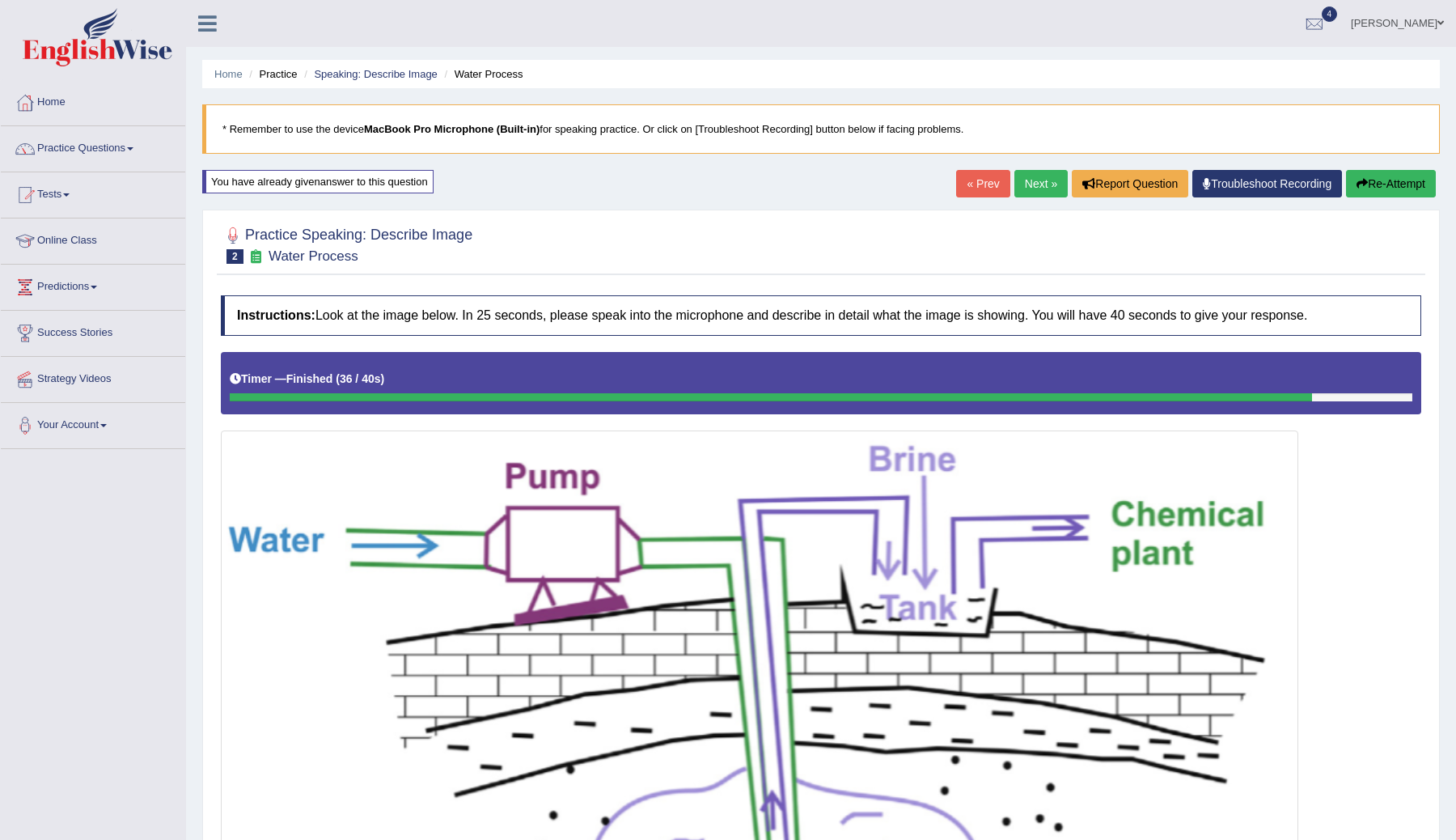
click at [1022, 181] on link "Next »" at bounding box center [1041, 183] width 53 height 27
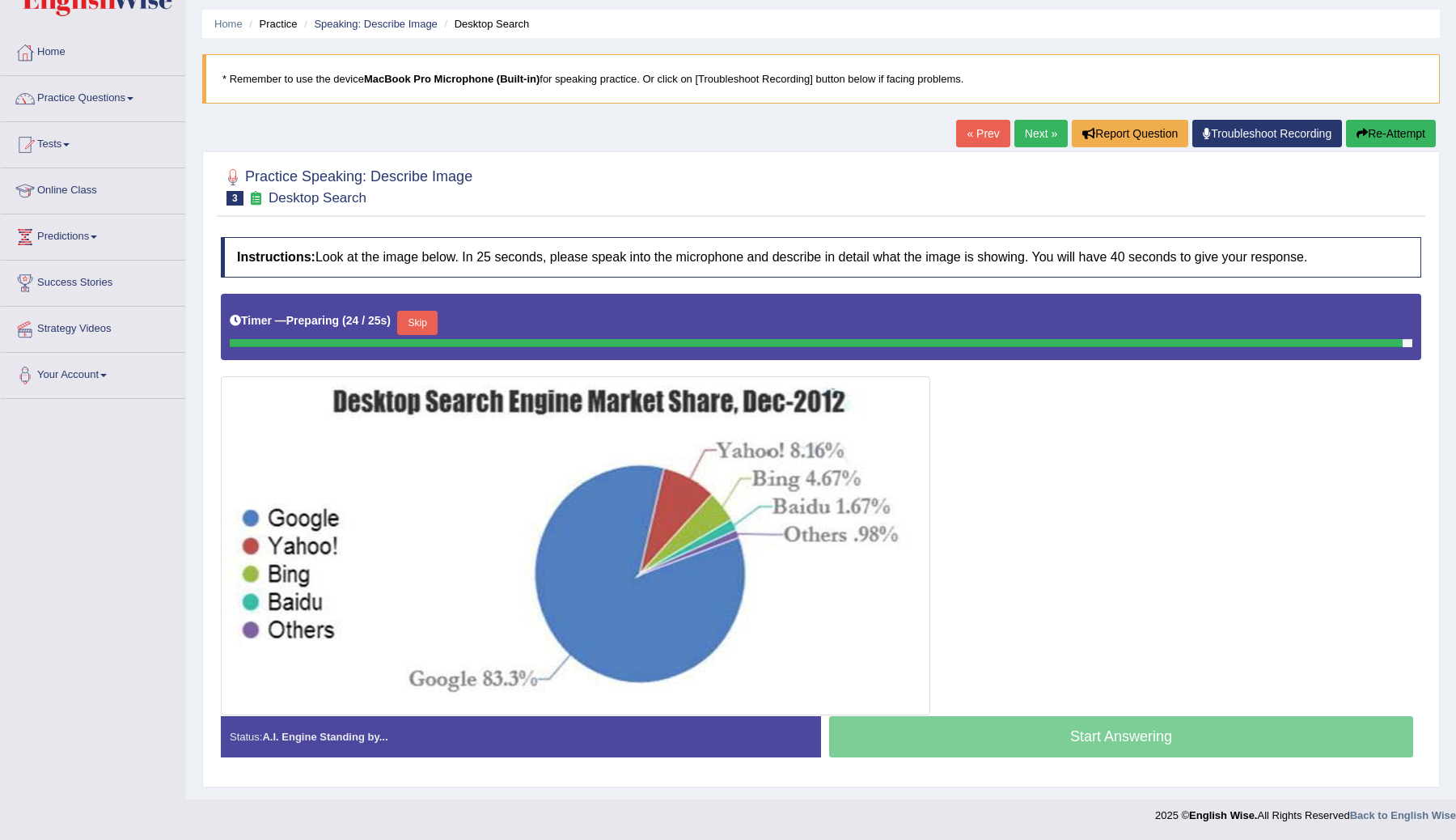
scroll to position [47, 0]
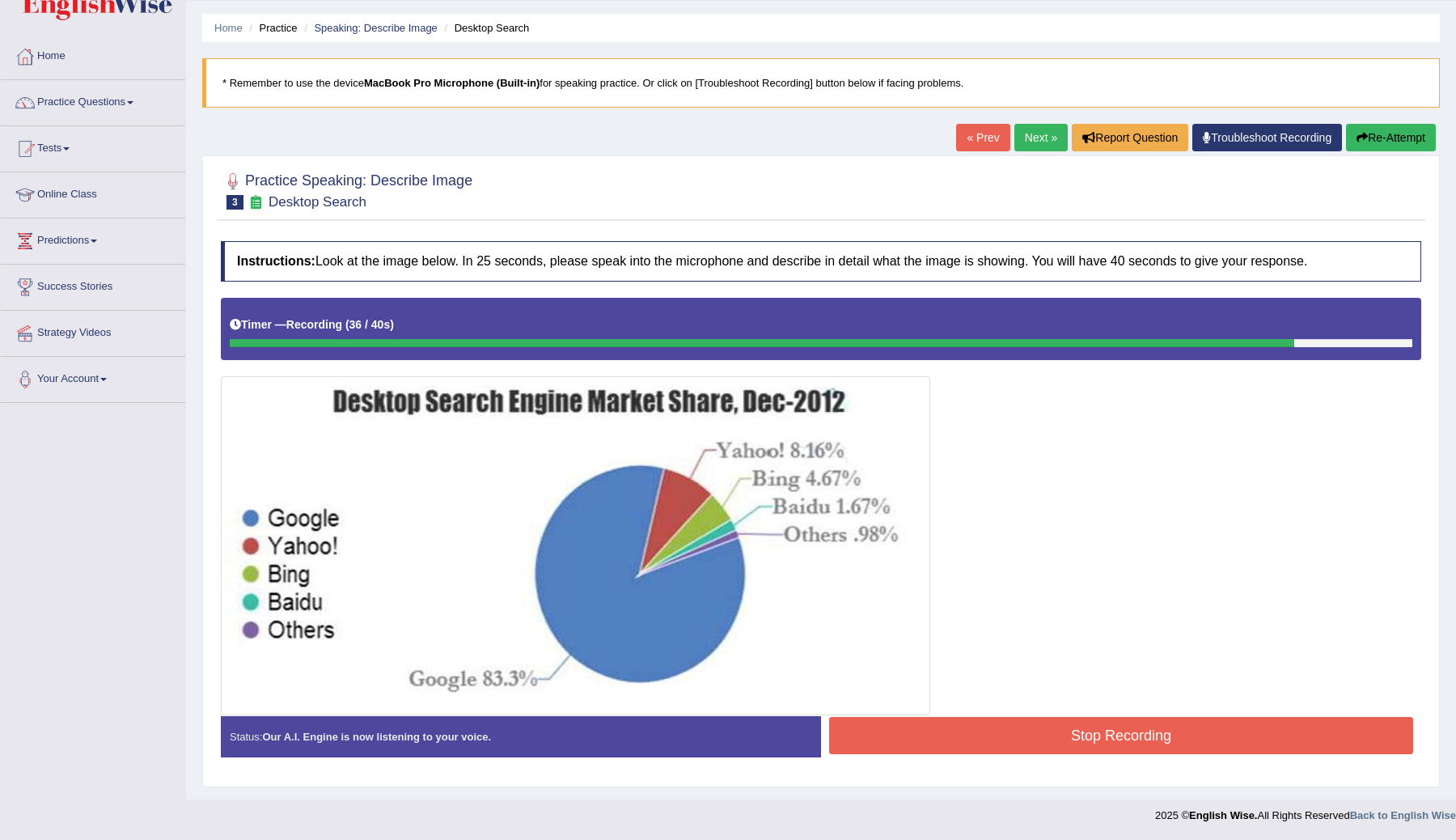
click at [983, 720] on button "Stop Recording" at bounding box center [1120, 735] width 584 height 37
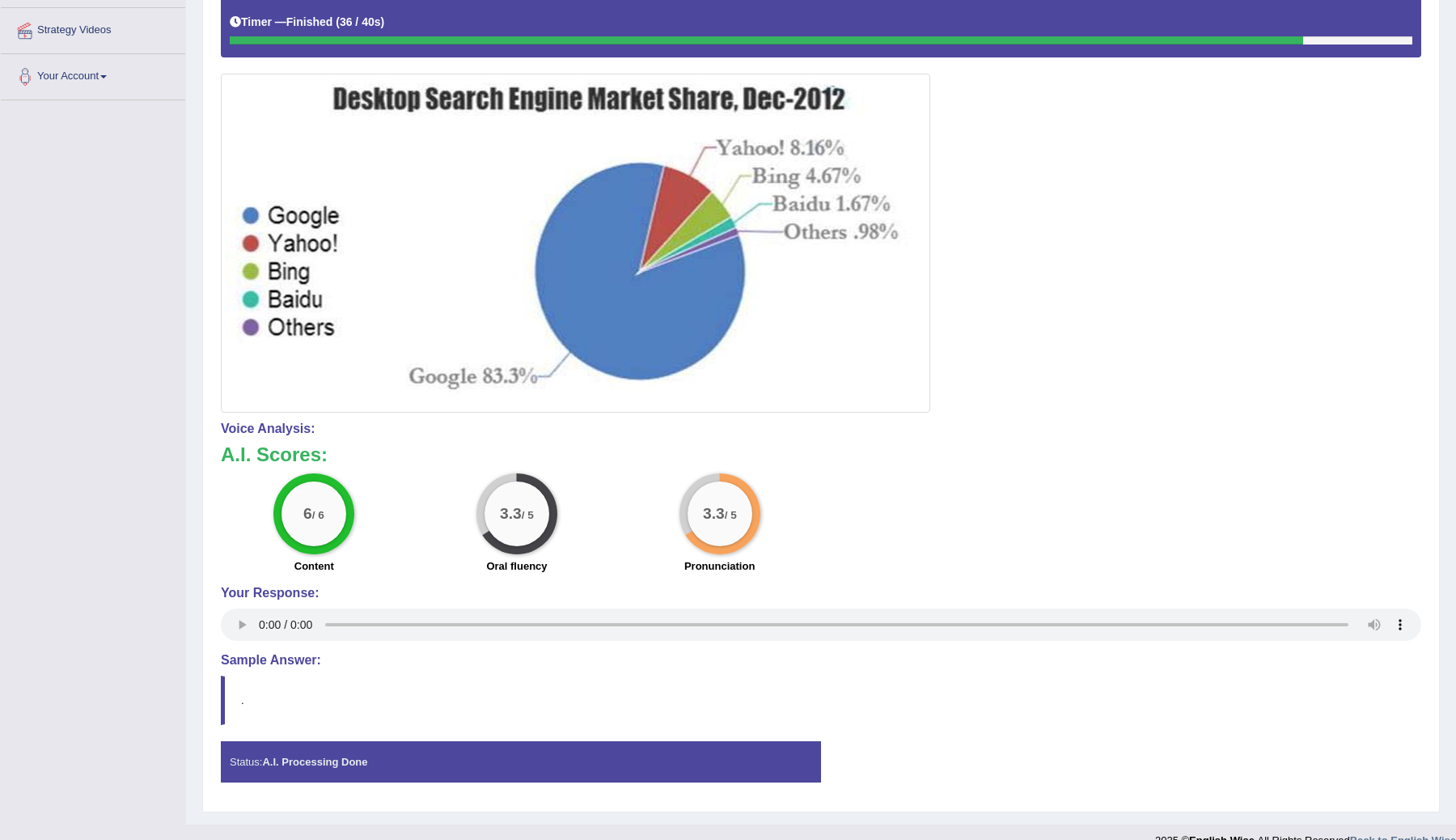
scroll to position [374, 0]
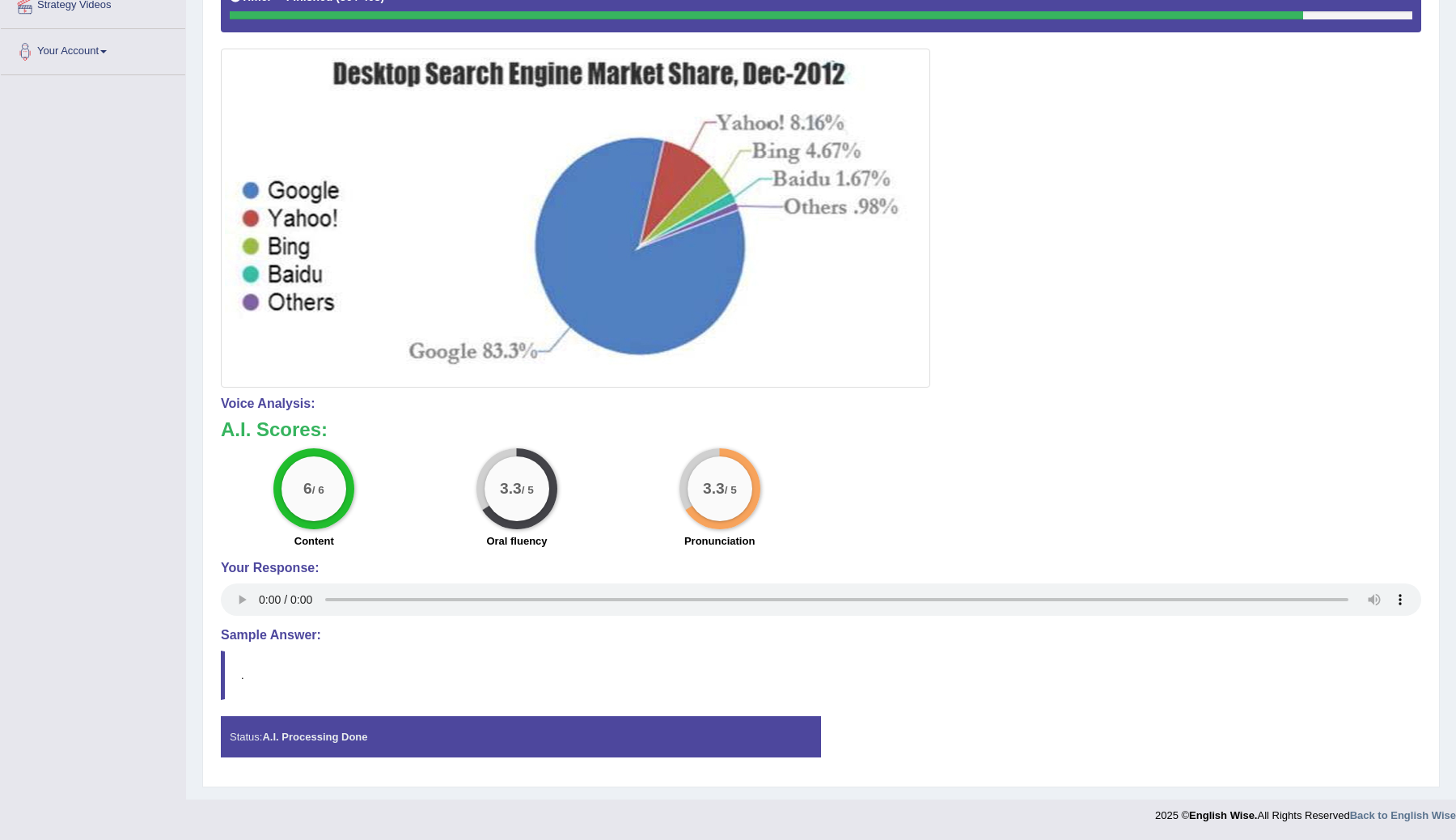
click at [298, 648] on div "Instructions: Look at the image below. In 25 seconds, please speak into the mic…" at bounding box center [821, 341] width 1208 height 873
click at [311, 750] on div "Status: A.I. Processing Done" at bounding box center [521, 736] width 600 height 42
click at [287, 618] on div "Your Response:" at bounding box center [820, 590] width 1200 height 59
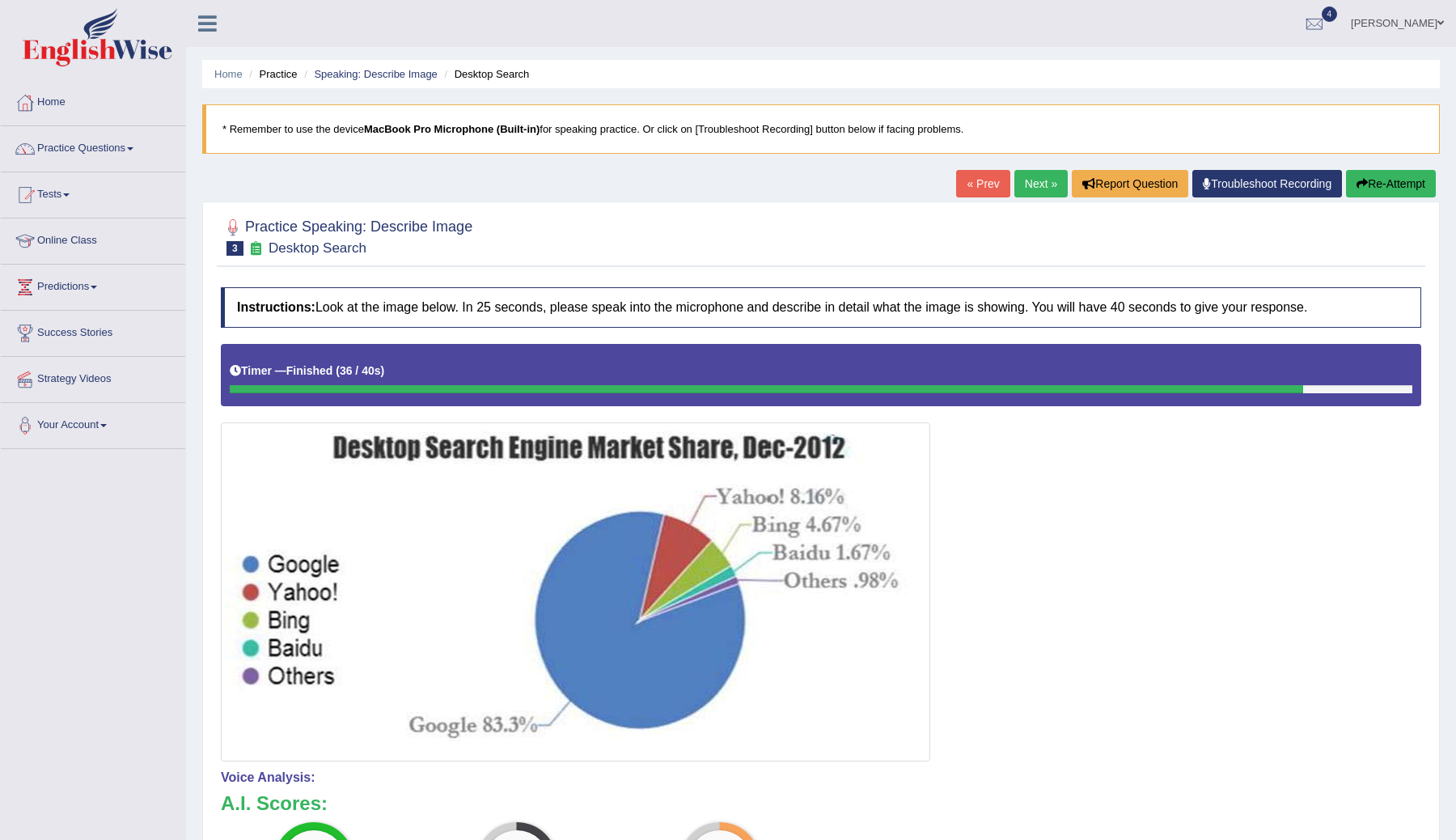
click at [1025, 191] on link "Next »" at bounding box center [1041, 183] width 53 height 27
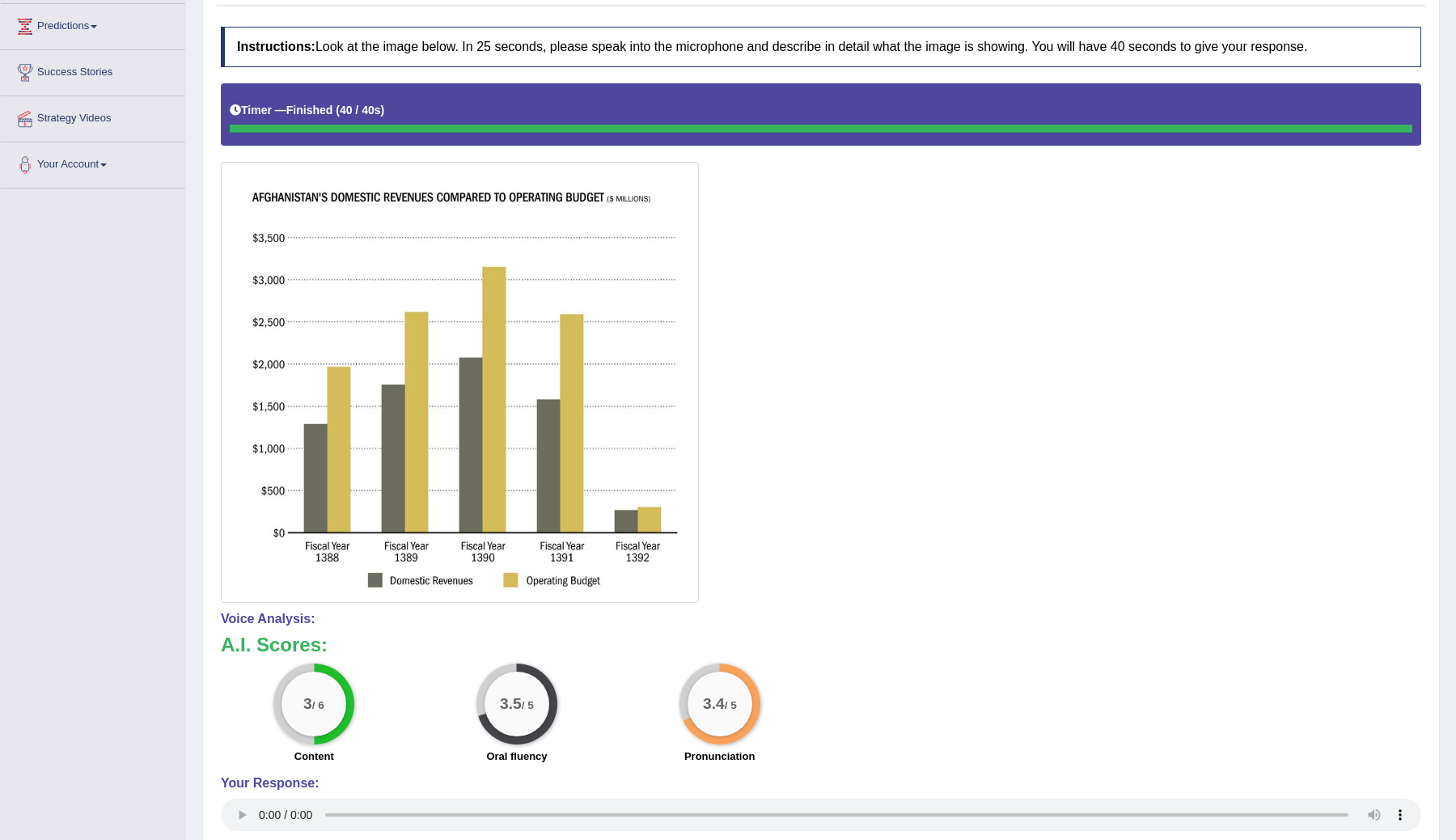
scroll to position [153, 0]
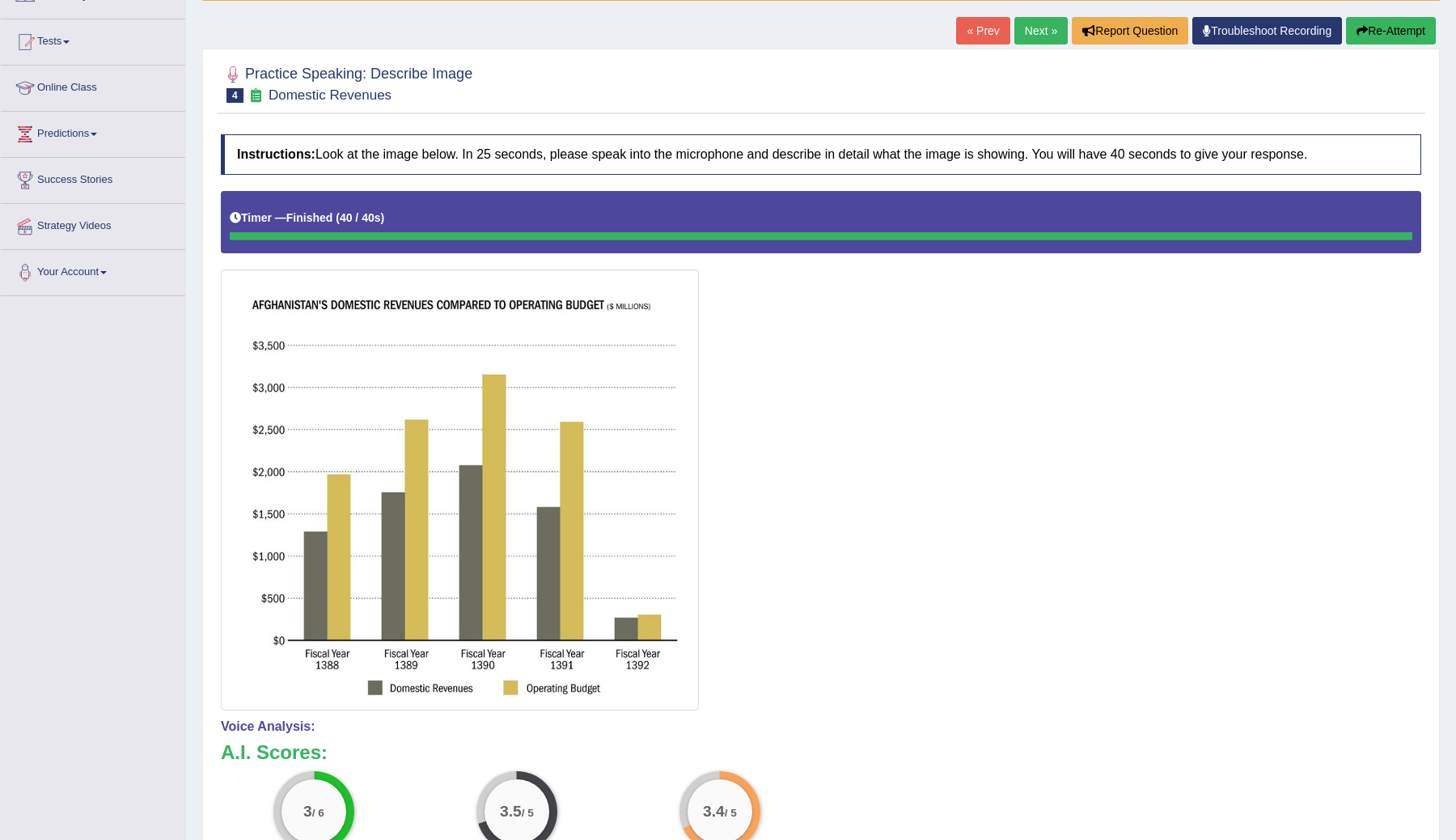
click at [1398, 33] on button "Re-Attempt" at bounding box center [1390, 30] width 89 height 27
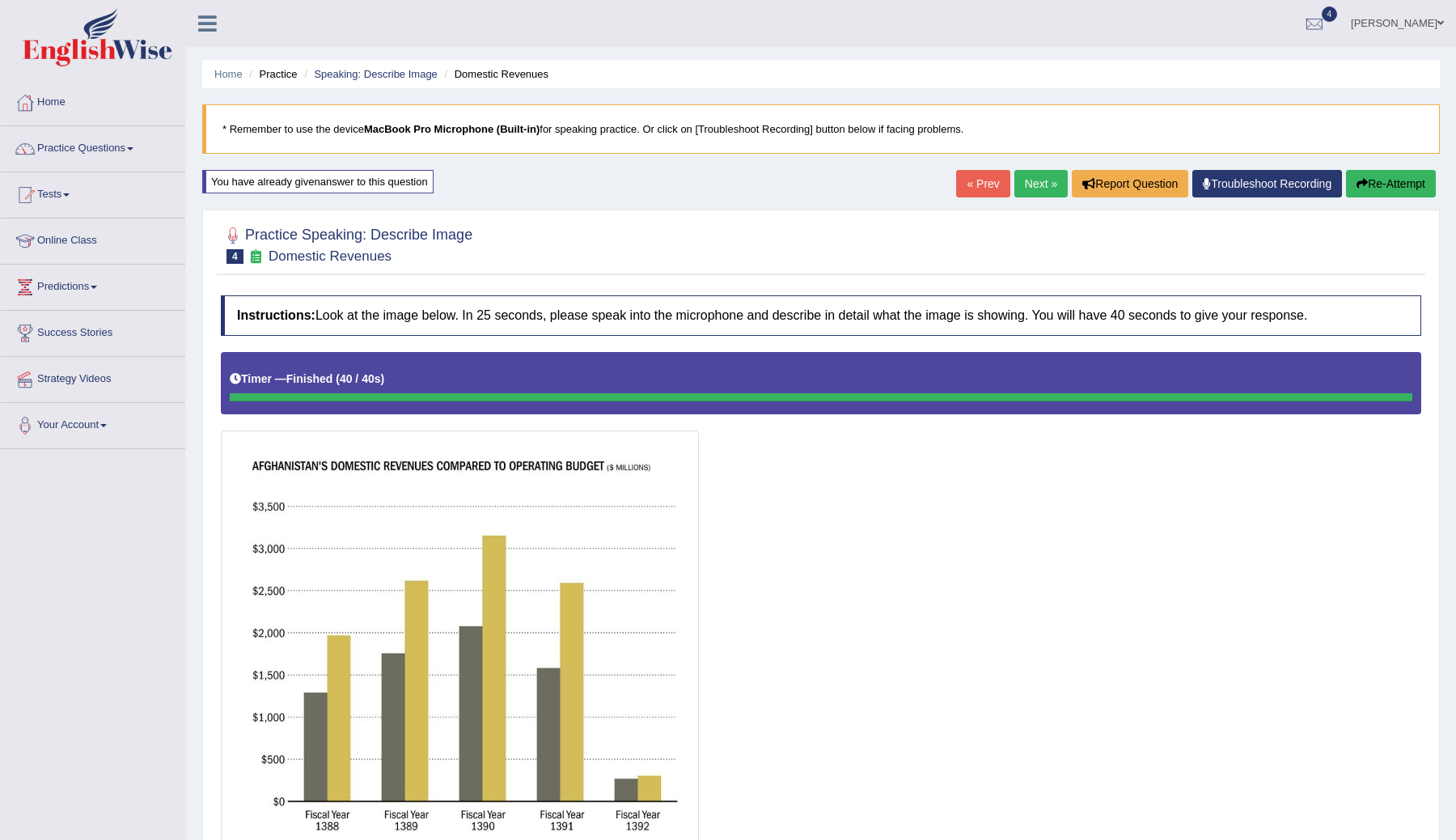
click at [1367, 189] on button "Re-Attempt" at bounding box center [1390, 183] width 89 height 27
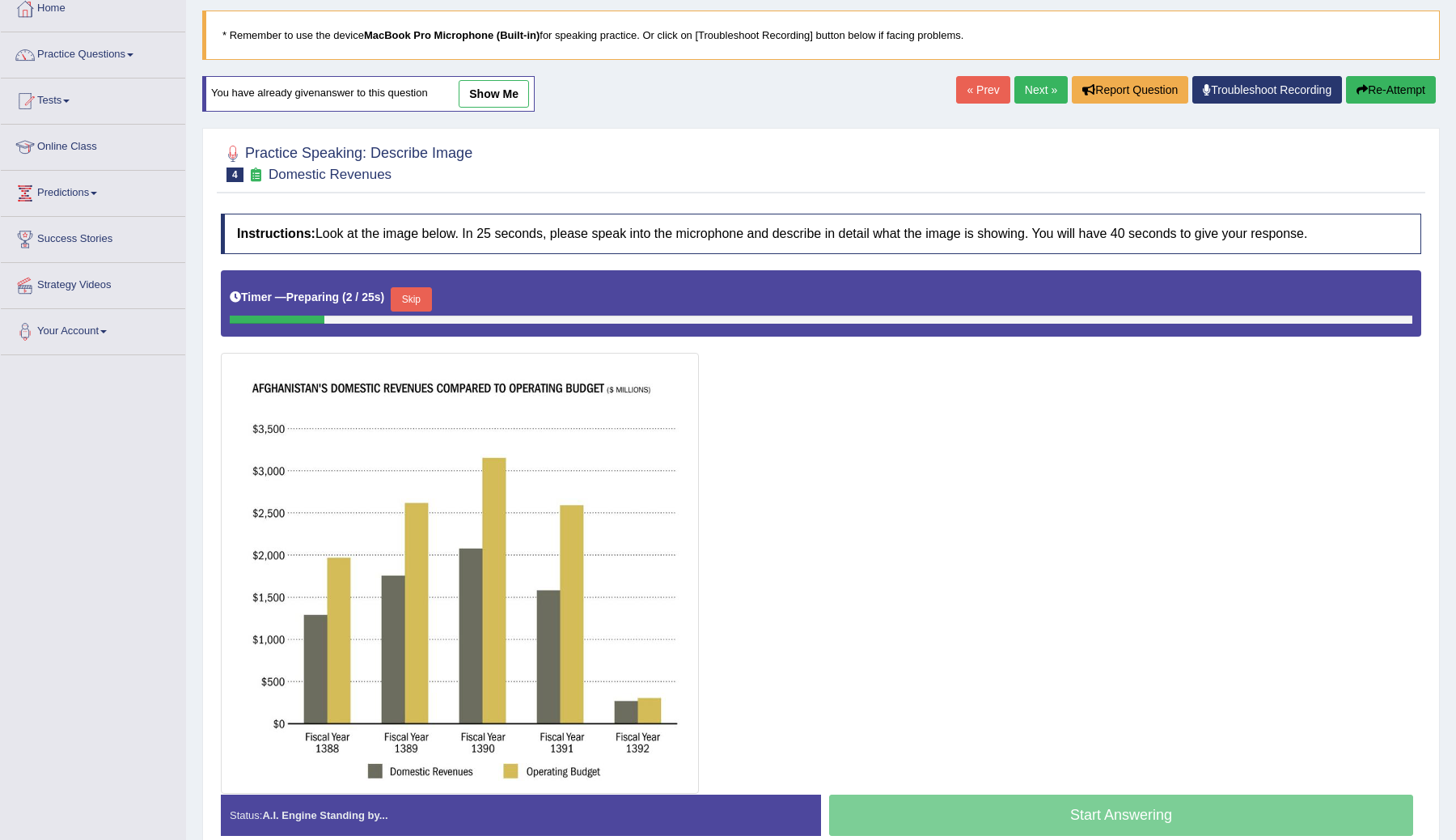
scroll to position [110, 0]
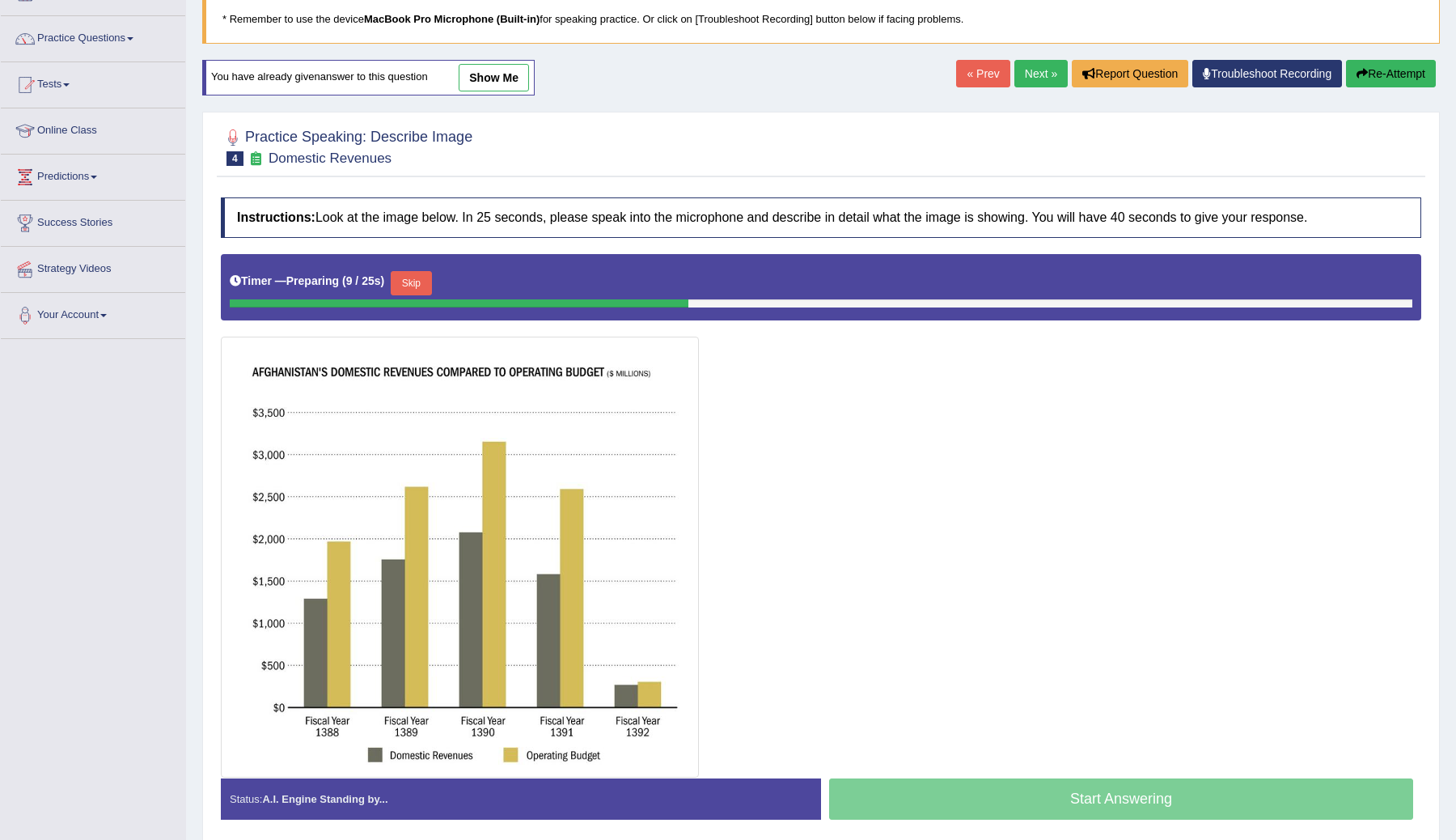
click at [414, 283] on button "Skip" at bounding box center [411, 283] width 41 height 24
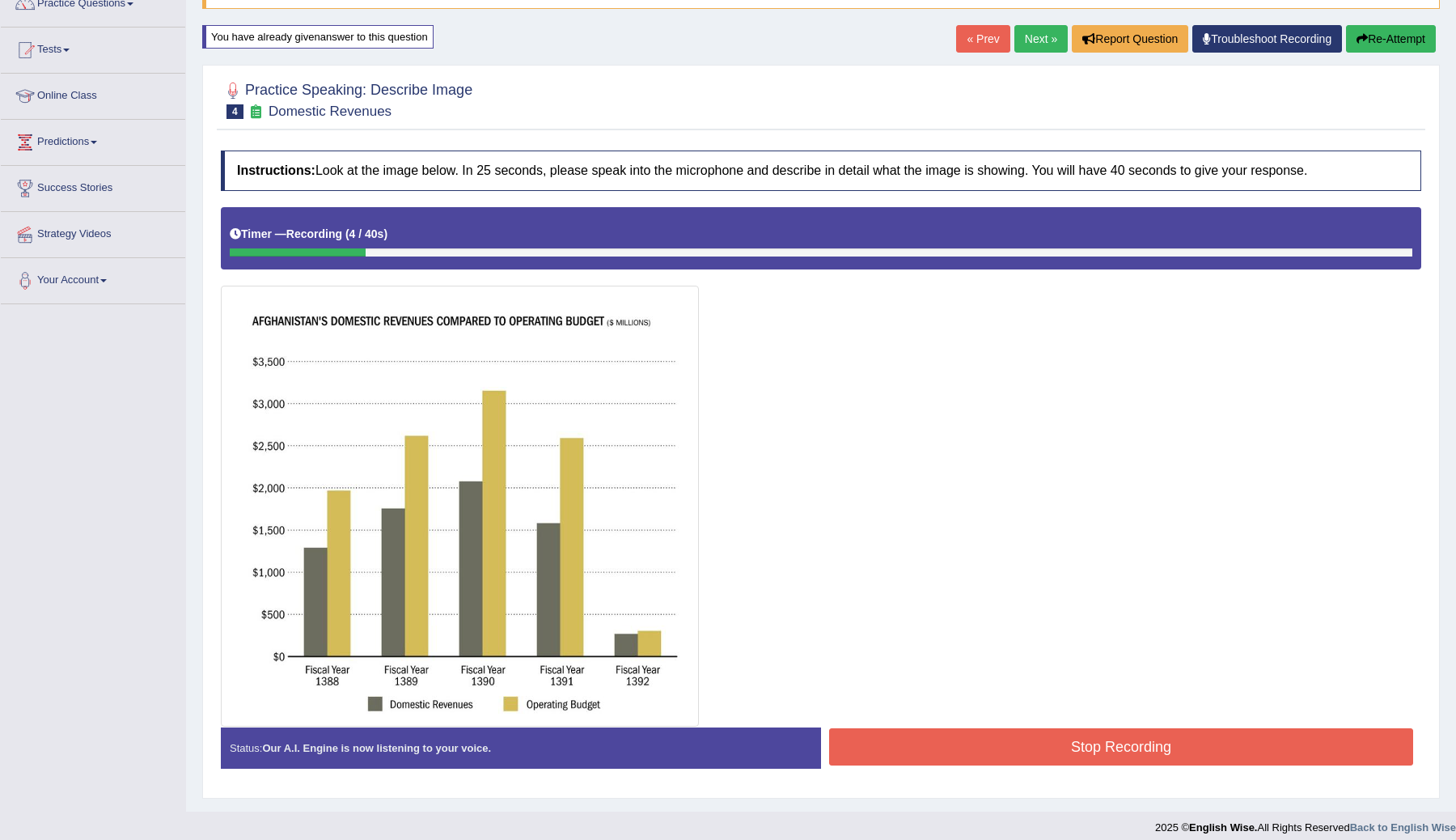
scroll to position [157, 0]
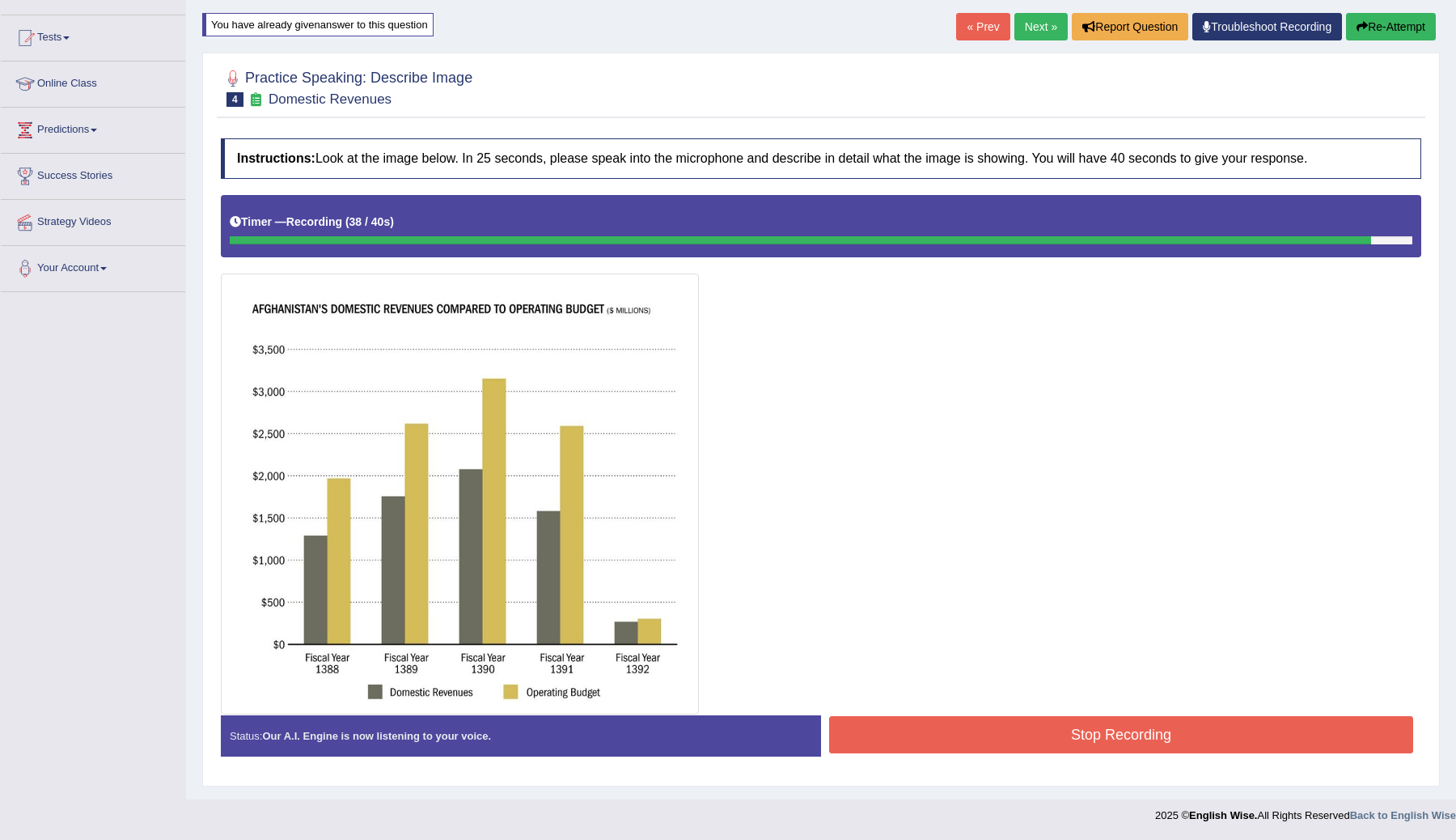
click at [911, 730] on button "Stop Recording" at bounding box center [1120, 735] width 584 height 37
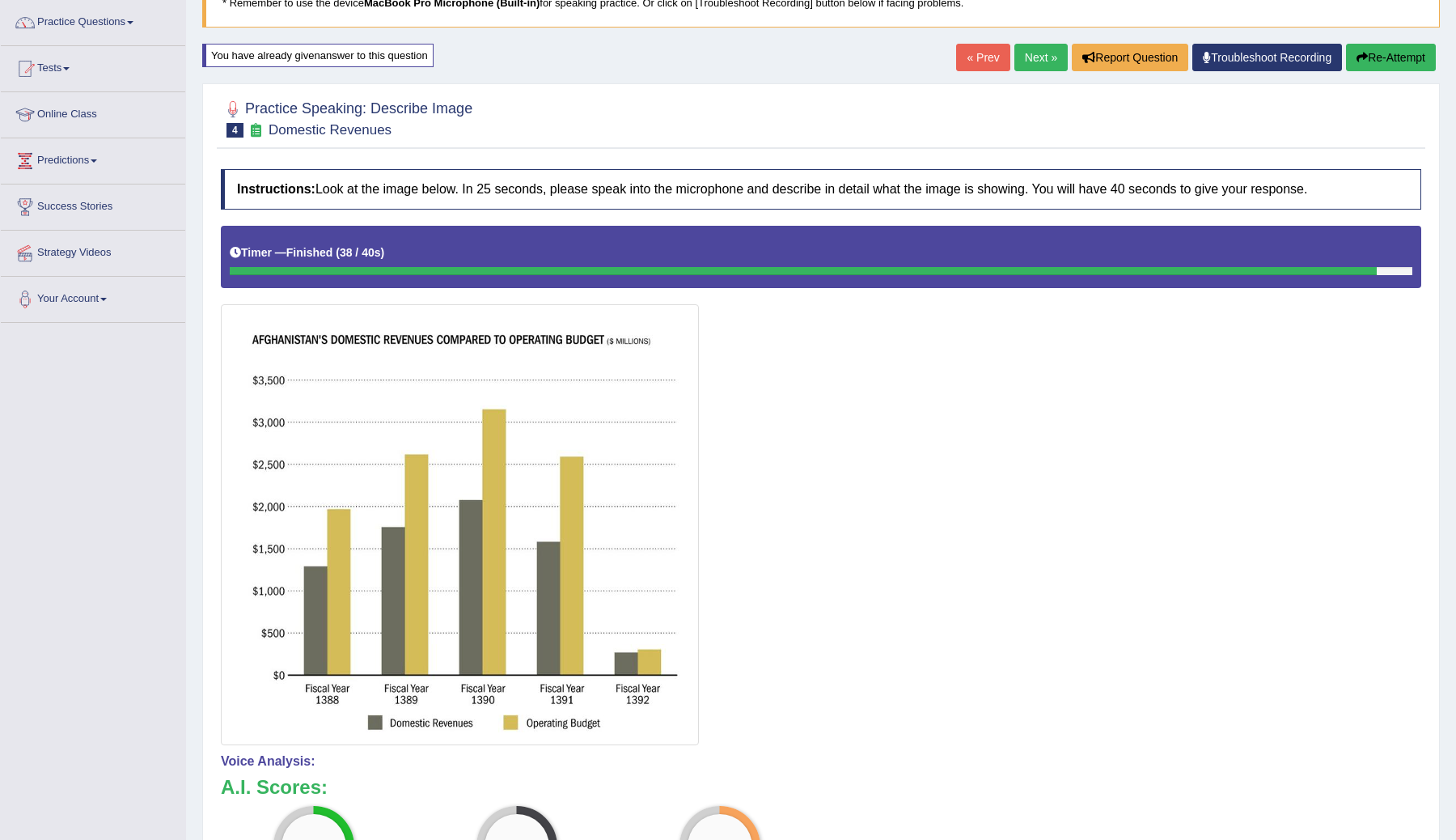
scroll to position [0, 0]
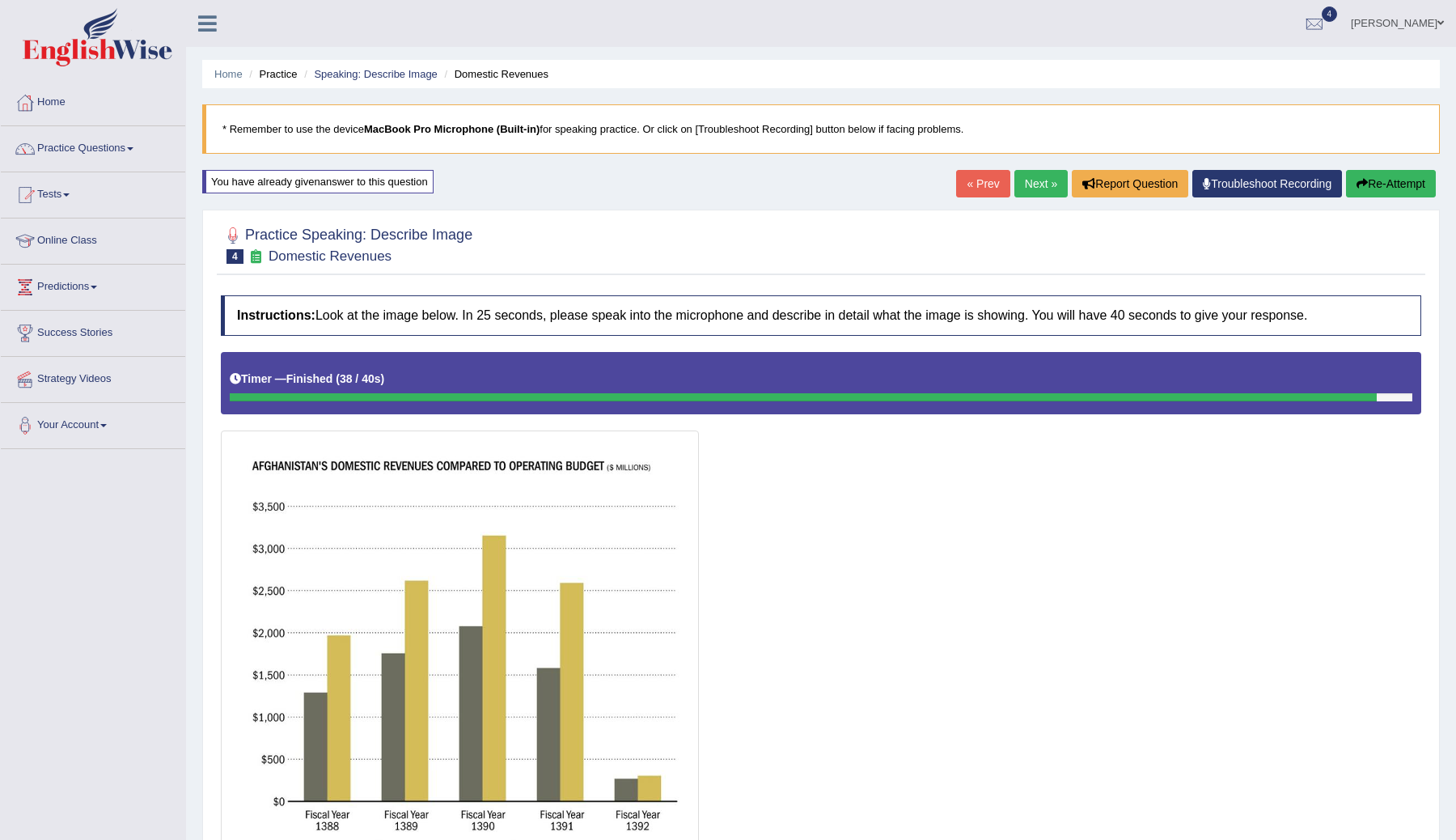
click at [1359, 188] on icon "button" at bounding box center [1361, 183] width 12 height 12
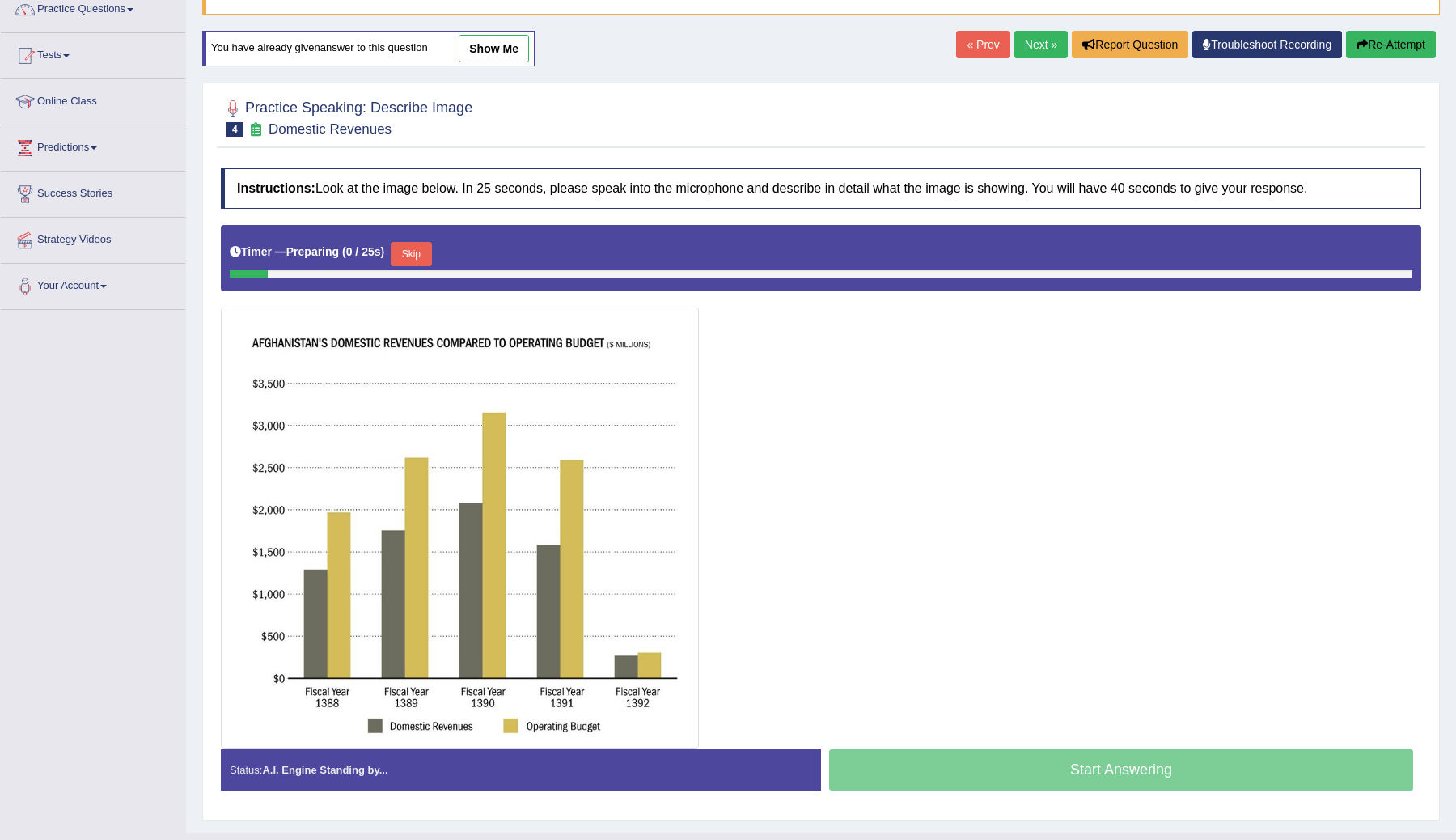
scroll to position [173, 0]
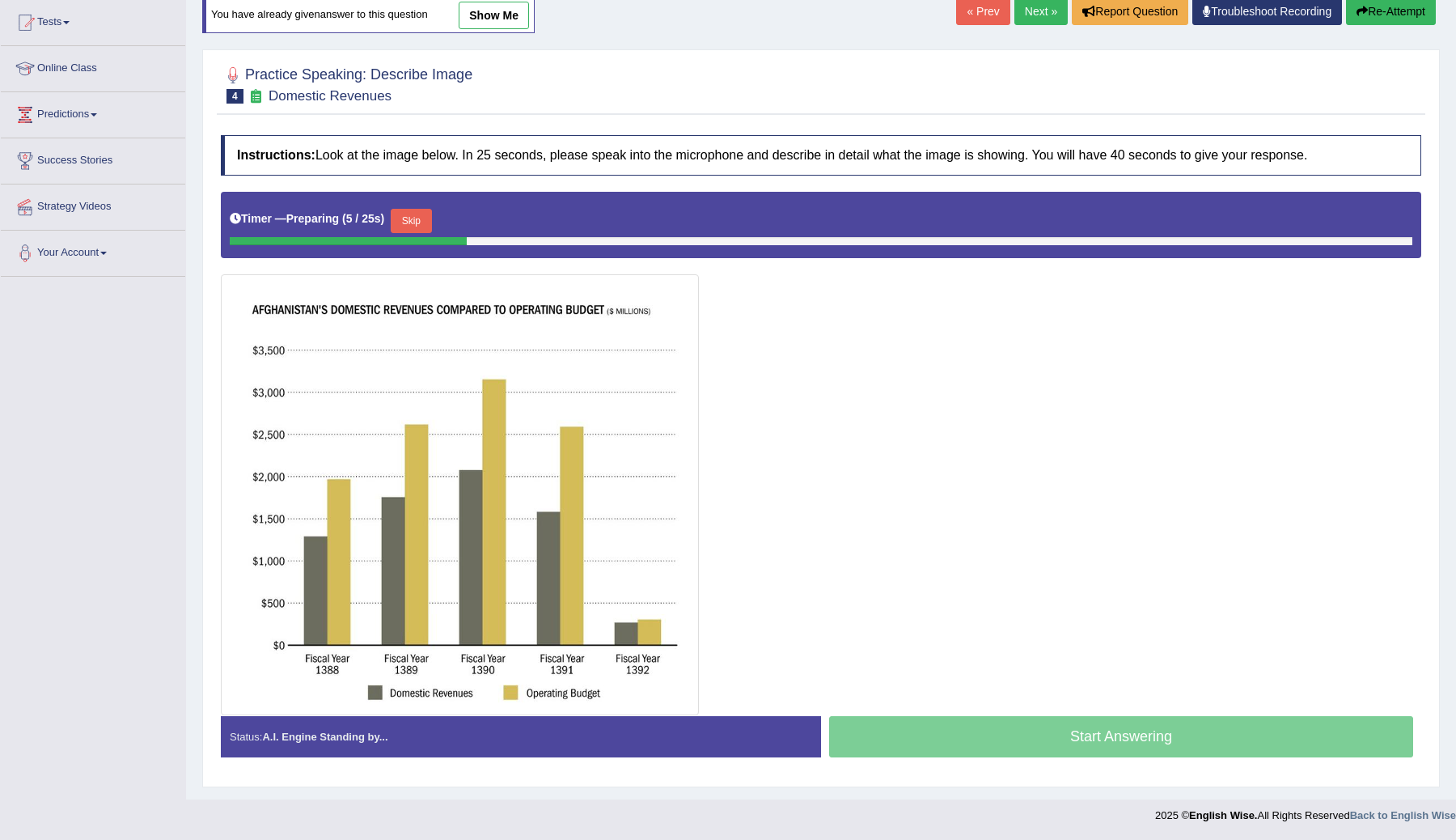
click at [420, 218] on button "Skip" at bounding box center [411, 221] width 41 height 24
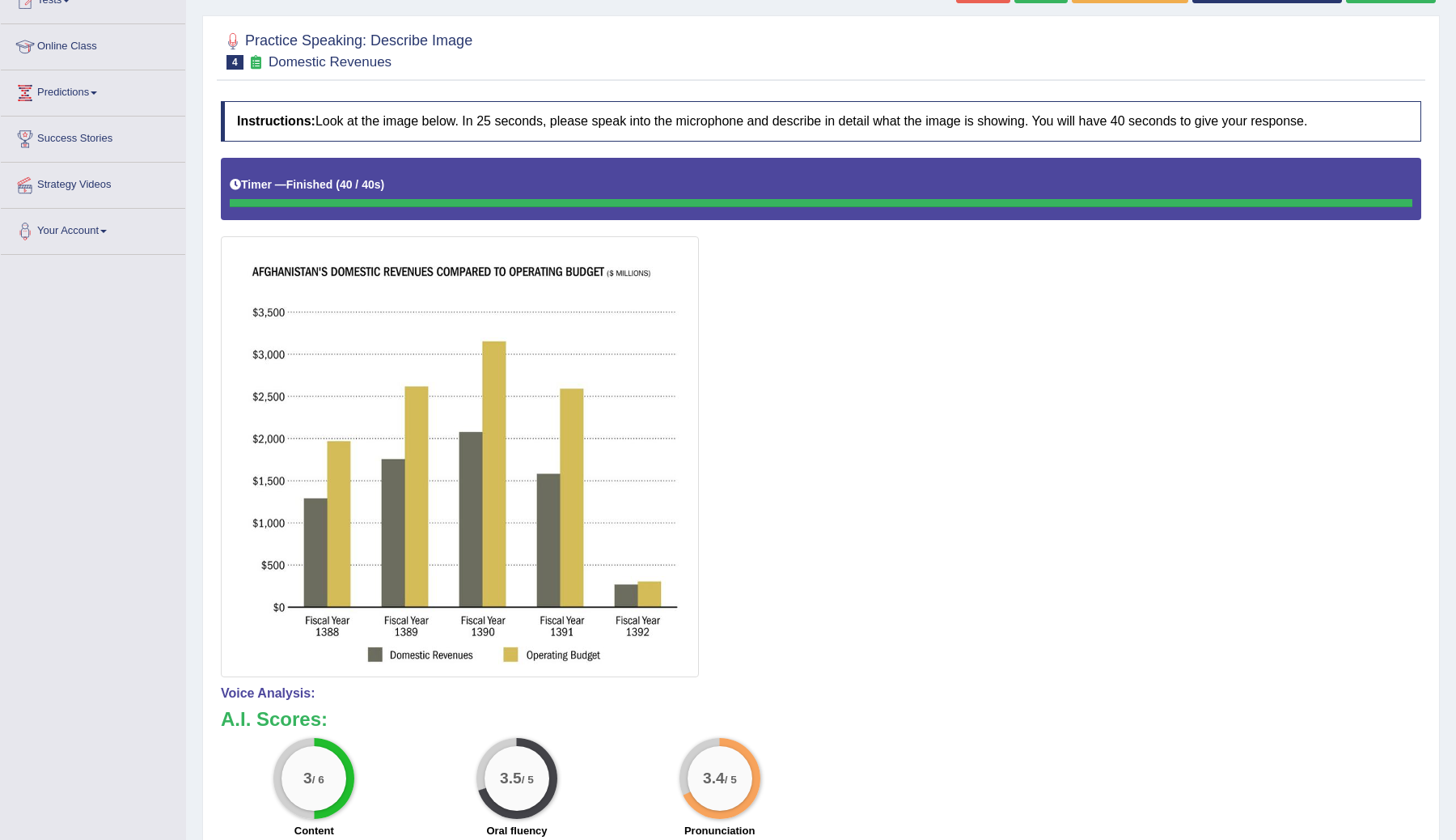
scroll to position [0, 0]
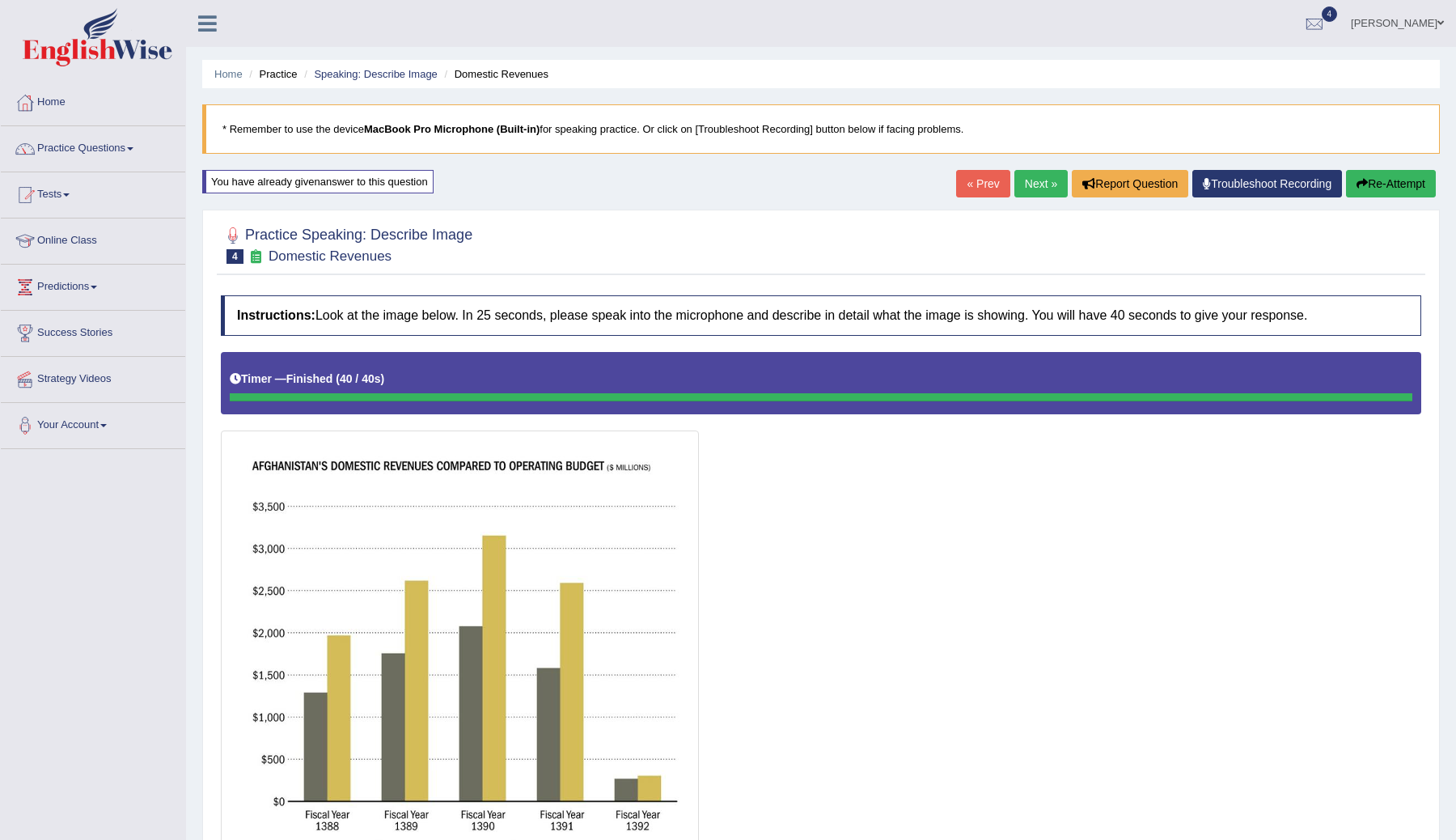
click at [1374, 188] on button "Re-Attempt" at bounding box center [1390, 183] width 89 height 27
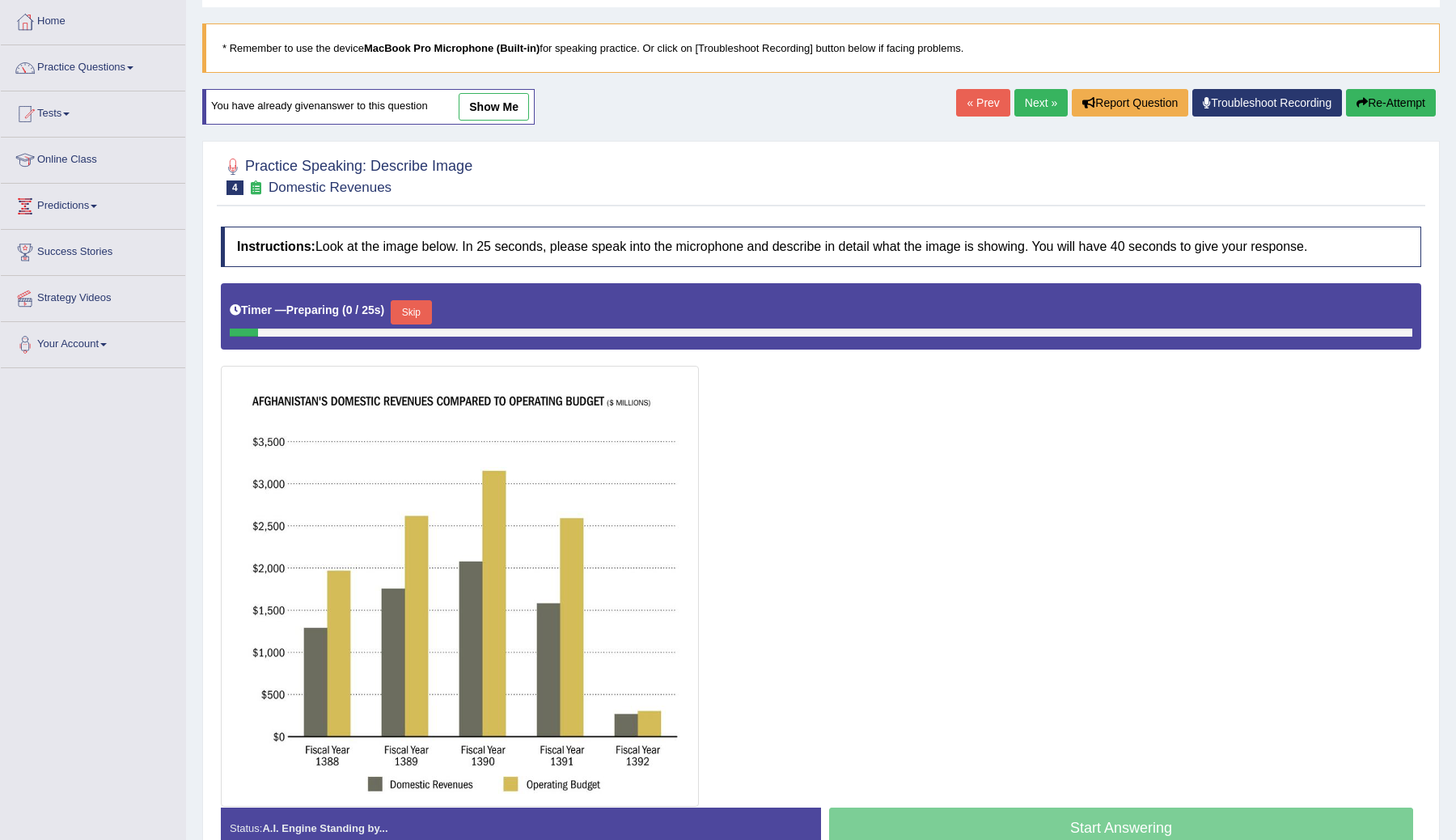
scroll to position [96, 0]
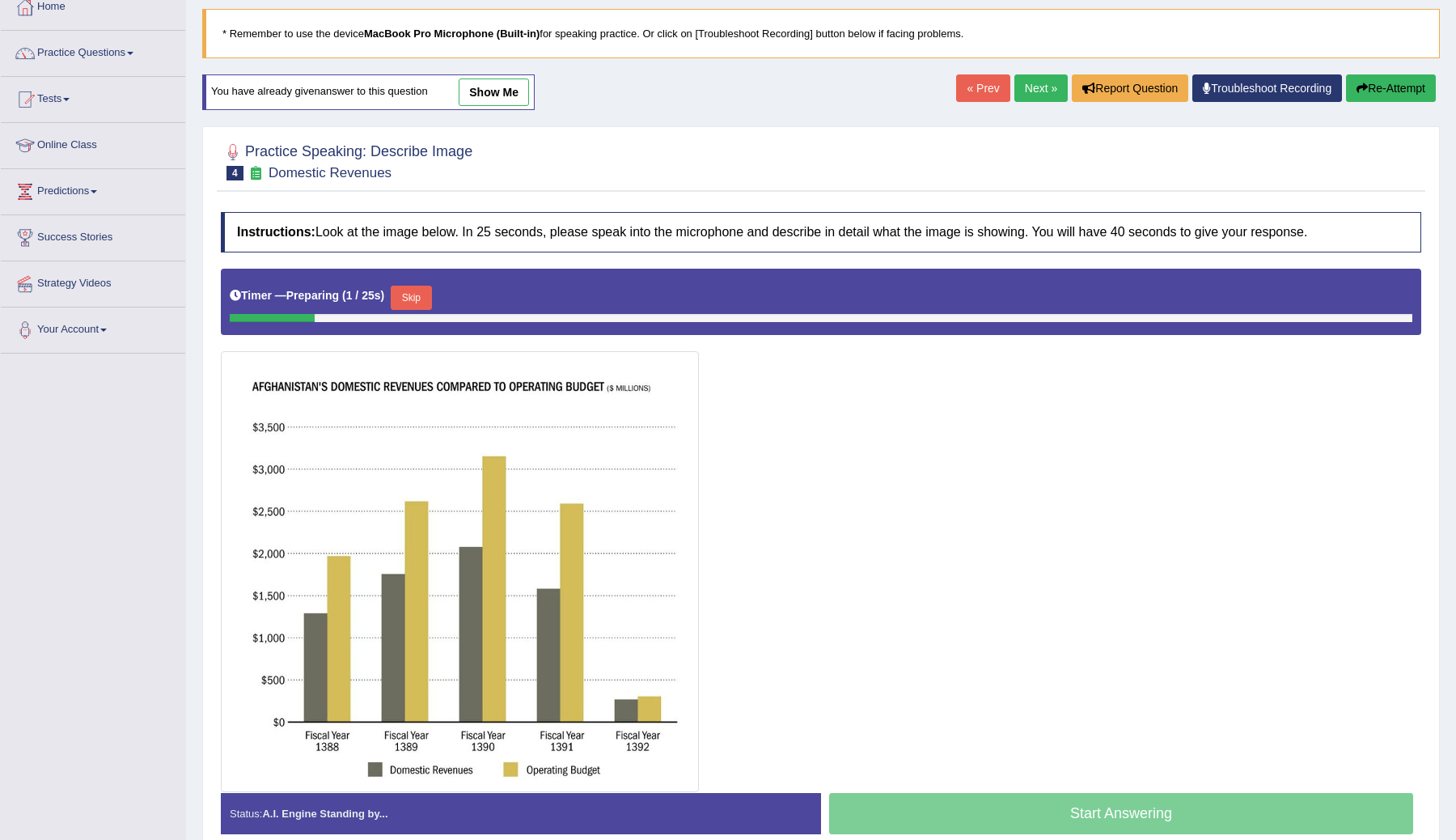
click at [416, 296] on button "Skip" at bounding box center [411, 297] width 41 height 24
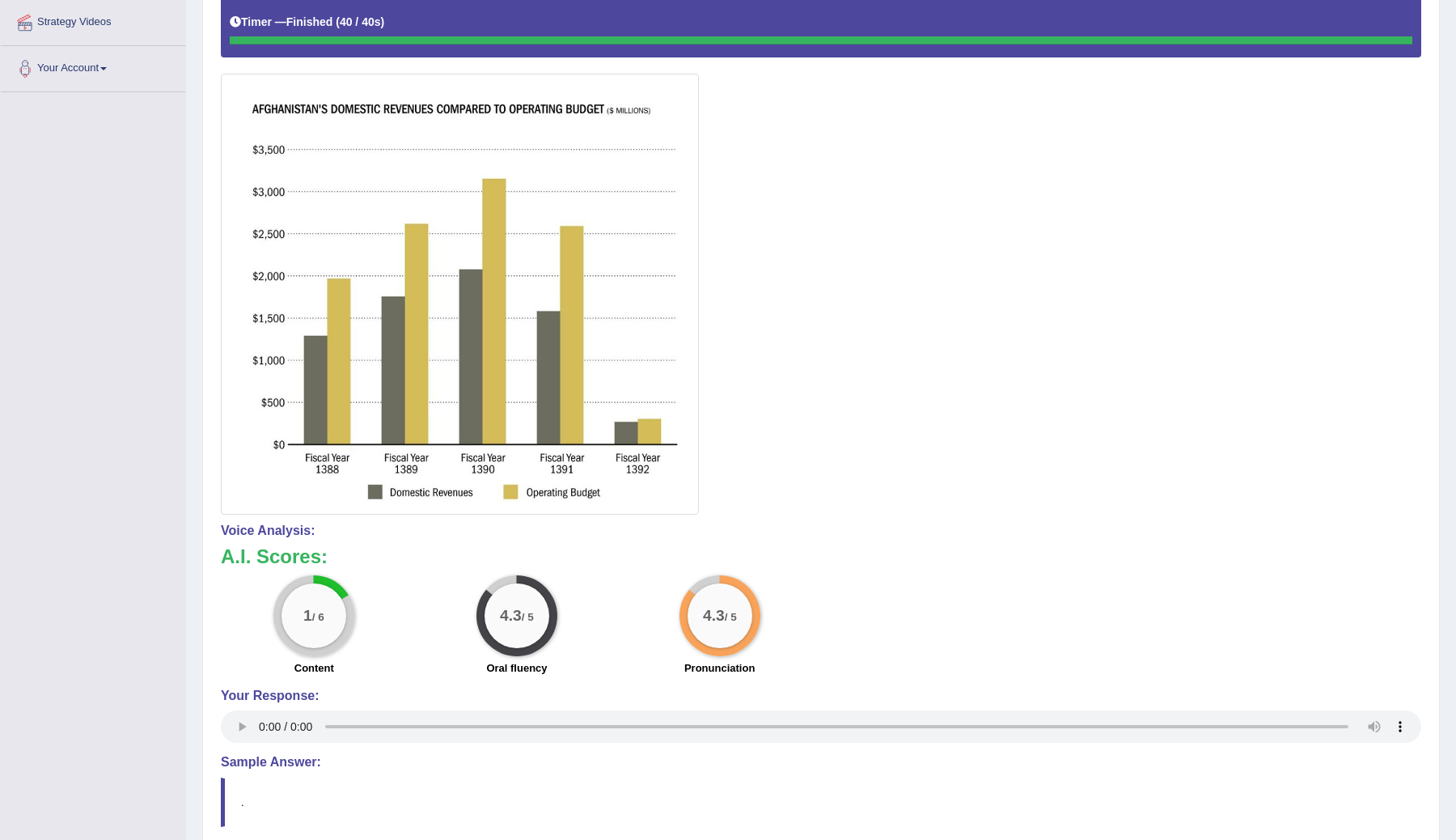
scroll to position [138, 0]
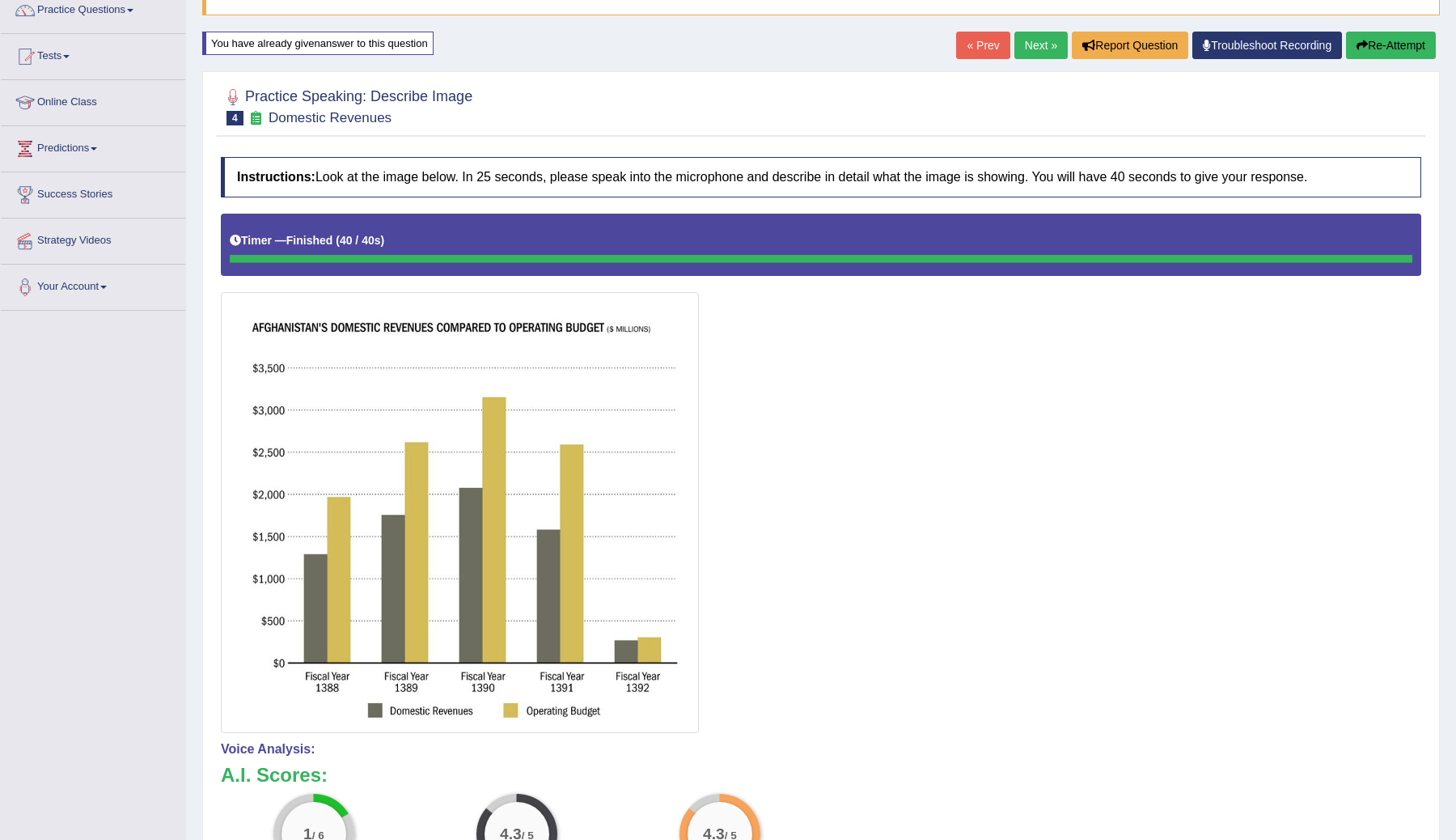
click at [1374, 49] on button "Re-Attempt" at bounding box center [1390, 45] width 89 height 27
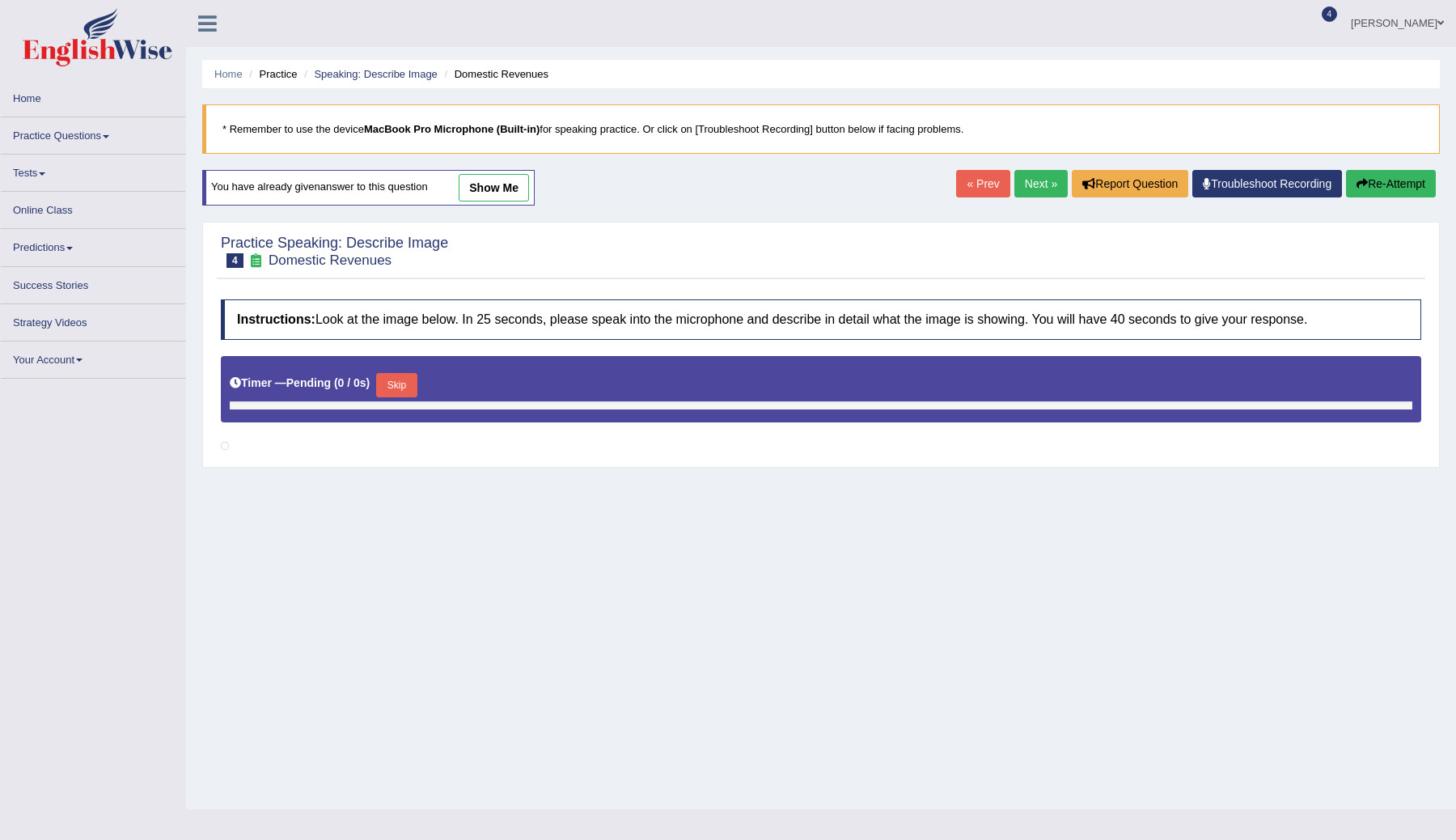
scroll to position [138, 0]
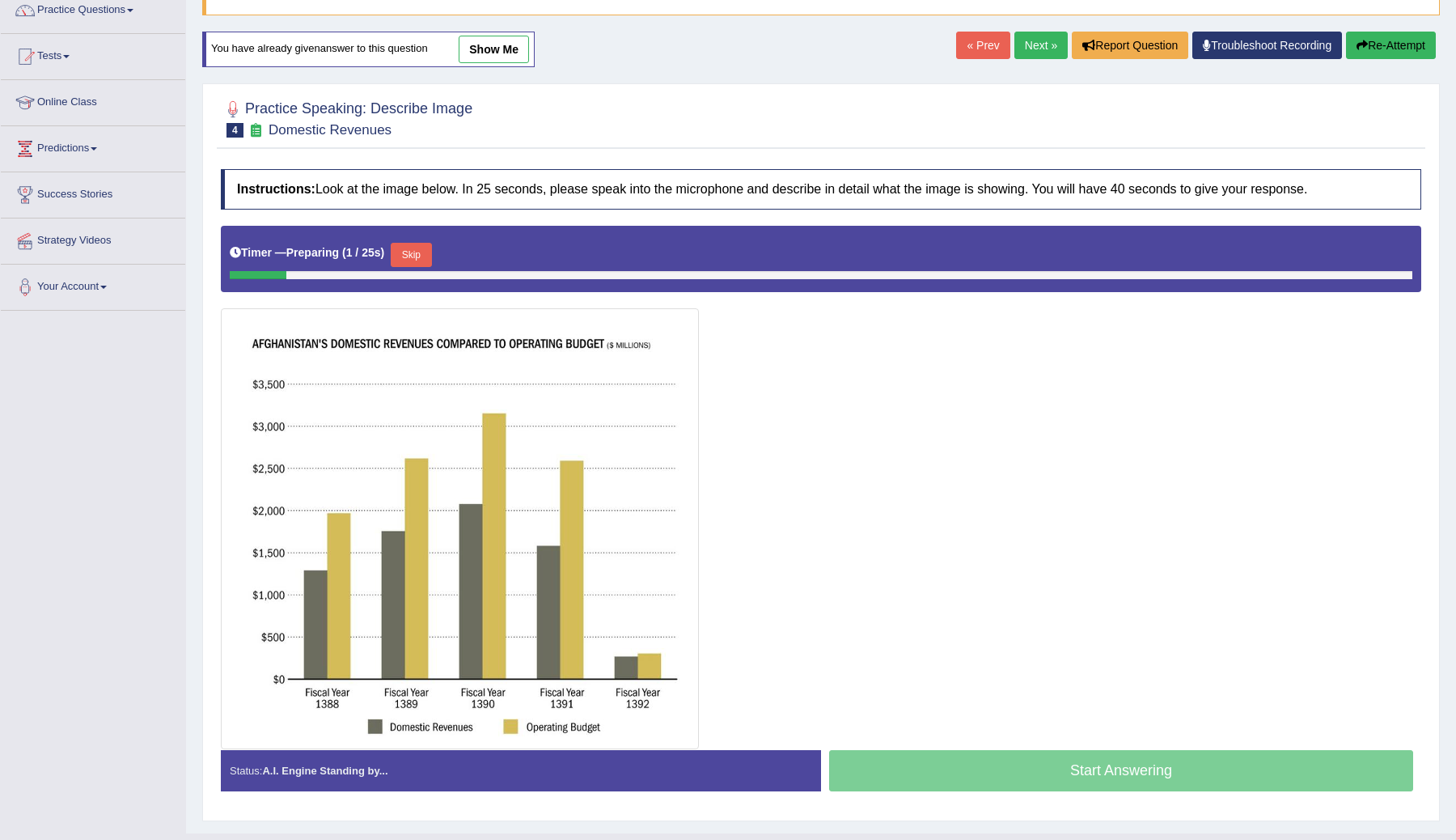
click at [418, 255] on button "Skip" at bounding box center [411, 254] width 41 height 24
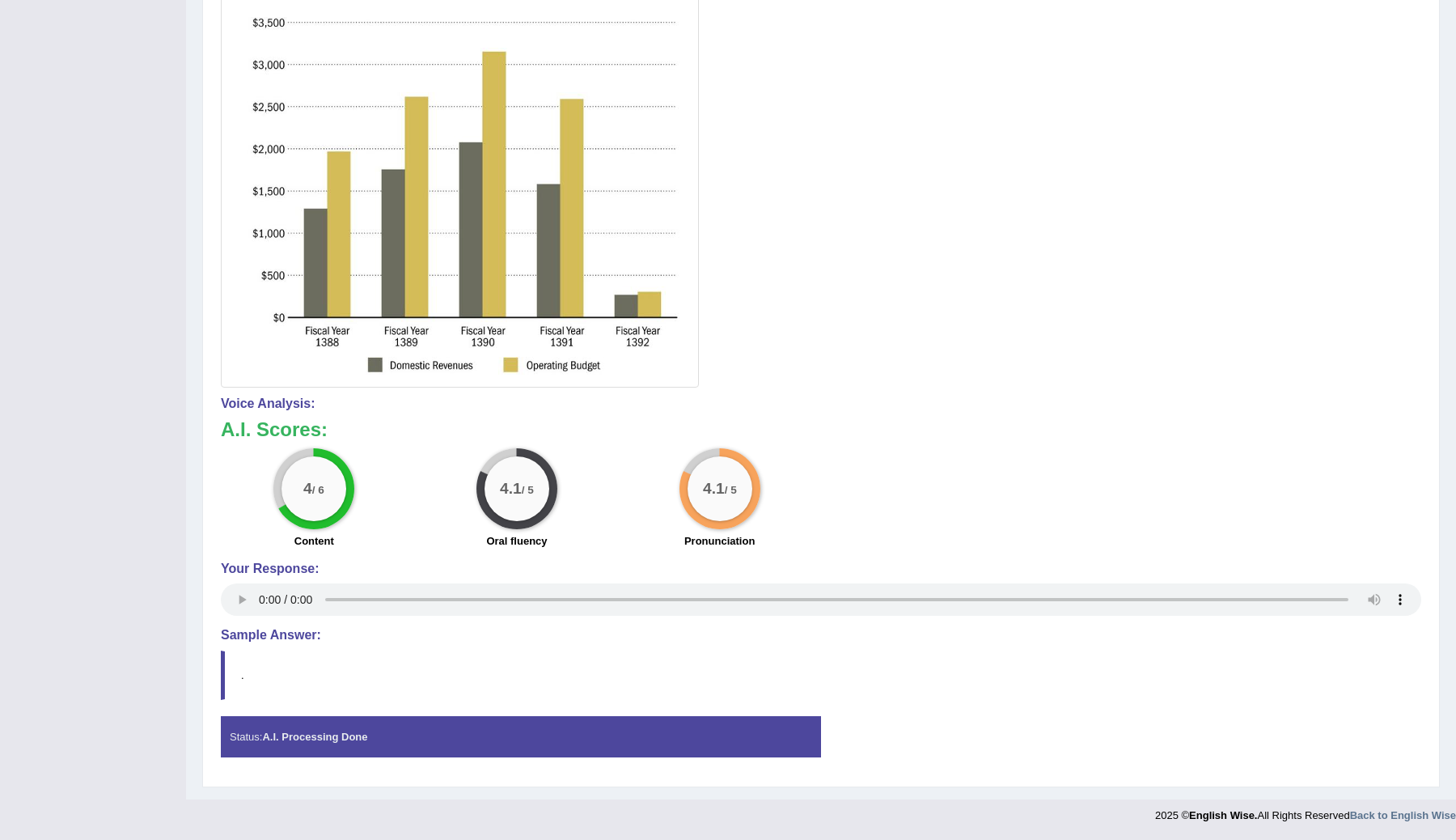
scroll to position [0, 0]
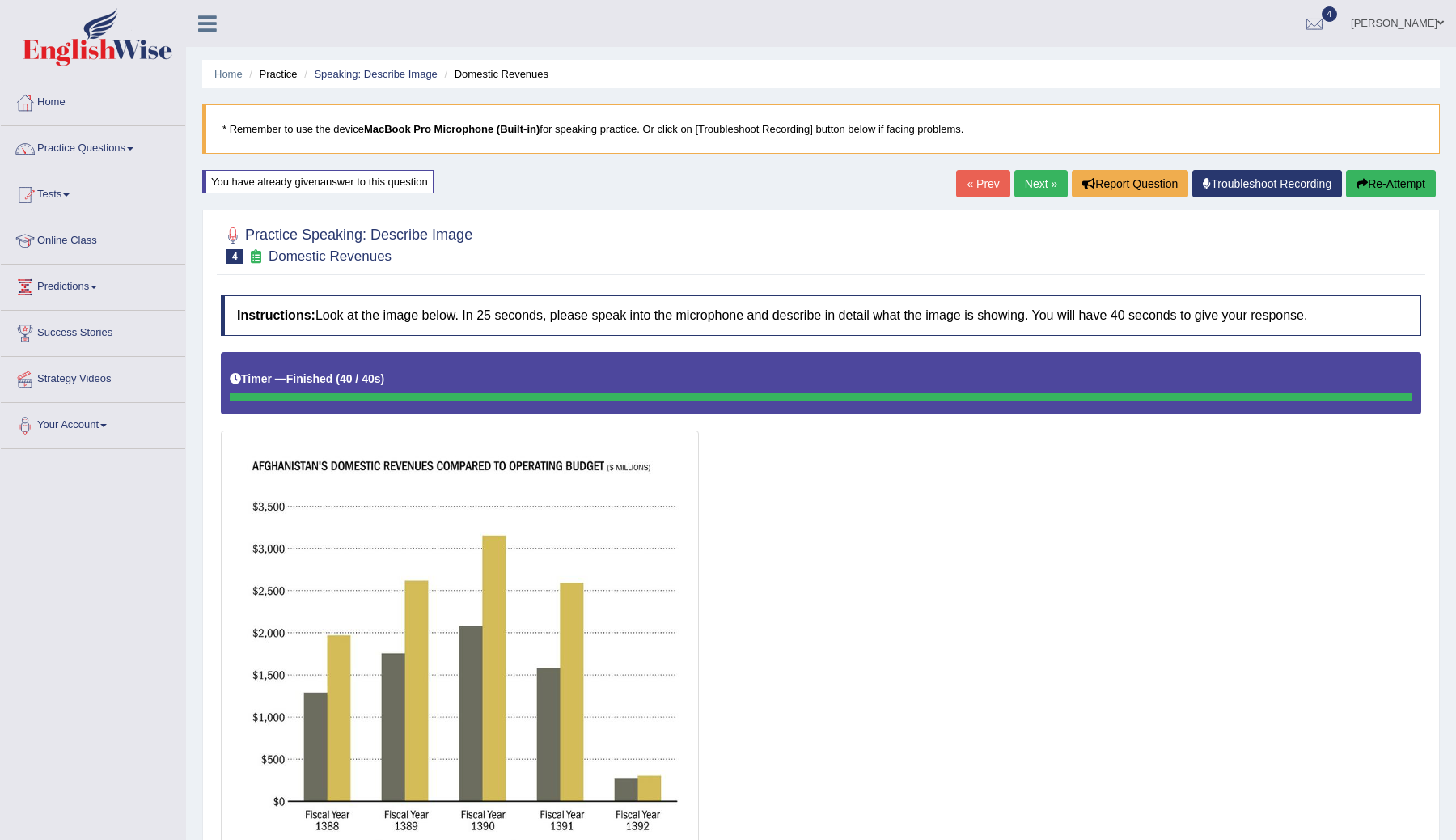
click at [1018, 185] on link "Next »" at bounding box center [1041, 183] width 53 height 27
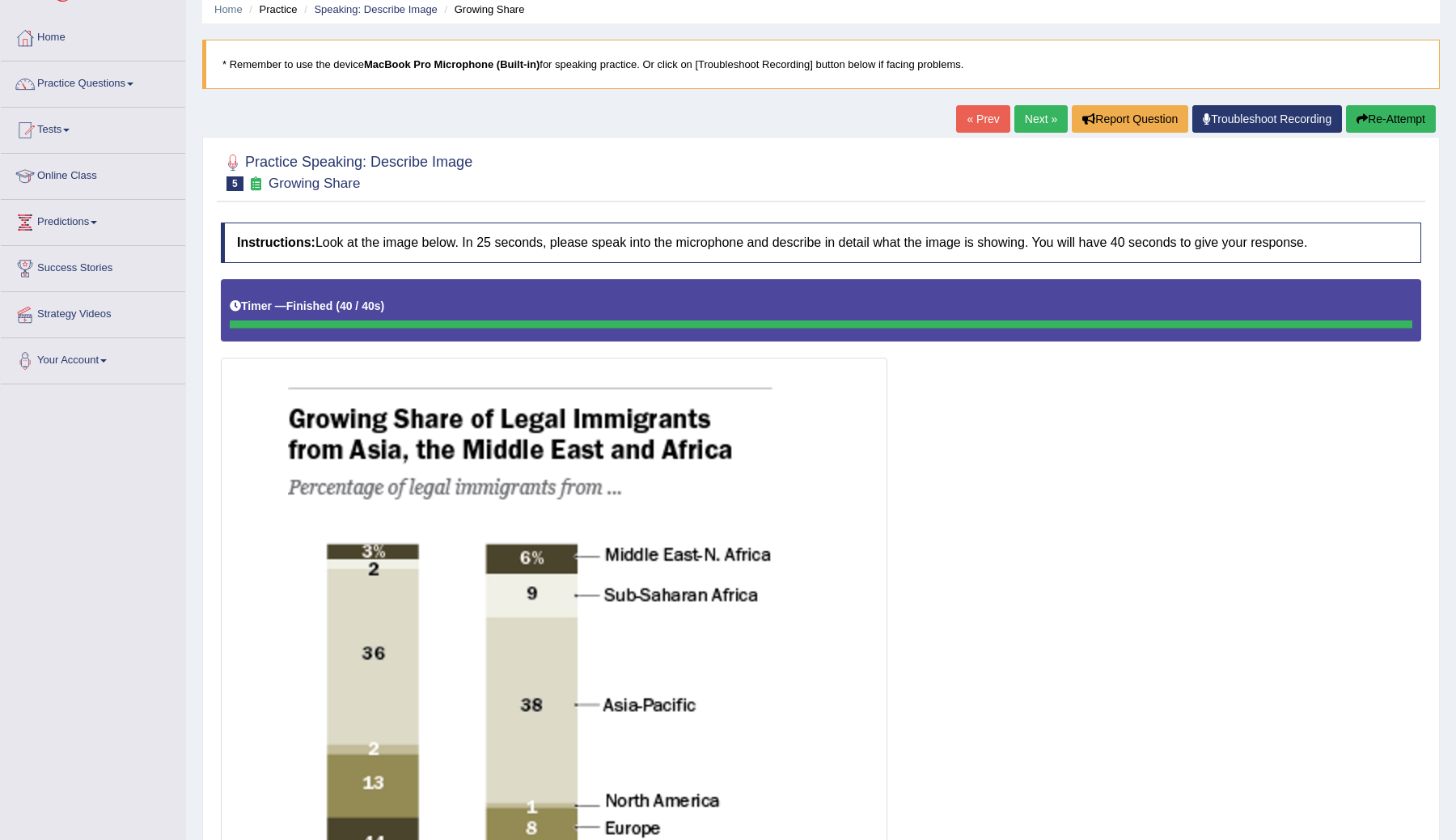
scroll to position [64, 0]
click at [1021, 114] on link "Next »" at bounding box center [1041, 120] width 53 height 27
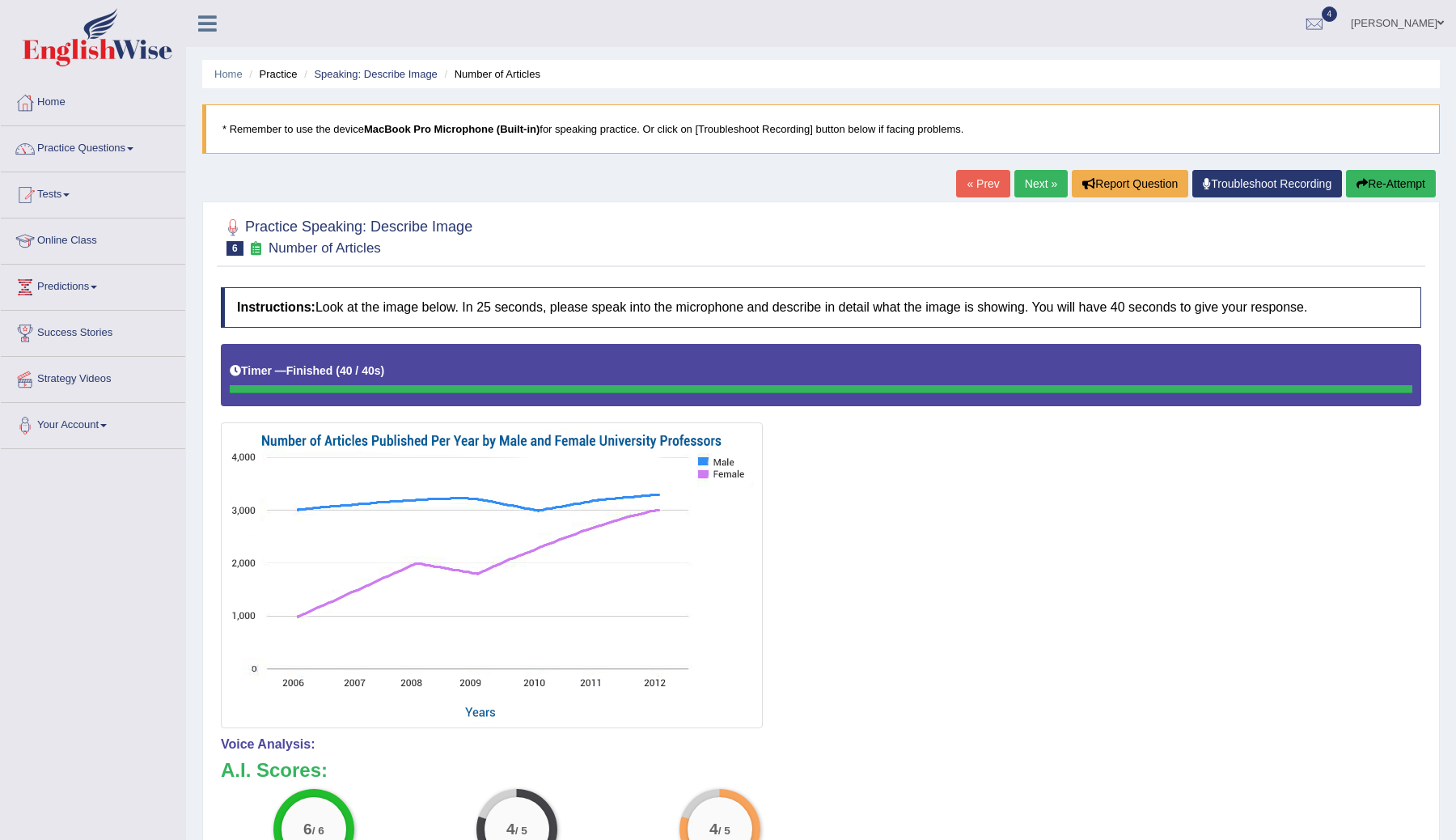
click at [1026, 182] on link "Next »" at bounding box center [1041, 183] width 53 height 27
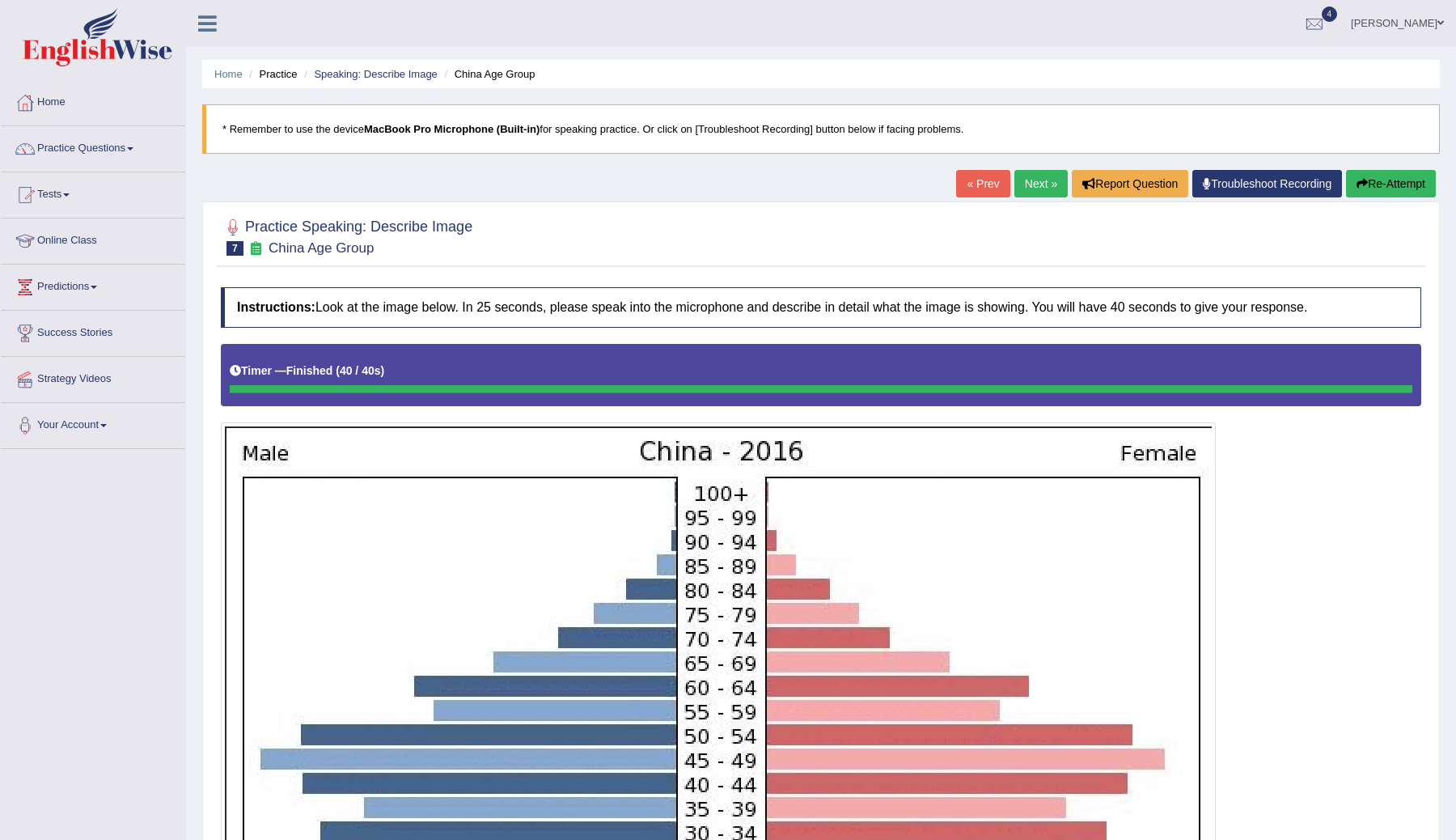
click at [1022, 183] on link "Next »" at bounding box center [1041, 183] width 53 height 27
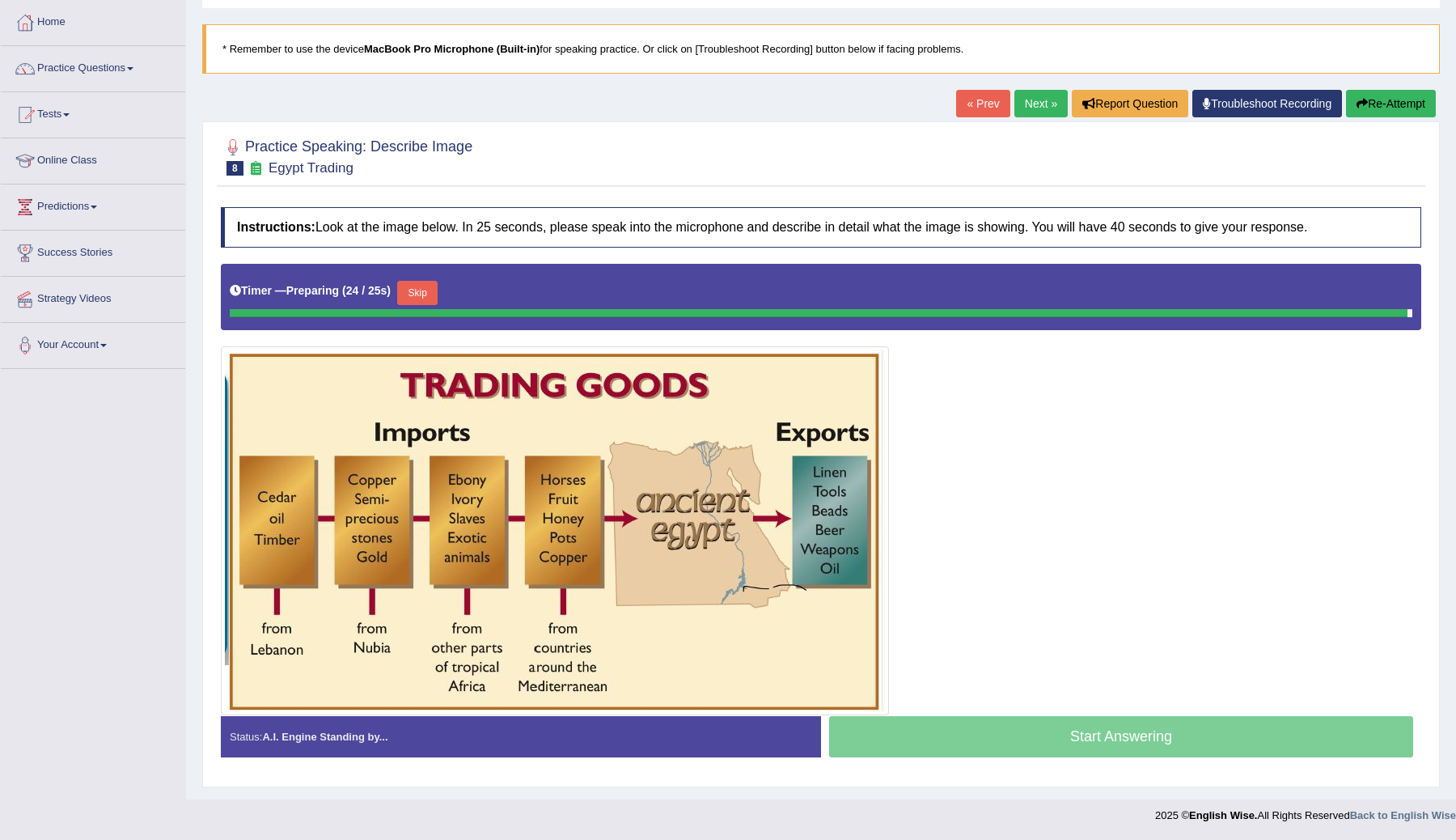
scroll to position [77, 0]
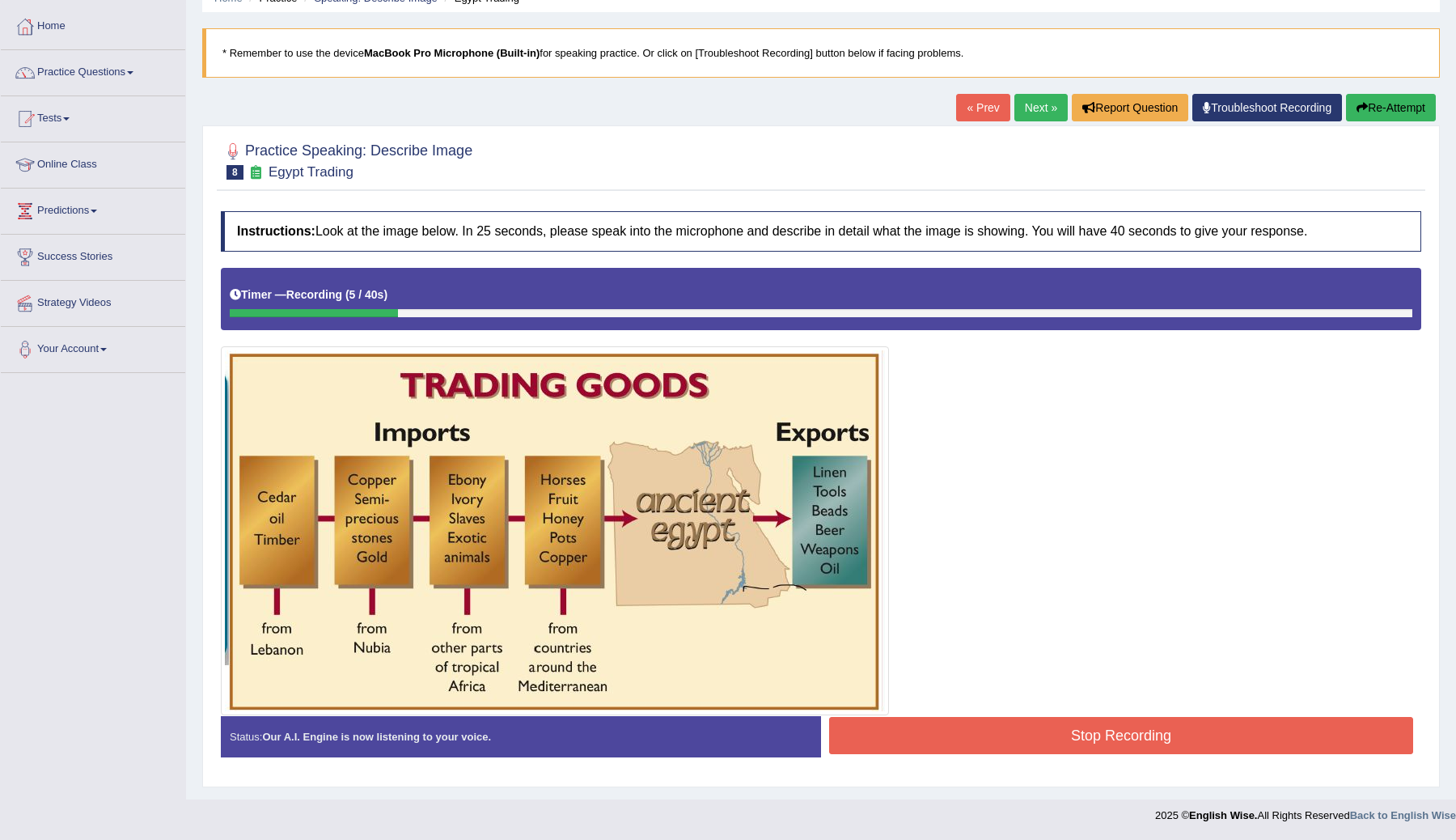
click at [1358, 107] on icon "button" at bounding box center [1361, 107] width 12 height 12
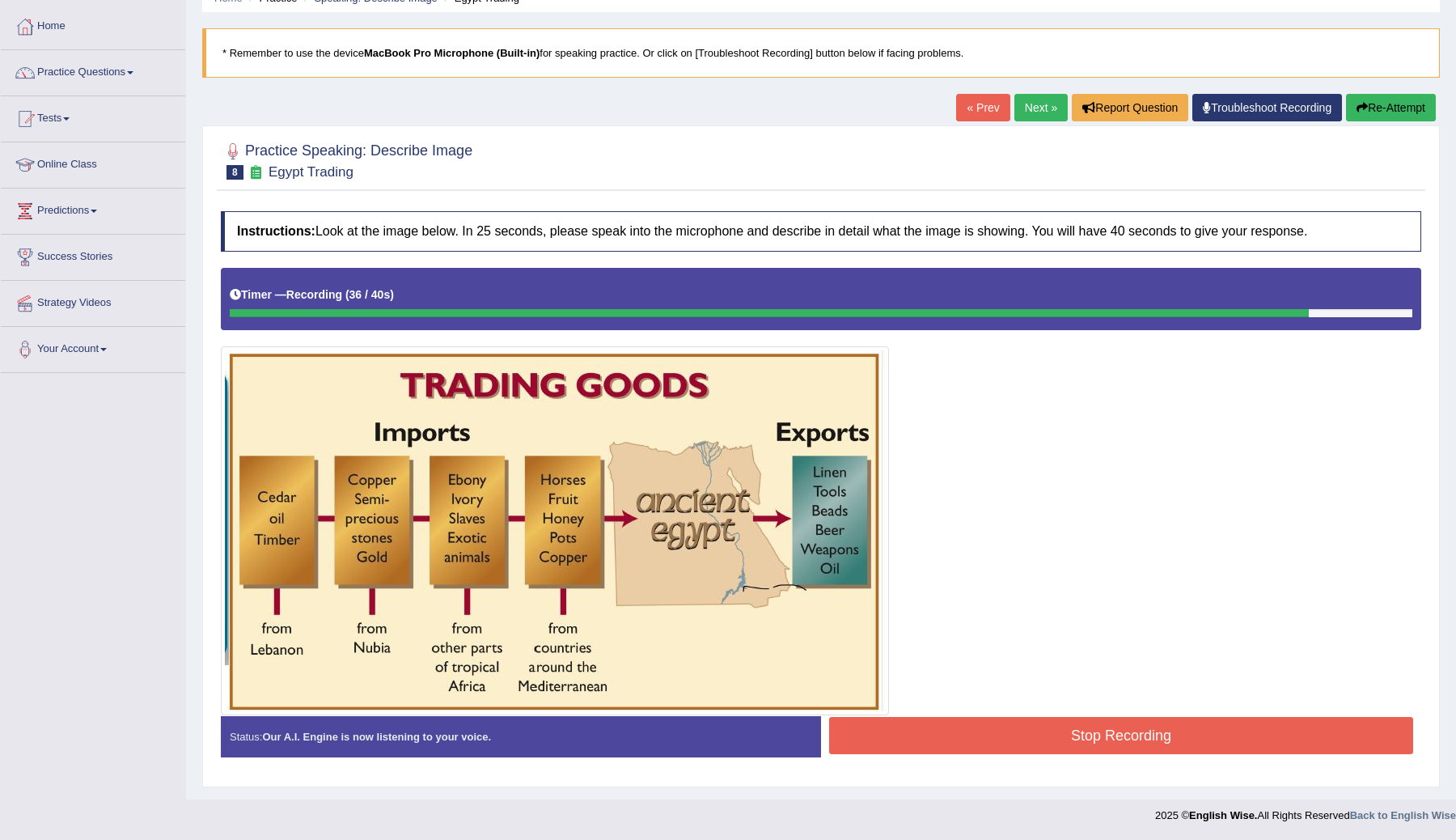
click at [947, 729] on button "Stop Recording" at bounding box center [1120, 735] width 584 height 37
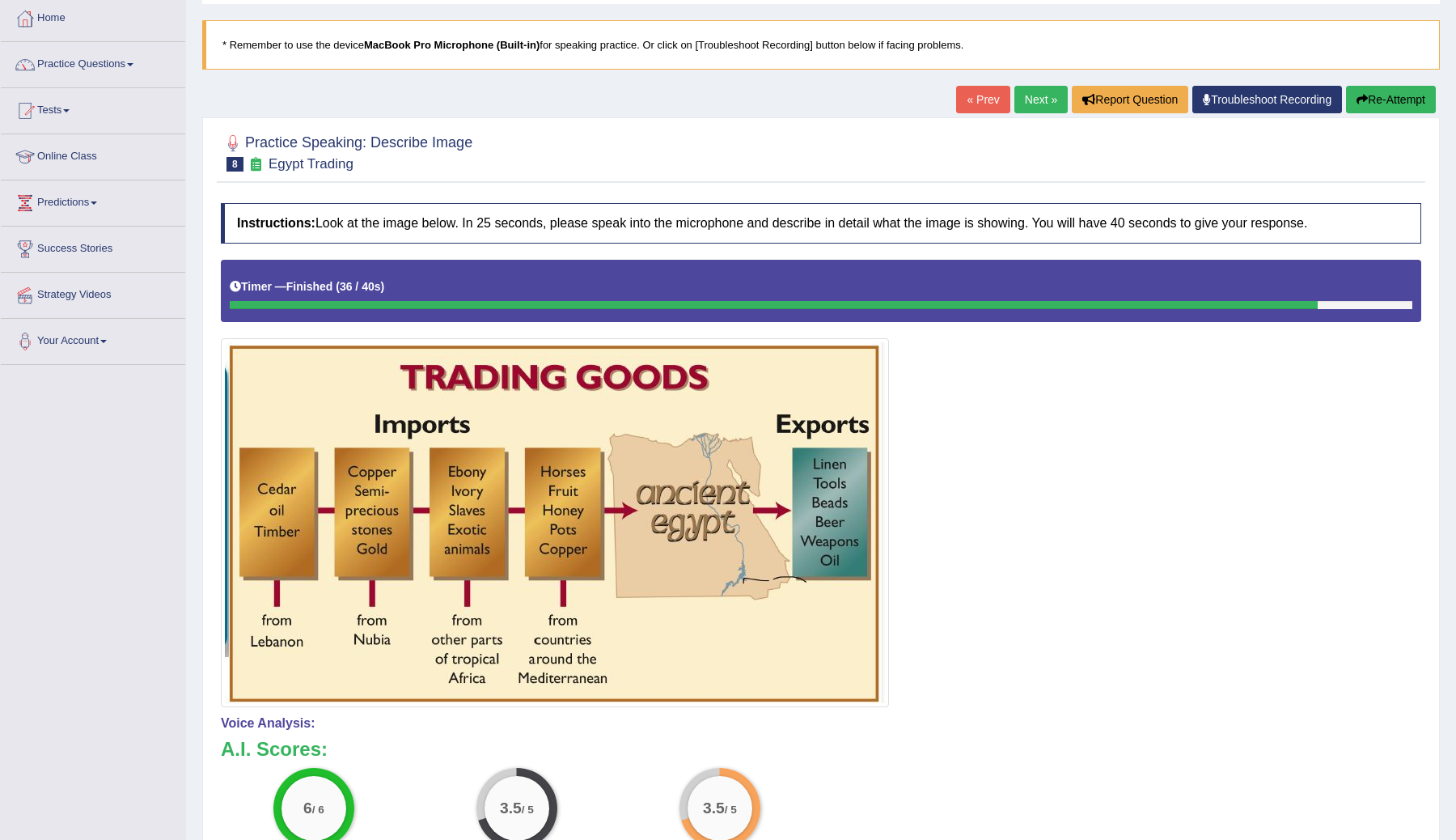
scroll to position [85, 0]
click at [1364, 98] on button "Re-Attempt" at bounding box center [1390, 98] width 89 height 27
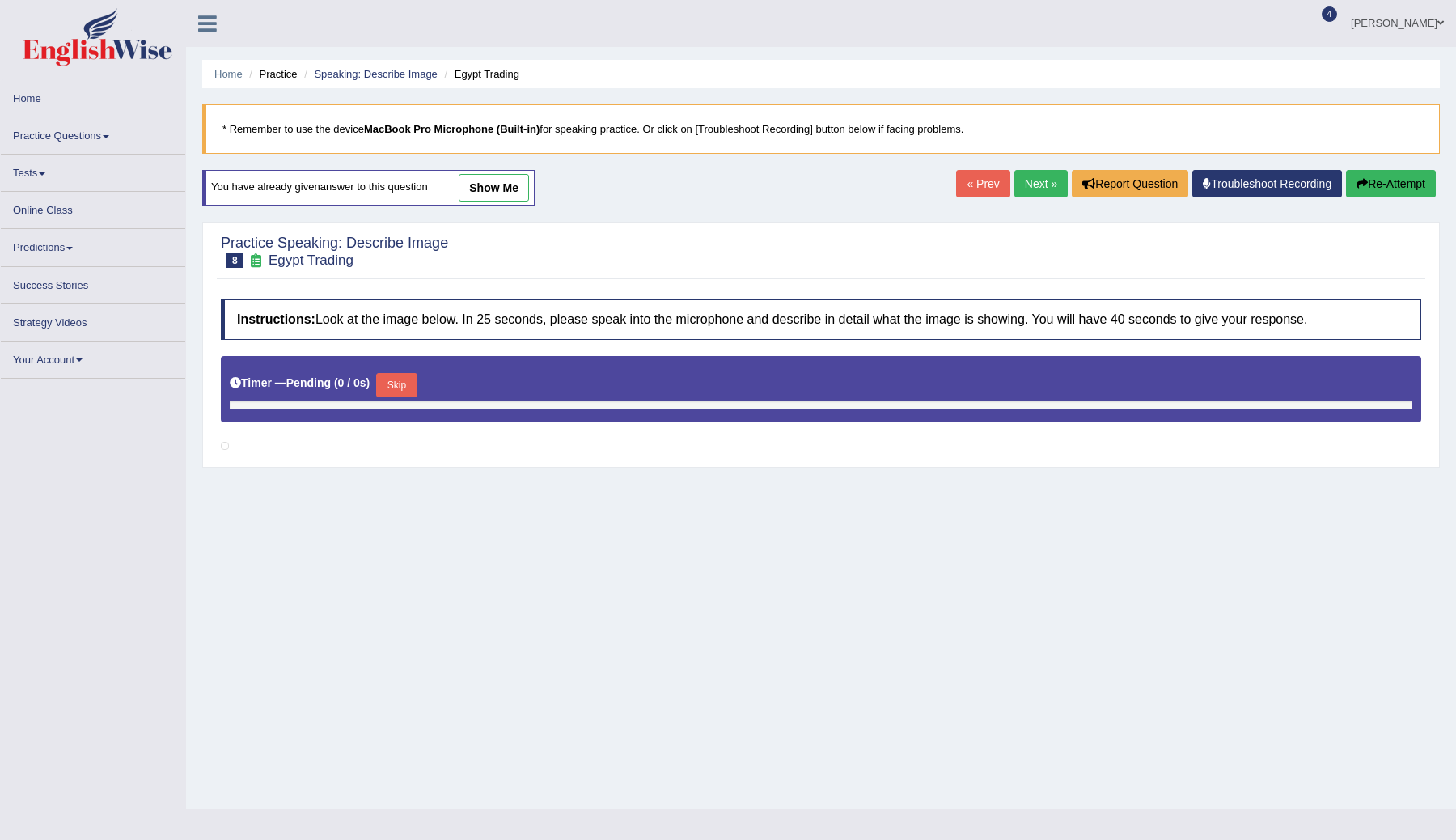
scroll to position [85, 0]
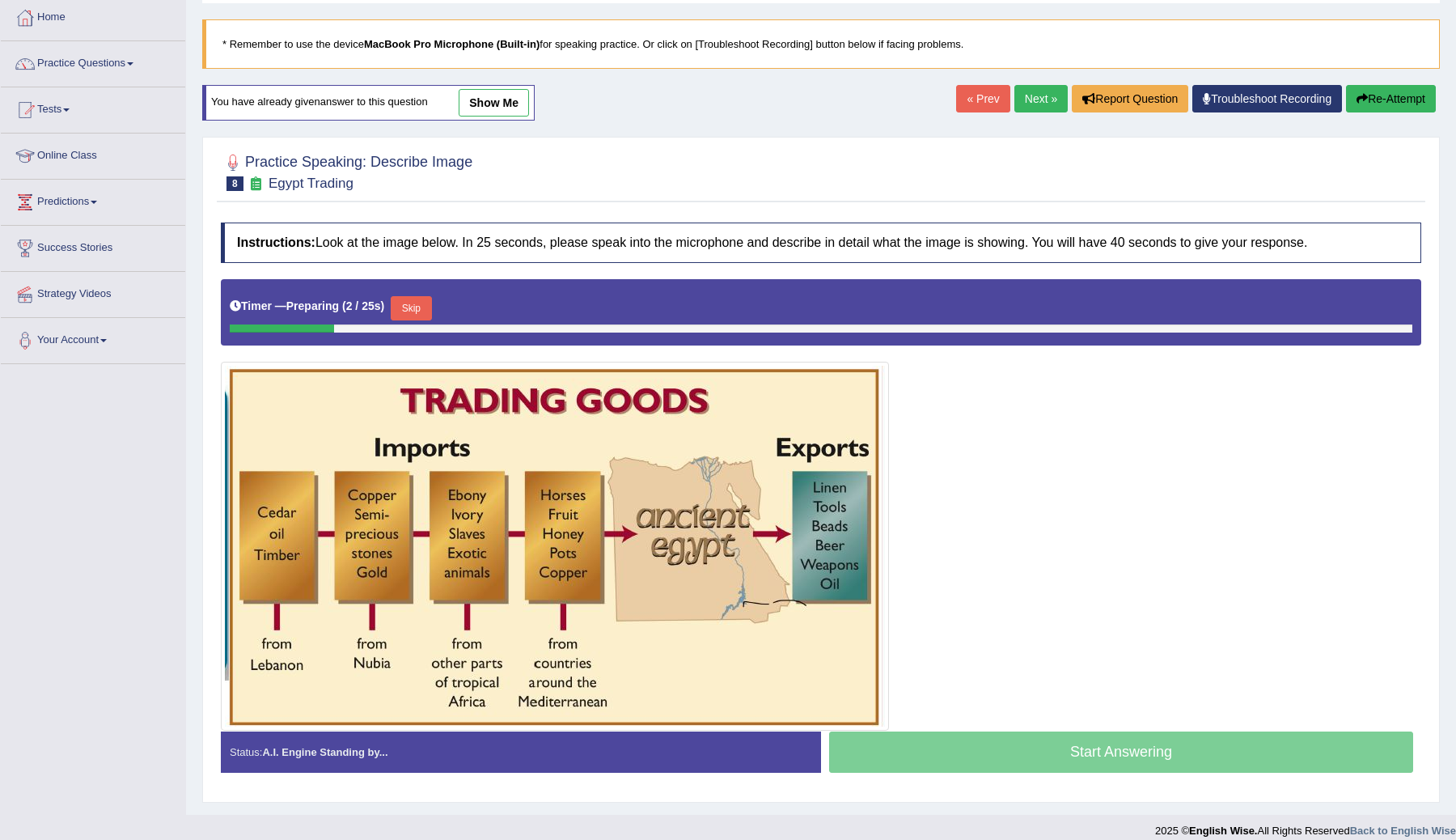
click at [409, 303] on button "Skip" at bounding box center [411, 307] width 41 height 24
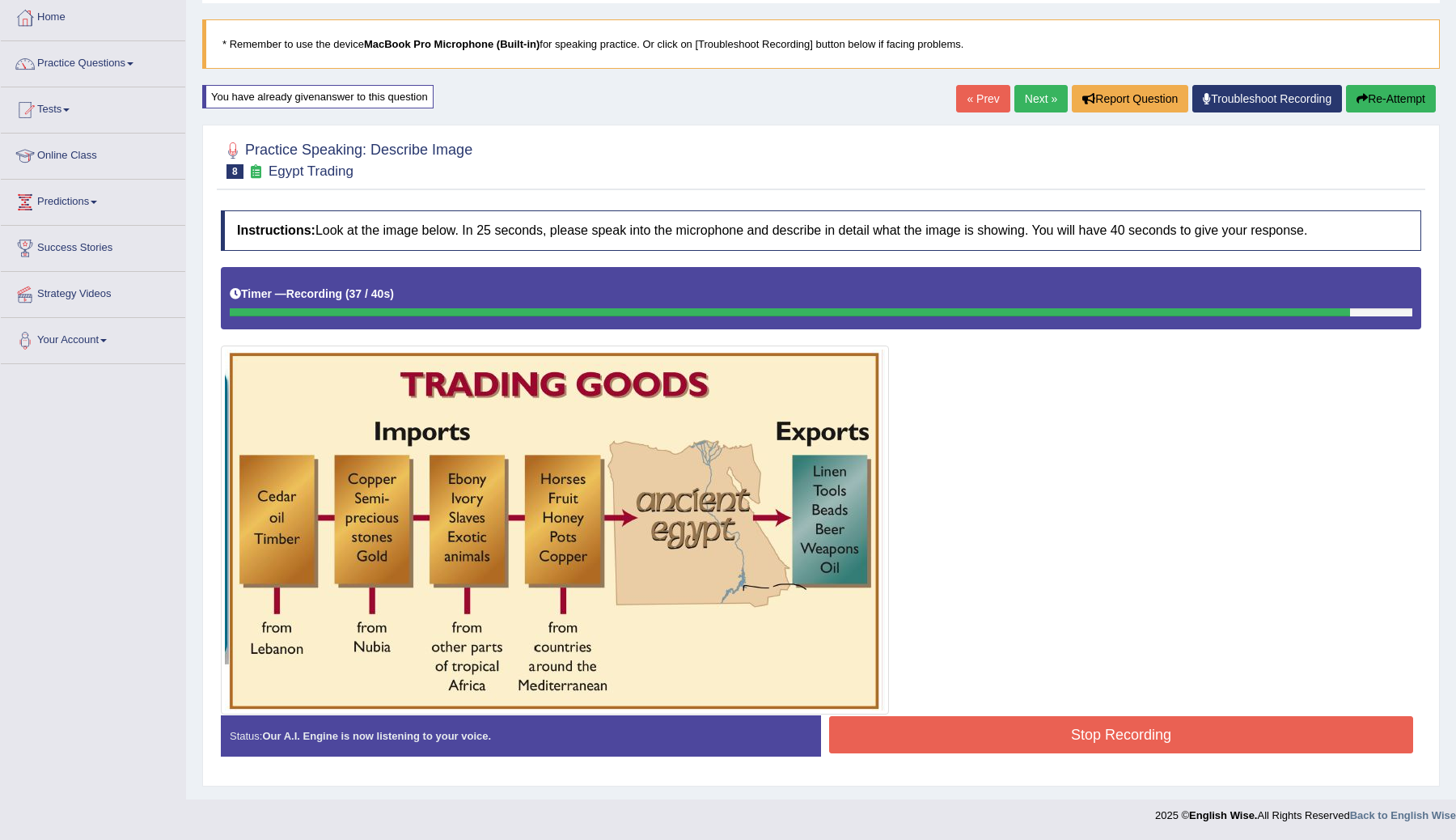
click at [881, 728] on button "Stop Recording" at bounding box center [1120, 735] width 584 height 37
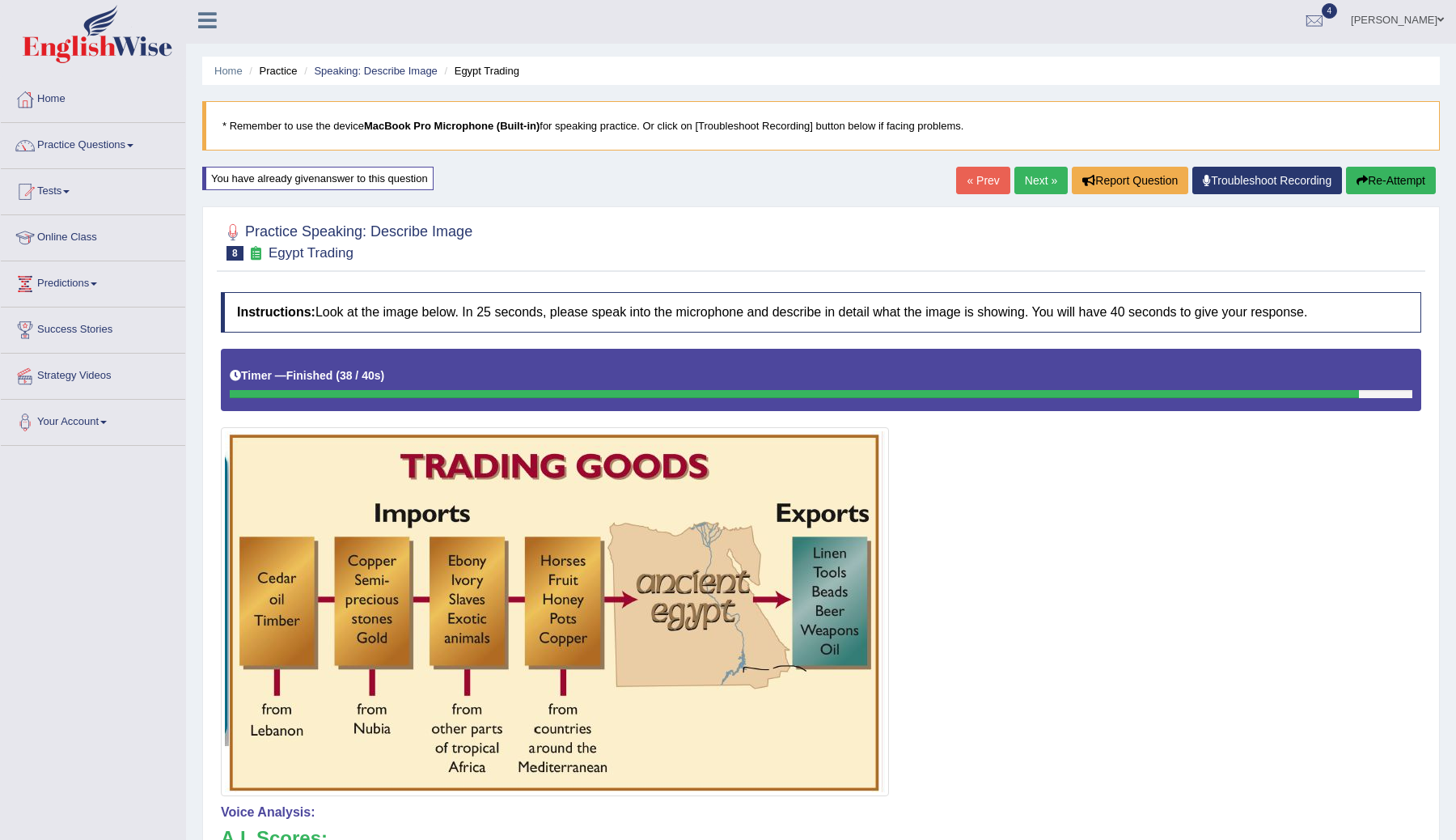
scroll to position [0, 0]
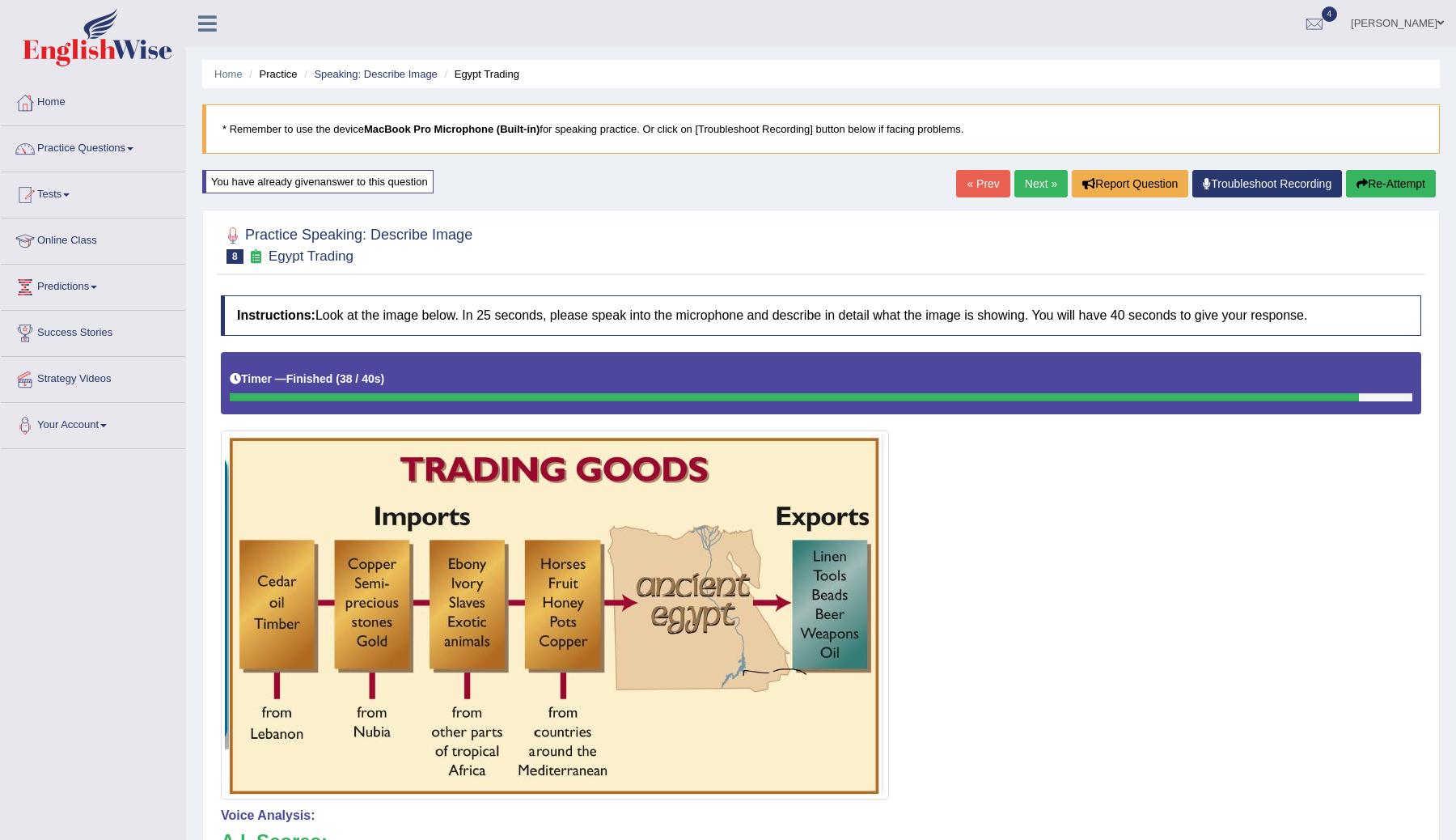
click at [1029, 186] on link "Next »" at bounding box center [1041, 183] width 53 height 27
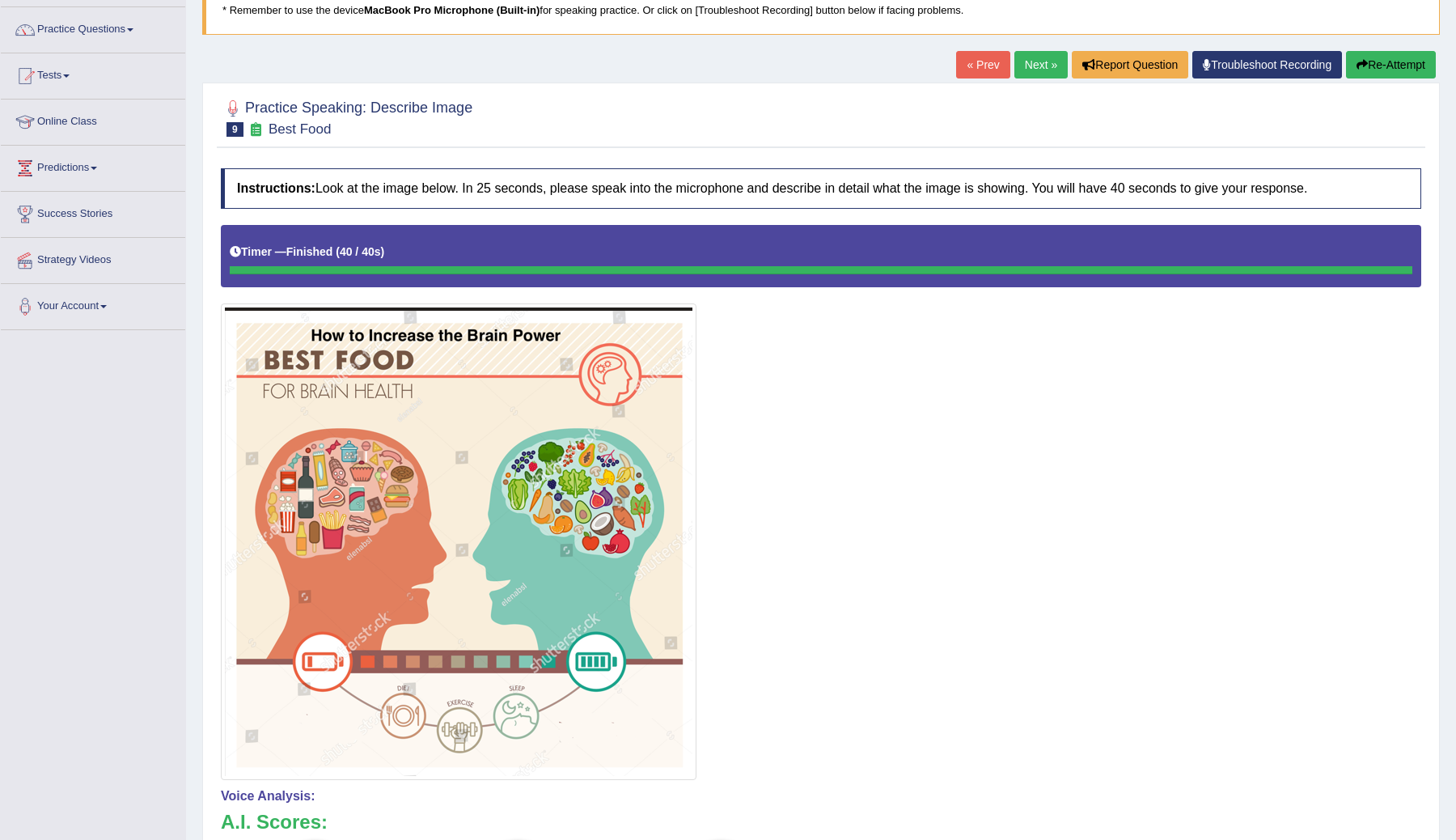
scroll to position [80, 0]
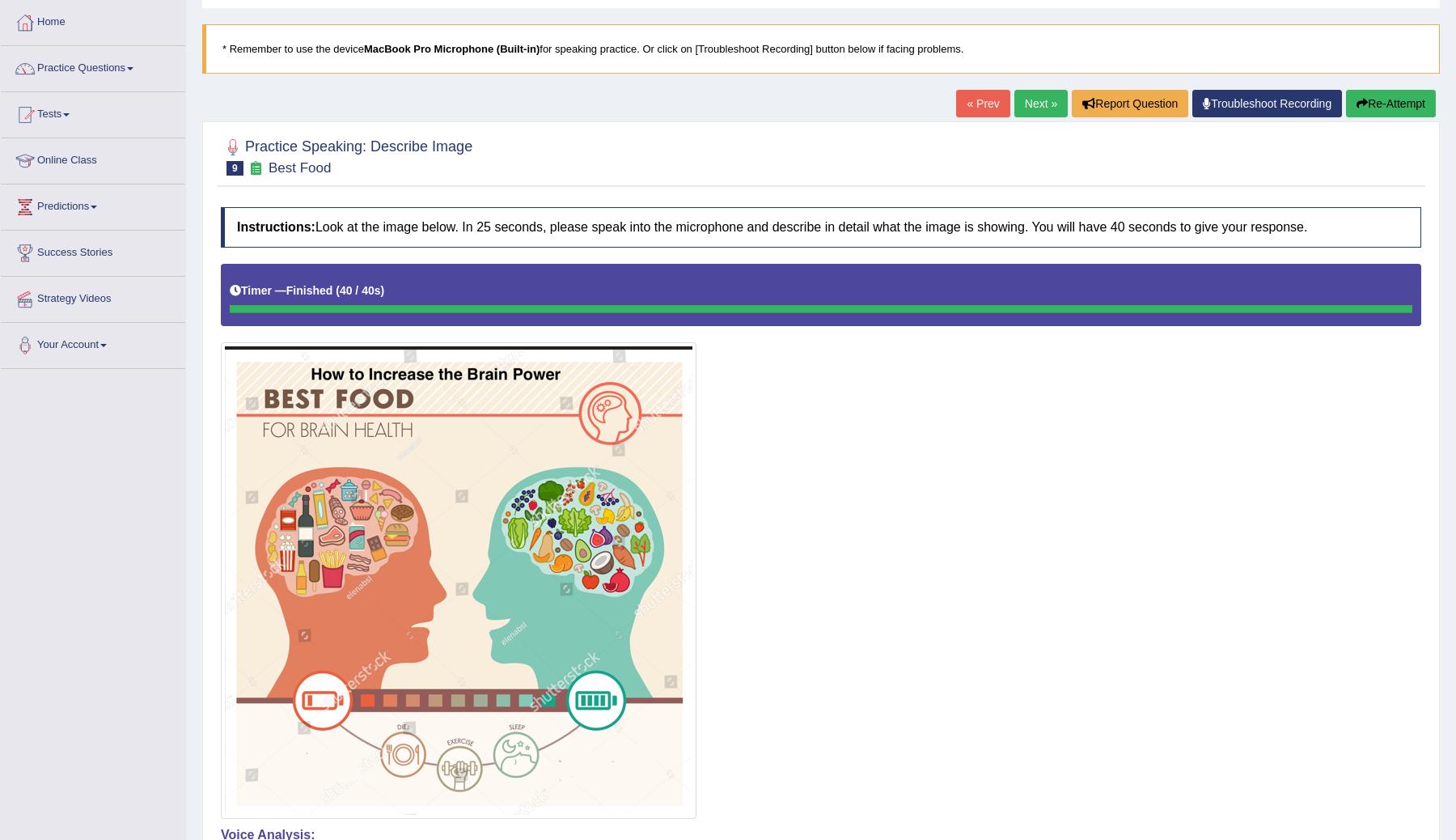
click at [1038, 93] on link "Next »" at bounding box center [1041, 103] width 53 height 27
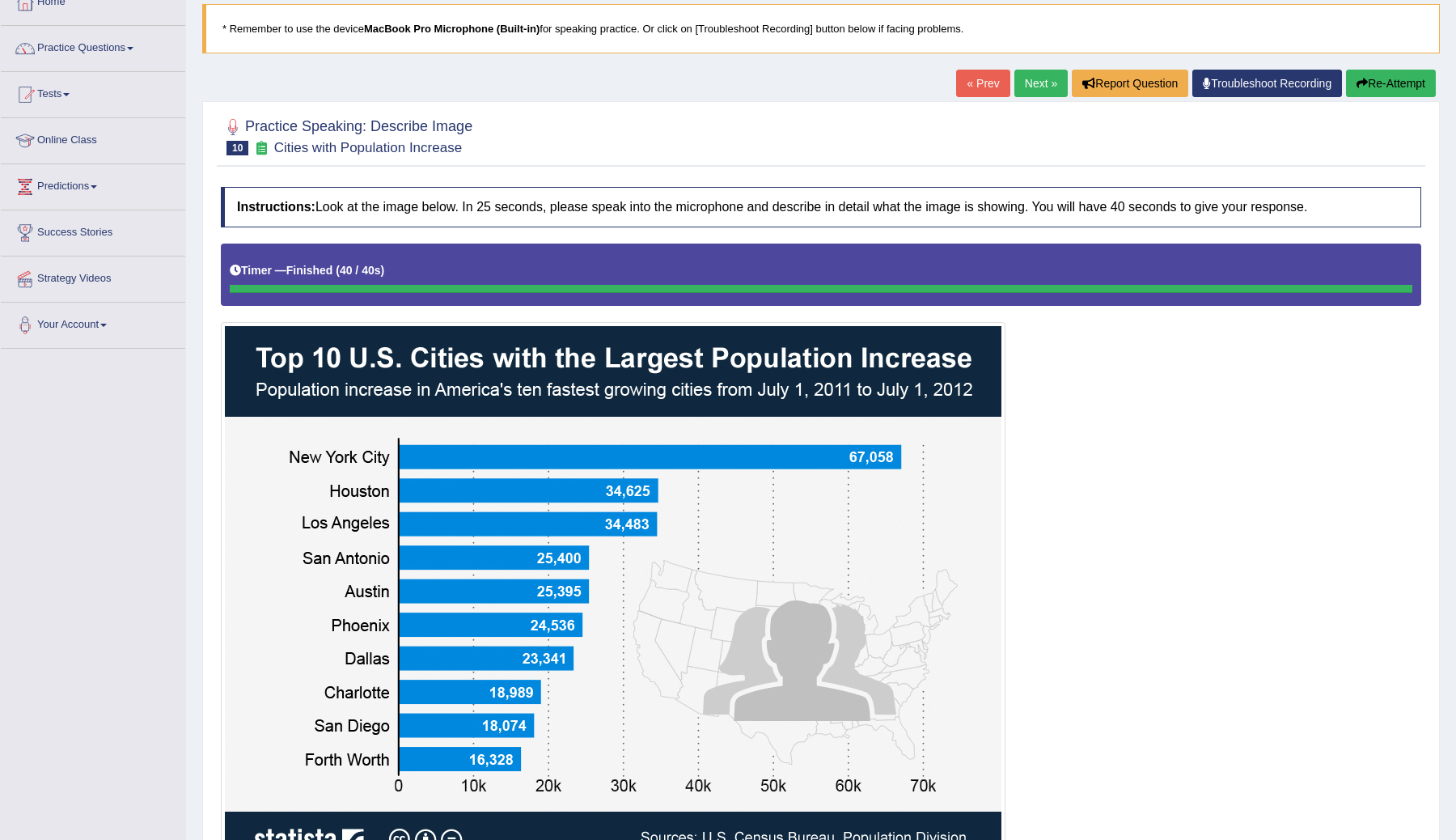
scroll to position [121, 0]
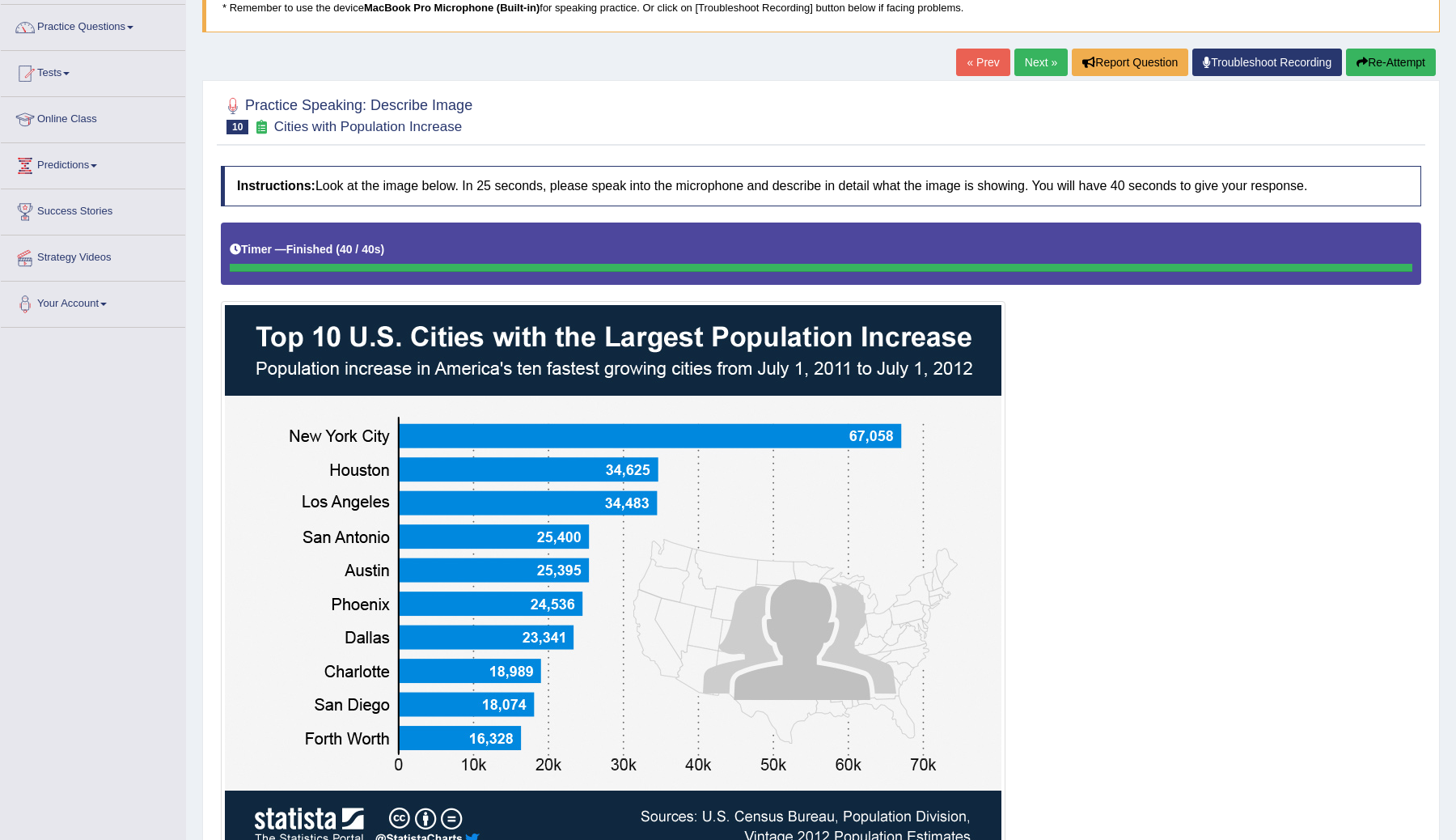
click at [1032, 58] on link "Next »" at bounding box center [1041, 62] width 53 height 27
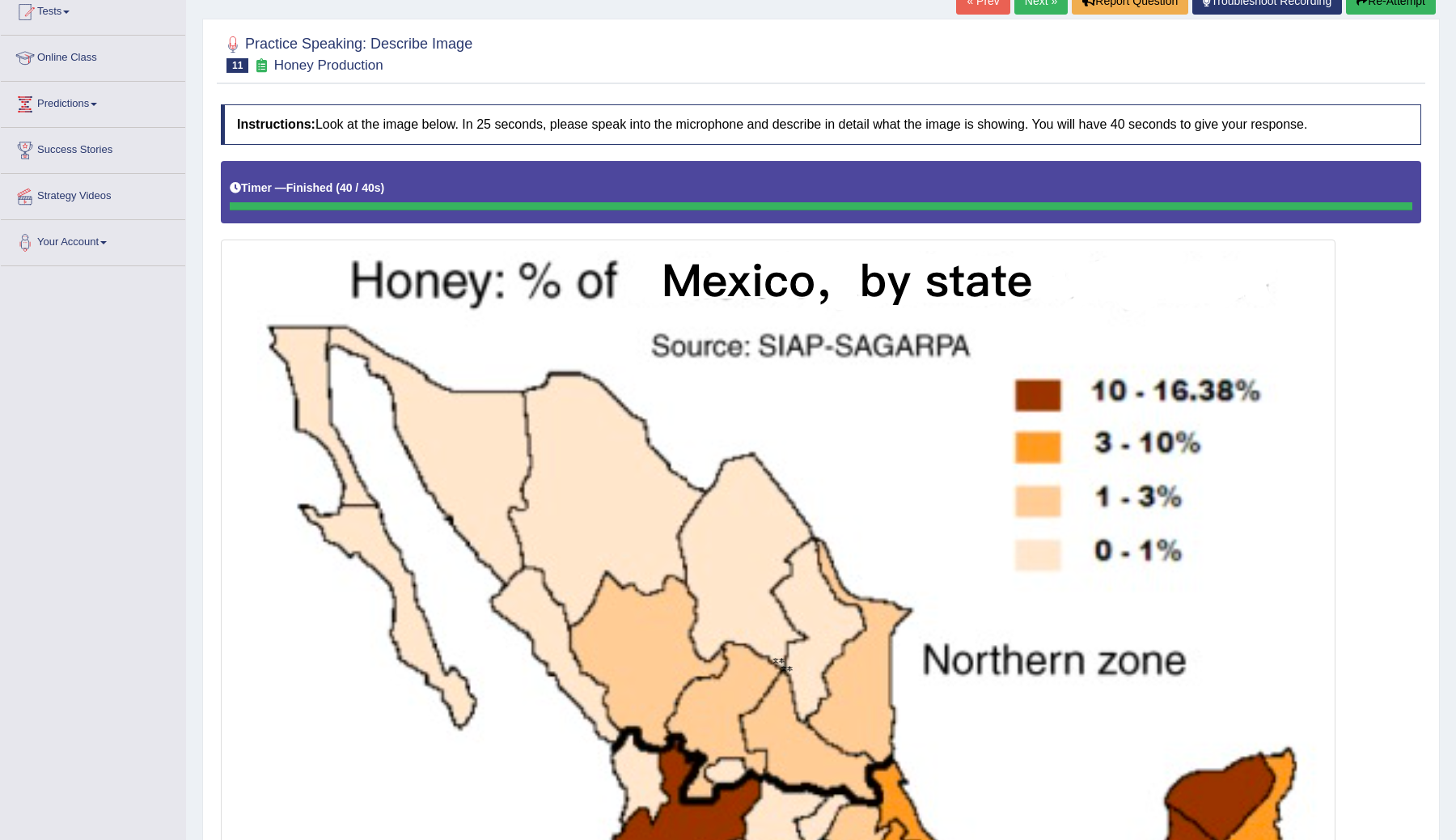
scroll to position [71, 0]
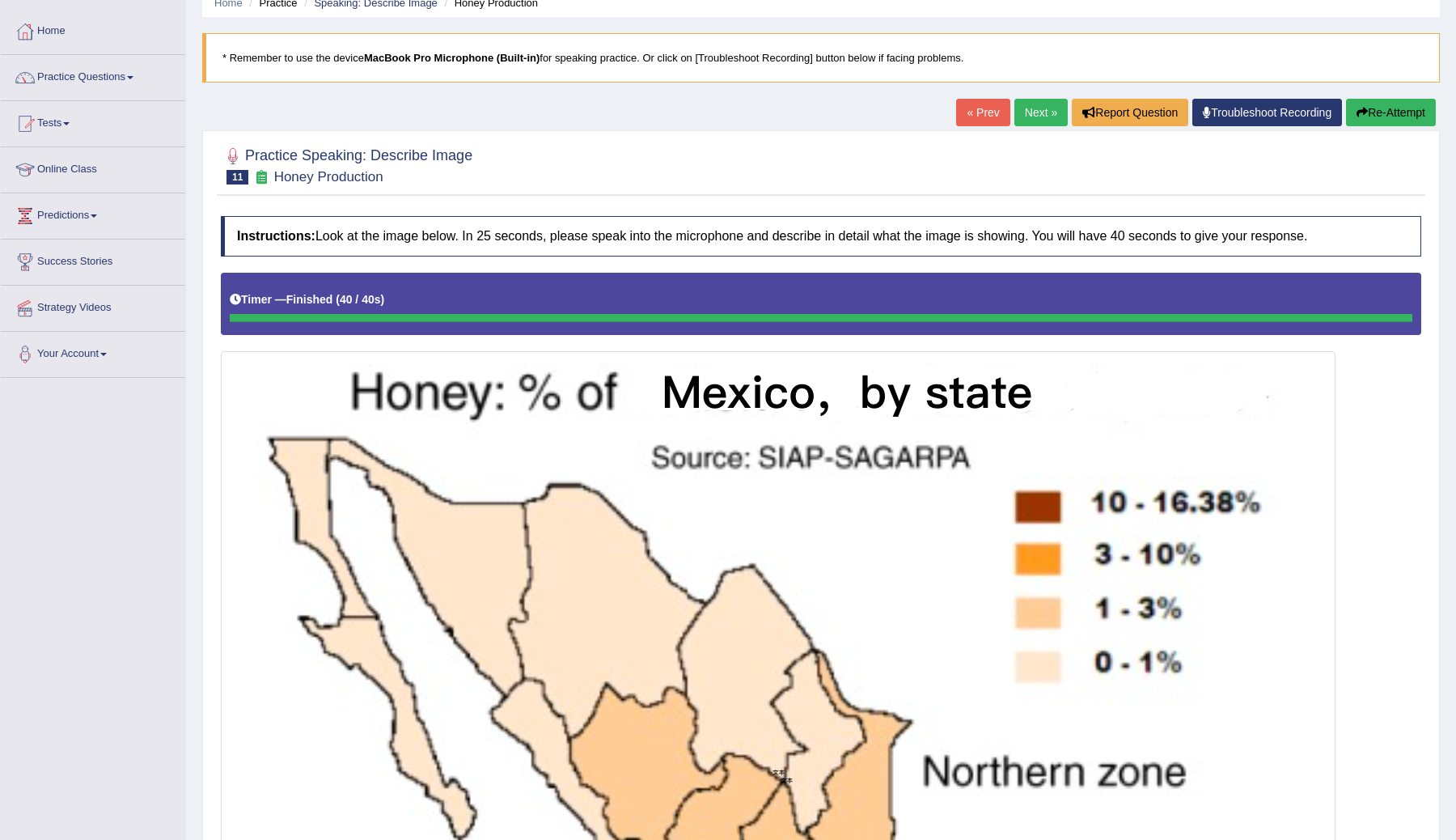
click at [1018, 110] on link "Next »" at bounding box center [1041, 112] width 53 height 27
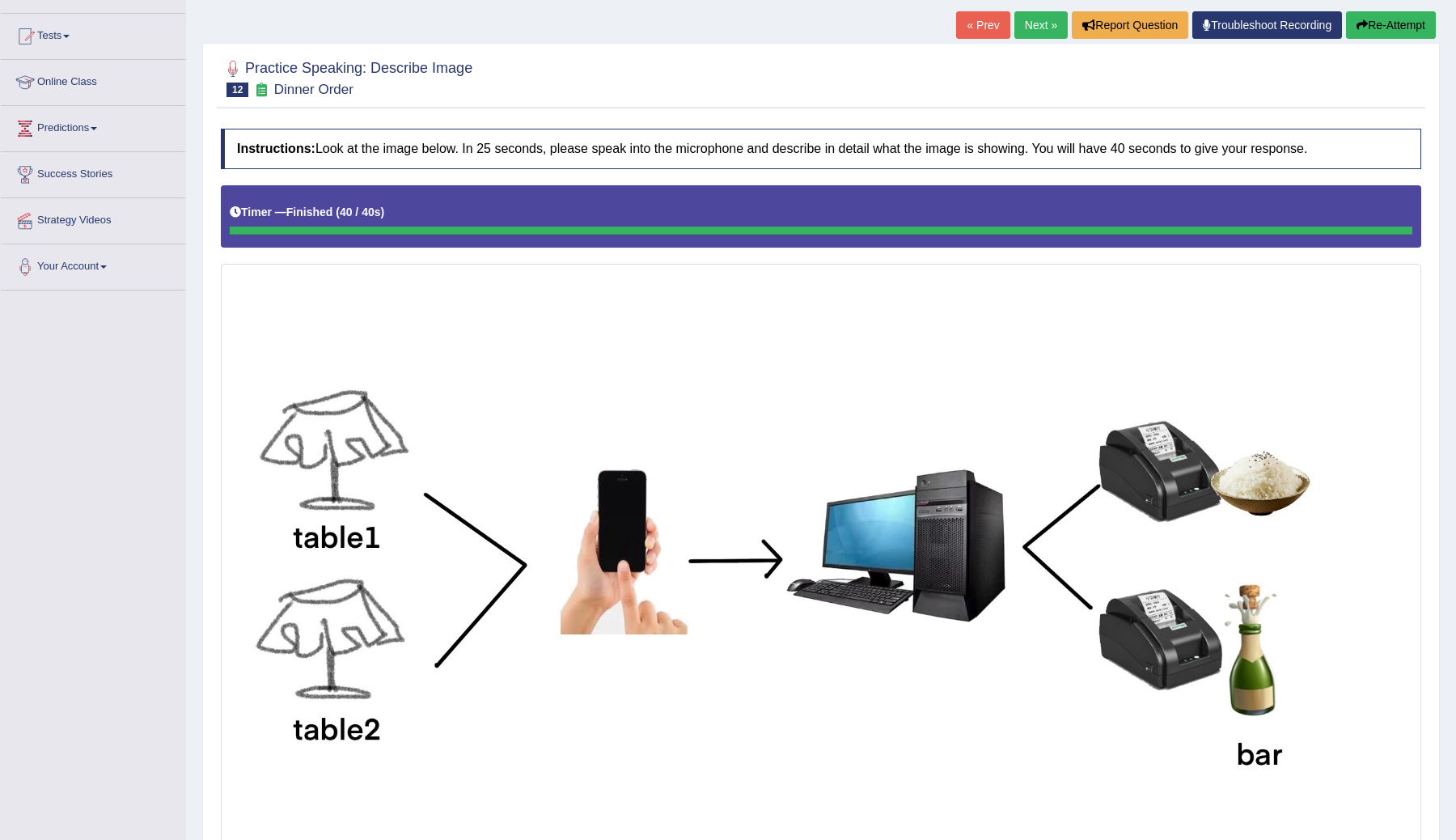
scroll to position [63, 0]
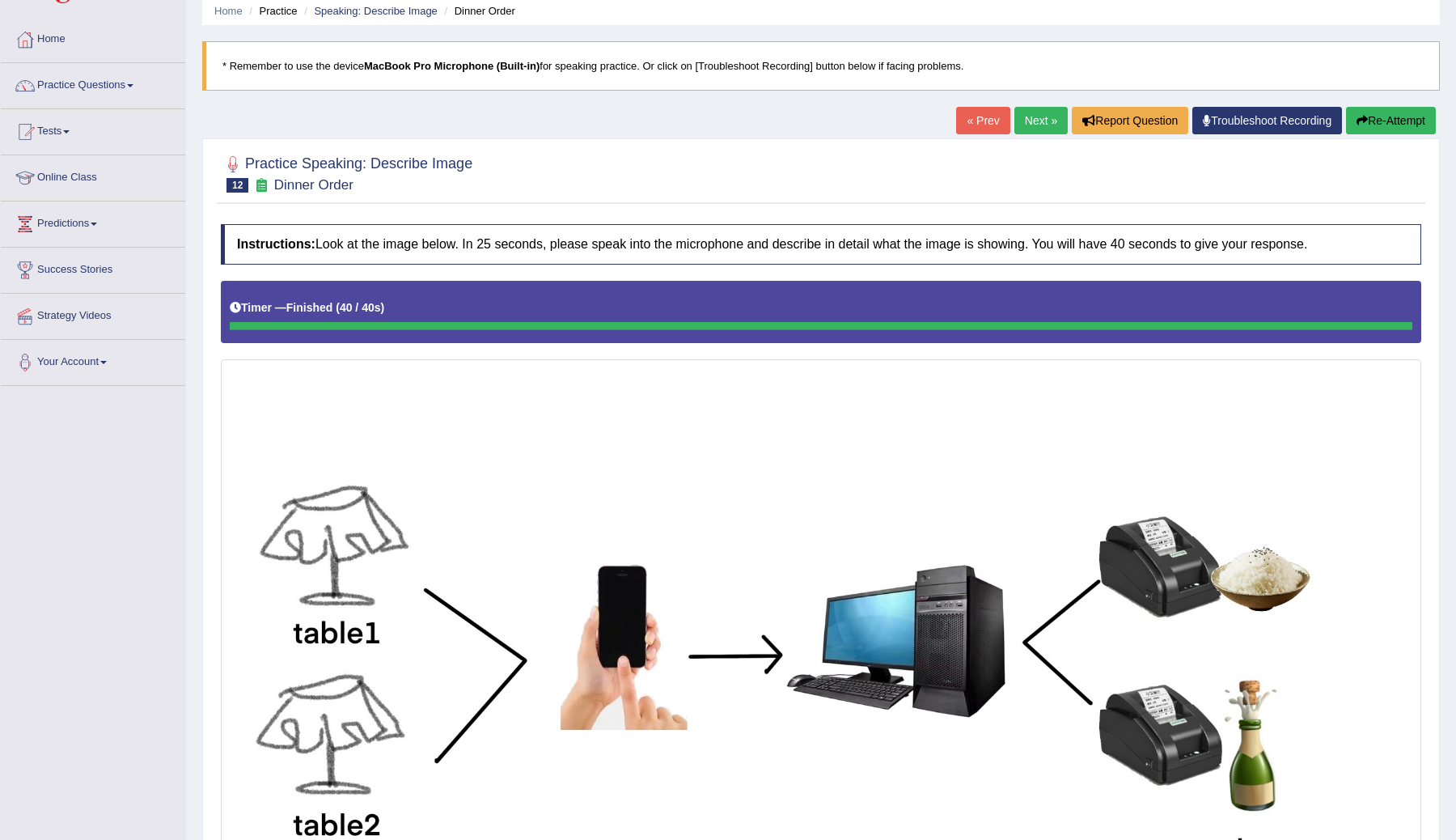
click at [1030, 112] on link "Next »" at bounding box center [1041, 121] width 53 height 27
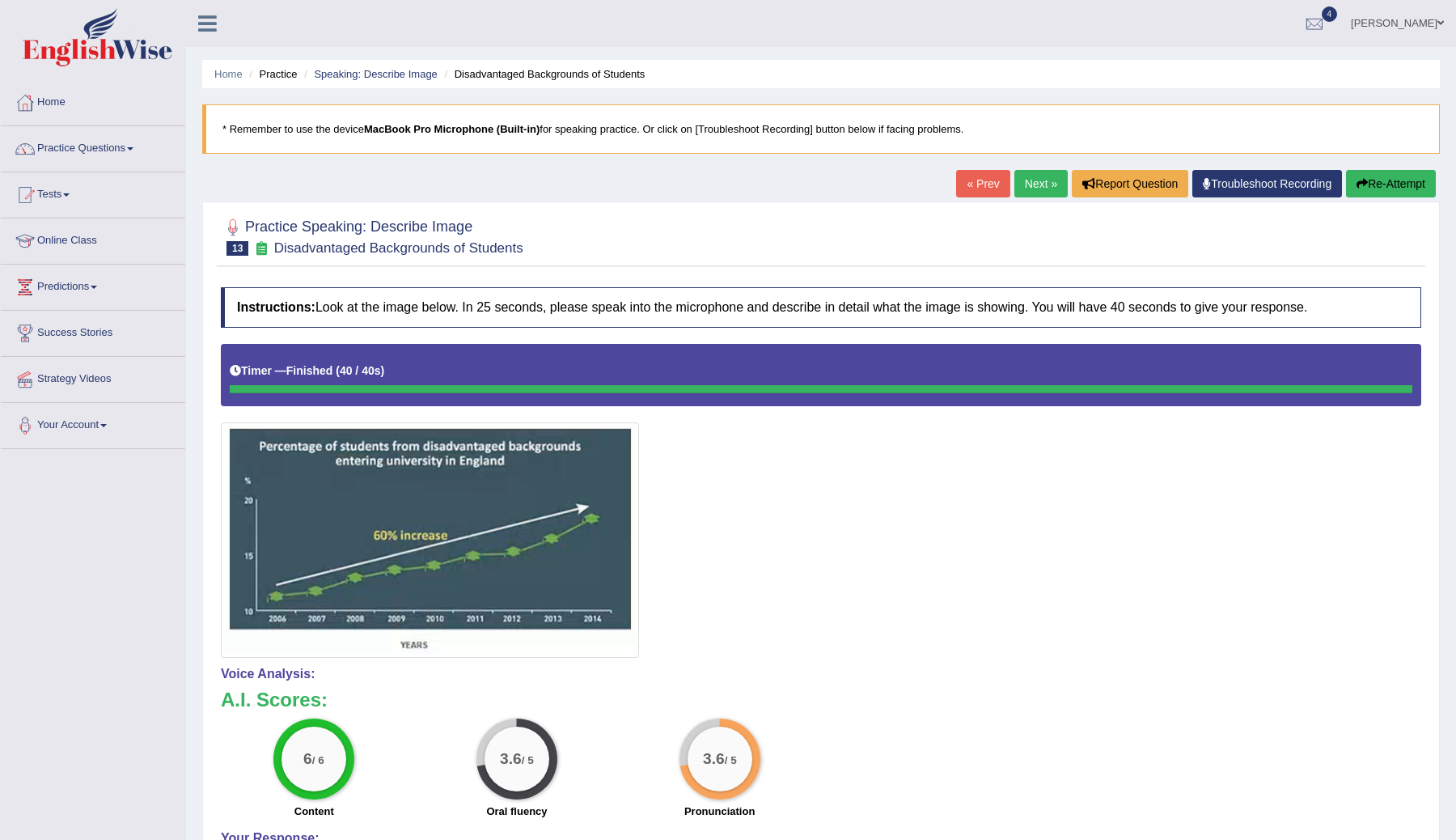
click at [1026, 188] on link "Next »" at bounding box center [1041, 183] width 53 height 27
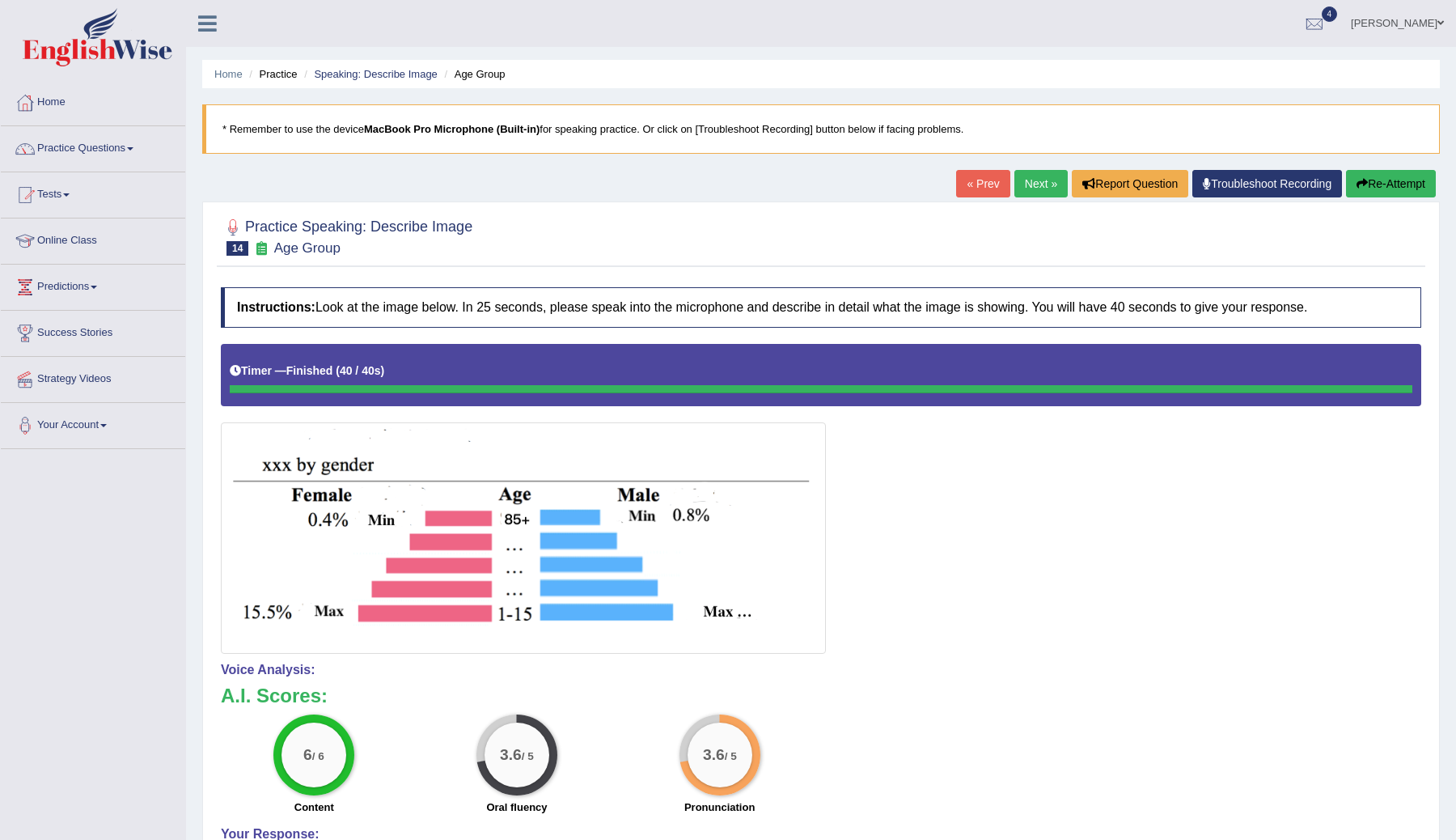
click at [1031, 185] on link "Next »" at bounding box center [1041, 183] width 53 height 27
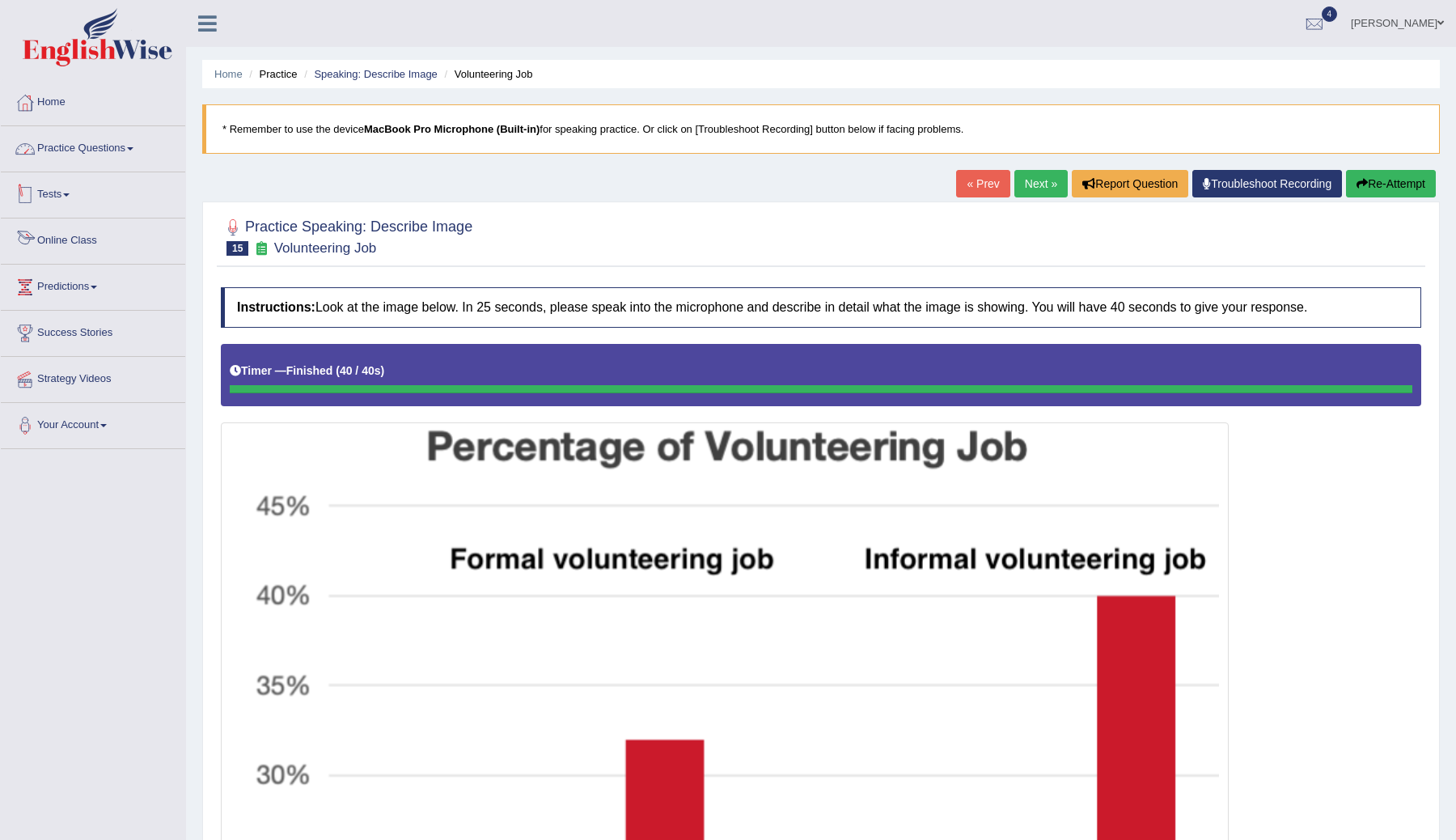
click at [106, 148] on link "Practice Questions" at bounding box center [93, 146] width 184 height 41
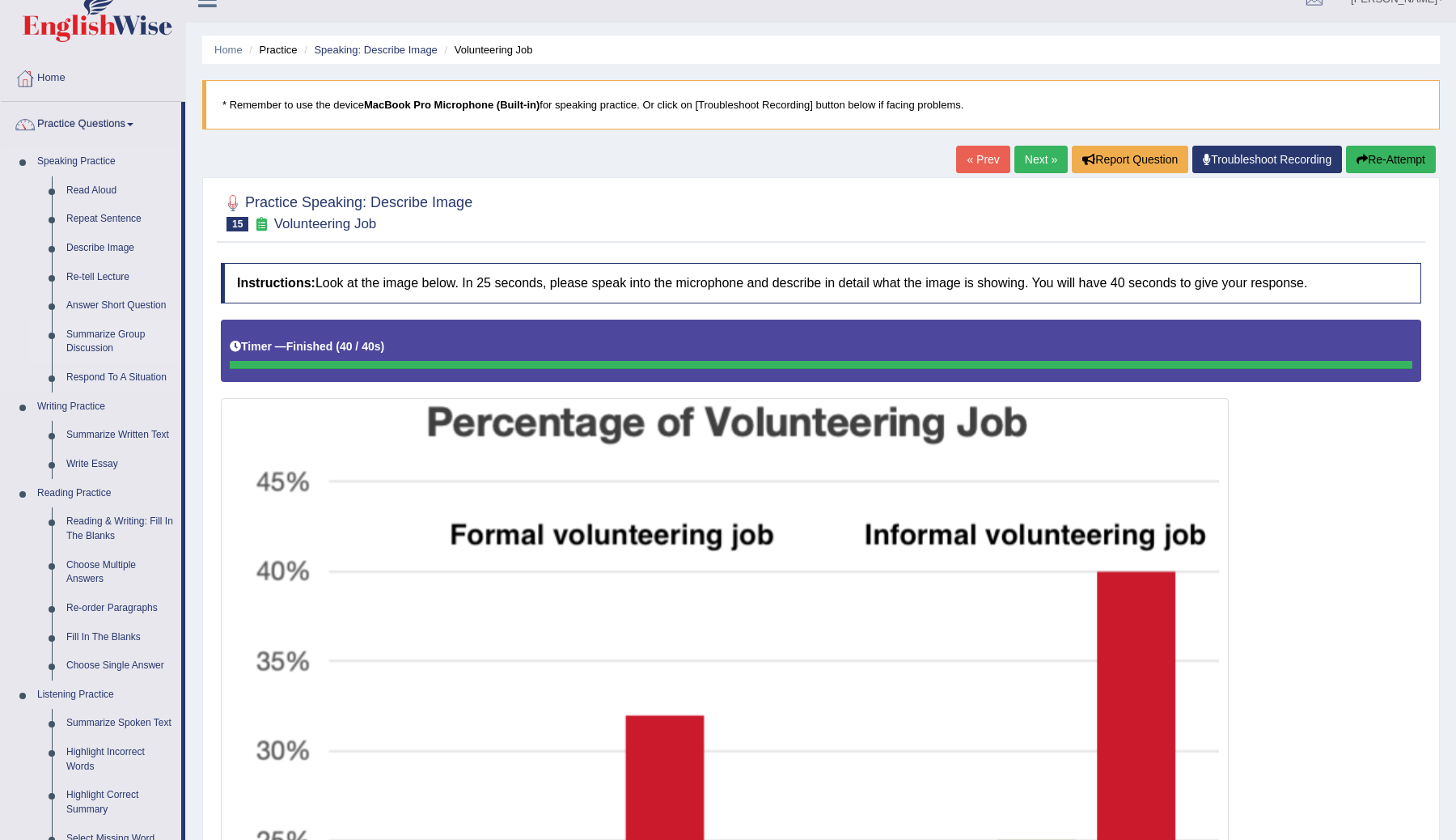
scroll to position [33, 0]
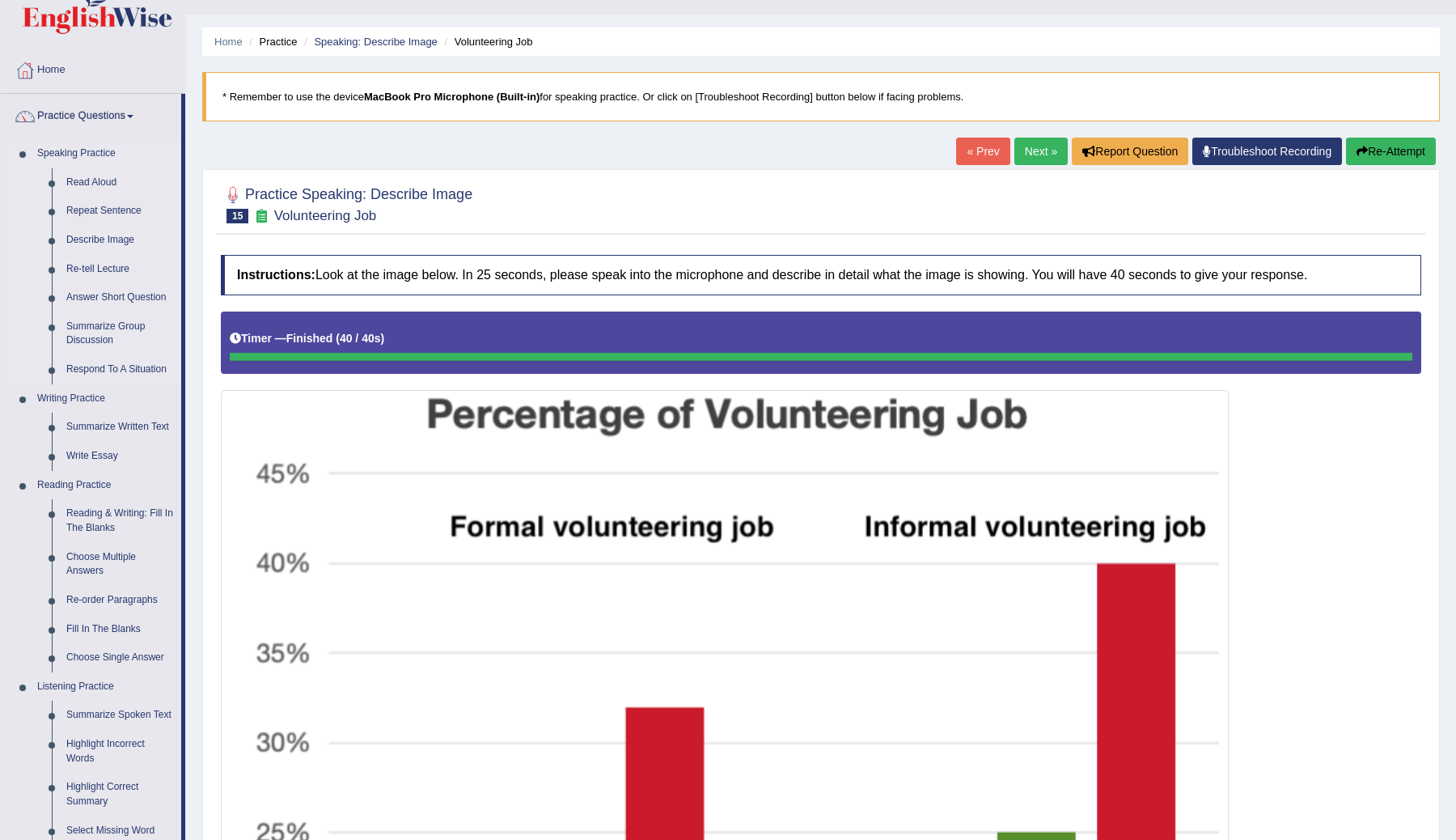
click at [90, 240] on link "Describe Image" at bounding box center [120, 240] width 122 height 29
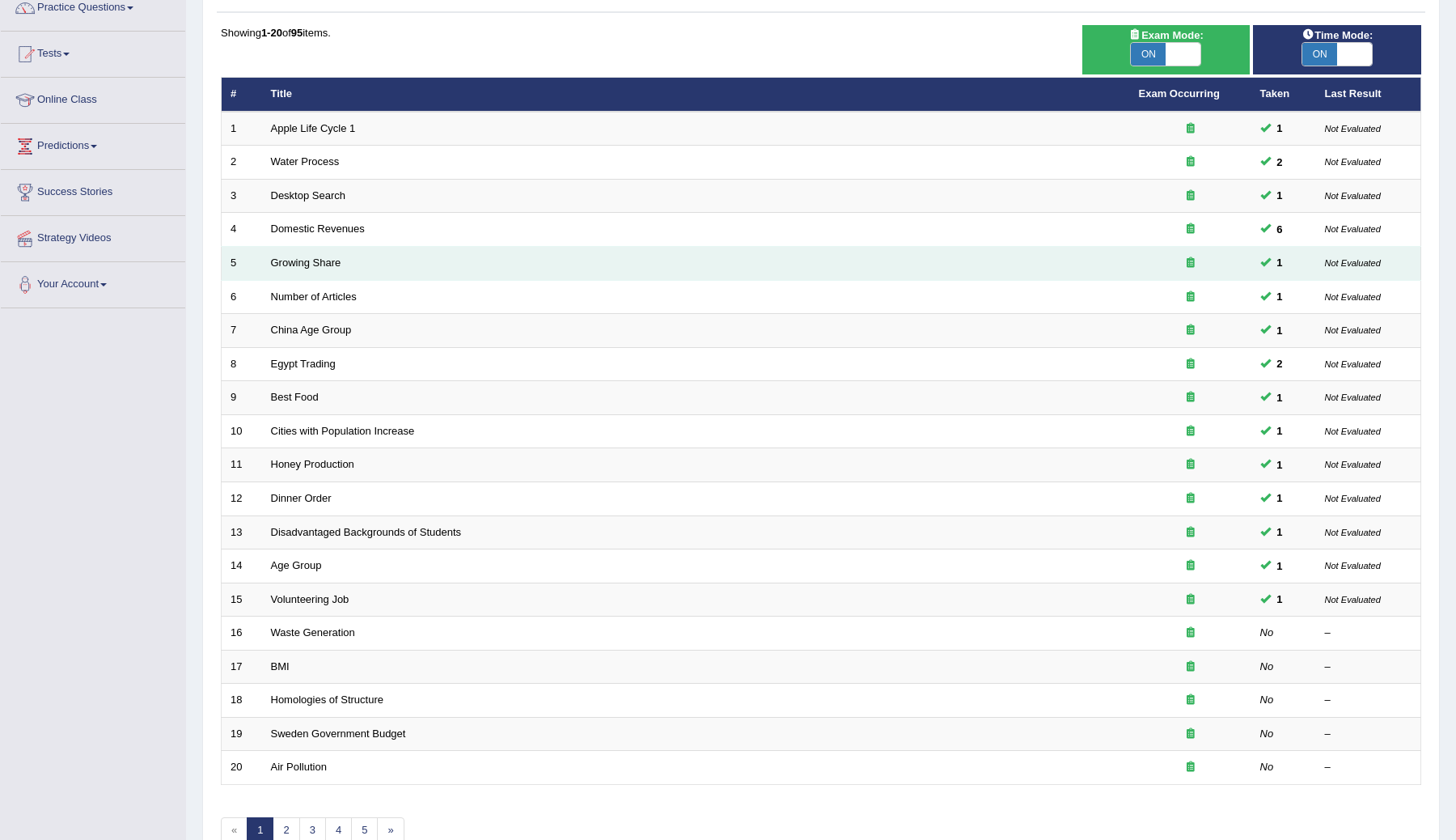
scroll to position [149, 0]
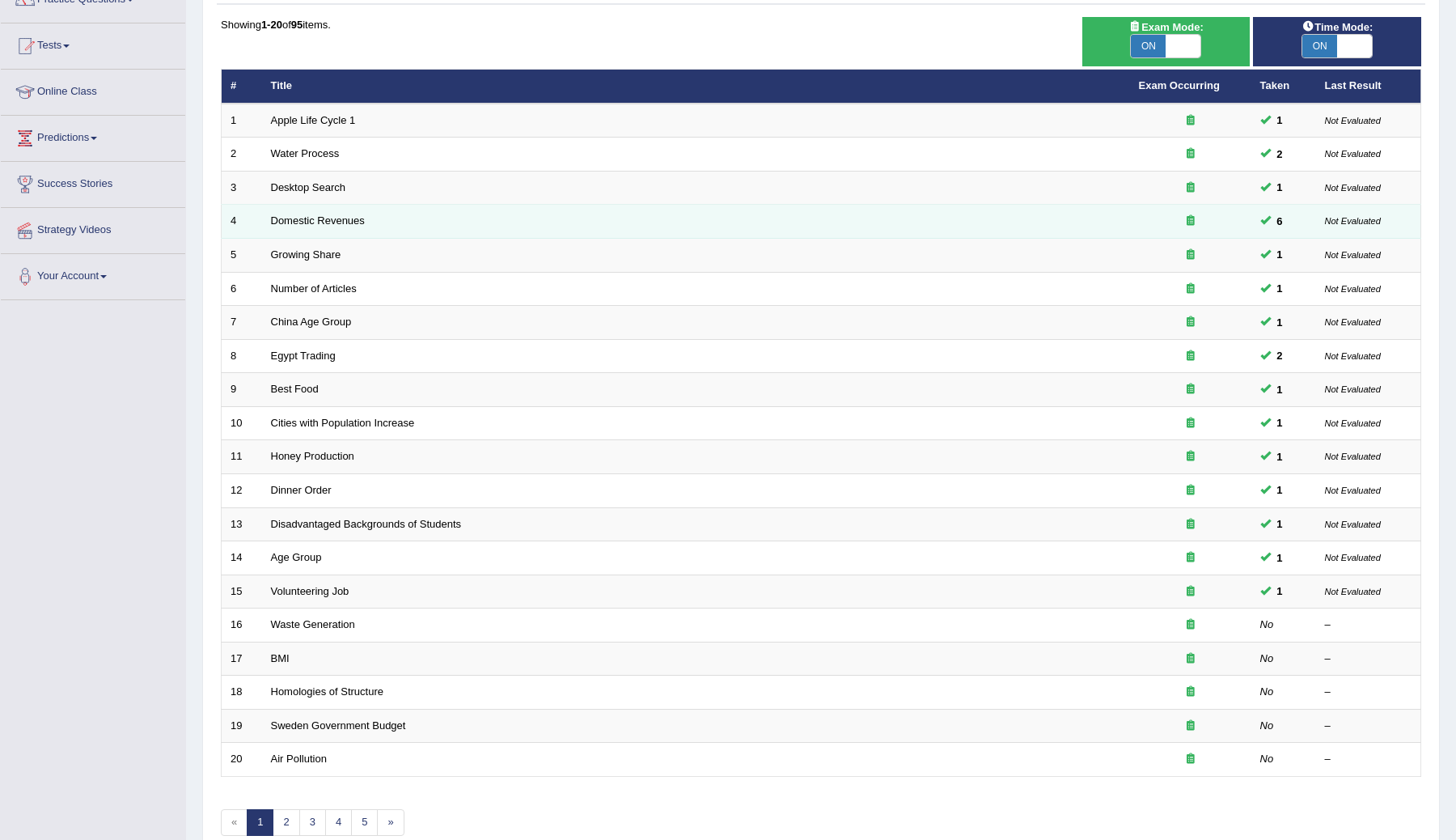
click at [1263, 216] on span at bounding box center [1266, 220] width 11 height 11
click at [1281, 219] on span "6" at bounding box center [1280, 221] width 19 height 17
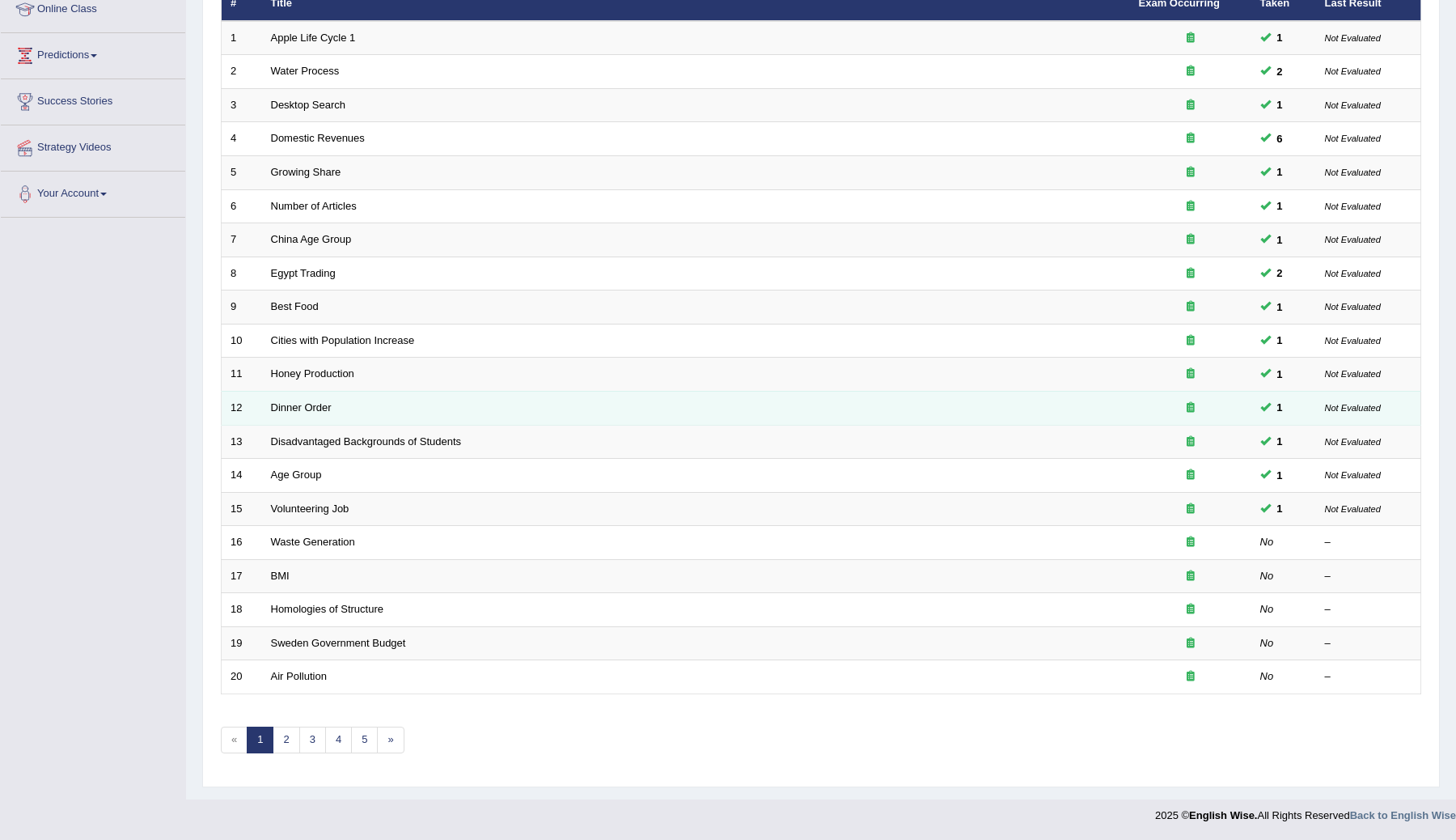
scroll to position [0, 0]
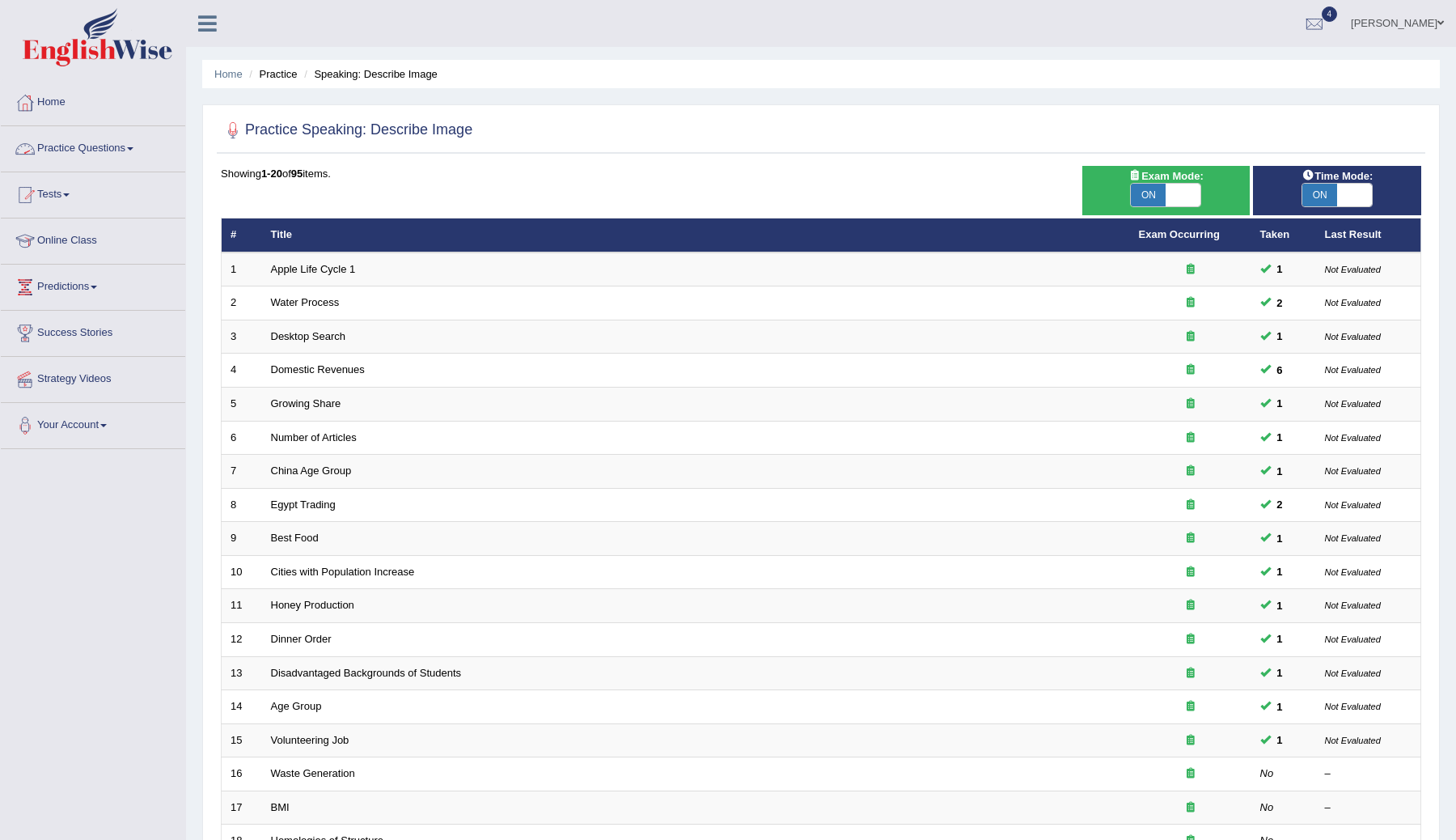
click at [128, 147] on link "Practice Questions" at bounding box center [93, 146] width 184 height 41
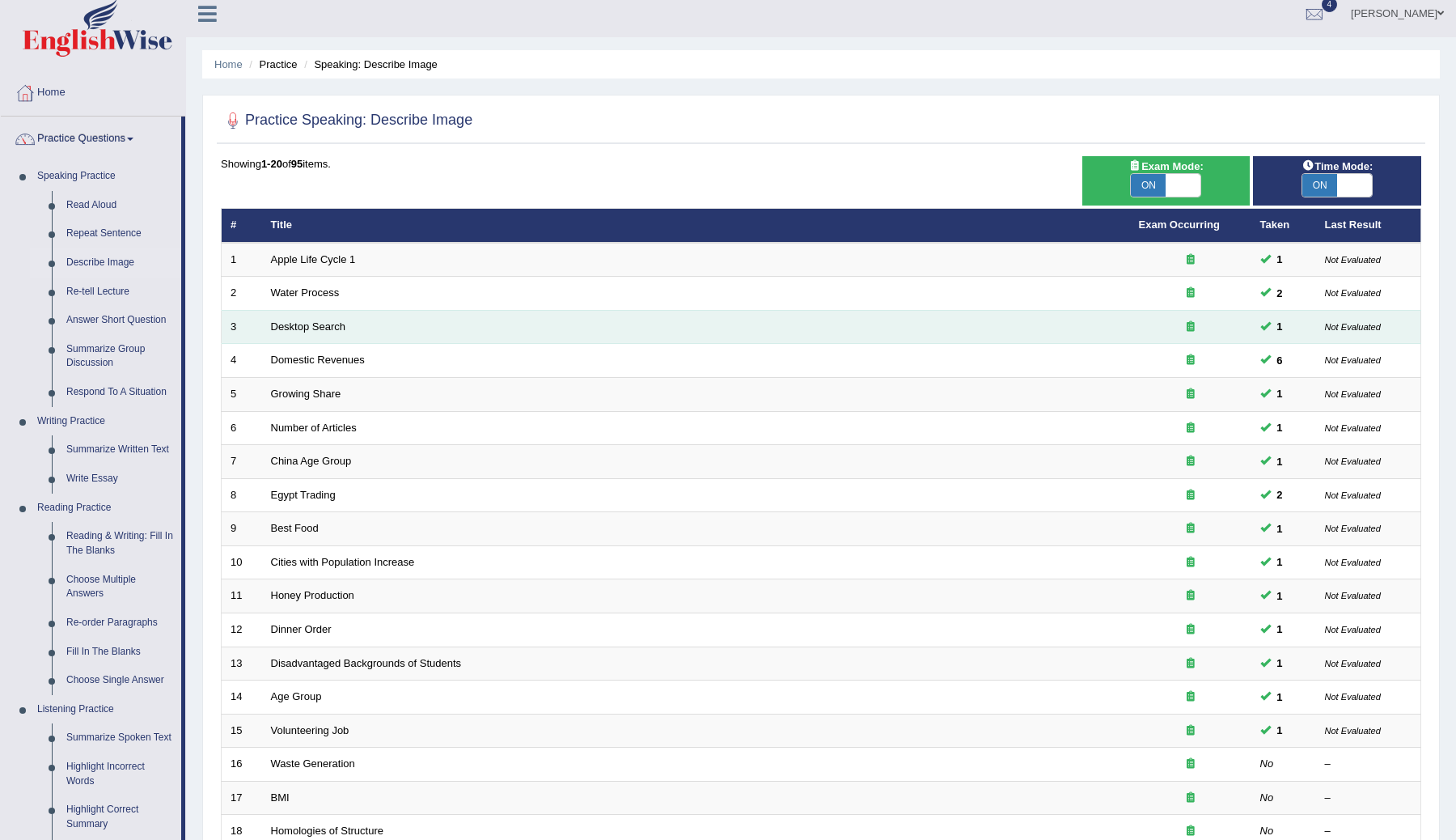
scroll to position [1, 0]
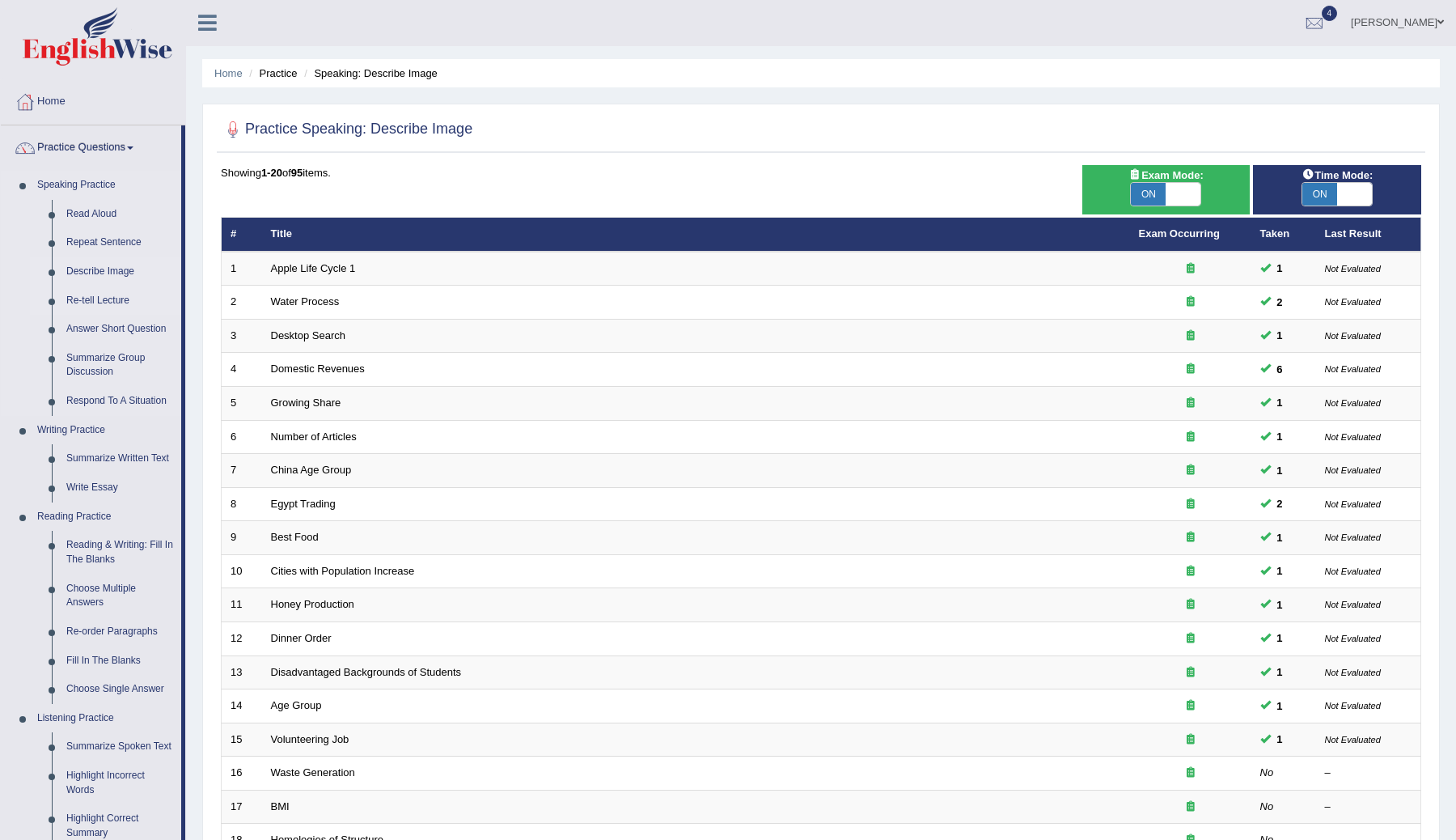
click at [111, 299] on link "Re-tell Lecture" at bounding box center [120, 300] width 122 height 29
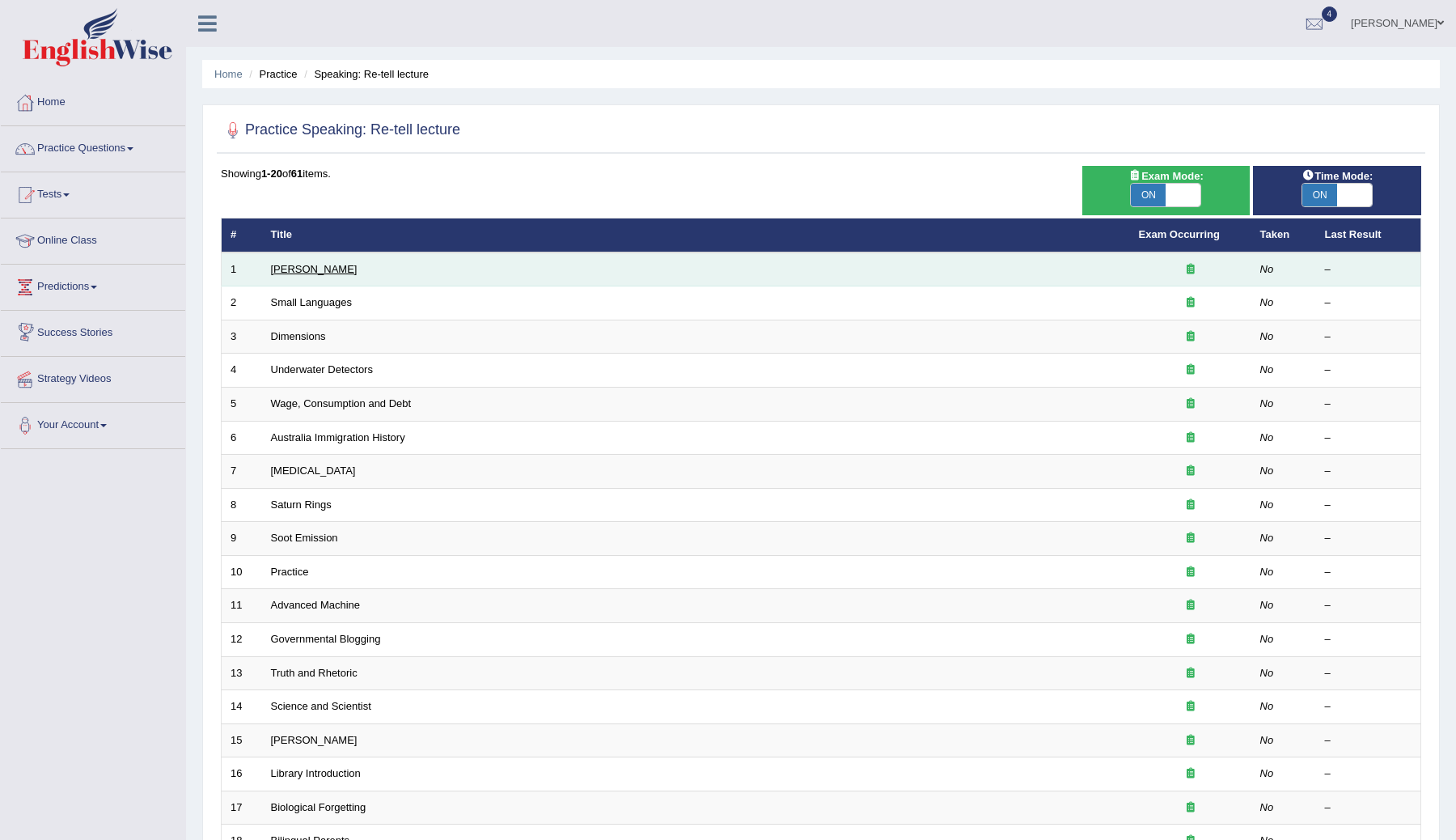
click at [313, 266] on link "[PERSON_NAME]" at bounding box center [314, 269] width 87 height 12
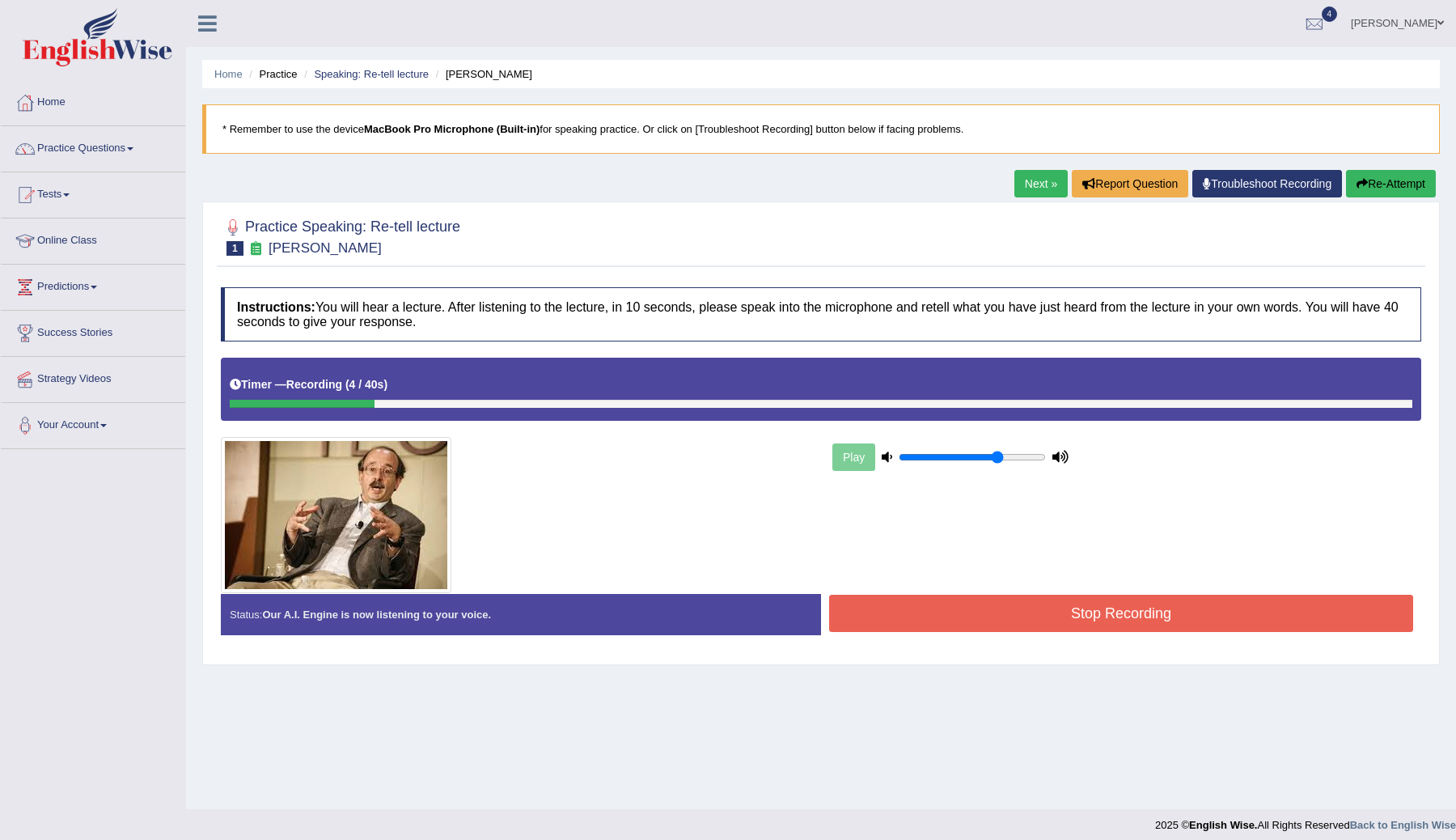
click at [939, 626] on button "Stop Recording" at bounding box center [1120, 613] width 584 height 37
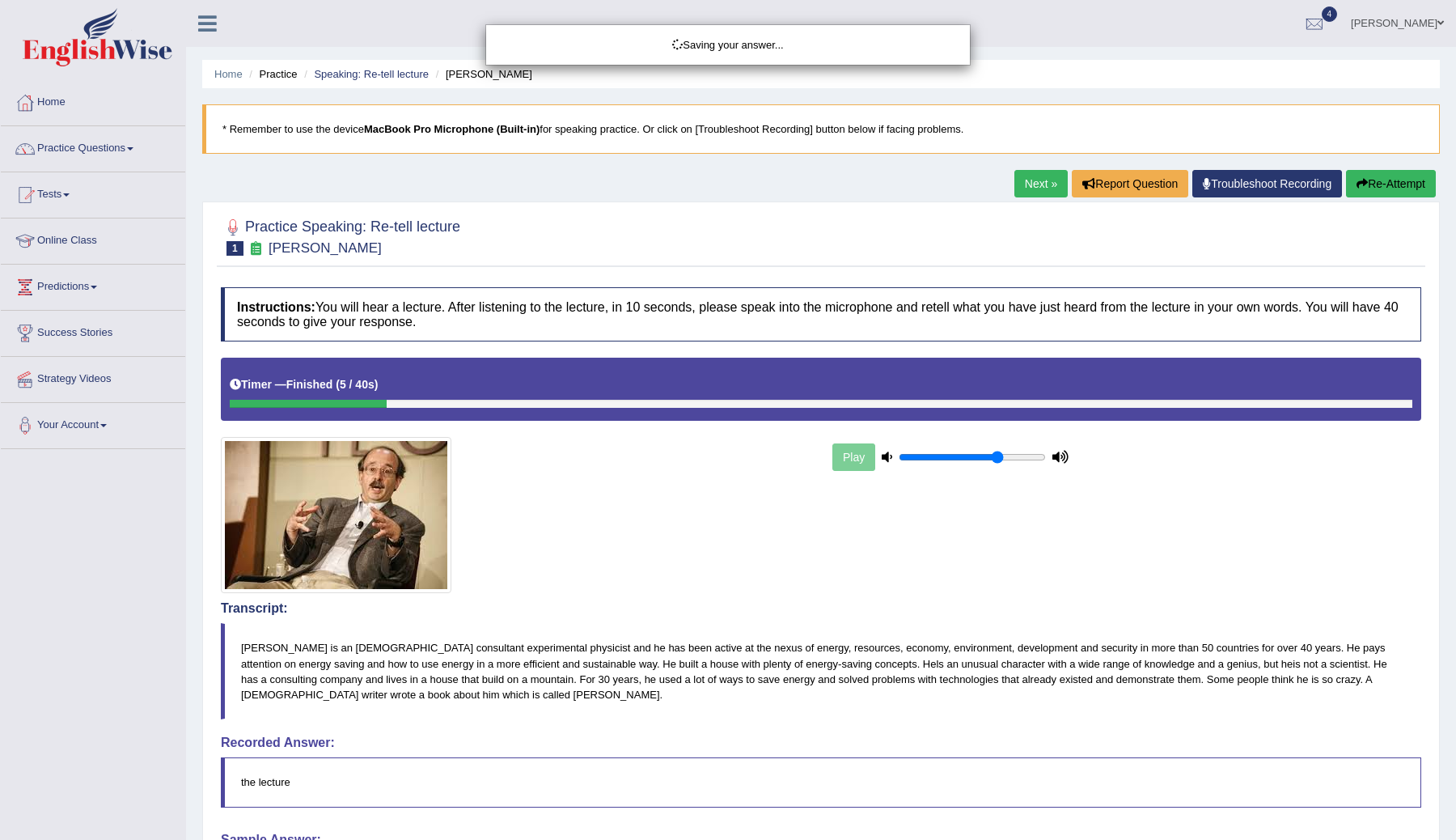
click at [1370, 190] on div "Saving your answer..." at bounding box center [728, 420] width 1456 height 840
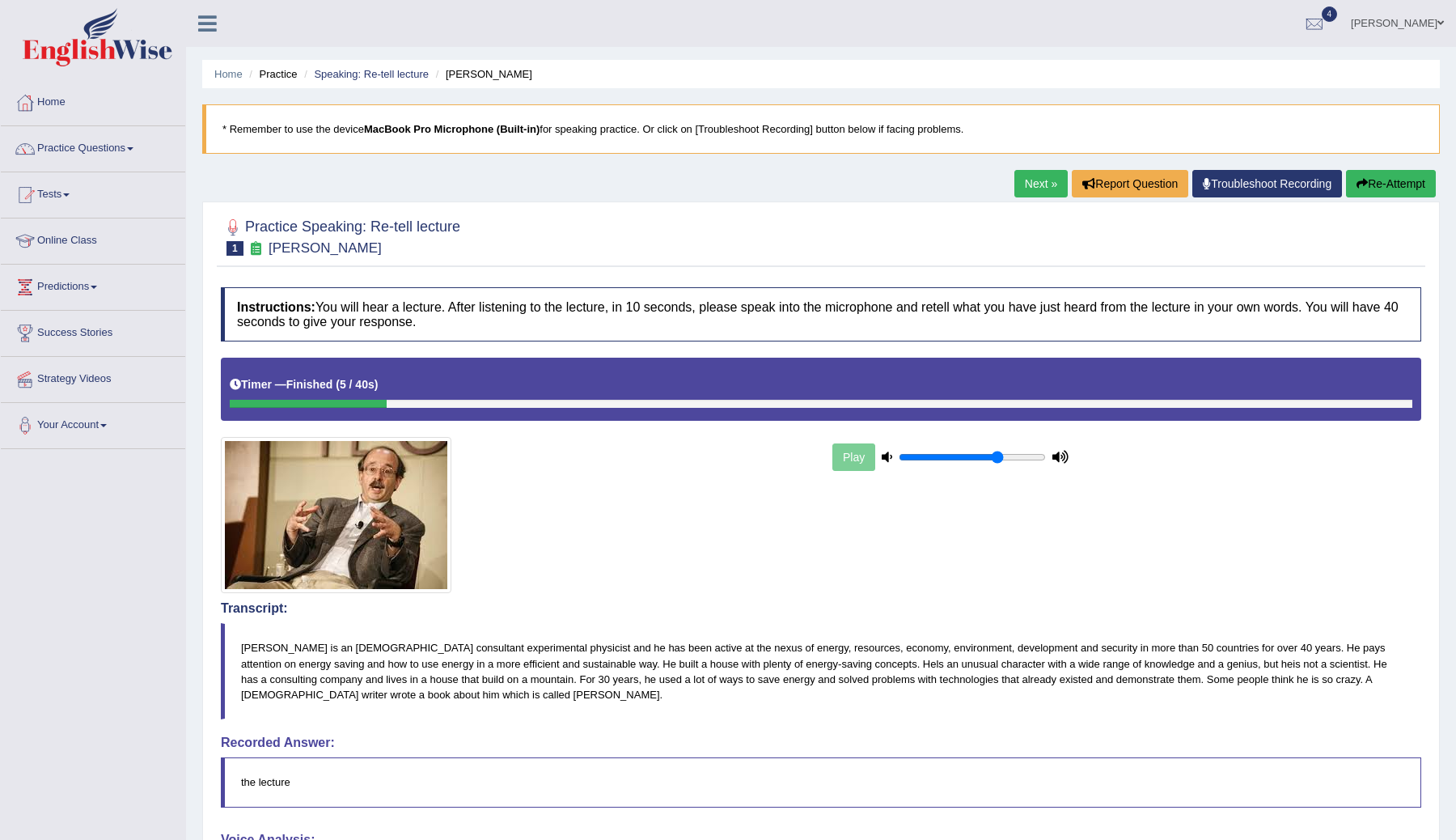
click at [1351, 182] on button "Re-Attempt" at bounding box center [1390, 183] width 89 height 27
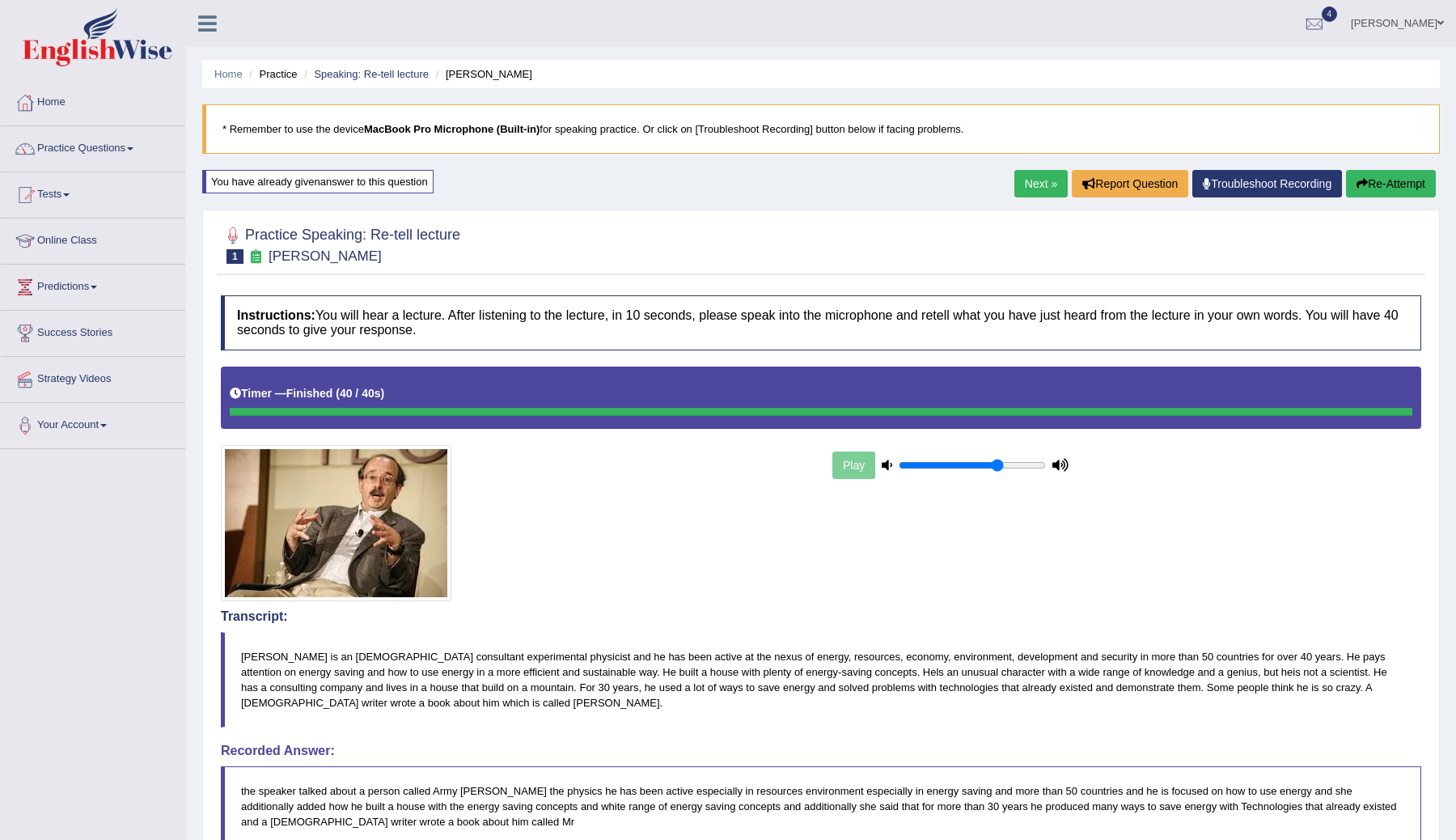
click at [1027, 187] on link "Next »" at bounding box center [1041, 183] width 53 height 27
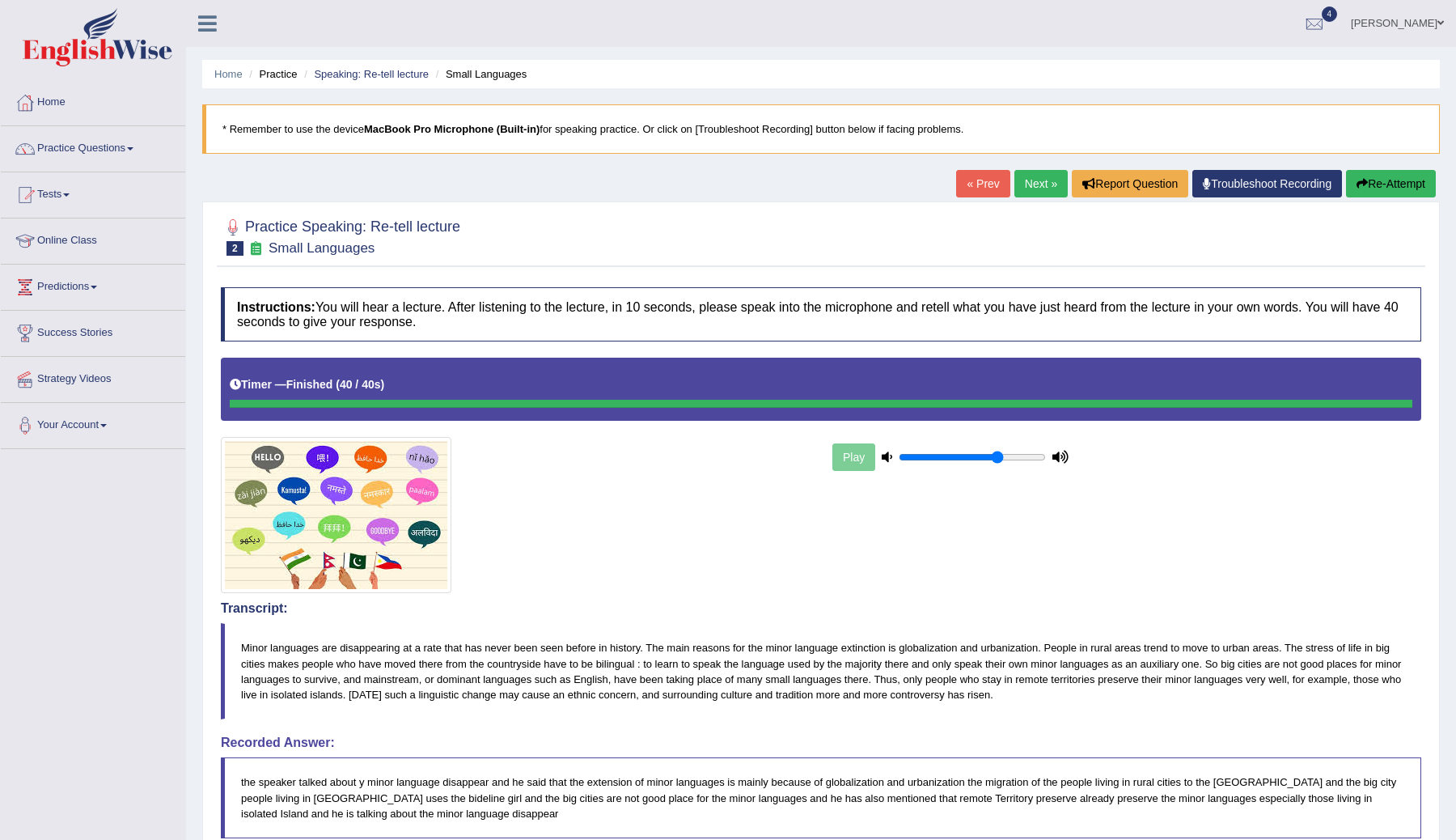
click at [1020, 183] on link "Next »" at bounding box center [1041, 183] width 53 height 27
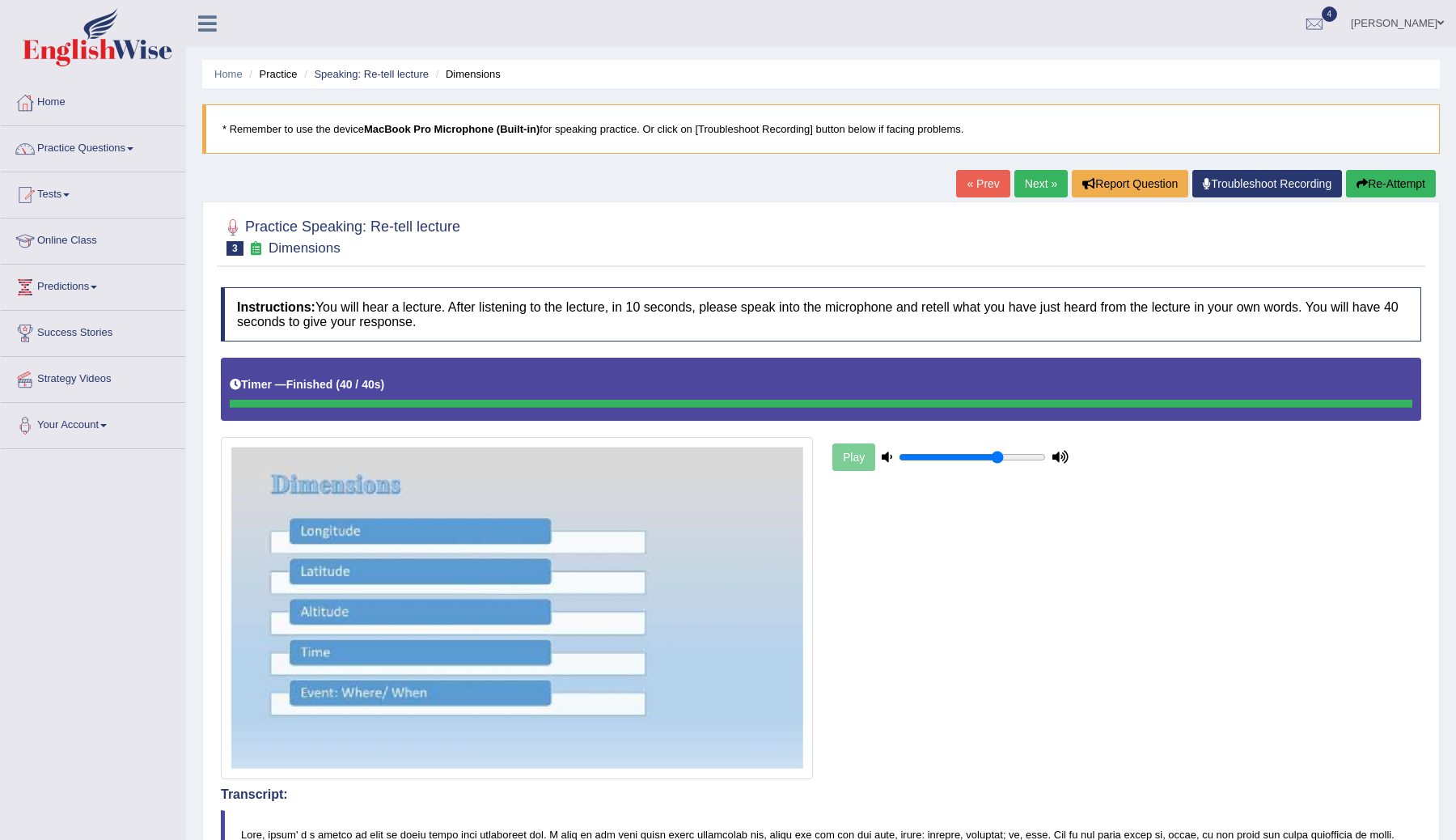
click at [1031, 182] on link "Next »" at bounding box center [1041, 183] width 53 height 27
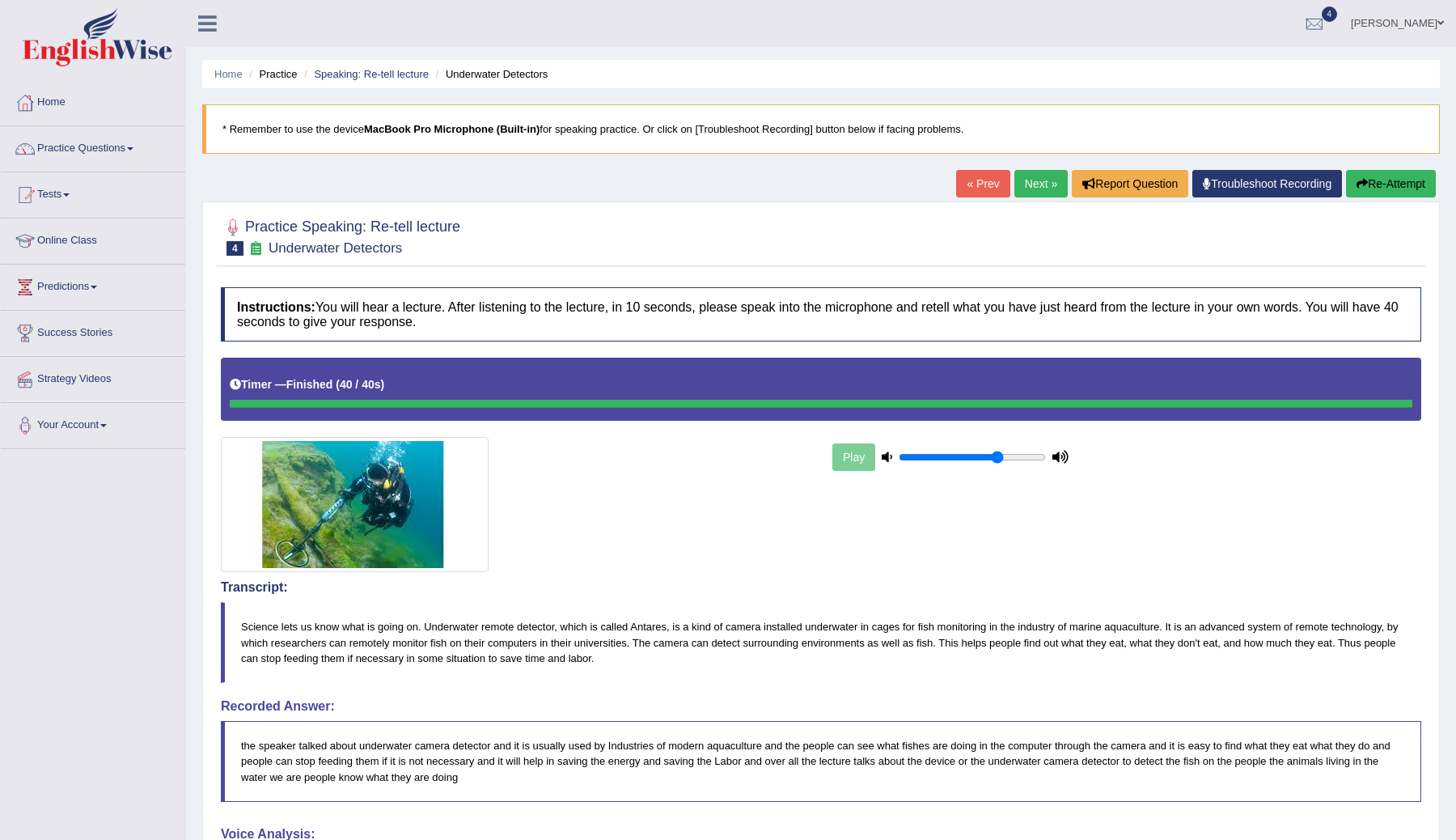
click at [1030, 178] on link "Next »" at bounding box center [1041, 183] width 53 height 27
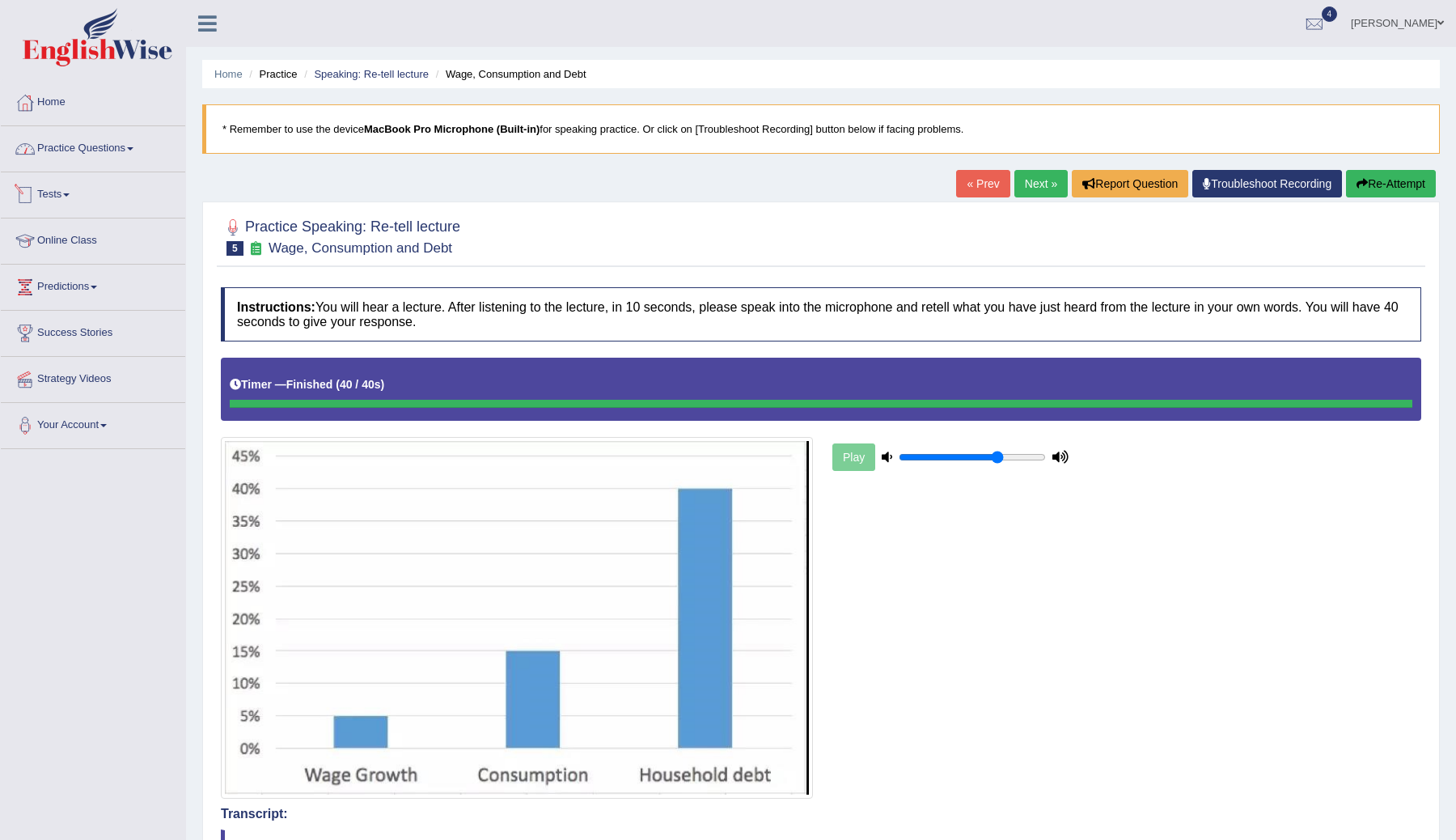
click at [97, 144] on link "Practice Questions" at bounding box center [93, 146] width 184 height 41
